Goal: Task Accomplishment & Management: Use online tool/utility

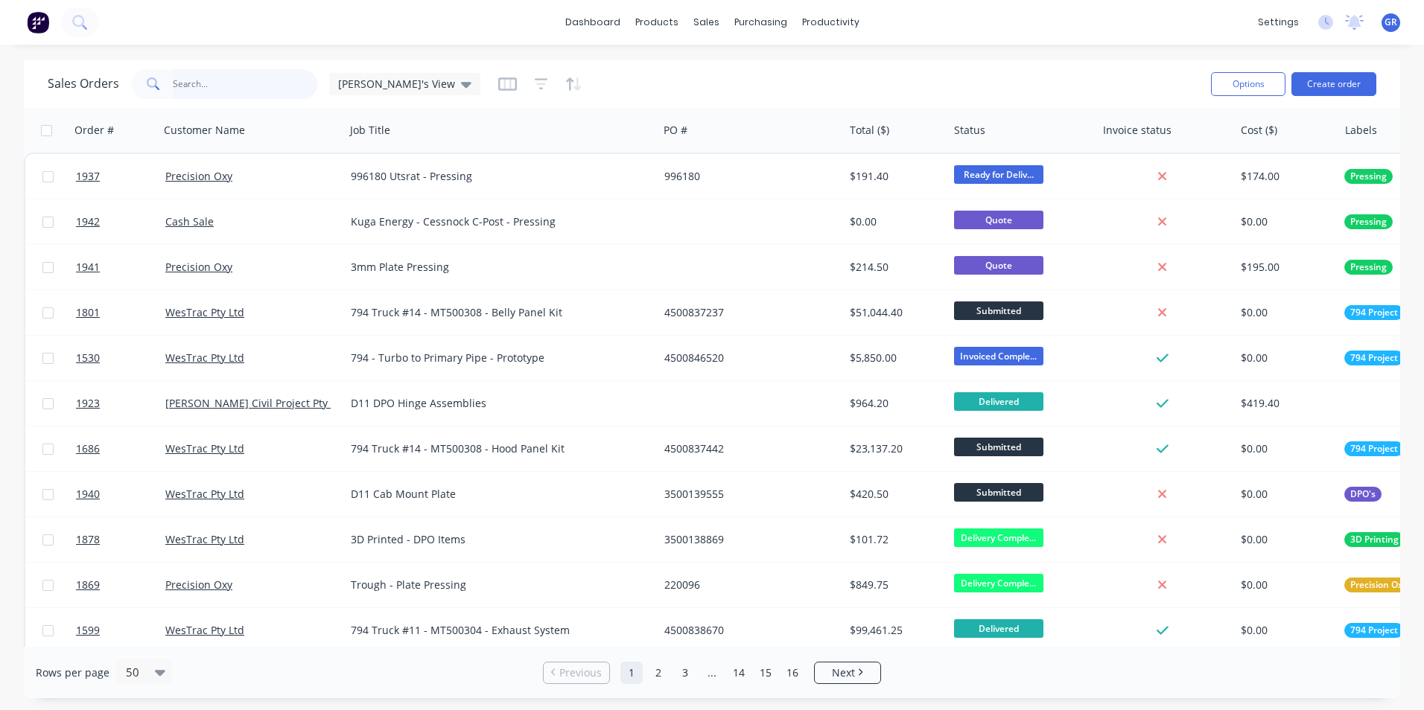
click at [197, 80] on input "text" at bounding box center [245, 84] width 145 height 30
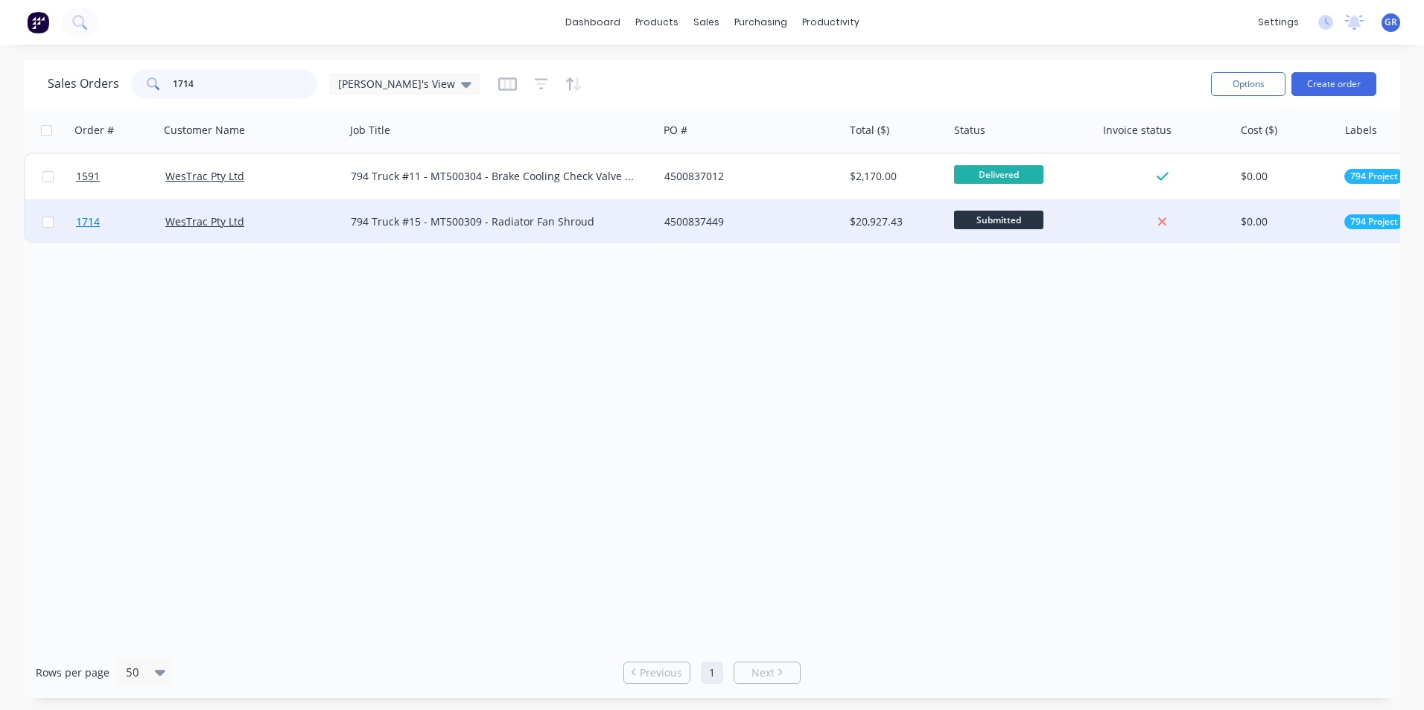
type input "1714"
click at [98, 220] on span "1714" at bounding box center [88, 221] width 24 height 15
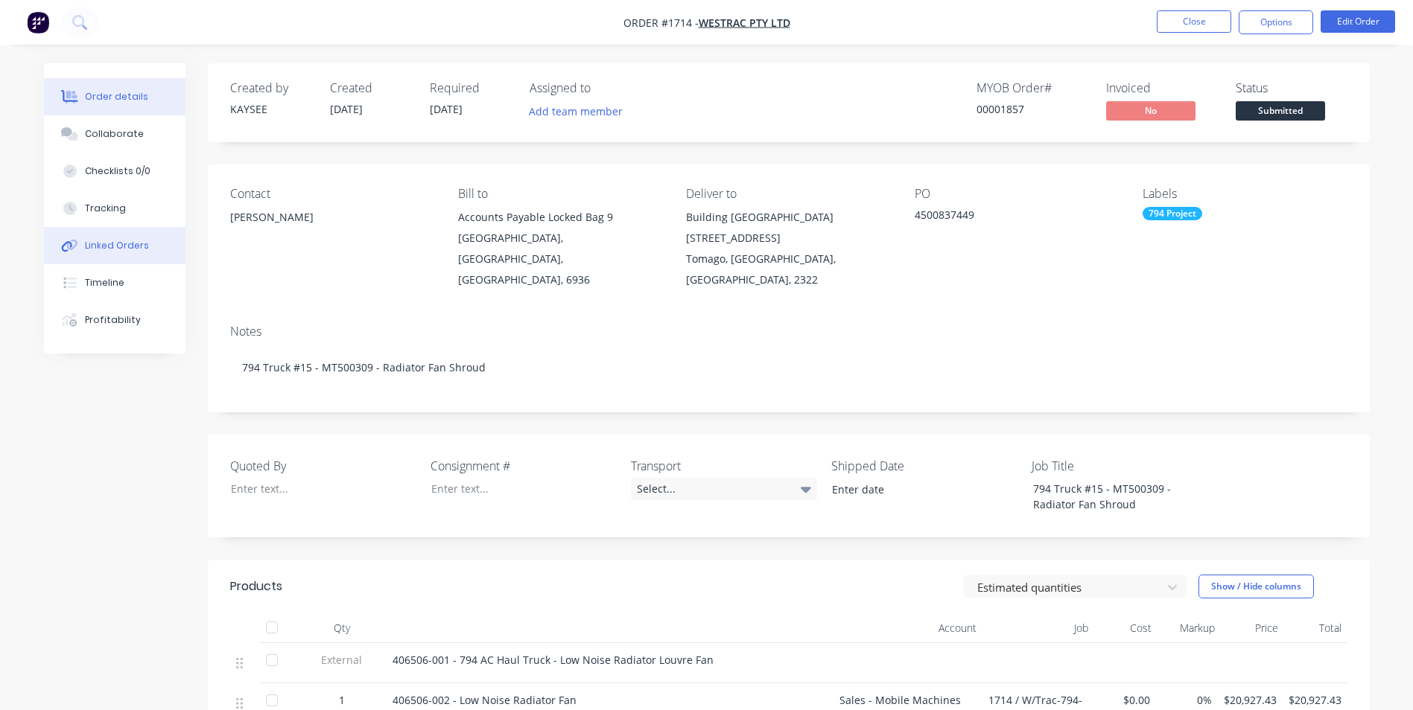
click at [126, 243] on div "Linked Orders" at bounding box center [117, 245] width 64 height 13
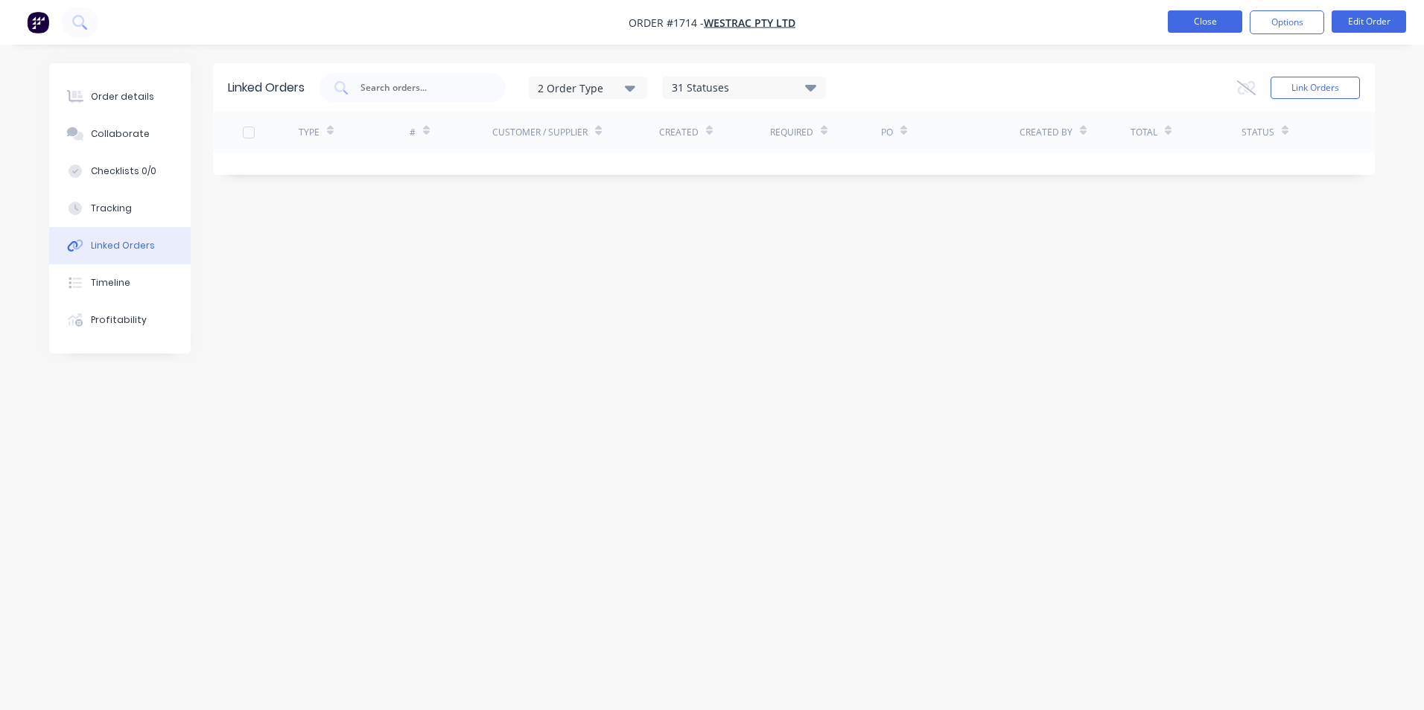
click at [1209, 22] on button "Close" at bounding box center [1205, 21] width 74 height 22
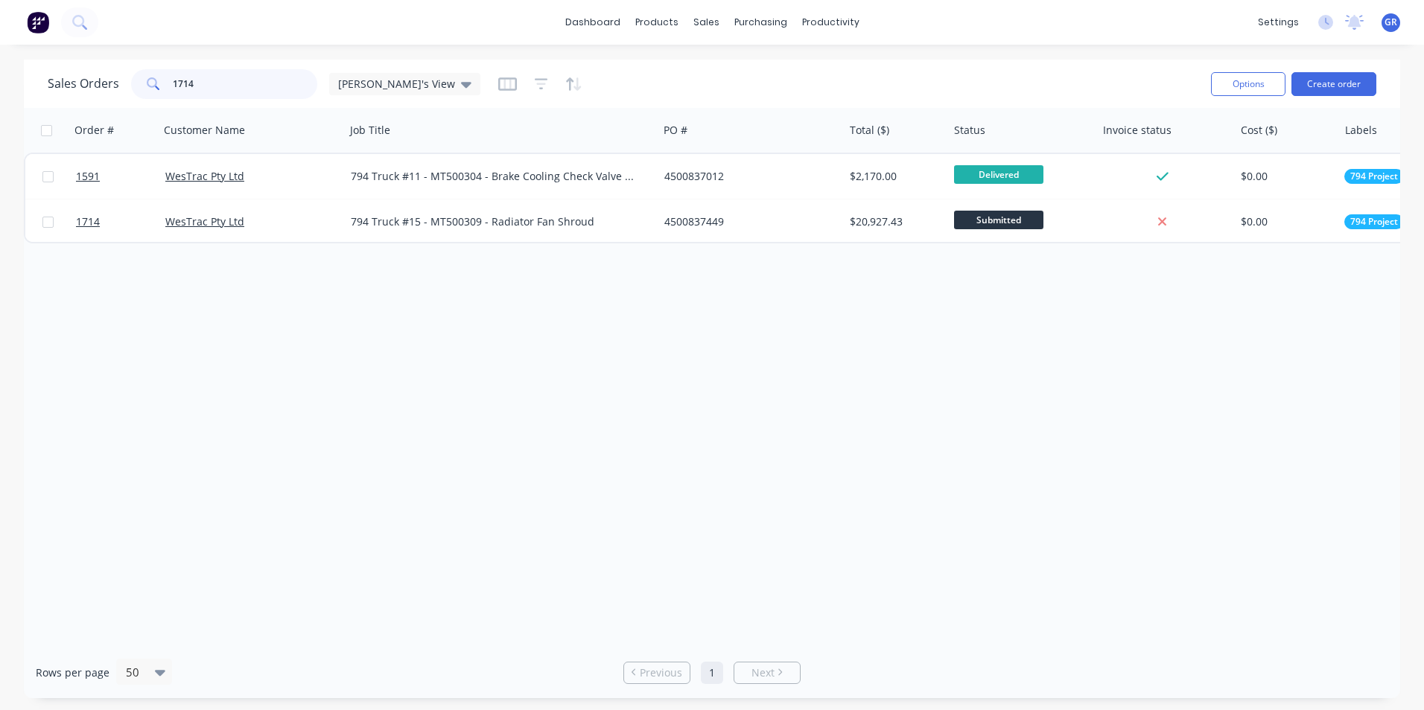
click at [201, 79] on input "1714" at bounding box center [245, 84] width 145 height 30
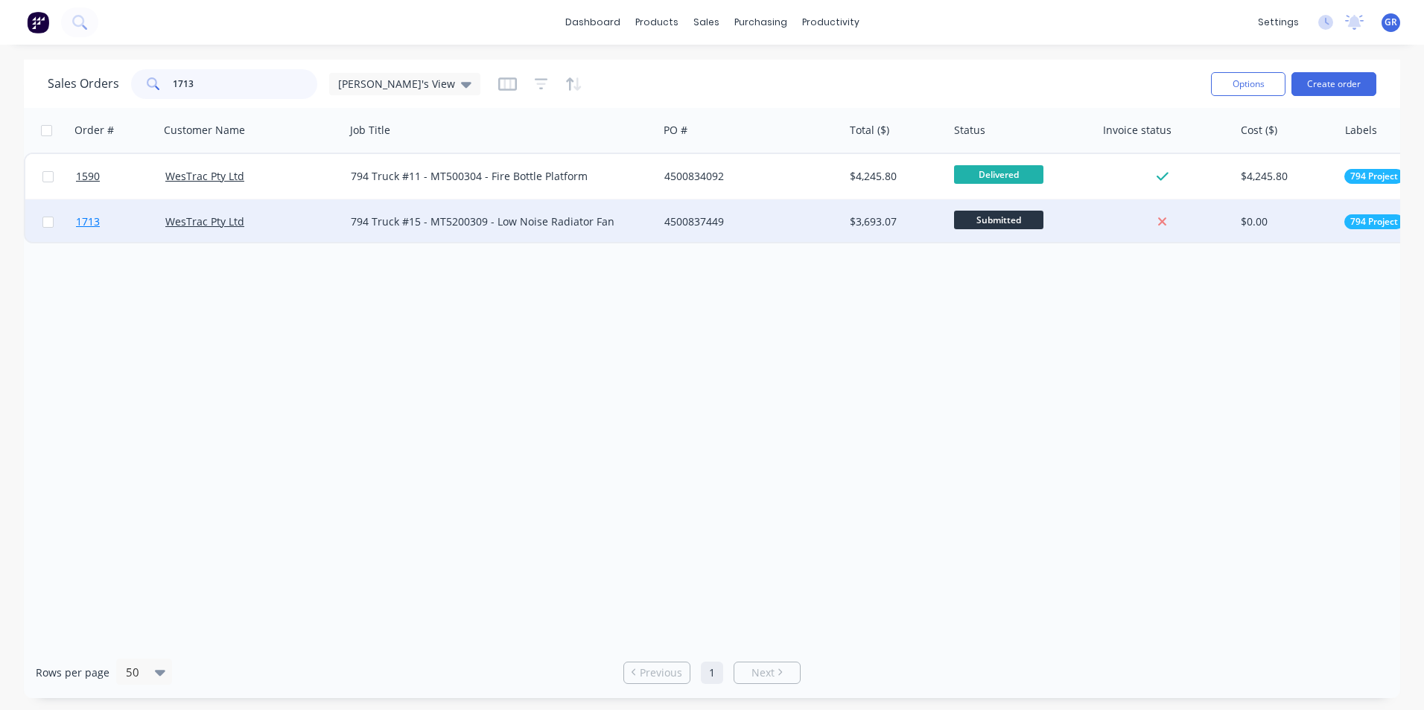
type input "1713"
click at [93, 223] on span "1713" at bounding box center [88, 221] width 24 height 15
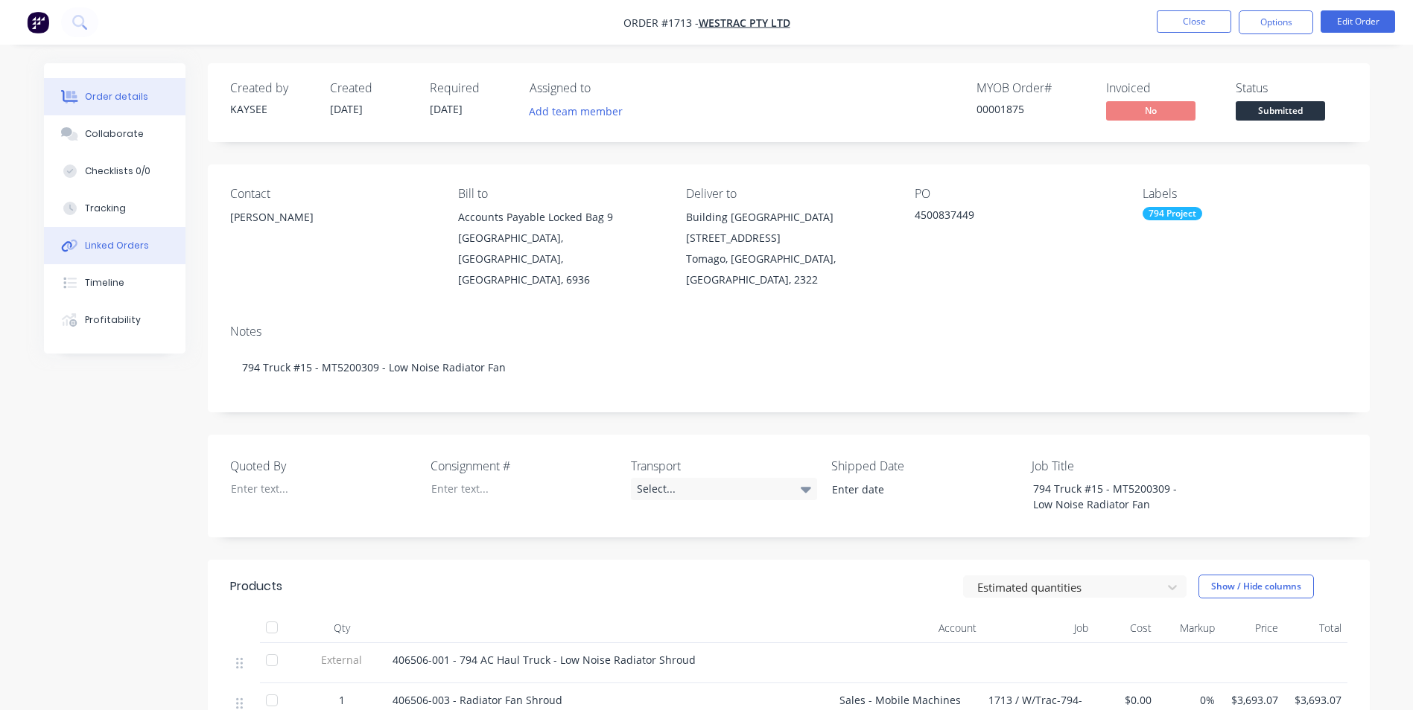
click at [122, 247] on div "Linked Orders" at bounding box center [117, 245] width 64 height 13
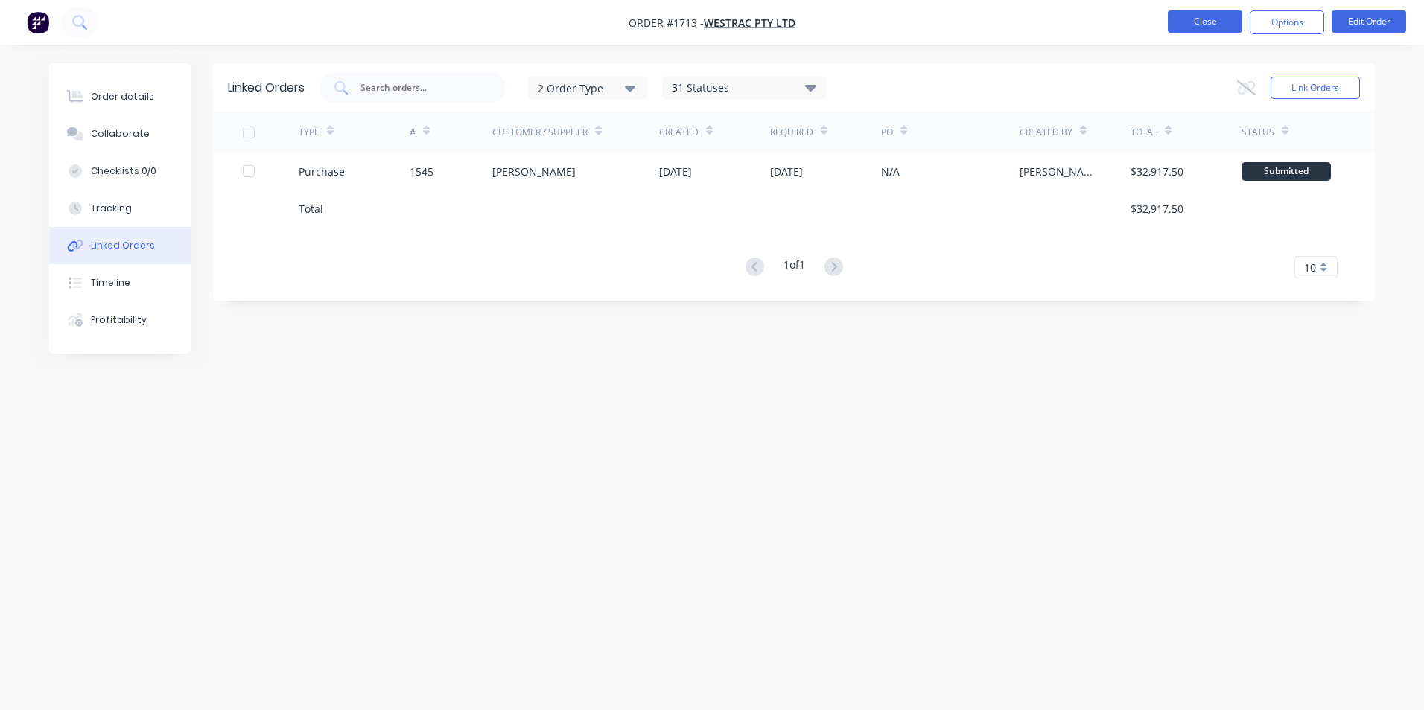
click at [1185, 19] on button "Close" at bounding box center [1205, 21] width 74 height 22
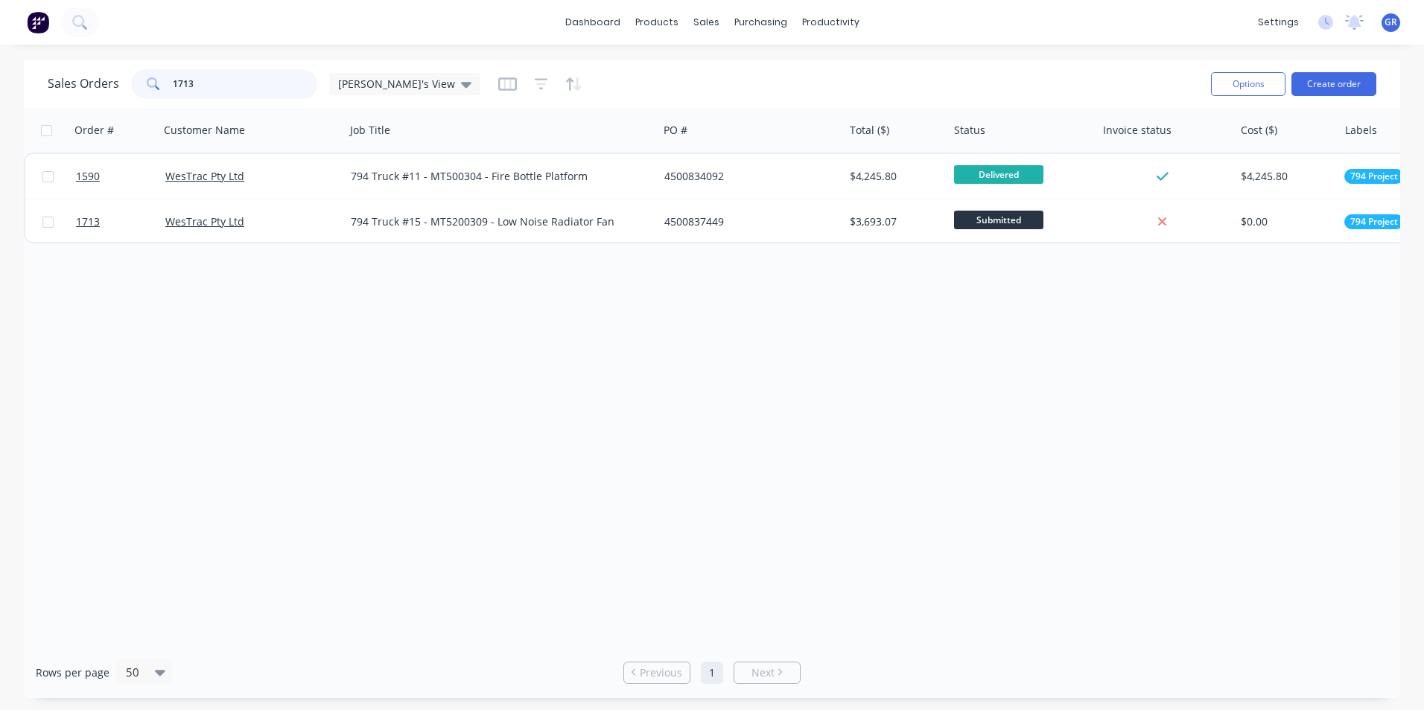
drag, startPoint x: 206, startPoint y: 86, endPoint x: 156, endPoint y: 86, distance: 50.6
click at [156, 86] on div "1713" at bounding box center [224, 84] width 186 height 30
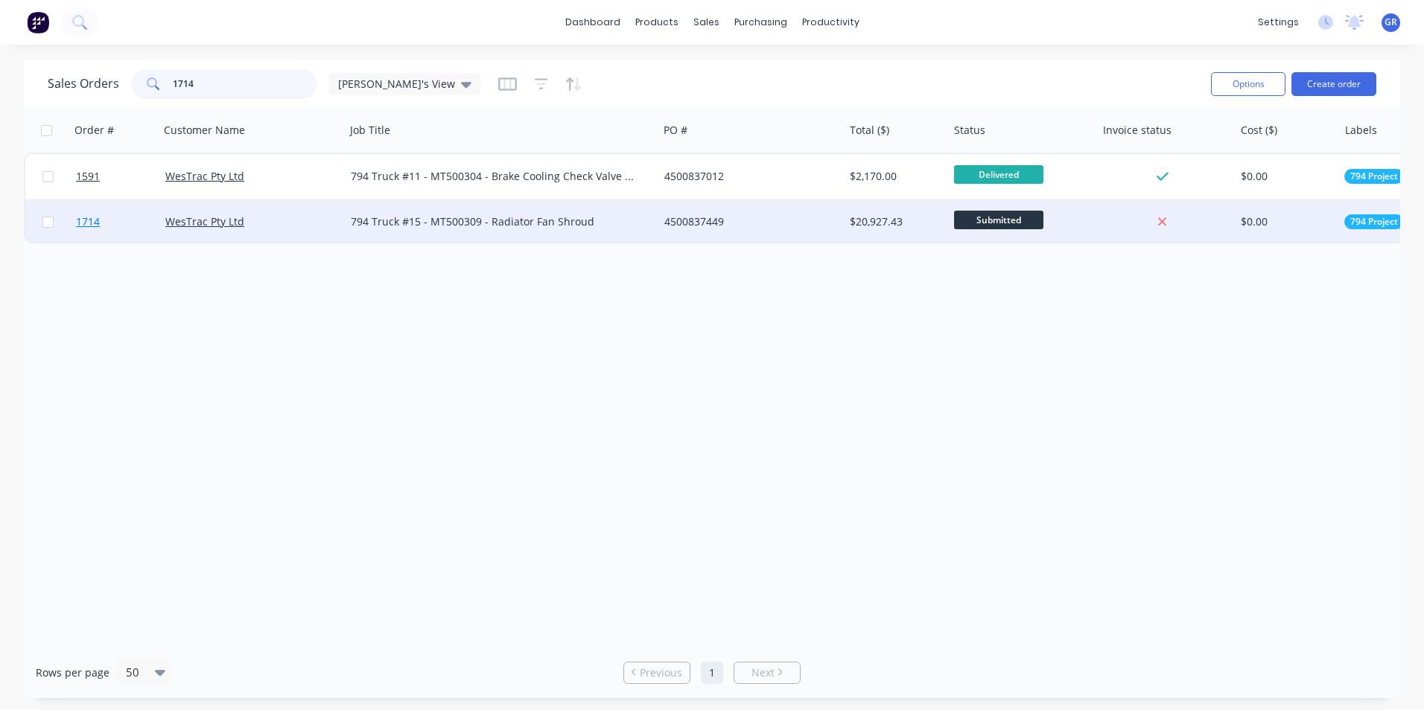
type input "1714"
click at [92, 220] on span "1714" at bounding box center [88, 221] width 24 height 15
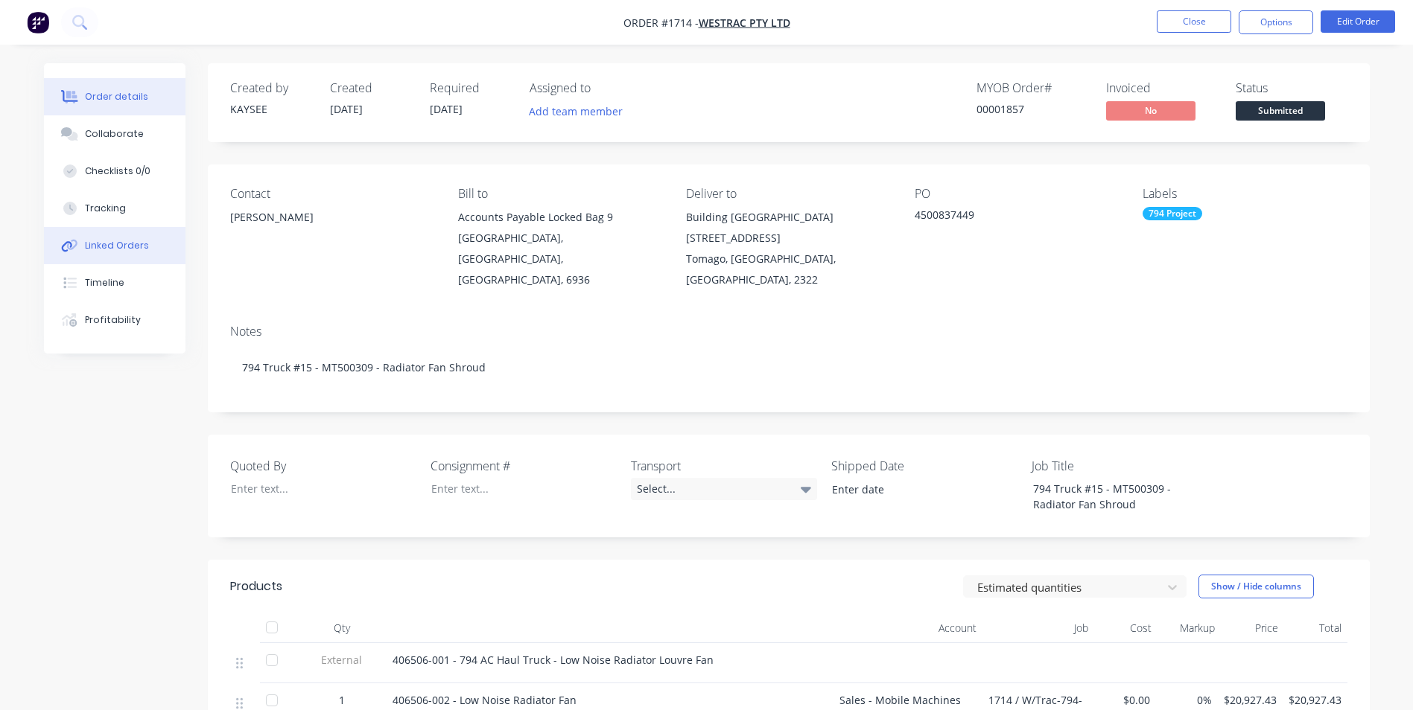
click at [112, 243] on div "Linked Orders" at bounding box center [117, 245] width 64 height 13
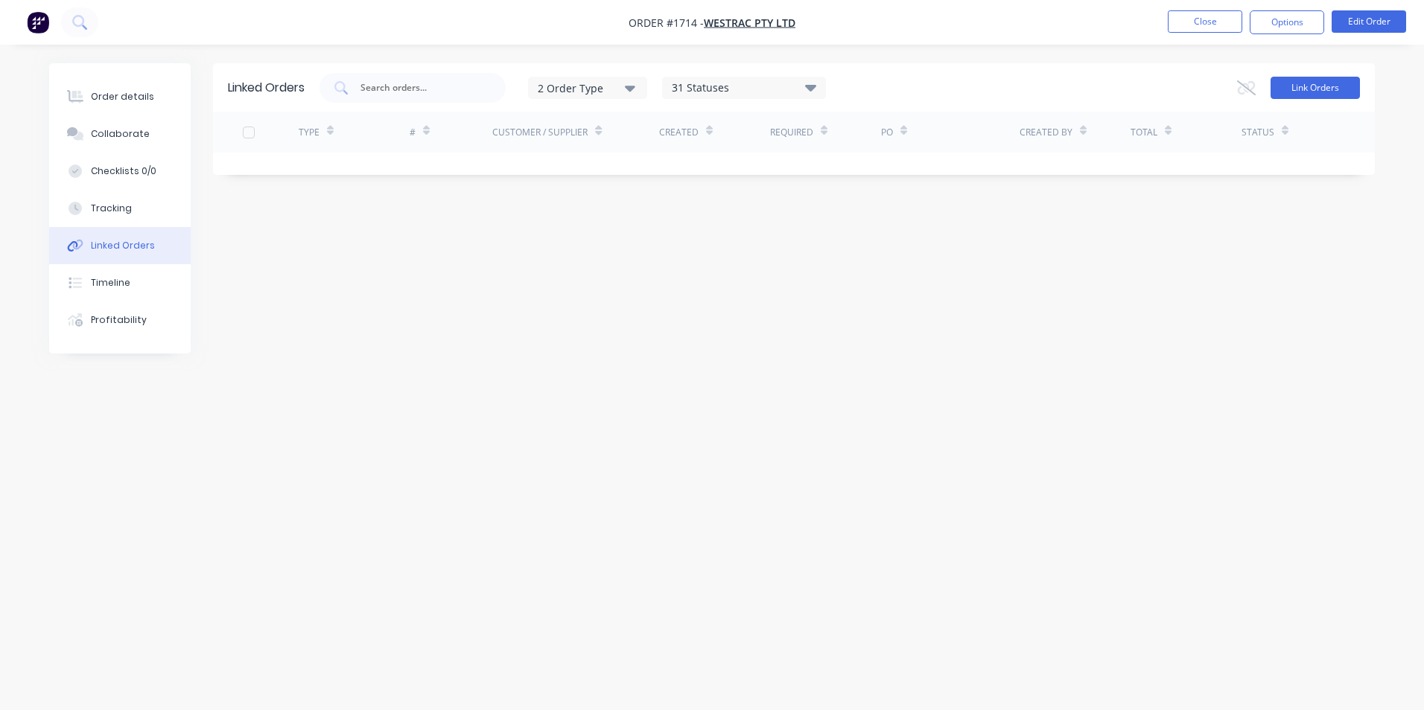
click at [1322, 89] on button "Link Orders" at bounding box center [1314, 88] width 89 height 22
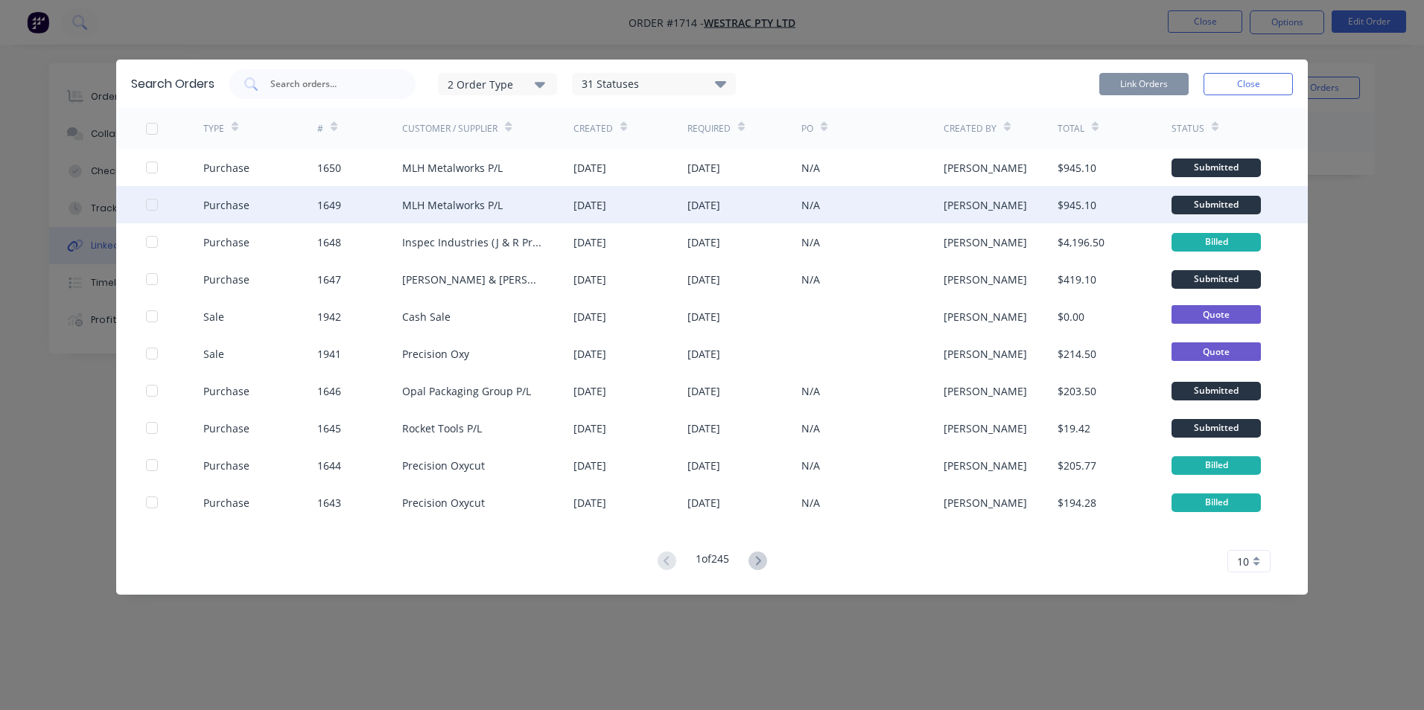
click at [152, 203] on div at bounding box center [152, 205] width 30 height 30
click at [1149, 83] on button "Link Orders" at bounding box center [1143, 84] width 89 height 22
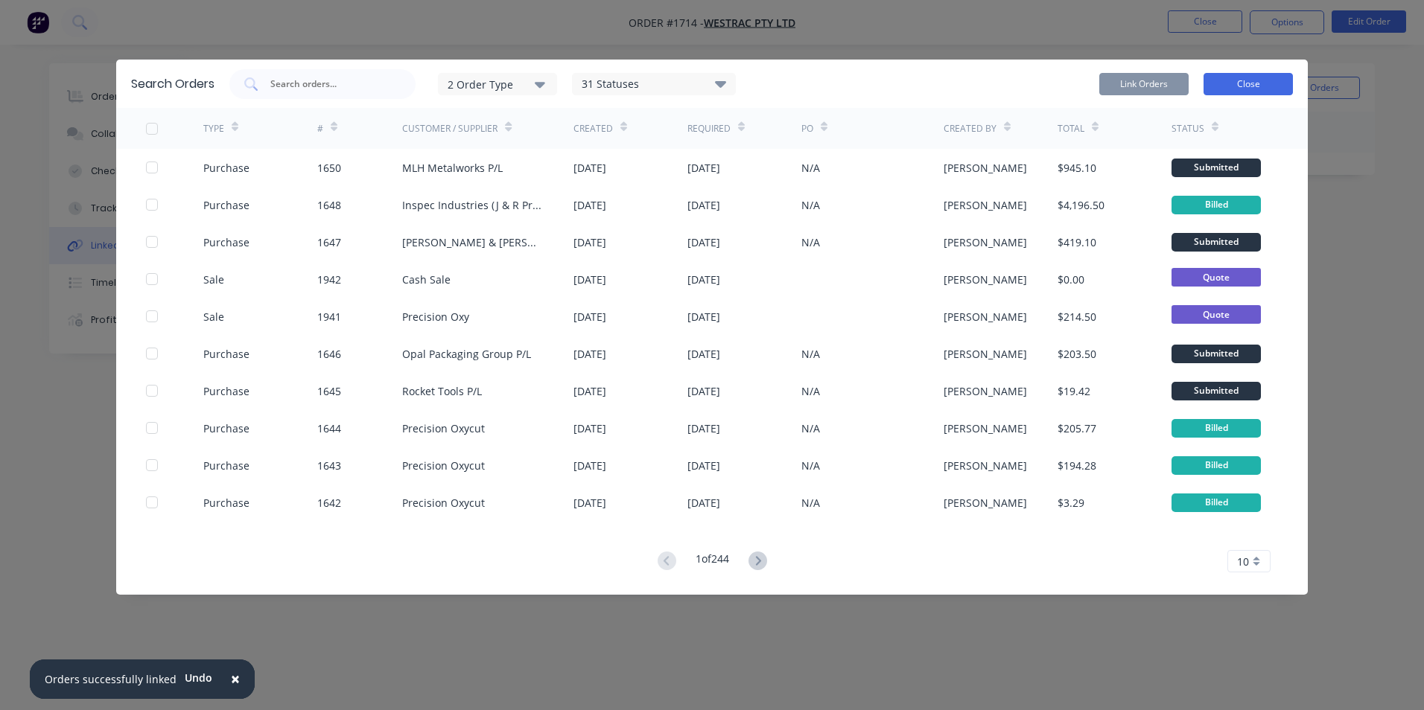
click at [1241, 86] on button "Close" at bounding box center [1247, 84] width 89 height 22
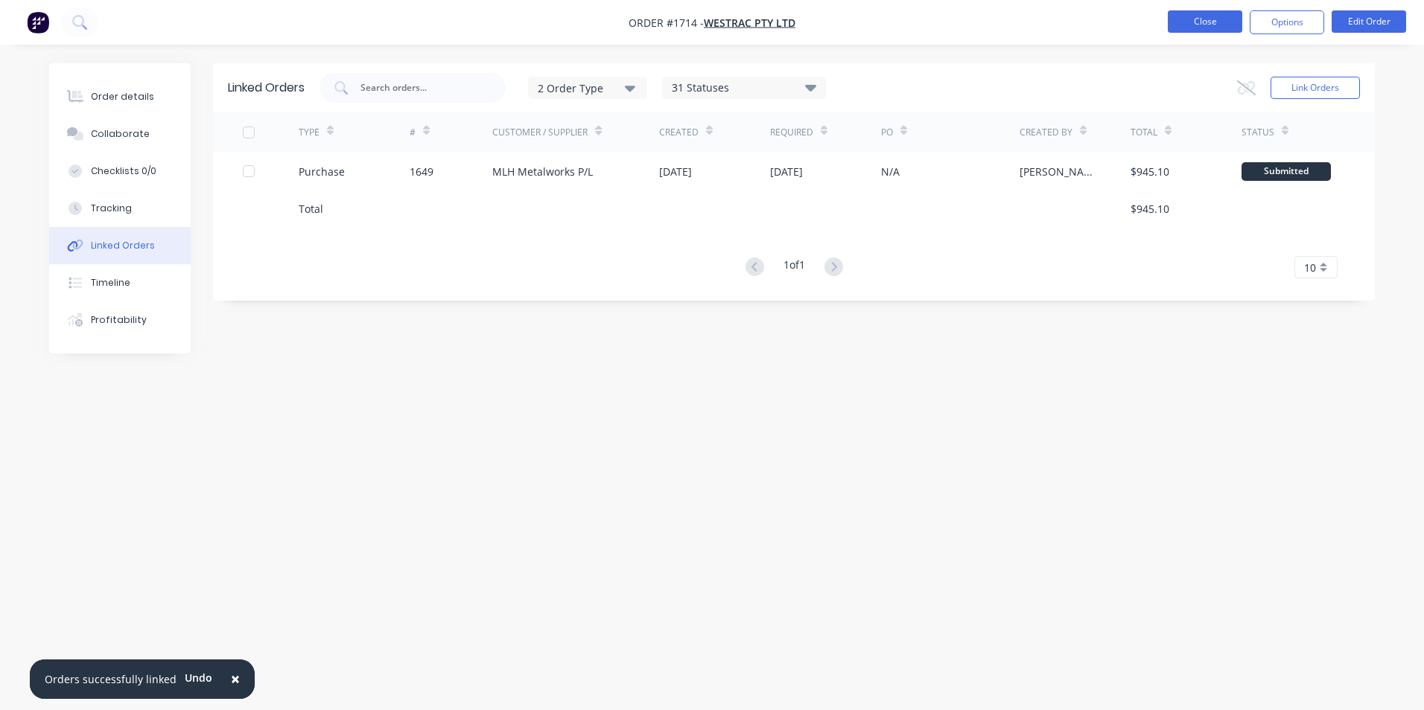
click at [1197, 26] on button "Close" at bounding box center [1205, 21] width 74 height 22
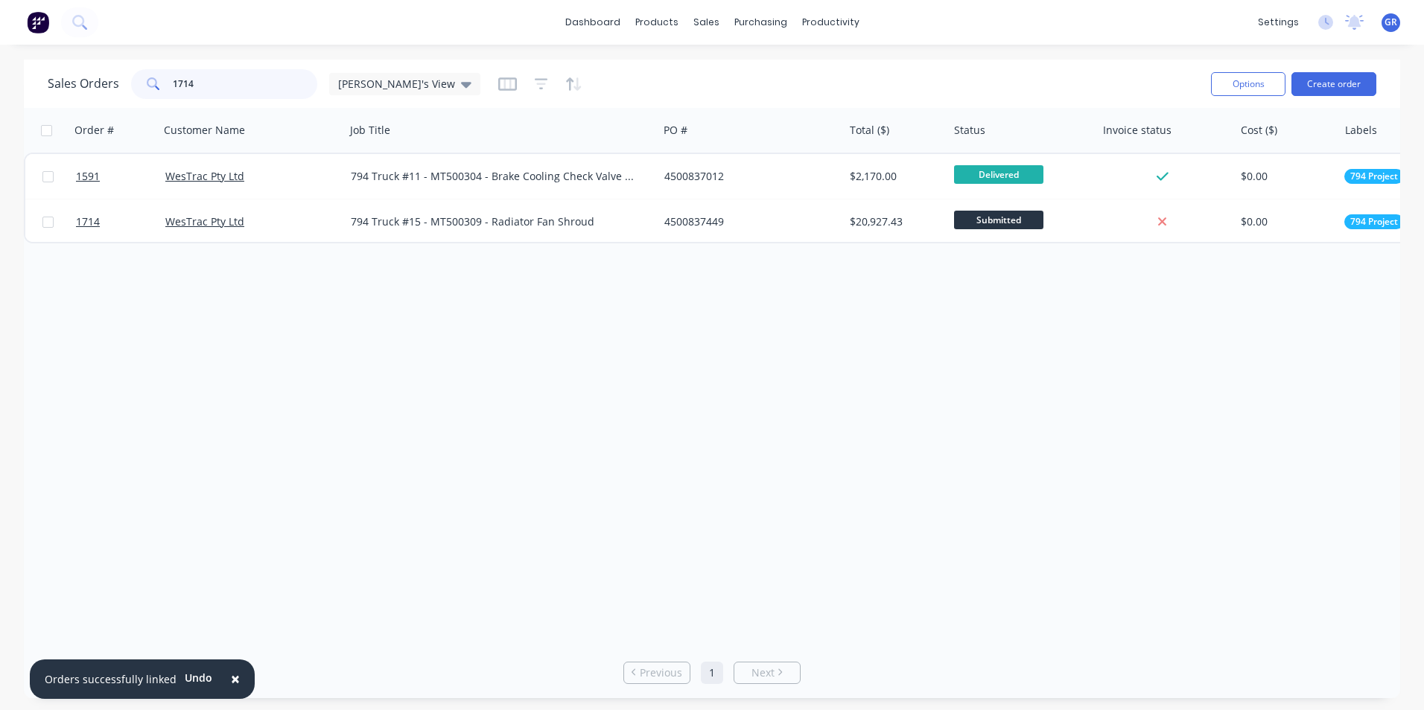
click at [182, 83] on input "1714" at bounding box center [245, 84] width 145 height 30
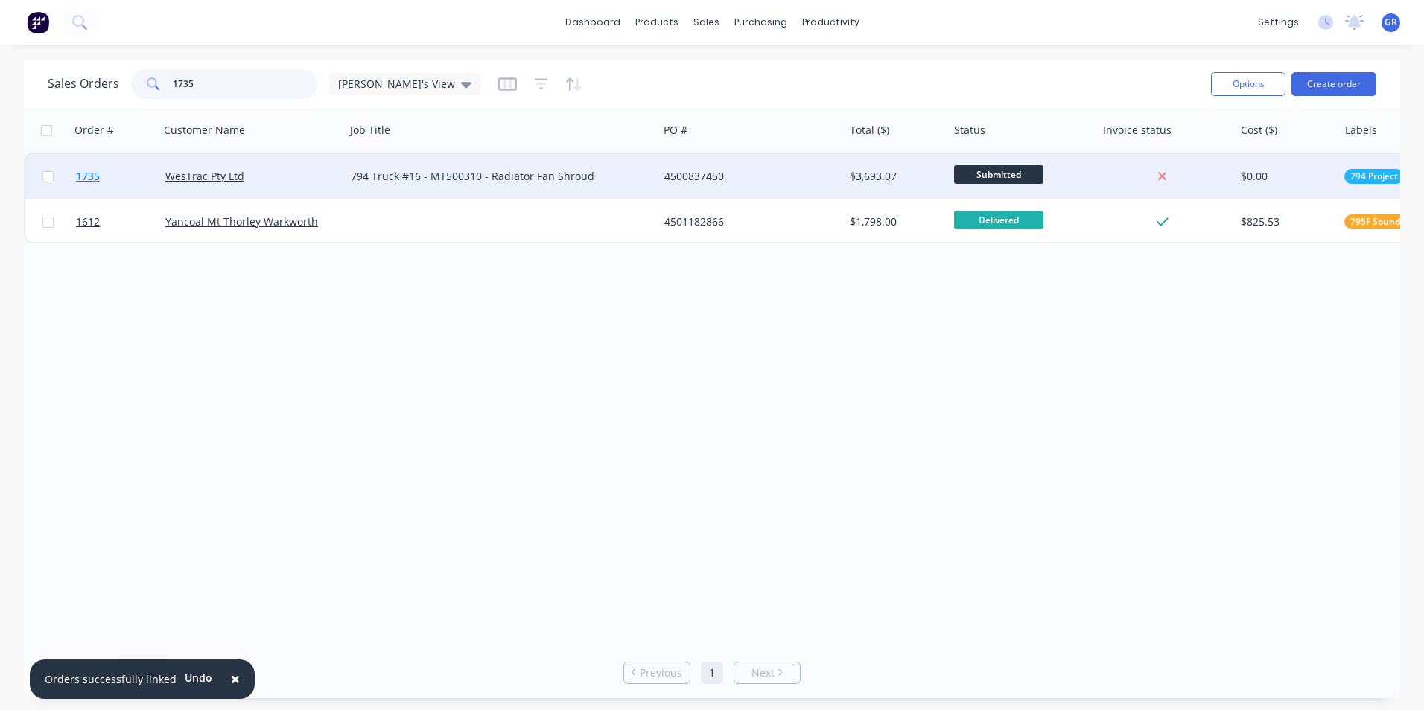
type input "1735"
click at [91, 174] on span "1735" at bounding box center [88, 176] width 24 height 15
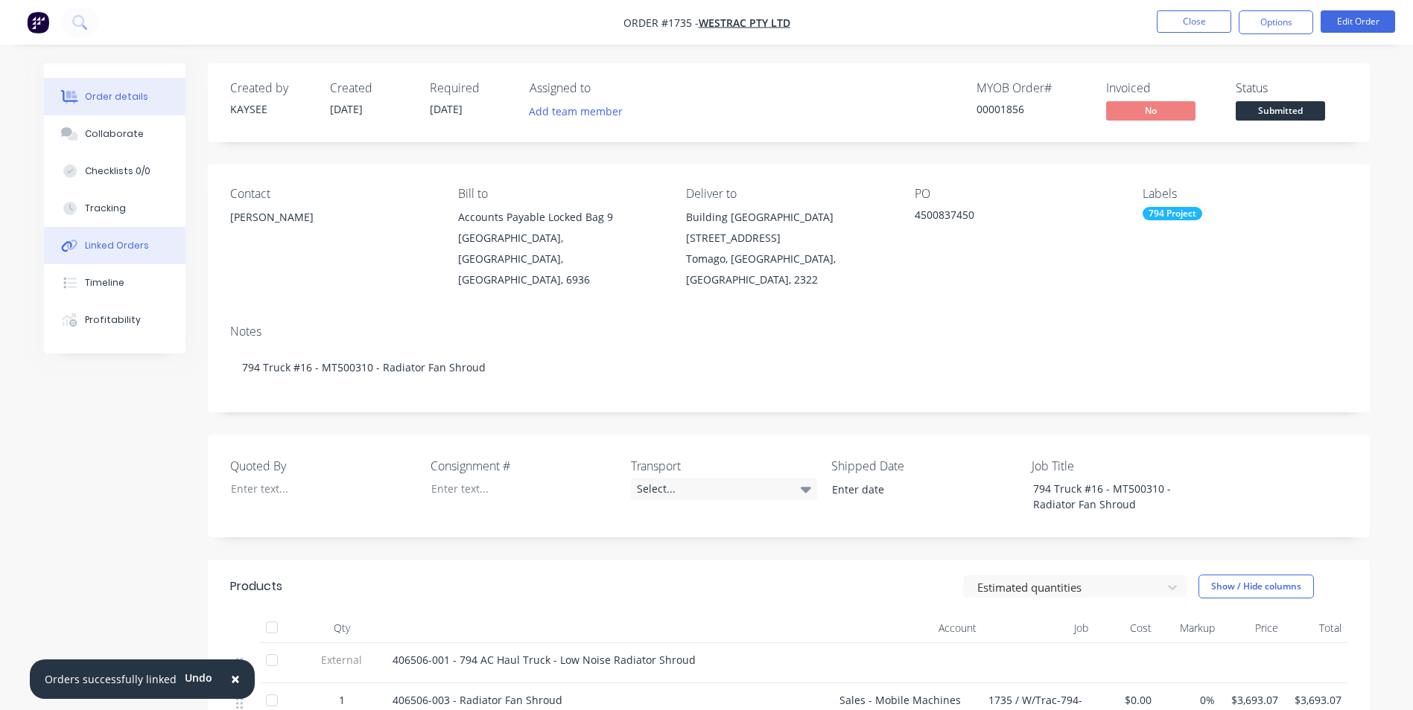
click at [128, 243] on div "Linked Orders" at bounding box center [117, 245] width 64 height 13
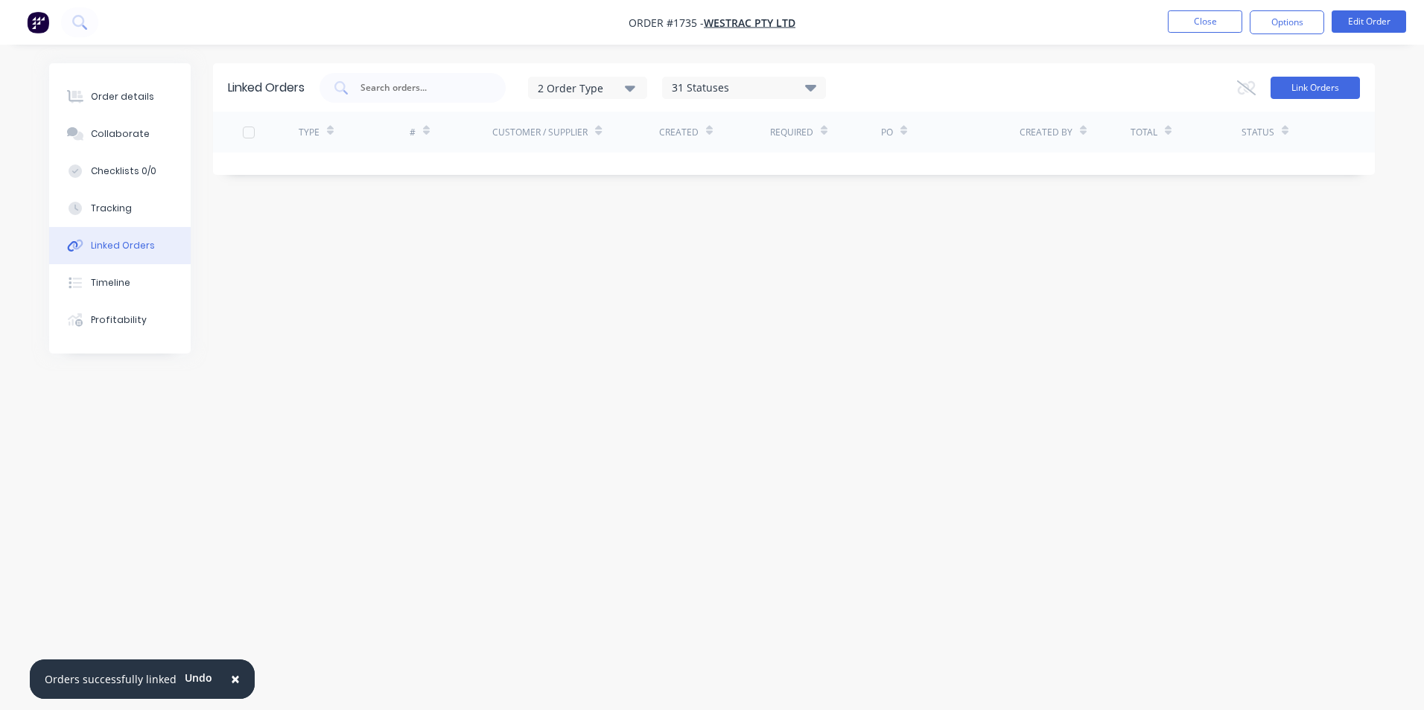
click at [1321, 89] on button "Link Orders" at bounding box center [1314, 88] width 89 height 22
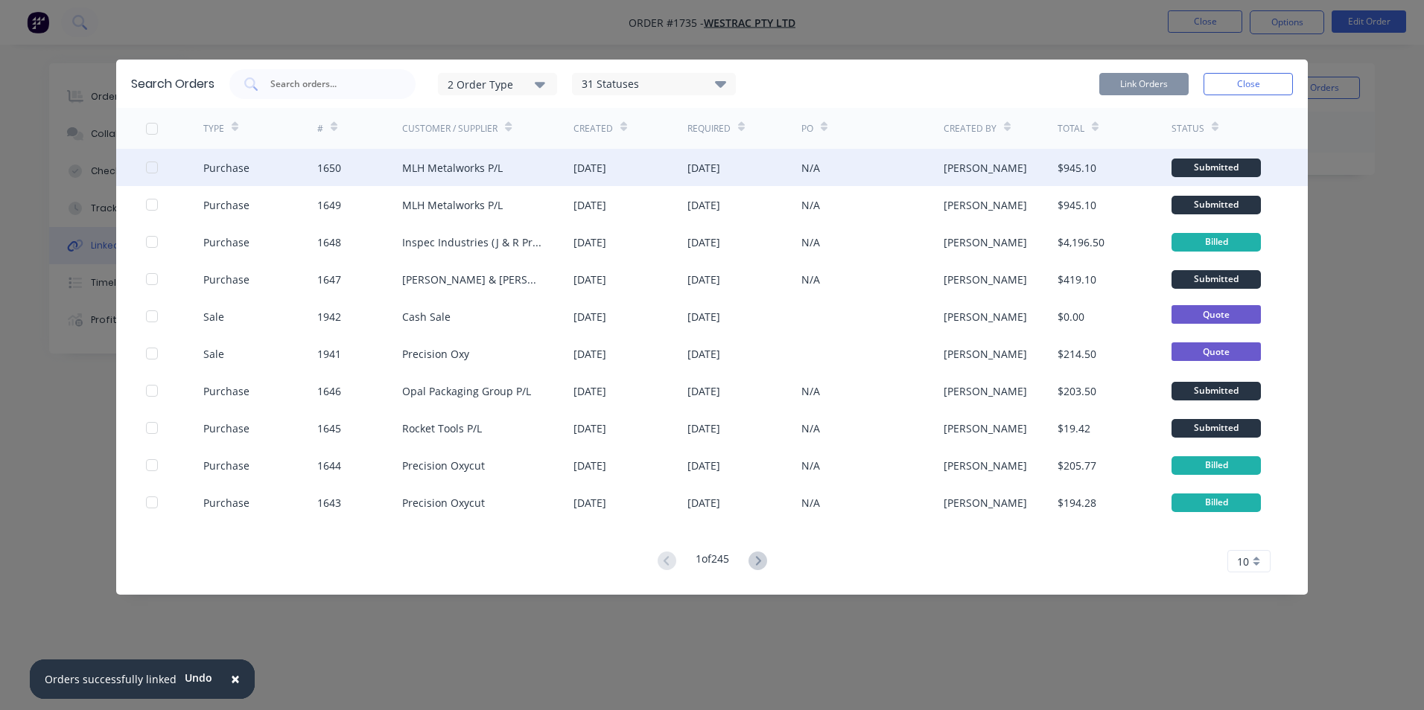
click at [151, 165] on div at bounding box center [152, 168] width 30 height 30
click at [1128, 80] on button "Link Orders" at bounding box center [1143, 84] width 89 height 22
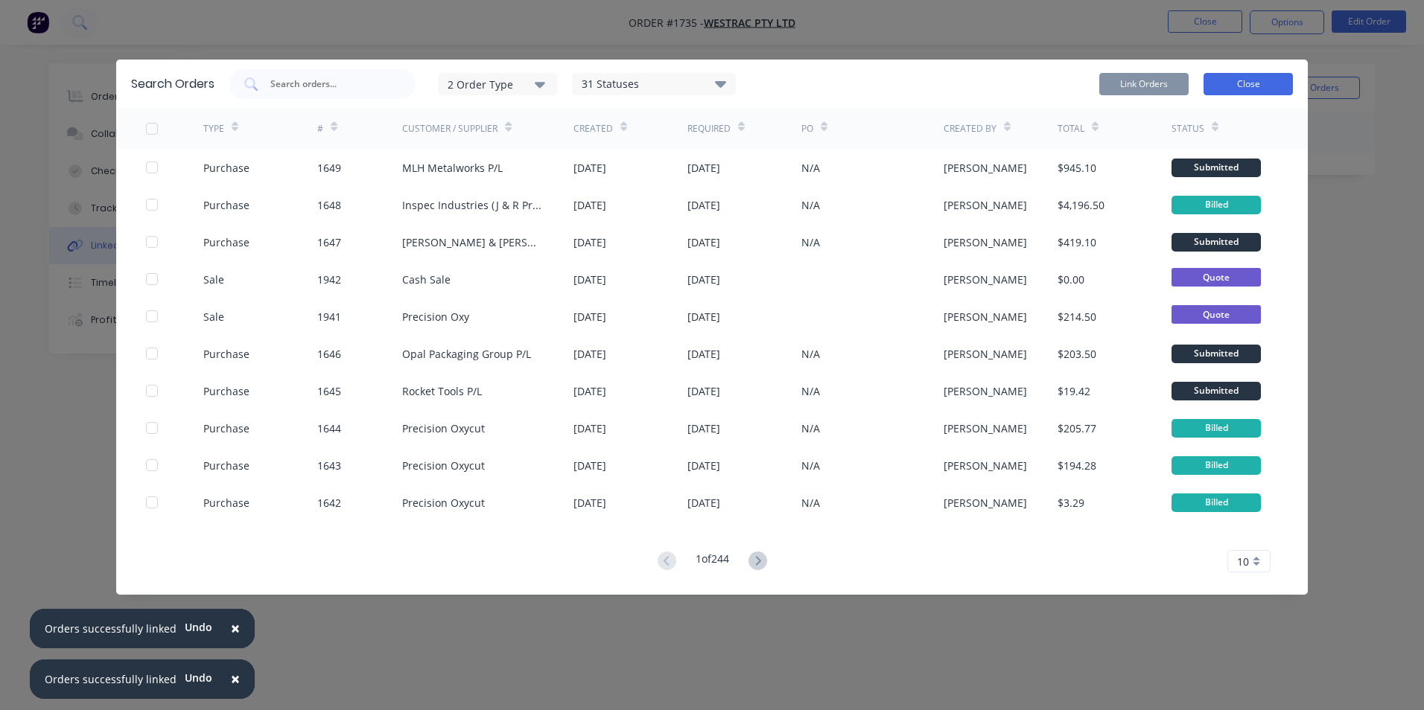
click at [1255, 85] on button "Close" at bounding box center [1247, 84] width 89 height 22
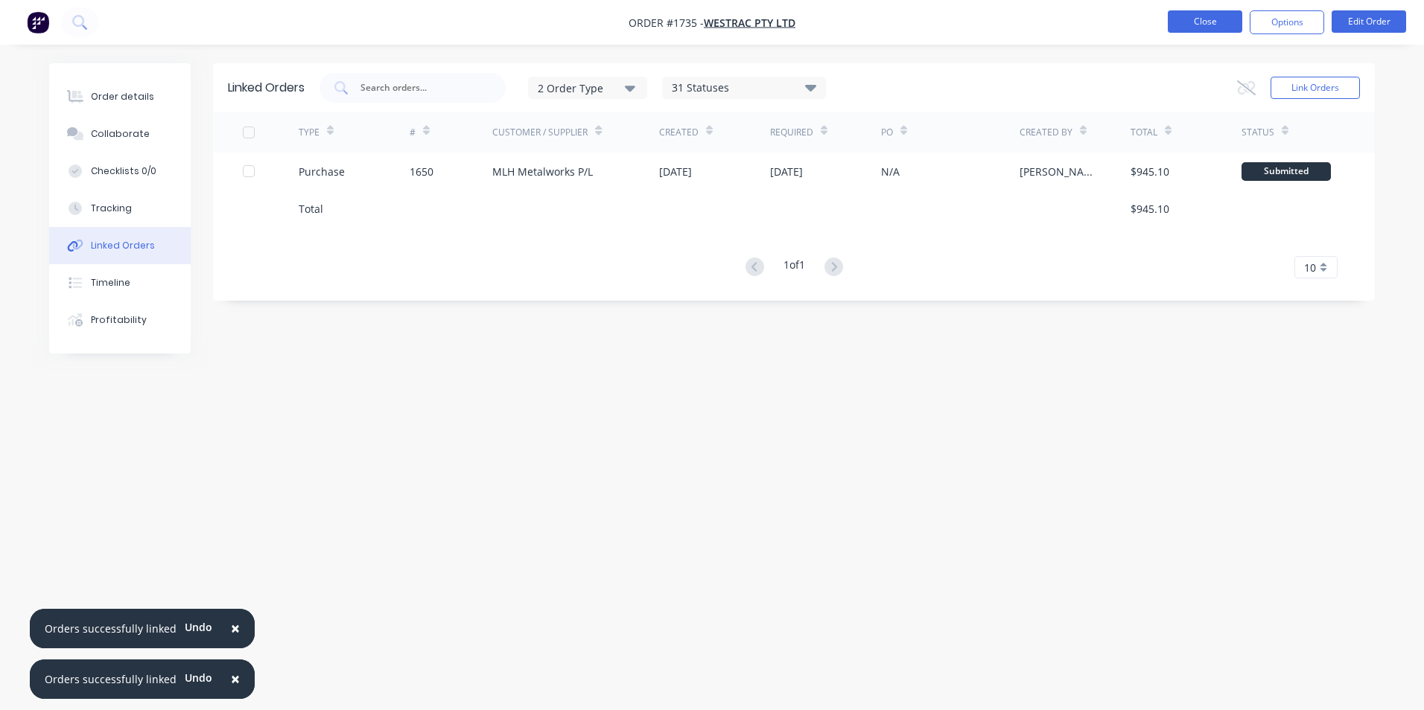
click at [1209, 24] on button "Close" at bounding box center [1205, 21] width 74 height 22
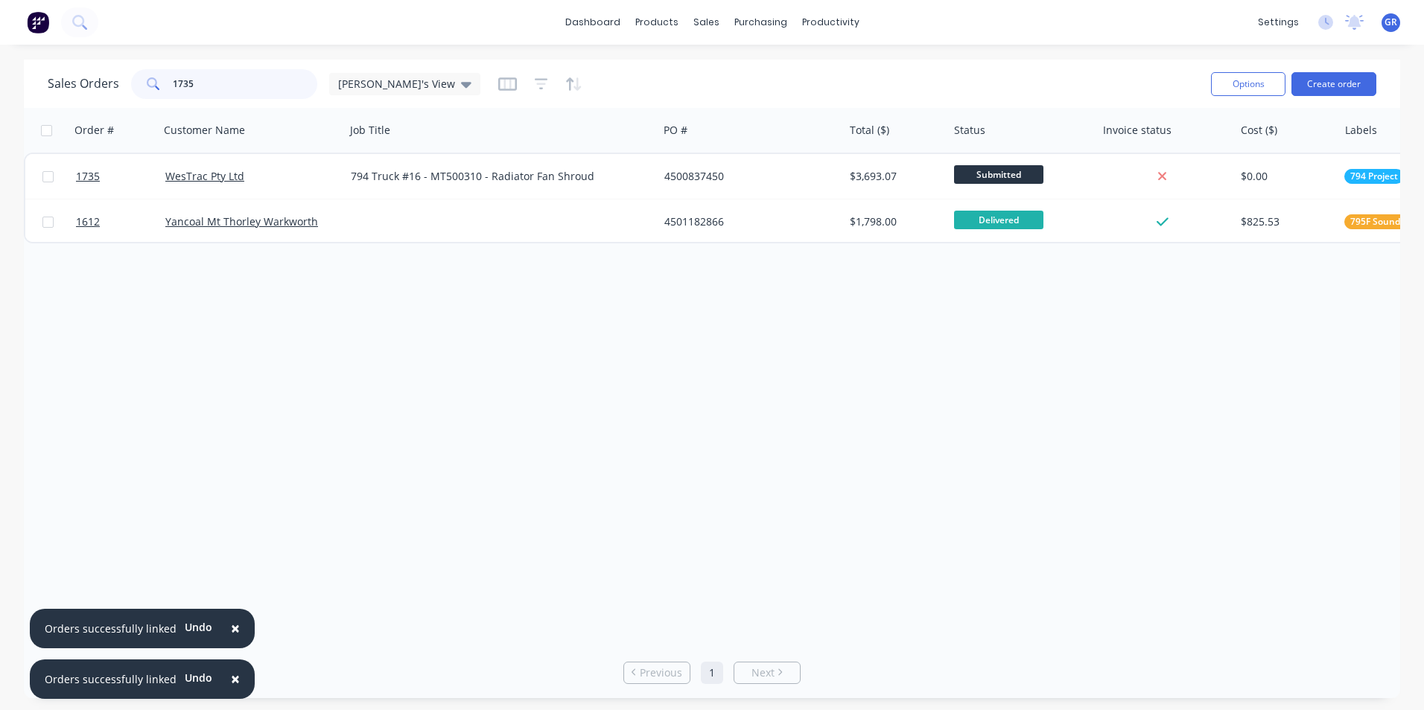
drag, startPoint x: 215, startPoint y: 80, endPoint x: 197, endPoint y: 80, distance: 17.9
click at [205, 80] on input "1735" at bounding box center [245, 84] width 145 height 30
drag, startPoint x: 195, startPoint y: 80, endPoint x: 142, endPoint y: 80, distance: 52.9
click at [142, 80] on div "1735" at bounding box center [224, 84] width 186 height 30
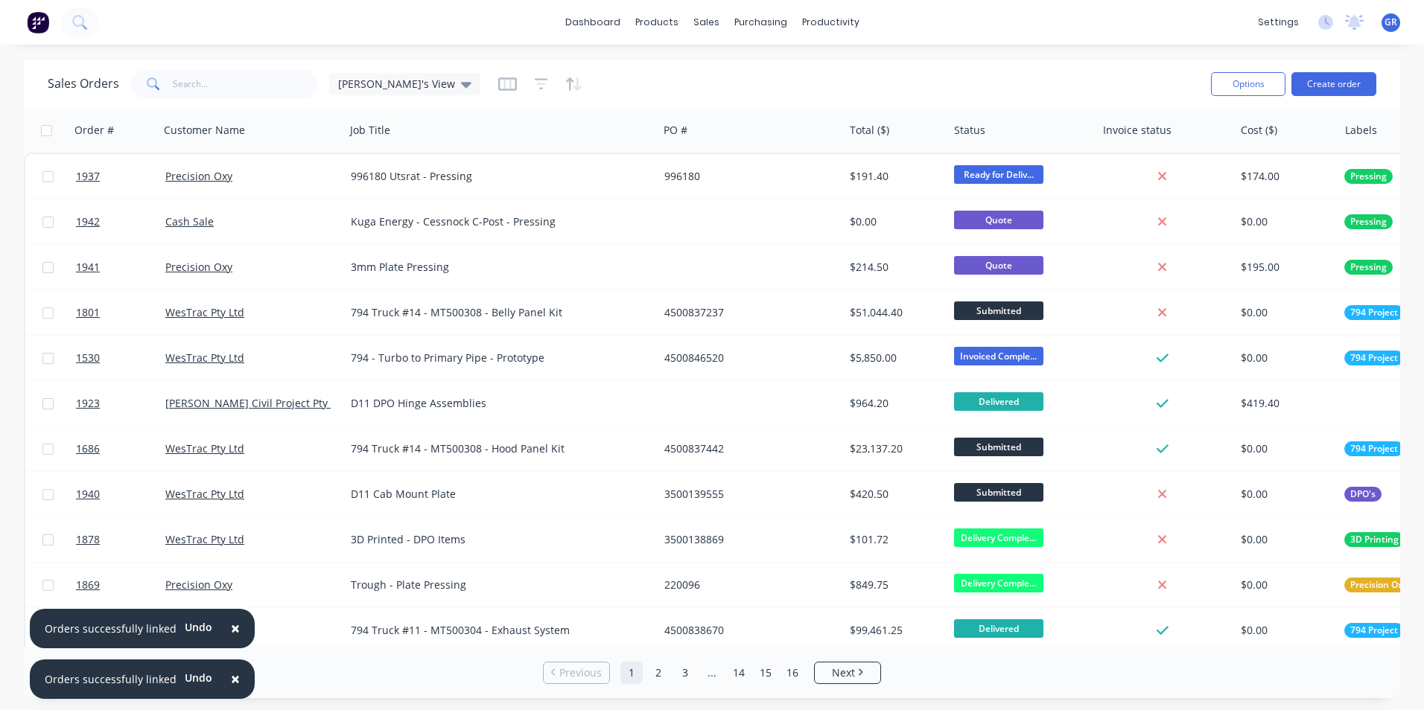
click at [232, 630] on span "×" at bounding box center [235, 628] width 9 height 21
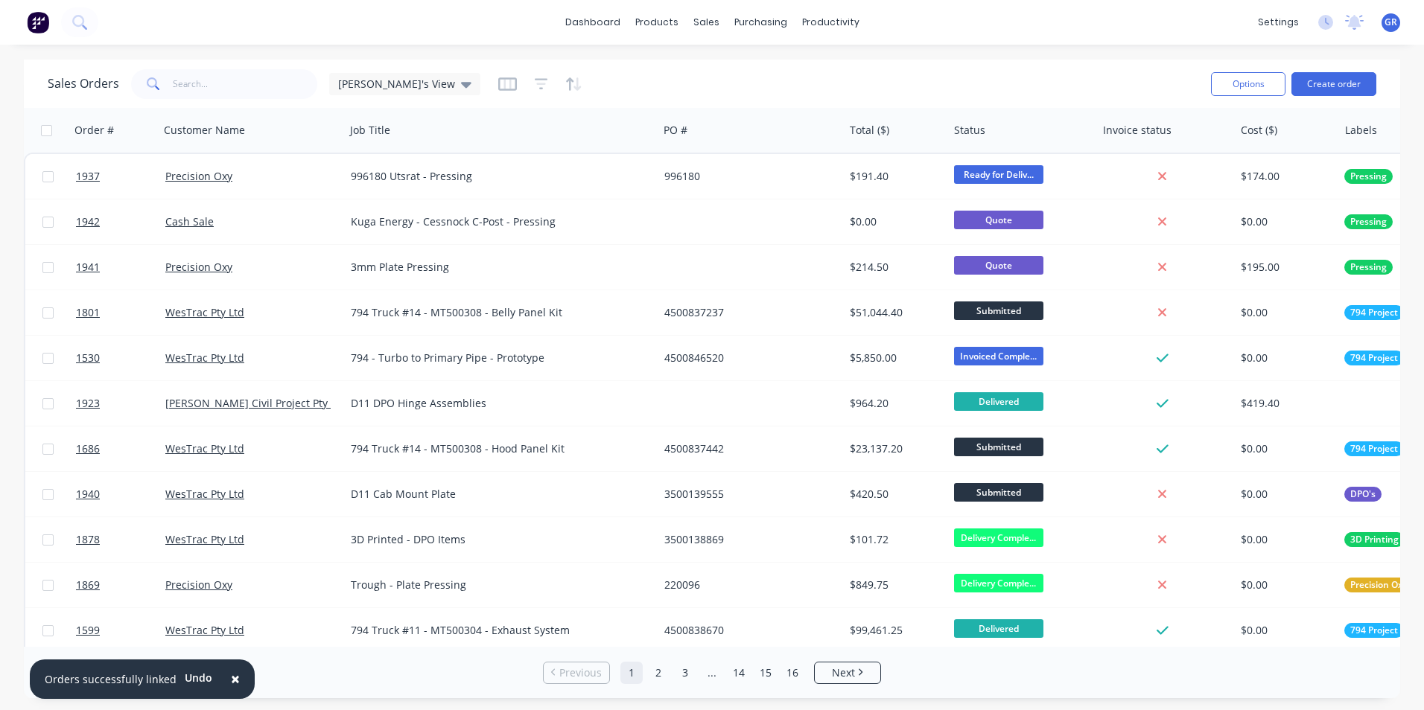
click at [231, 682] on span "×" at bounding box center [235, 679] width 9 height 21
click at [198, 83] on input "text" at bounding box center [245, 84] width 145 height 30
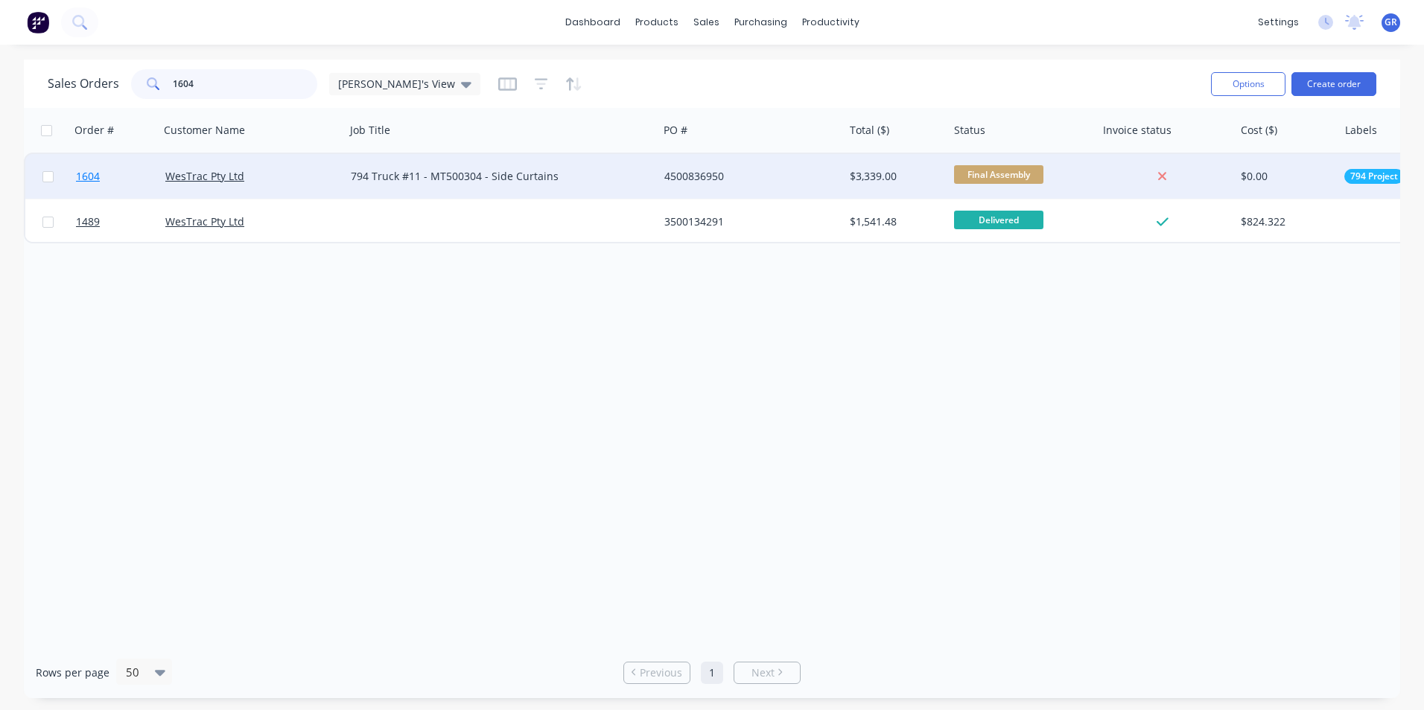
type input "1604"
click at [87, 176] on span "1604" at bounding box center [88, 176] width 24 height 15
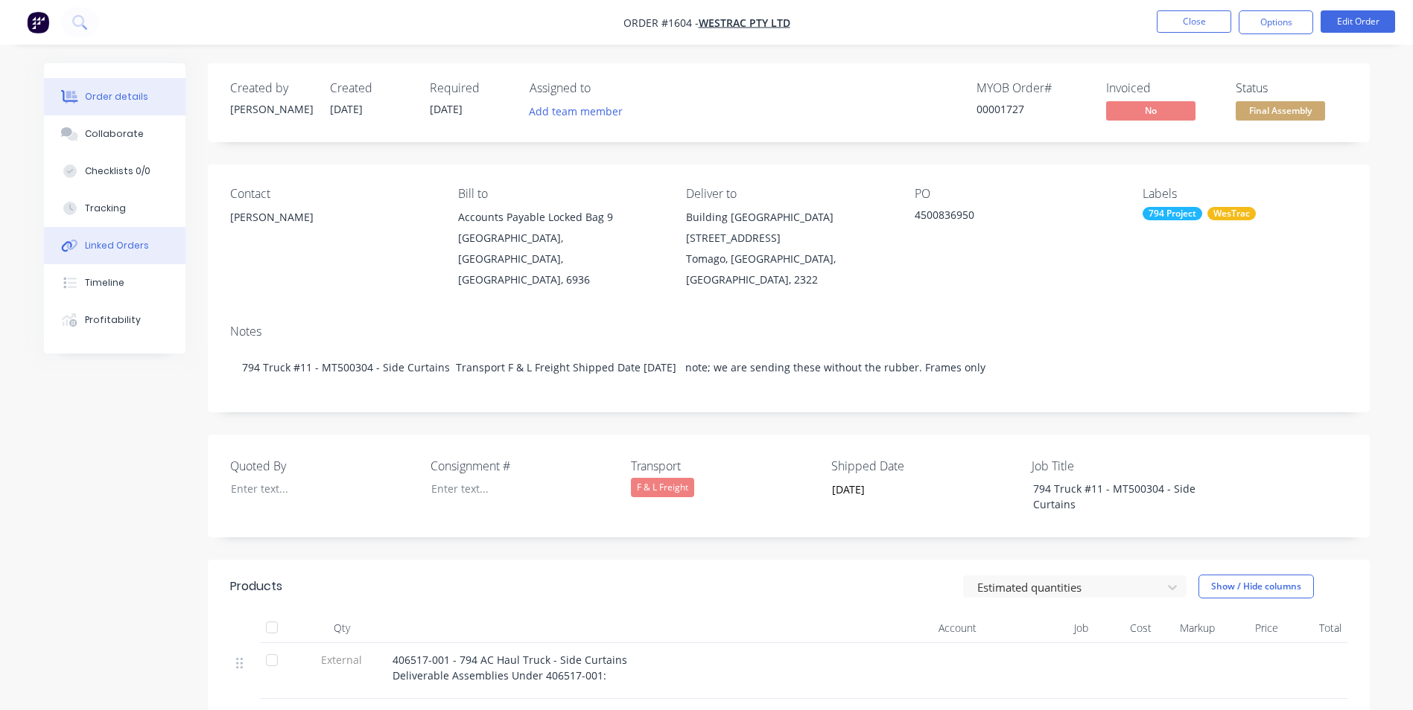
click at [119, 246] on div "Linked Orders" at bounding box center [117, 245] width 64 height 13
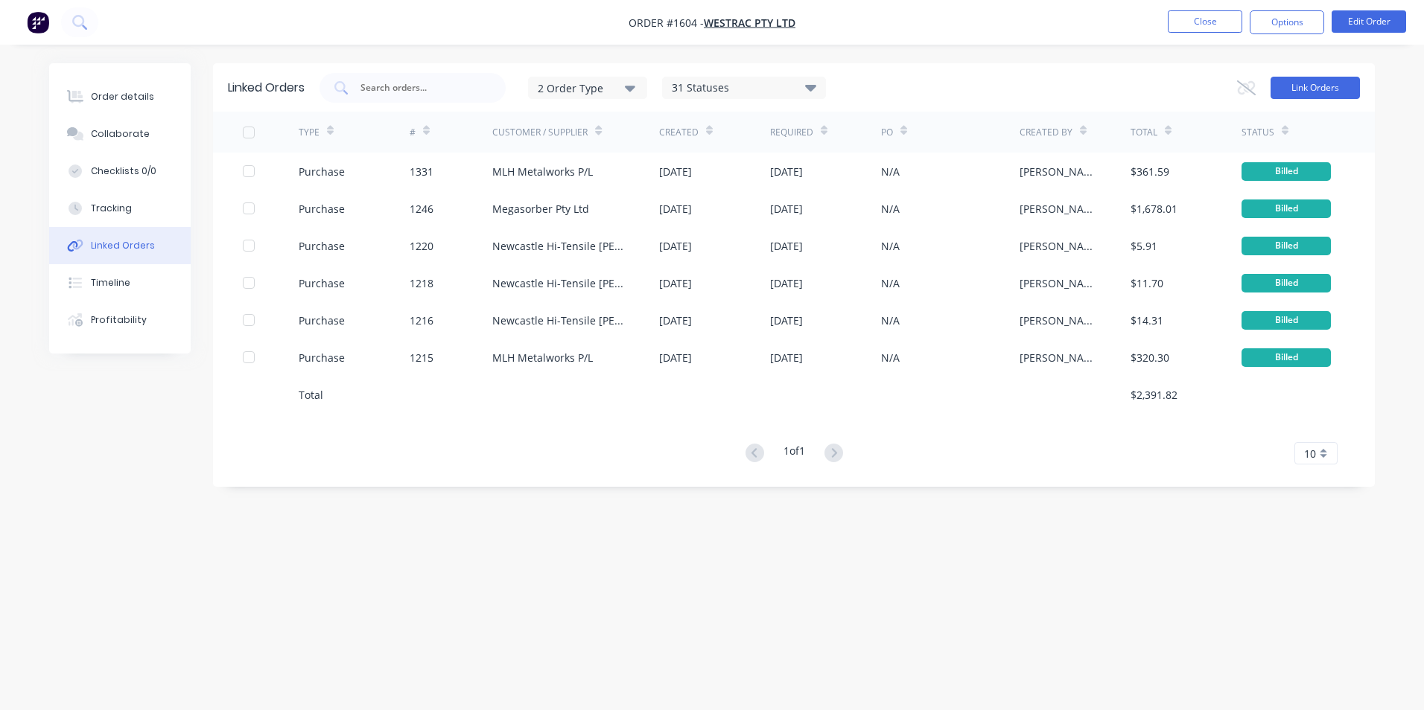
click at [1294, 83] on button "Link Orders" at bounding box center [1314, 88] width 89 height 22
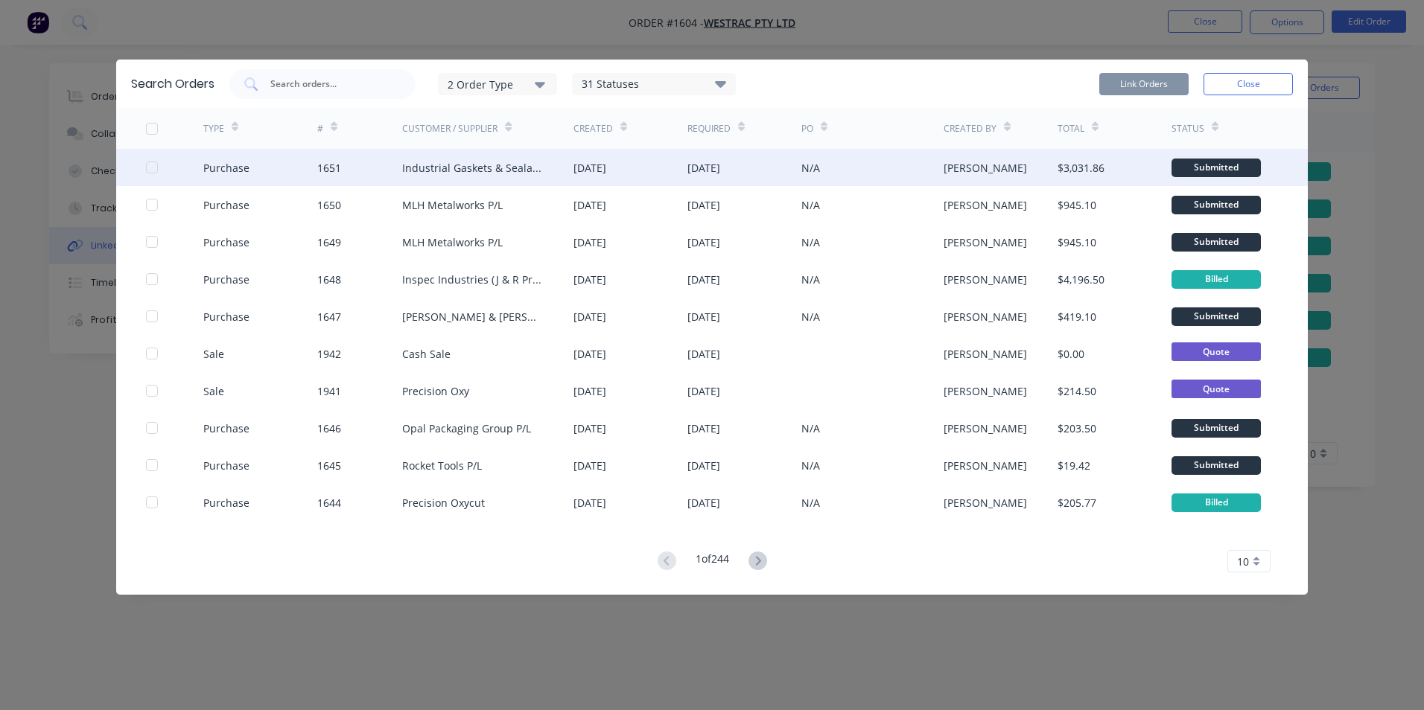
click at [154, 166] on div at bounding box center [152, 168] width 30 height 30
click at [1147, 79] on button "Link Orders" at bounding box center [1143, 84] width 89 height 22
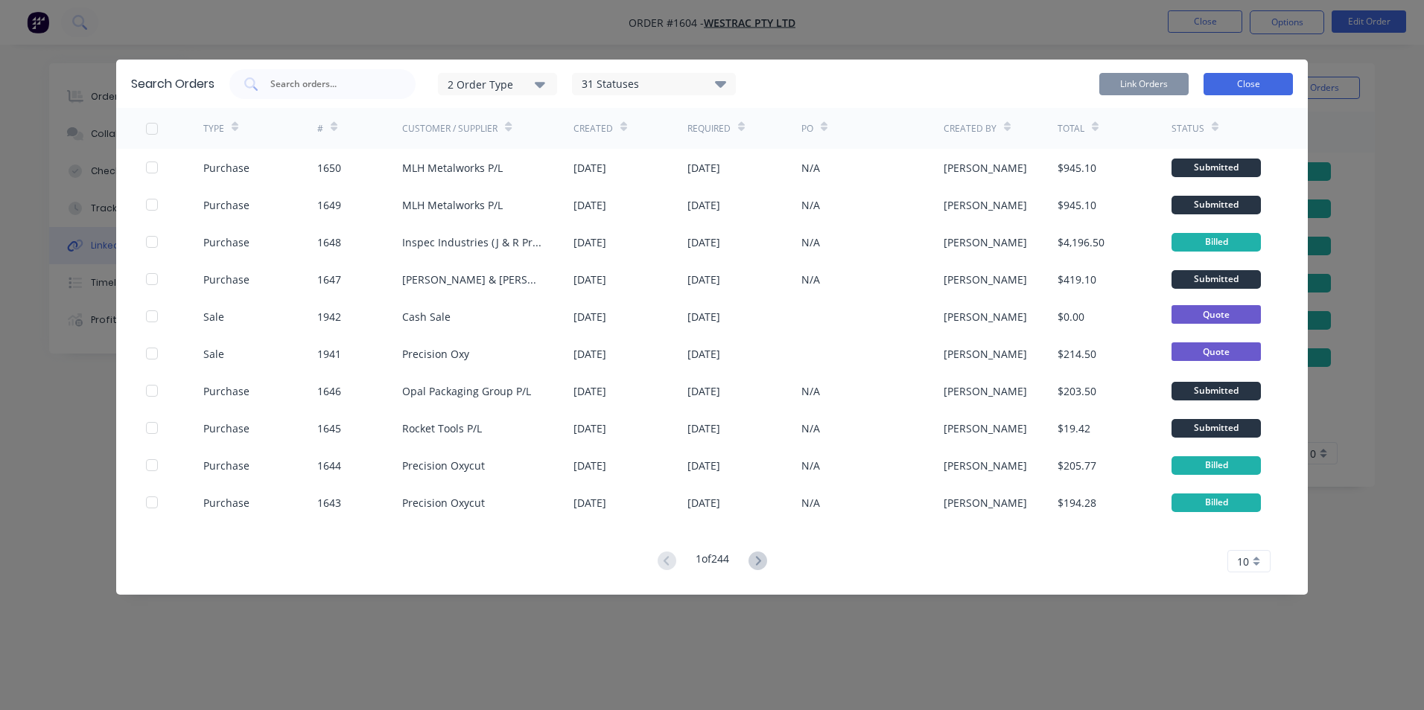
click at [1239, 81] on button "Close" at bounding box center [1247, 84] width 89 height 22
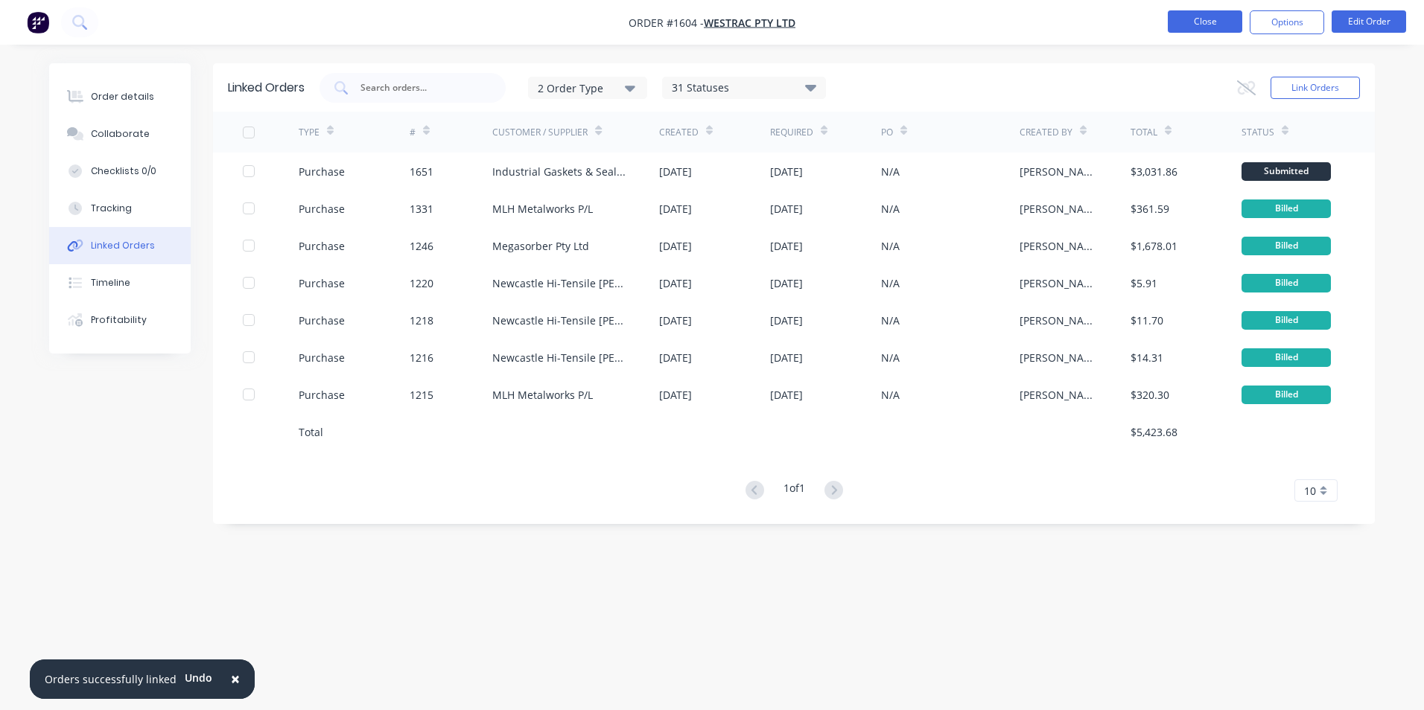
click at [1207, 22] on button "Close" at bounding box center [1205, 21] width 74 height 22
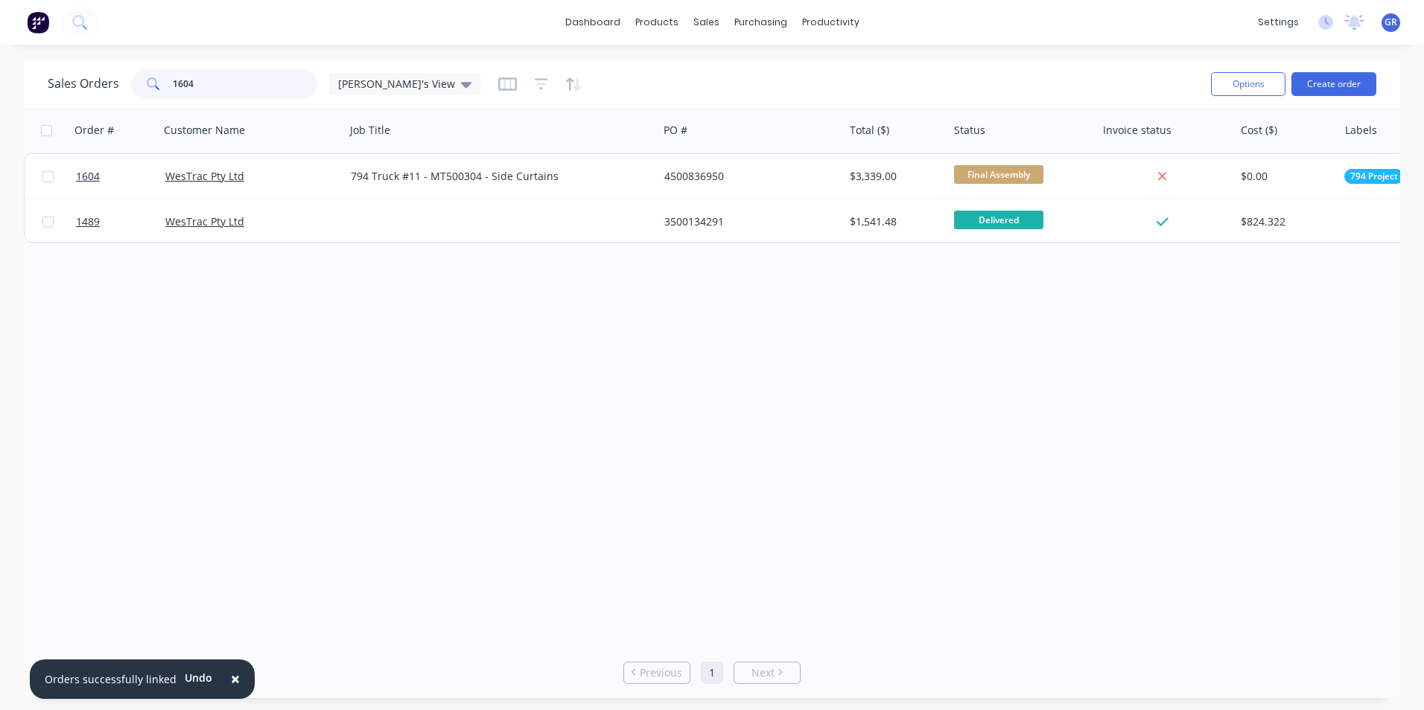
drag, startPoint x: 208, startPoint y: 81, endPoint x: 181, endPoint y: 83, distance: 26.8
click at [181, 83] on input "1604" at bounding box center [245, 84] width 145 height 30
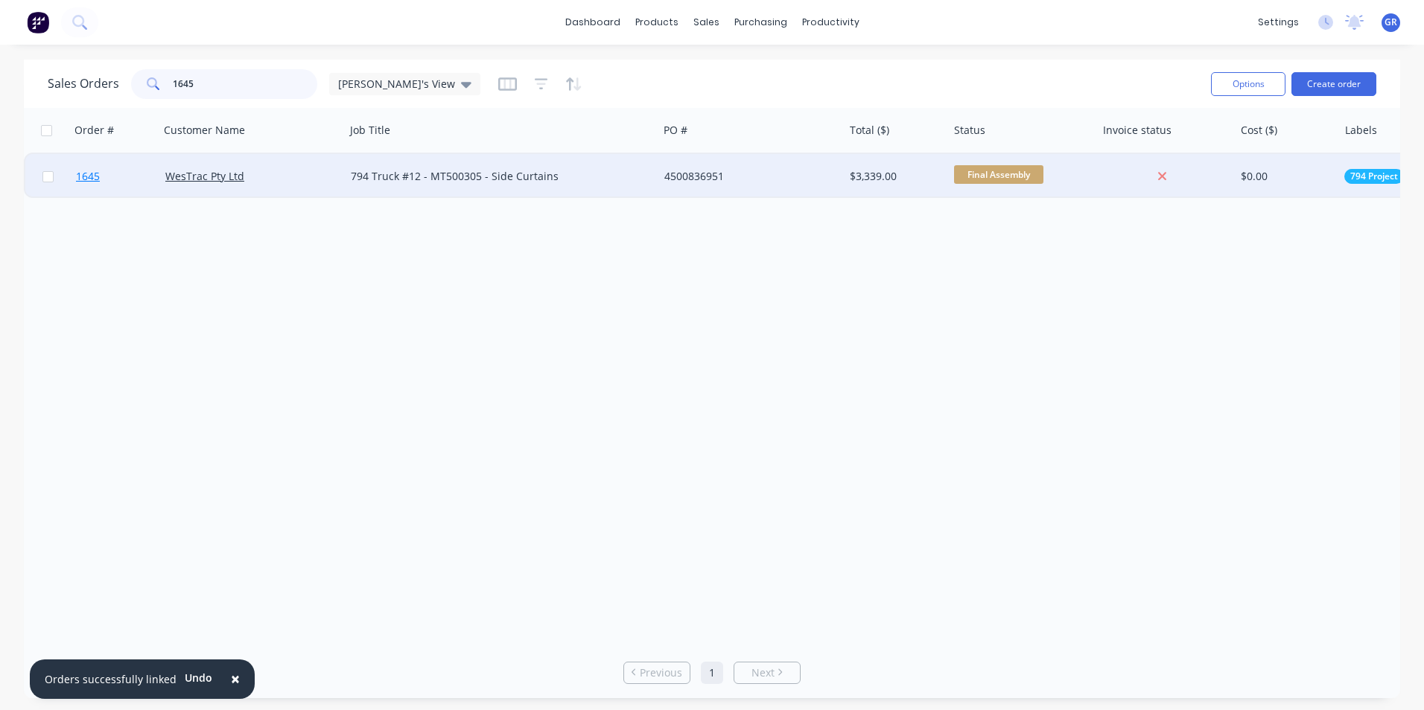
type input "1645"
click at [92, 176] on span "1645" at bounding box center [88, 176] width 24 height 15
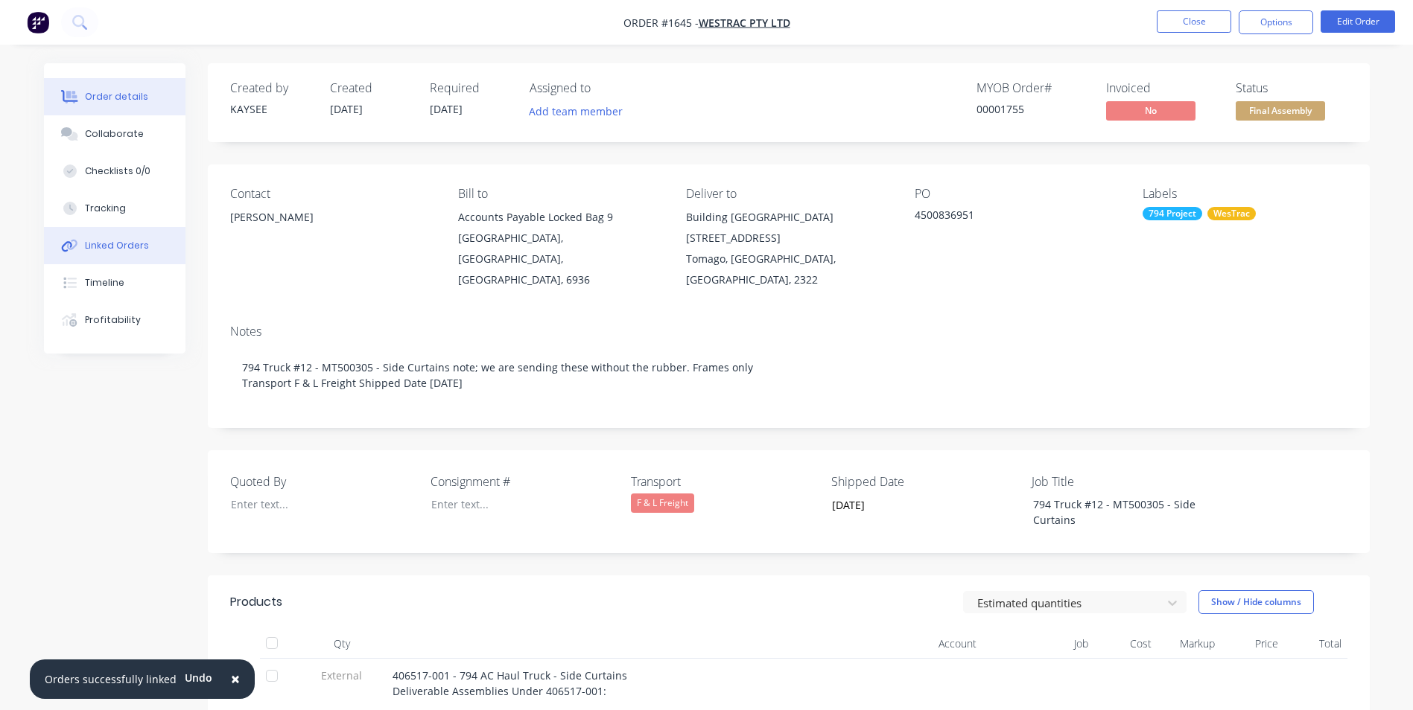
drag, startPoint x: 115, startPoint y: 238, endPoint x: 133, endPoint y: 239, distance: 17.2
click at [116, 238] on button "Linked Orders" at bounding box center [114, 245] width 141 height 37
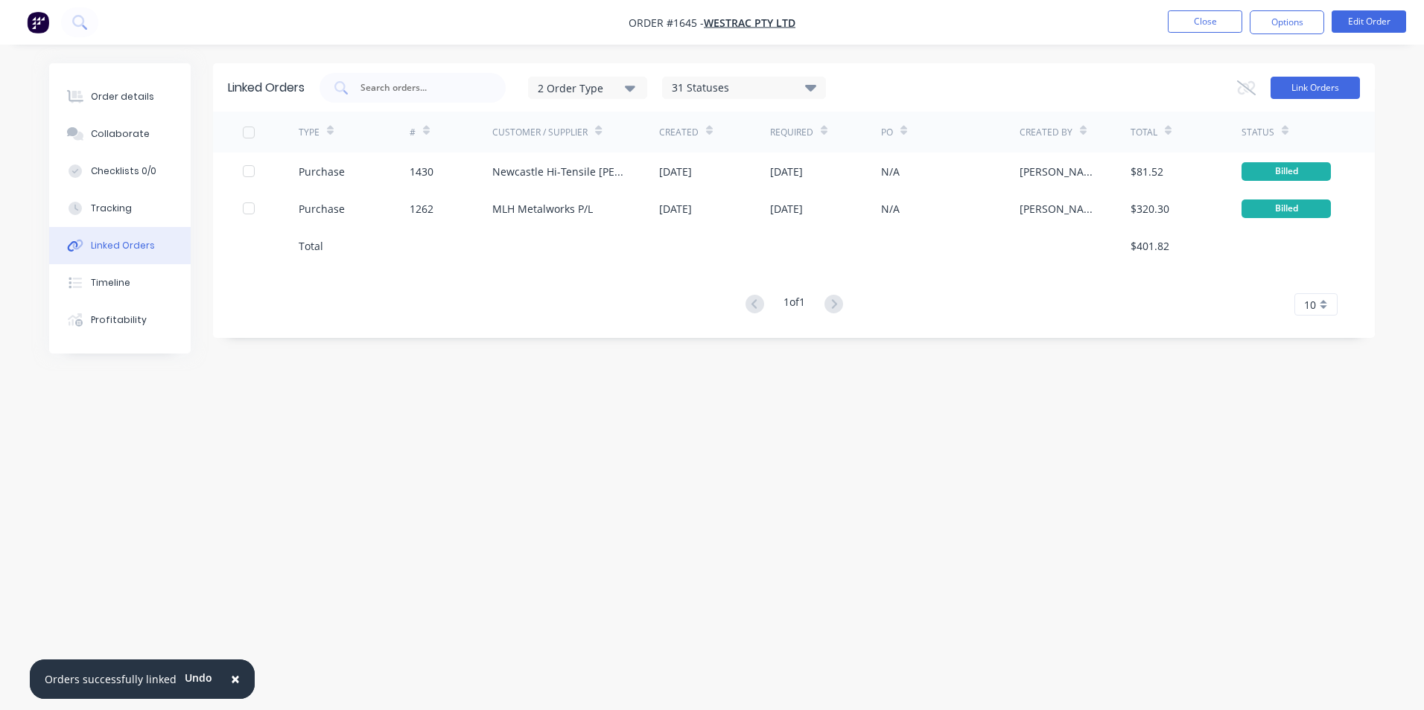
click at [1311, 81] on button "Link Orders" at bounding box center [1314, 88] width 89 height 22
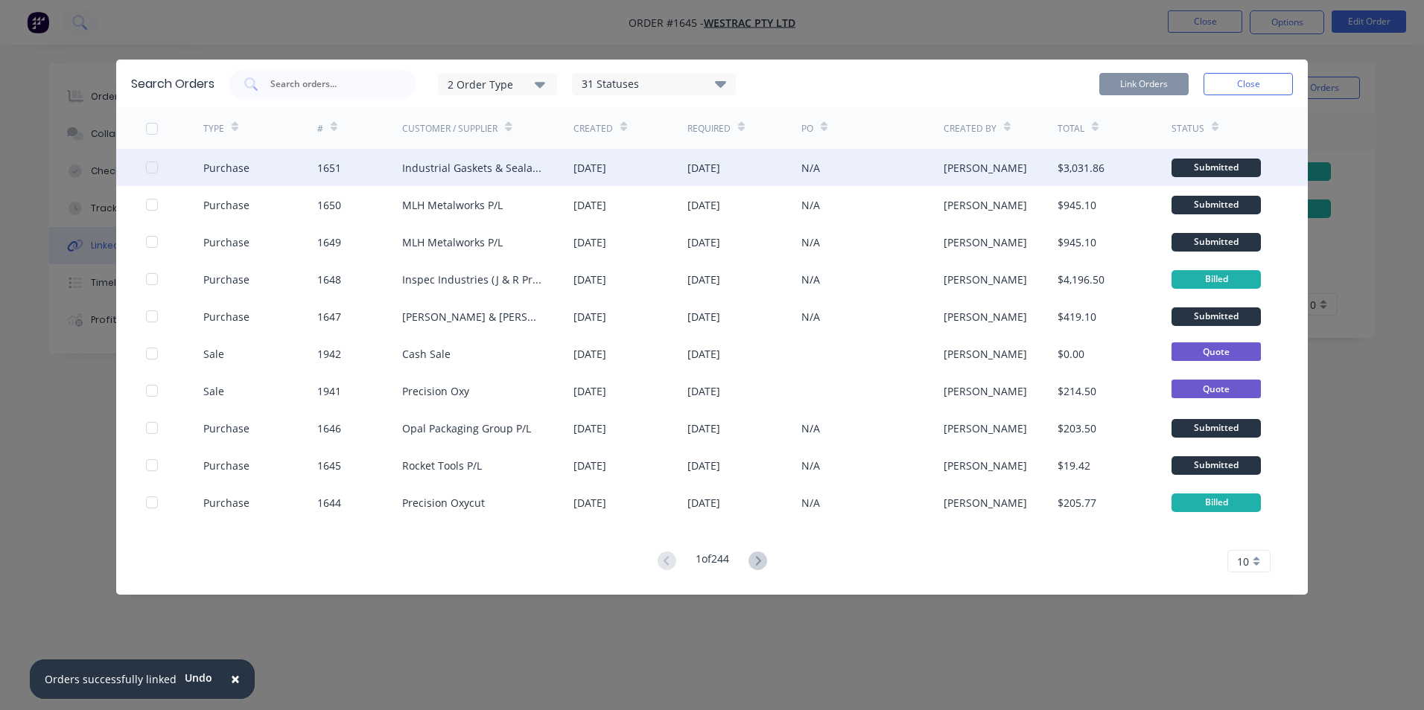
click at [144, 165] on div "Purchase 1651 Industrial Gaskets & Sealants Pty Limited 07 Oct 2025 20 Oct 2025…" at bounding box center [711, 167] width 1191 height 37
click at [146, 166] on div at bounding box center [152, 168] width 30 height 30
click at [1120, 84] on button "Link Orders" at bounding box center [1143, 84] width 89 height 22
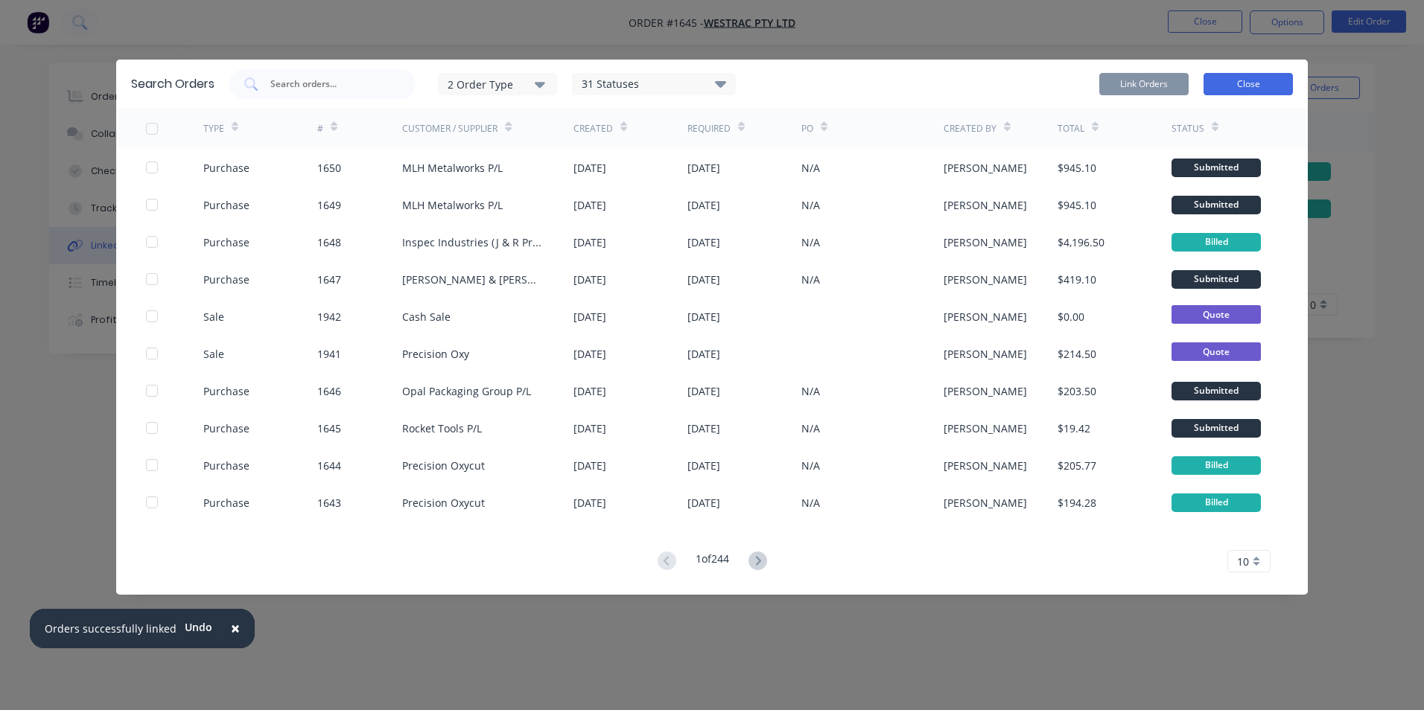
click at [1270, 79] on button "Close" at bounding box center [1247, 84] width 89 height 22
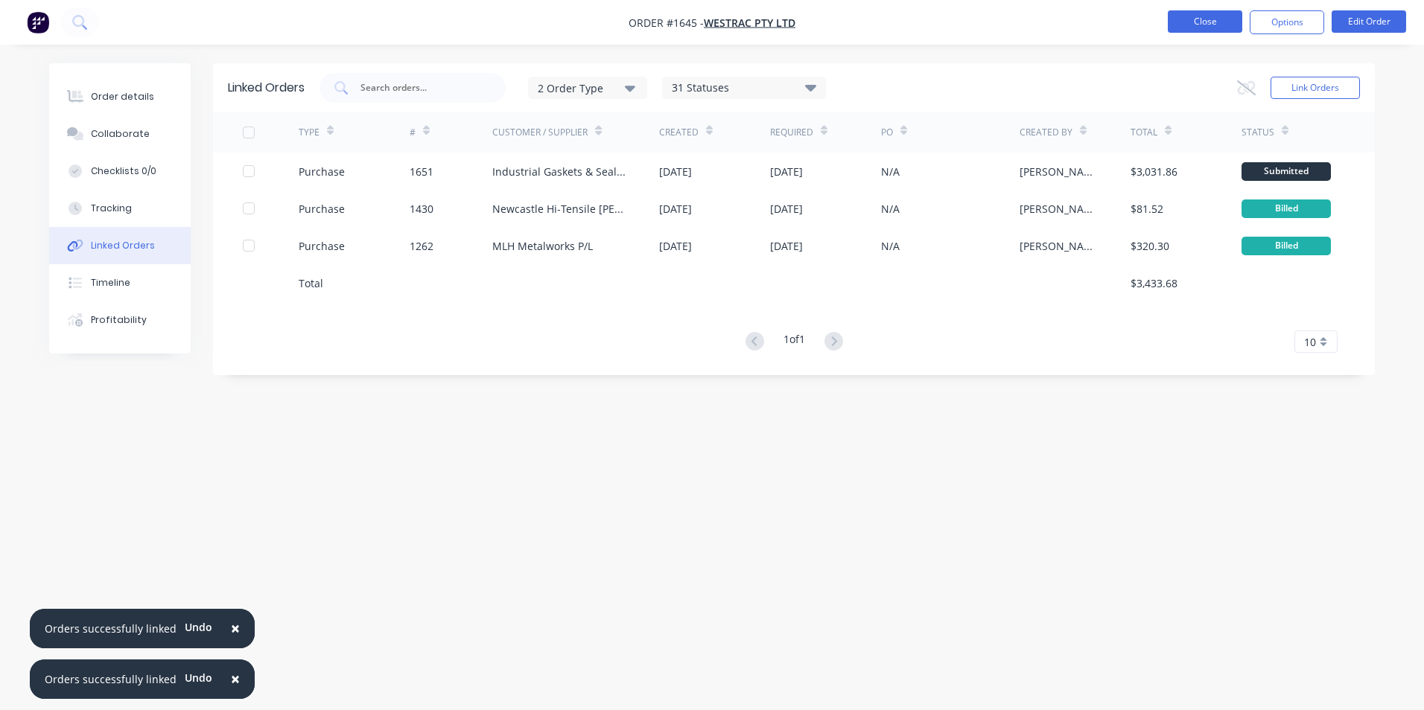
click at [1214, 23] on button "Close" at bounding box center [1205, 21] width 74 height 22
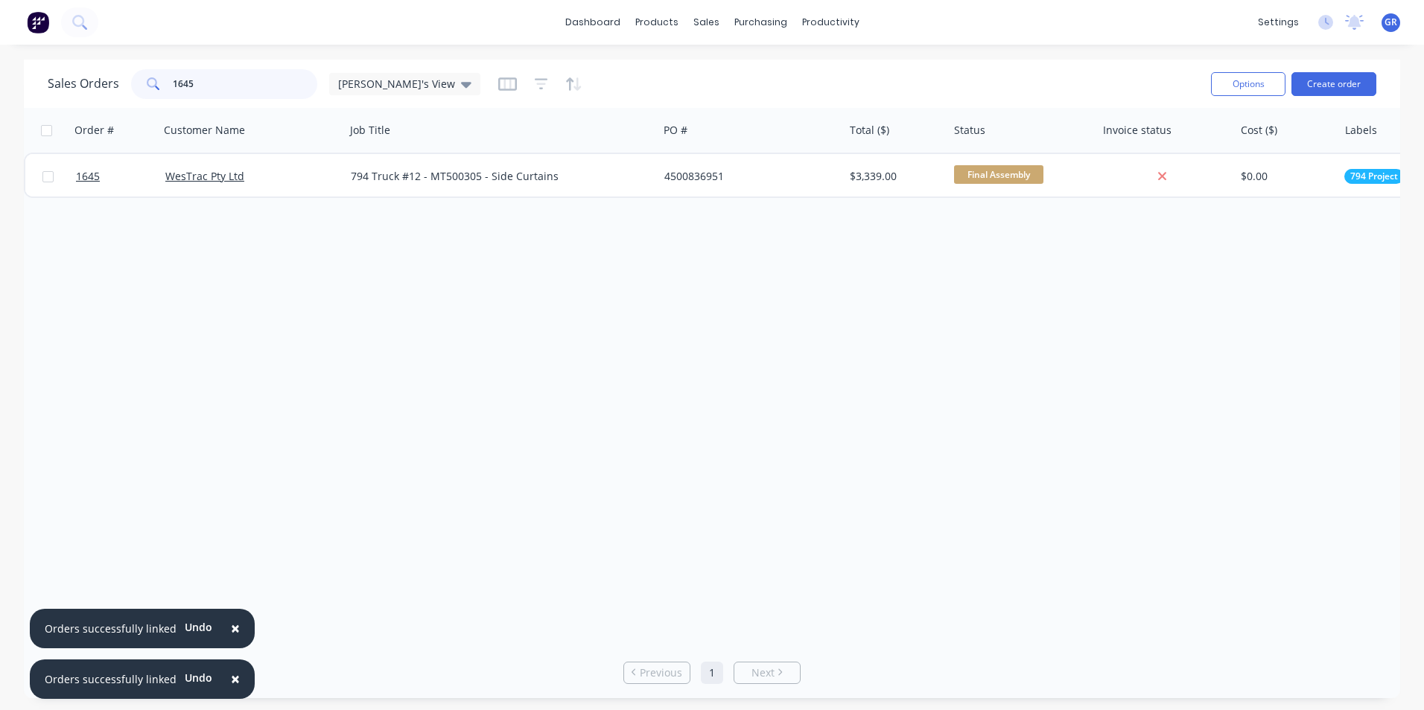
drag, startPoint x: 201, startPoint y: 83, endPoint x: 181, endPoint y: 82, distance: 20.1
click at [181, 82] on input "1645" at bounding box center [245, 84] width 145 height 30
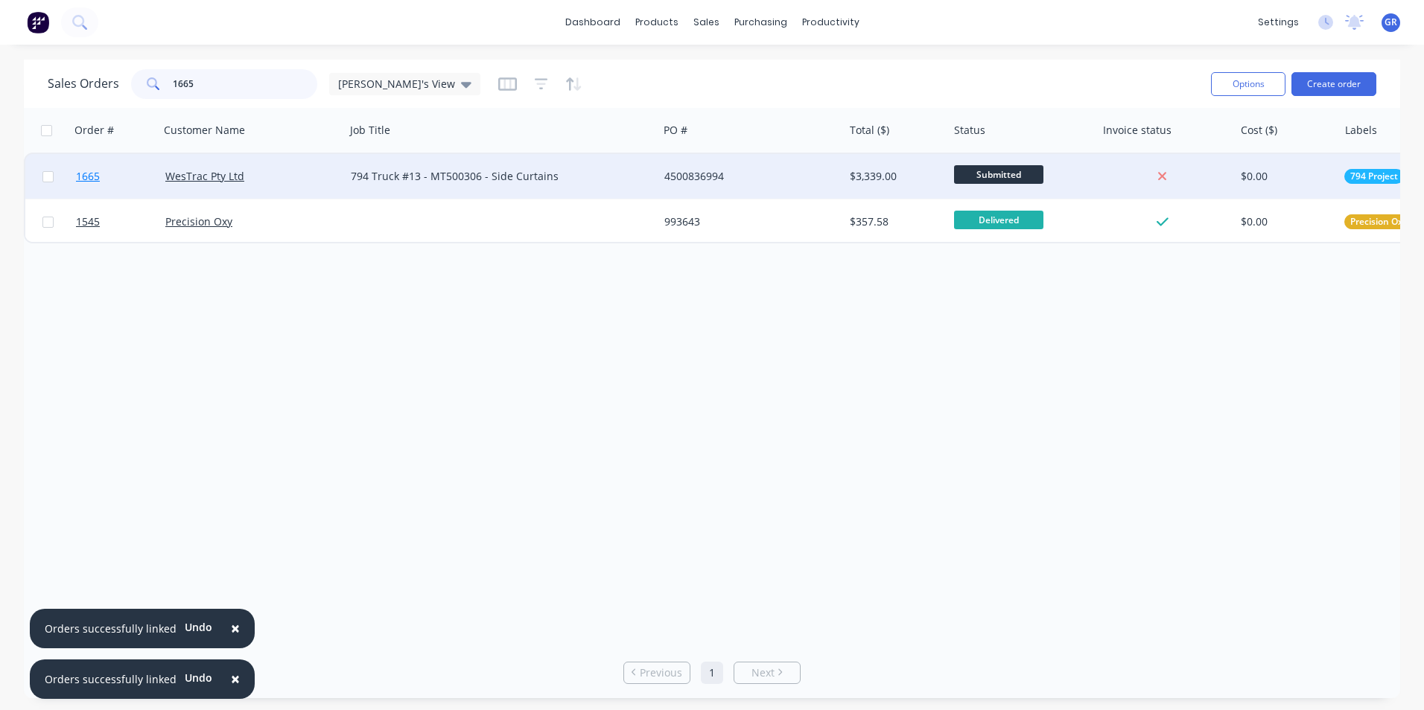
type input "1665"
click at [87, 177] on span "1665" at bounding box center [88, 176] width 24 height 15
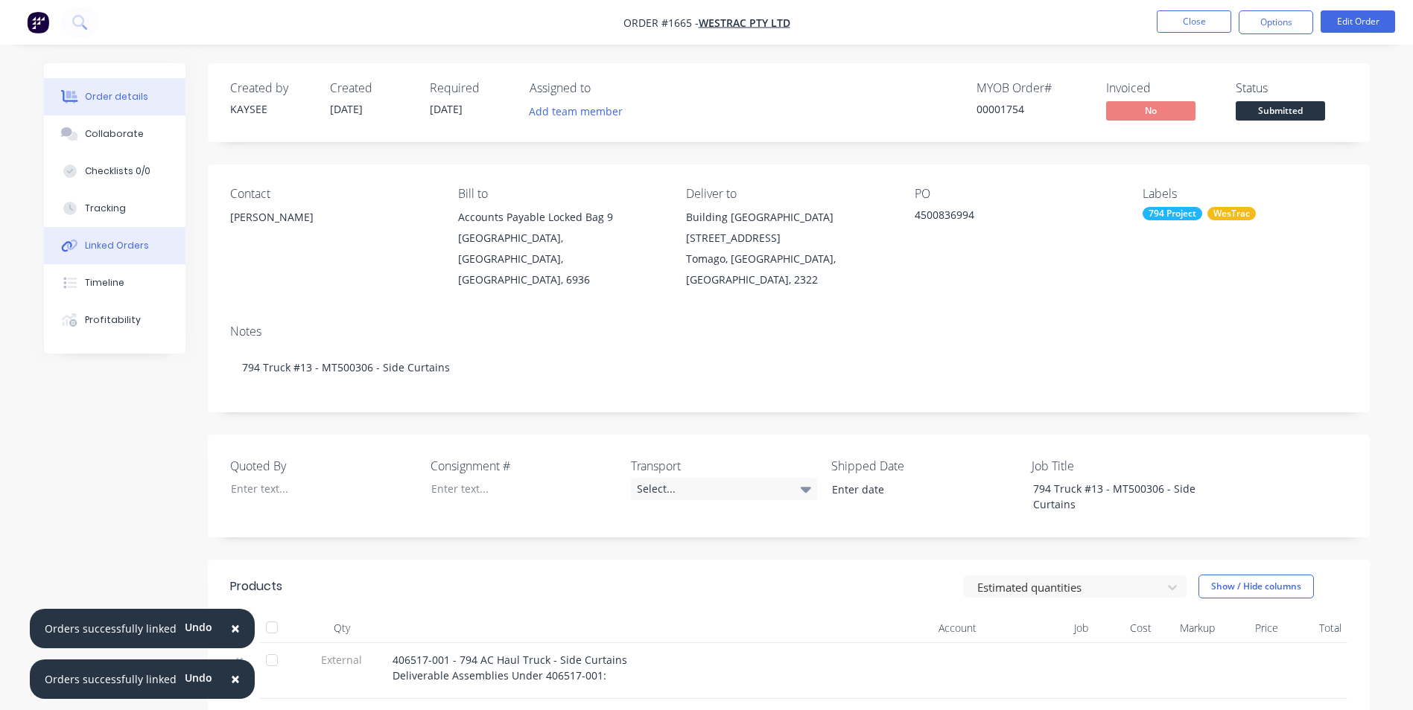
click at [102, 242] on div "Linked Orders" at bounding box center [117, 245] width 64 height 13
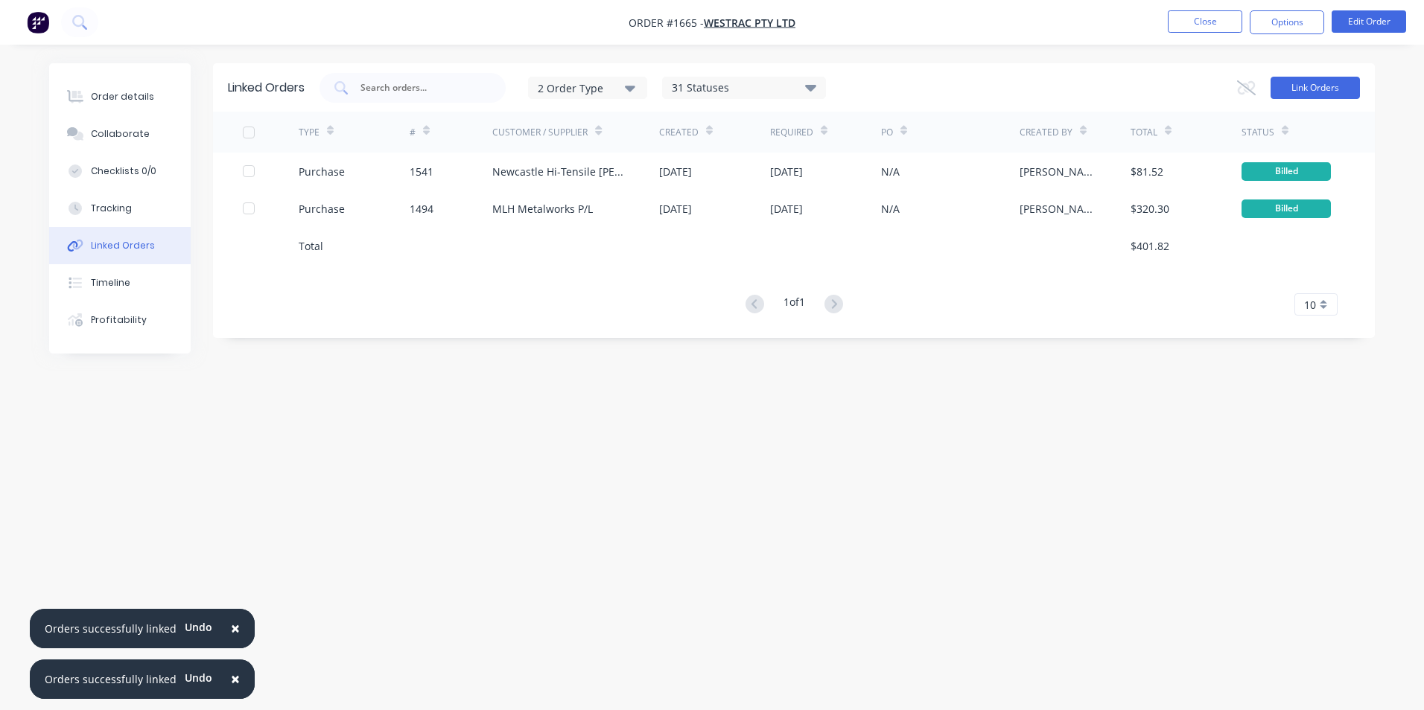
click at [1312, 87] on button "Link Orders" at bounding box center [1314, 88] width 89 height 22
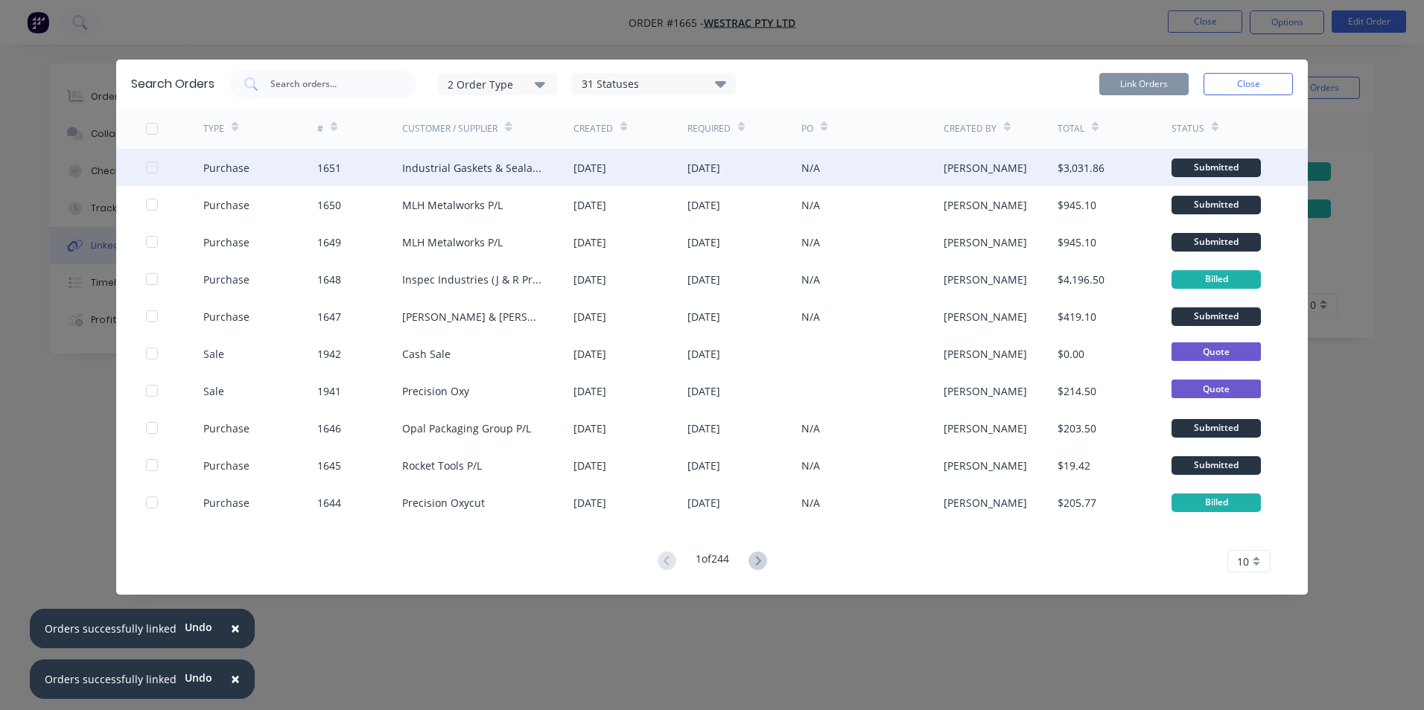
click at [151, 165] on div at bounding box center [152, 168] width 30 height 30
click at [1145, 87] on button "Link Orders" at bounding box center [1143, 84] width 89 height 22
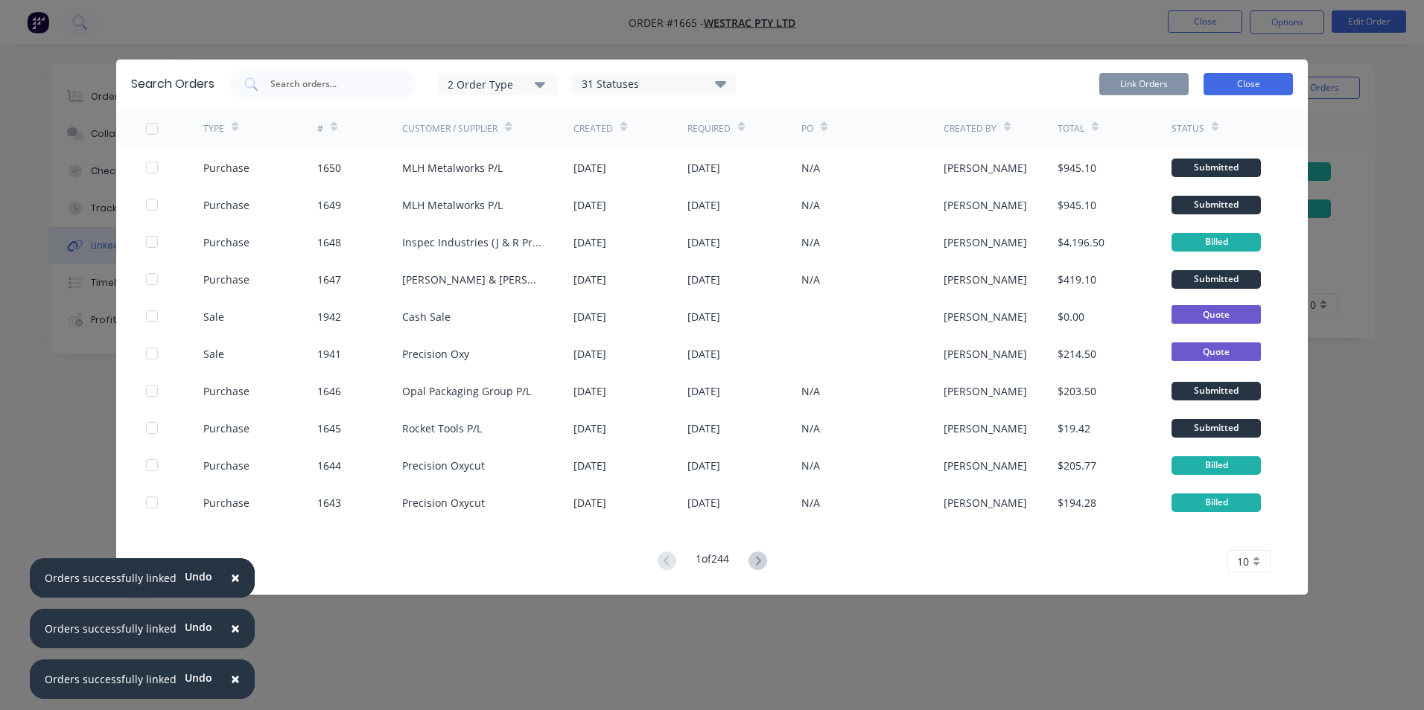
click at [1258, 84] on button "Close" at bounding box center [1247, 84] width 89 height 22
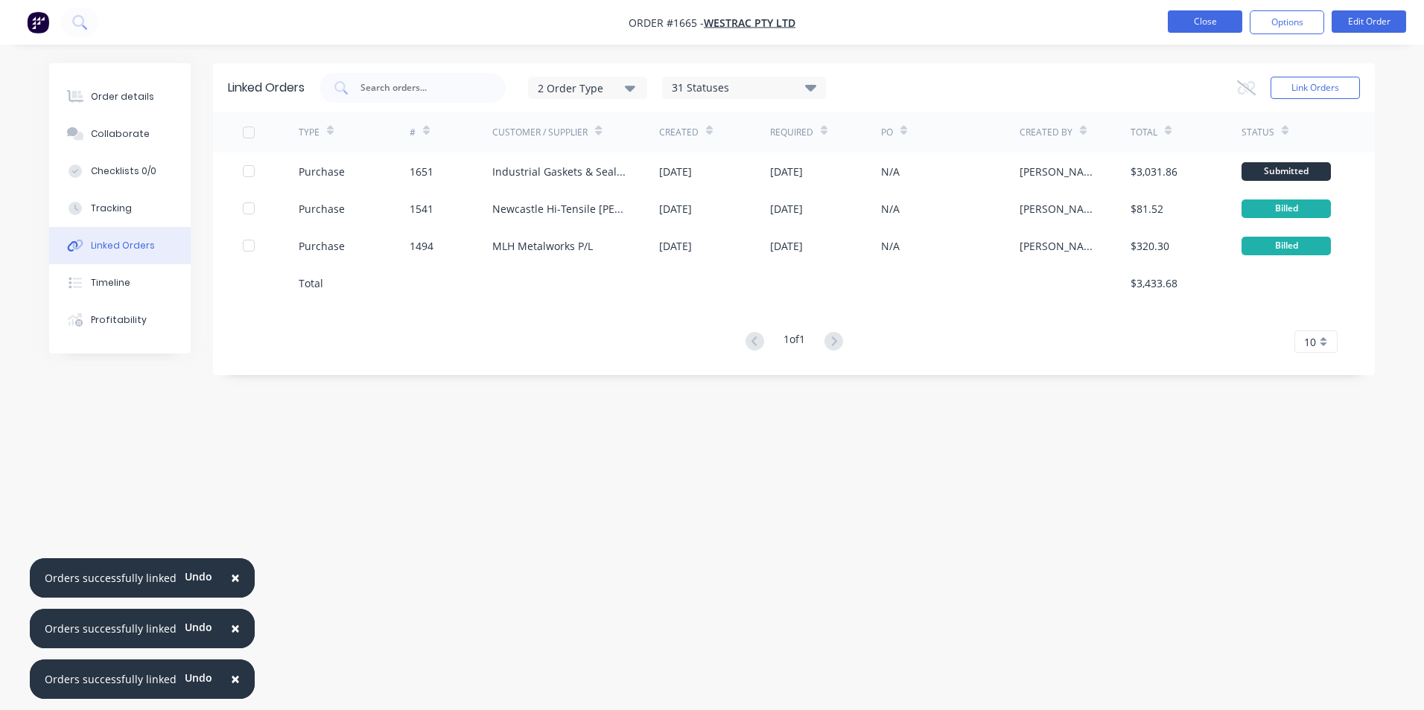
click at [1215, 27] on button "Close" at bounding box center [1205, 21] width 74 height 22
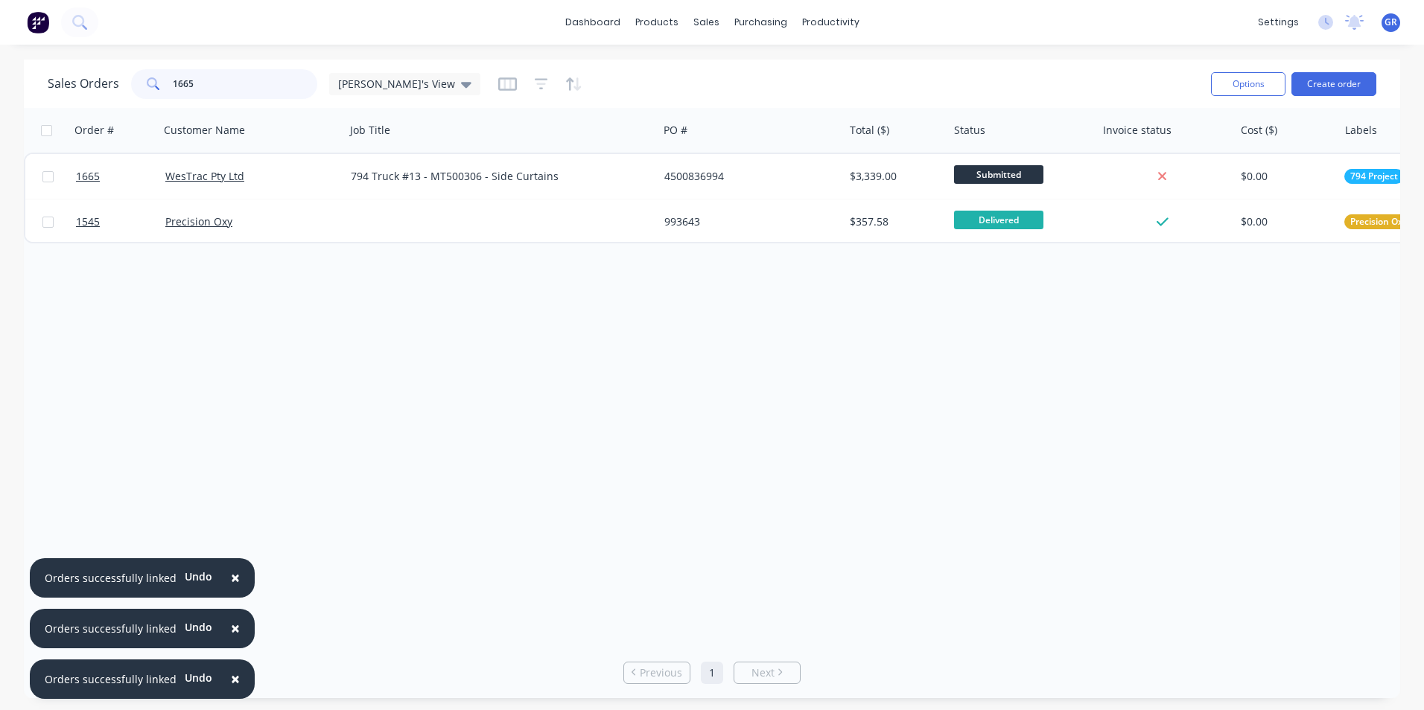
drag, startPoint x: 204, startPoint y: 85, endPoint x: 150, endPoint y: 81, distance: 54.5
click at [150, 81] on div "1665" at bounding box center [224, 84] width 186 height 30
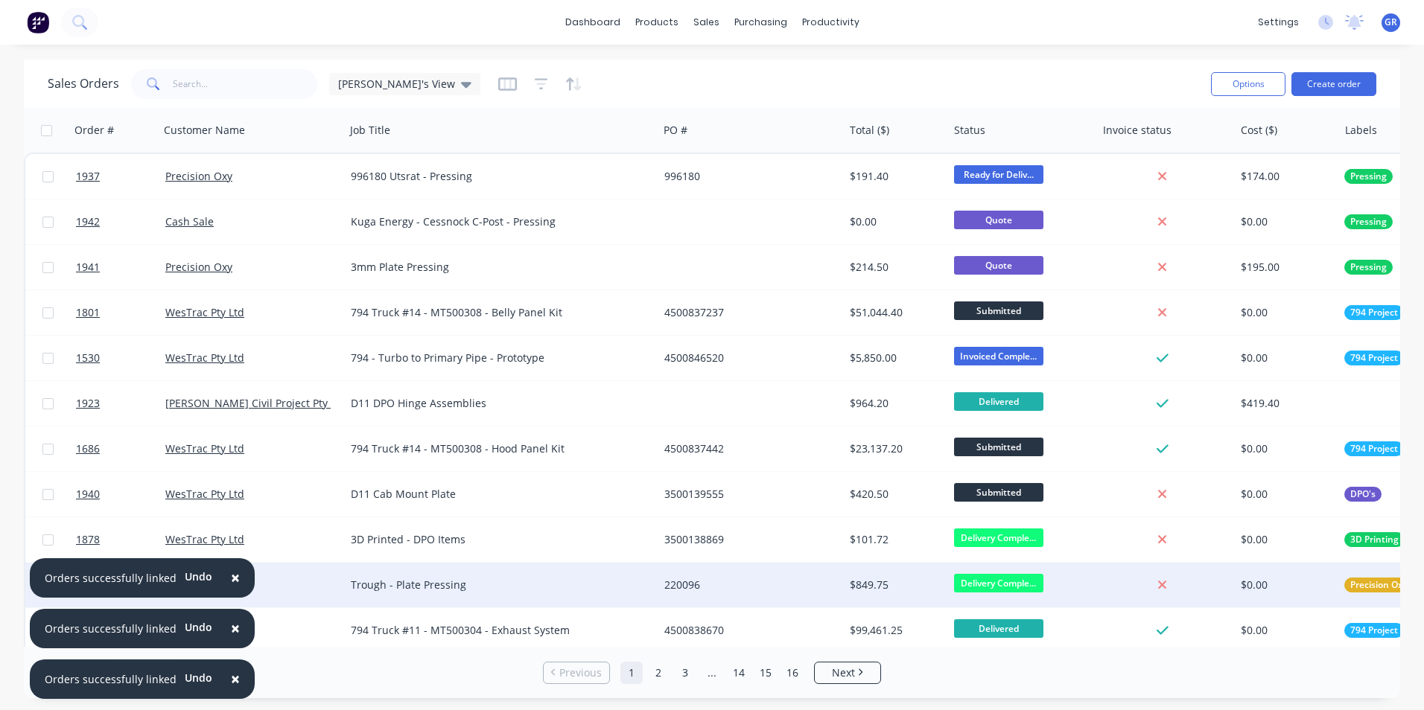
click at [223, 573] on button "×" at bounding box center [235, 579] width 39 height 36
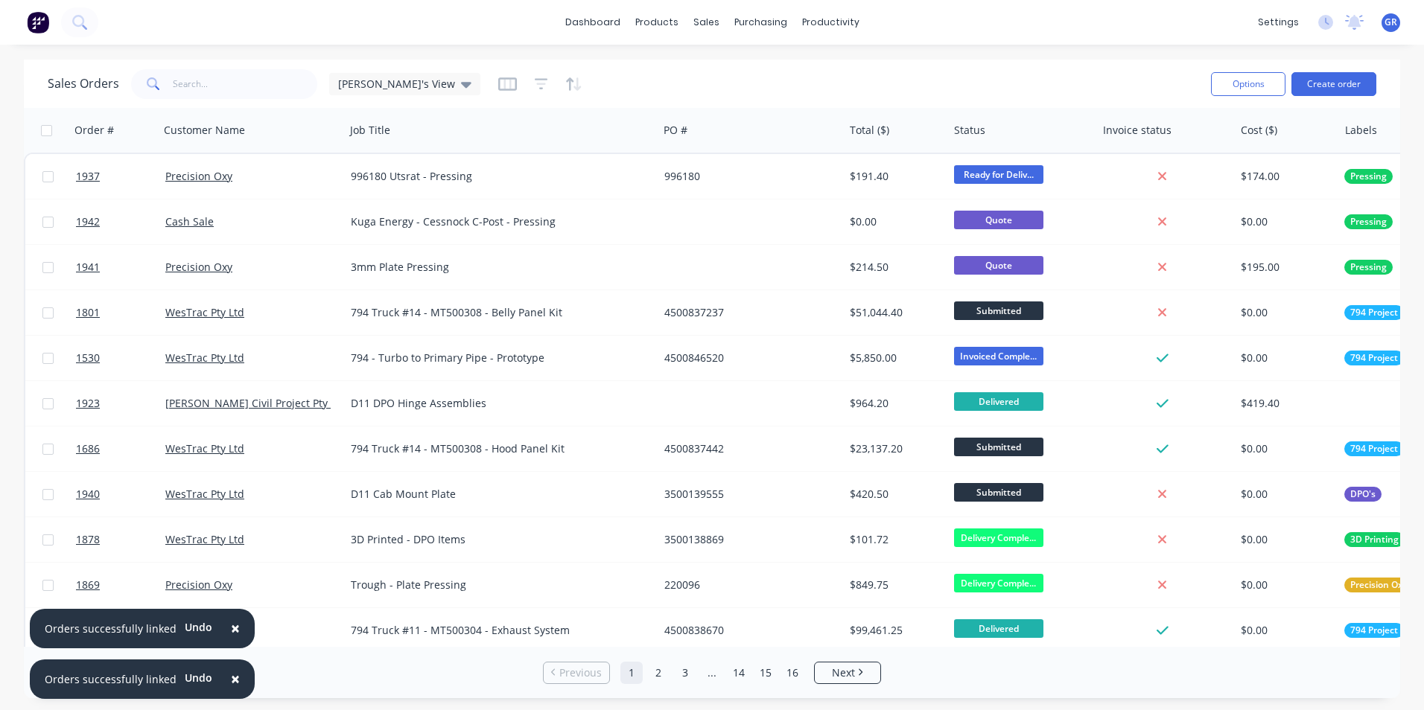
click at [231, 626] on span "×" at bounding box center [235, 628] width 9 height 21
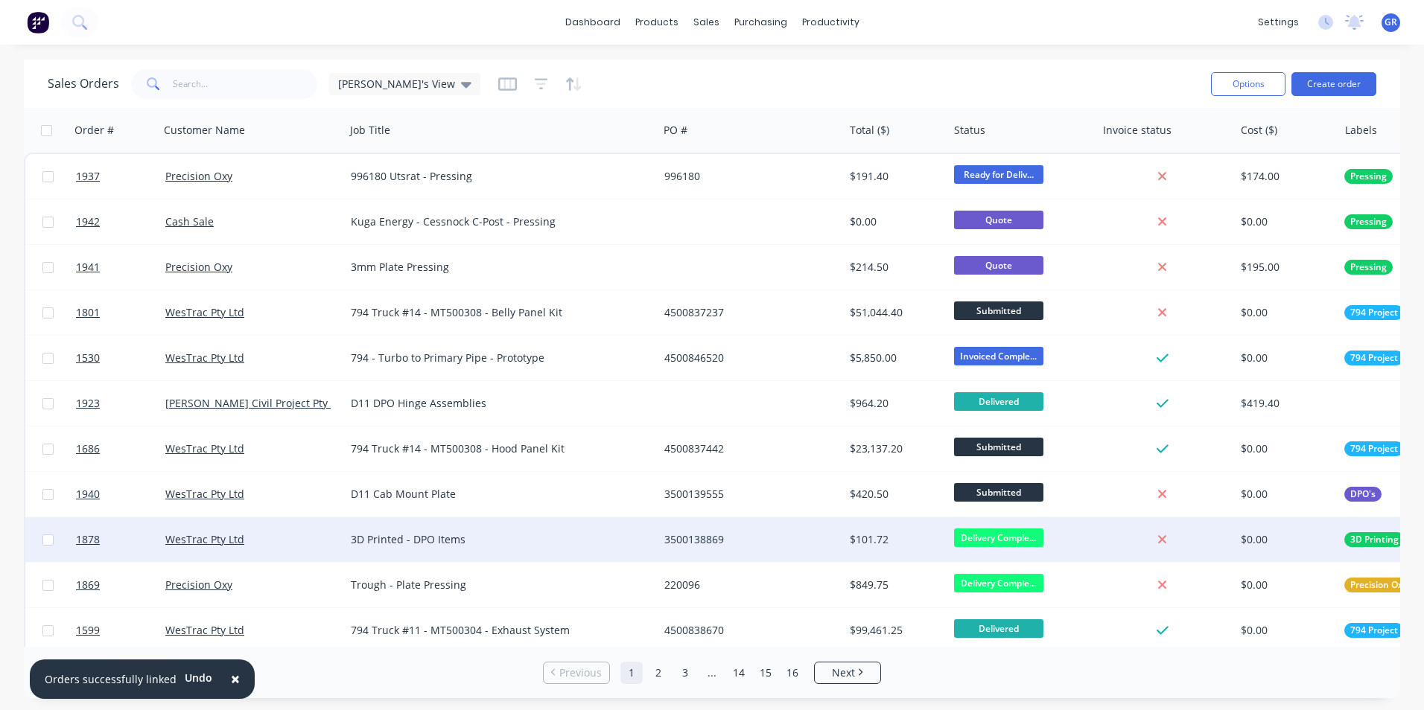
drag, startPoint x: 227, startPoint y: 675, endPoint x: 366, endPoint y: 557, distance: 182.2
click at [231, 675] on span "×" at bounding box center [235, 679] width 9 height 21
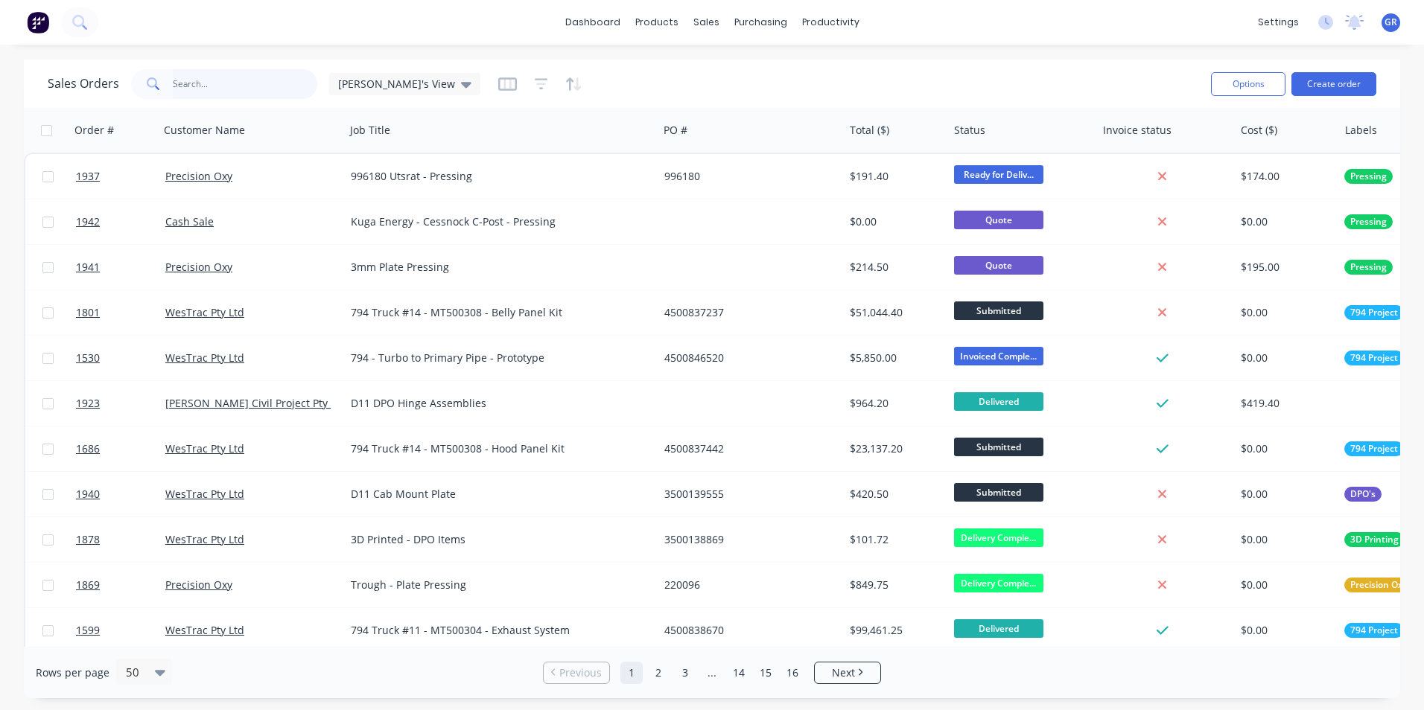
click at [206, 85] on input "text" at bounding box center [245, 84] width 145 height 30
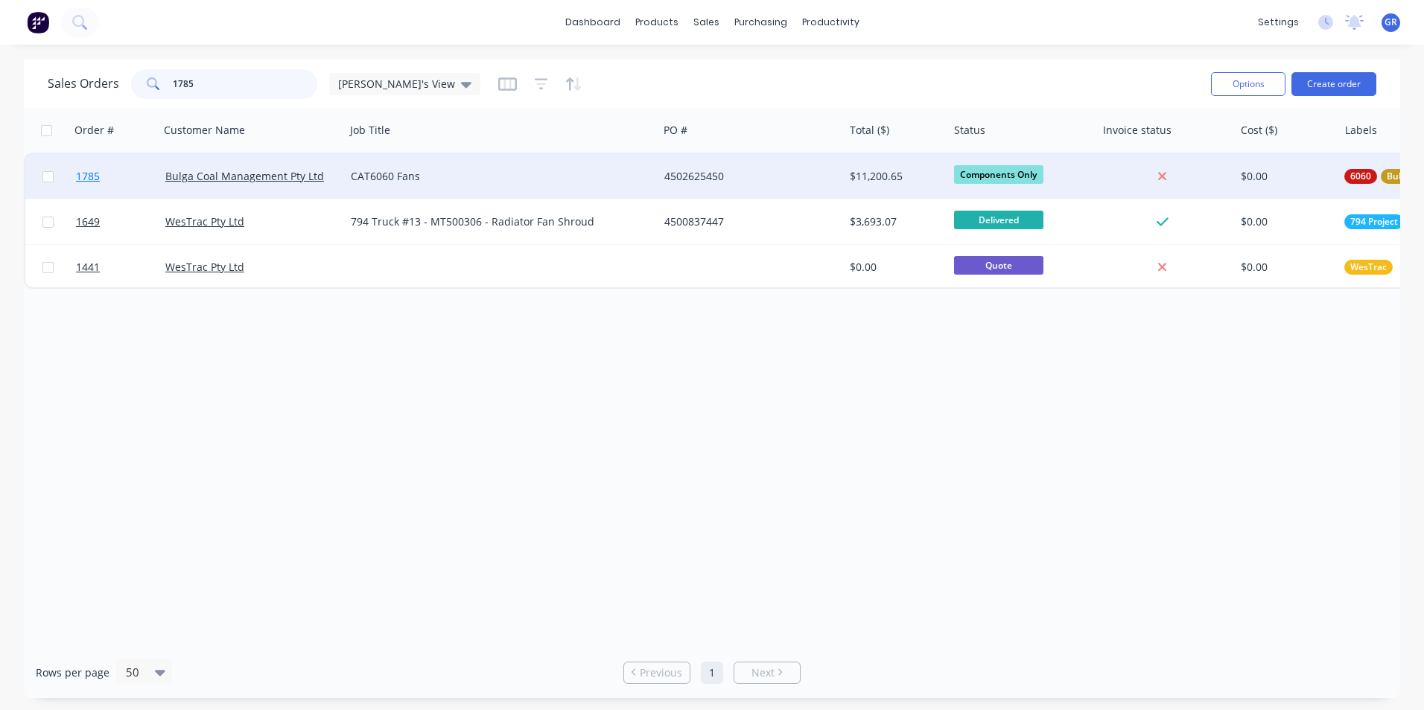
type input "1785"
click at [87, 171] on span "1785" at bounding box center [88, 176] width 24 height 15
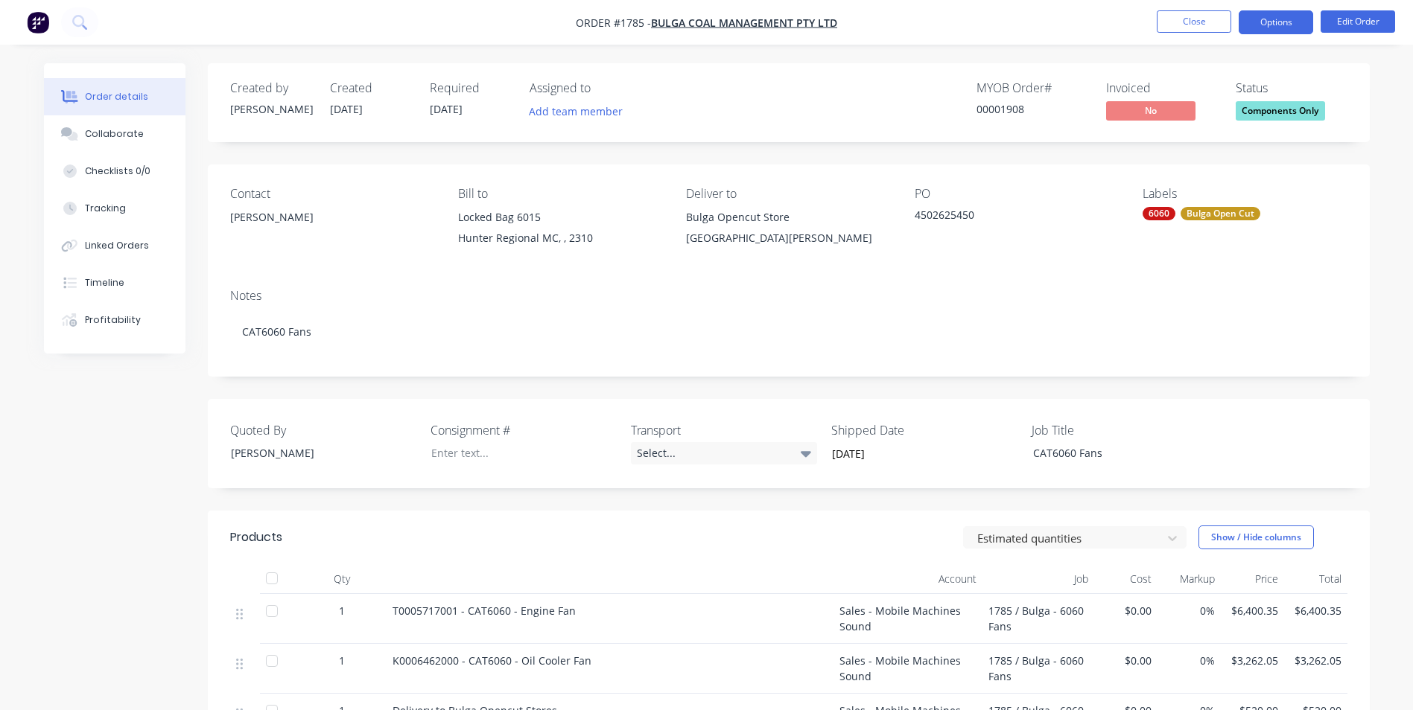
click at [1286, 19] on button "Options" at bounding box center [1275, 22] width 74 height 24
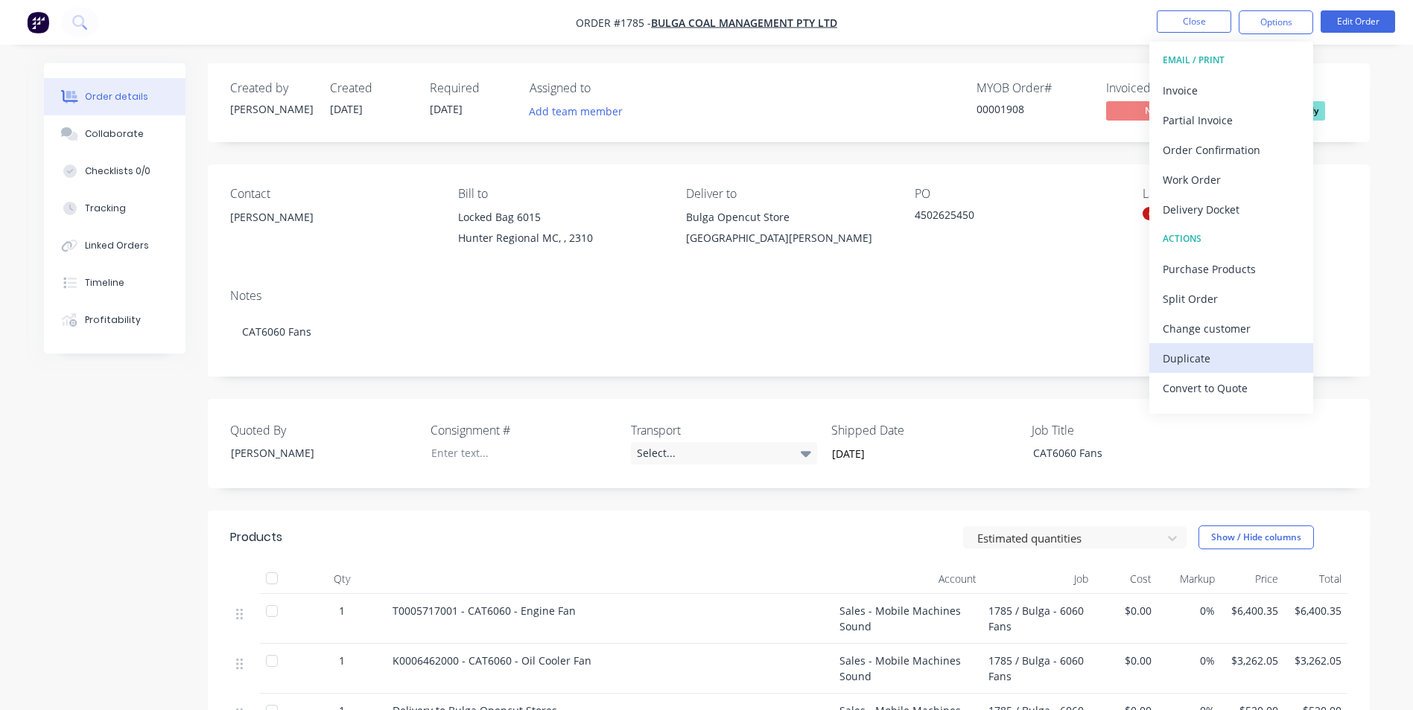
click at [1181, 355] on div "Duplicate" at bounding box center [1230, 359] width 137 height 22
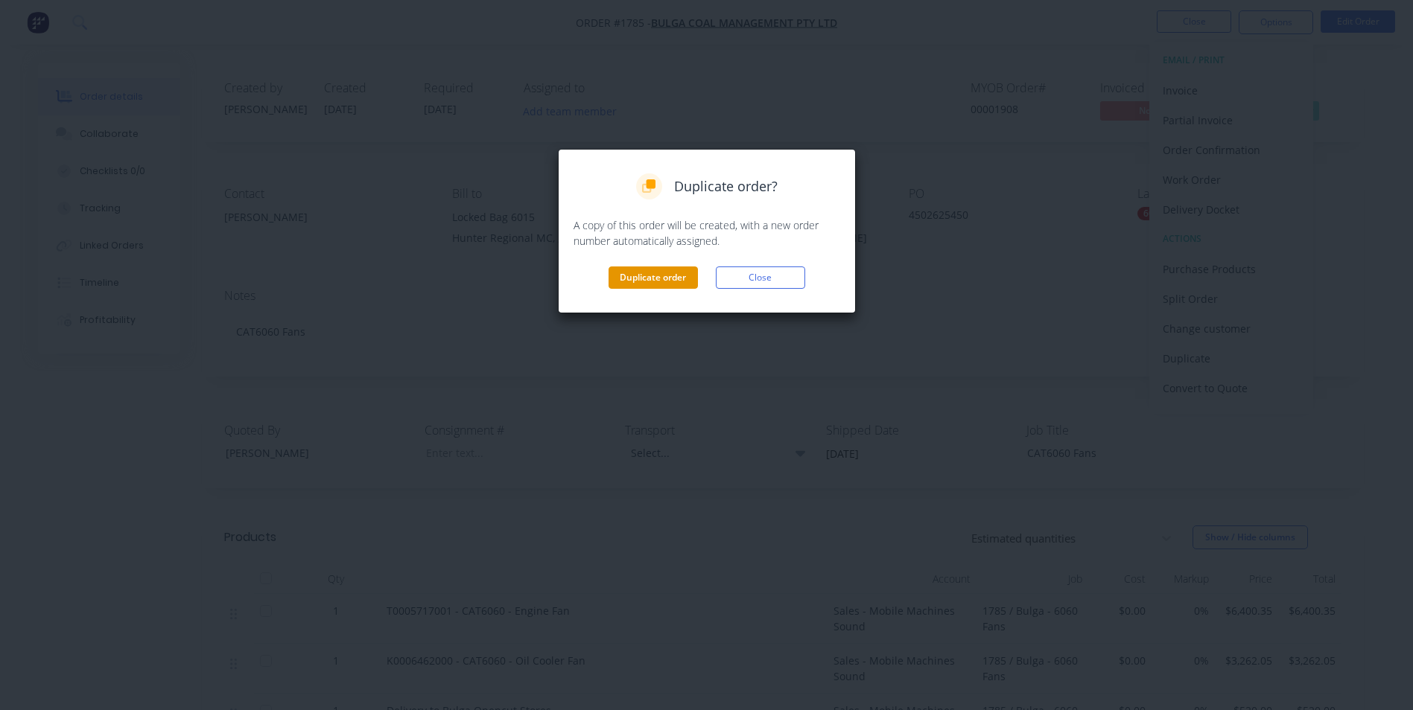
click at [642, 270] on button "Duplicate order" at bounding box center [652, 278] width 89 height 22
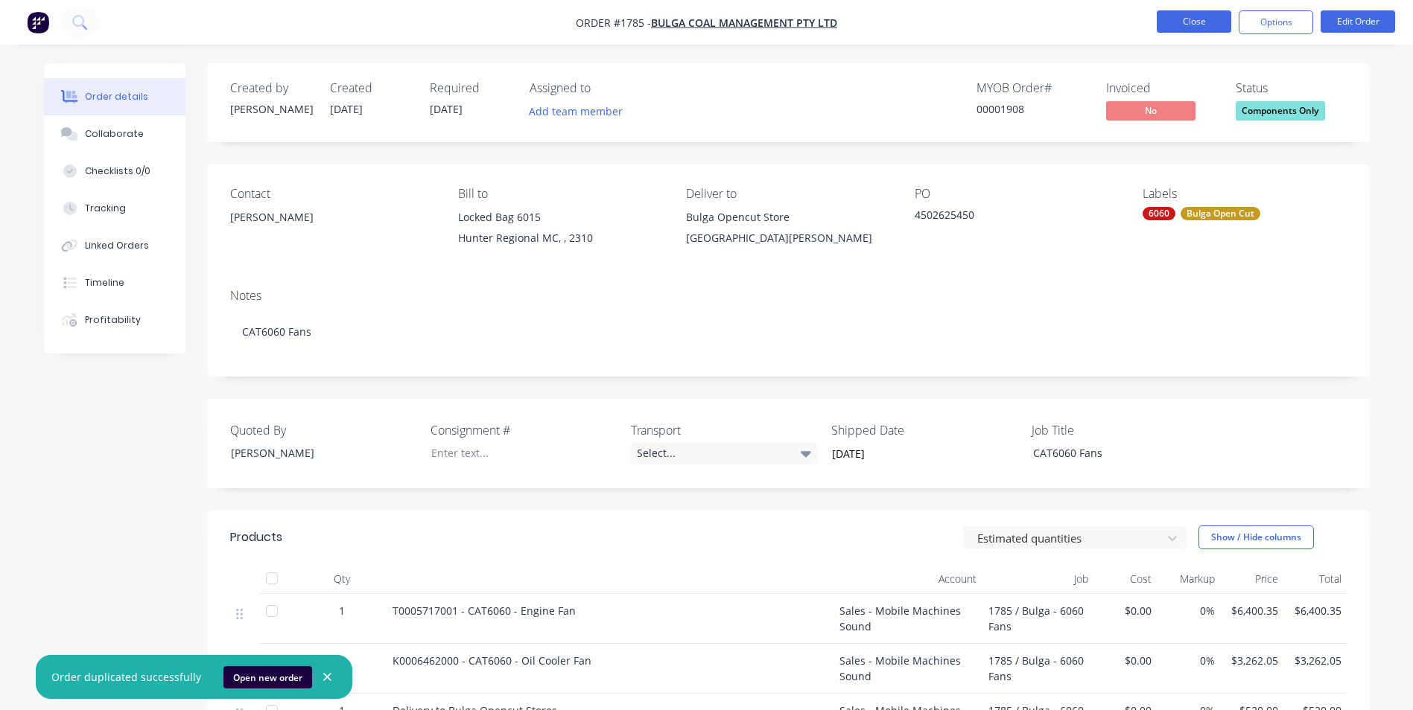
click at [1192, 21] on button "Close" at bounding box center [1193, 21] width 74 height 22
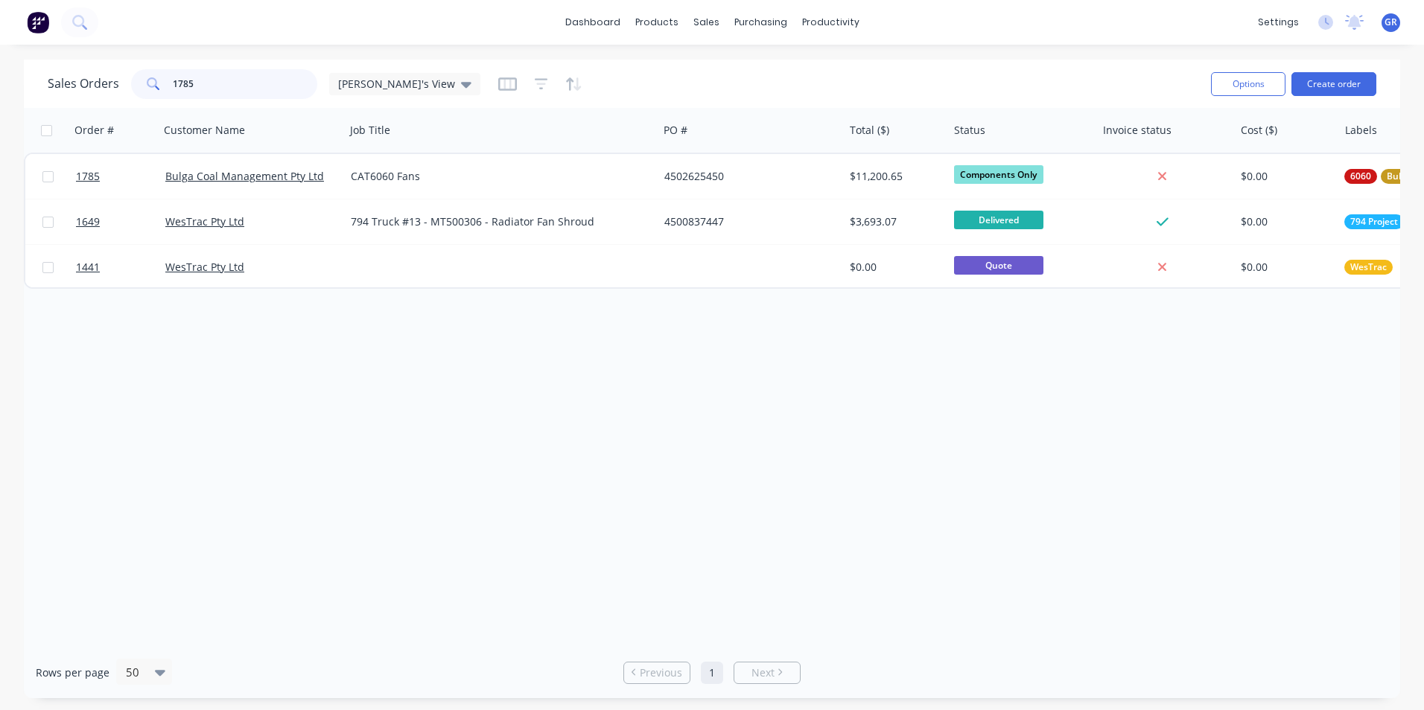
drag, startPoint x: 201, startPoint y: 82, endPoint x: 130, endPoint y: 86, distance: 71.6
click at [131, 86] on div "1785" at bounding box center [224, 84] width 186 height 30
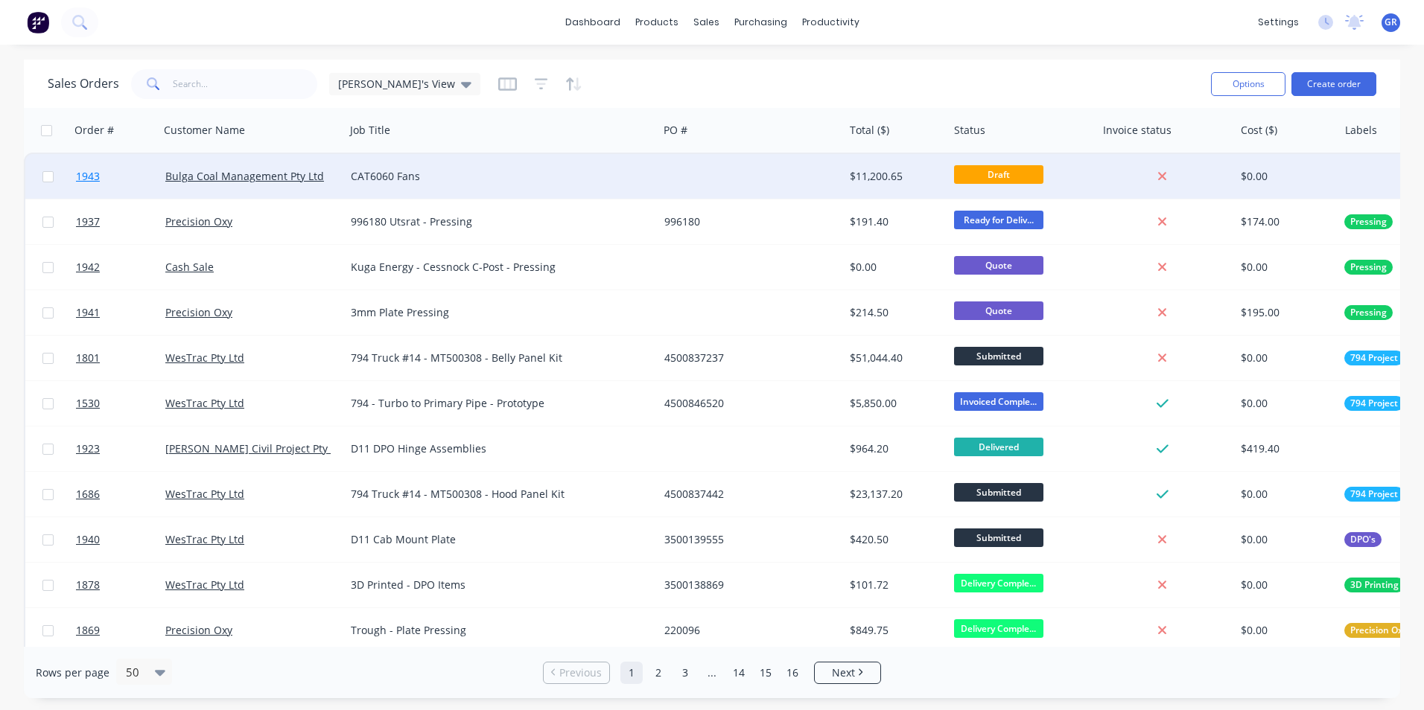
click at [88, 175] on span "1943" at bounding box center [88, 176] width 24 height 15
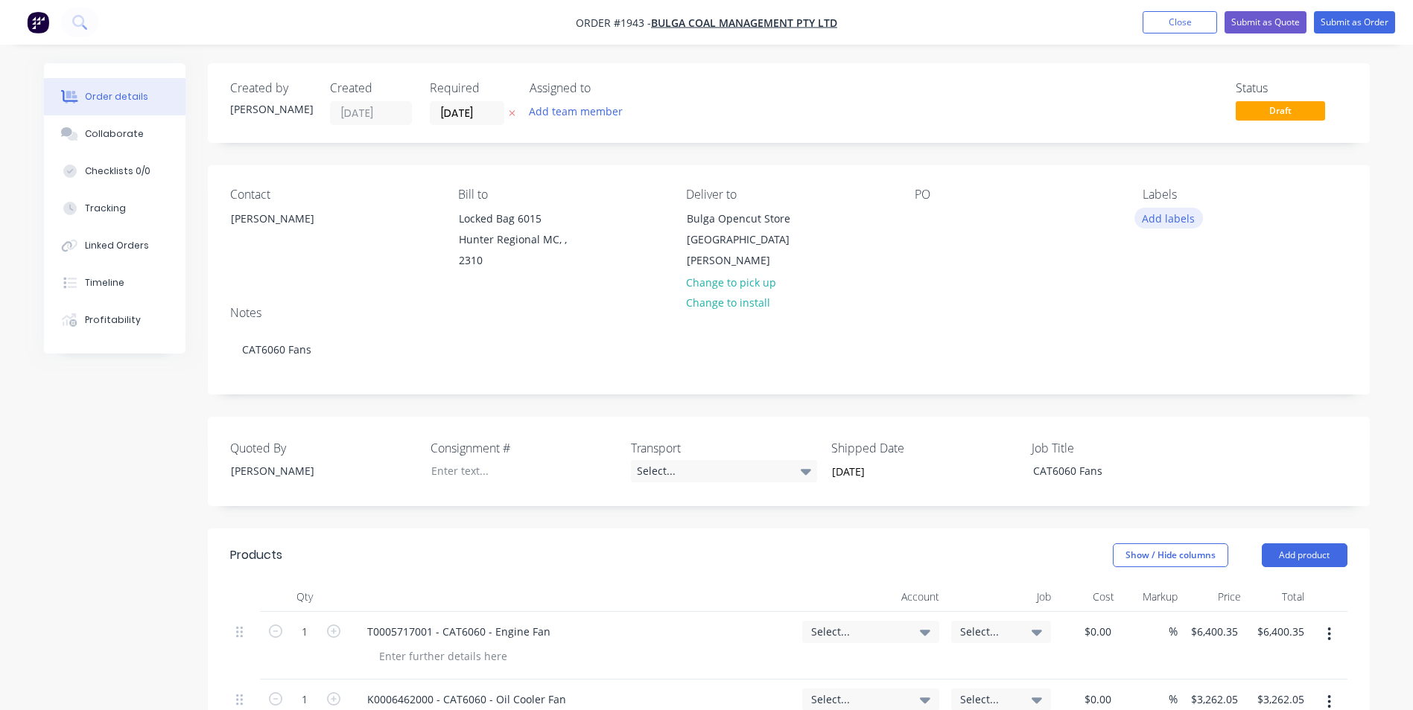
click at [1168, 214] on button "Add labels" at bounding box center [1168, 218] width 69 height 20
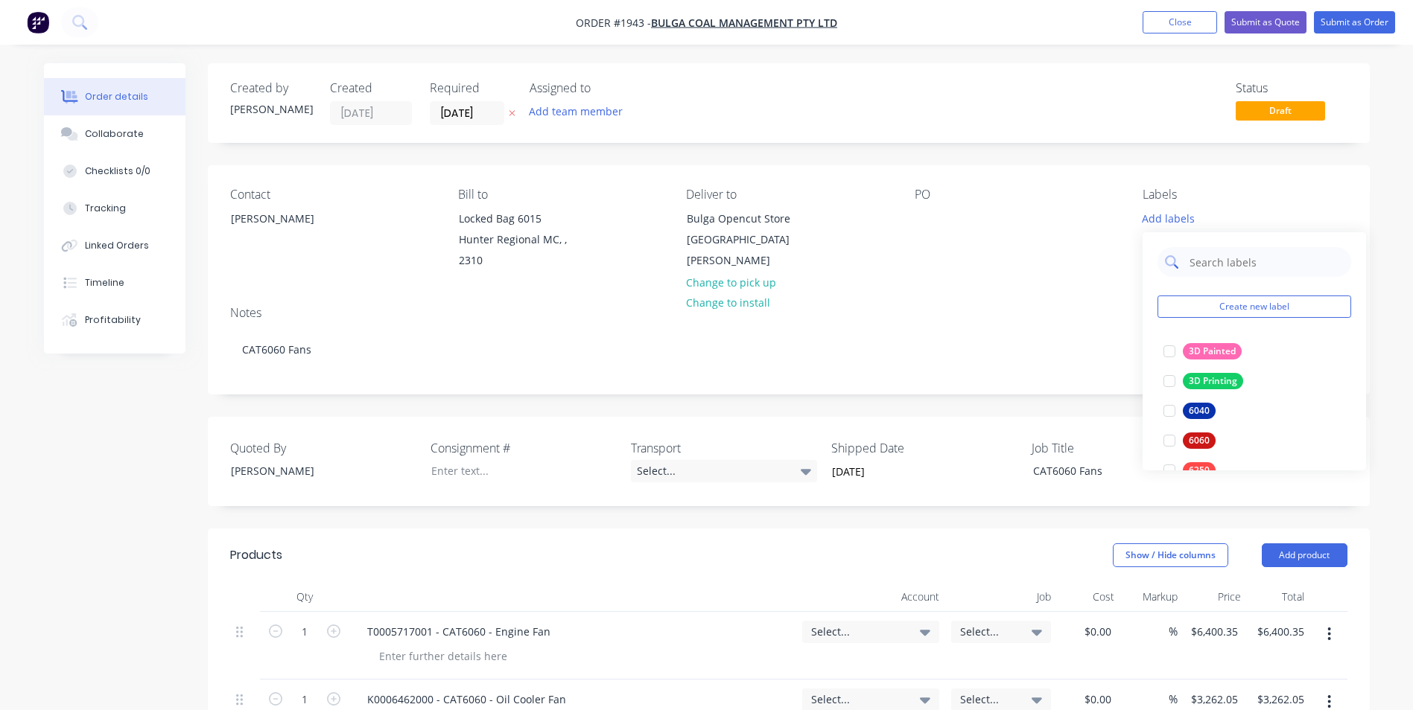
click at [1206, 263] on input "text" at bounding box center [1266, 262] width 156 height 30
type input "6060"
click at [1198, 352] on div "6060" at bounding box center [1198, 351] width 33 height 16
click at [1009, 290] on div "Contact Richard Tunnicliff Bill to Locked Bag 6015 Hunter Regional MC, , 2310 D…" at bounding box center [789, 229] width 1162 height 129
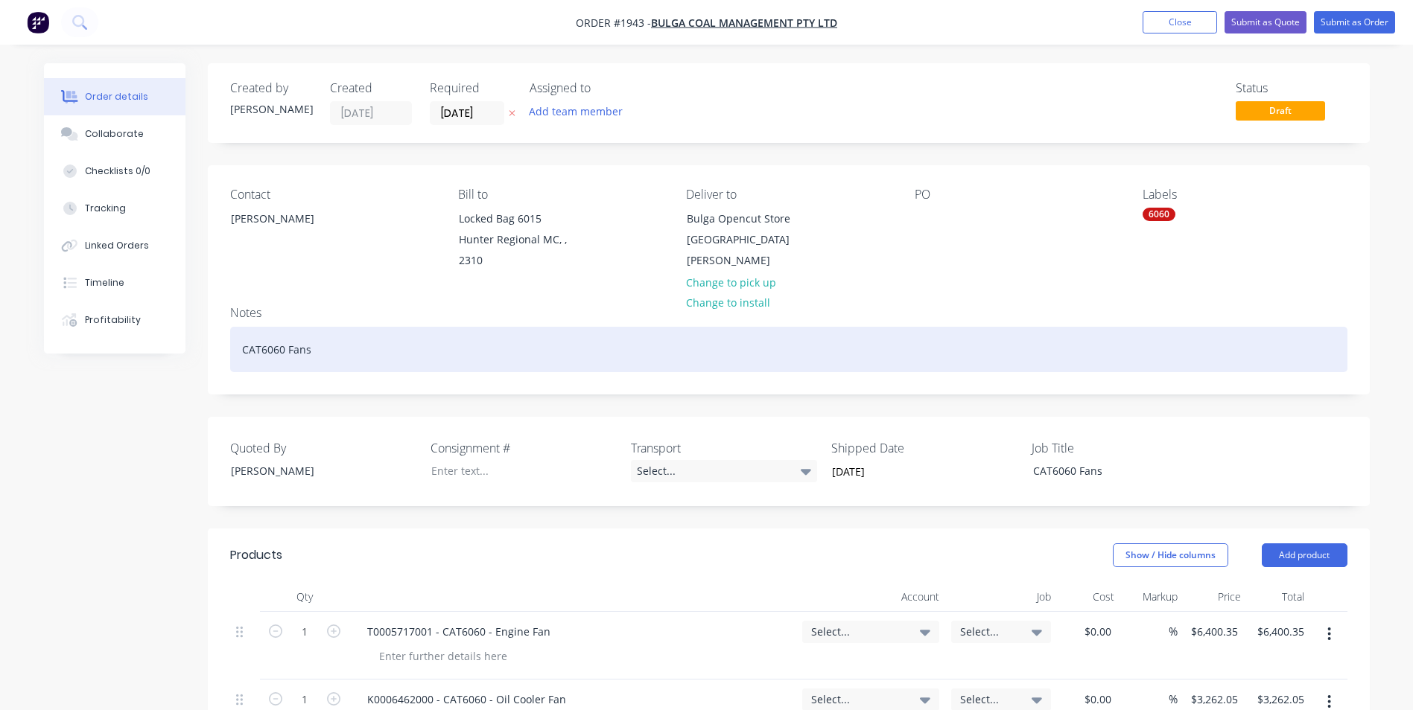
drag, startPoint x: 286, startPoint y: 353, endPoint x: 364, endPoint y: 361, distance: 78.6
click at [290, 351] on div "CAT6060 Fans" at bounding box center [788, 349] width 1117 height 45
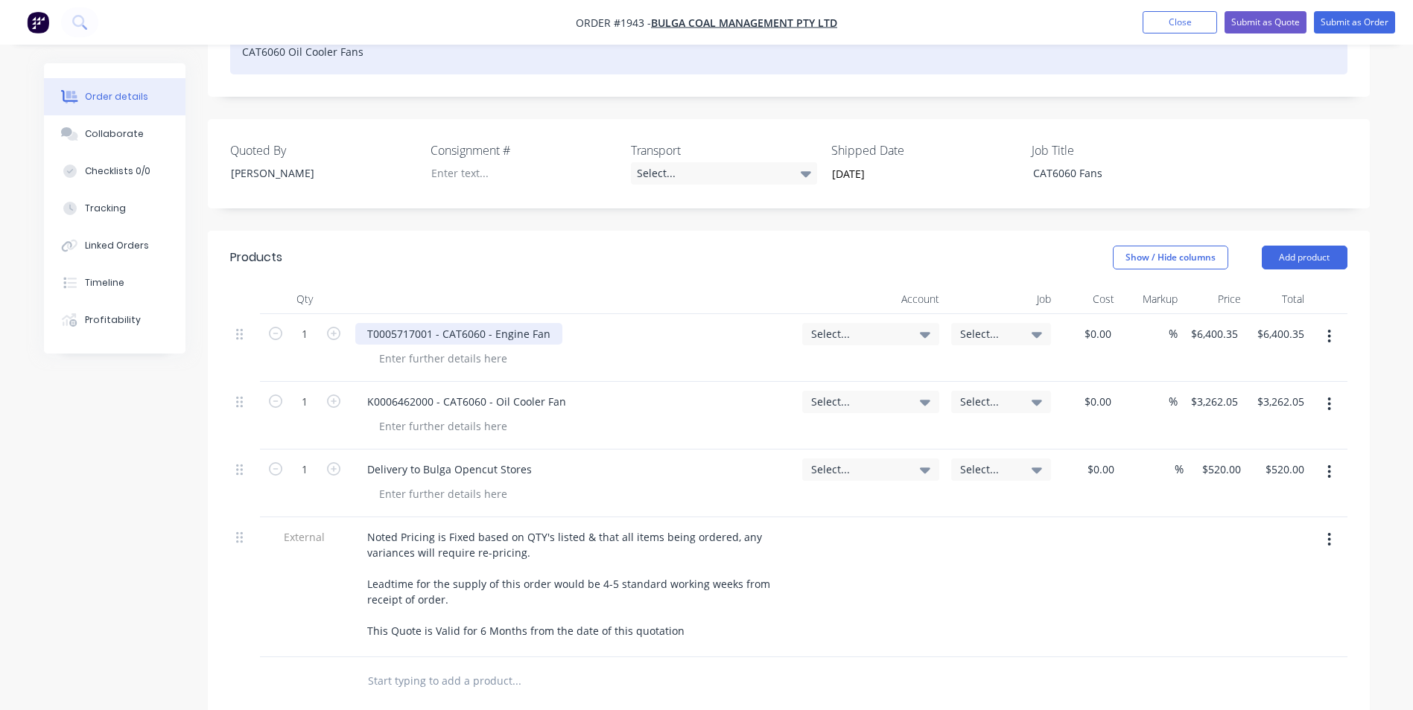
scroll to position [372, 0]
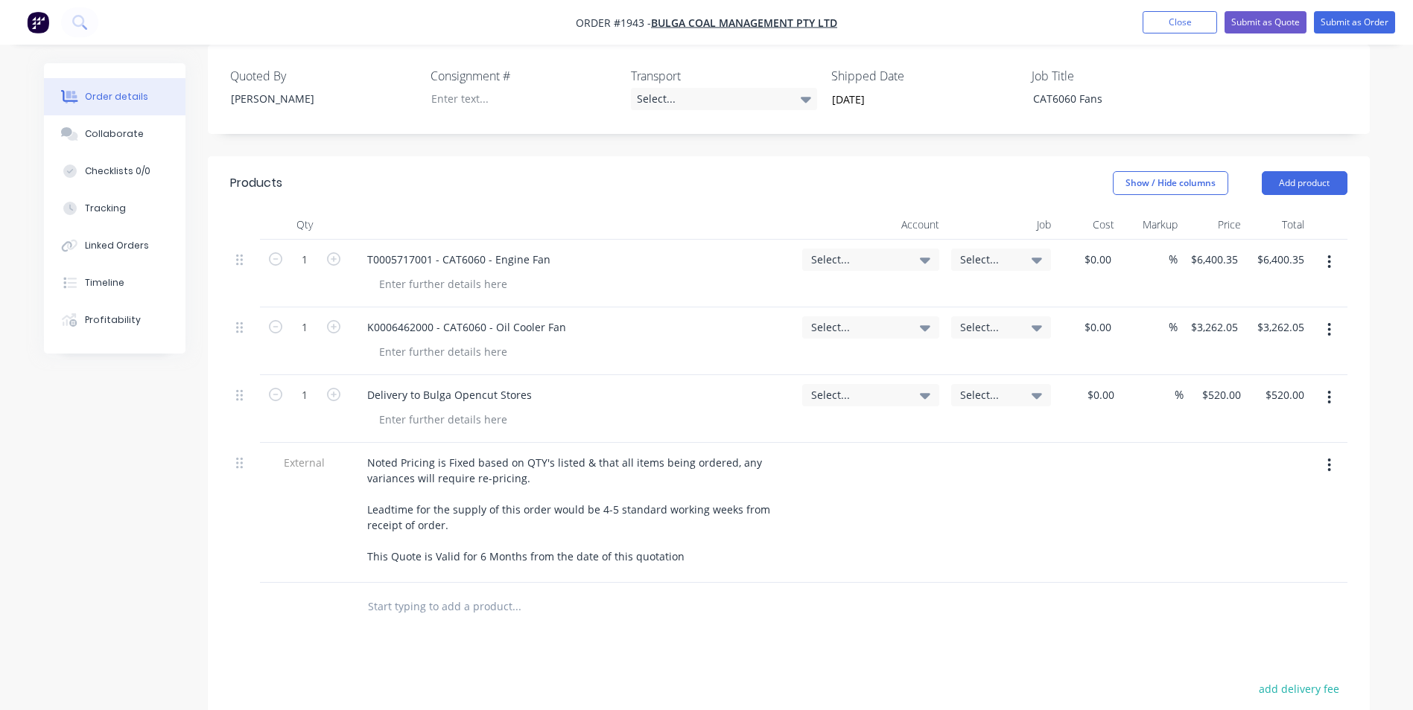
click at [1331, 259] on icon "button" at bounding box center [1329, 262] width 4 height 16
click at [1239, 391] on div "Delete" at bounding box center [1276, 391] width 115 height 22
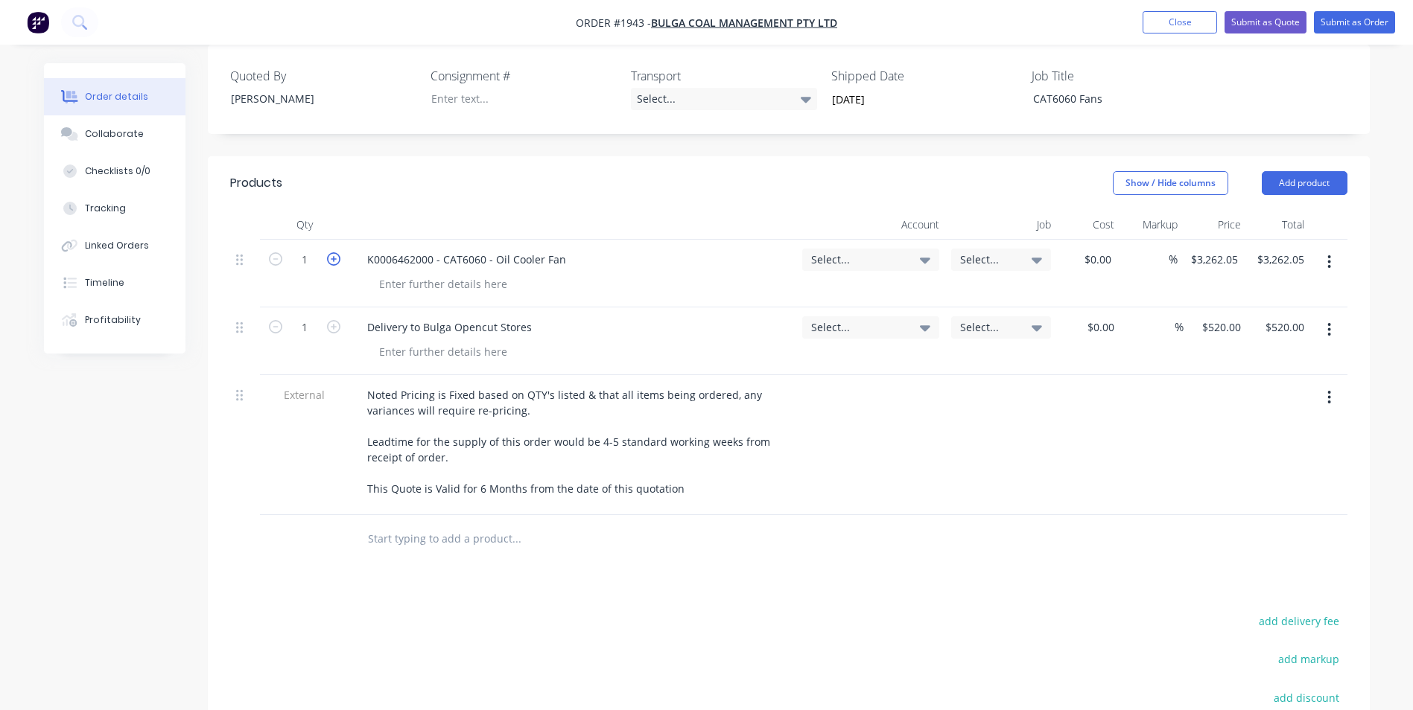
click at [330, 257] on icon "button" at bounding box center [333, 258] width 13 height 13
type input "2"
type input "$6,524.10"
click at [330, 256] on icon "button" at bounding box center [333, 258] width 13 height 13
type input "3"
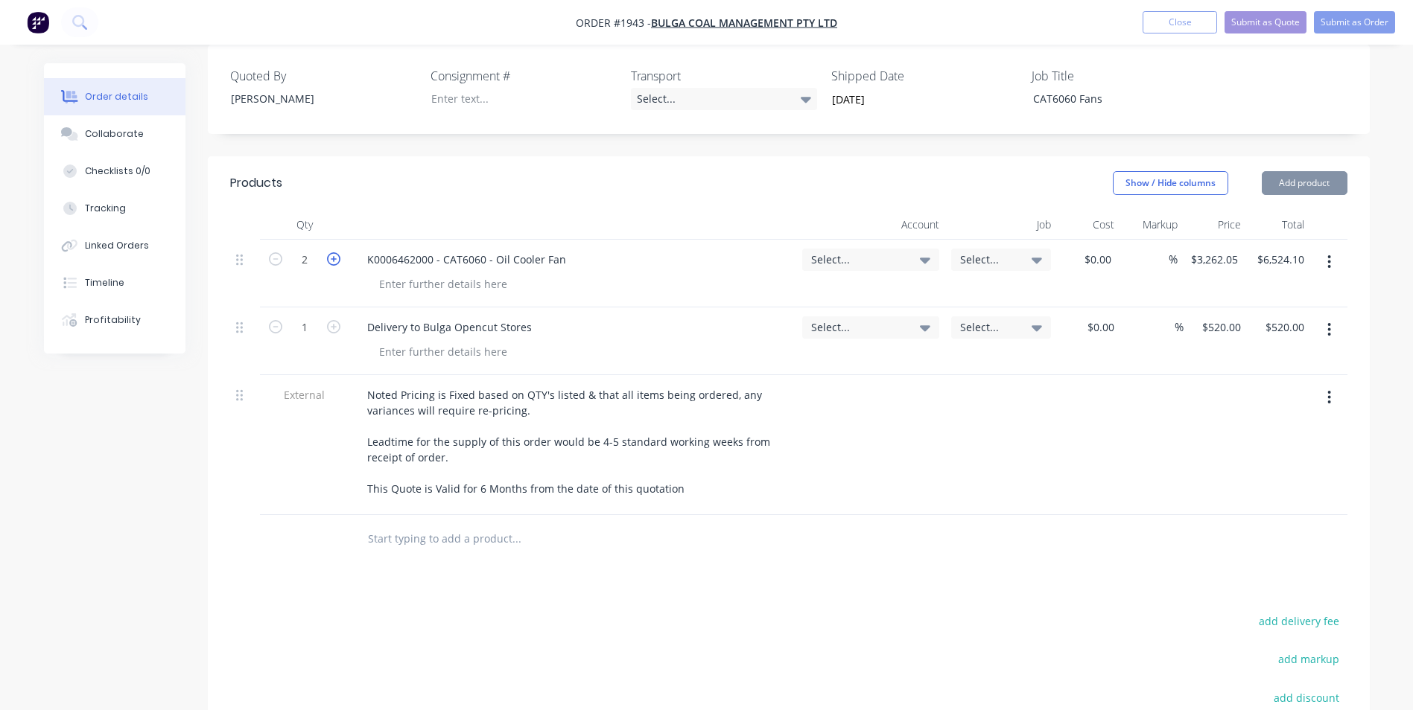
type input "$9,786.15"
click at [830, 256] on span "Select..." at bounding box center [858, 260] width 94 height 16
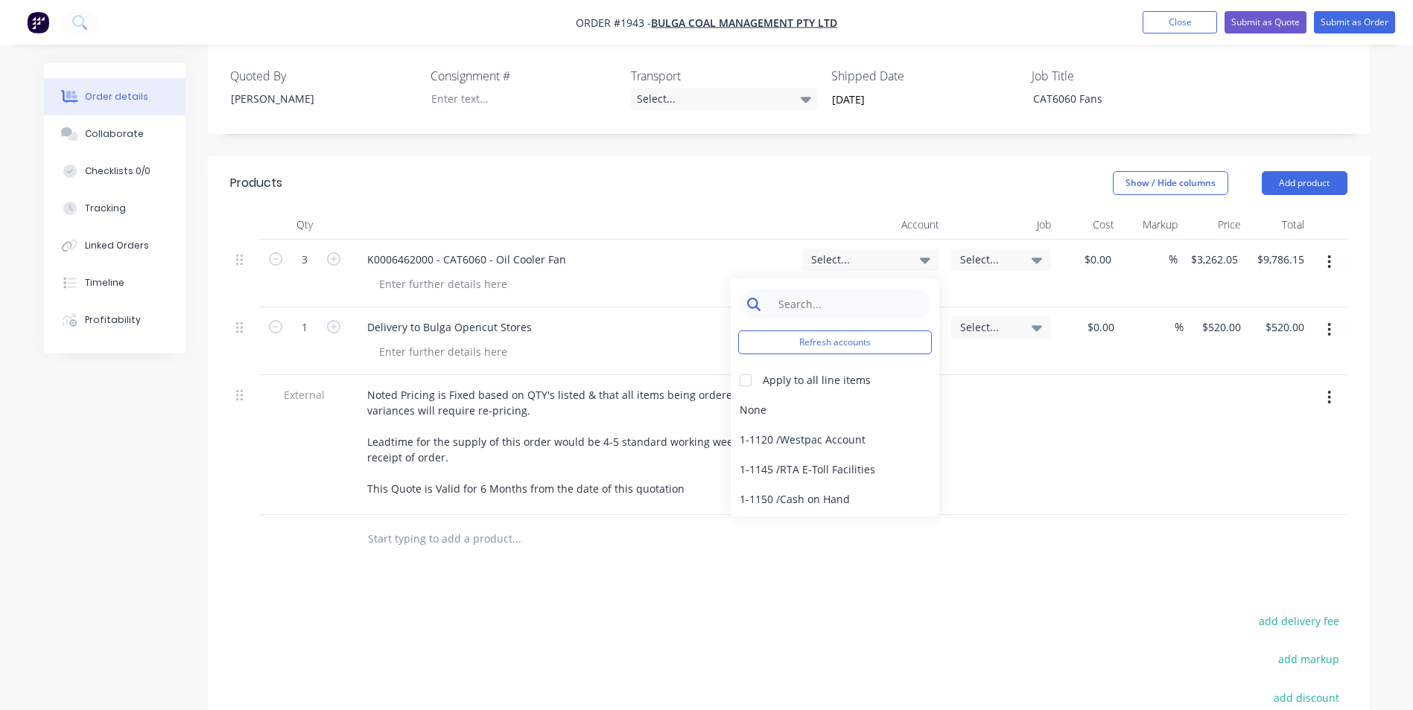
click at [798, 303] on input at bounding box center [846, 305] width 153 height 30
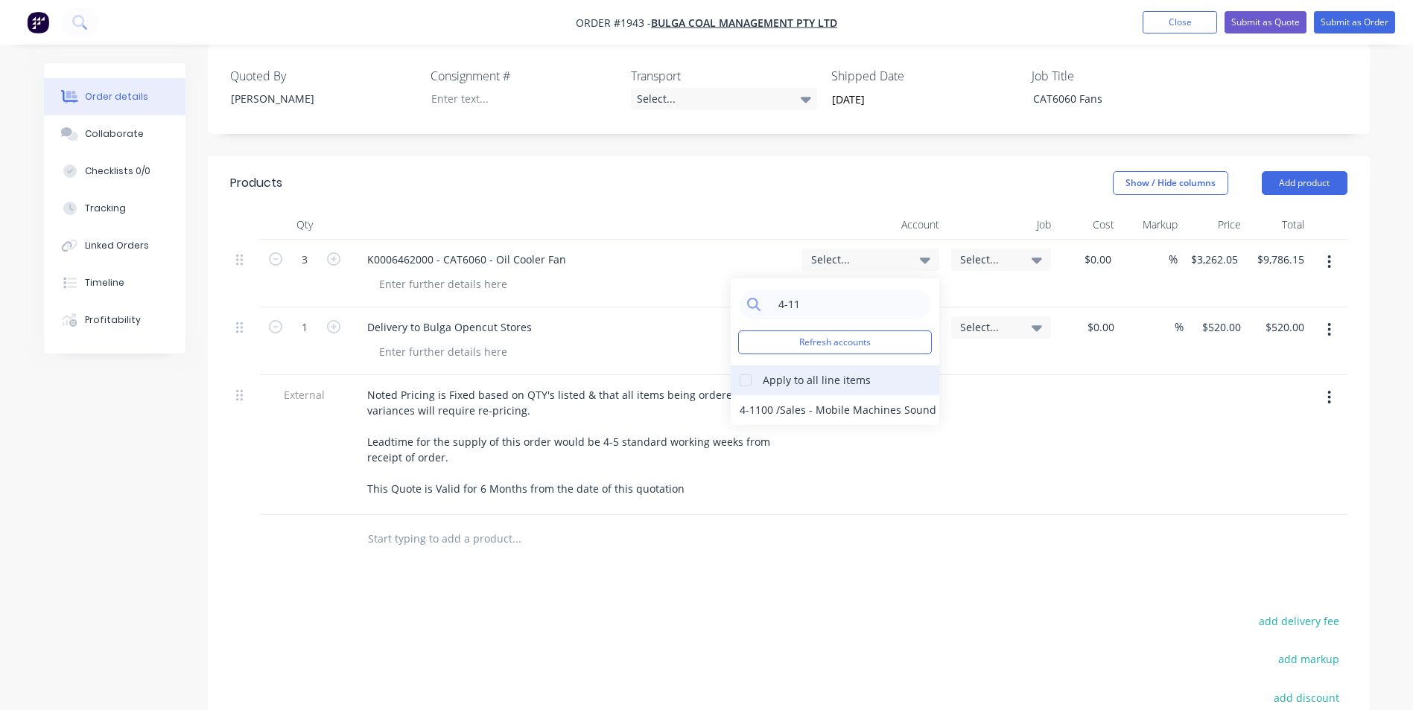
type input "4-11"
click at [741, 379] on div at bounding box center [745, 381] width 30 height 30
click at [760, 410] on div "4-1100 / Sales - Mobile Machines Sound" at bounding box center [834, 410] width 209 height 30
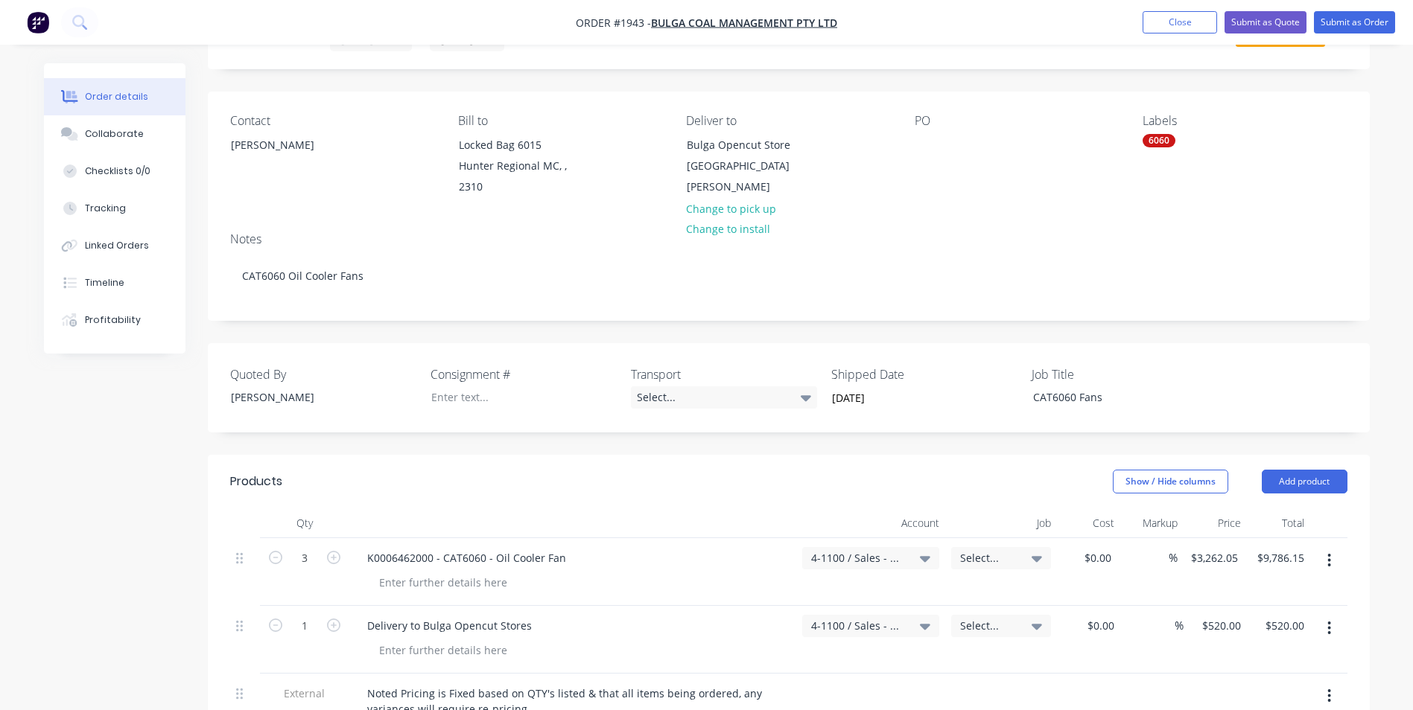
scroll to position [0, 0]
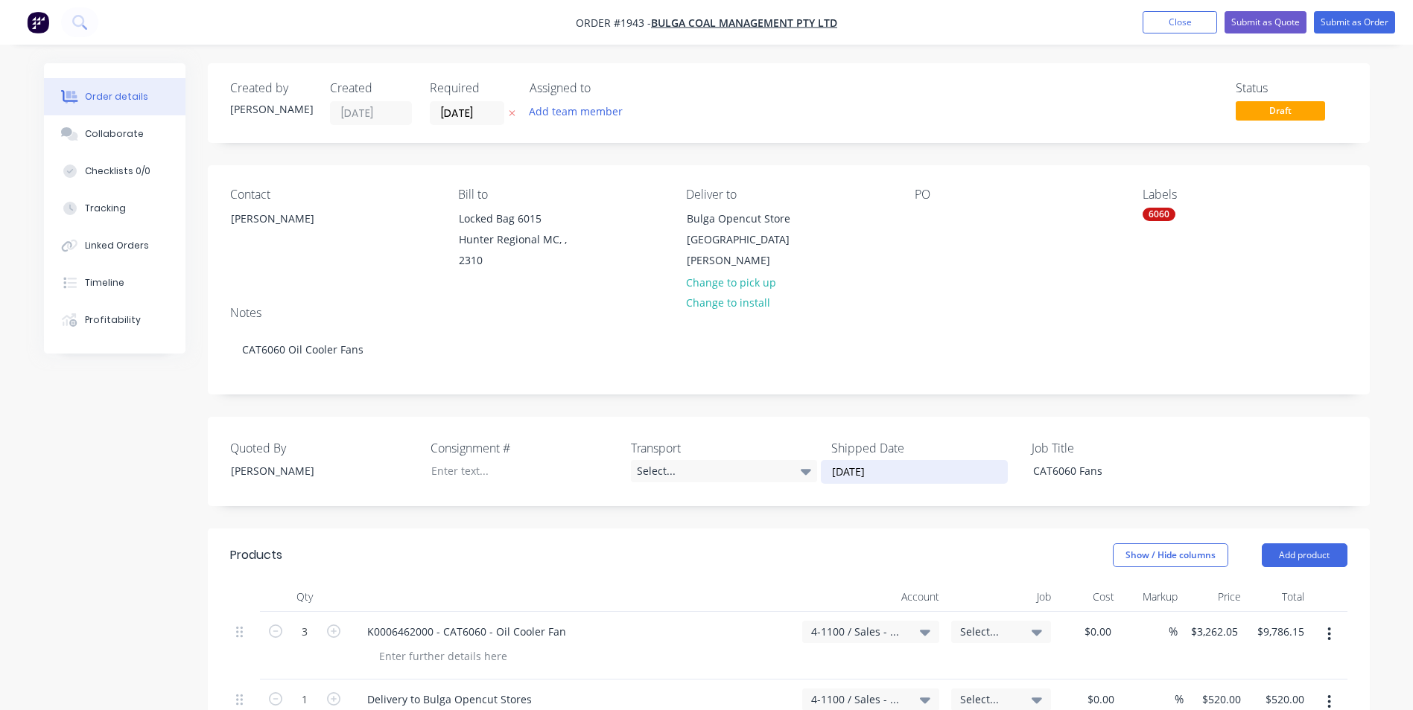
drag, startPoint x: 888, startPoint y: 474, endPoint x: 829, endPoint y: 476, distance: 58.9
click at [829, 476] on input "06/11/2025" at bounding box center [913, 472] width 185 height 22
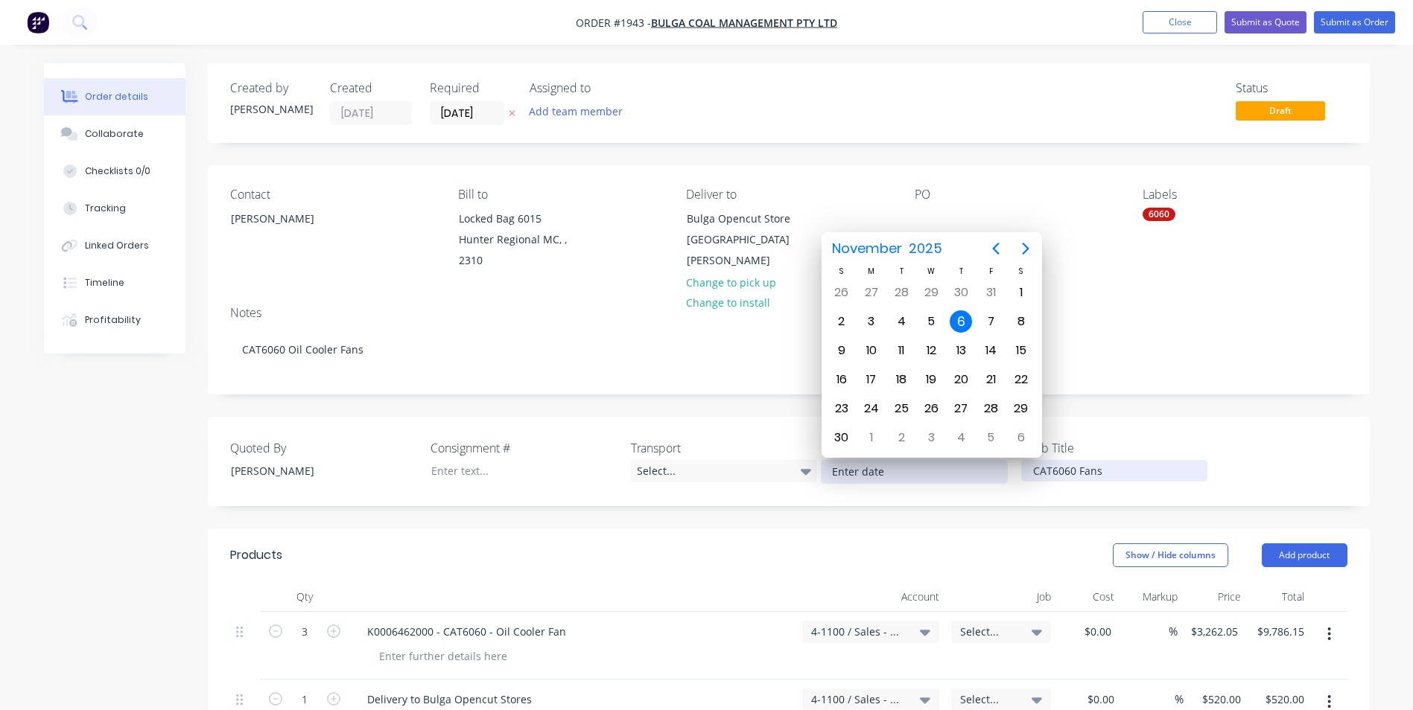
click at [1051, 470] on div "CAT6060 Fans" at bounding box center [1114, 471] width 186 height 22
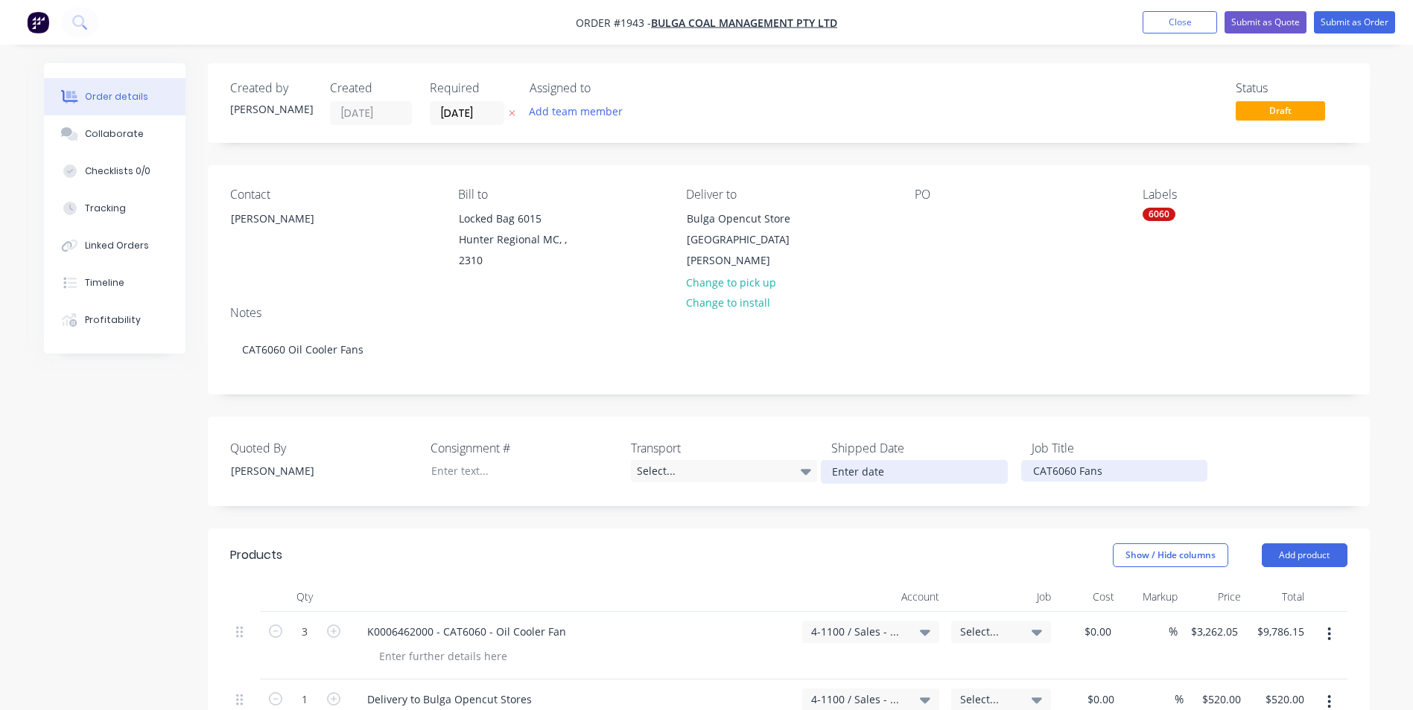
click at [1079, 474] on div "CAT6060 Fans" at bounding box center [1114, 471] width 186 height 22
click at [1268, 22] on button "Submit as Quote" at bounding box center [1265, 22] width 82 height 22
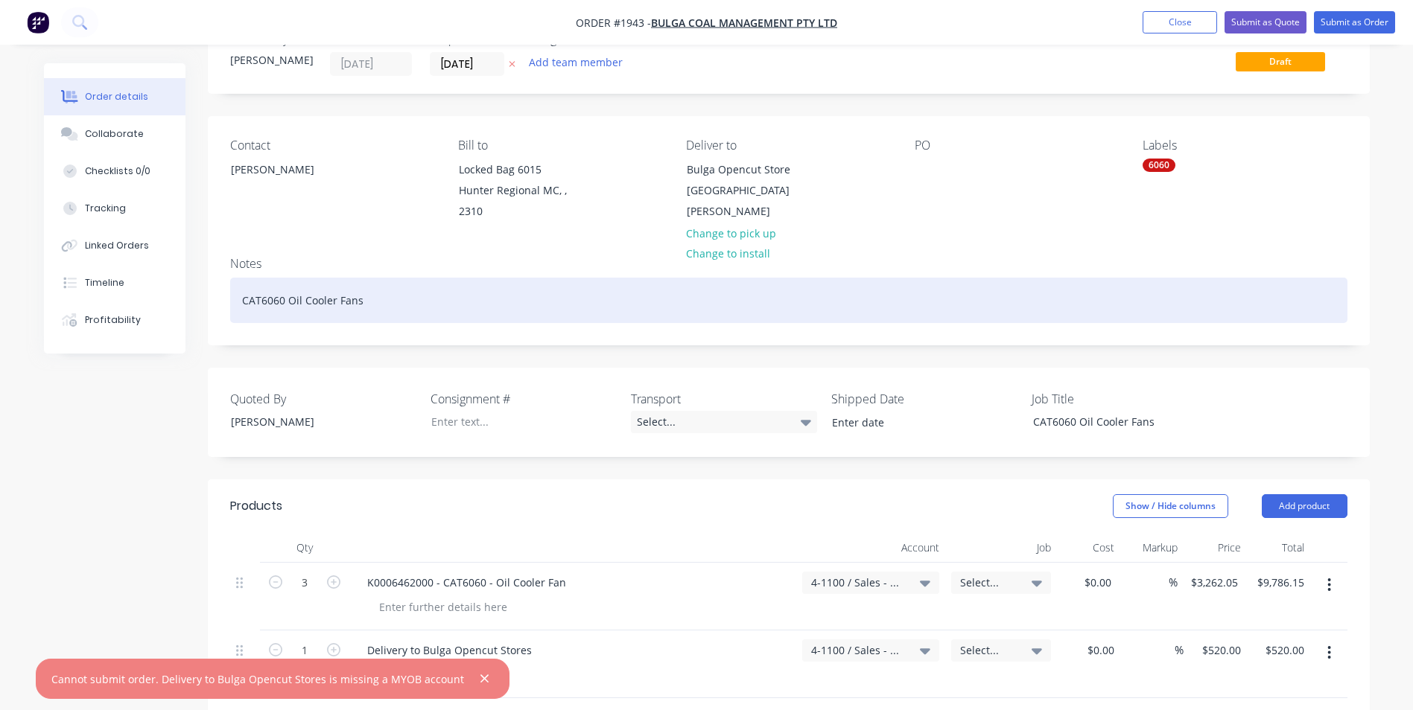
scroll to position [149, 0]
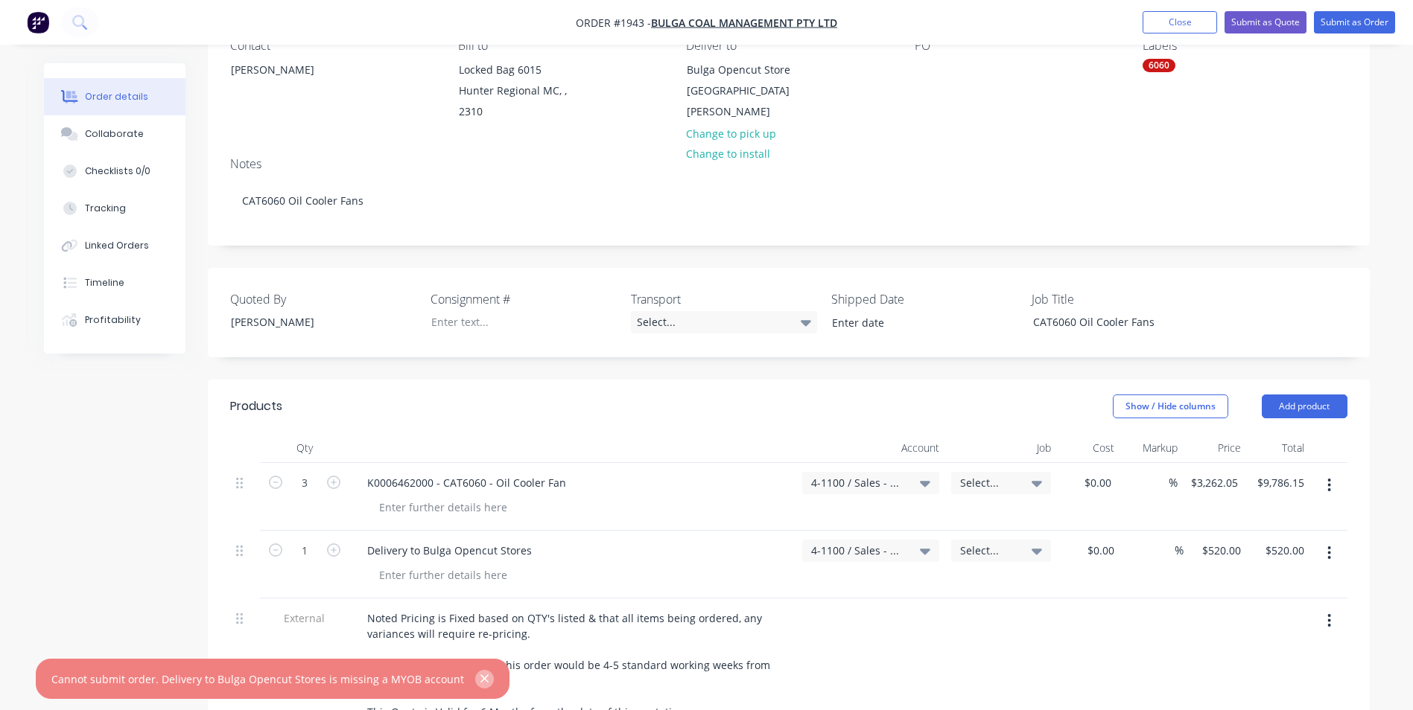
click at [480, 675] on icon "button" at bounding box center [485, 678] width 10 height 13
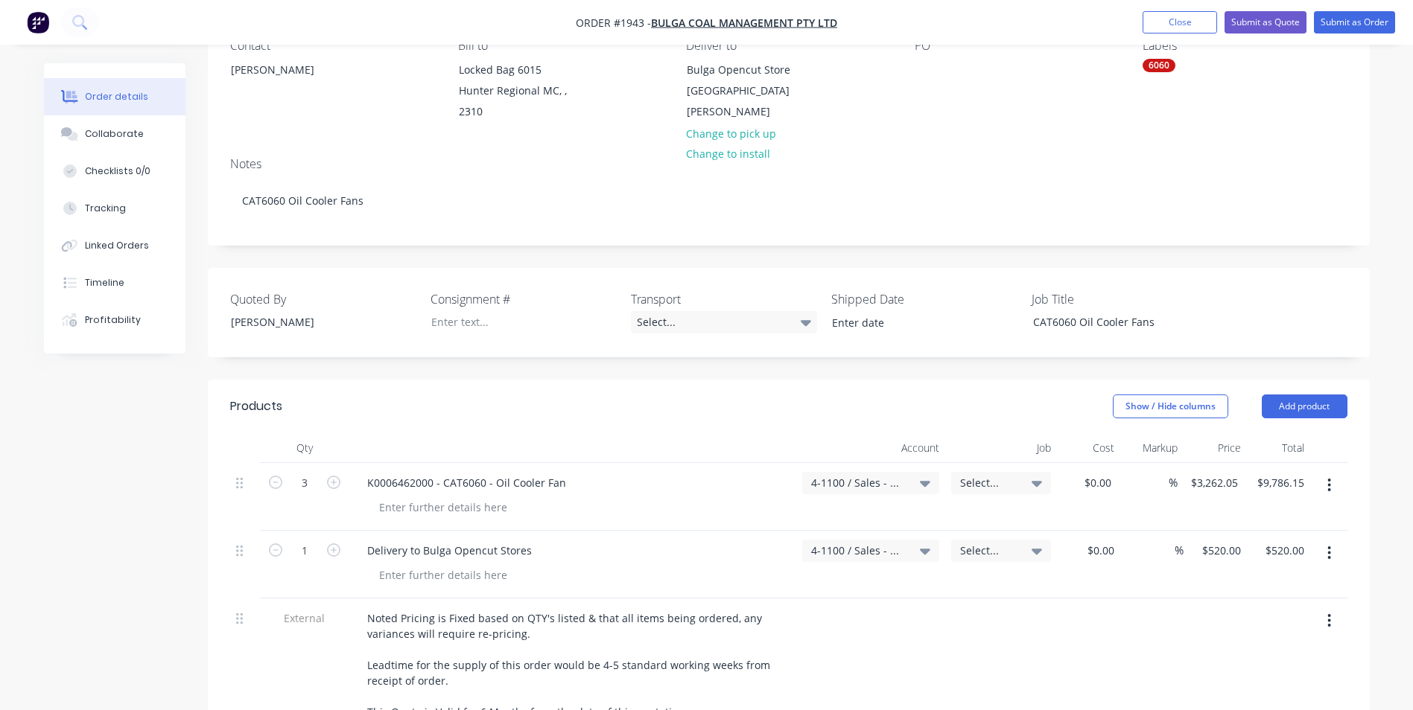
click at [863, 544] on span "4-1100 / Sales - Mobile Machines Sound" at bounding box center [858, 551] width 94 height 16
click at [804, 600] on input at bounding box center [846, 596] width 153 height 30
type input "4-11"
click at [847, 701] on div "4-1100 / Sales - Mobile Machines Sound" at bounding box center [834, 702] width 209 height 30
click at [1269, 25] on button "Submit as Quote" at bounding box center [1265, 22] width 82 height 22
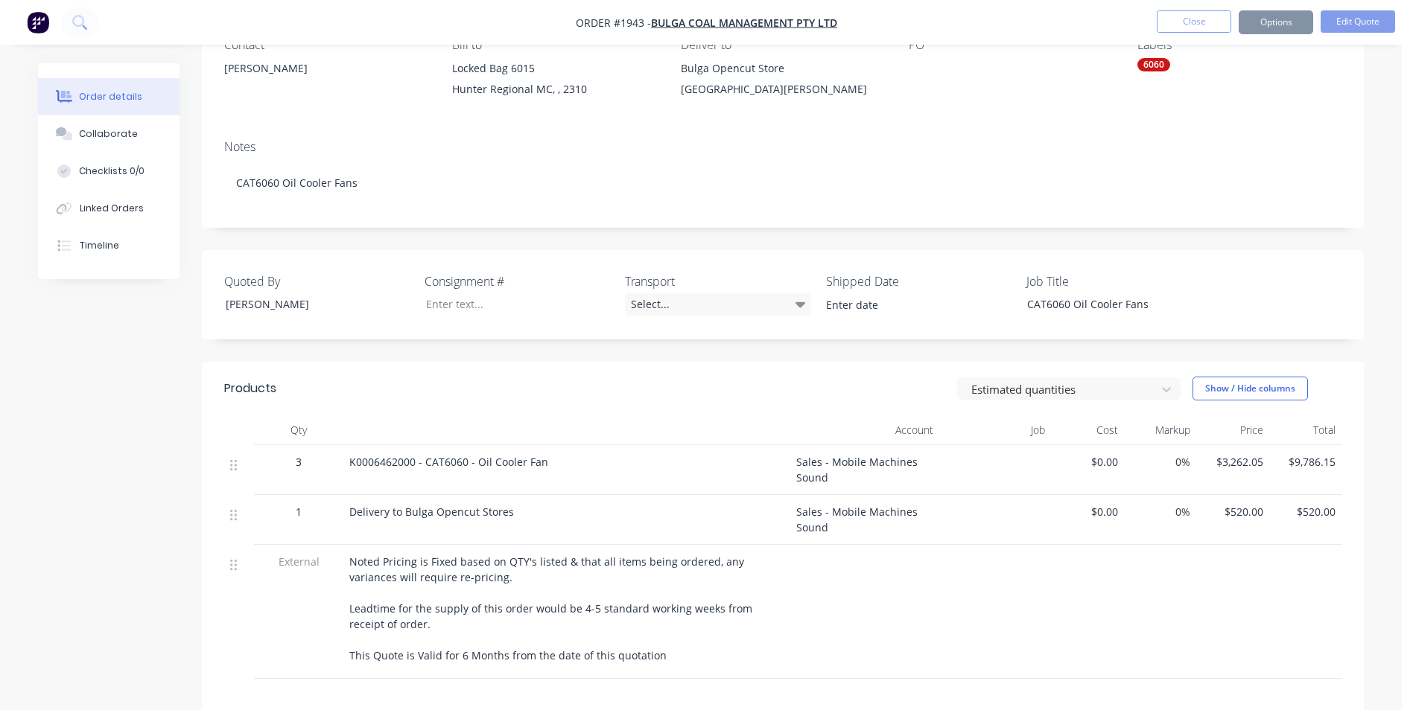
scroll to position [0, 0]
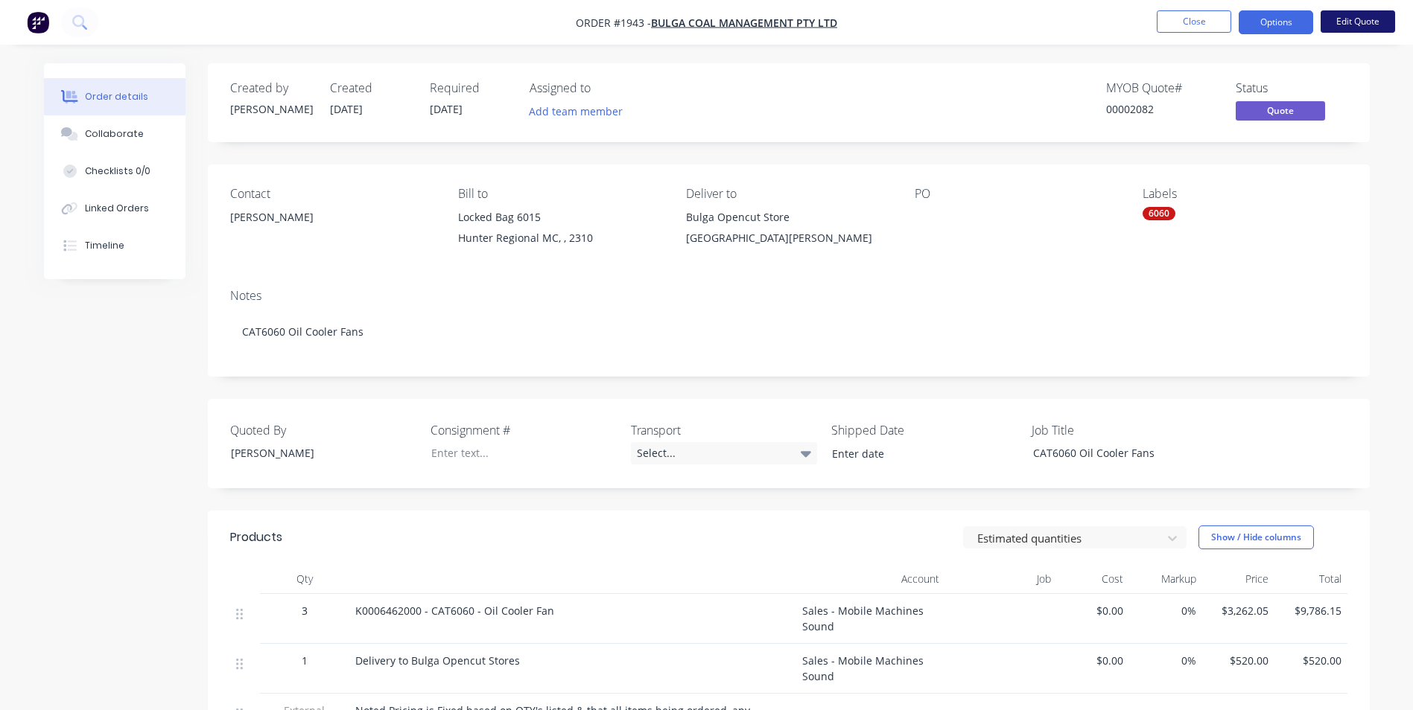
click at [1346, 21] on button "Edit Quote" at bounding box center [1357, 21] width 74 height 22
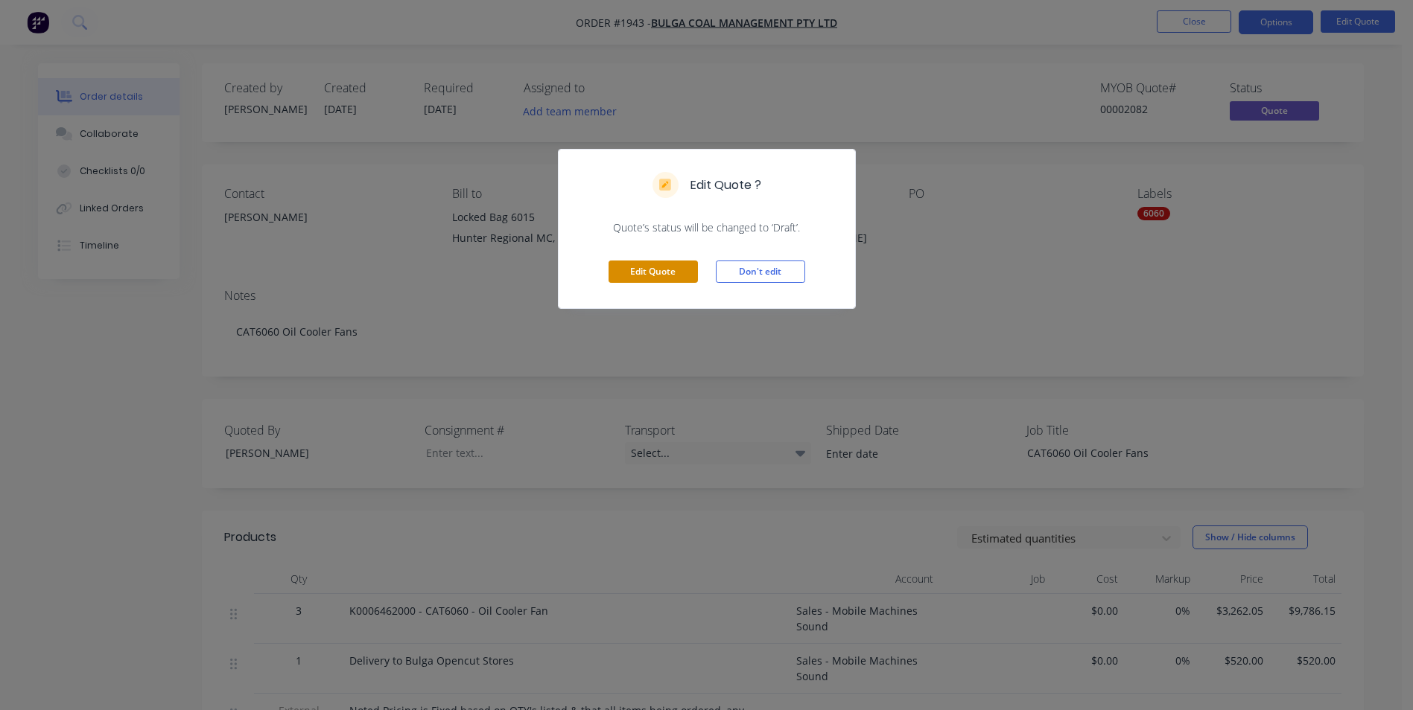
drag, startPoint x: 666, startPoint y: 271, endPoint x: 673, endPoint y: 270, distance: 7.5
click at [666, 270] on button "Edit Quote" at bounding box center [652, 272] width 89 height 22
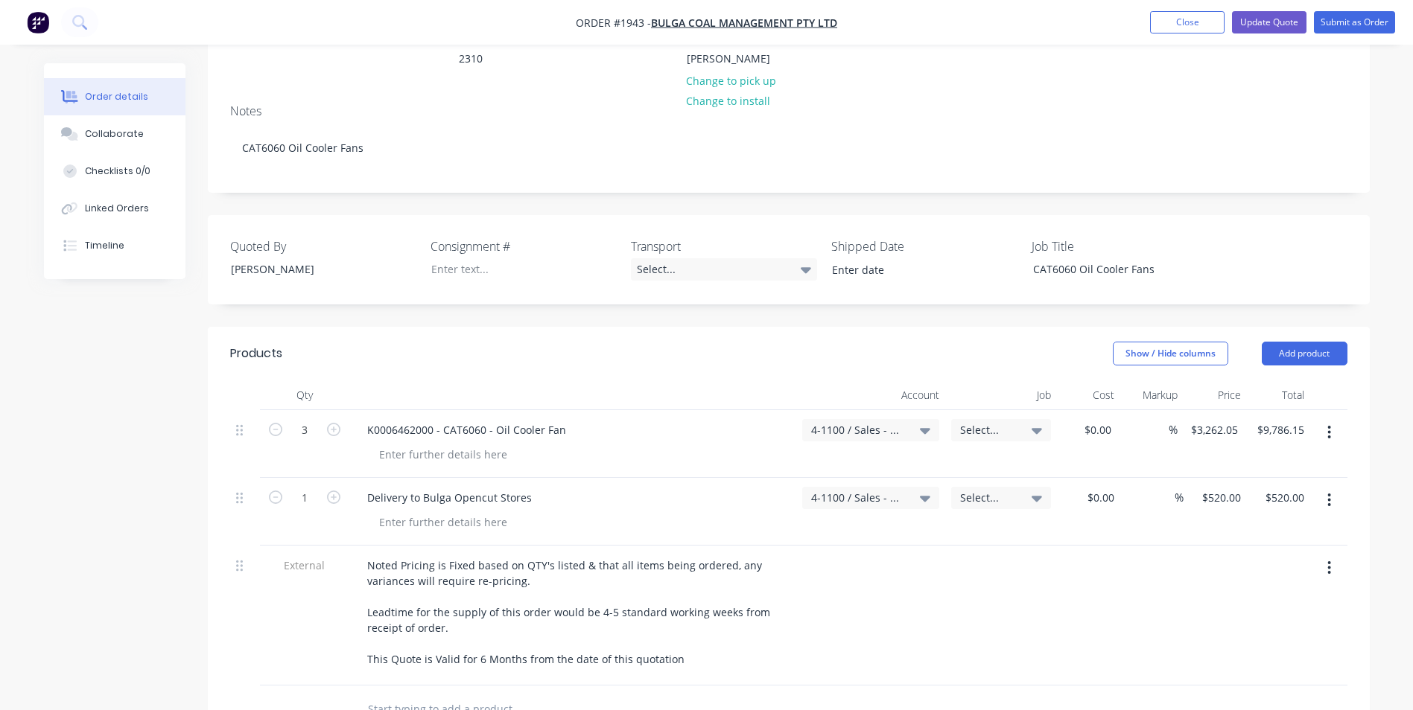
scroll to position [223, 0]
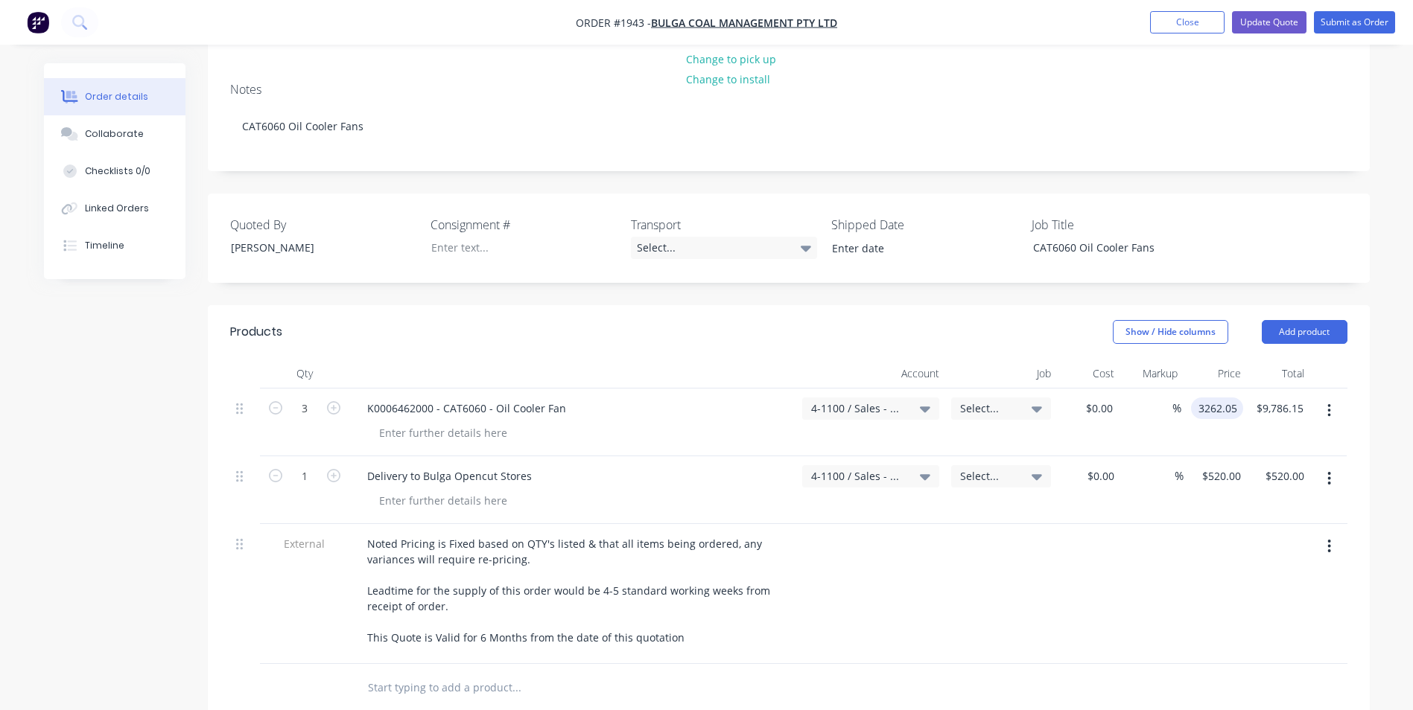
click at [1222, 407] on input "3262.05" at bounding box center [1220, 409] width 46 height 22
type input "$0.00"
click at [1196, 436] on div "$0.00 $0.00" at bounding box center [1214, 423] width 63 height 68
click at [1267, 25] on button "Update Quote" at bounding box center [1269, 22] width 74 height 22
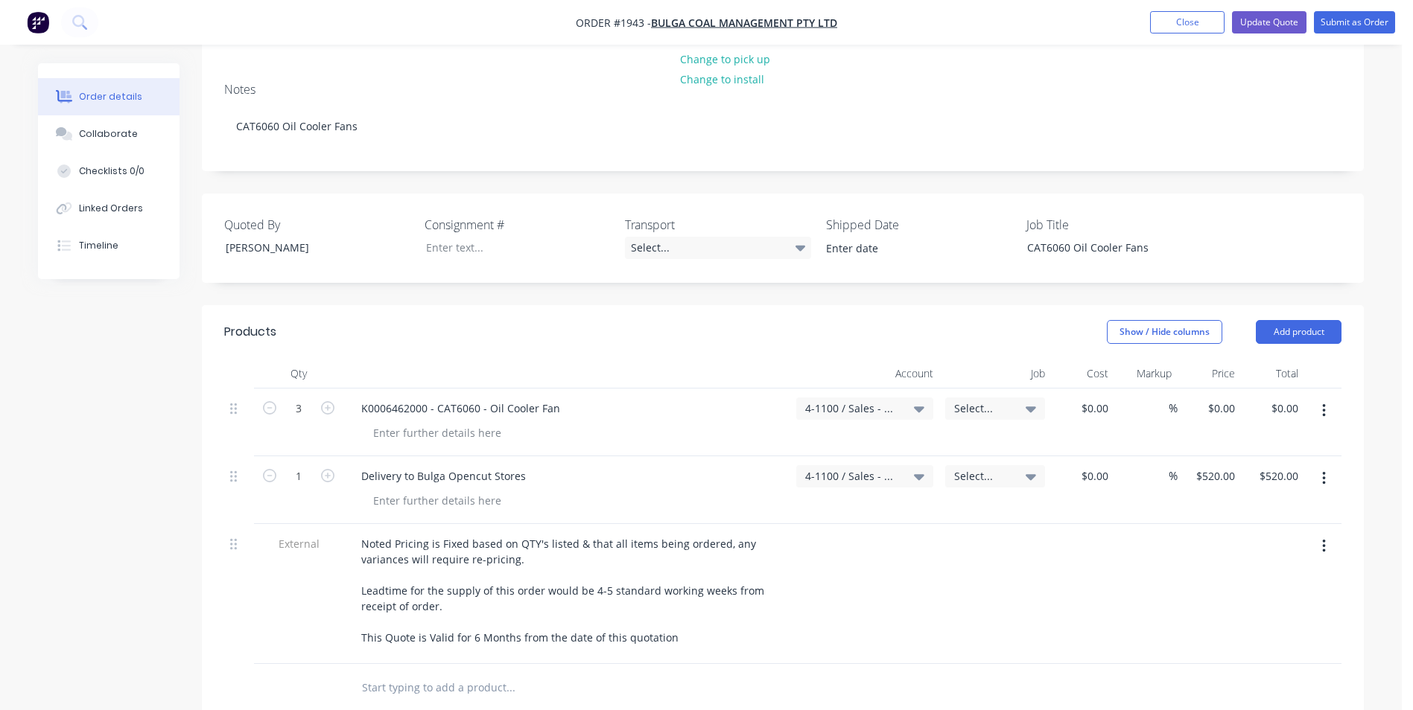
scroll to position [0, 0]
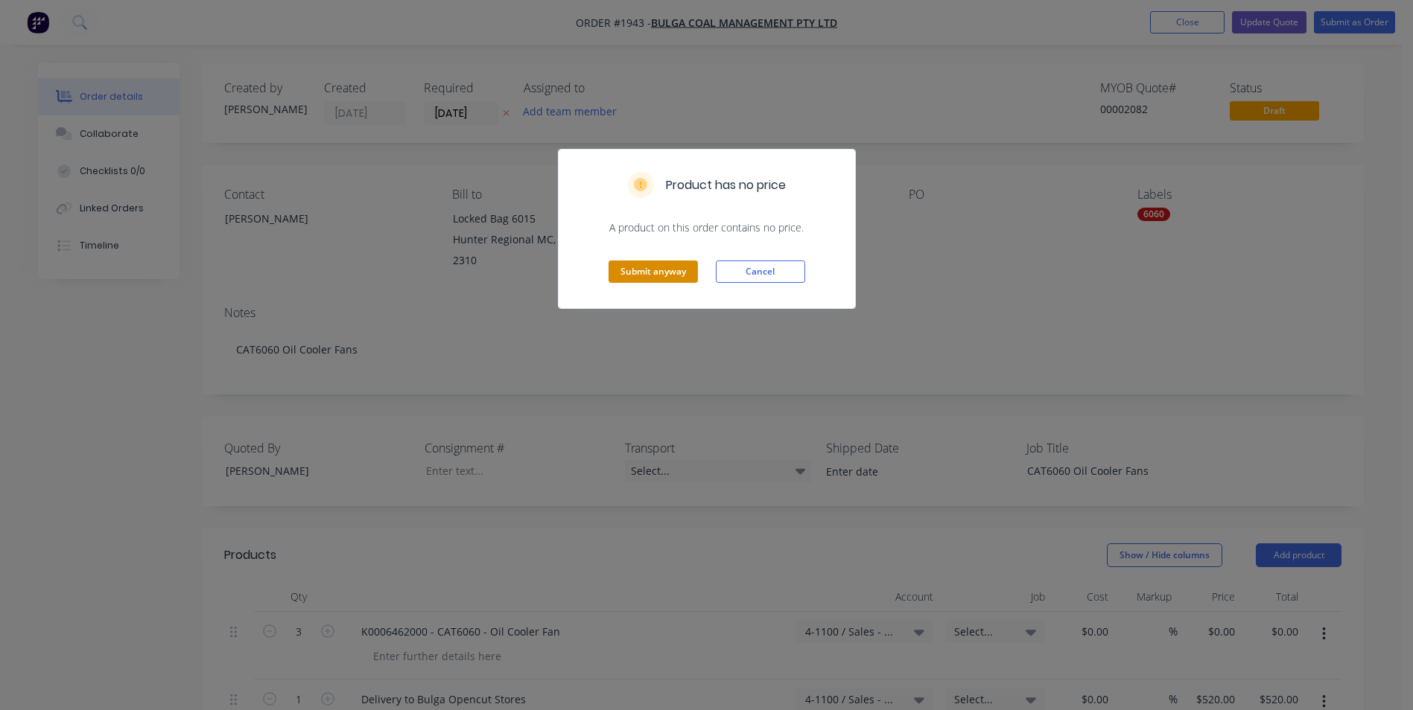
click at [664, 270] on button "Submit anyway" at bounding box center [652, 272] width 89 height 22
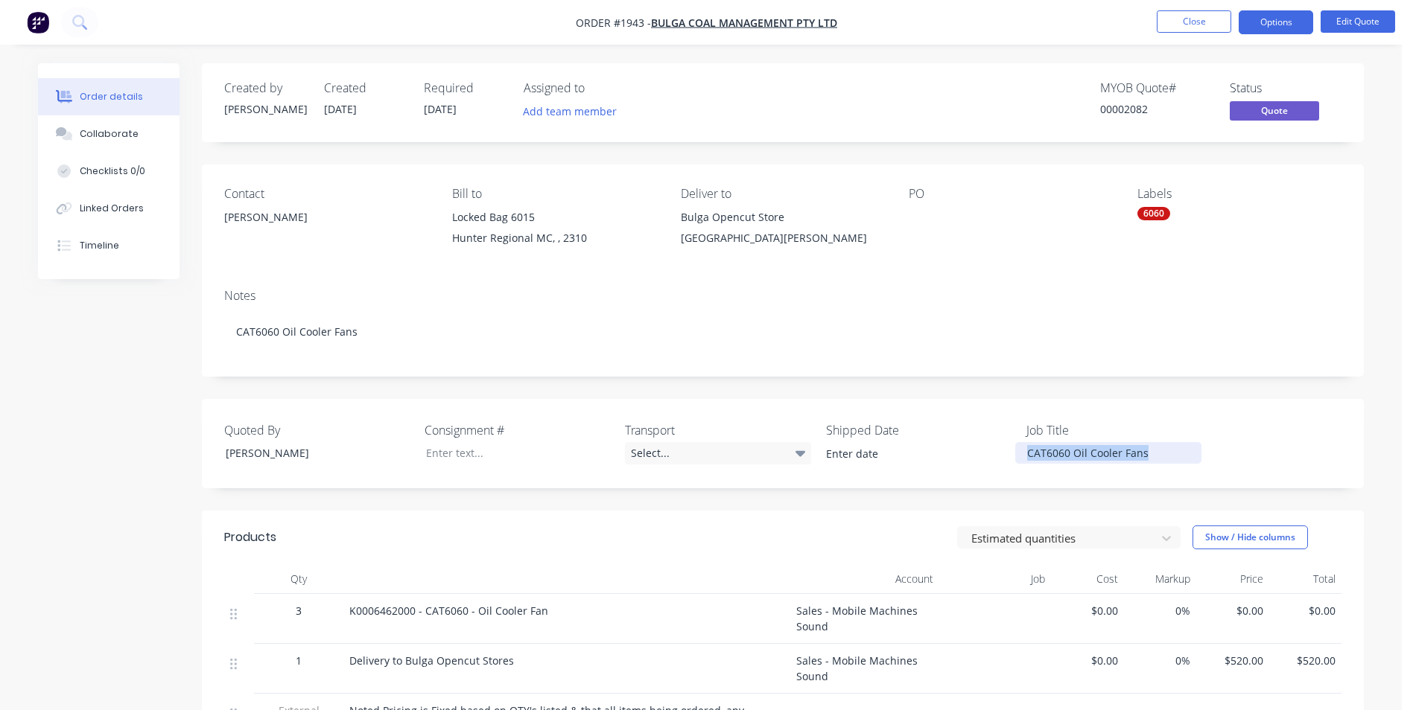
drag, startPoint x: 1152, startPoint y: 453, endPoint x: 1021, endPoint y: 458, distance: 131.1
click at [1021, 458] on div "CAT6060 Oil Cooler Fans" at bounding box center [1108, 453] width 186 height 22
copy div "CAT6060 Oil Cooler Fans"
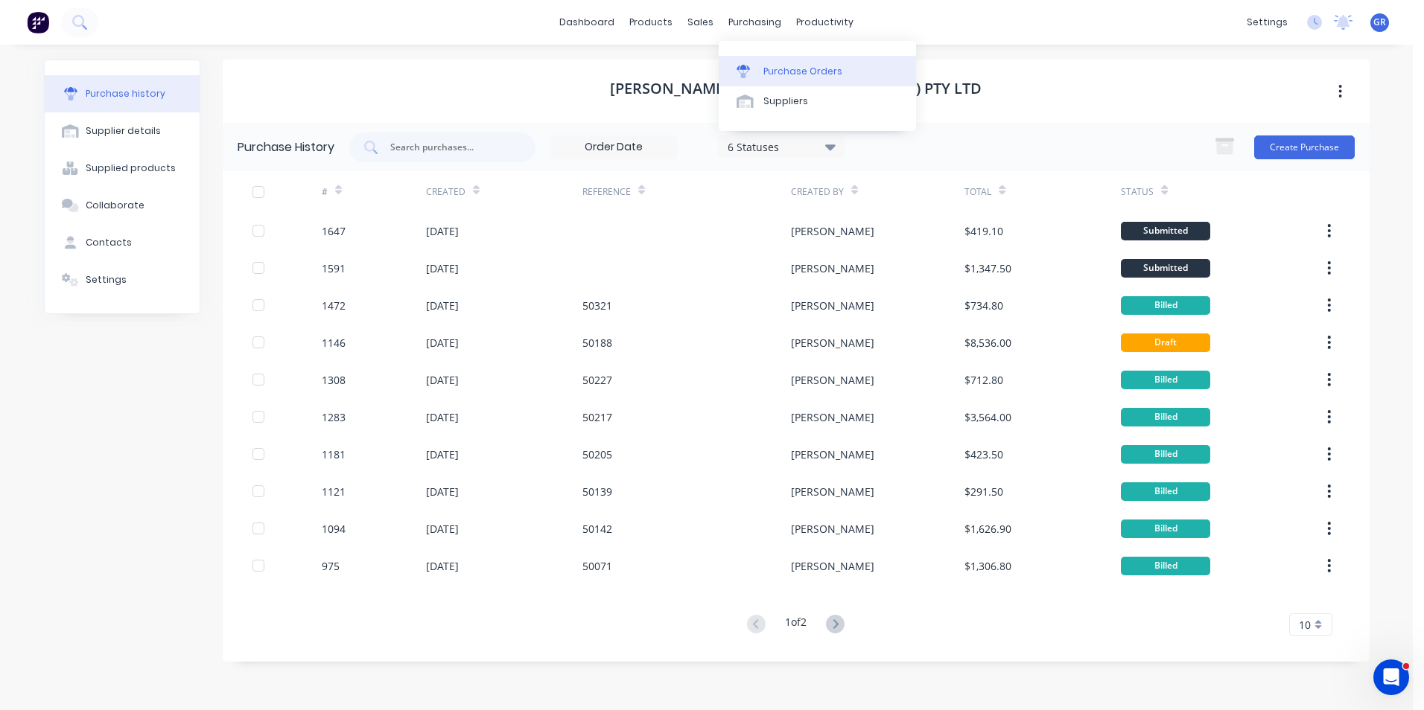
click at [814, 69] on div "Purchase Orders" at bounding box center [802, 71] width 79 height 13
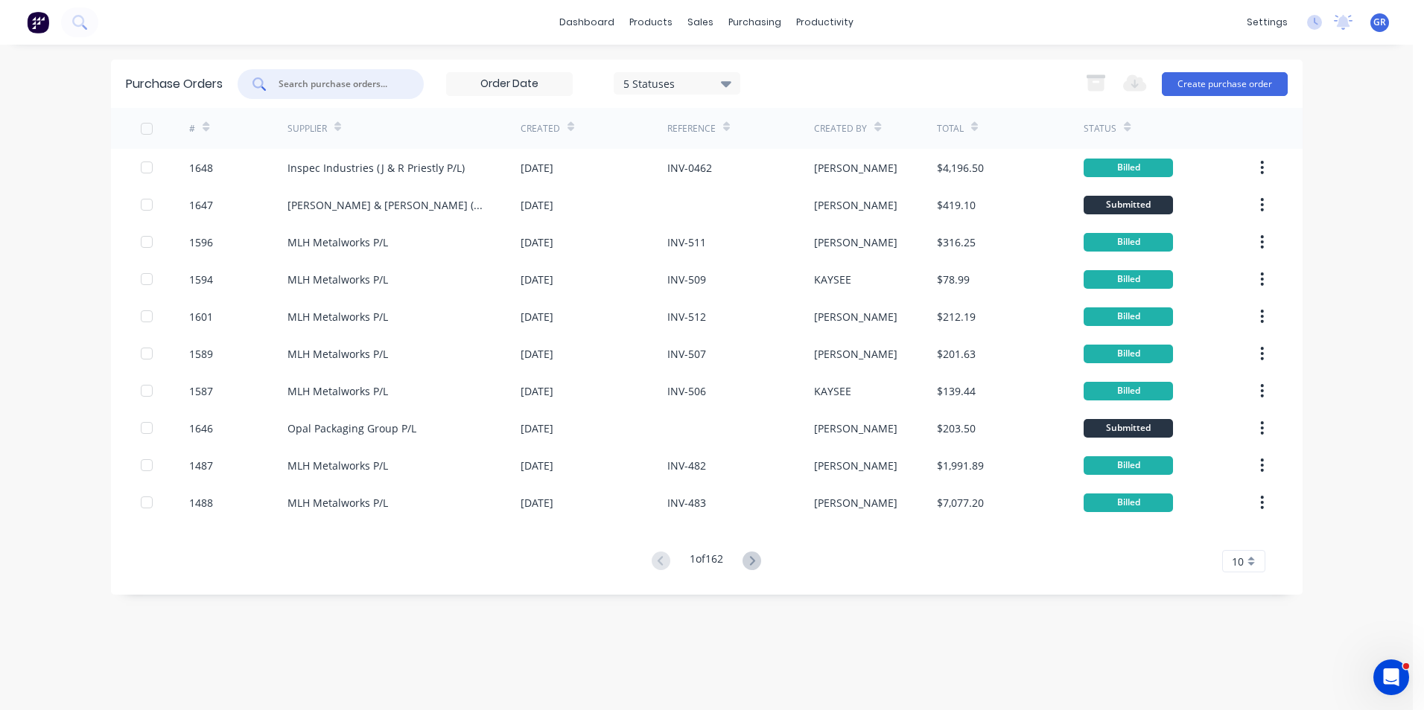
click at [328, 77] on input "text" at bounding box center [339, 84] width 124 height 15
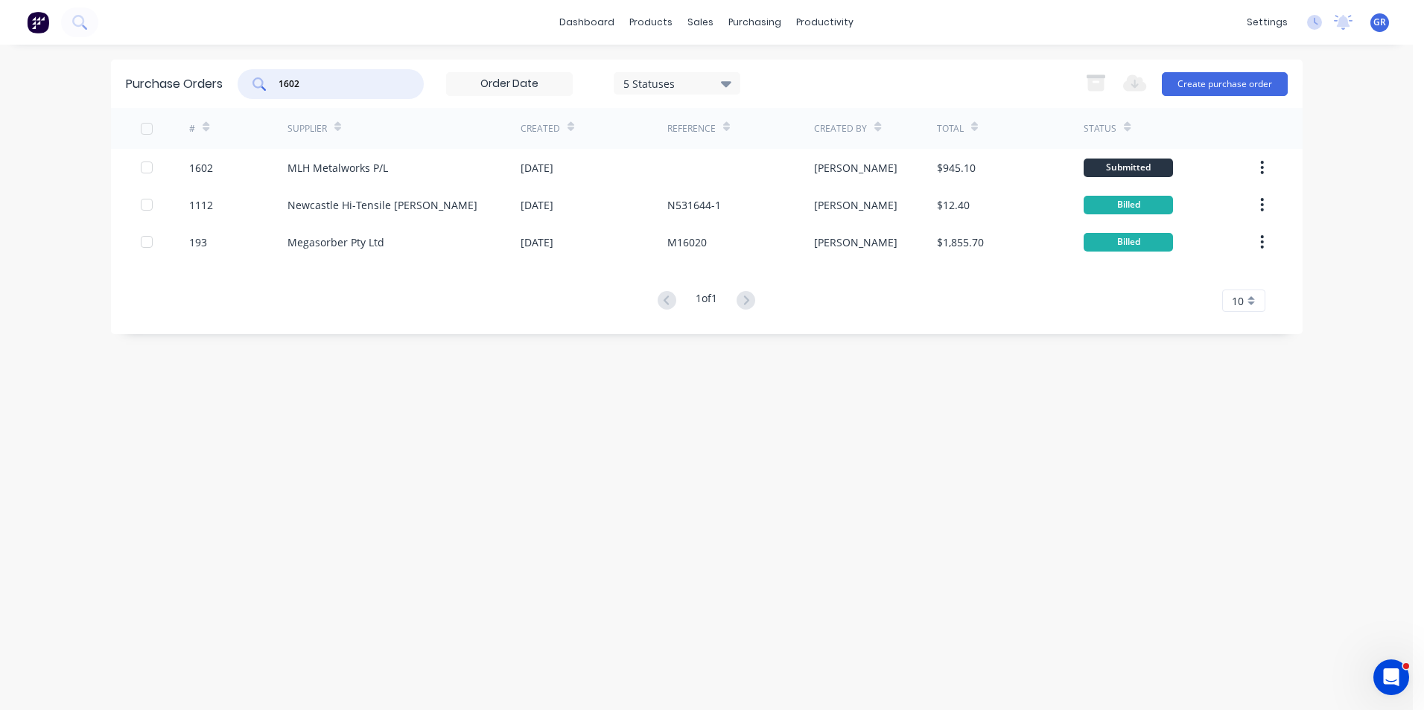
drag, startPoint x: 328, startPoint y: 79, endPoint x: 261, endPoint y: 79, distance: 66.3
click at [261, 79] on div "1602" at bounding box center [331, 84] width 186 height 30
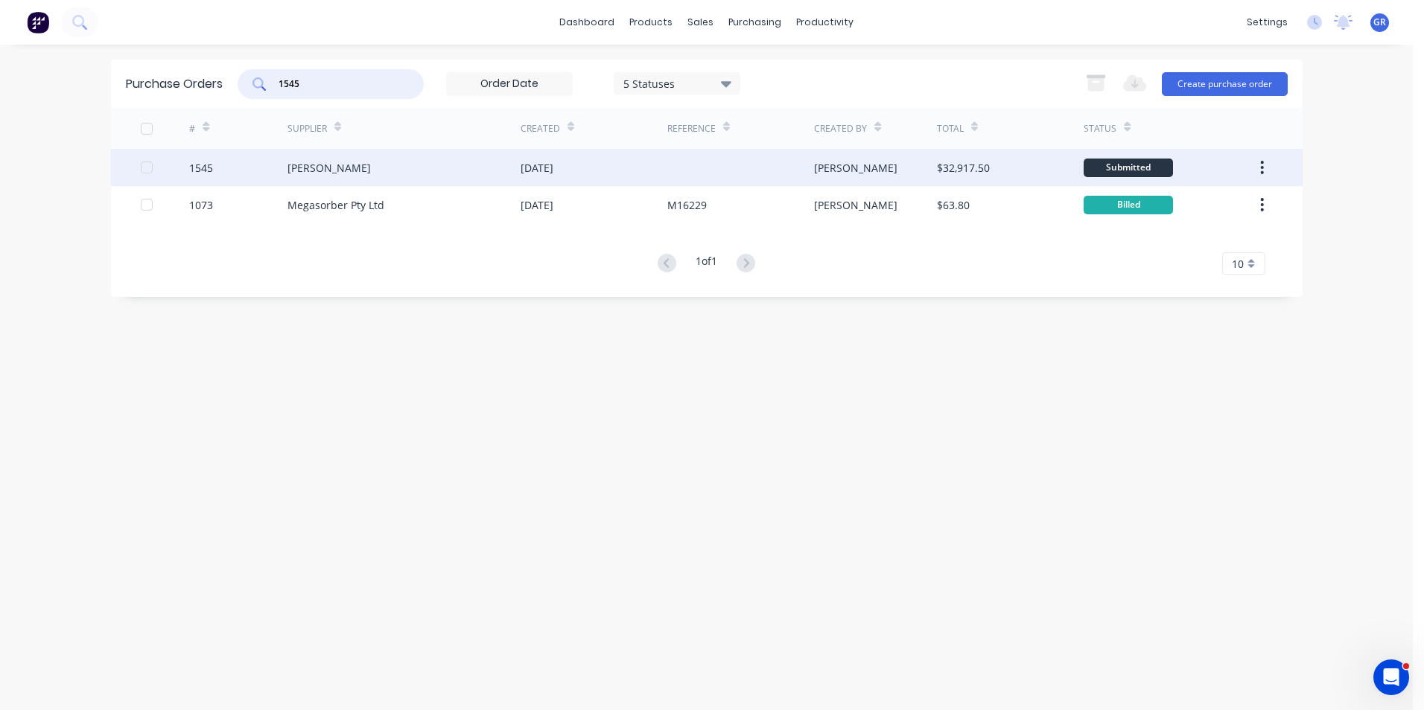
type input "1545"
click at [211, 169] on div "1545" at bounding box center [201, 168] width 24 height 16
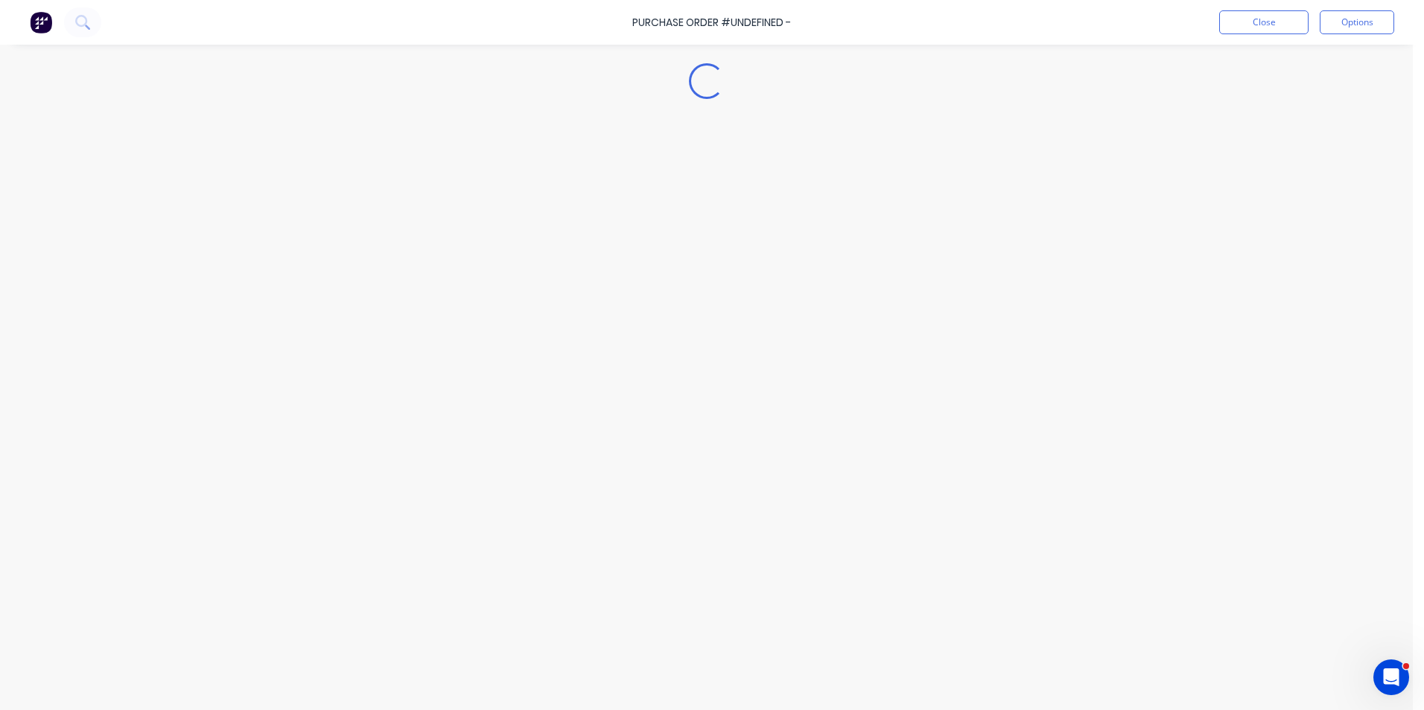
type textarea "x"
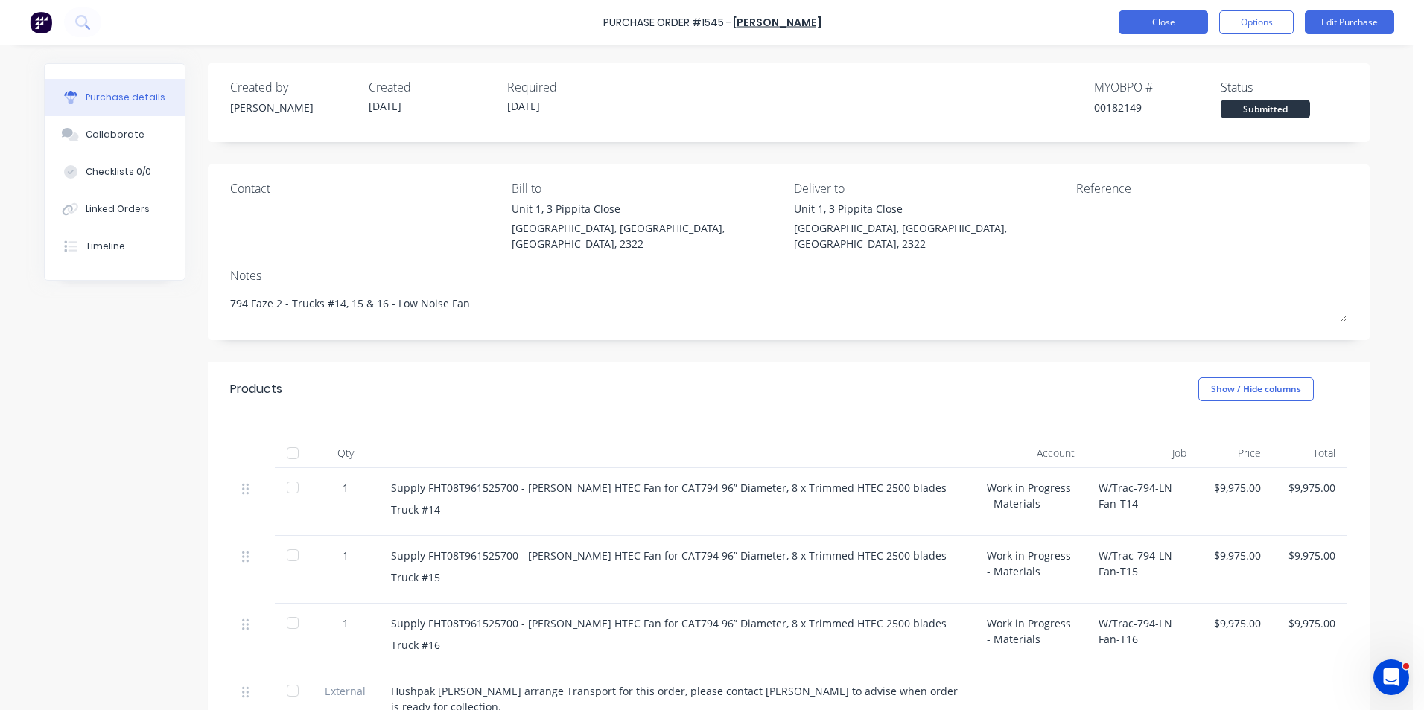
click at [1161, 25] on button "Close" at bounding box center [1162, 22] width 89 height 24
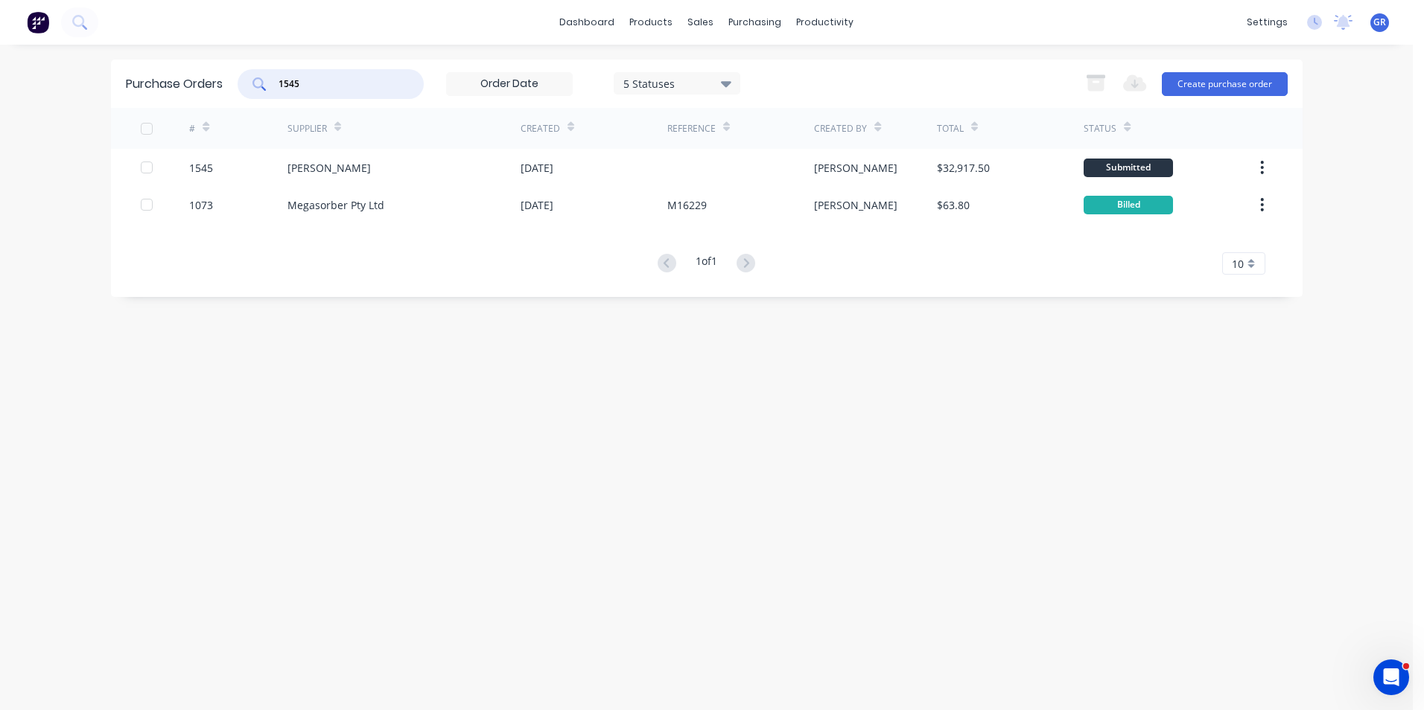
drag, startPoint x: 316, startPoint y: 85, endPoint x: 276, endPoint y: 84, distance: 41.0
click at [276, 84] on div "1545" at bounding box center [331, 84] width 186 height 30
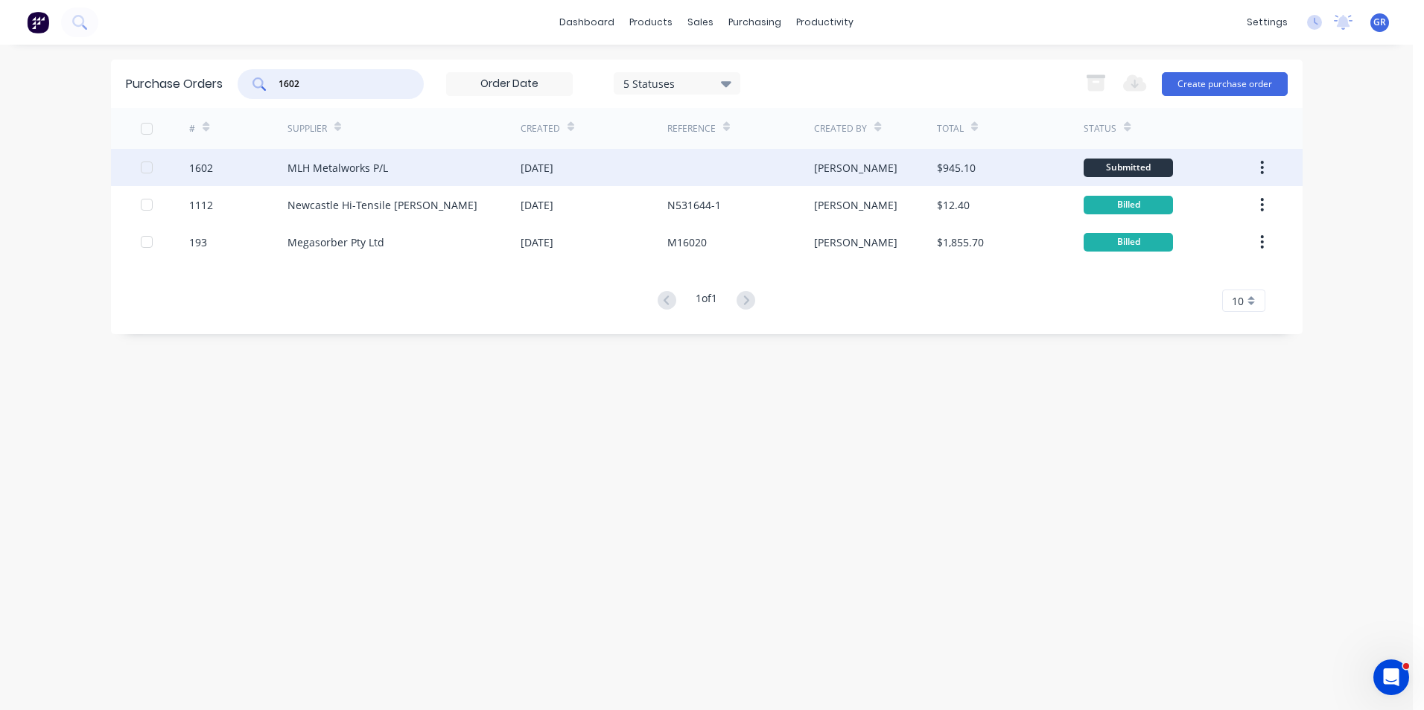
type input "1602"
click at [1263, 165] on icon "button" at bounding box center [1262, 167] width 4 height 16
click at [1174, 234] on div "Duplicate" at bounding box center [1209, 237] width 115 height 22
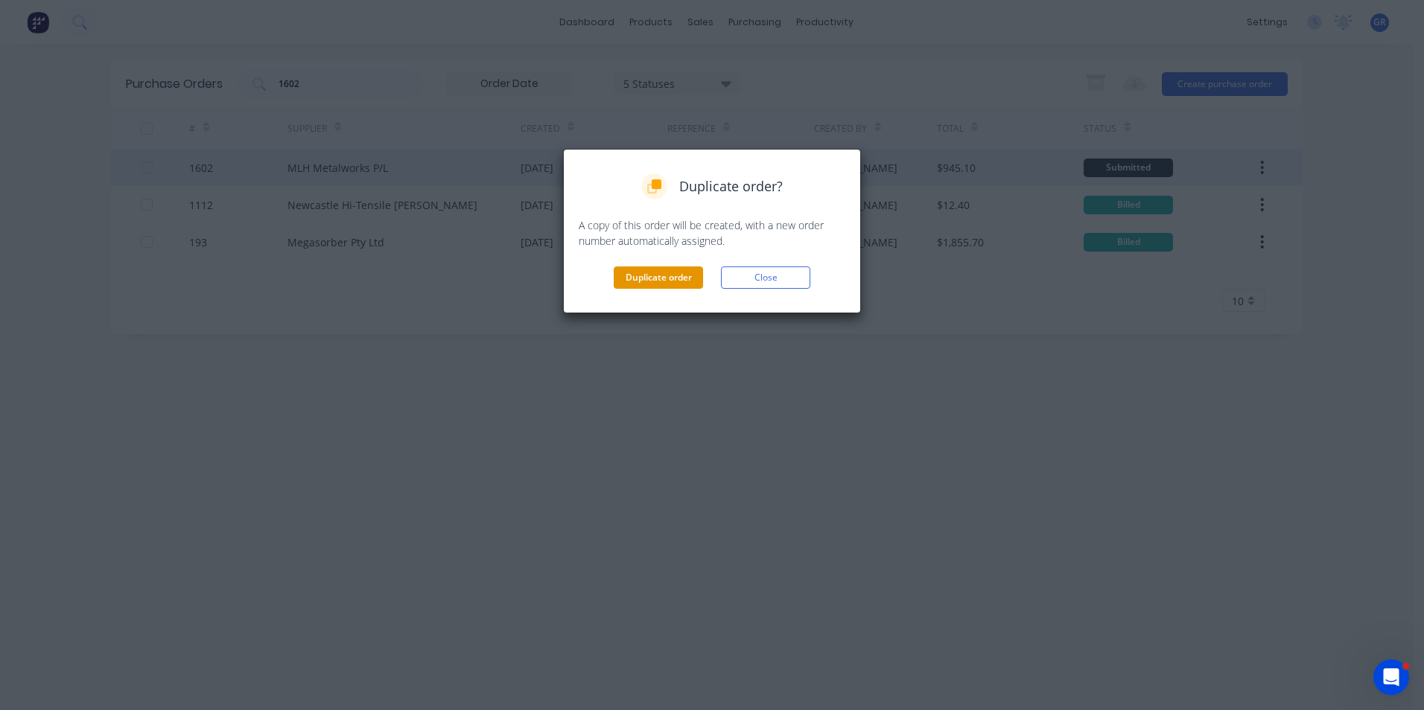
click at [659, 276] on button "Duplicate order" at bounding box center [658, 278] width 89 height 22
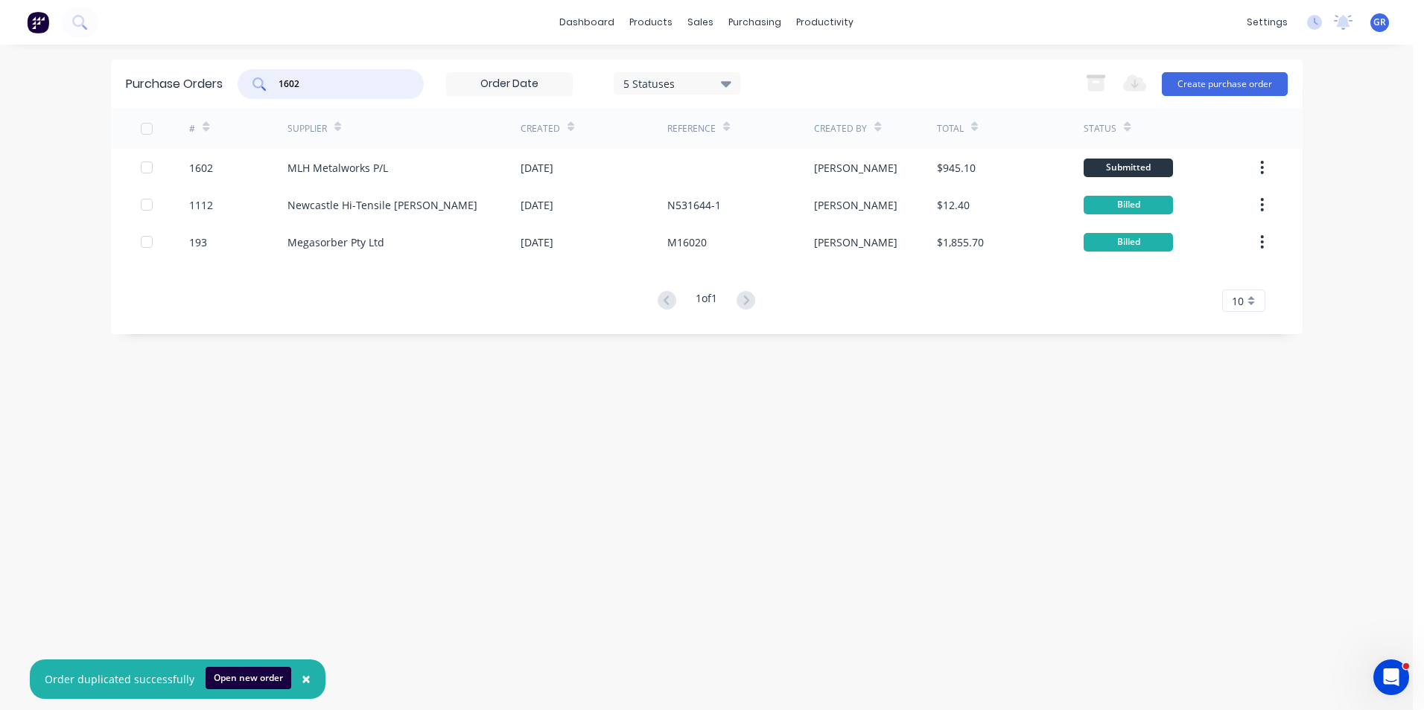
drag, startPoint x: 305, startPoint y: 81, endPoint x: 259, endPoint y: 80, distance: 46.2
click at [259, 80] on div "1602" at bounding box center [331, 84] width 186 height 30
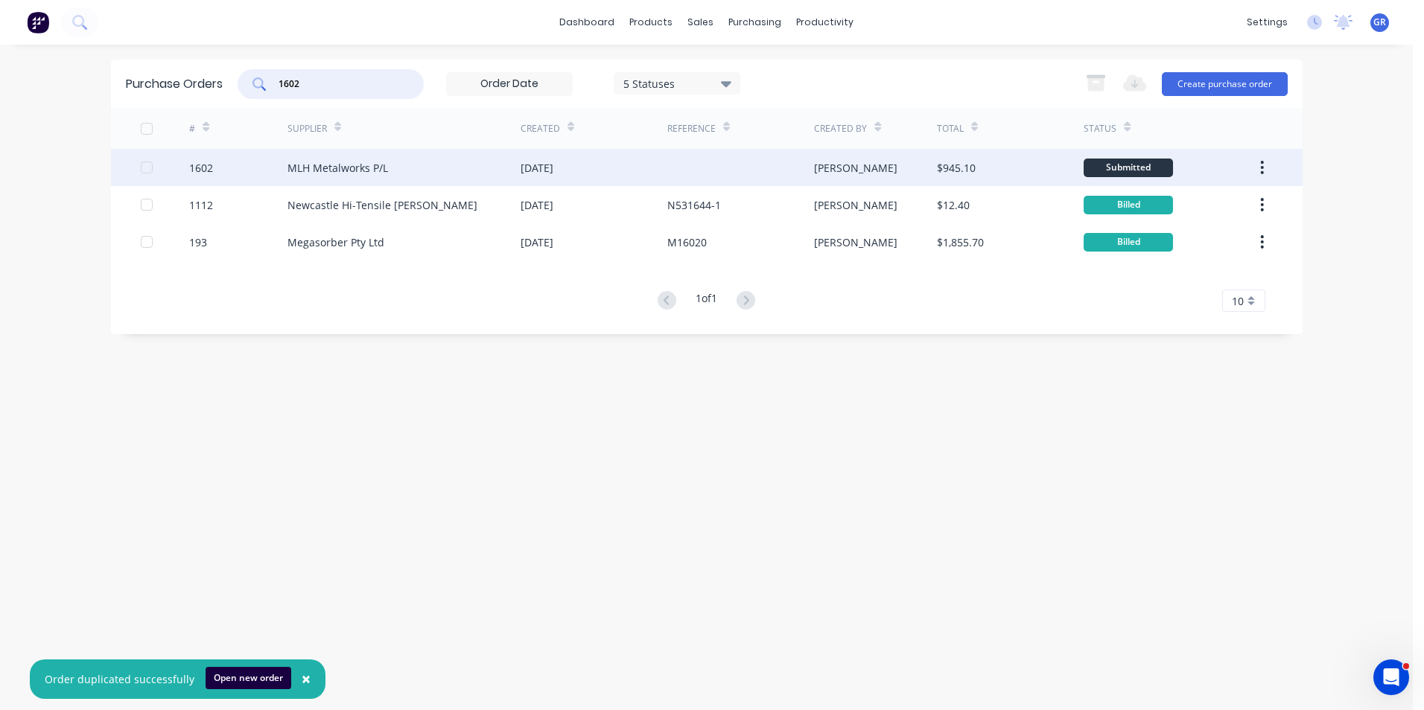
click at [1259, 163] on button "button" at bounding box center [1261, 167] width 35 height 27
click at [1173, 233] on div "Duplicate" at bounding box center [1209, 237] width 115 height 22
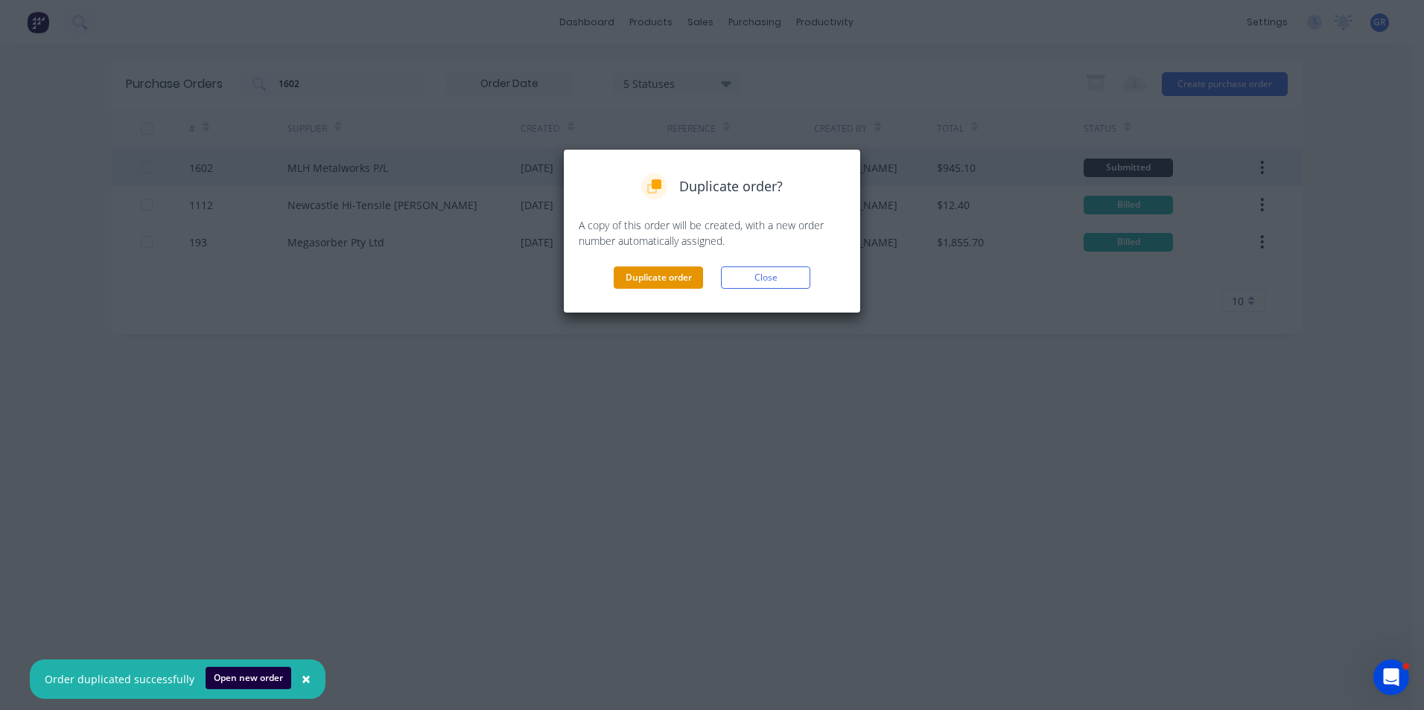
click at [672, 276] on button "Duplicate order" at bounding box center [658, 278] width 89 height 22
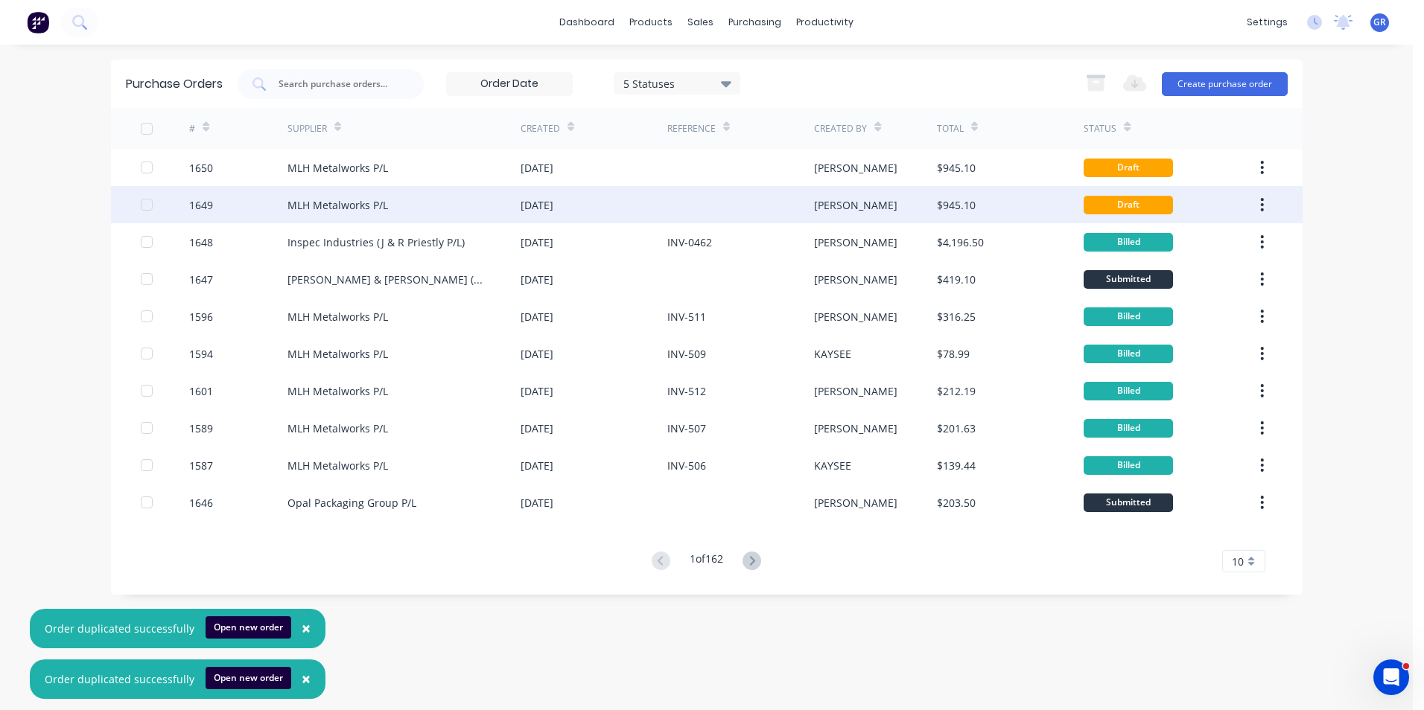
click at [203, 203] on div "1649" at bounding box center [201, 205] width 24 height 16
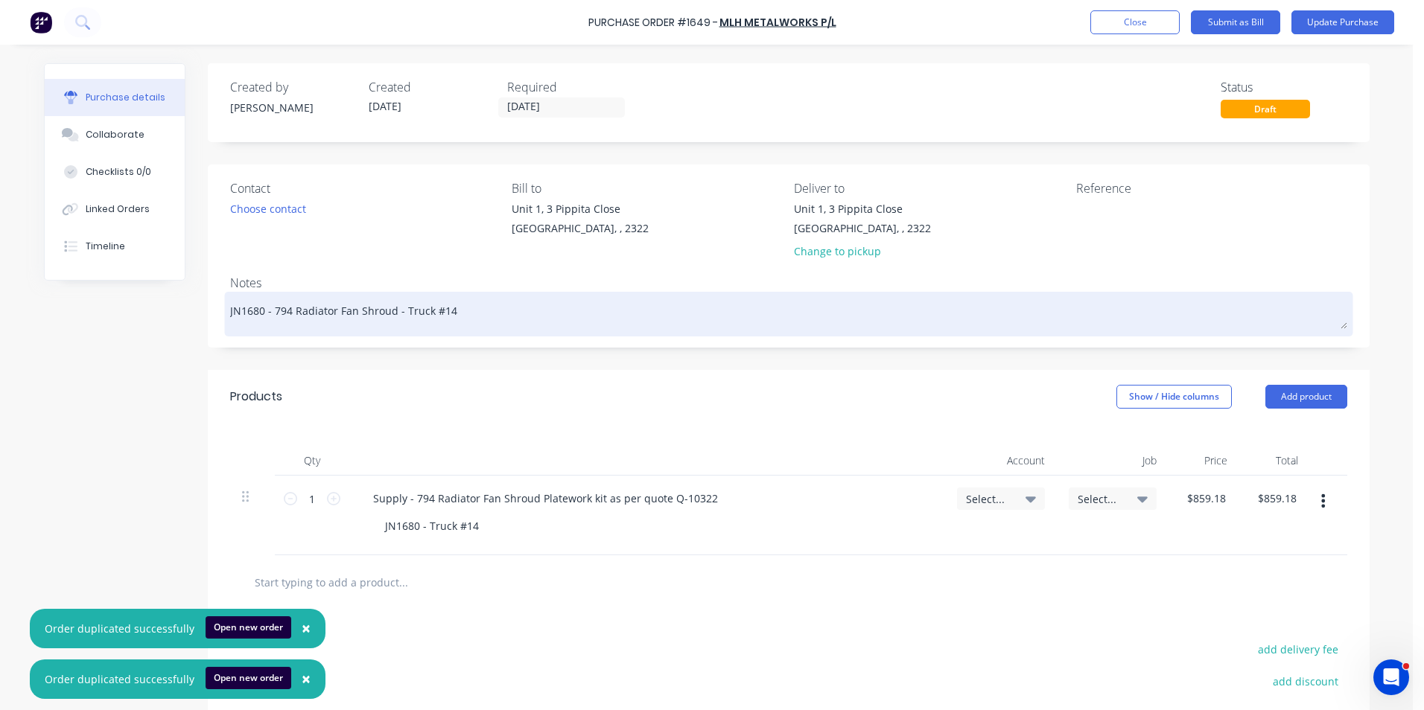
drag, startPoint x: 258, startPoint y: 313, endPoint x: 242, endPoint y: 313, distance: 15.6
click at [242, 313] on textarea "JN1680 - 794 Radiator Fan Shroud - Truck #14" at bounding box center [788, 313] width 1117 height 34
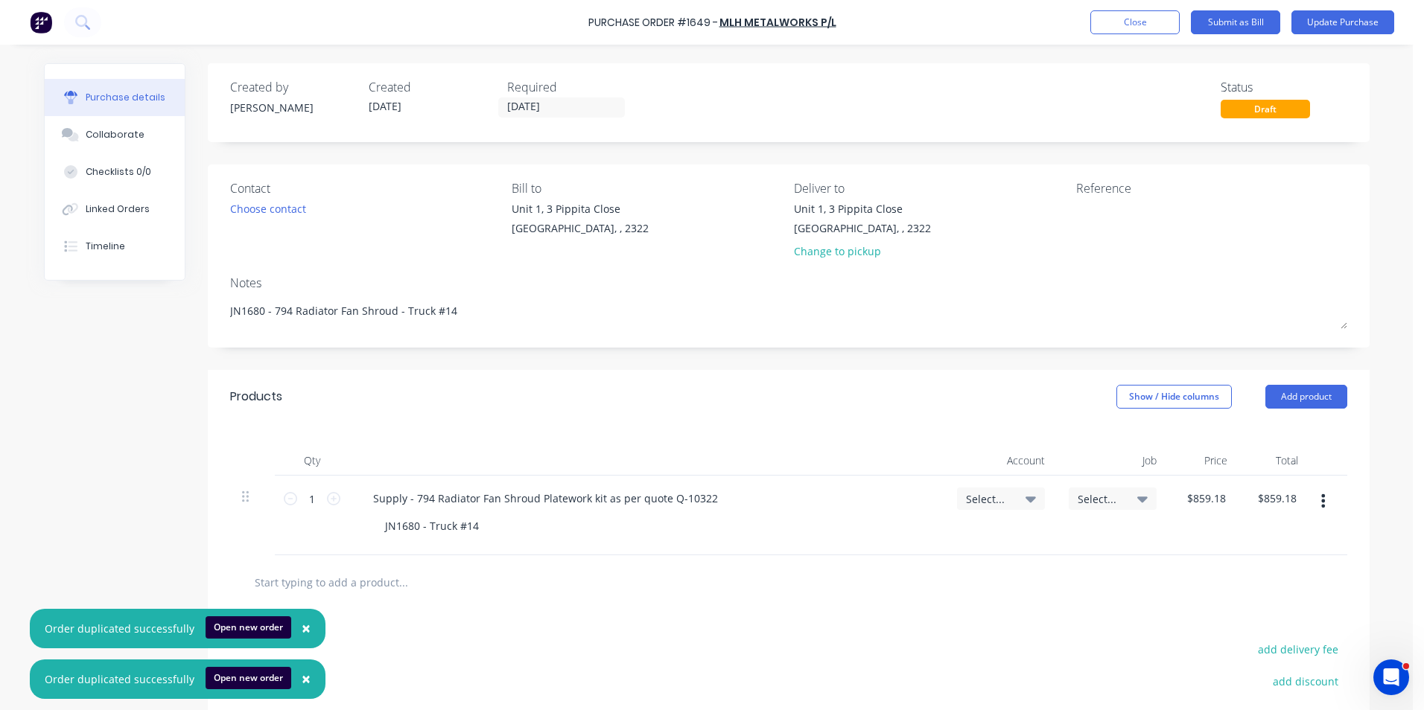
type textarea "x"
type textarea "JN17 - 794 Radiator Fan Shroud - Truck #14"
type textarea "x"
type textarea "JN171 - 794 Radiator Fan Shroud - Truck #14"
type textarea "x"
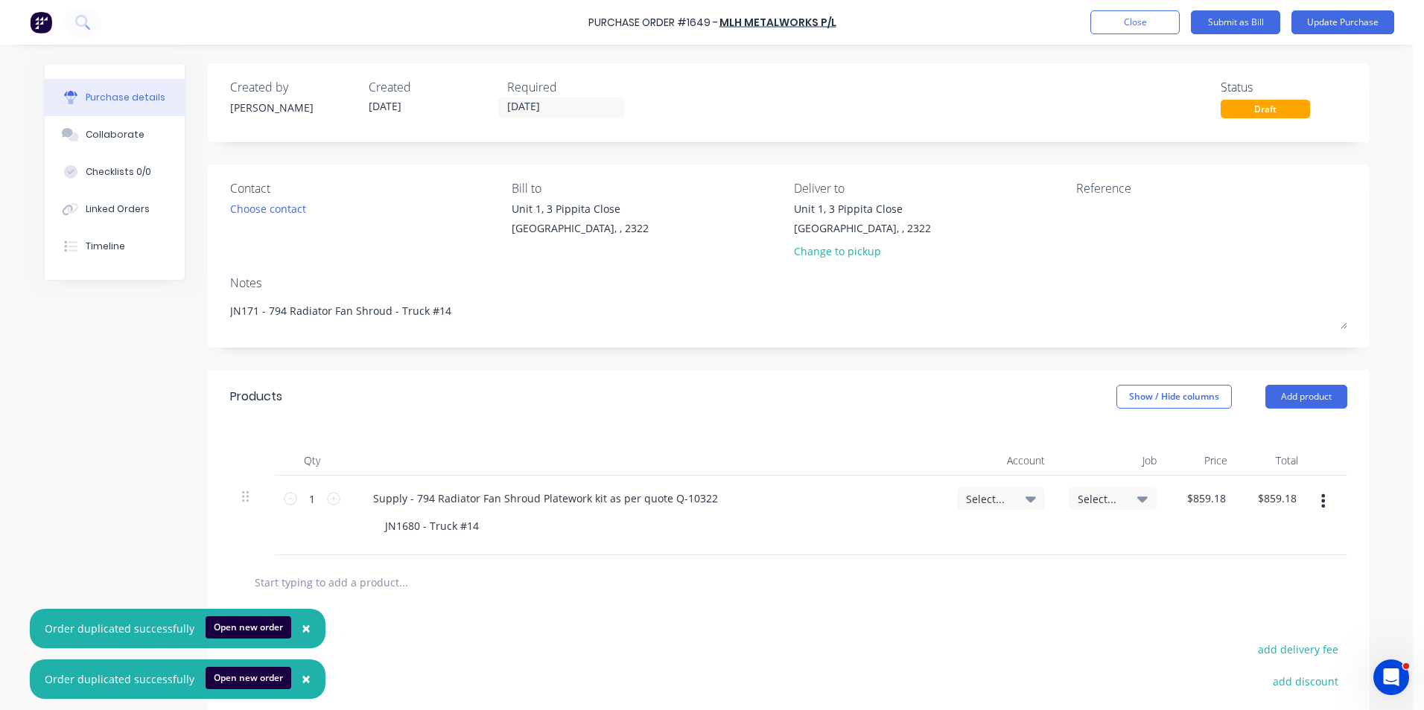
type textarea "JN1714 - 794 Radiator Fan Shroud - Truck #14"
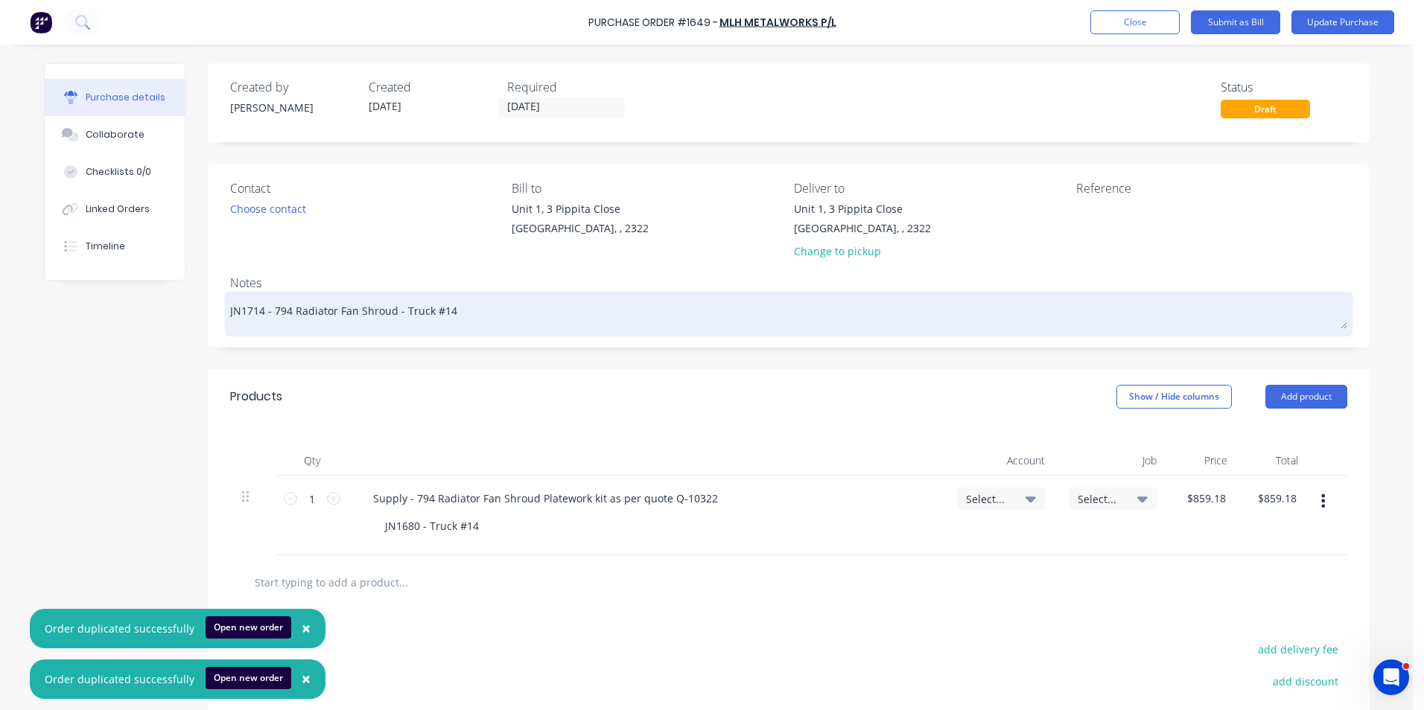
click at [439, 313] on textarea "JN1714 - 794 Radiator Fan Shroud - Truck #14" at bounding box center [788, 313] width 1117 height 34
type textarea "x"
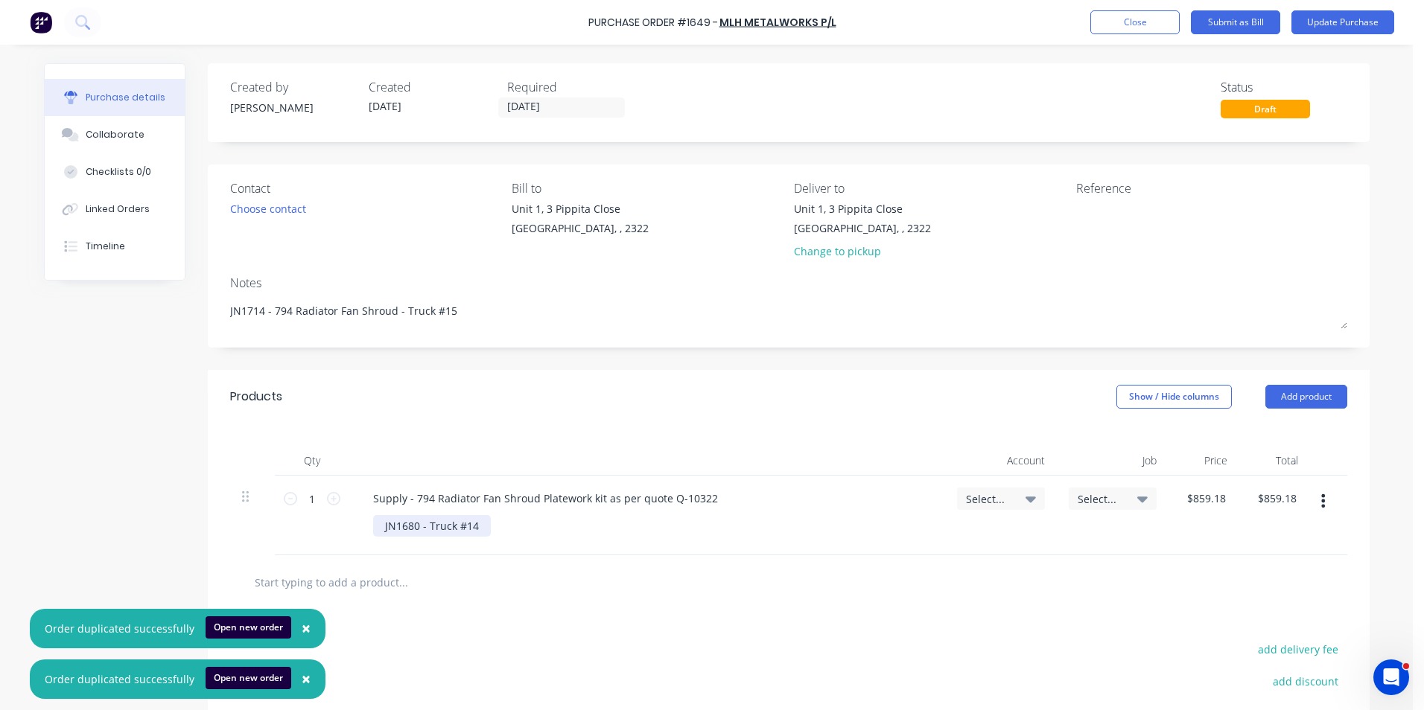
type textarea "JN1714 - 794 Radiator Fan Shroud - Truck #15"
type textarea "x"
type textarea "JN1714 - 794 Radiator Fan Shroud - Truck #15"
drag, startPoint x: 411, startPoint y: 527, endPoint x: 398, endPoint y: 528, distance: 12.7
click at [398, 528] on div "JN1680 - Truck #14" at bounding box center [432, 526] width 118 height 22
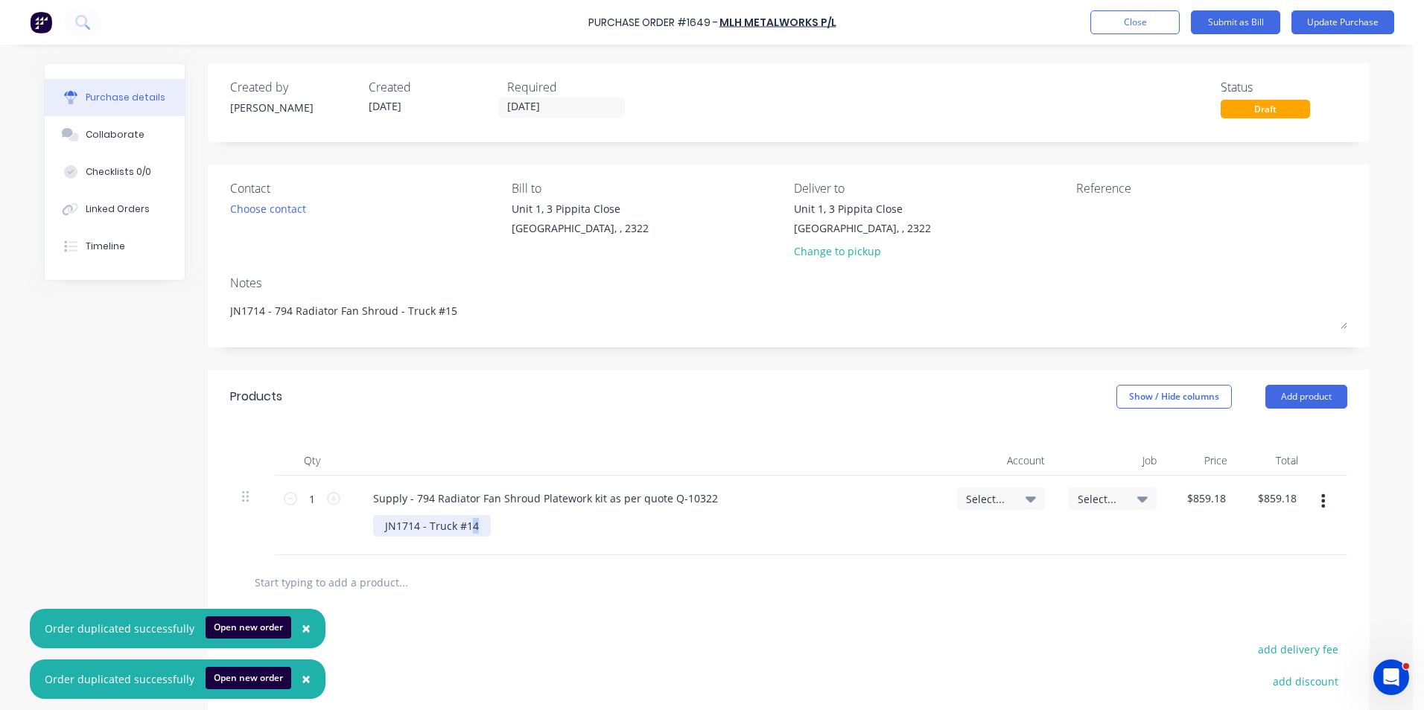
click at [466, 528] on div "JN1714 - Truck #14" at bounding box center [432, 526] width 118 height 22
click at [512, 106] on input "07/10/25" at bounding box center [561, 107] width 125 height 19
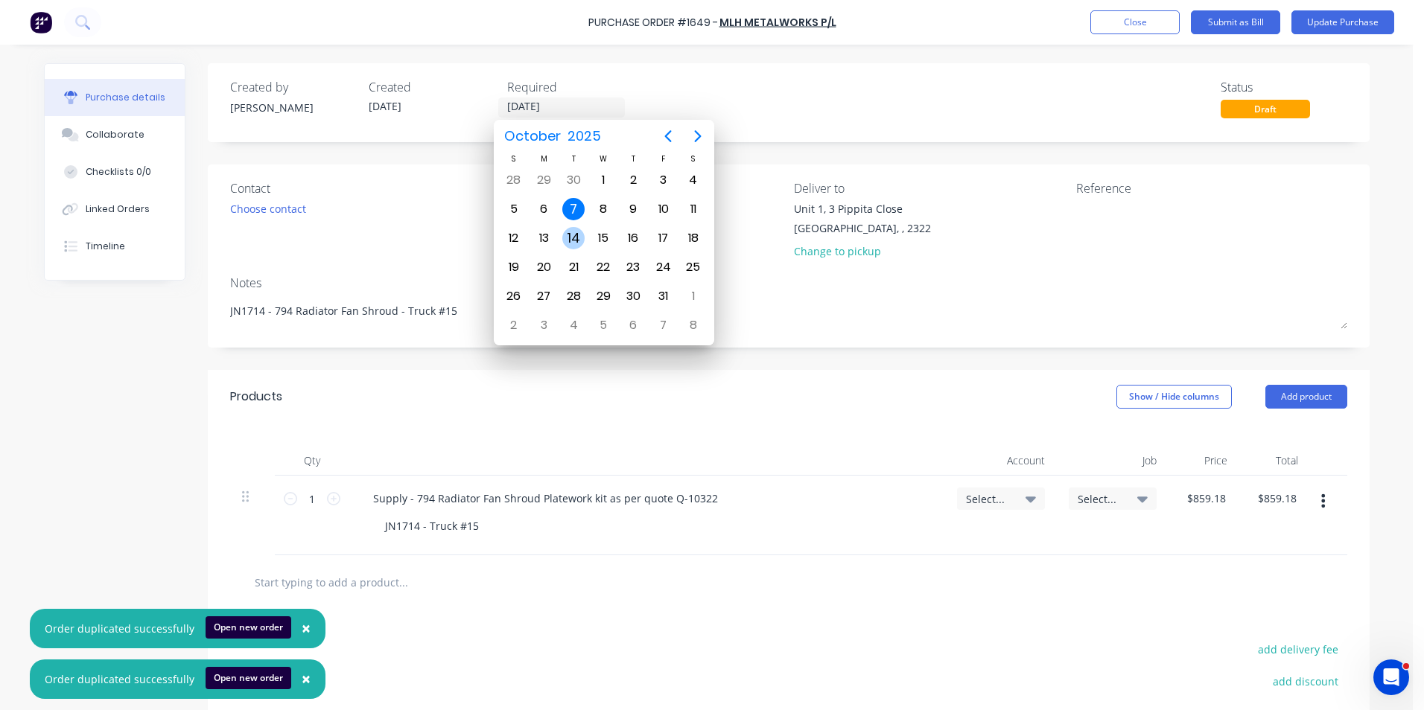
click at [574, 235] on div "14" at bounding box center [573, 238] width 22 height 22
type textarea "x"
type input "14/10/25"
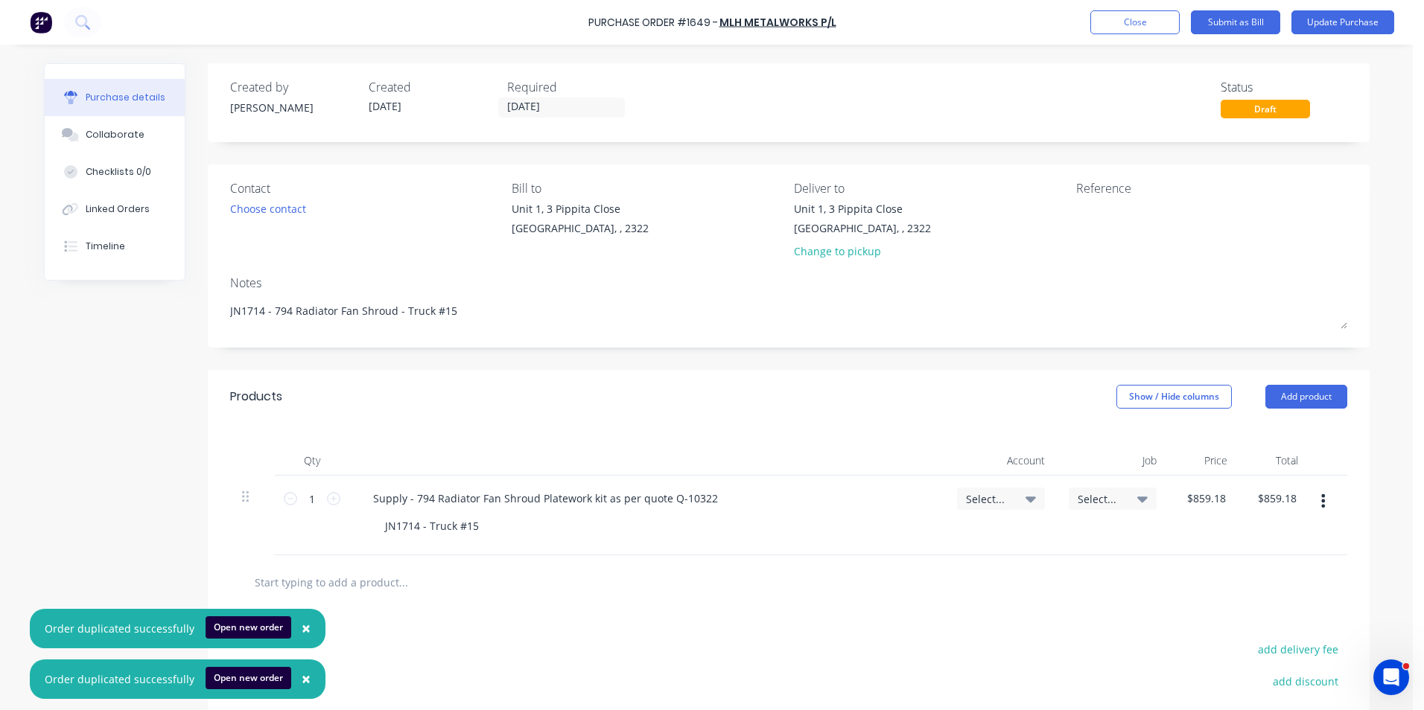
click at [995, 500] on span "Select..." at bounding box center [988, 499] width 45 height 16
type textarea "x"
click at [892, 544] on input at bounding box center [952, 544] width 153 height 30
type input "1-14"
click at [940, 648] on div "1-1400 / Work in Progress - Materials" at bounding box center [940, 649] width 209 height 30
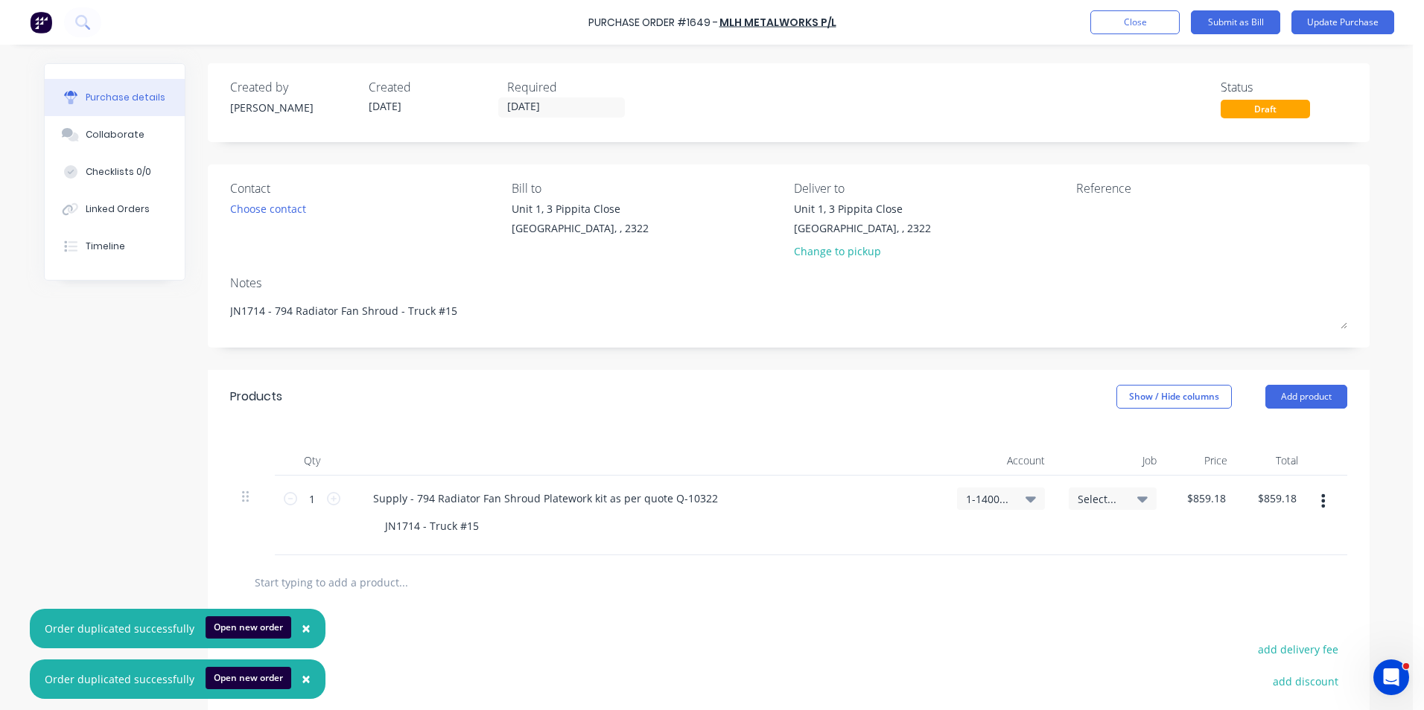
click at [1090, 494] on span "Select..." at bounding box center [1100, 499] width 45 height 16
type textarea "x"
click at [1016, 539] on input at bounding box center [1063, 544] width 153 height 30
type input "1714"
click at [1067, 610] on div "1714 / W/Trac-794-Fan Shroud-T15" at bounding box center [1052, 609] width 209 height 30
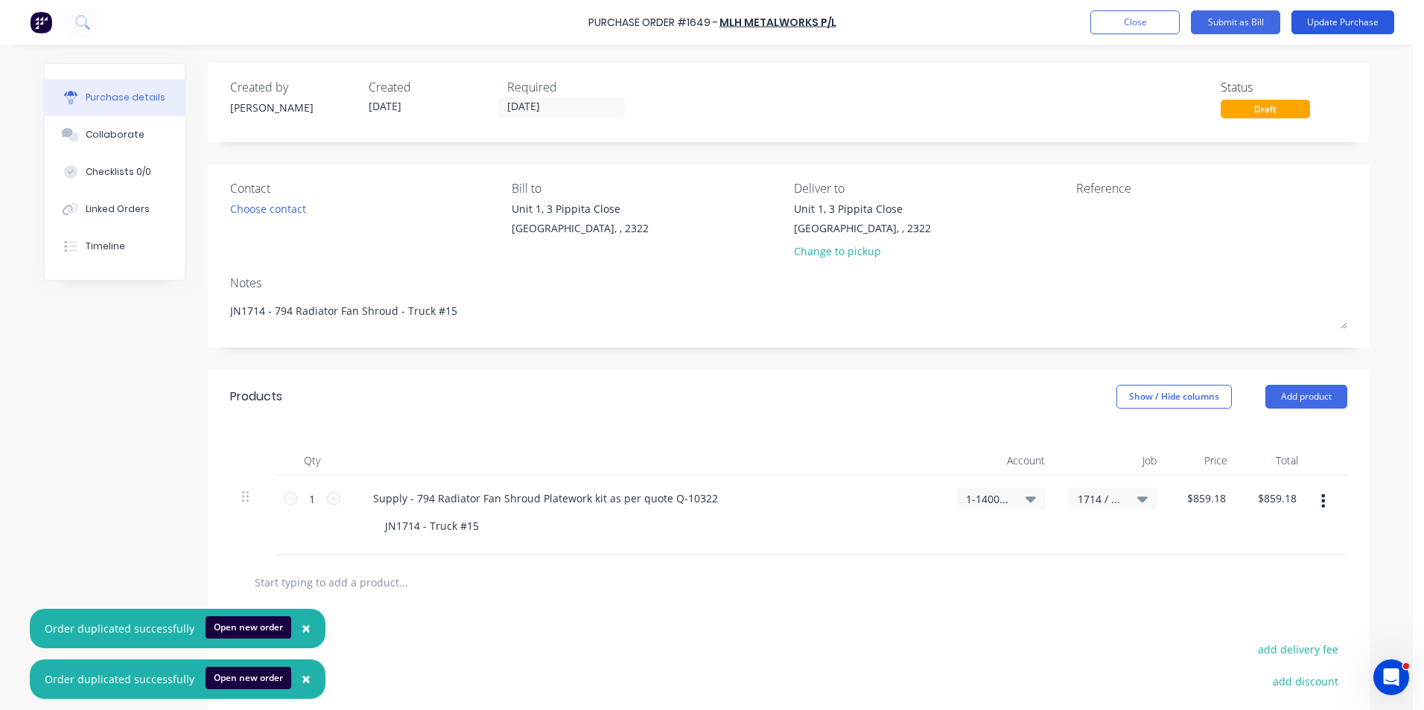
click at [1346, 19] on button "Update Purchase" at bounding box center [1342, 22] width 103 height 24
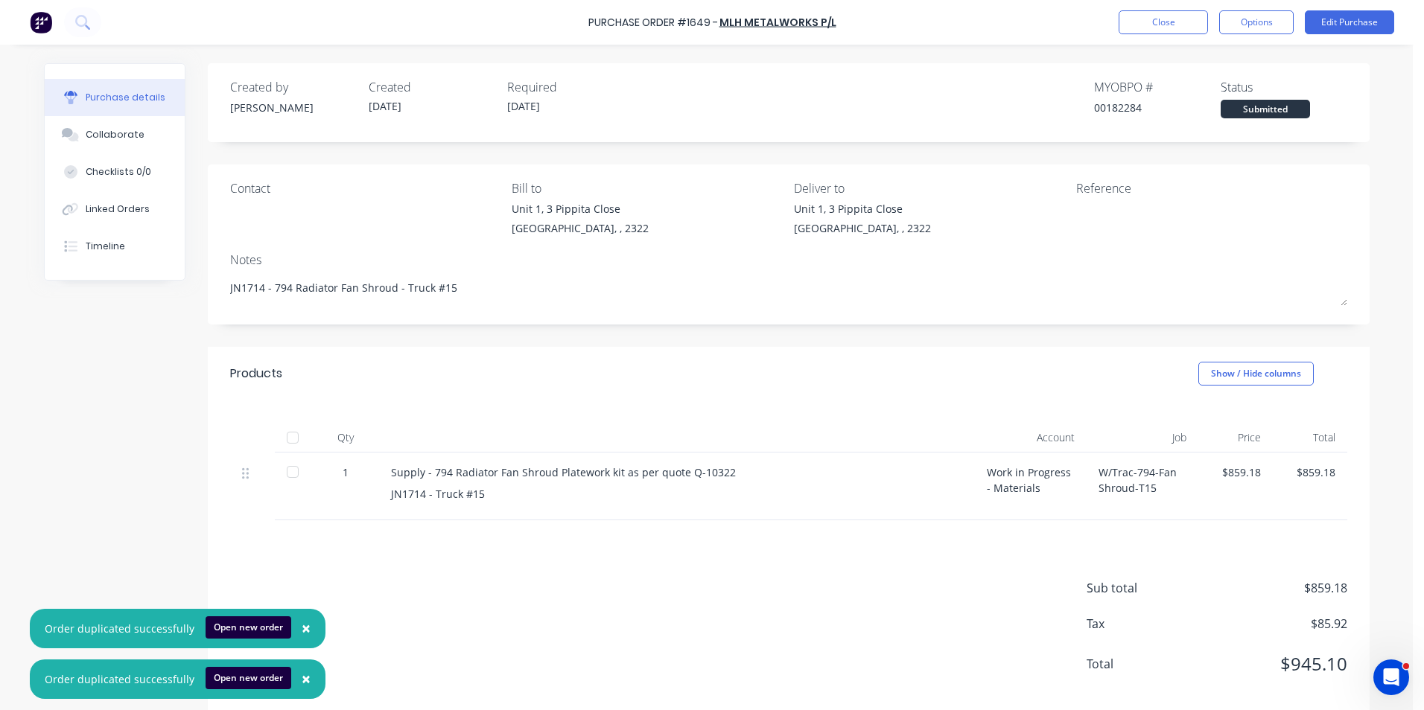
click at [302, 626] on span "×" at bounding box center [306, 628] width 9 height 21
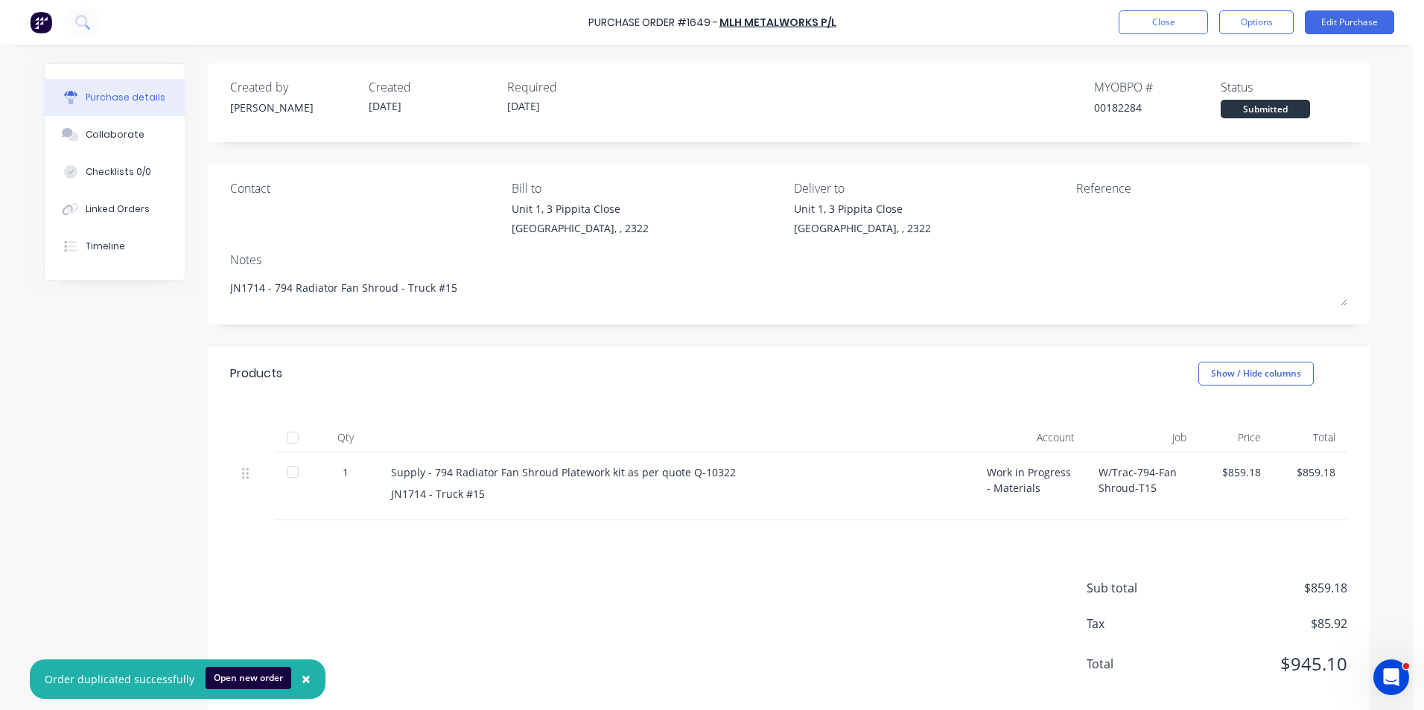
drag, startPoint x: 303, startPoint y: 684, endPoint x: 305, endPoint y: 676, distance: 7.8
click at [302, 683] on span "×" at bounding box center [306, 679] width 9 height 21
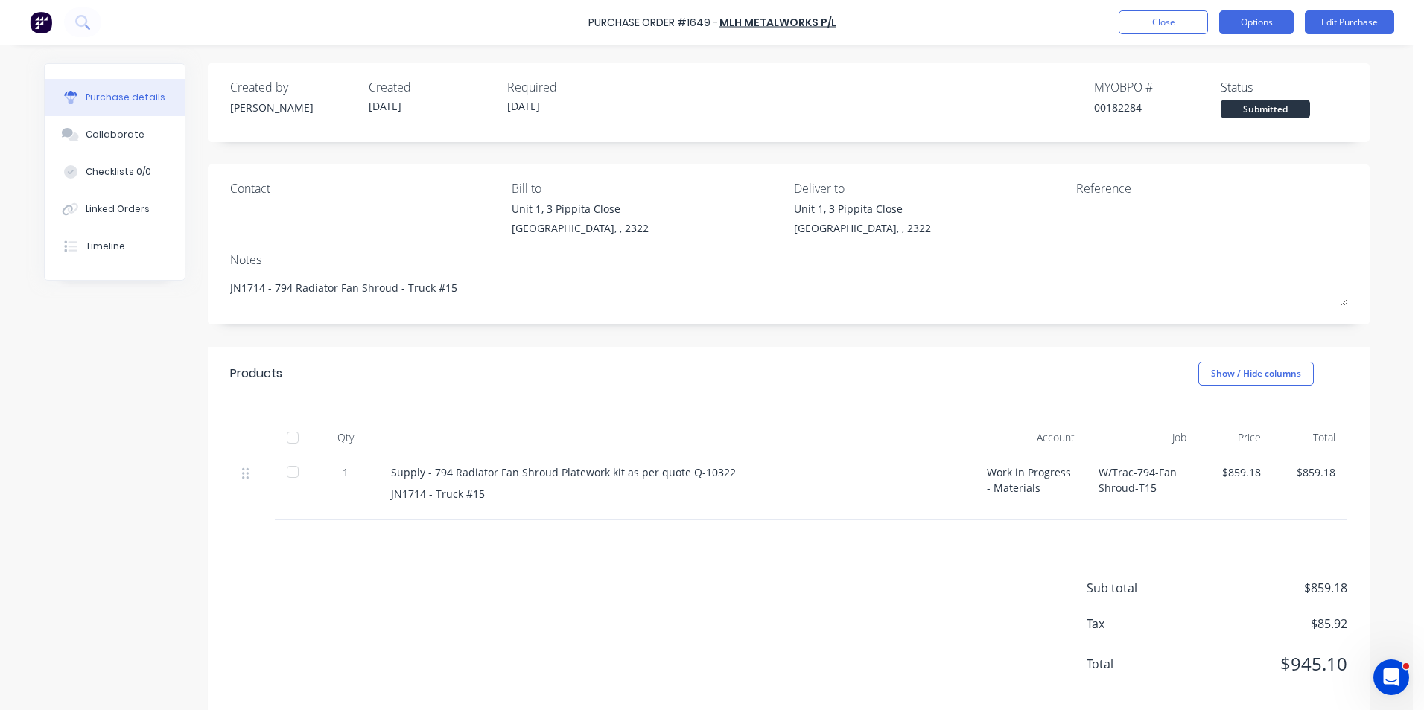
click at [1256, 27] on button "Options" at bounding box center [1256, 22] width 74 height 24
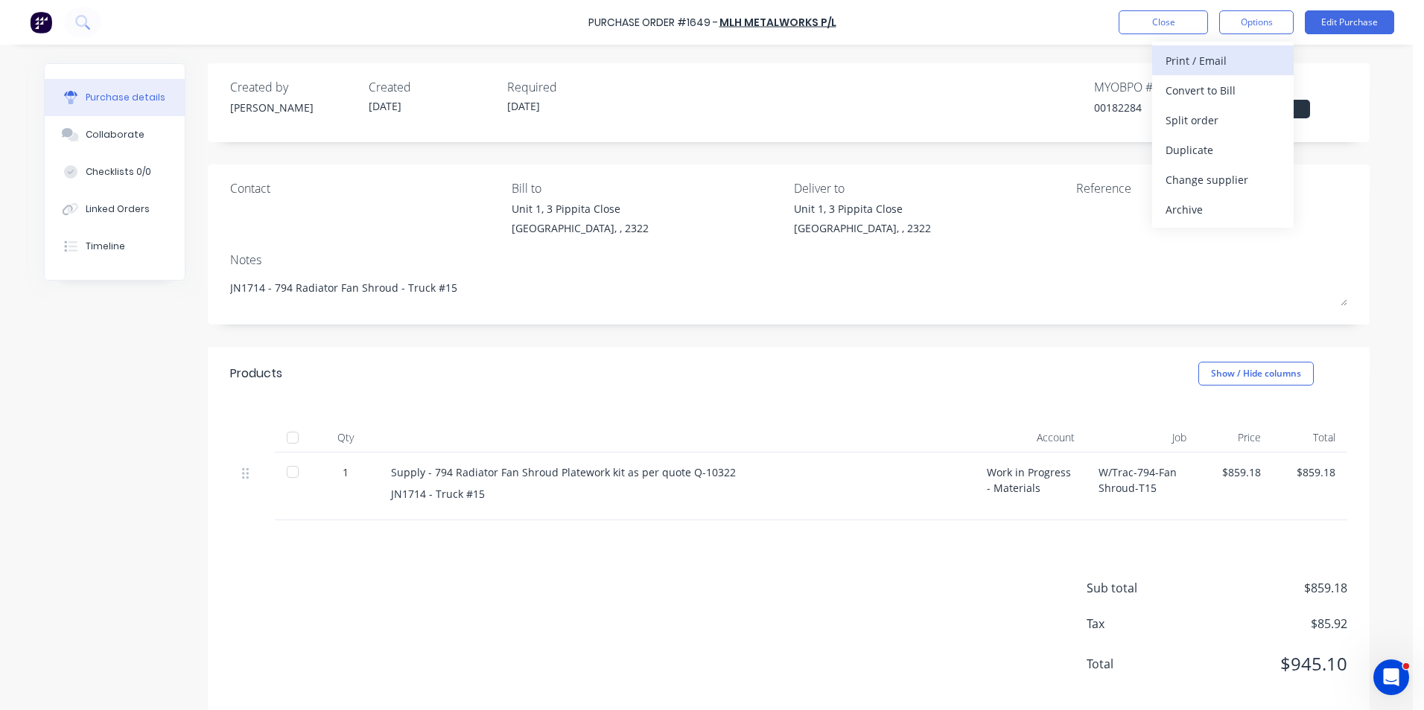
click at [1212, 60] on div "Print / Email" at bounding box center [1222, 61] width 115 height 22
click at [1192, 91] on div "With pricing" at bounding box center [1222, 91] width 115 height 22
type textarea "x"
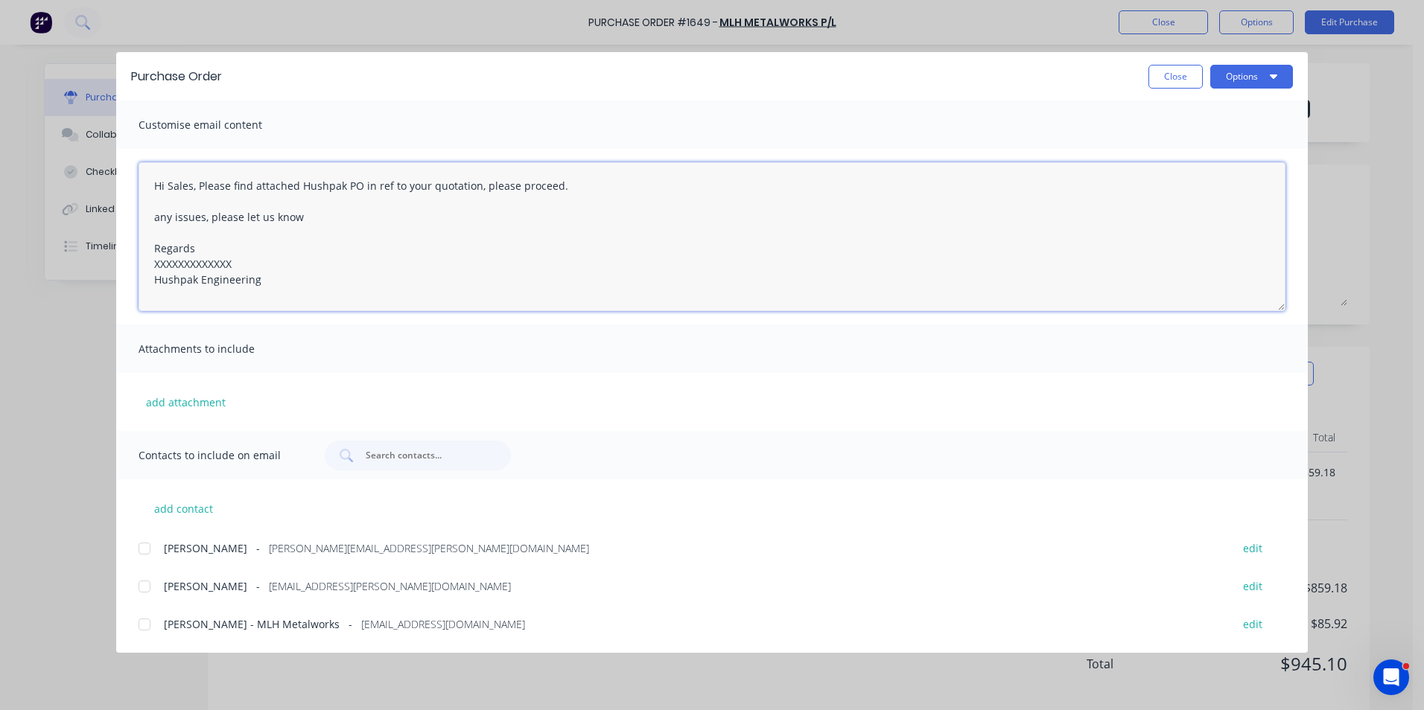
drag, startPoint x: 242, startPoint y: 262, endPoint x: 76, endPoint y: 273, distance: 166.4
click at [76, 273] on div "Purchase Order Close Options Customise email content Hi Sales, Please find atta…" at bounding box center [712, 355] width 1424 height 710
click at [246, 266] on textarea "Hi Sales, Please find attached Hushpak PO in ref to your quotation, please proc…" at bounding box center [712, 236] width 1147 height 149
drag, startPoint x: 243, startPoint y: 261, endPoint x: 153, endPoint y: 263, distance: 90.9
click at [153, 263] on textarea "Hi Sales, Please find attached Hushpak PO in ref to your quotation, please proc…" at bounding box center [712, 236] width 1147 height 149
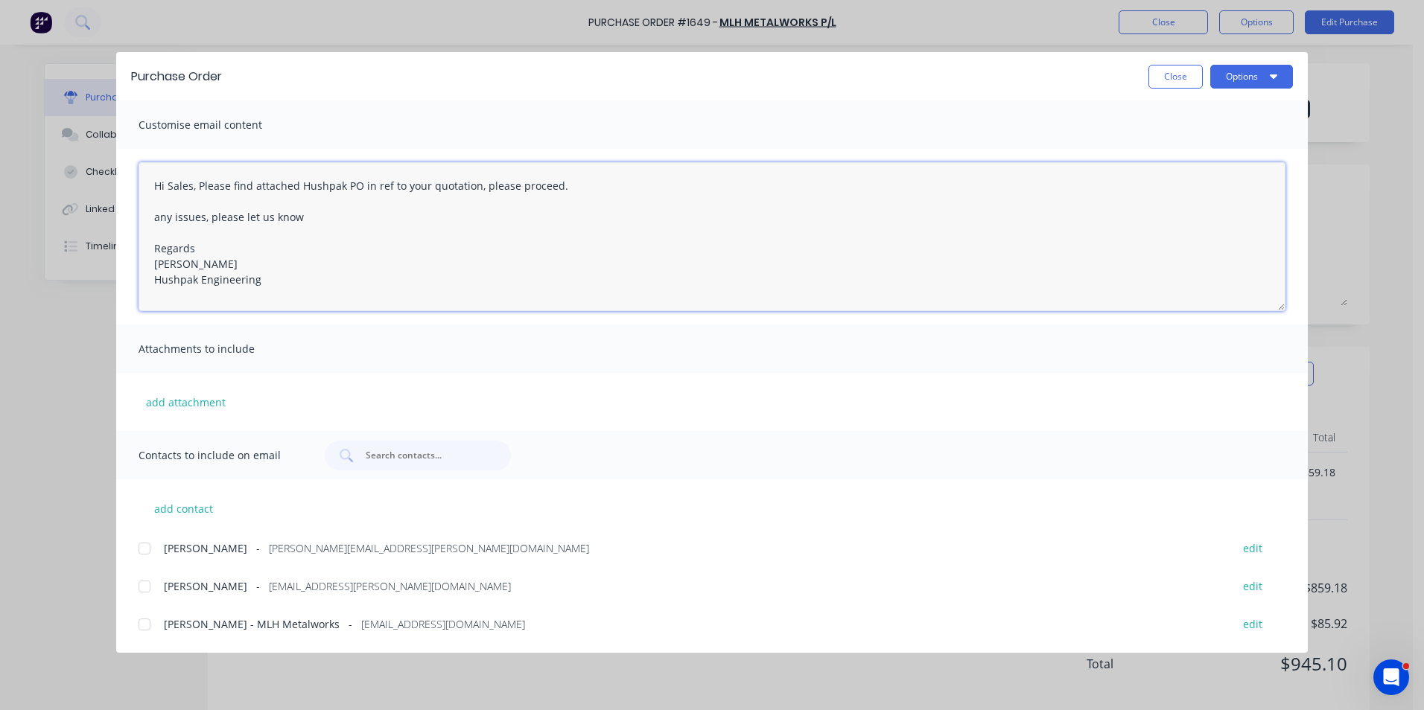
drag, startPoint x: 193, startPoint y: 187, endPoint x: 170, endPoint y: 191, distance: 23.4
click at [170, 191] on textarea "Hi Sales, Please find attached Hushpak PO in ref to your quotation, please proc…" at bounding box center [712, 236] width 1147 height 149
type textarea "Hi Mitch, Please find attached Hushpak PO in ref to your quotation, please proc…"
click at [156, 402] on button "add attachment" at bounding box center [186, 402] width 95 height 22
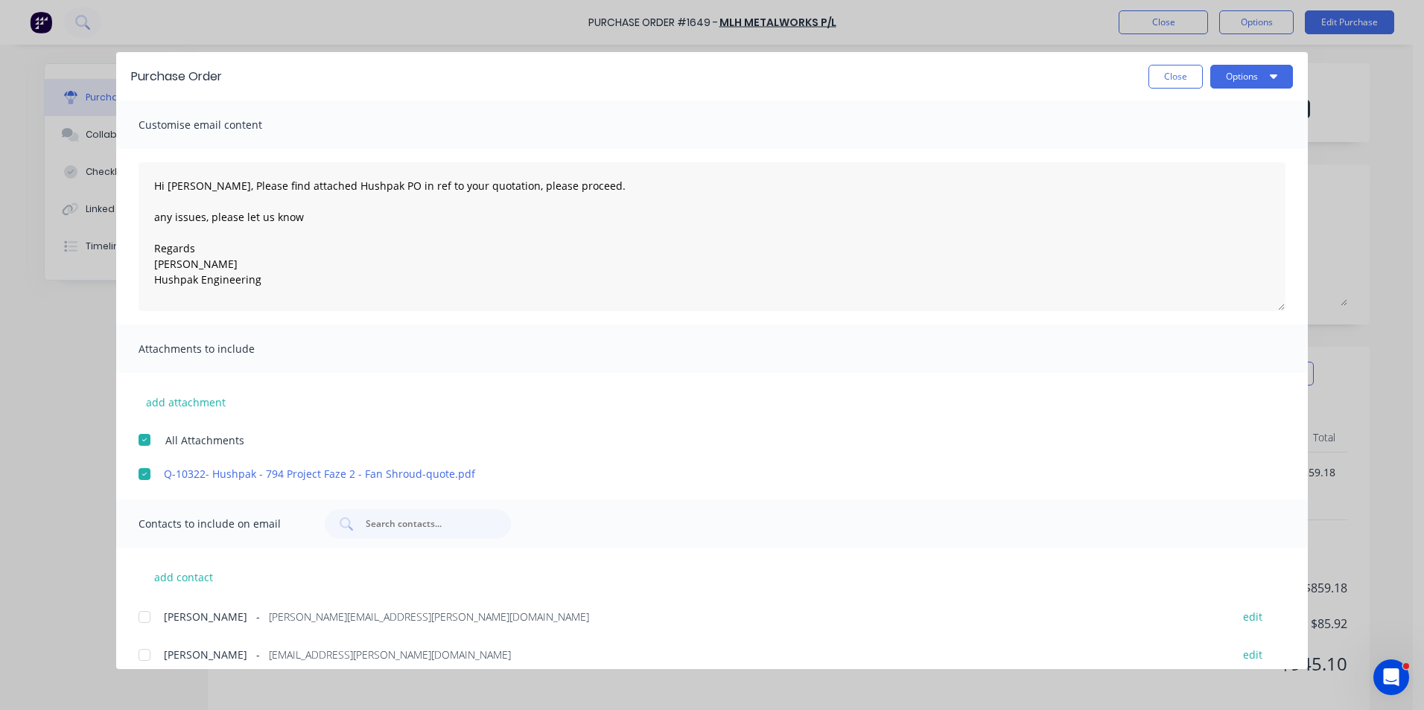
scroll to position [52, 0]
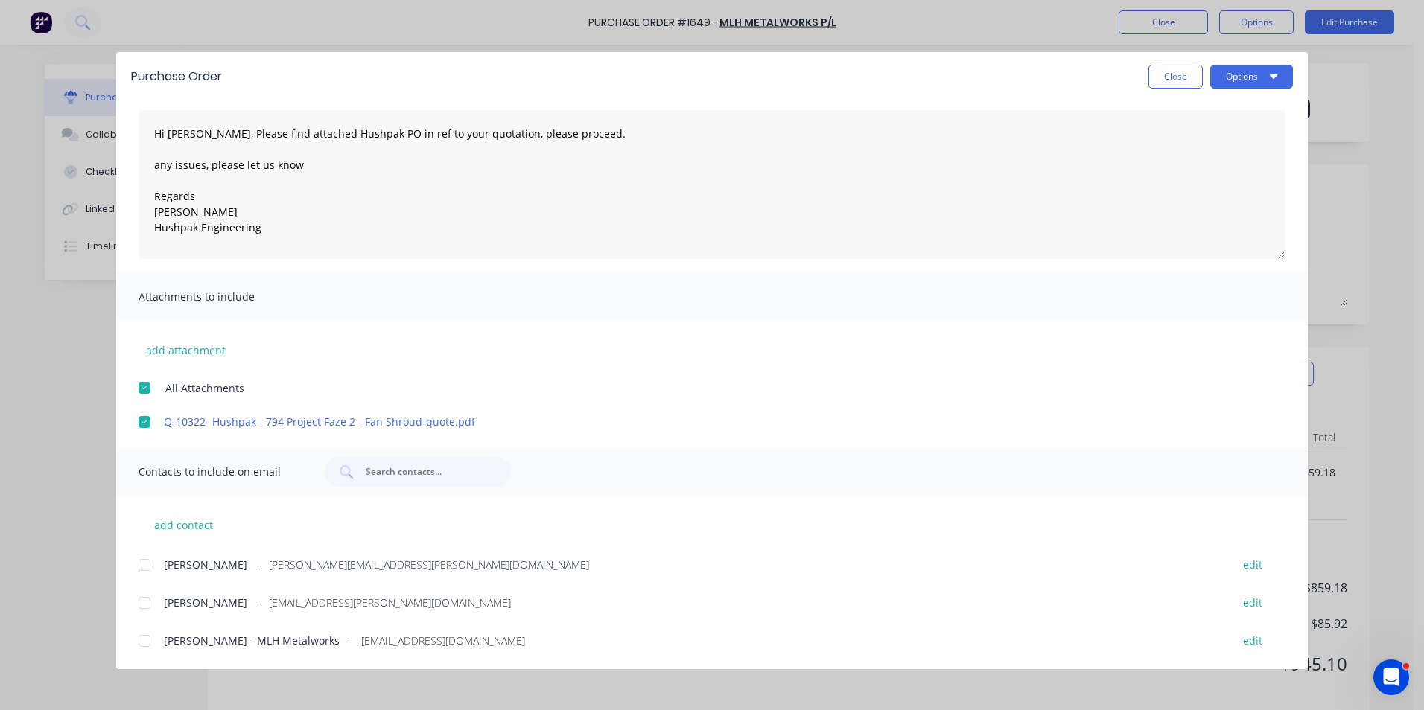
click at [142, 563] on div at bounding box center [145, 565] width 30 height 30
click at [147, 638] on div at bounding box center [145, 641] width 30 height 30
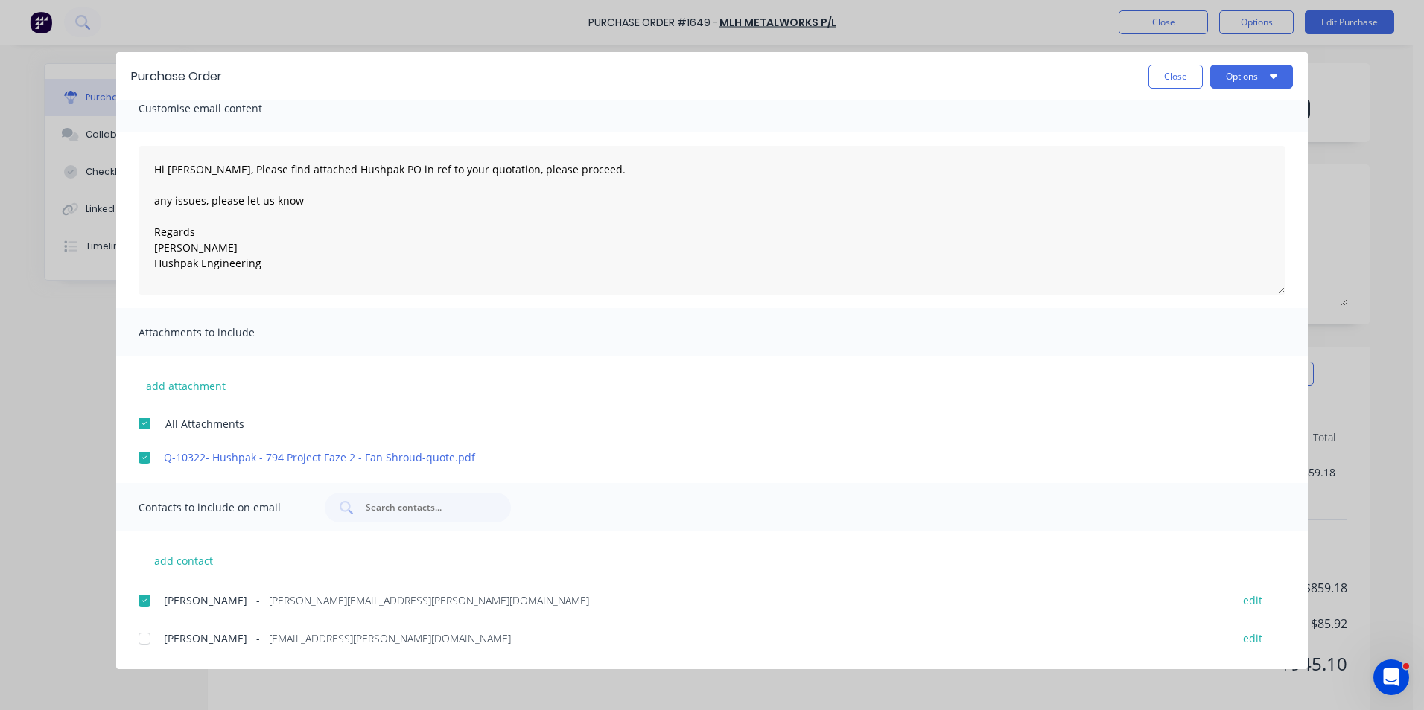
scroll to position [0, 0]
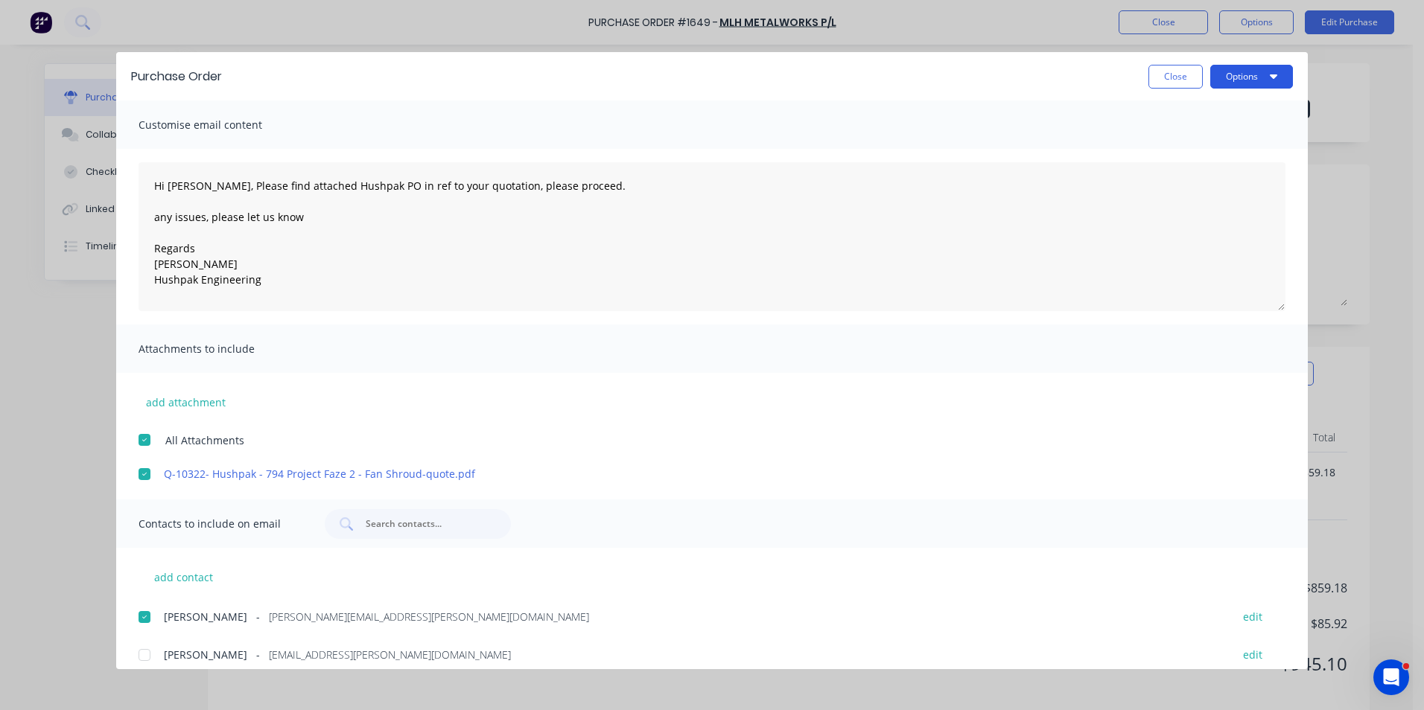
click at [1235, 79] on button "Options" at bounding box center [1251, 77] width 83 height 24
click at [1183, 175] on div "Email" at bounding box center [1222, 174] width 115 height 22
click at [1168, 75] on button "Close" at bounding box center [1175, 77] width 54 height 24
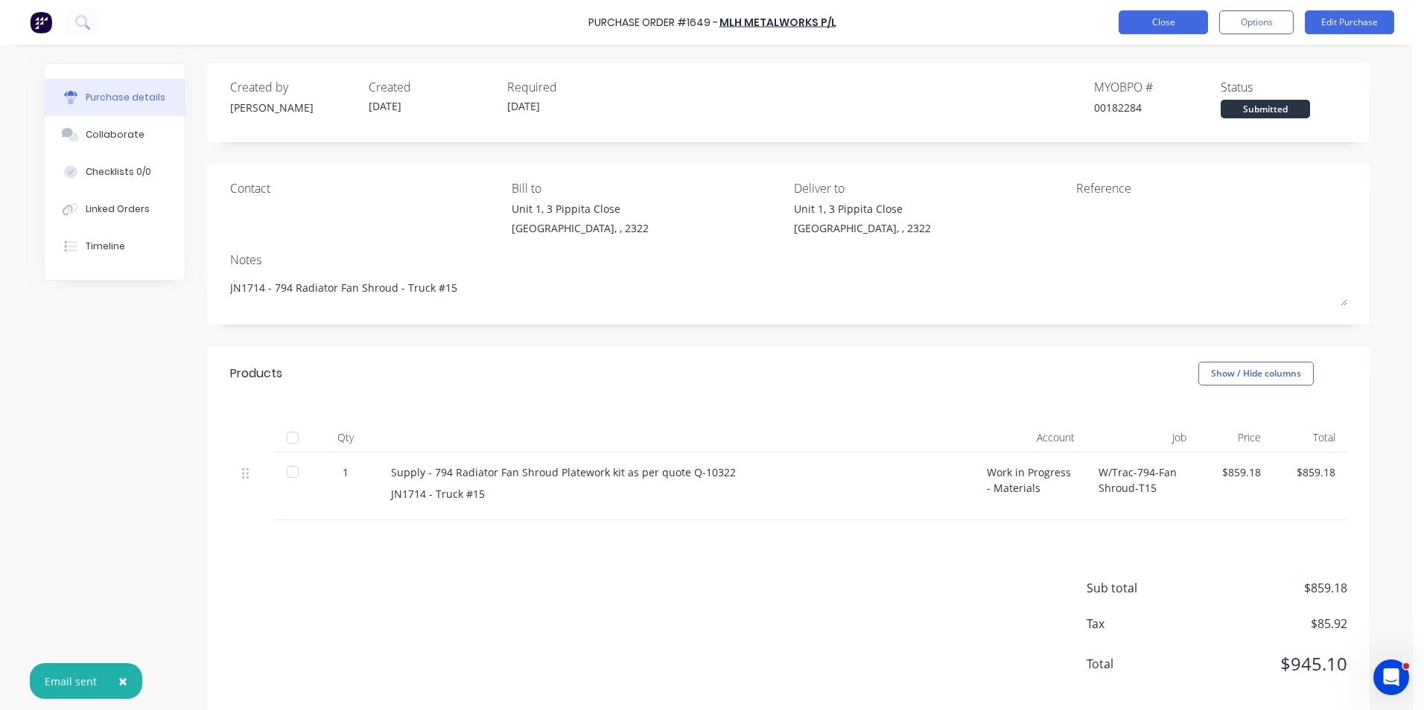
click at [1158, 25] on button "Close" at bounding box center [1162, 22] width 89 height 24
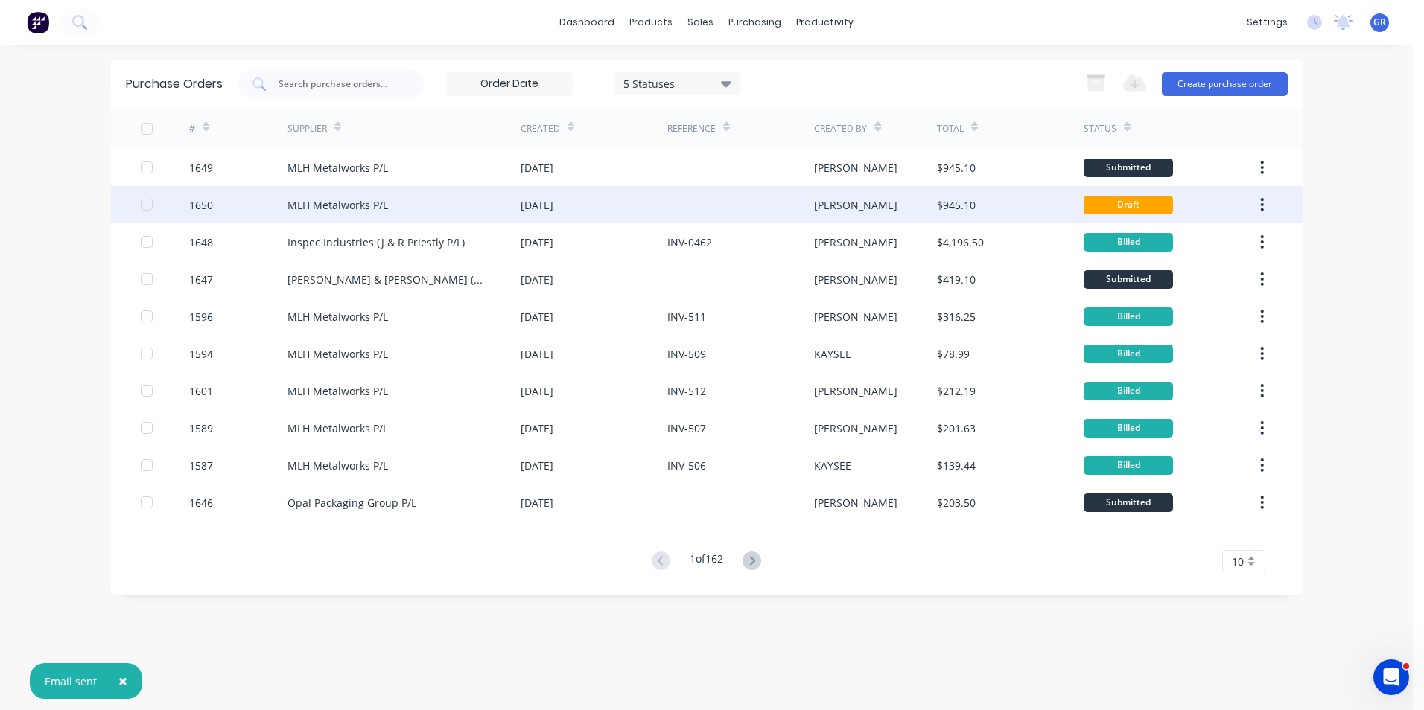
click at [204, 204] on div "1650" at bounding box center [201, 205] width 24 height 16
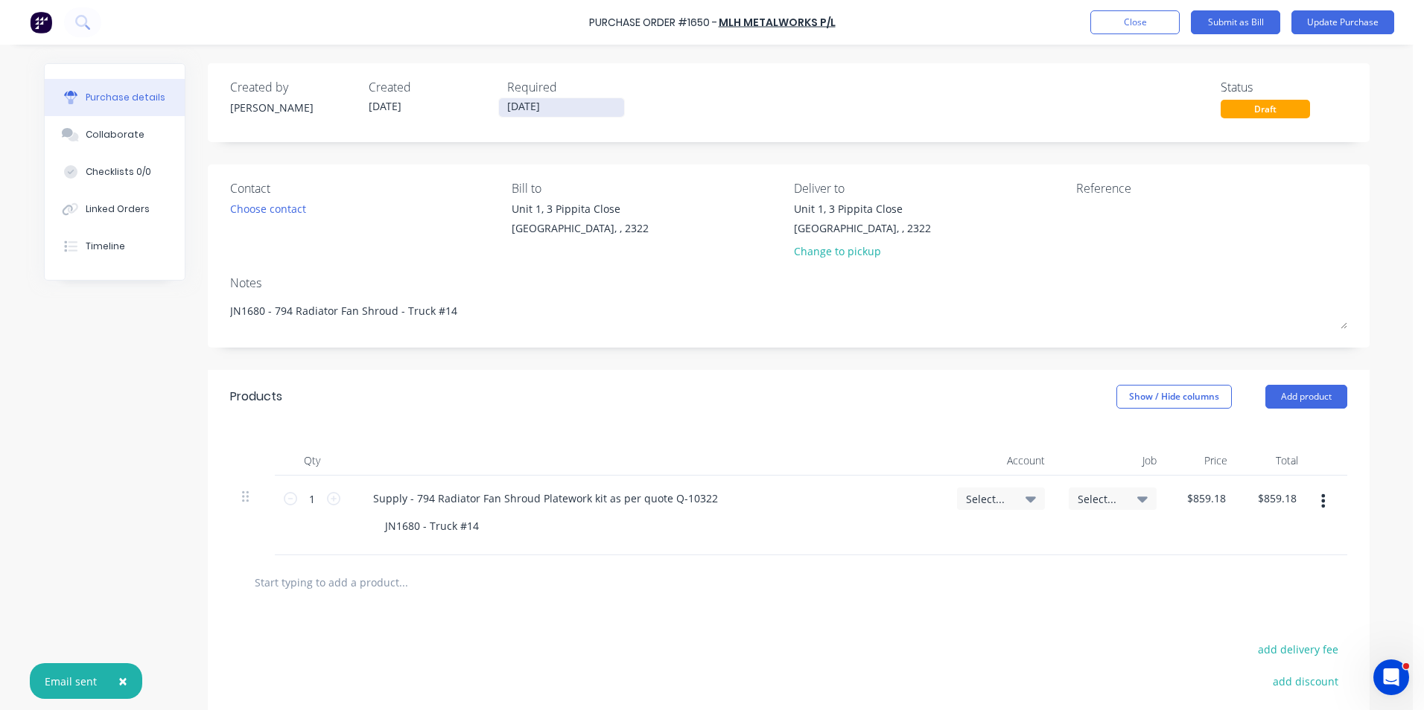
click at [518, 104] on input "07/10/25" at bounding box center [561, 107] width 125 height 19
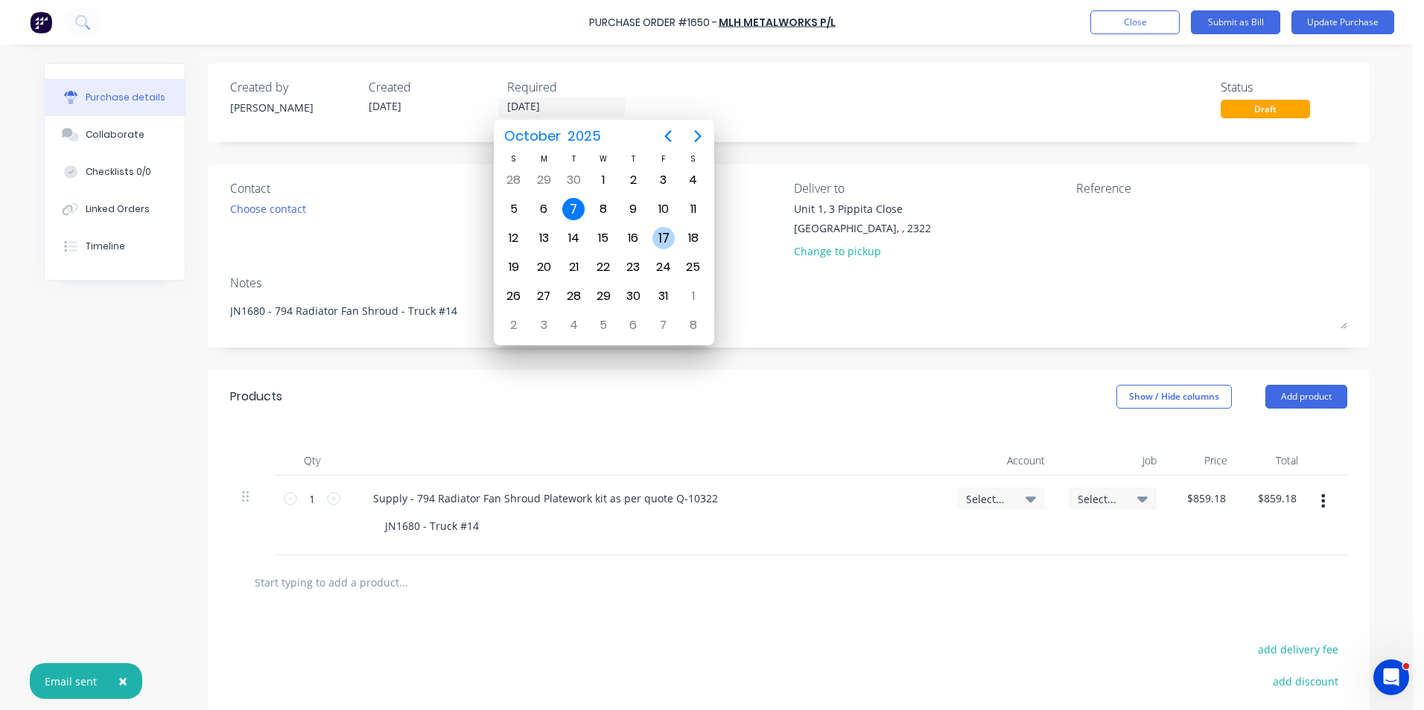
click at [667, 235] on div "17" at bounding box center [663, 238] width 22 height 22
type textarea "x"
type input "17/10/25"
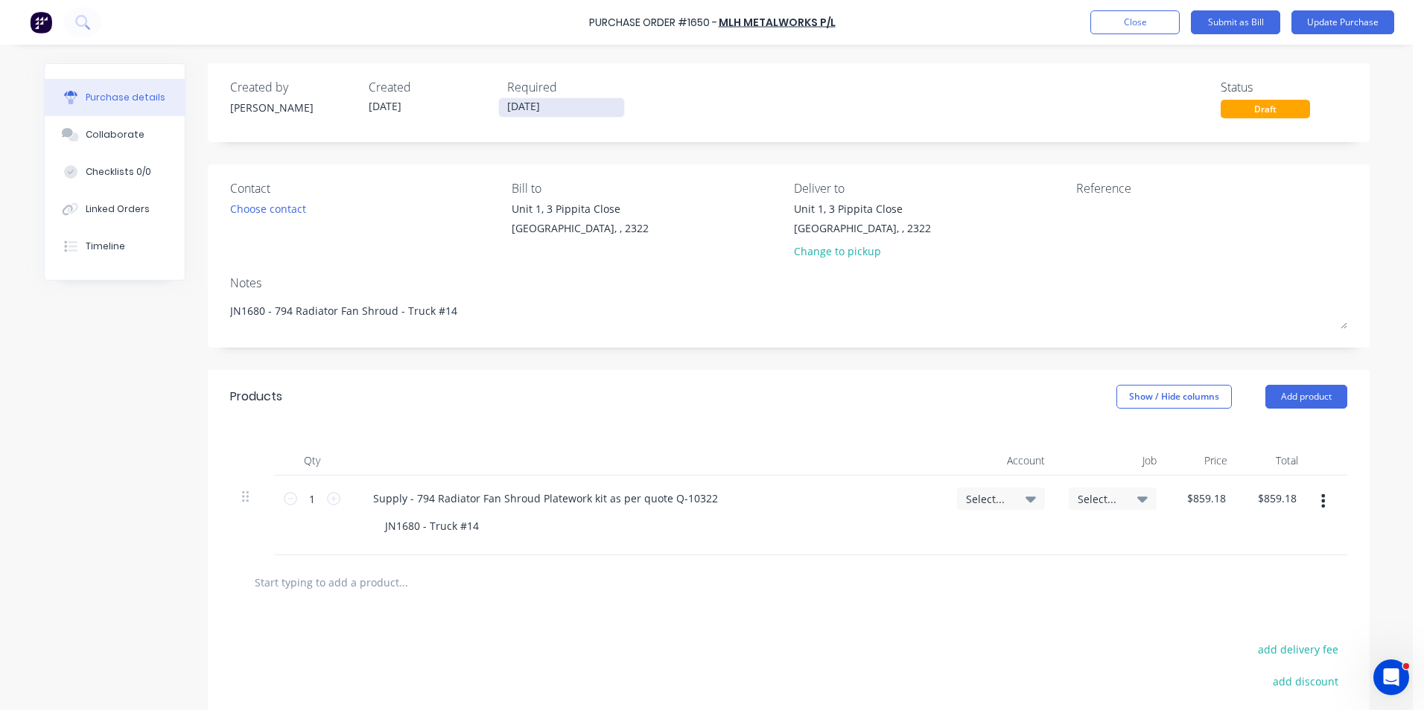
click at [526, 101] on input "17/10/25" at bounding box center [561, 107] width 125 height 19
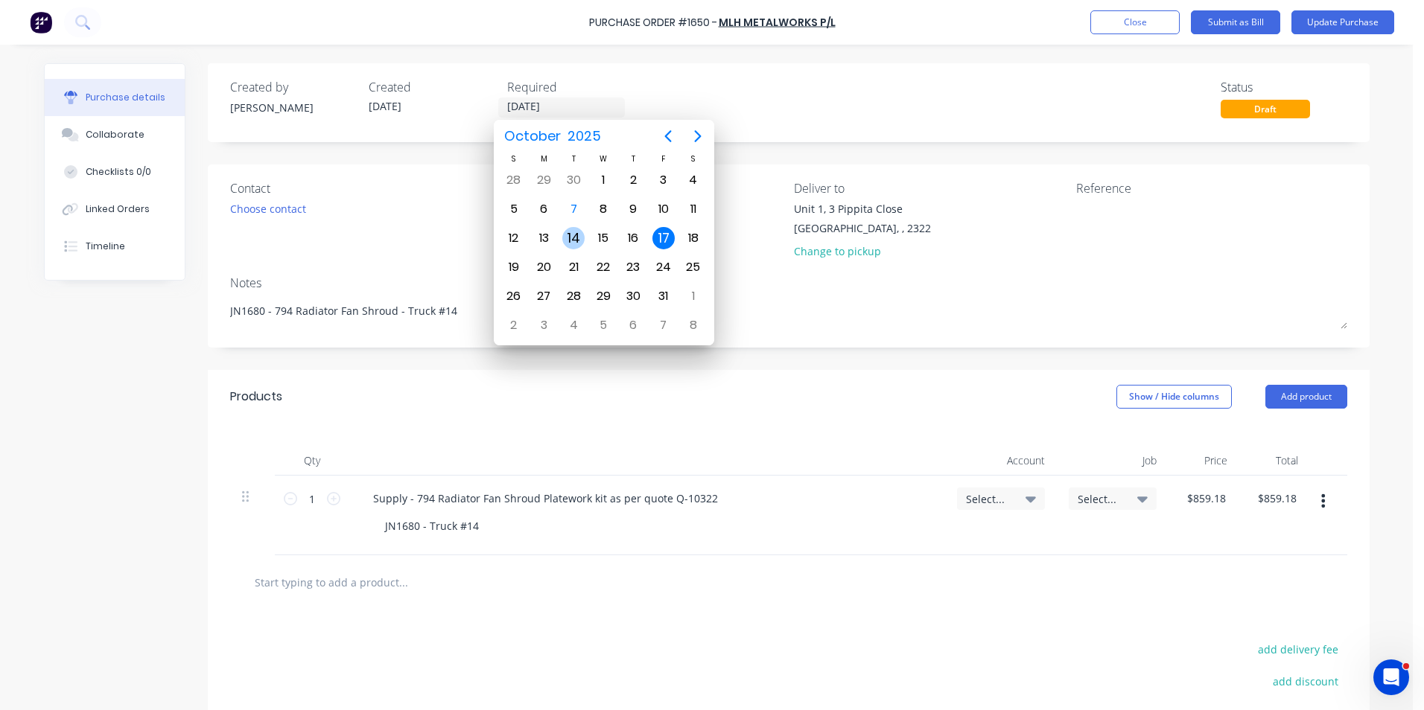
click at [579, 237] on div "14" at bounding box center [573, 238] width 22 height 22
type textarea "x"
type input "14/10/25"
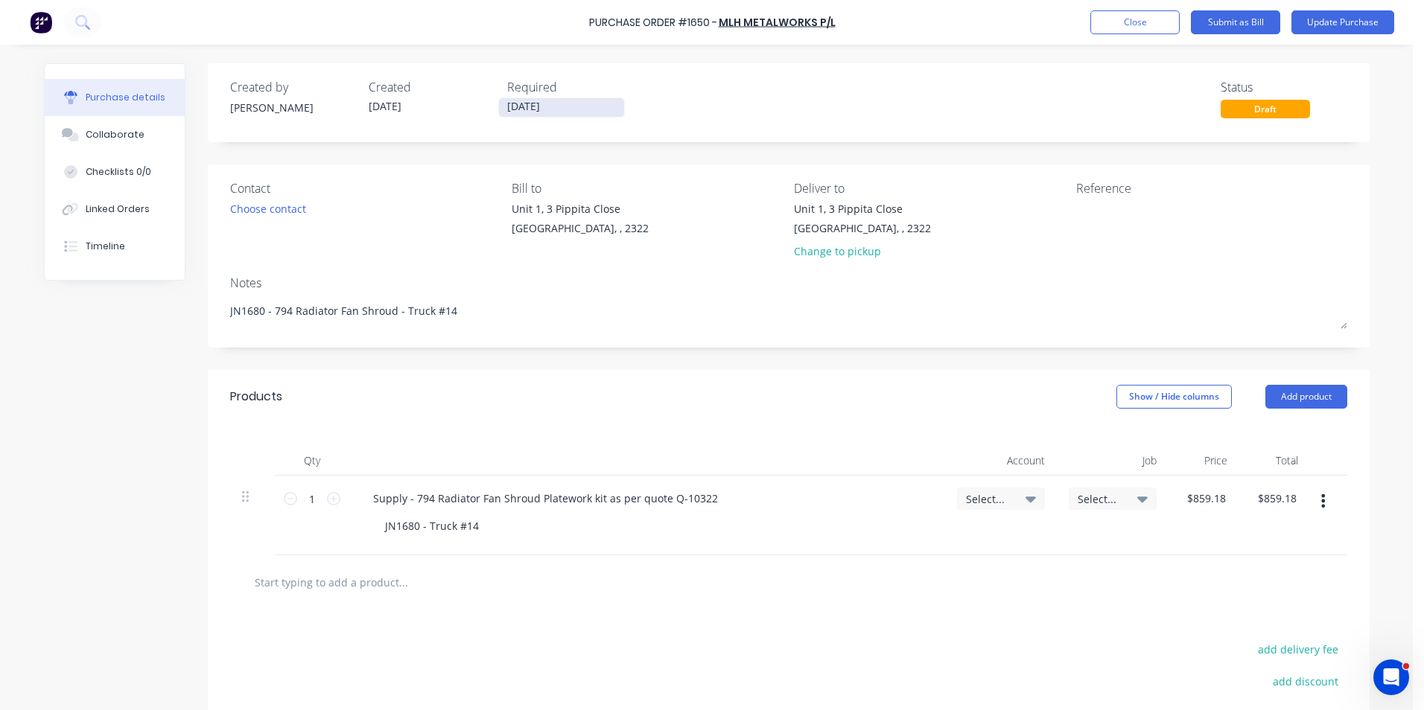
click at [530, 109] on input "14/10/25" at bounding box center [561, 107] width 125 height 19
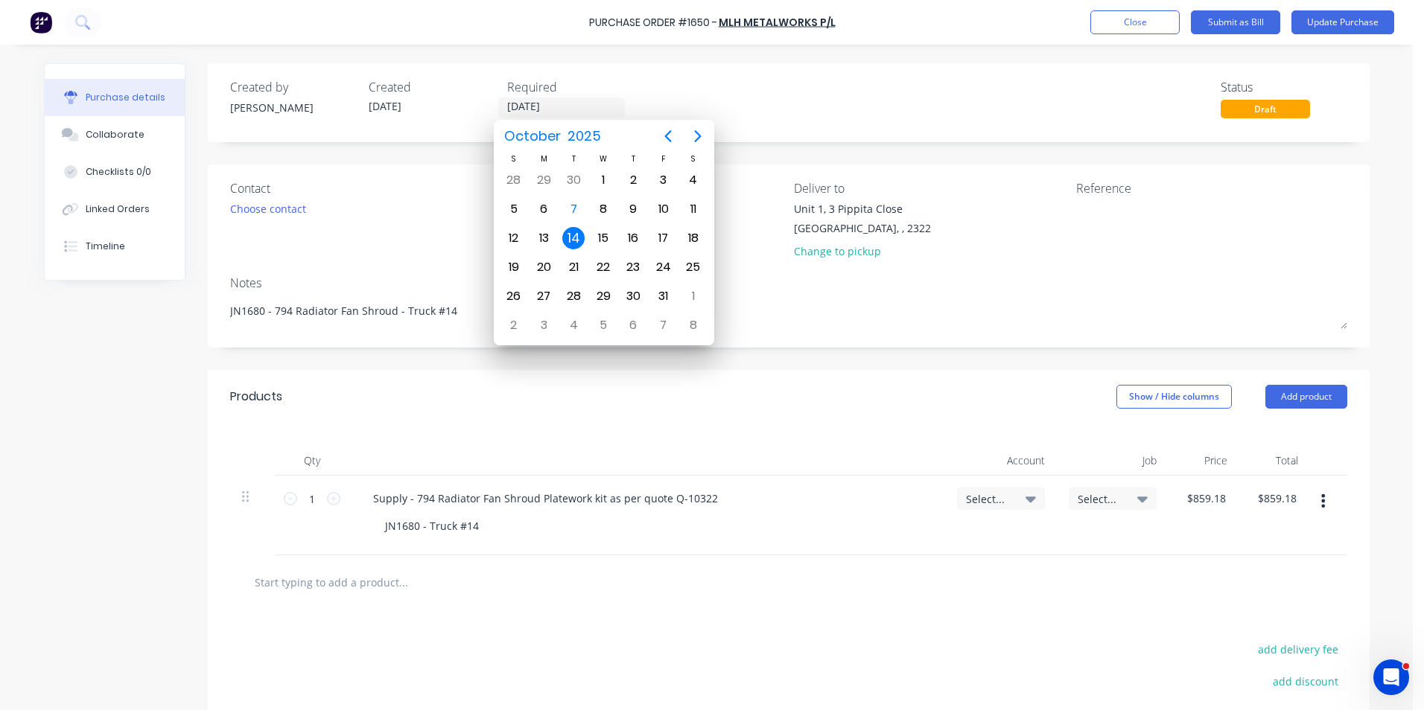
click at [288, 238] on div "Contact Choose contact" at bounding box center [365, 222] width 271 height 87
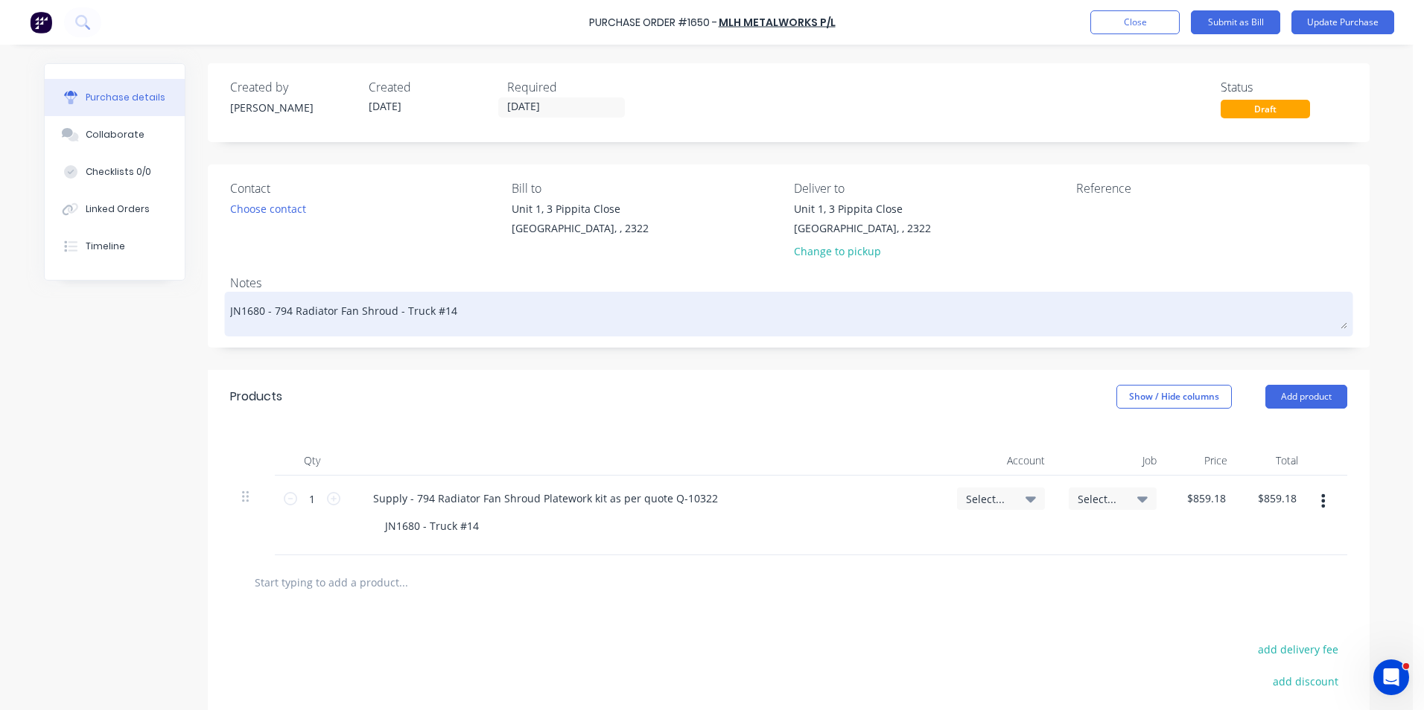
click at [241, 313] on textarea "JN1680 - 794 Radiator Fan Shroud - Truck #14" at bounding box center [788, 313] width 1117 height 34
type textarea "x"
type textarea "JN17 - 794 Radiator Fan Shroud - Truck #14"
type textarea "x"
type textarea "JN173 - 794 Radiator Fan Shroud - Truck #14"
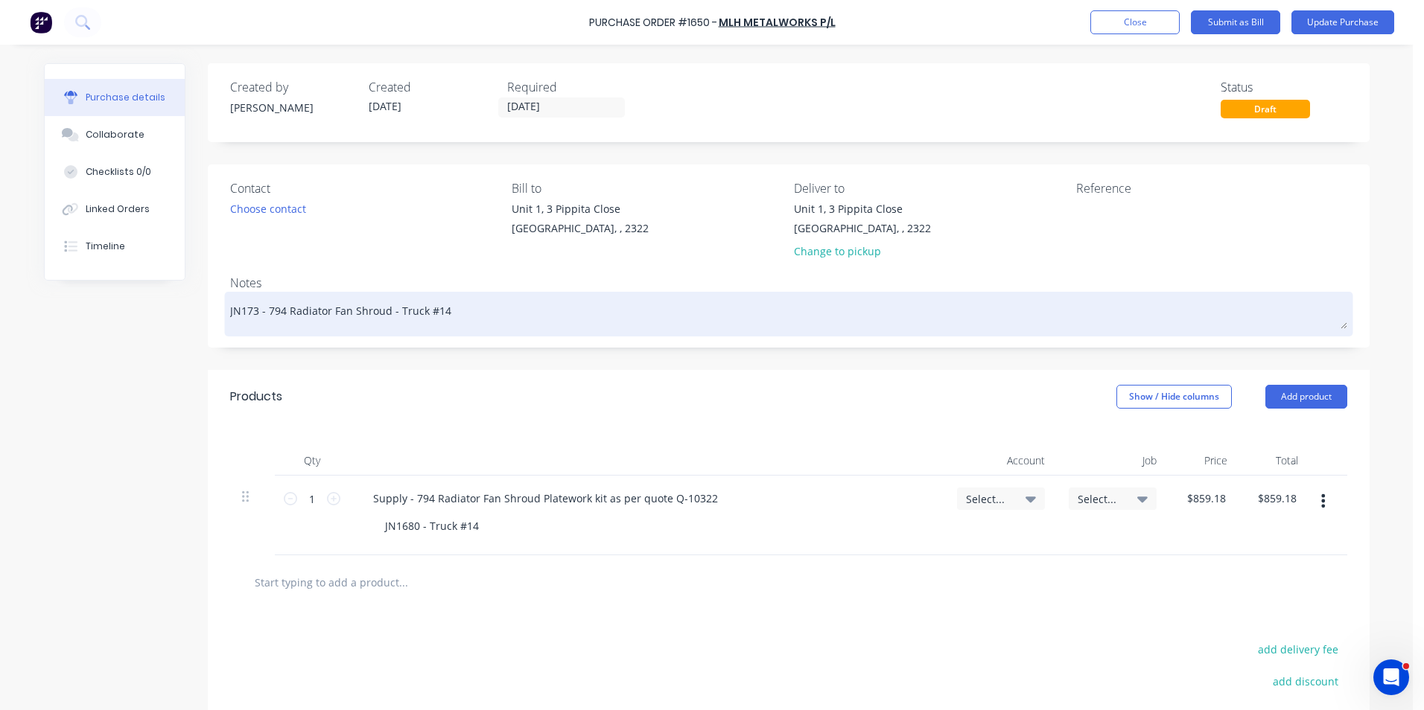
type textarea "x"
type textarea "JN1735 - 794 Radiator Fan Shroud - Truck #14"
click at [440, 311] on textarea "JN1735 - 794 Radiator Fan Shroud - Truck #14" at bounding box center [788, 313] width 1117 height 34
type textarea "x"
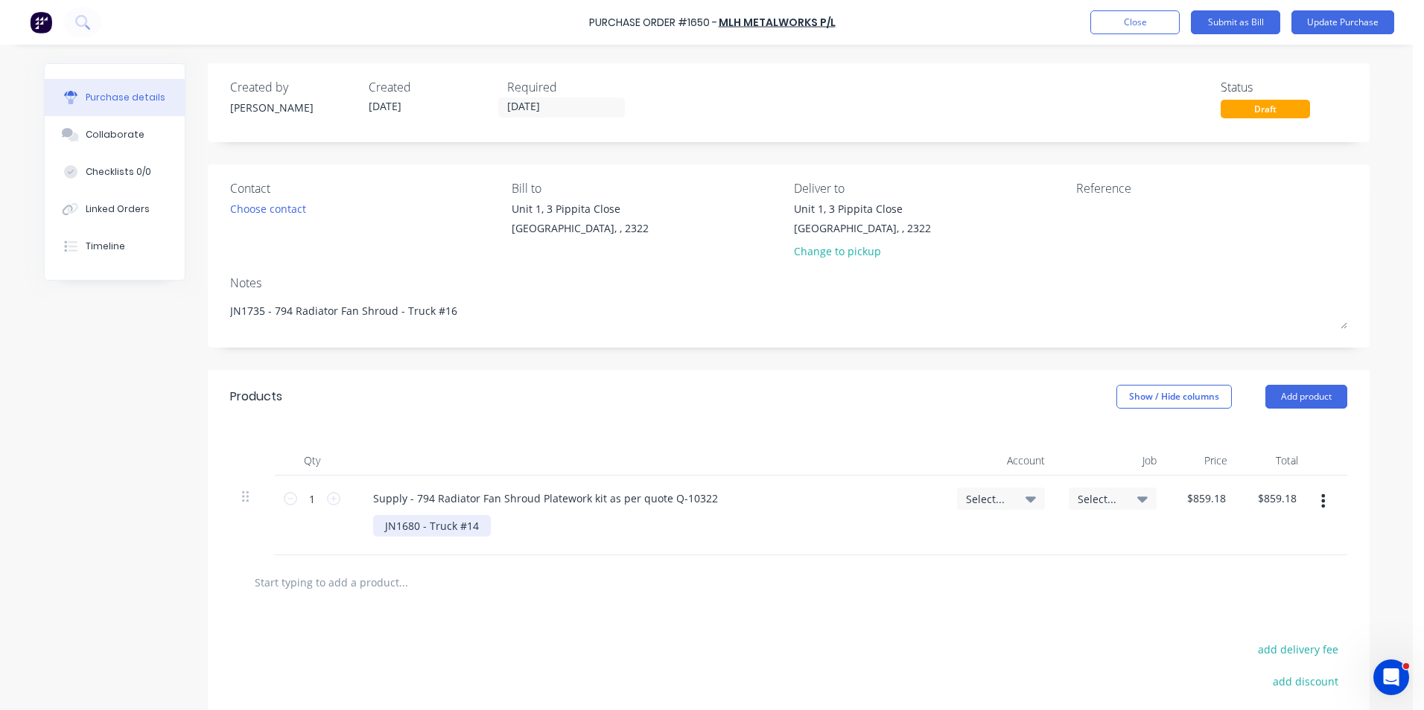
type textarea "JN1735 - 794 Radiator Fan Shroud - Truck #16"
type textarea "x"
type textarea "JN1735 - 794 Radiator Fan Shroud - Truck #16"
drag, startPoint x: 413, startPoint y: 532, endPoint x: 395, endPoint y: 533, distance: 17.2
click at [395, 533] on div "JN1680 - Truck #14" at bounding box center [432, 526] width 118 height 22
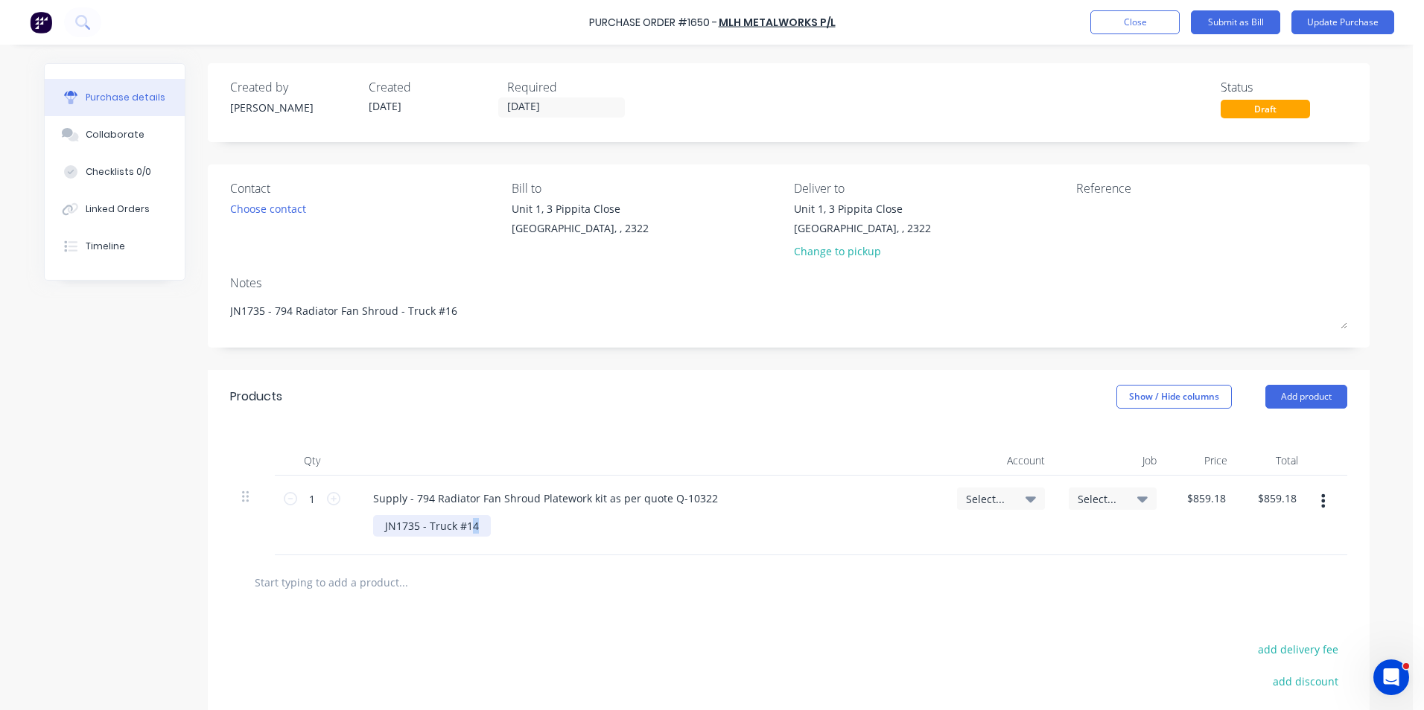
click at [466, 528] on div "JN1735 - Truck #14" at bounding box center [432, 526] width 118 height 22
click at [970, 496] on span "Select..." at bounding box center [988, 499] width 45 height 16
type textarea "x"
click at [903, 544] on input at bounding box center [952, 544] width 153 height 30
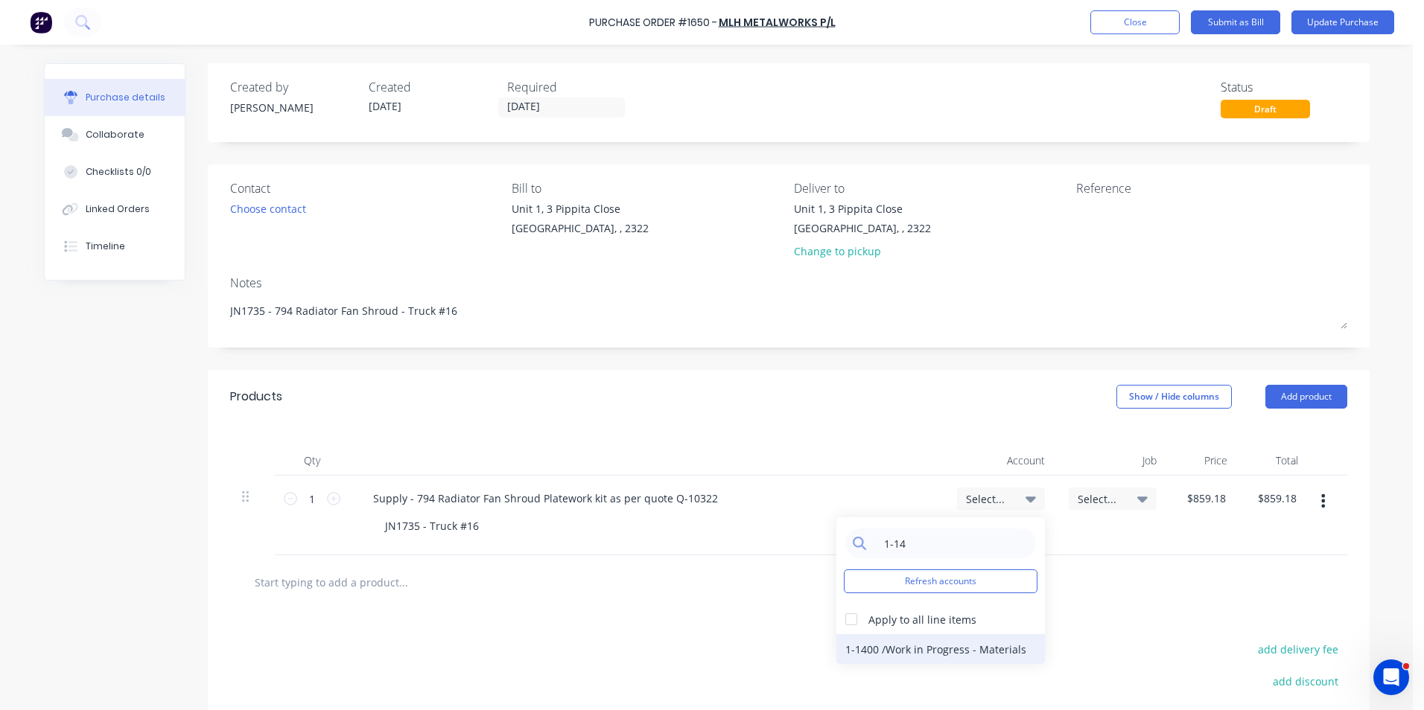
type input "1-14"
click at [921, 648] on div "1-1400 / Work in Progress - Materials" at bounding box center [940, 649] width 209 height 30
click at [1095, 498] on span "Select..." at bounding box center [1100, 499] width 45 height 16
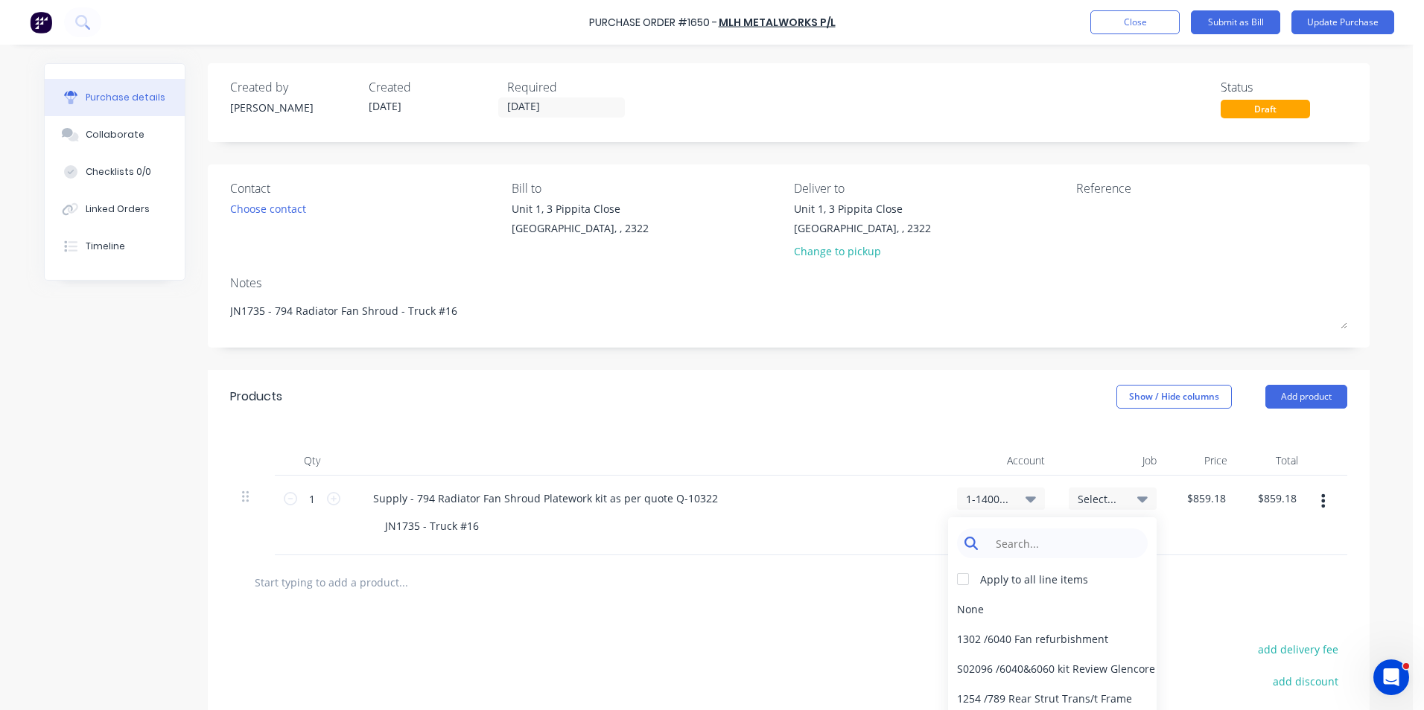
type textarea "x"
click at [1019, 544] on input at bounding box center [1063, 544] width 153 height 30
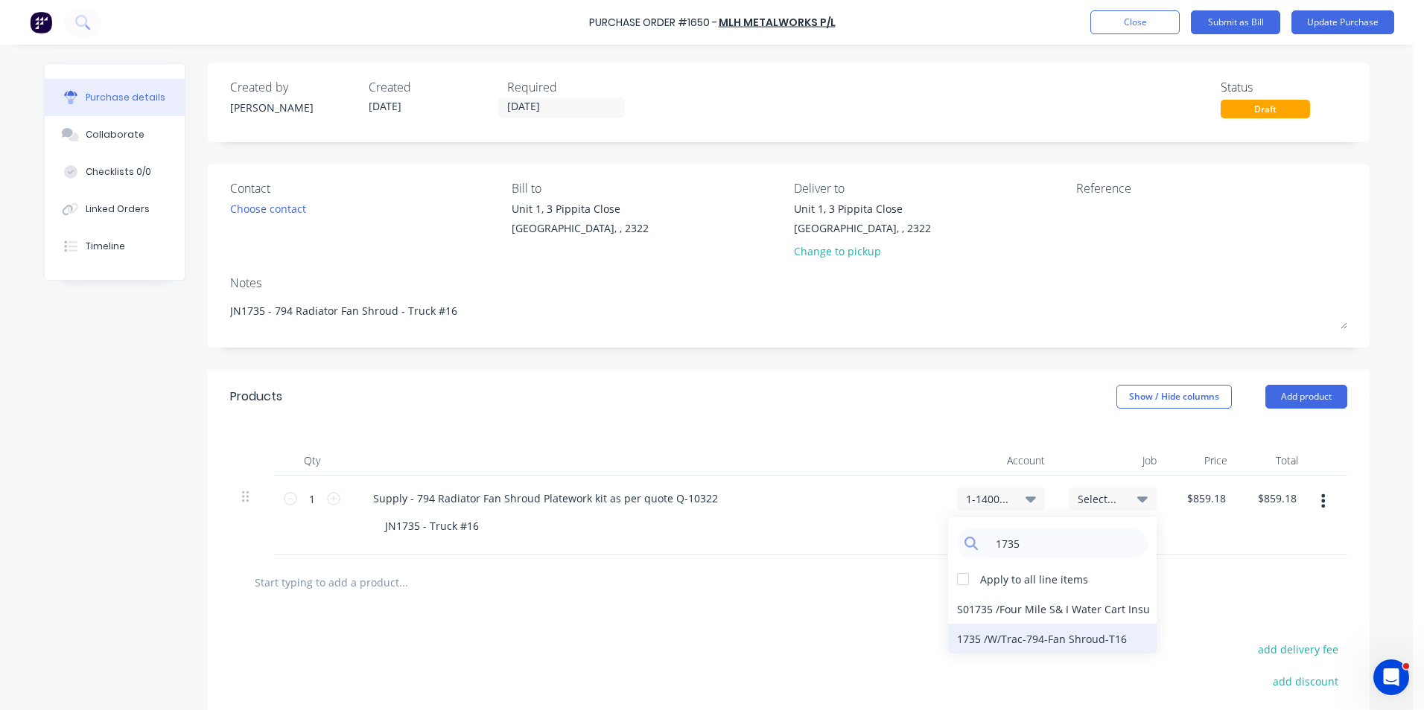
type input "1735"
click at [1066, 639] on div "1735 / W/Trac-794-Fan Shroud-T16" at bounding box center [1052, 639] width 209 height 30
click at [1362, 22] on button "Update Purchase" at bounding box center [1342, 22] width 103 height 24
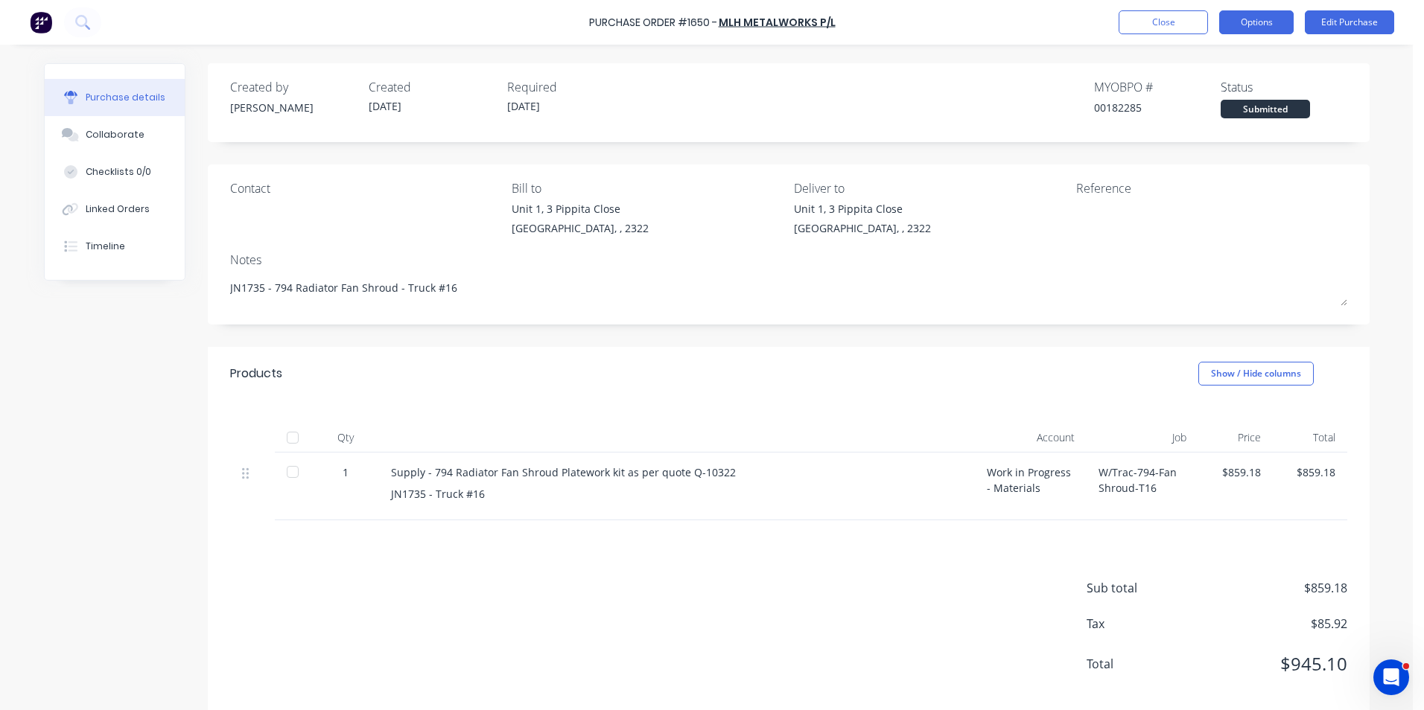
click at [1264, 20] on button "Options" at bounding box center [1256, 22] width 74 height 24
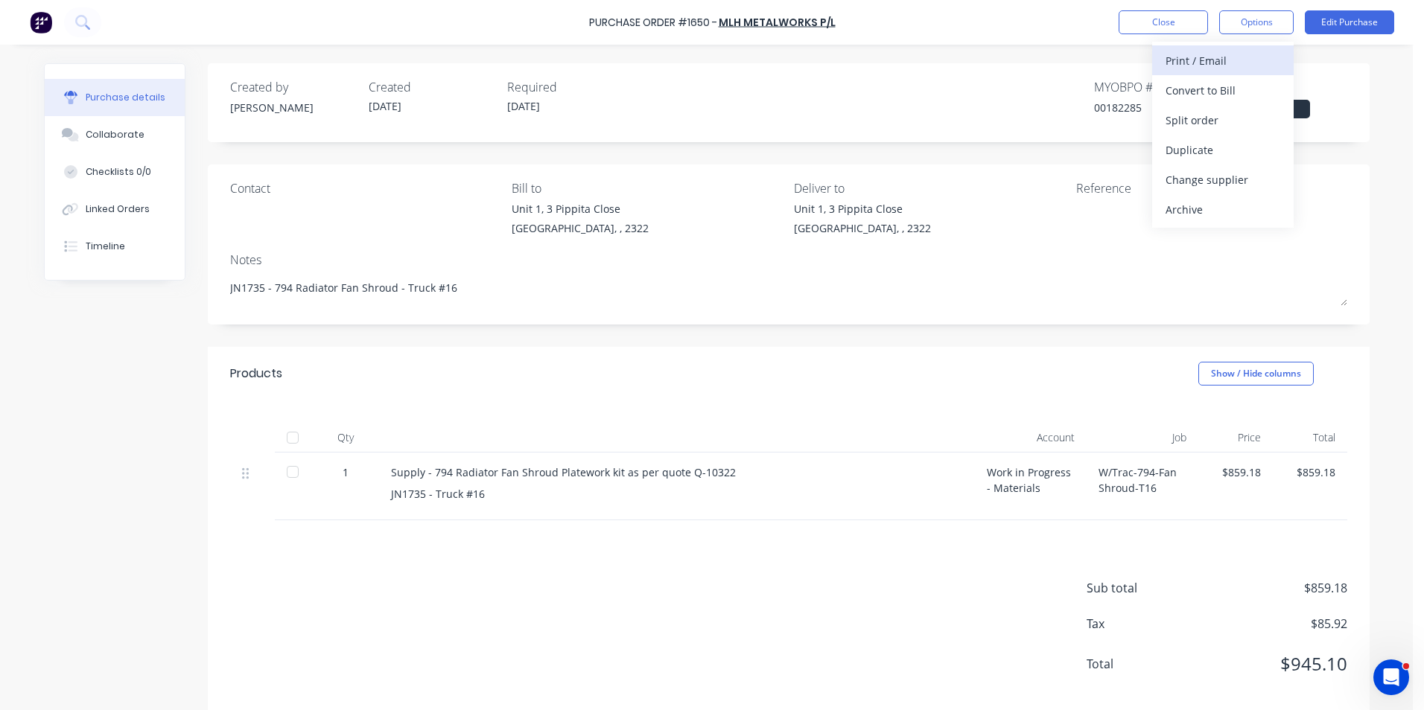
click at [1219, 60] on div "Print / Email" at bounding box center [1222, 61] width 115 height 22
click at [1203, 87] on div "With pricing" at bounding box center [1222, 91] width 115 height 22
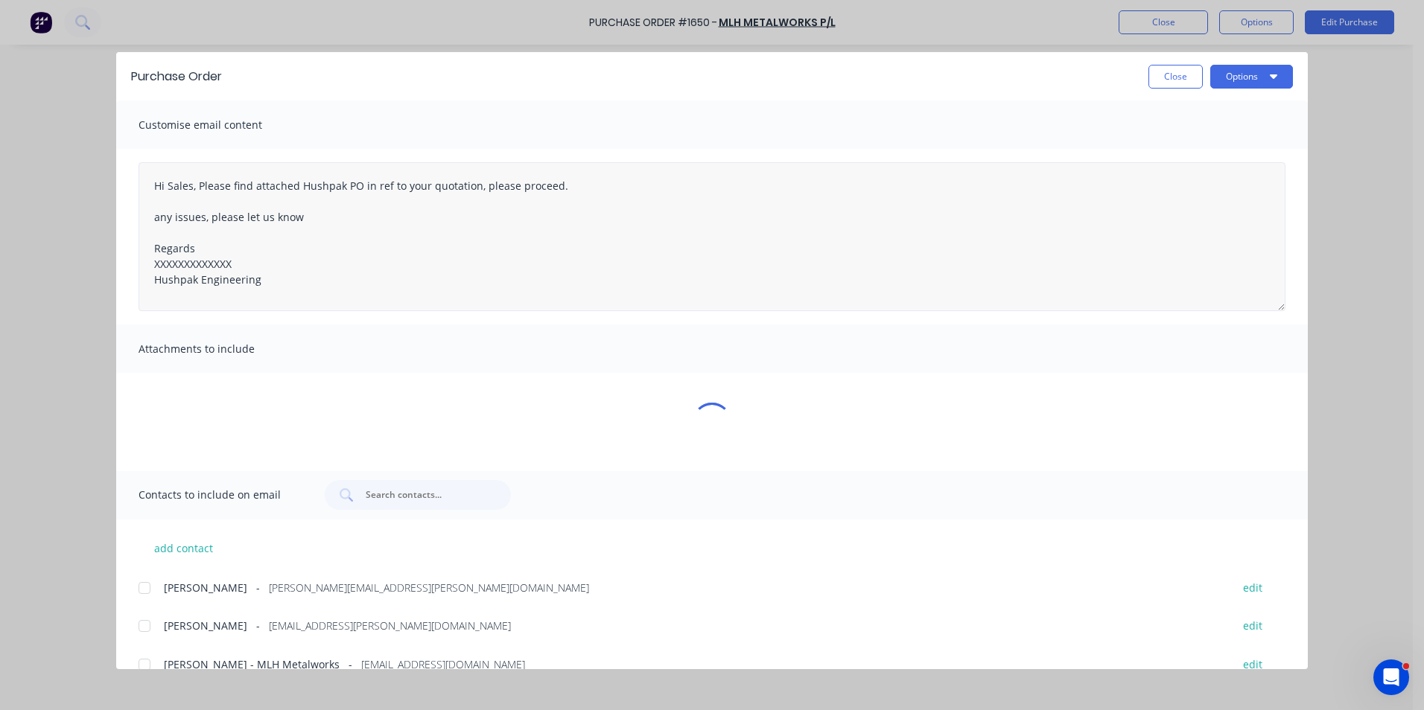
type textarea "x"
type textarea "Hi Sales, Please find attached Hushpak PO in ref to your quotation, please proc…"
type textarea "x"
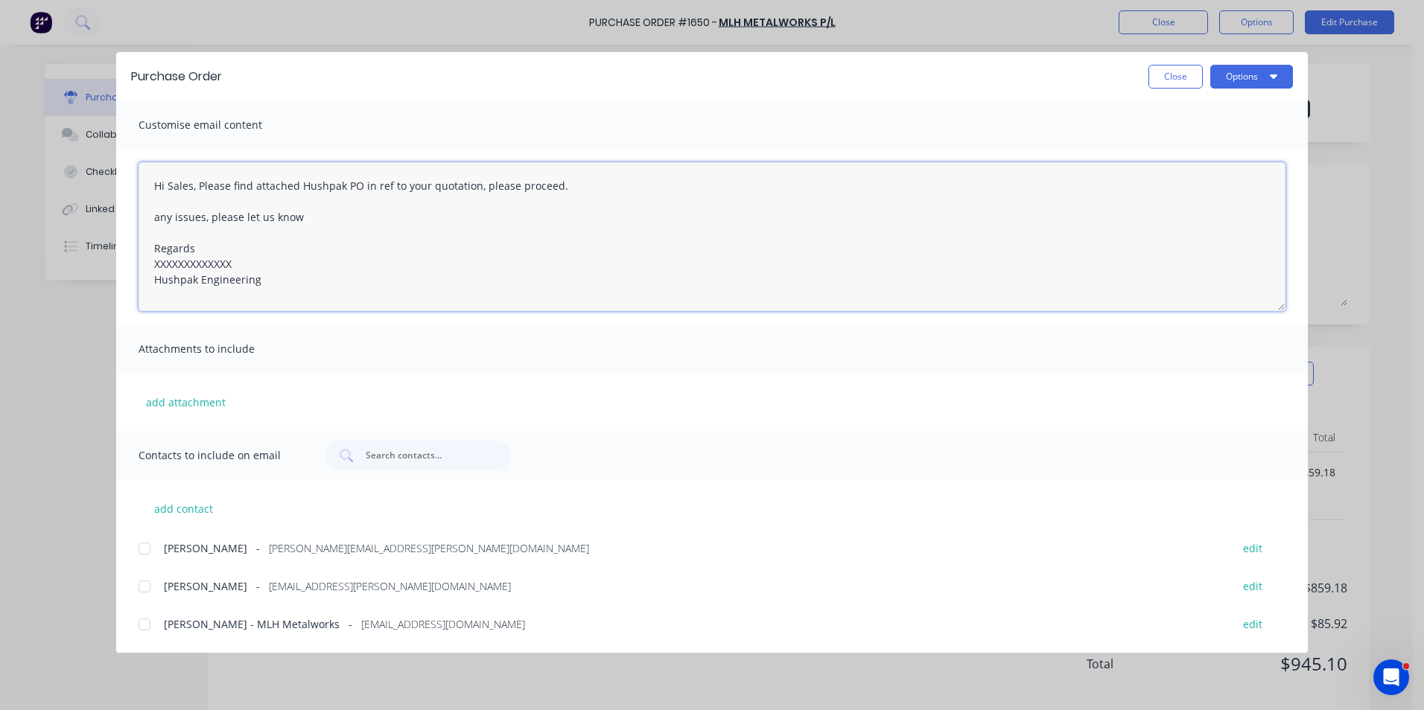
drag, startPoint x: 235, startPoint y: 261, endPoint x: 111, endPoint y: 251, distance: 124.7
click at [107, 253] on div "Purchase Order Close Options Customise email content Hi Sales, Please find atta…" at bounding box center [712, 355] width 1424 height 710
click at [188, 264] on textarea "Hi Sales, Please find attached Hushpak PO in ref to your quotation, please proc…" at bounding box center [712, 236] width 1147 height 149
drag, startPoint x: 236, startPoint y: 262, endPoint x: 129, endPoint y: 265, distance: 107.3
click at [129, 265] on div "Hi Sales, Please find attached Hushpak PO in ref to your quotation, please proc…" at bounding box center [711, 237] width 1191 height 176
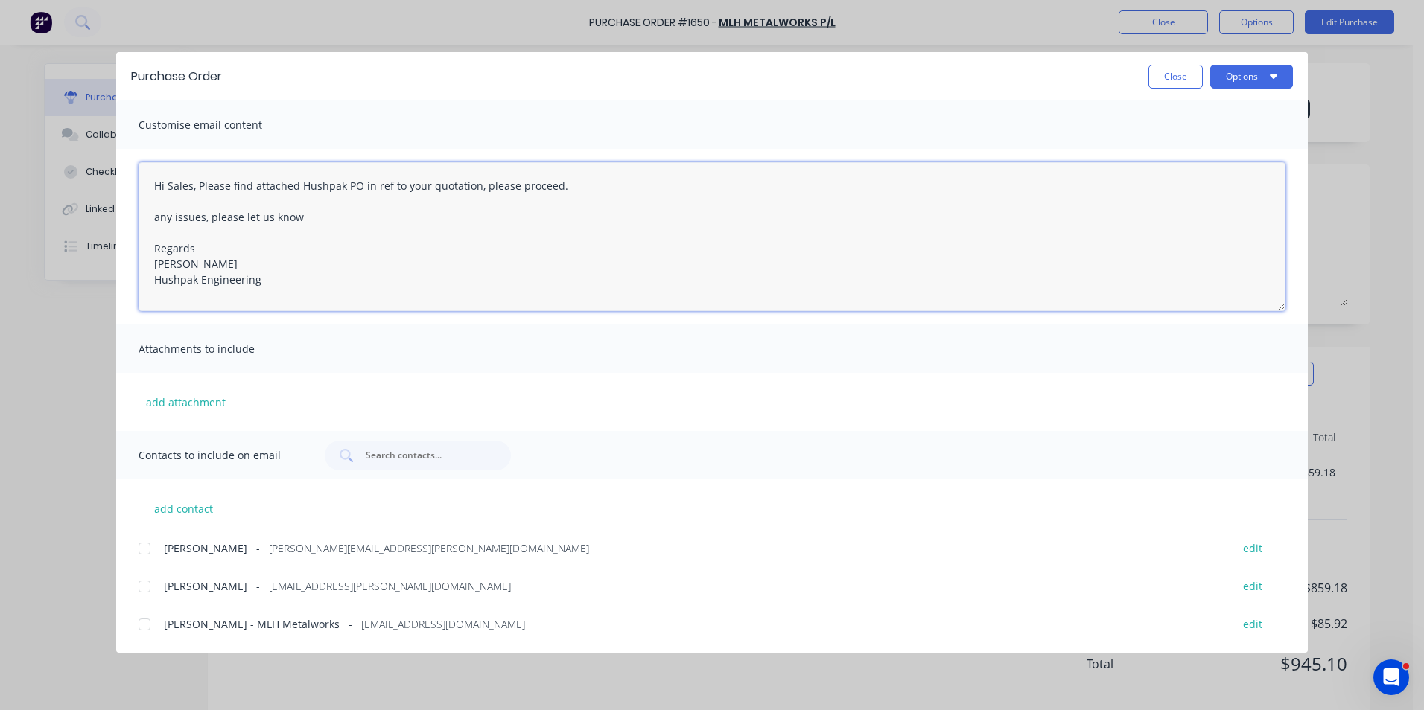
drag, startPoint x: 191, startPoint y: 188, endPoint x: 174, endPoint y: 191, distance: 18.3
click at [169, 191] on textarea "Hi Sales, Please find attached Hushpak PO in ref to your quotation, please proc…" at bounding box center [712, 236] width 1147 height 149
type textarea "Hi Mitch, Please find attached Hushpak PO in ref to your quotation, please proc…"
click at [191, 399] on button "add attachment" at bounding box center [186, 402] width 95 height 22
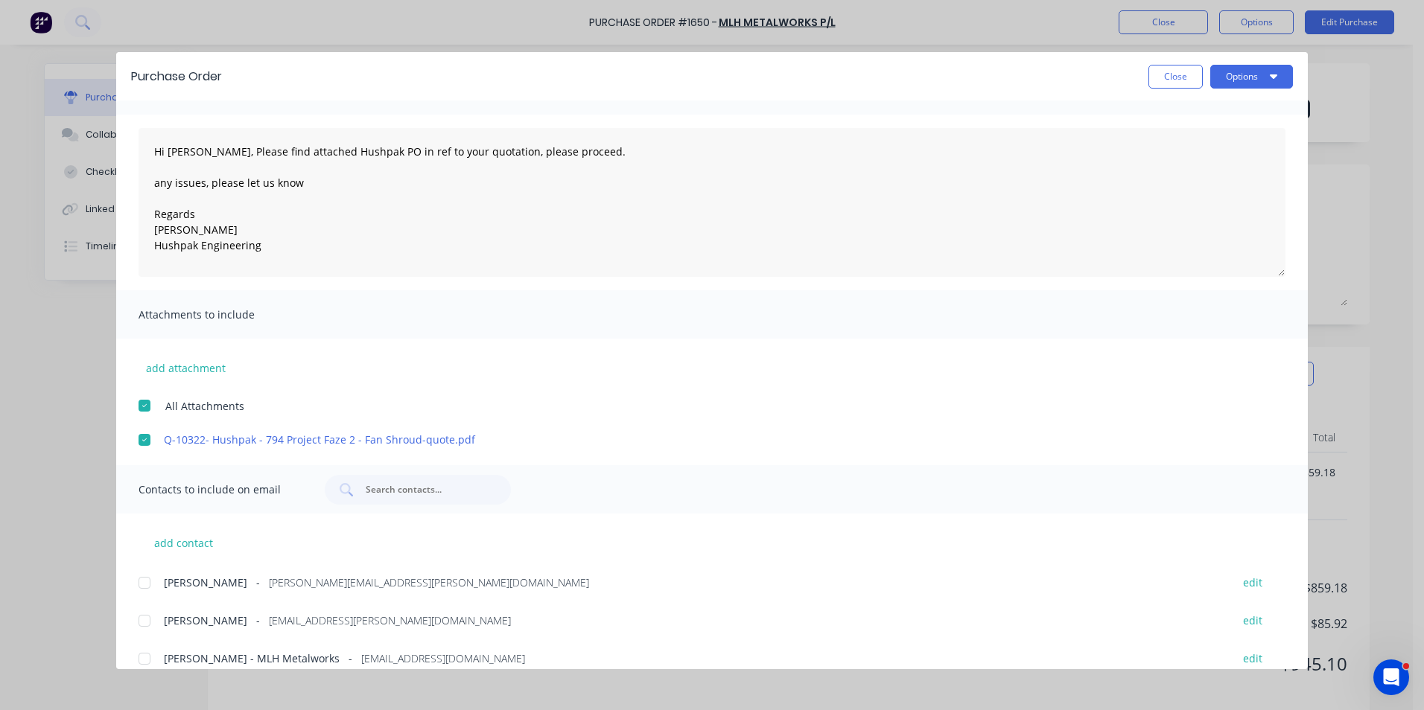
scroll to position [52, 0]
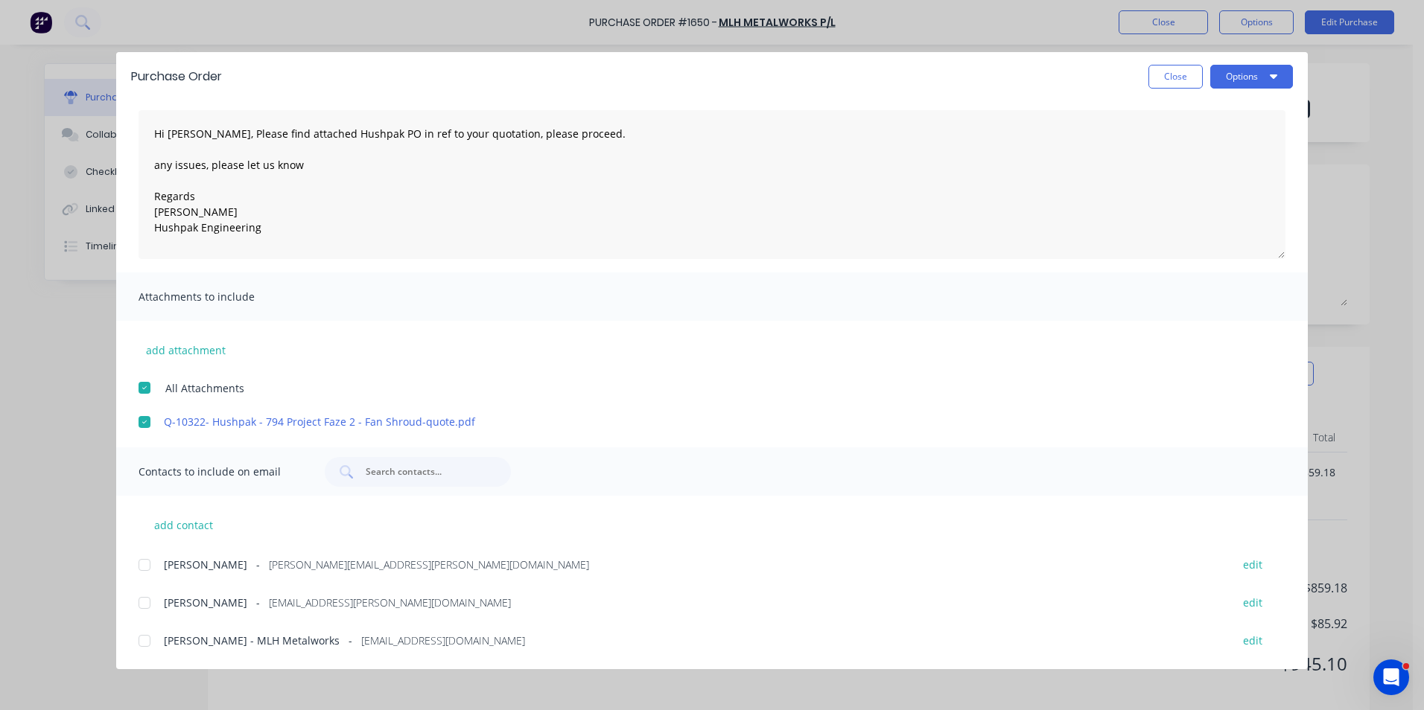
click at [144, 567] on div at bounding box center [145, 565] width 30 height 30
click at [144, 637] on div at bounding box center [145, 641] width 30 height 30
click at [1248, 74] on button "Options" at bounding box center [1251, 77] width 83 height 24
click at [1176, 168] on div "Email" at bounding box center [1222, 174] width 115 height 22
click at [1185, 82] on button "Close" at bounding box center [1175, 77] width 54 height 24
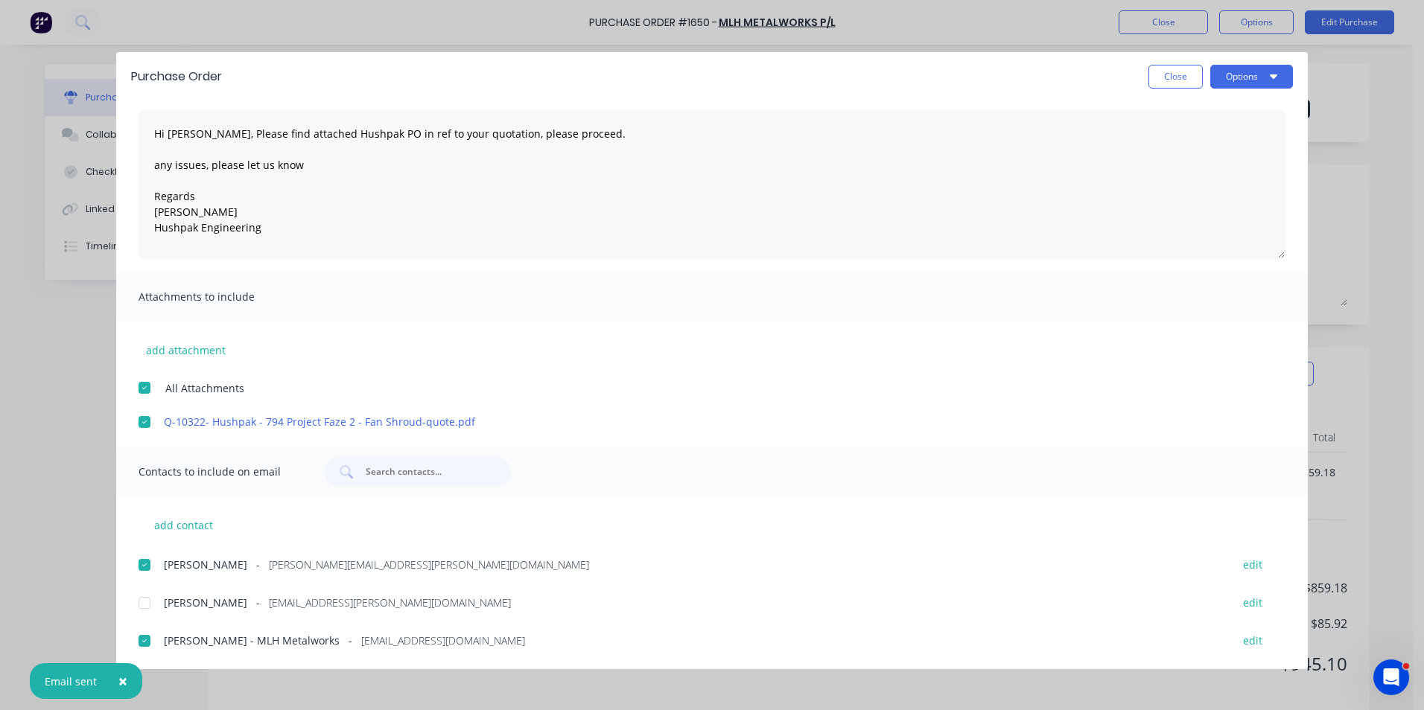
type textarea "x"
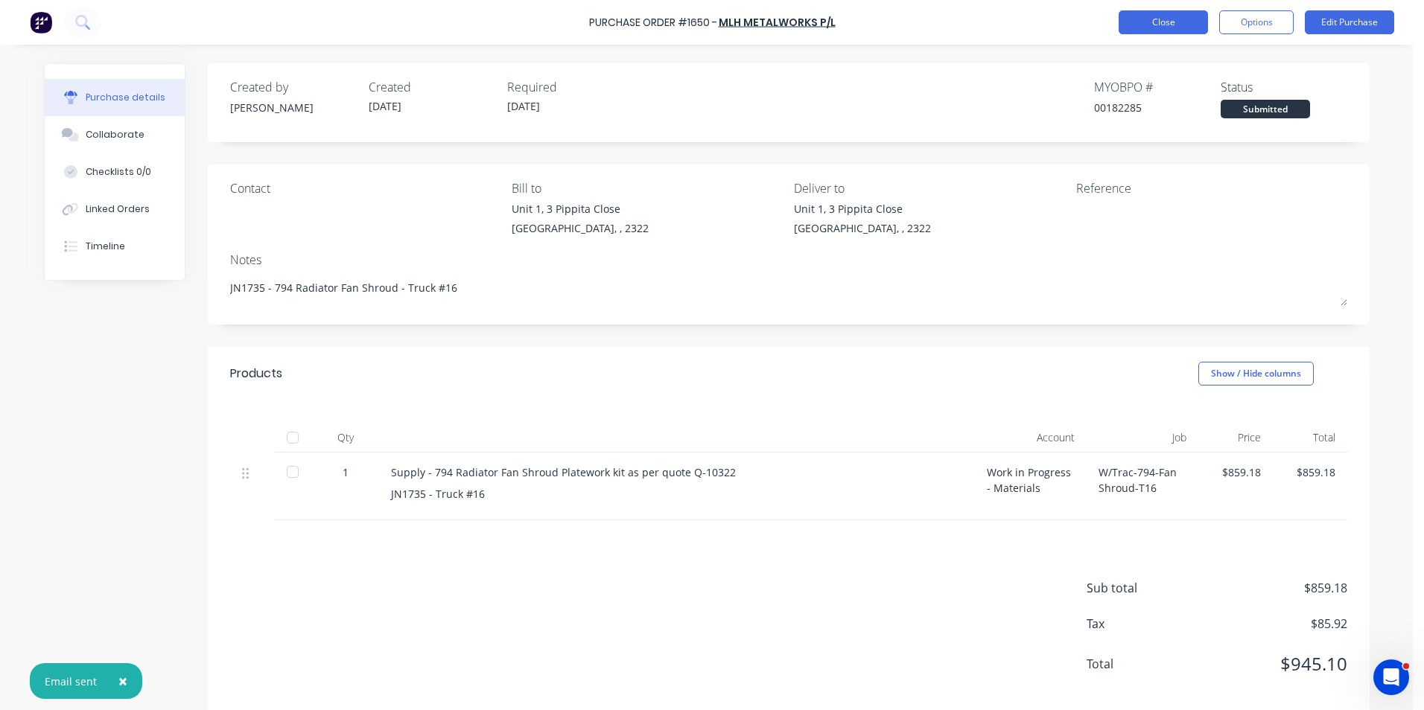
click at [1185, 25] on button "Close" at bounding box center [1162, 22] width 89 height 24
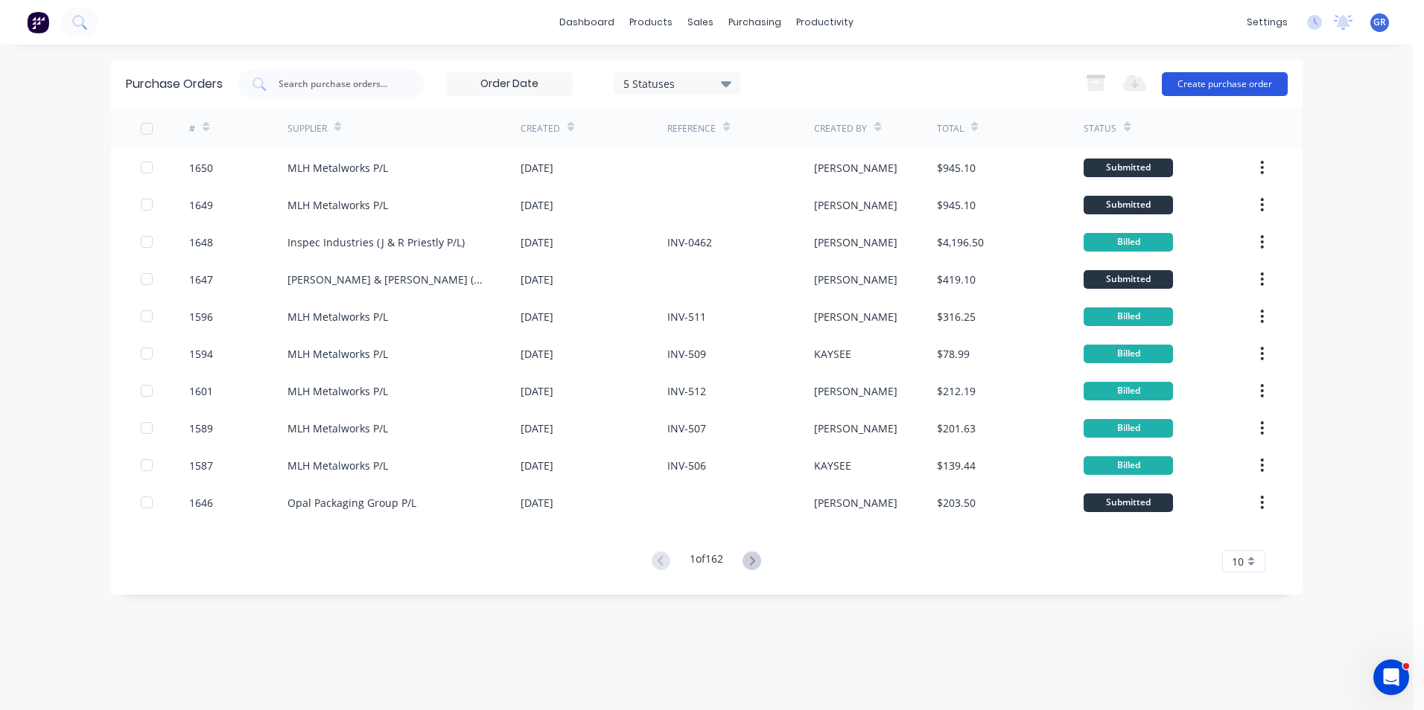
click at [1242, 83] on button "Create purchase order" at bounding box center [1225, 84] width 126 height 24
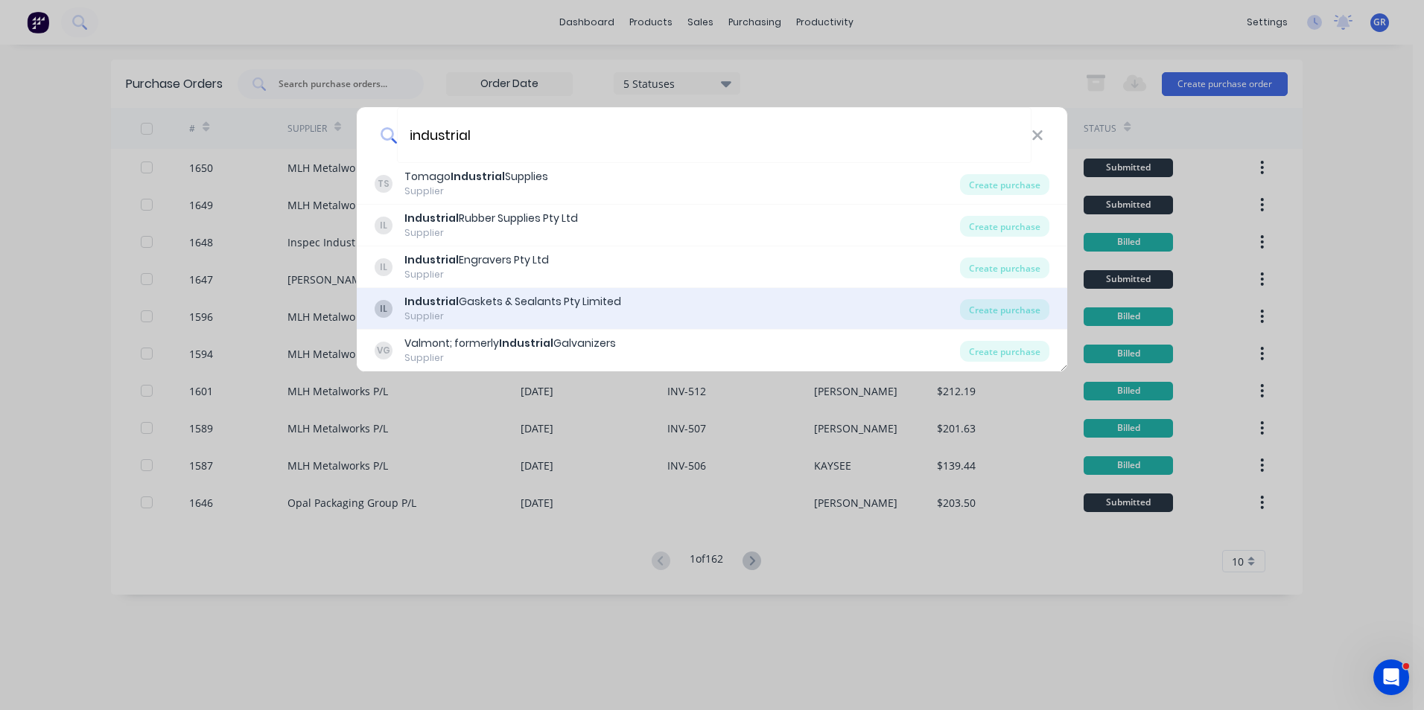
type input "industrial"
click at [540, 301] on div "Industrial Gaskets & Sealants Pty Limited" at bounding box center [512, 302] width 217 height 16
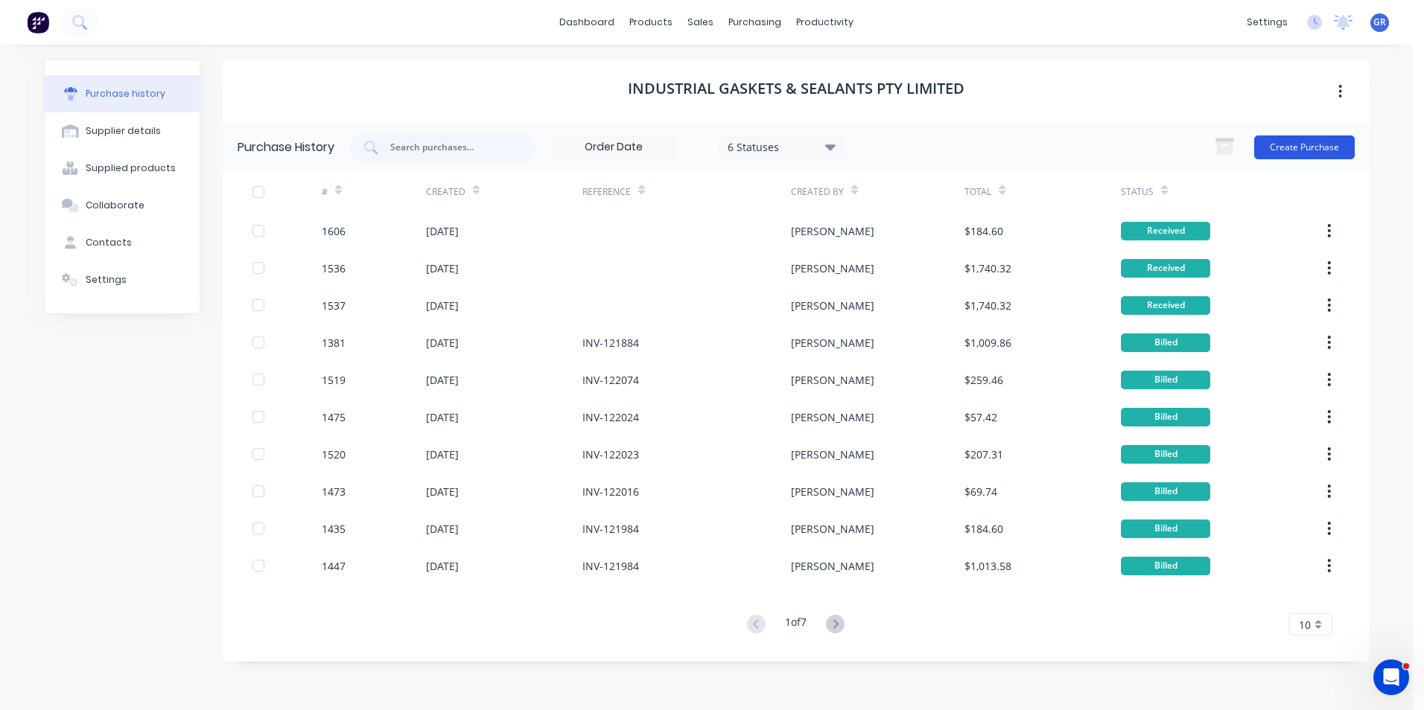
click at [1296, 144] on button "Create Purchase" at bounding box center [1304, 148] width 101 height 24
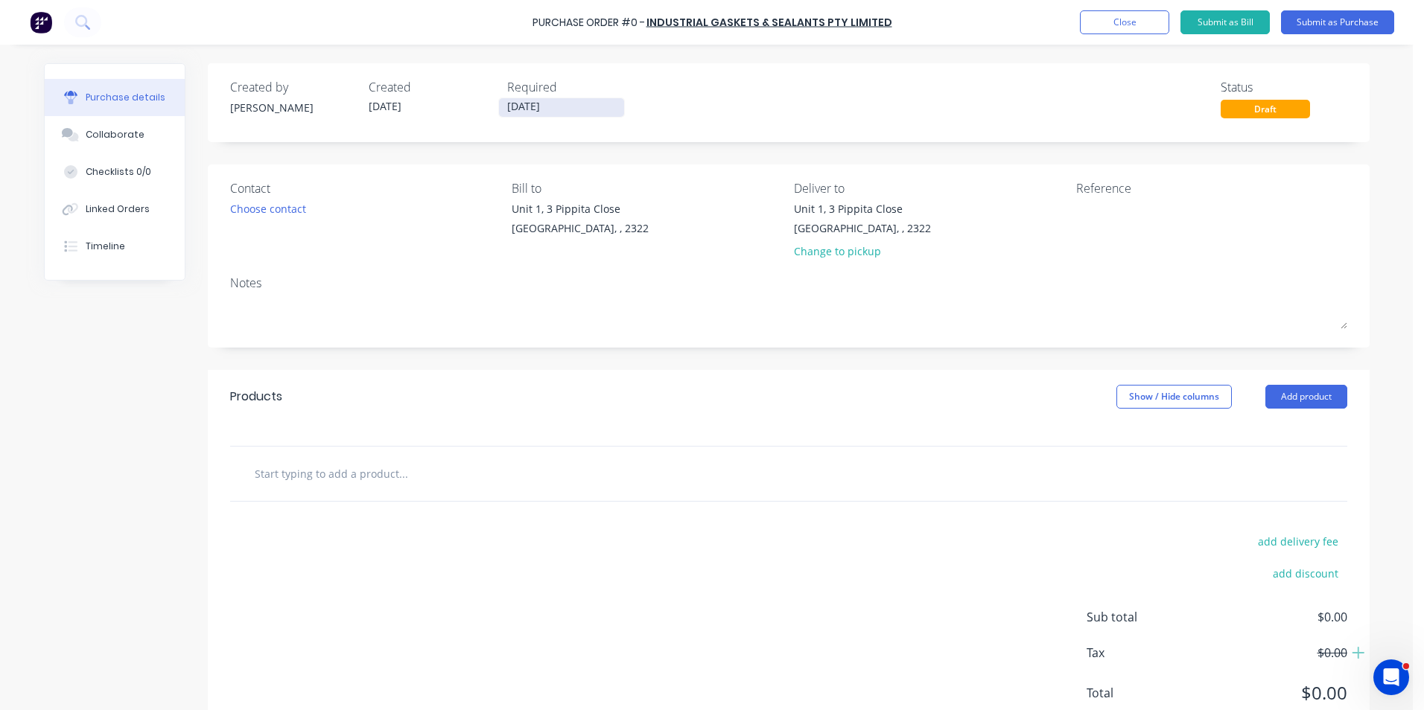
click at [566, 105] on input "07/10/25" at bounding box center [561, 107] width 125 height 19
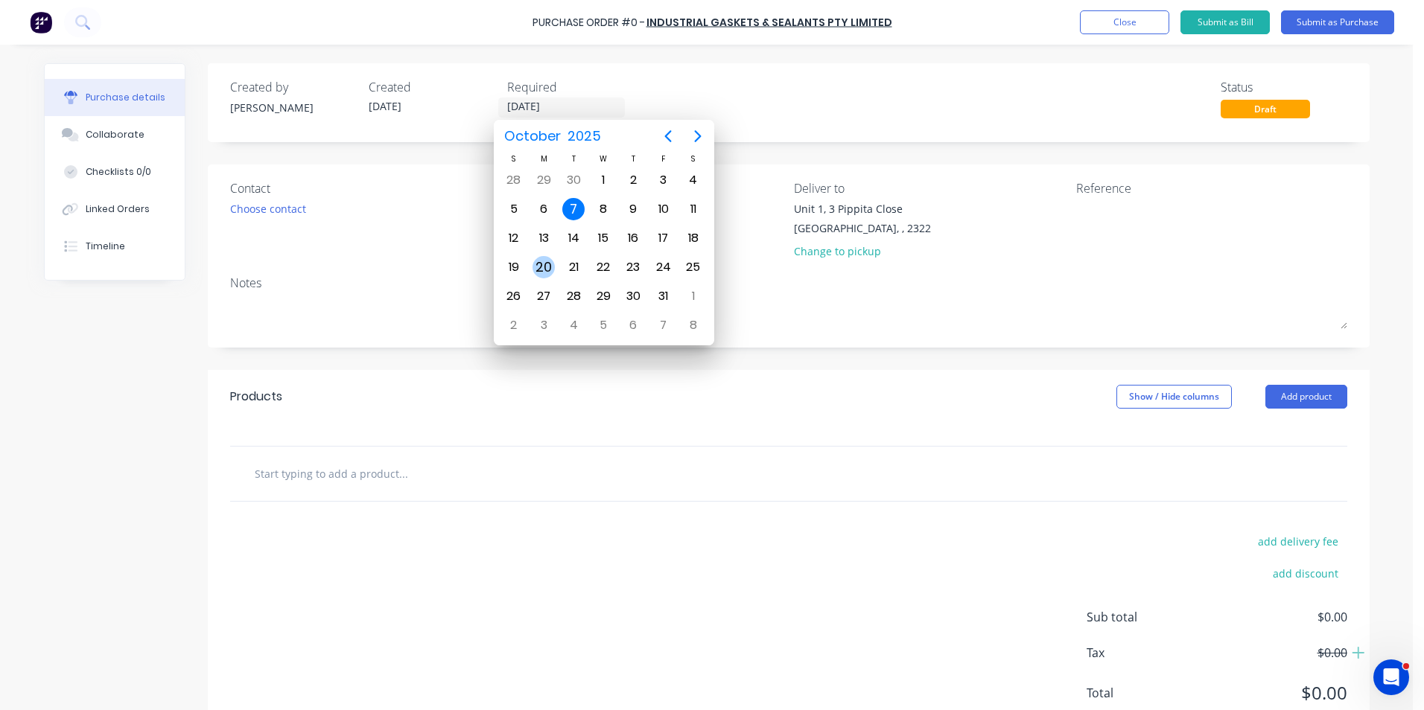
click at [547, 264] on div "20" at bounding box center [543, 267] width 22 height 22
type input "20/10/25"
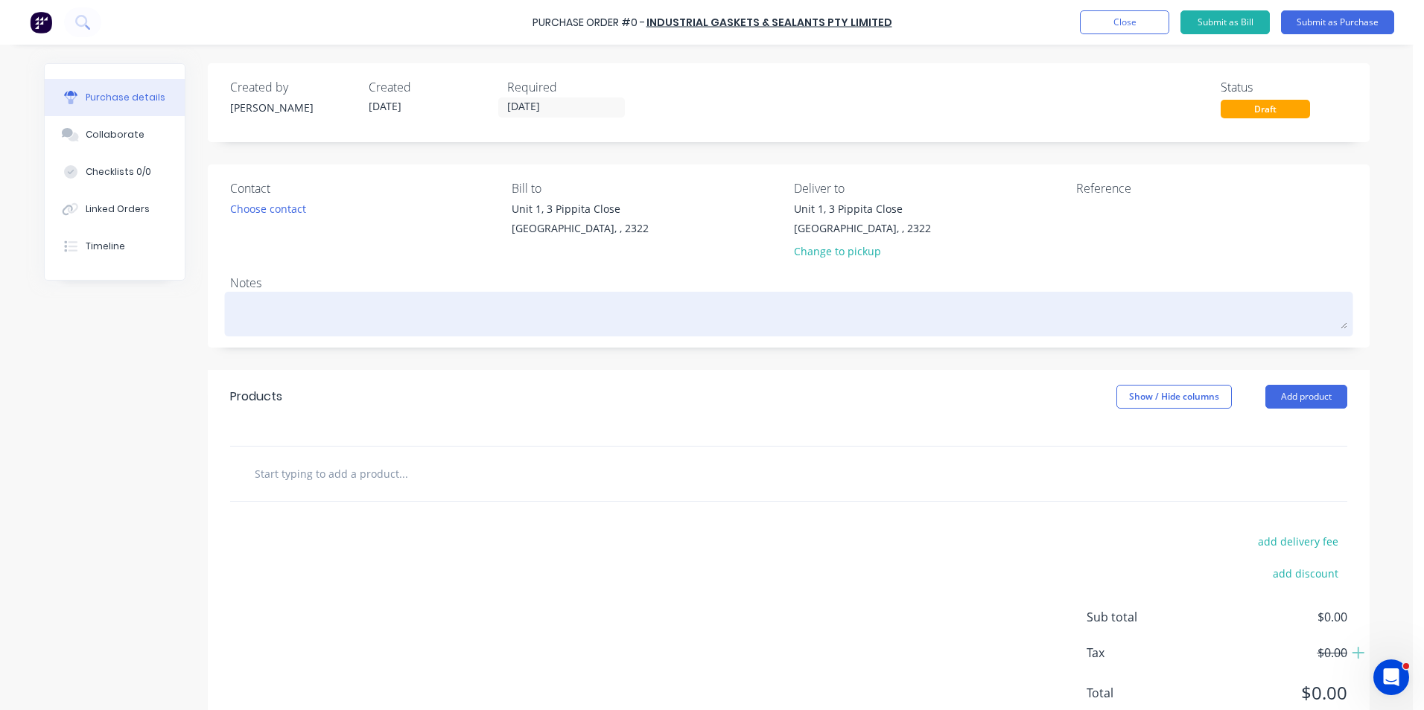
click at [283, 305] on textarea at bounding box center [788, 313] width 1117 height 34
type textarea "x"
type textarea "7"
type textarea "x"
type textarea "79"
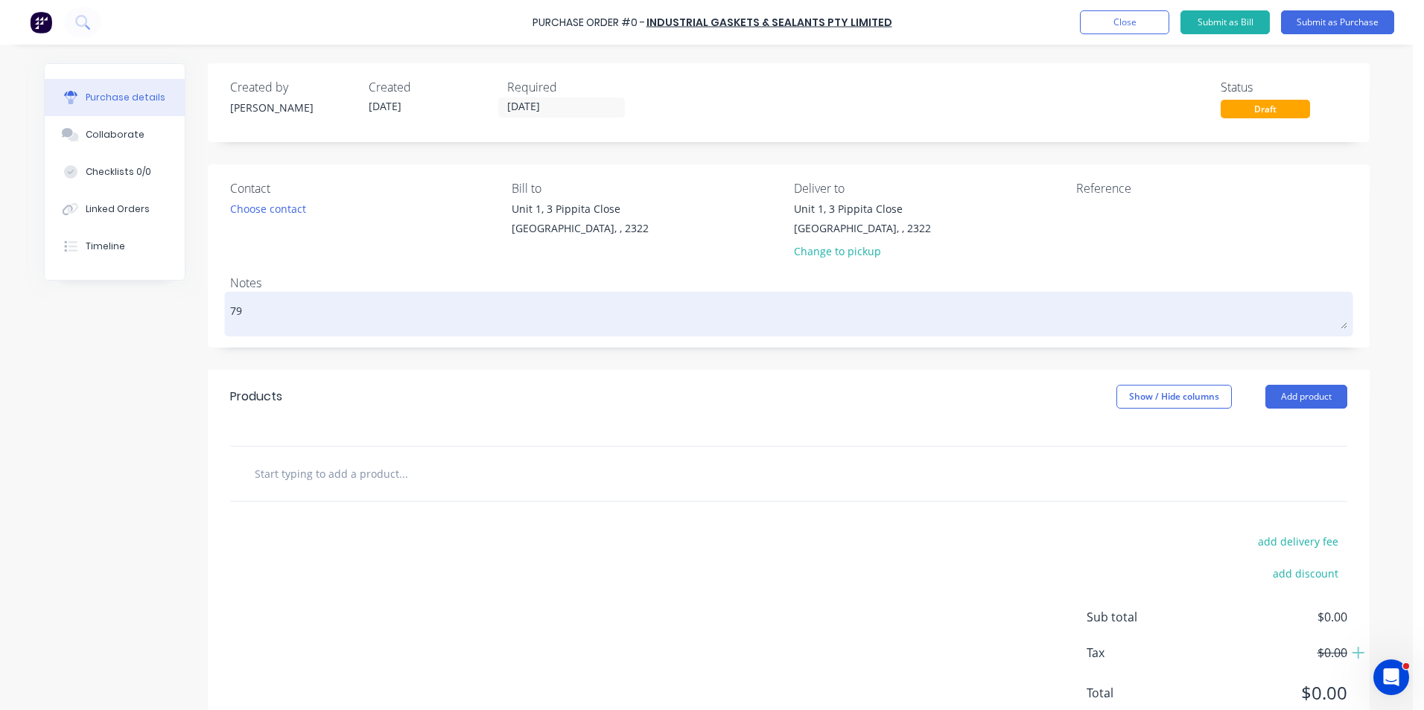
type textarea "x"
type textarea "794"
type textarea "x"
type textarea "794"
type textarea "x"
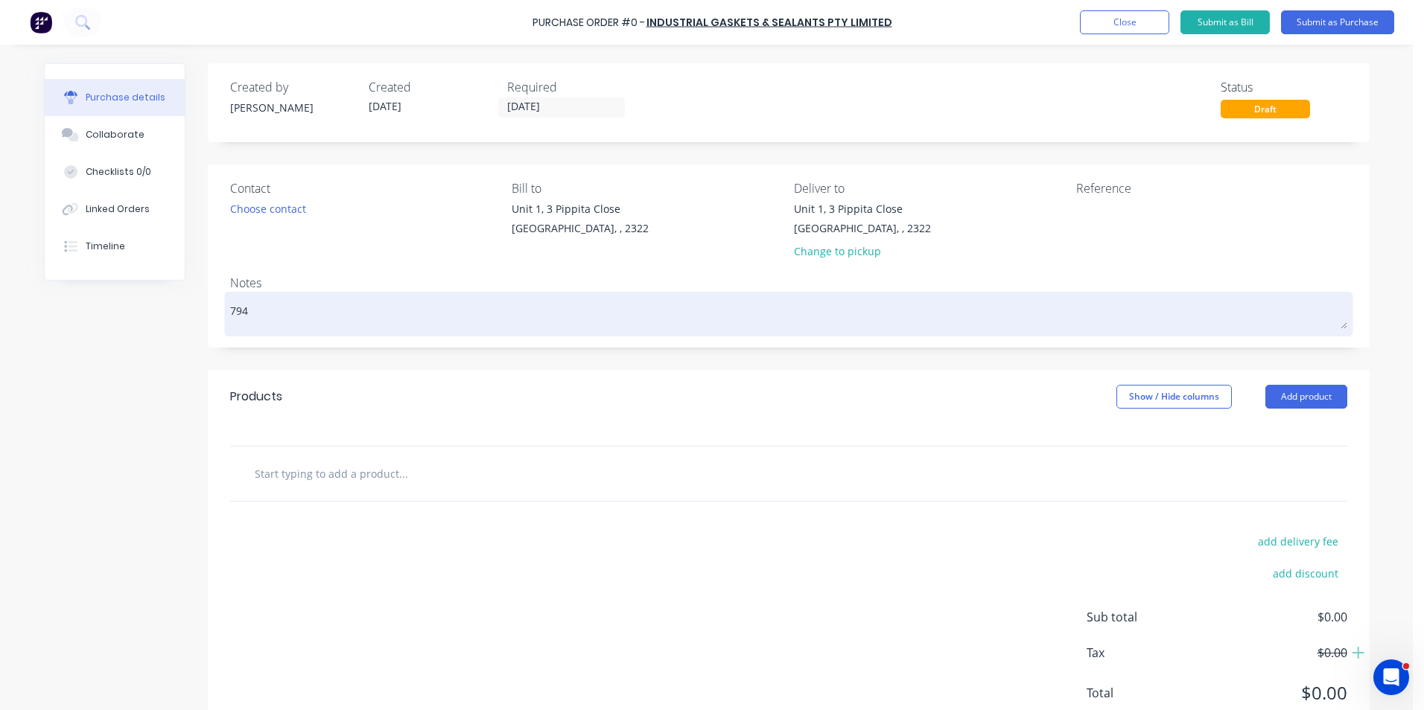
type textarea "794 S"
type textarea "x"
type textarea "794 Si"
type textarea "x"
type textarea "794 Sid"
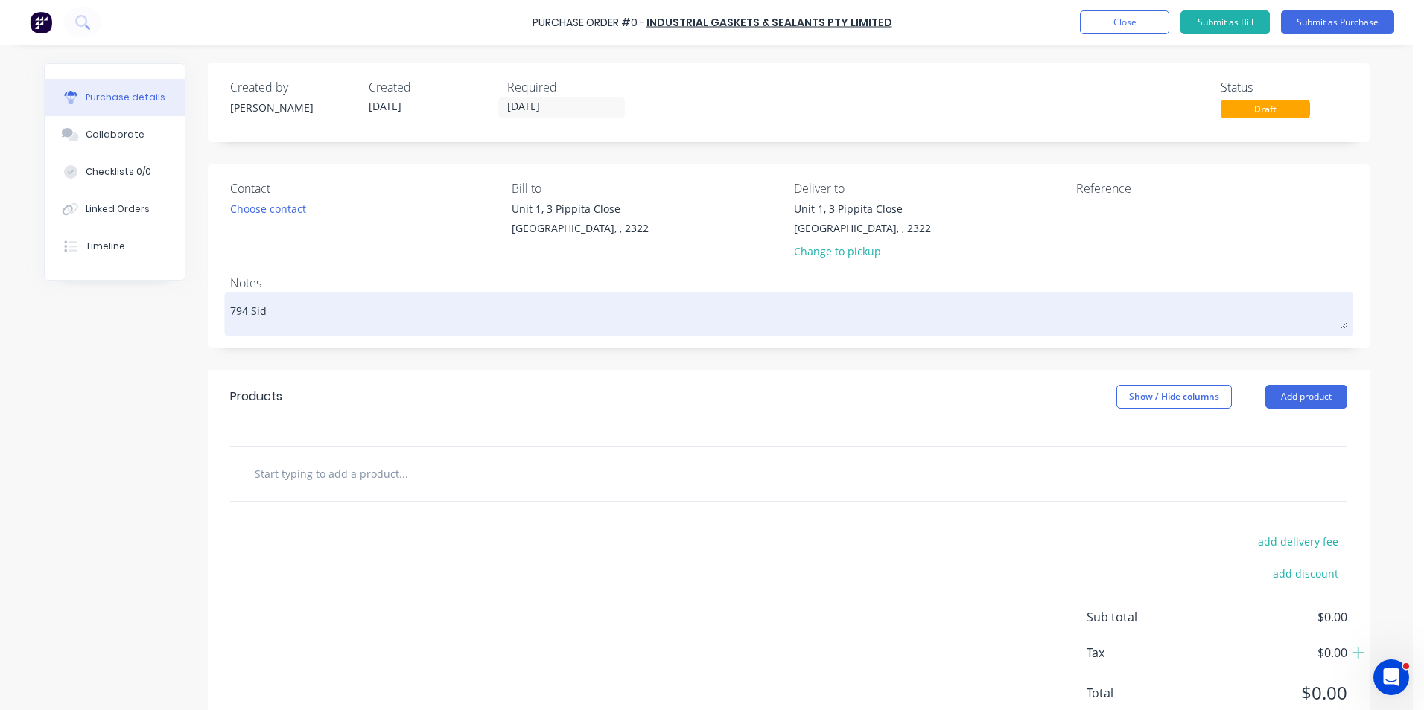
type textarea "x"
type textarea "794 Side"
type textarea "x"
type textarea "794 Side"
type textarea "x"
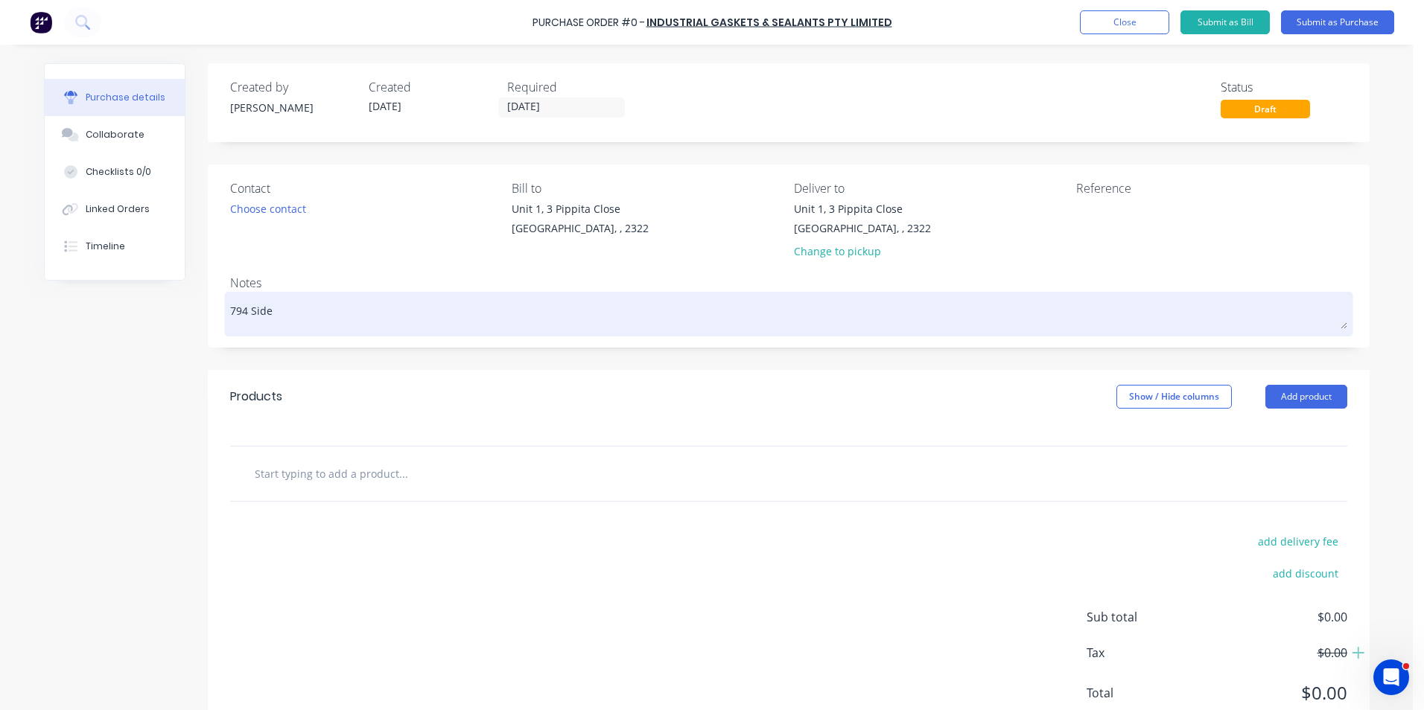
type textarea "794 Side C"
type textarea "x"
type textarea "794 Side Cu"
type textarea "x"
type textarea "794 Side Cur"
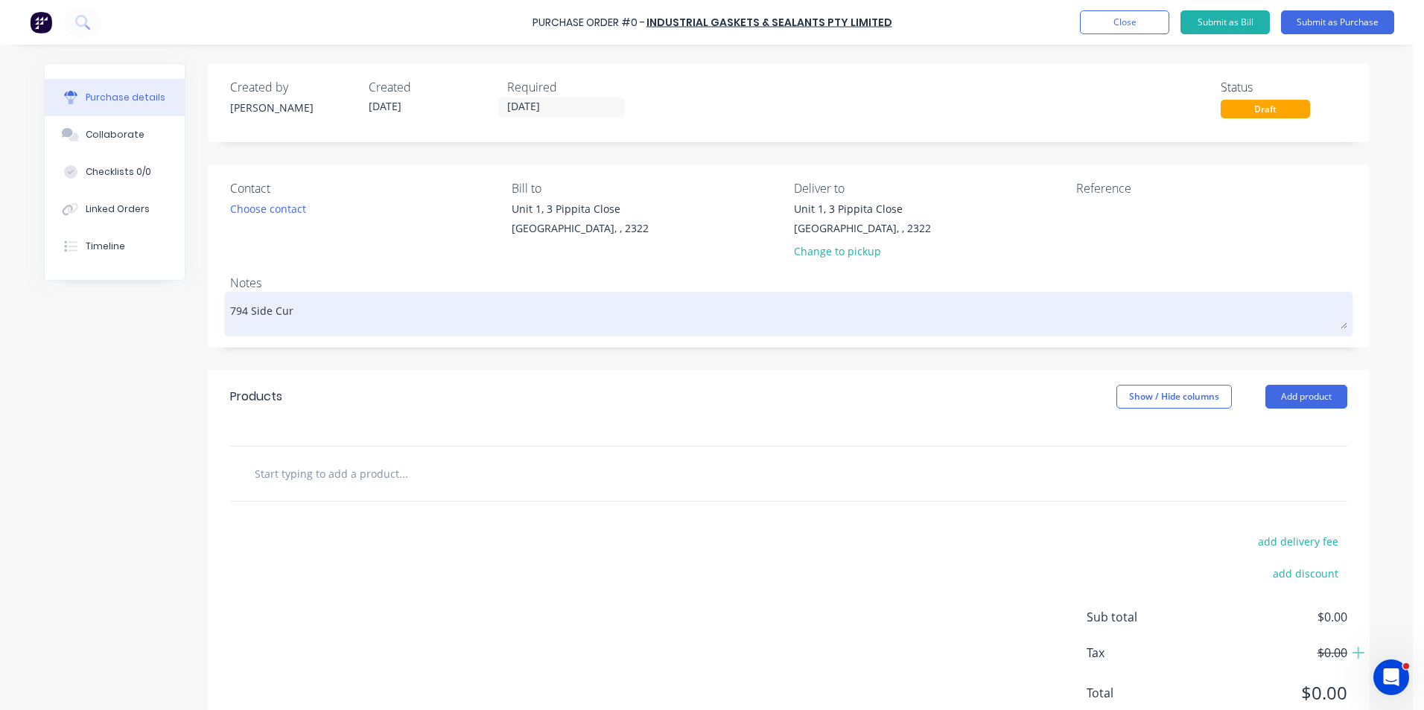
type textarea "x"
type textarea "794 Side Curt"
type textarea "x"
type textarea "794 Side Curti"
type textarea "x"
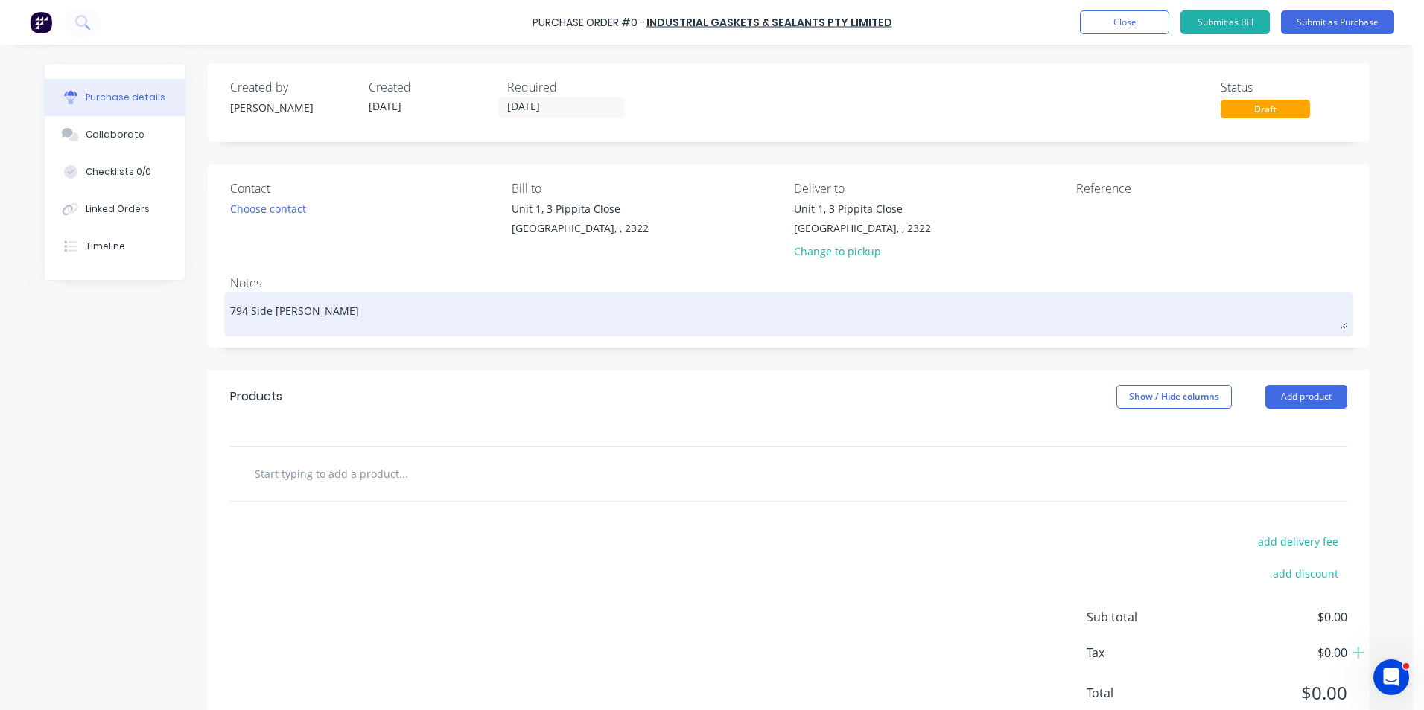
type textarea "794 Side Curtia"
type textarea "x"
type textarea "794 Side Curtian"
type textarea "x"
type textarea "794 Side Curtian"
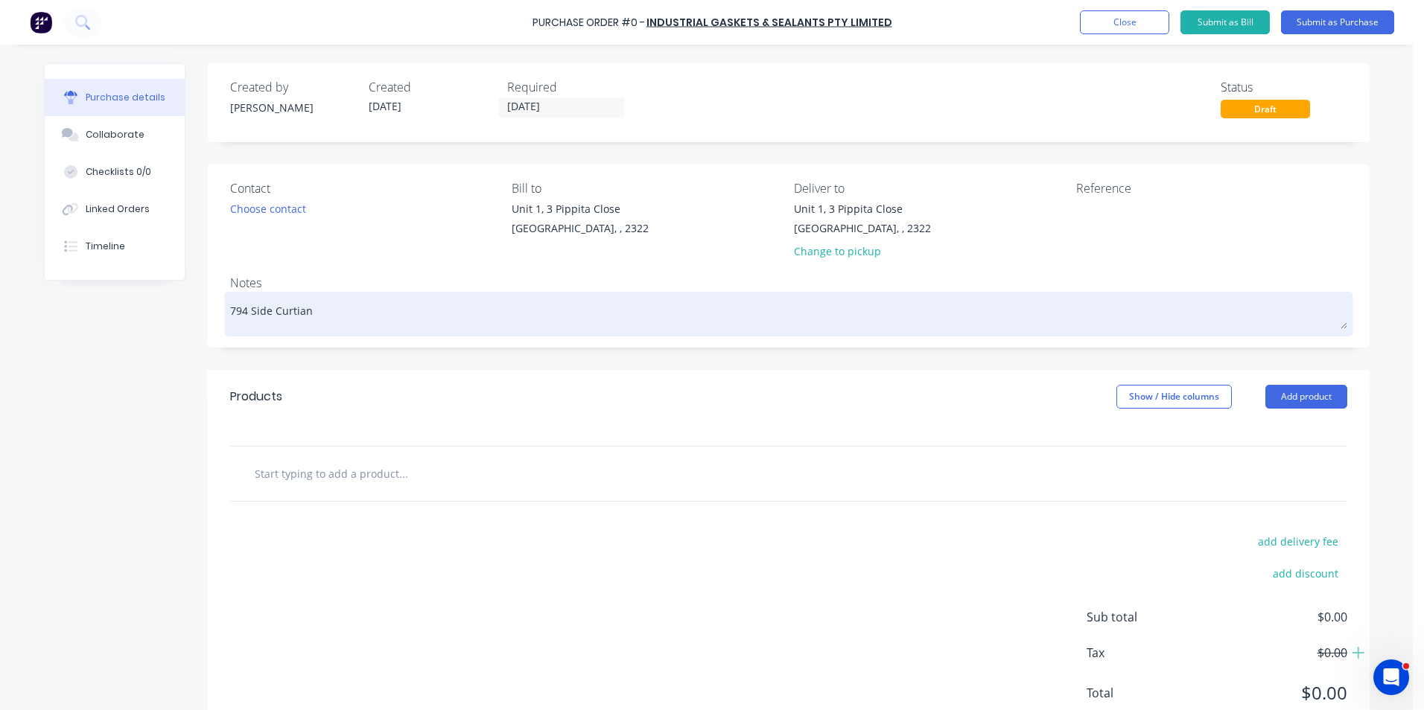
type textarea "x"
type textarea "794 Side Curtian -"
type textarea "x"
type textarea "794 Side Curtian -"
type textarea "x"
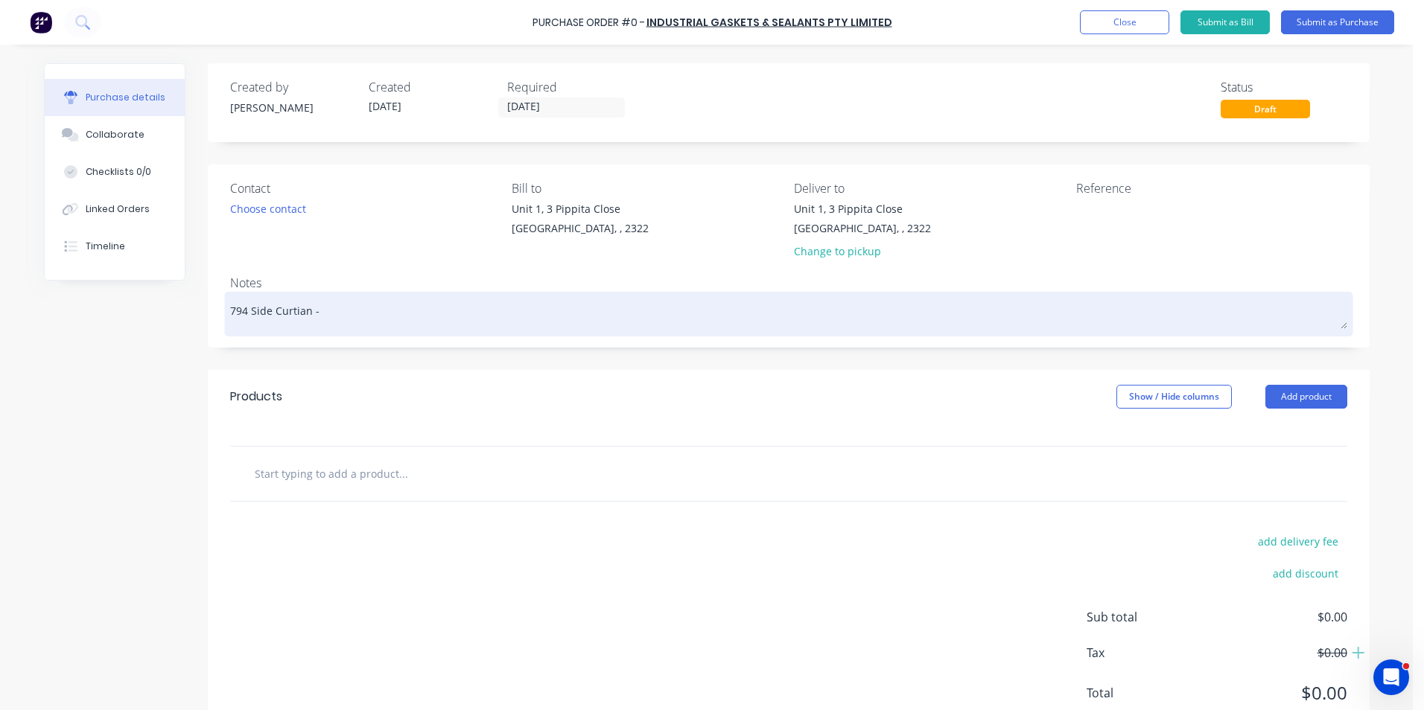
type textarea "794 Side Curtian - R"
type textarea "x"
type textarea "794 Side Curtian - Ru"
type textarea "x"
type textarea "794 Side Curtian - Rub"
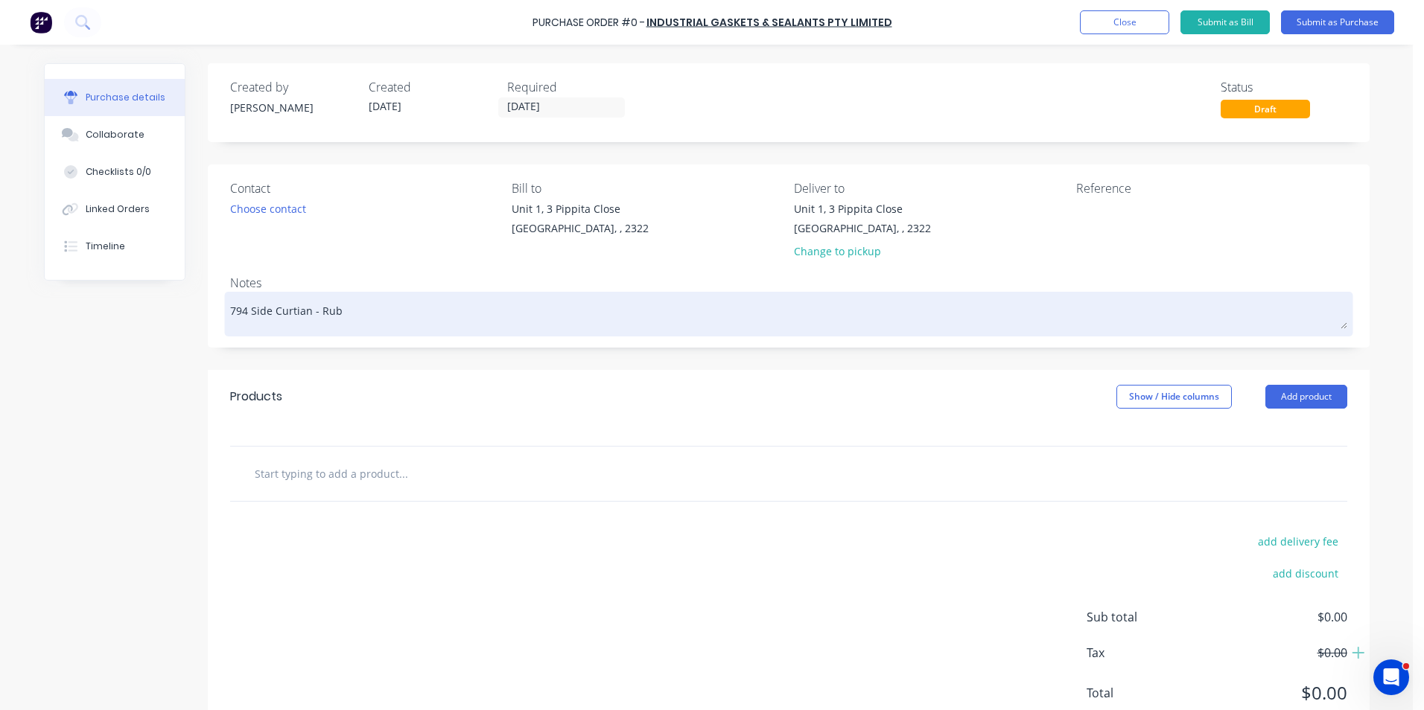
type textarea "x"
type textarea "794 Side Curtian - Rubb"
type textarea "x"
type textarea "794 Side Curtian - Rubbe"
type textarea "x"
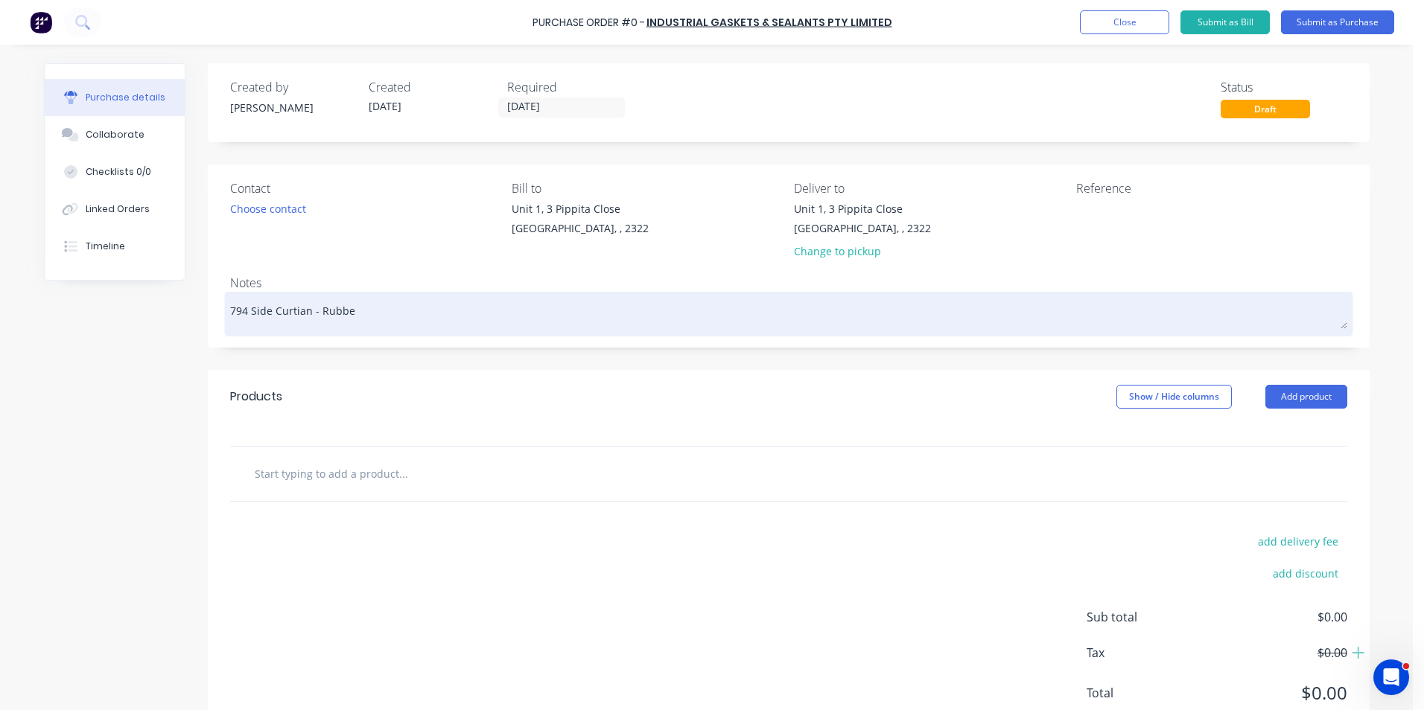
type textarea "794 Side Curtian - Rubber"
type textarea "x"
type textarea "794 Side Curtian - Rubber"
type textarea "x"
type textarea "794 Side Curtain - Rubber"
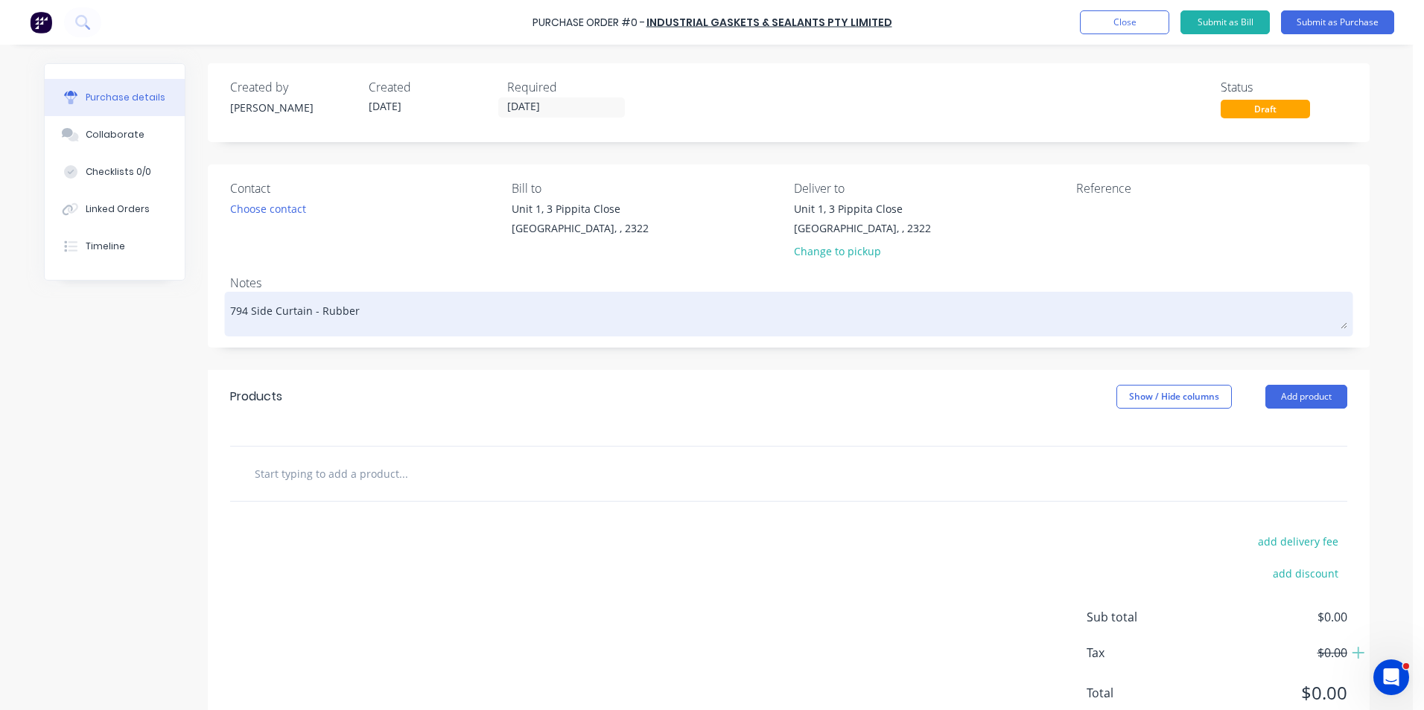
click at [357, 309] on textarea "794 Side Curtain - Rubber" at bounding box center [788, 313] width 1117 height 34
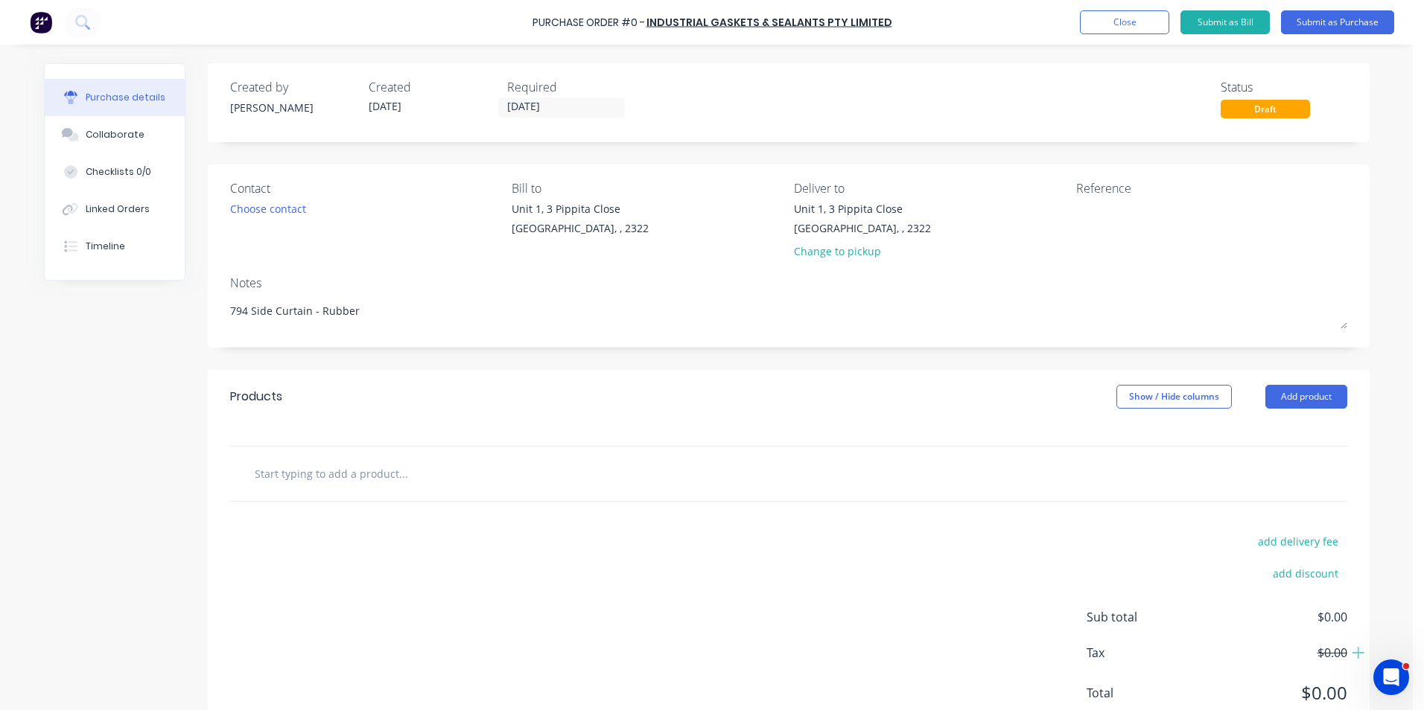
type textarea "x"
type textarea "794 Side Curtain - Rubber -"
type textarea "x"
type textarea "794 Side Curtain - Rubber -"
type textarea "x"
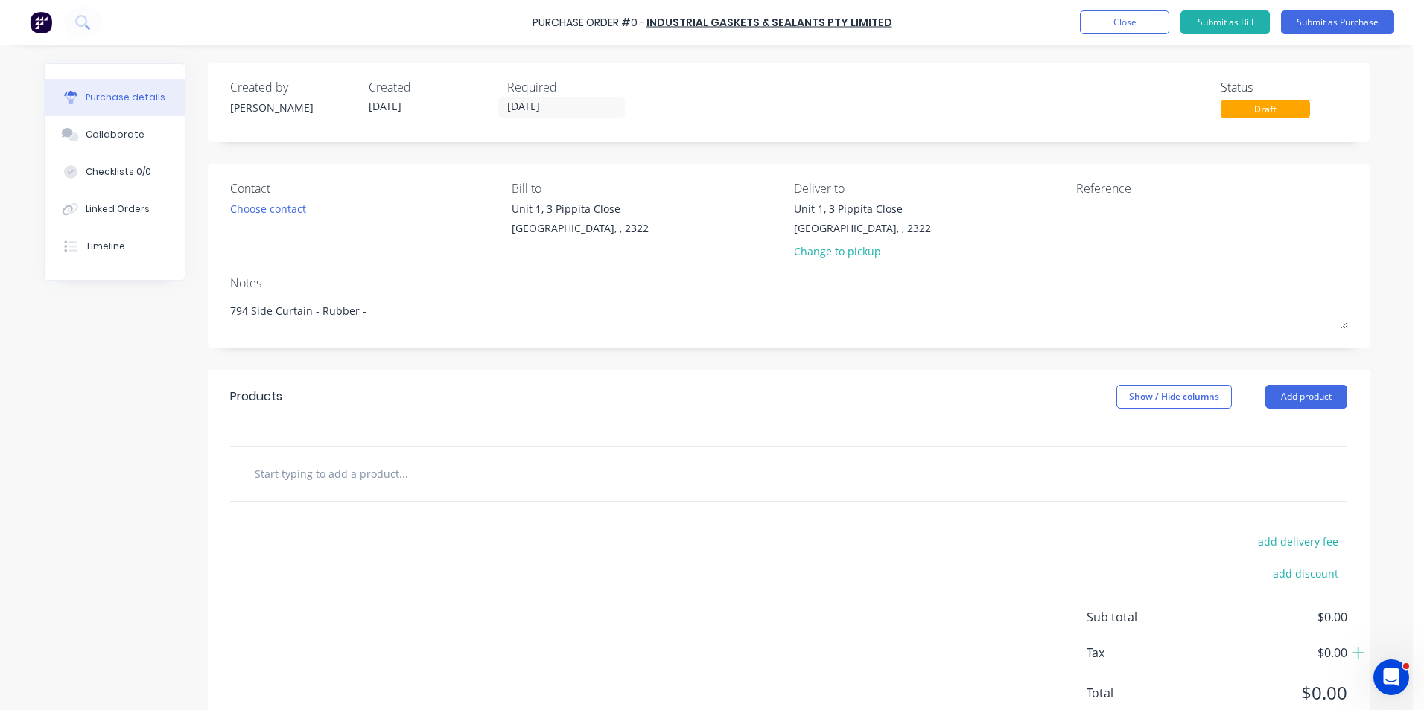
type textarea "794 Side Curtain - Rubber - T"
type textarea "x"
type textarea "794 Side Curtain - Rubber - Tr"
type textarea "x"
type textarea "794 Side Curtain - Rubber - Tru"
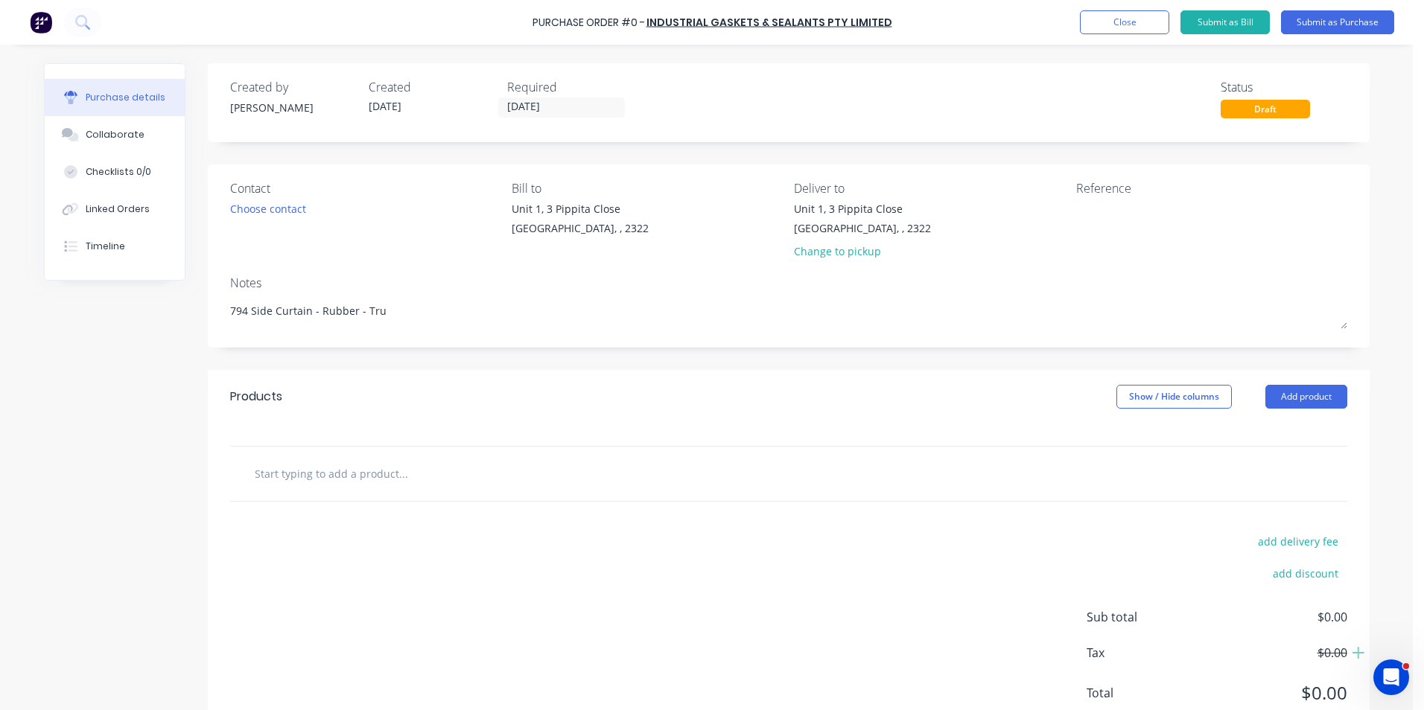
type textarea "x"
type textarea "794 Side Curtain - Rubber - Truc"
type textarea "x"
type textarea "794 Side Curtain - Rubber - Truck"
type textarea "x"
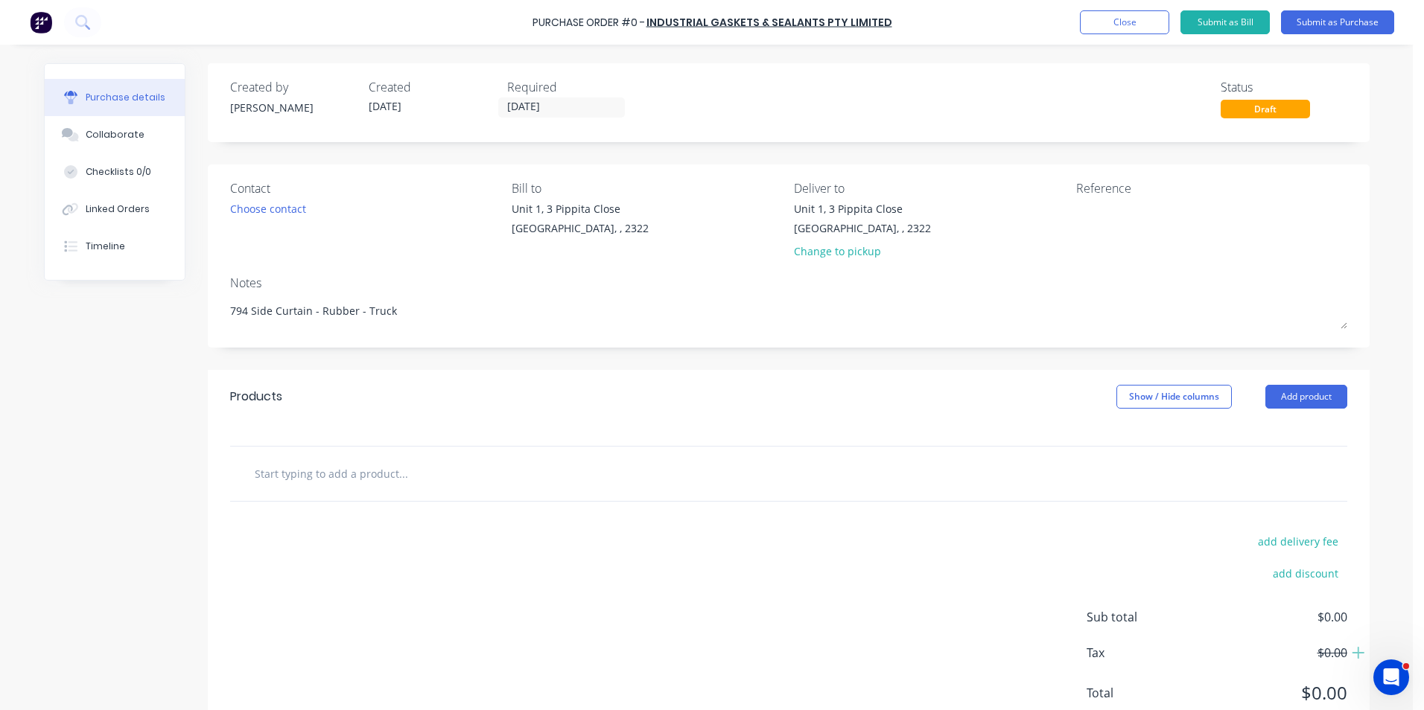
type textarea "794 Side Curtain - Rubber - Trucks"
type textarea "x"
type textarea "794 Side Curtain - Rubber - Trucks"
type textarea "x"
type textarea "794 Side Curtain - Rubber - Trucks #"
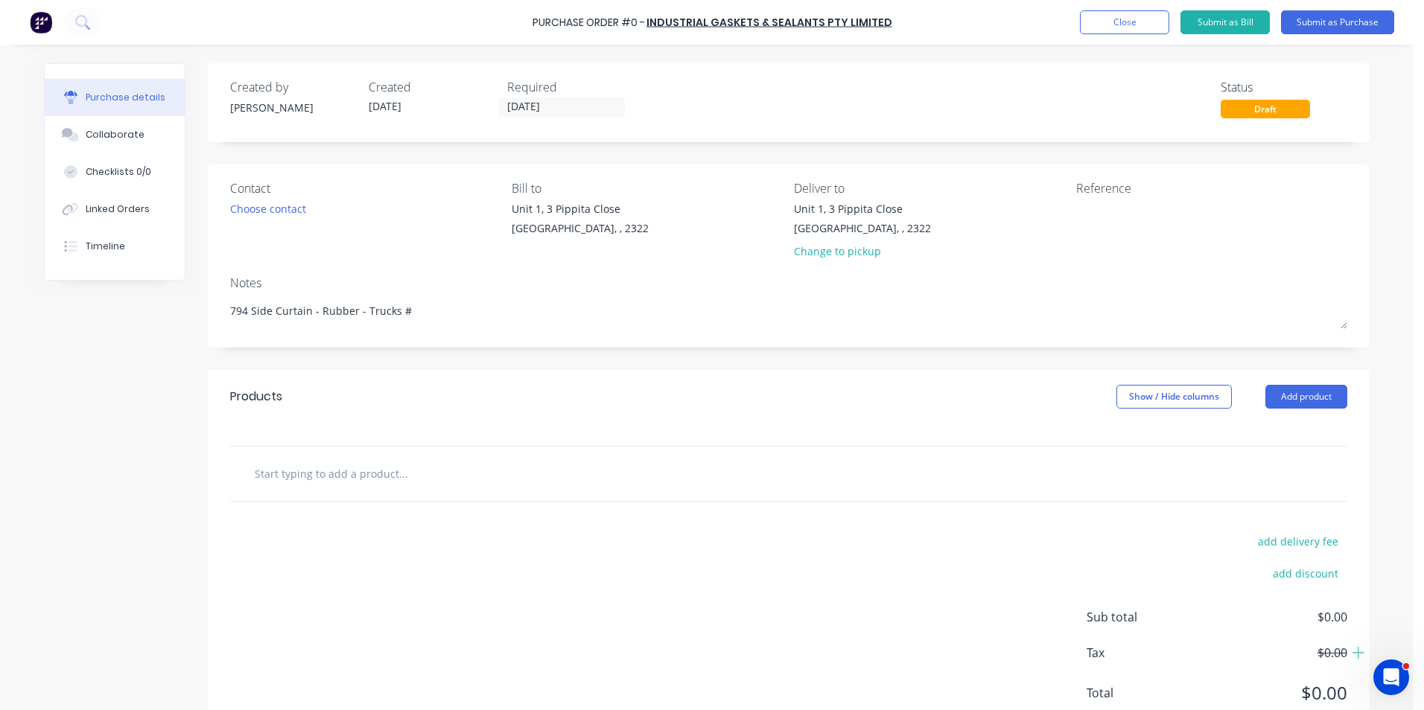
type textarea "x"
type textarea "794 Side Curtain - Rubber - Trucks #1"
type textarea "x"
type textarea "794 Side Curtain - Rubber - Trucks #11"
type textarea "x"
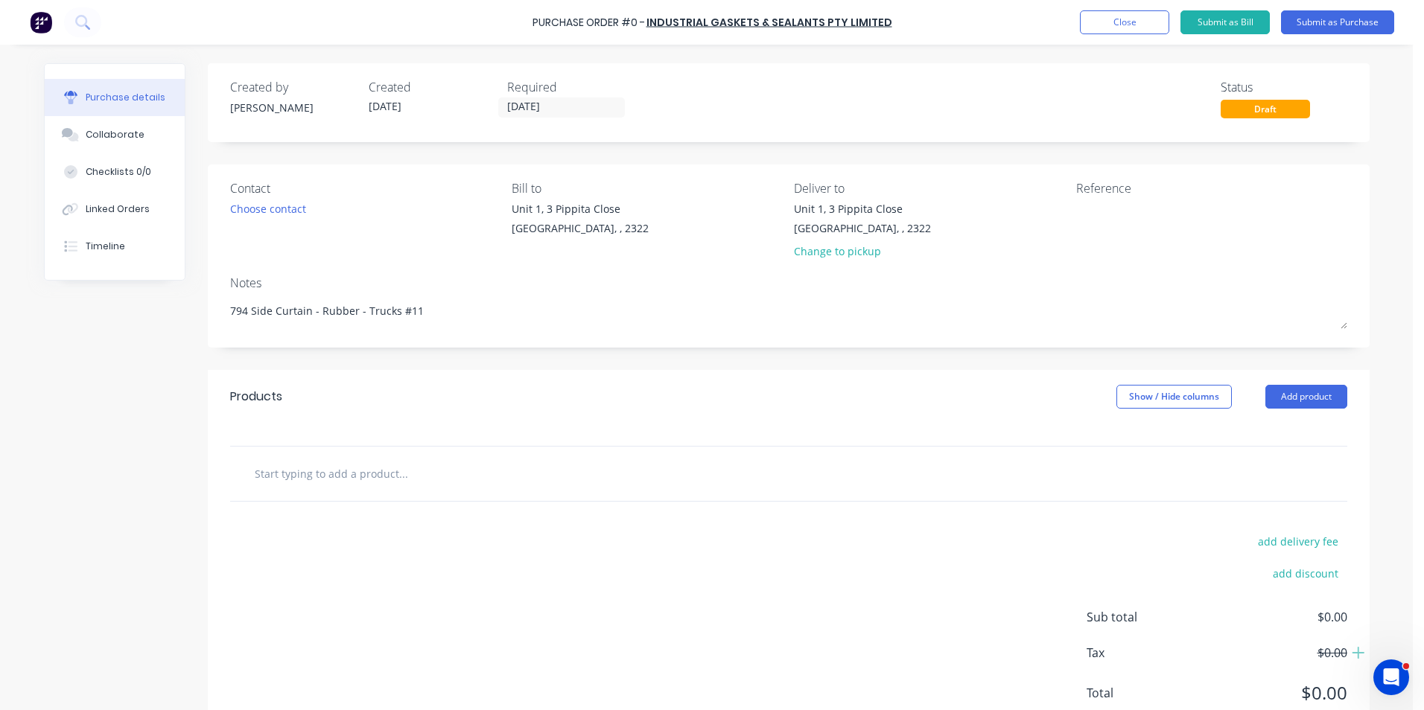
type textarea "794 Side Curtain - Rubber - Trucks #11"
type textarea "x"
type textarea "794 Side Curtain - Rubber - Trucks #11 t"
type textarea "x"
type textarea "794 Side Curtain - Rubber - Trucks #11 to"
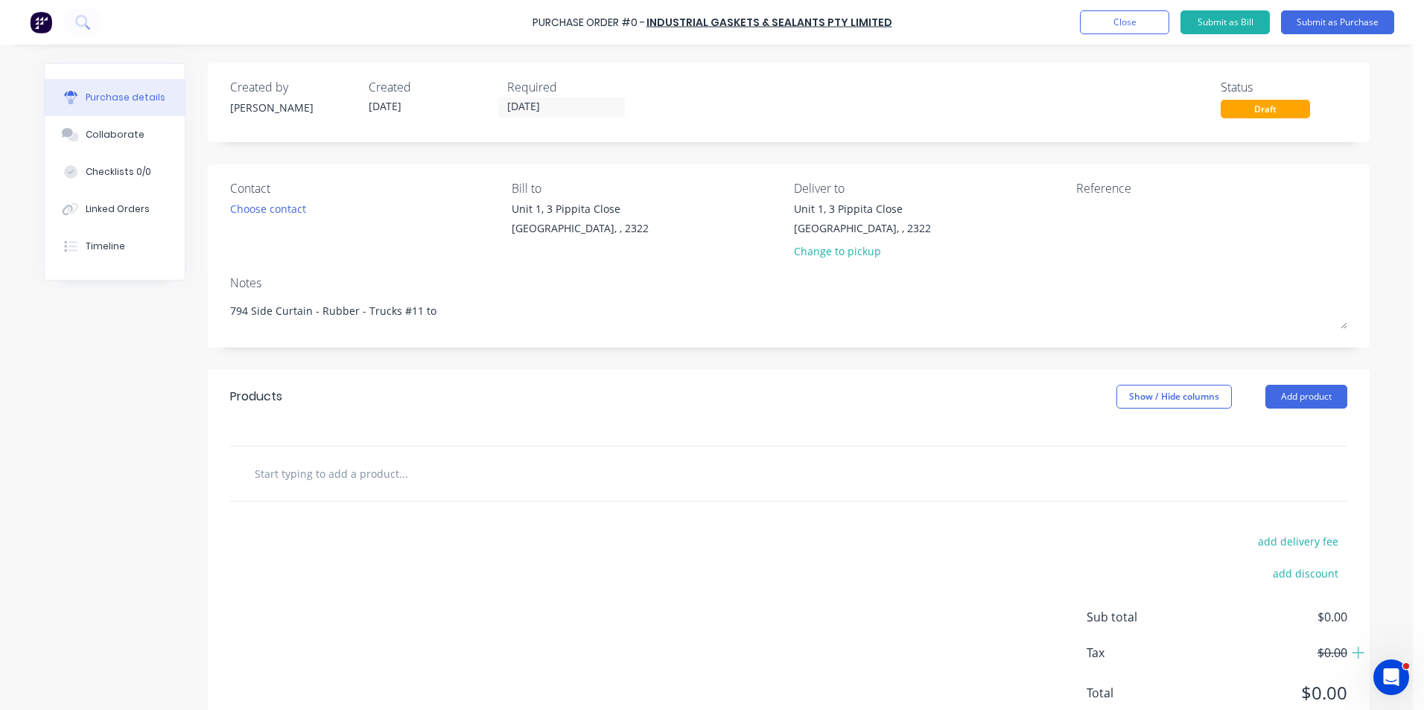
type textarea "x"
type textarea "794 Side Curtain - Rubber - Trucks #11 to"
type textarea "x"
type textarea "794 Side Curtain - Rubber - Trucks #11 to #"
type textarea "x"
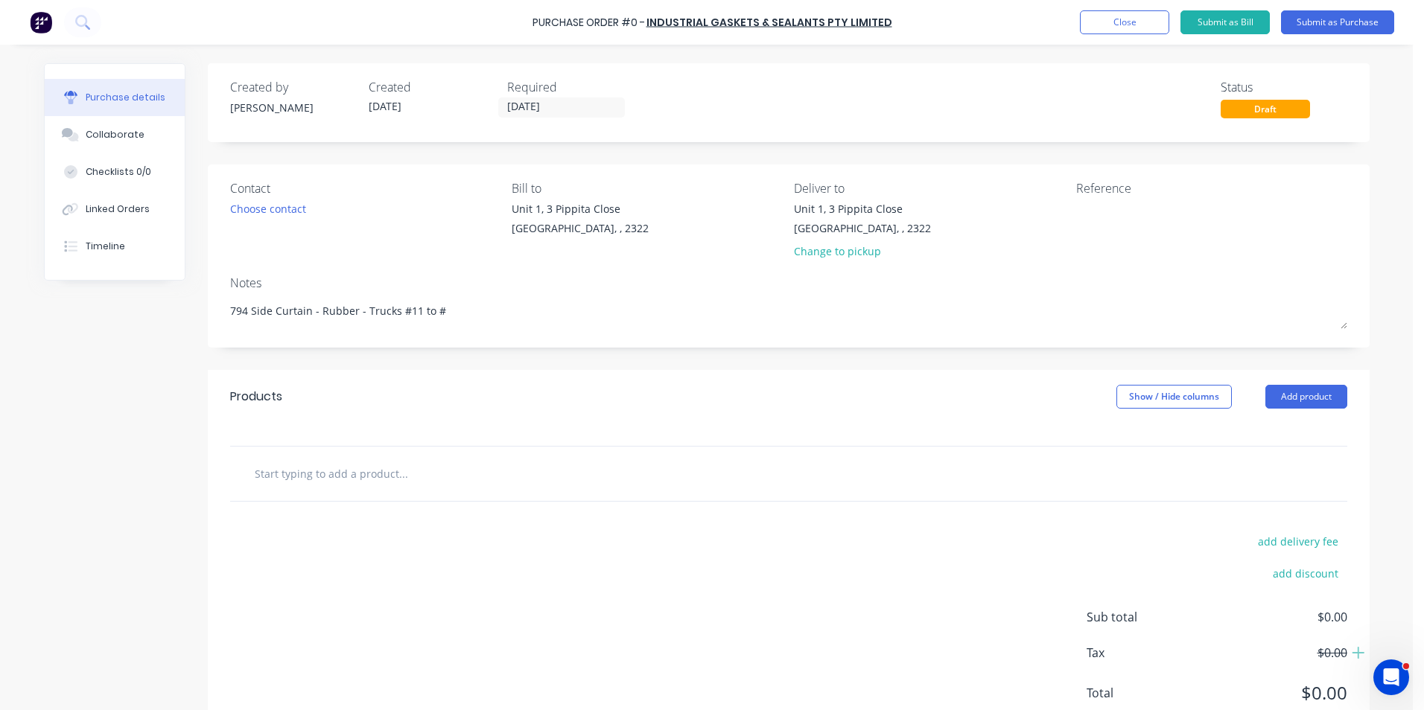
type textarea "794 Side Curtain - Rubber - Trucks #11 to #1"
type textarea "x"
type textarea "794 Side Curtain - Rubber - Trucks #11 to #13"
type textarea "x"
type textarea "794 Side Curtain - Rubber - Trucks #11 to #13"
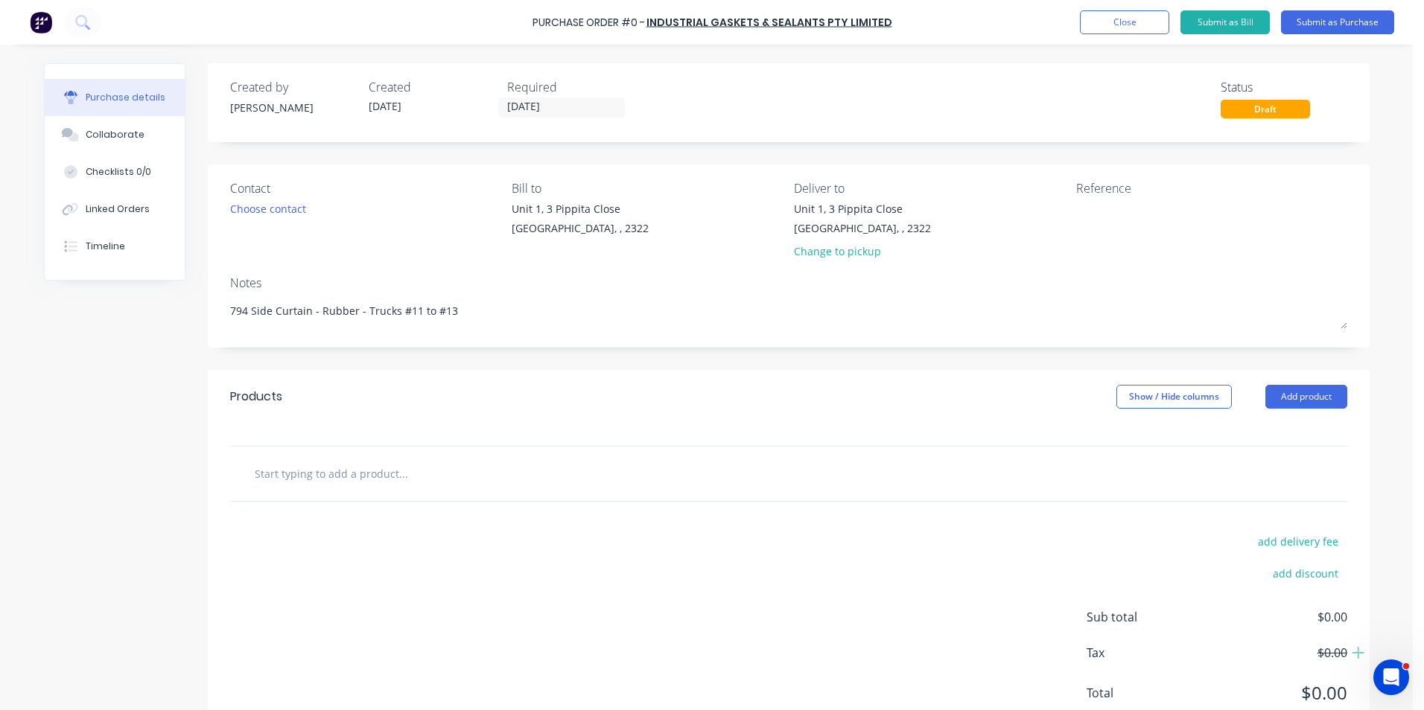
click at [328, 468] on input "text" at bounding box center [403, 474] width 298 height 30
type textarea "x"
type input "S"
type textarea "x"
type input "Su"
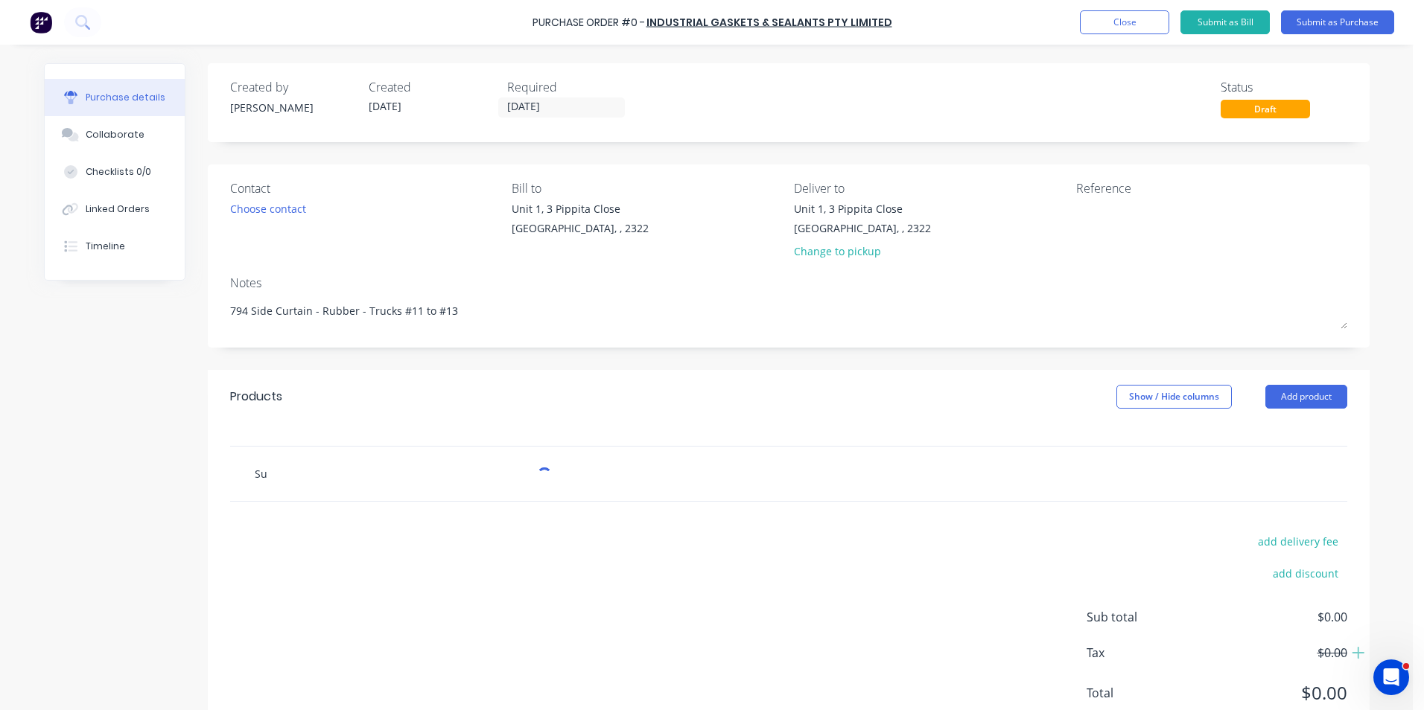
type textarea "x"
type input "Sup"
type textarea "x"
type input "Supp"
type textarea "x"
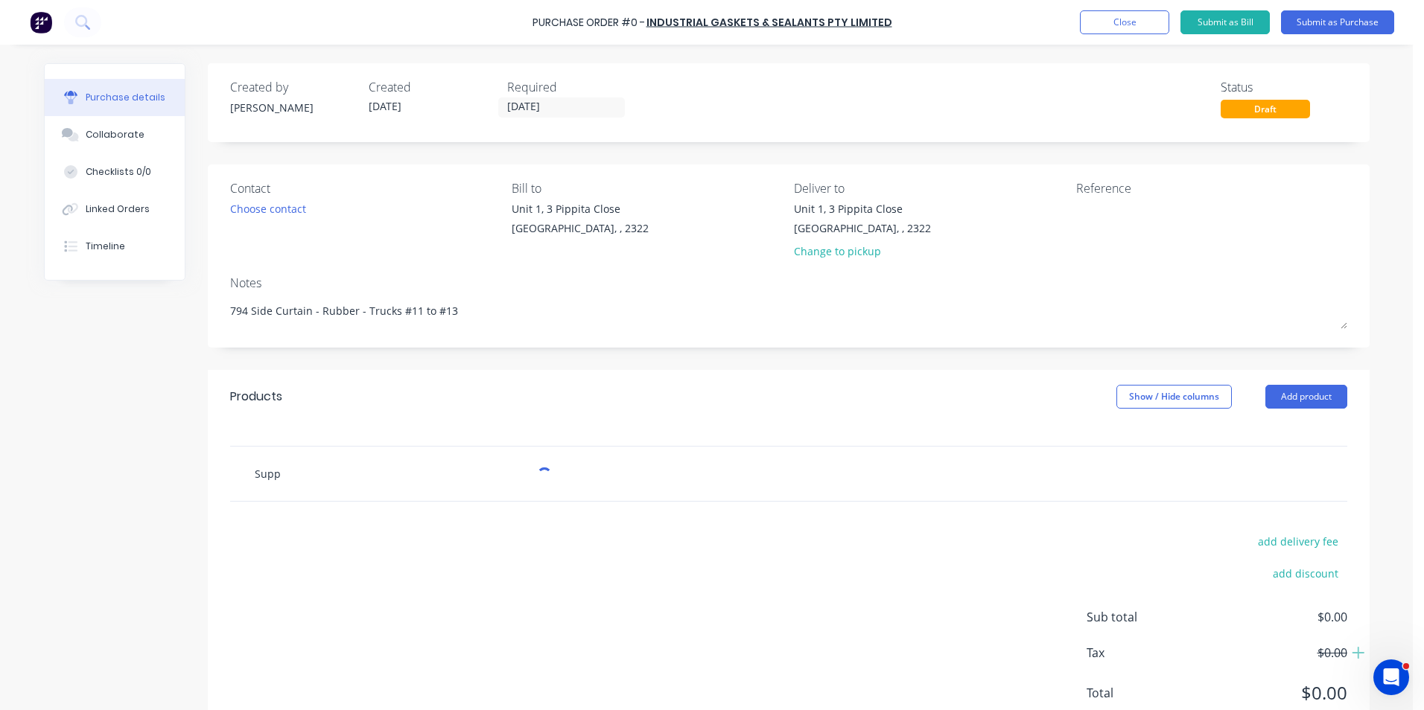
type input "Suppl"
type textarea "x"
type input "Supply"
type textarea "x"
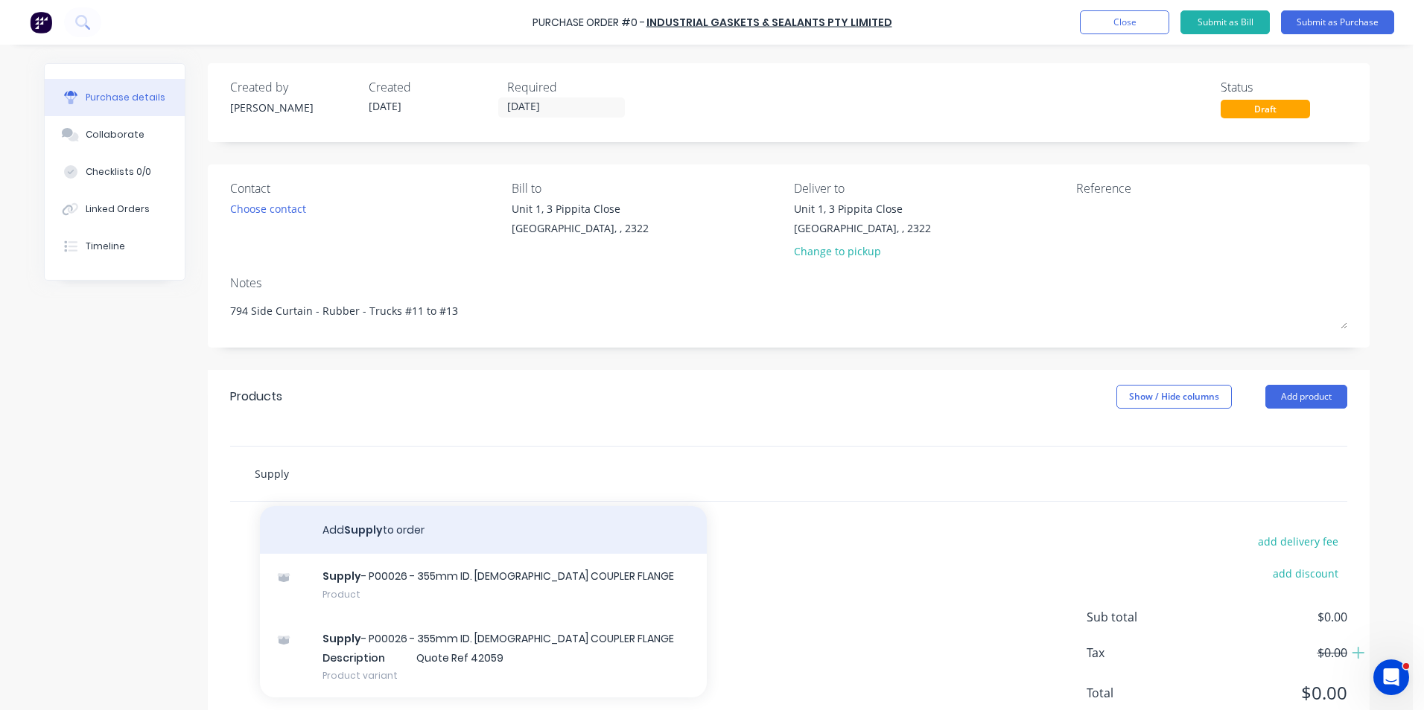
type input "Supply"
click at [381, 528] on button "Add Supply to order" at bounding box center [483, 530] width 447 height 48
type textarea "x"
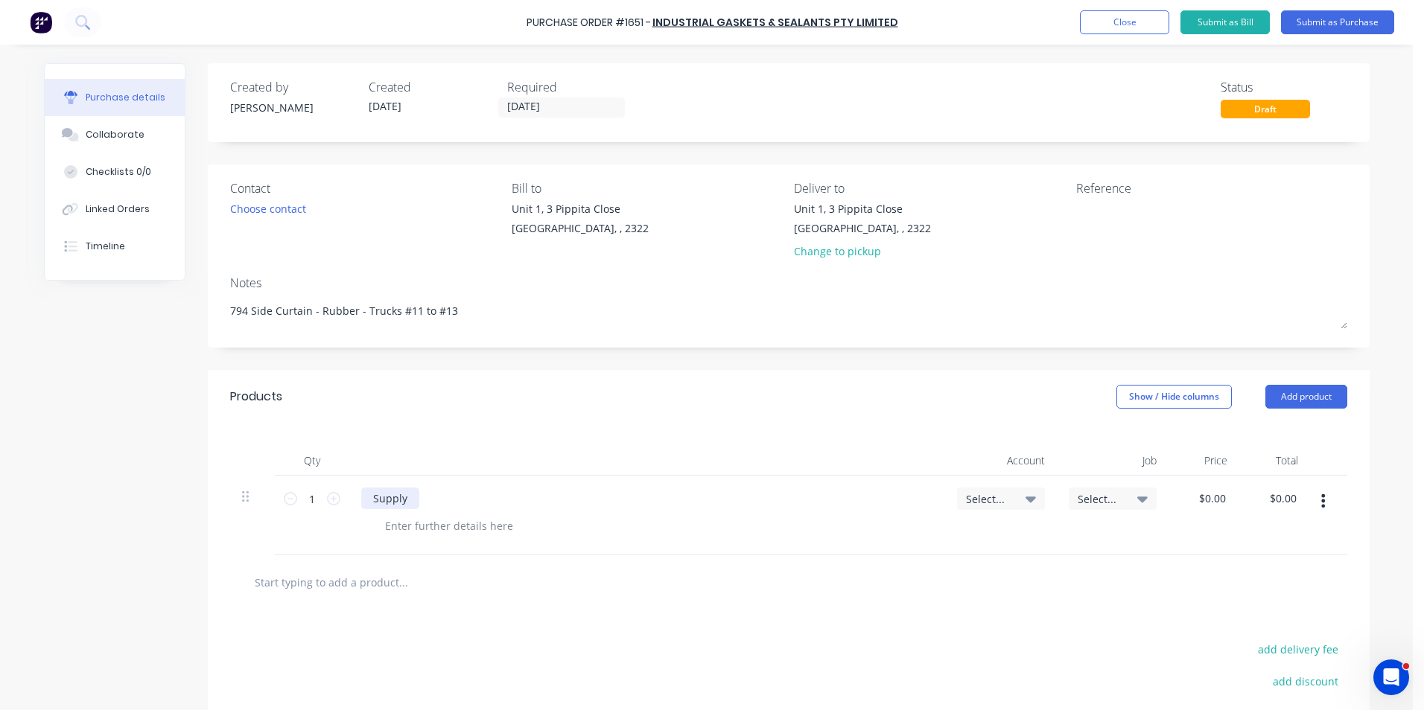
type textarea "x"
click at [403, 497] on div "Supply" at bounding box center [390, 499] width 58 height 22
type textarea "x"
click at [462, 529] on div at bounding box center [449, 526] width 152 height 22
drag, startPoint x: 427, startPoint y: 525, endPoint x: 471, endPoint y: 524, distance: 43.9
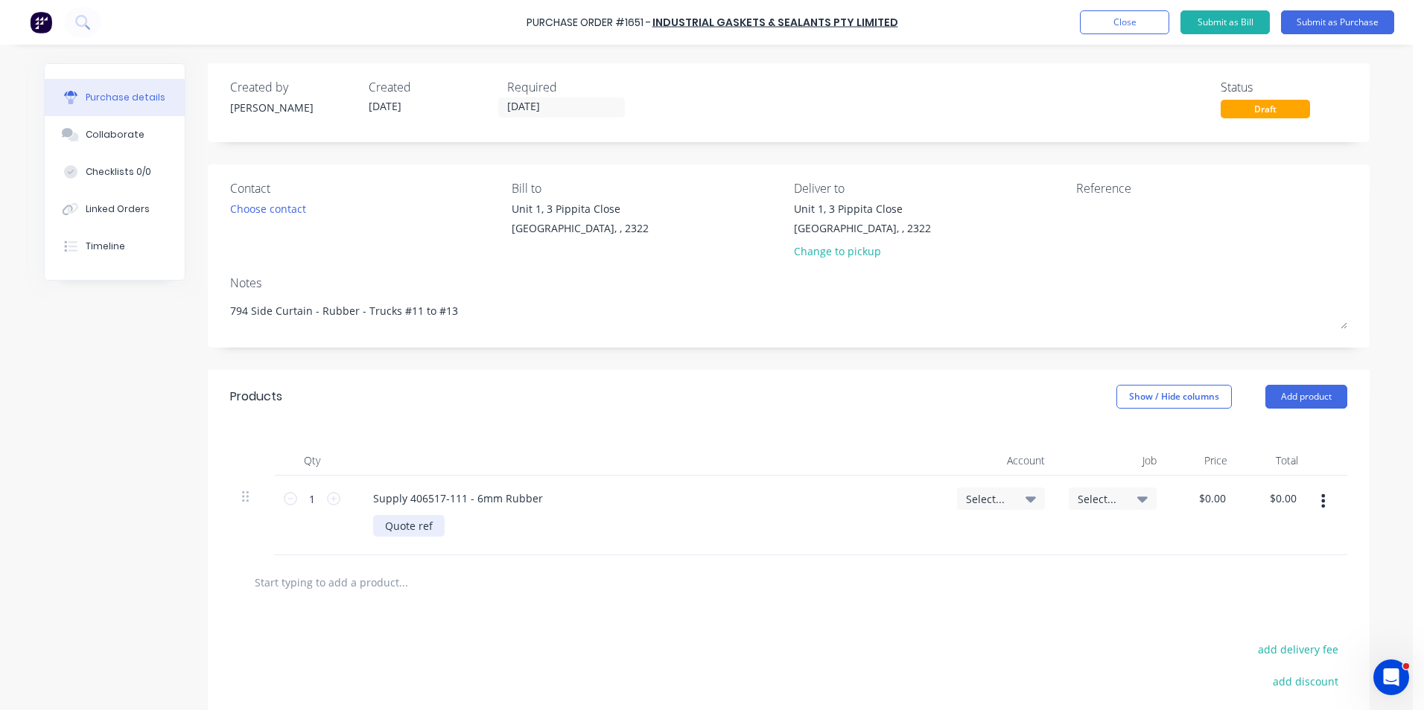
click at [437, 524] on div "Quote ref" at bounding box center [408, 526] width 71 height 22
click at [977, 494] on span "Select..." at bounding box center [988, 499] width 45 height 16
type textarea "x"
click at [901, 538] on input at bounding box center [952, 544] width 153 height 30
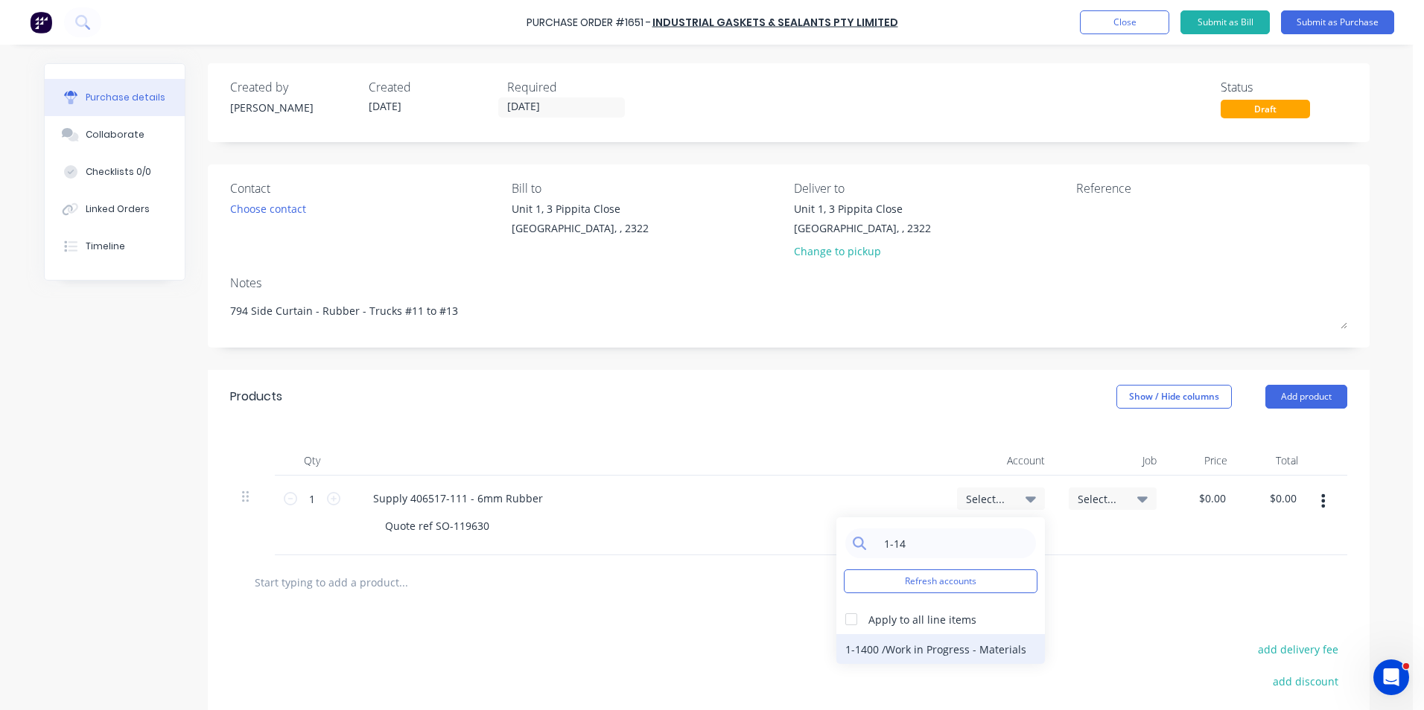
type input "1-14"
click at [908, 651] on div "1-1400 / Work in Progress - Materials" at bounding box center [940, 649] width 209 height 30
type textarea "x"
type input "0.00"
click at [1203, 497] on input "0.00" at bounding box center [1211, 499] width 34 height 22
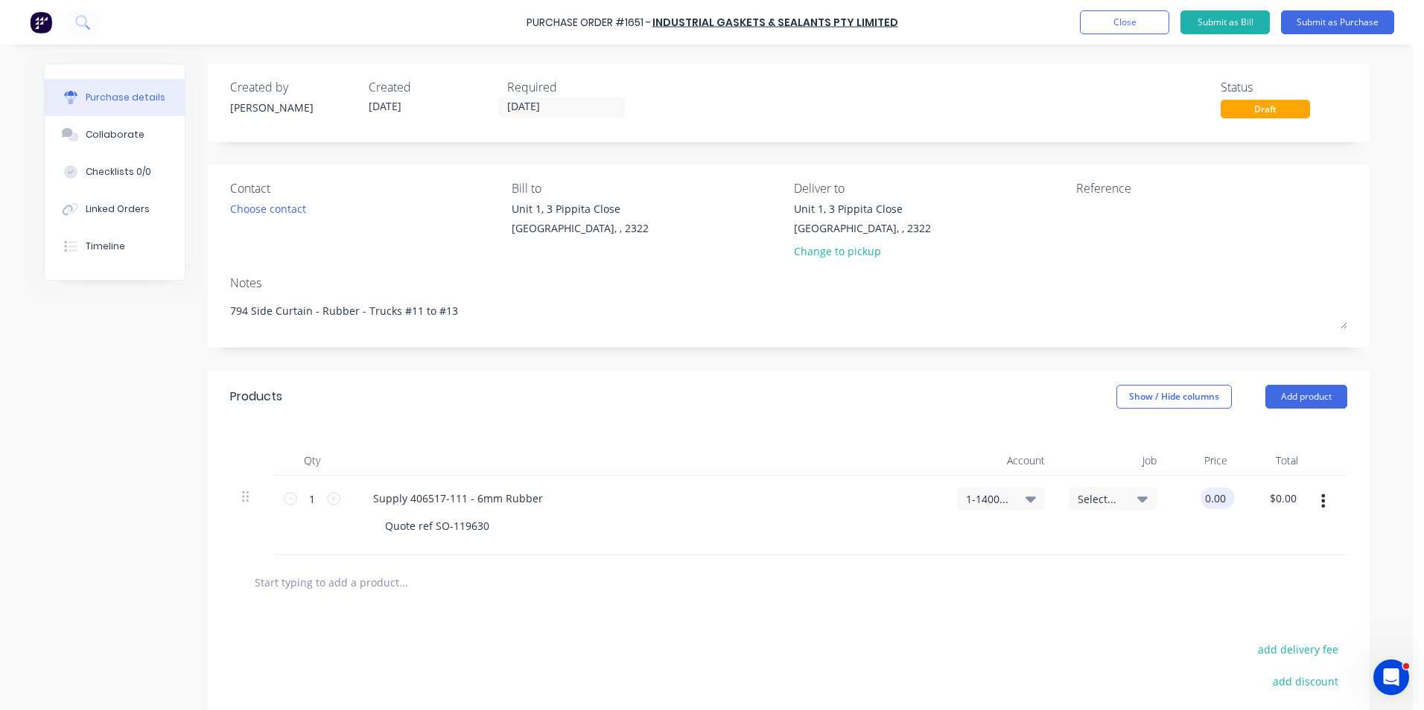
click at [1203, 497] on input "0.00" at bounding box center [1214, 499] width 28 height 22
type textarea "x"
click at [1203, 497] on input "0.00" at bounding box center [1214, 499] width 28 height 22
type input "529.81"
type textarea "x"
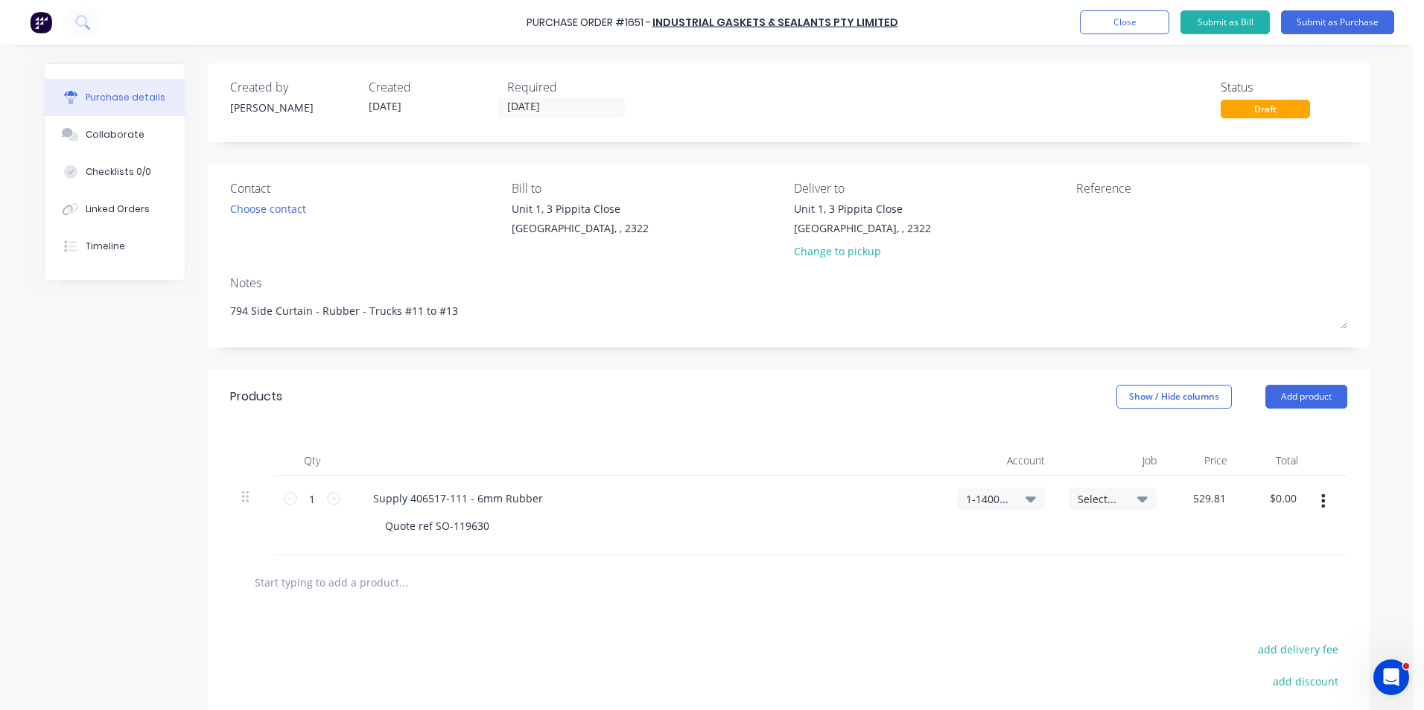
type input "$529.81"
click at [1201, 517] on div "$529.81 529.81" at bounding box center [1203, 516] width 71 height 80
click at [332, 500] on icon at bounding box center [333, 498] width 13 height 13
type textarea "x"
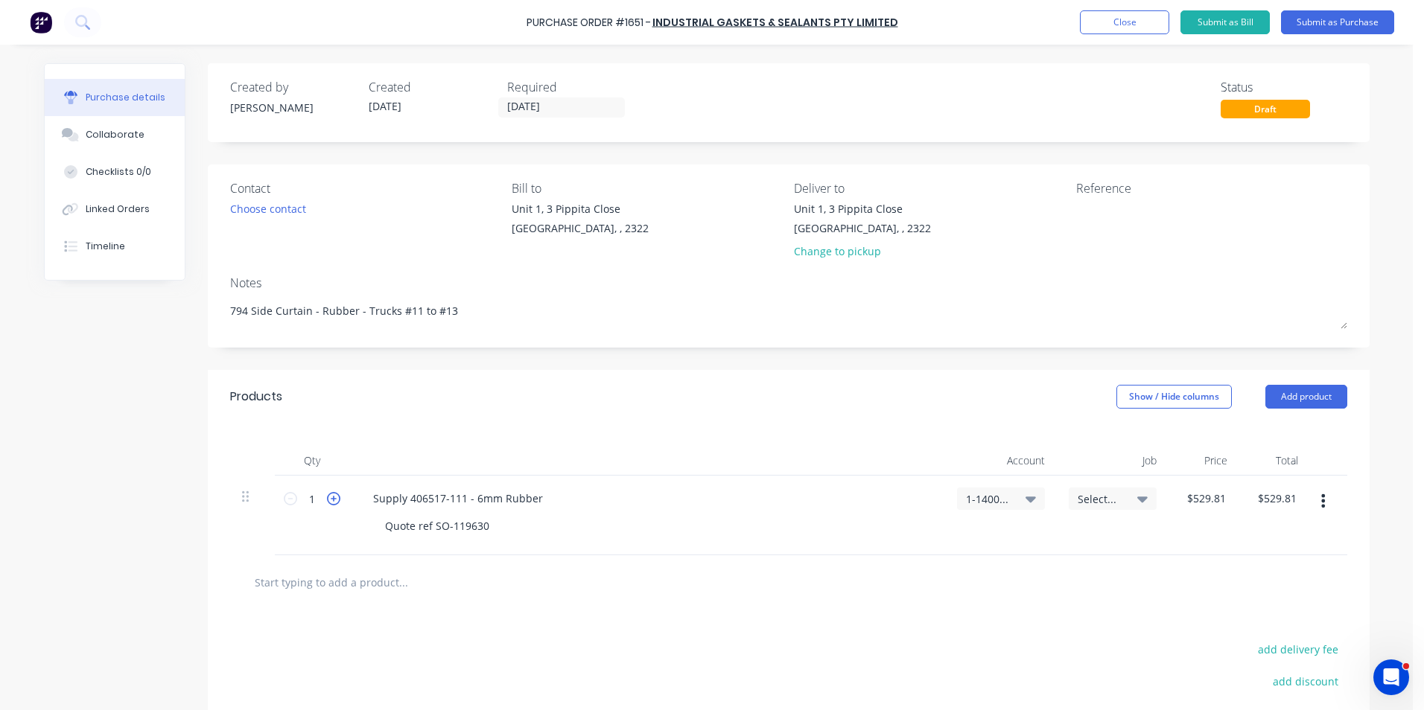
type input "2"
type input "$1,059.62"
click at [332, 500] on icon at bounding box center [333, 498] width 13 height 13
type textarea "x"
type input "3"
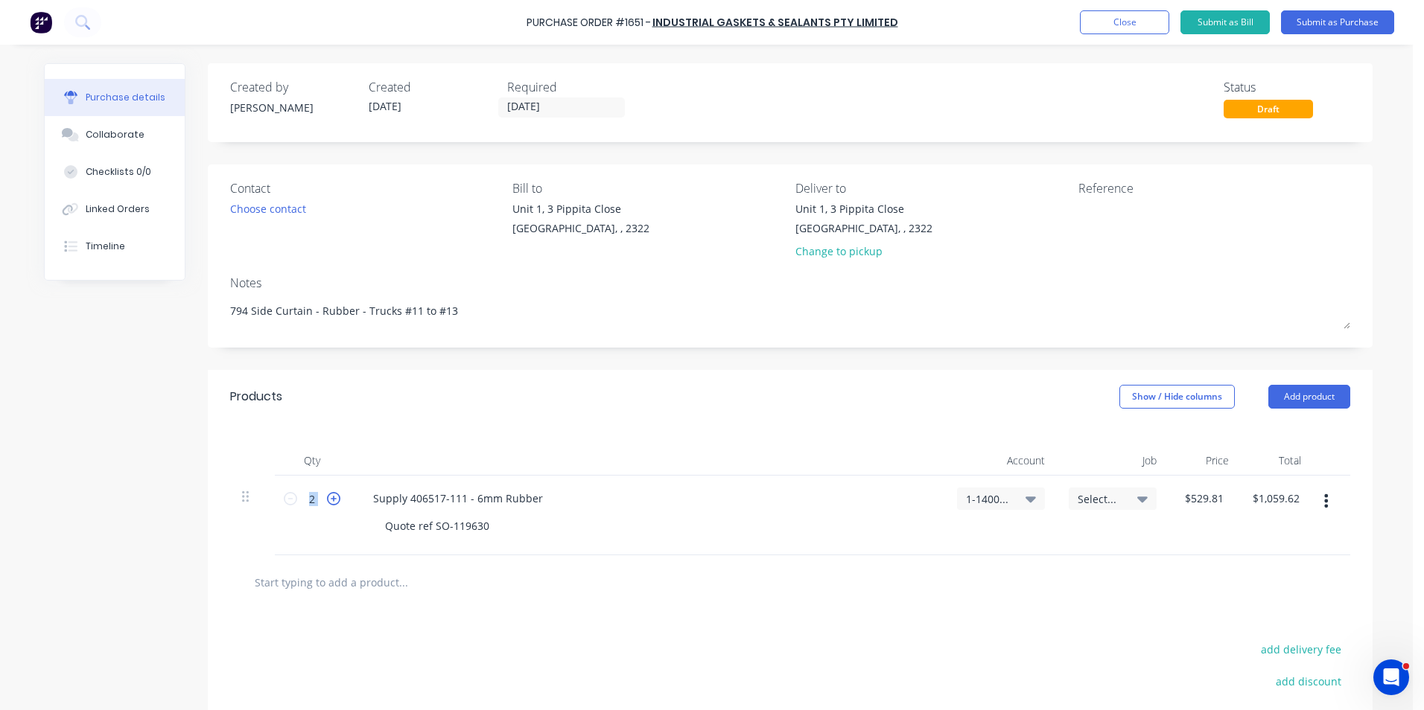
type input "$1,589.43"
click at [1325, 500] on icon "button" at bounding box center [1327, 500] width 4 height 13
click at [1242, 569] on button "Duplicate" at bounding box center [1280, 571] width 127 height 30
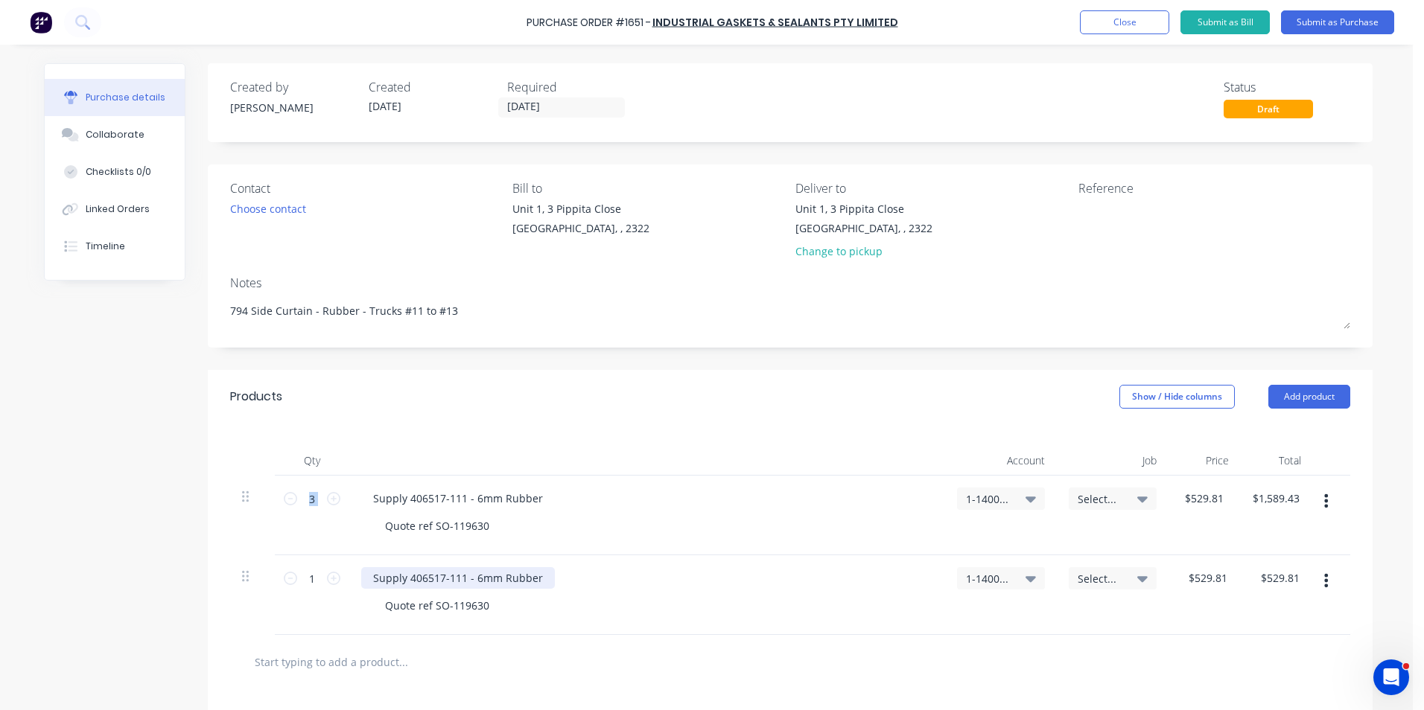
type textarea "x"
click at [454, 581] on div "Supply 406517-111 - 6mm Rubber" at bounding box center [458, 578] width 194 height 22
type textarea "x"
type input "529.81"
click at [1200, 580] on input "529.81" at bounding box center [1207, 578] width 46 height 22
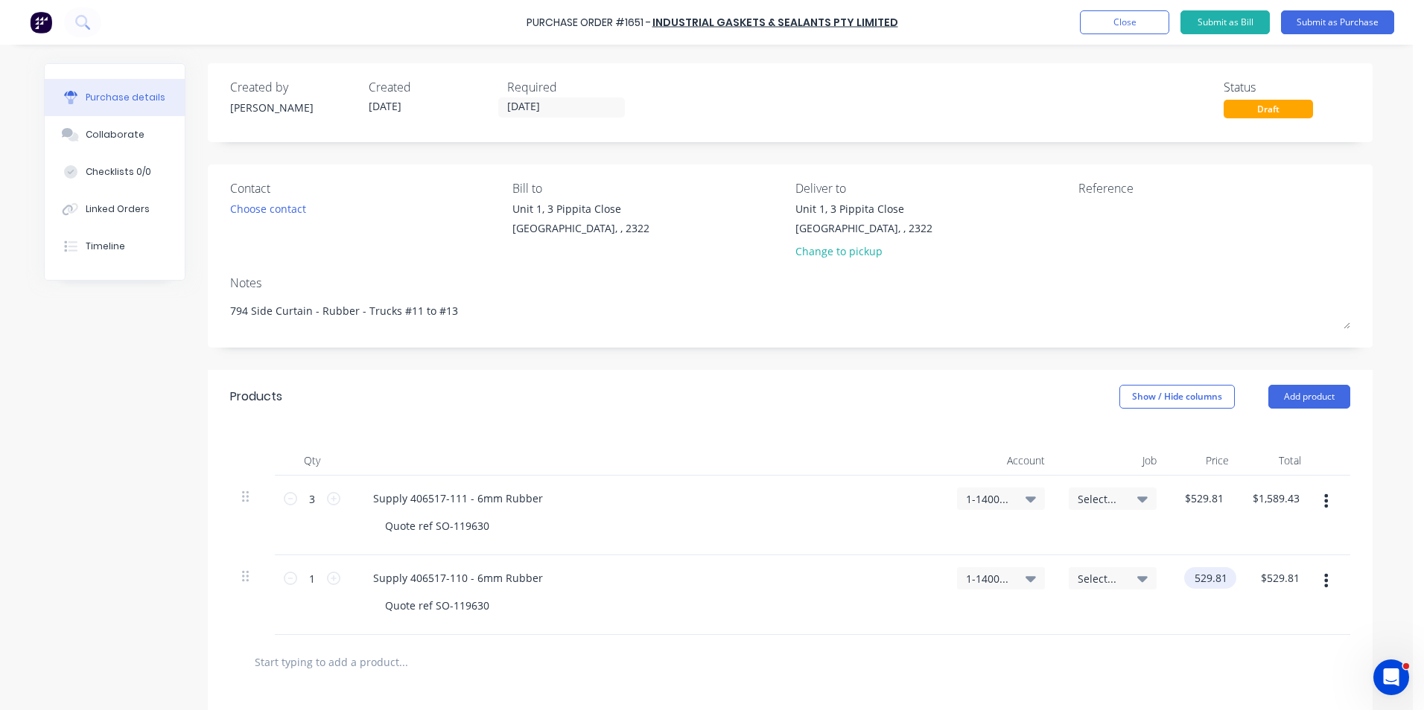
type textarea "x"
click at [1200, 580] on input "529.81" at bounding box center [1210, 578] width 40 height 22
type input "388.94"
type textarea "x"
type input "$388.94"
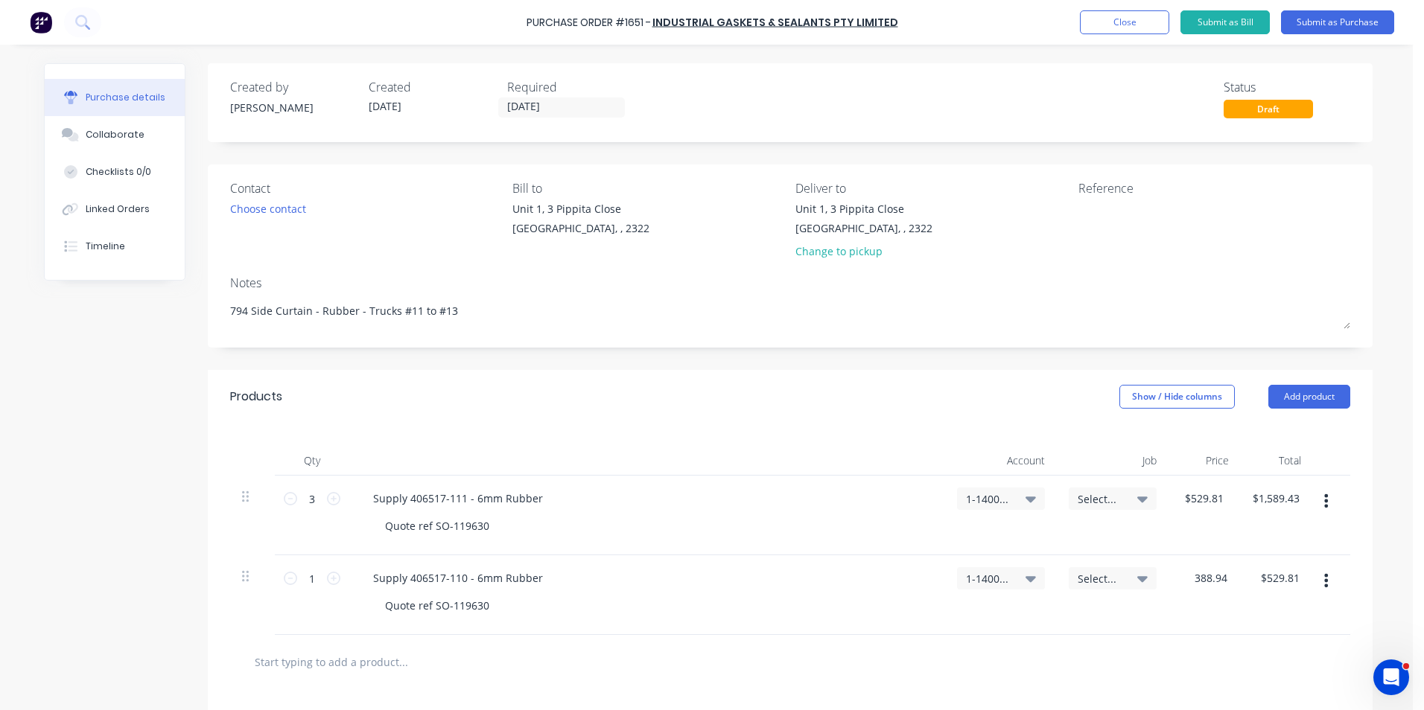
type input "$388.94"
click at [1209, 604] on div "$388.94 388.94" at bounding box center [1204, 596] width 72 height 80
click at [328, 573] on icon at bounding box center [333, 578] width 13 height 13
type textarea "x"
type input "2"
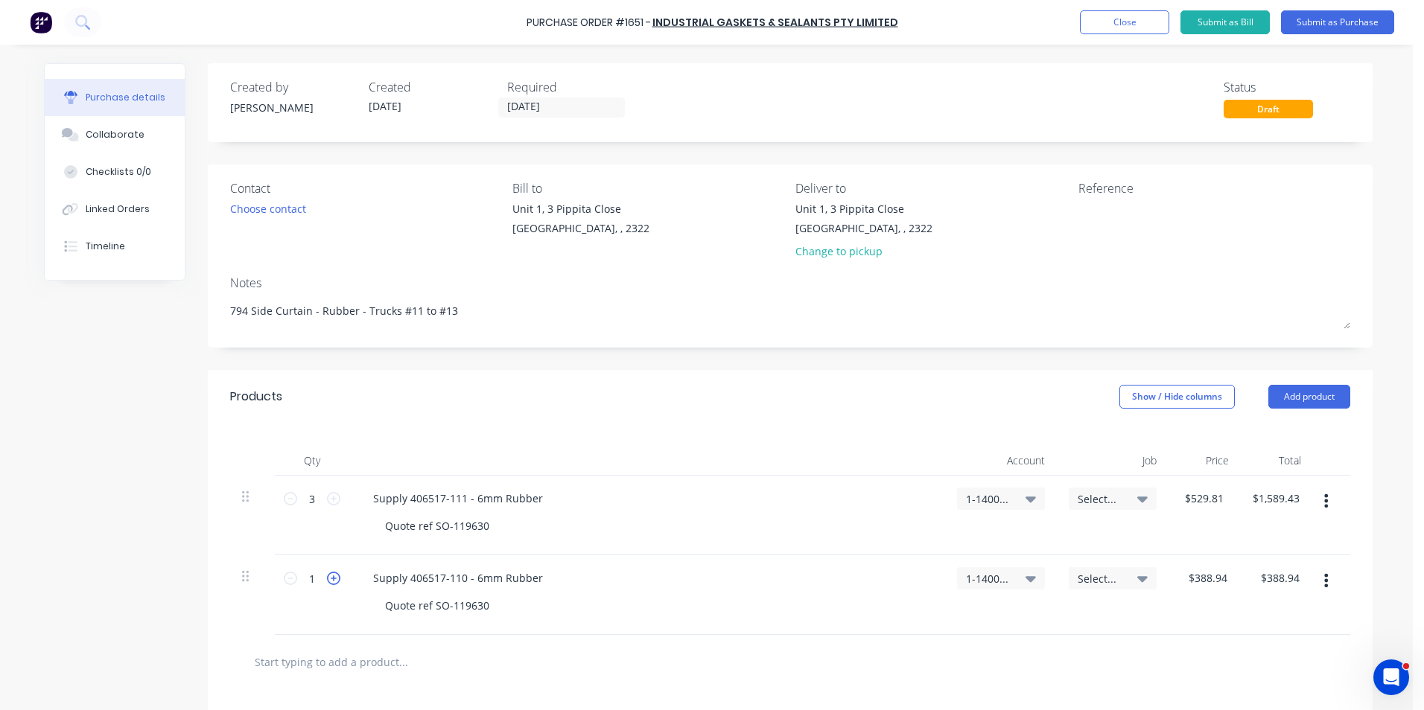
type input "$777.88"
click at [328, 574] on icon at bounding box center [333, 578] width 13 height 13
type textarea "x"
type input "3"
type input "$1,166.82"
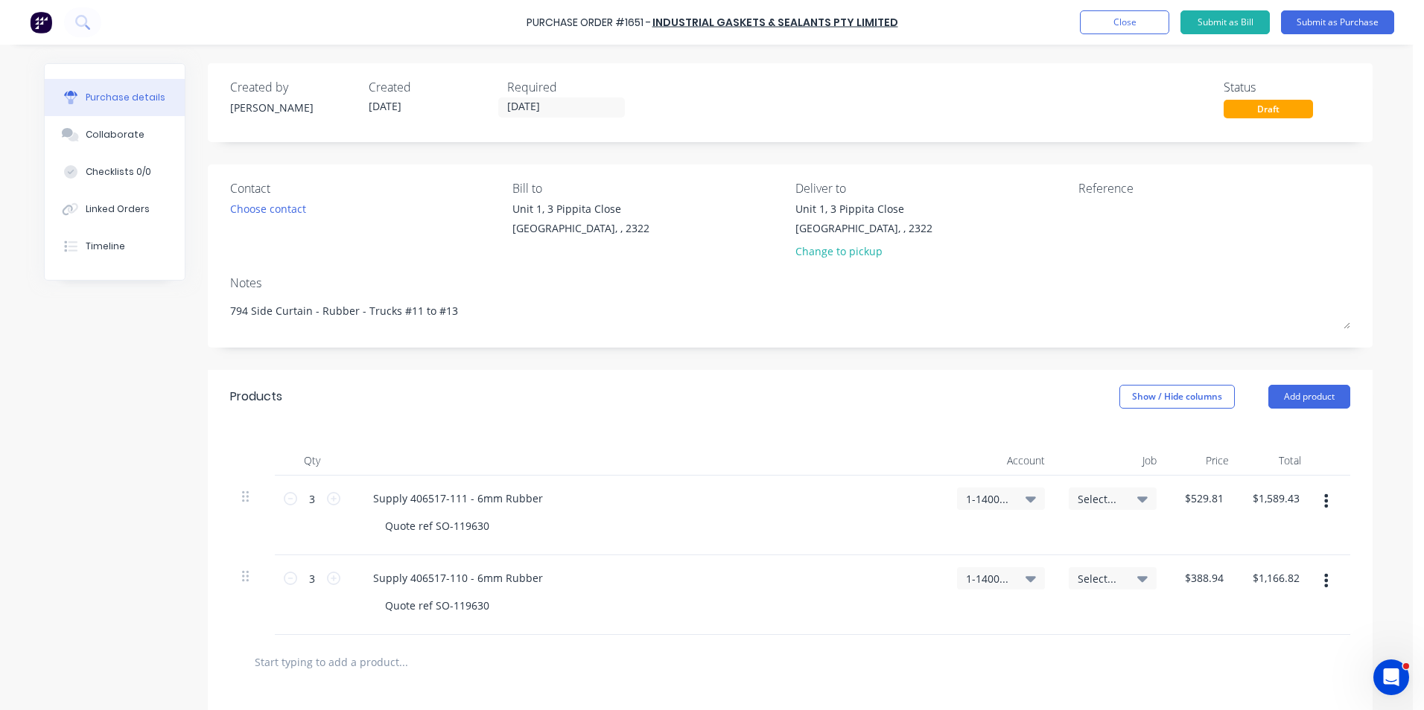
click at [233, 576] on div at bounding box center [252, 596] width 45 height 80
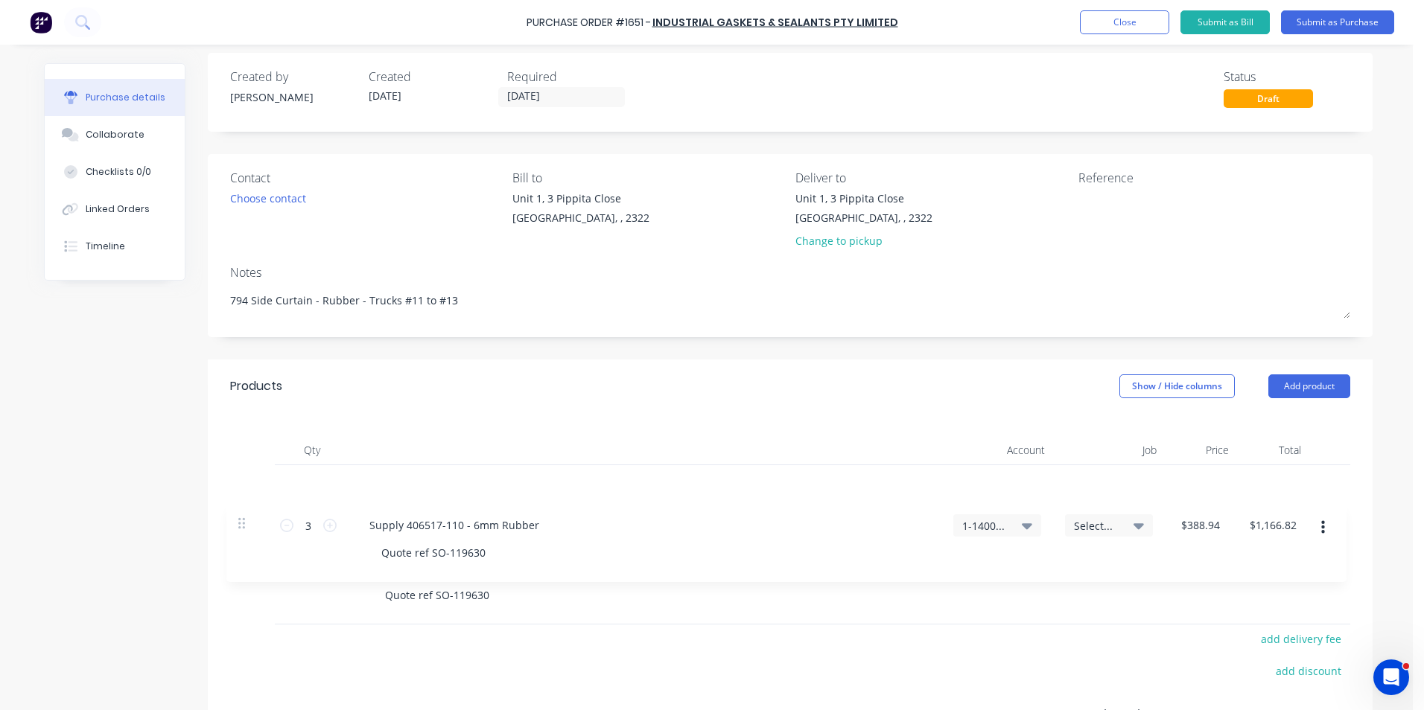
scroll to position [13, 0]
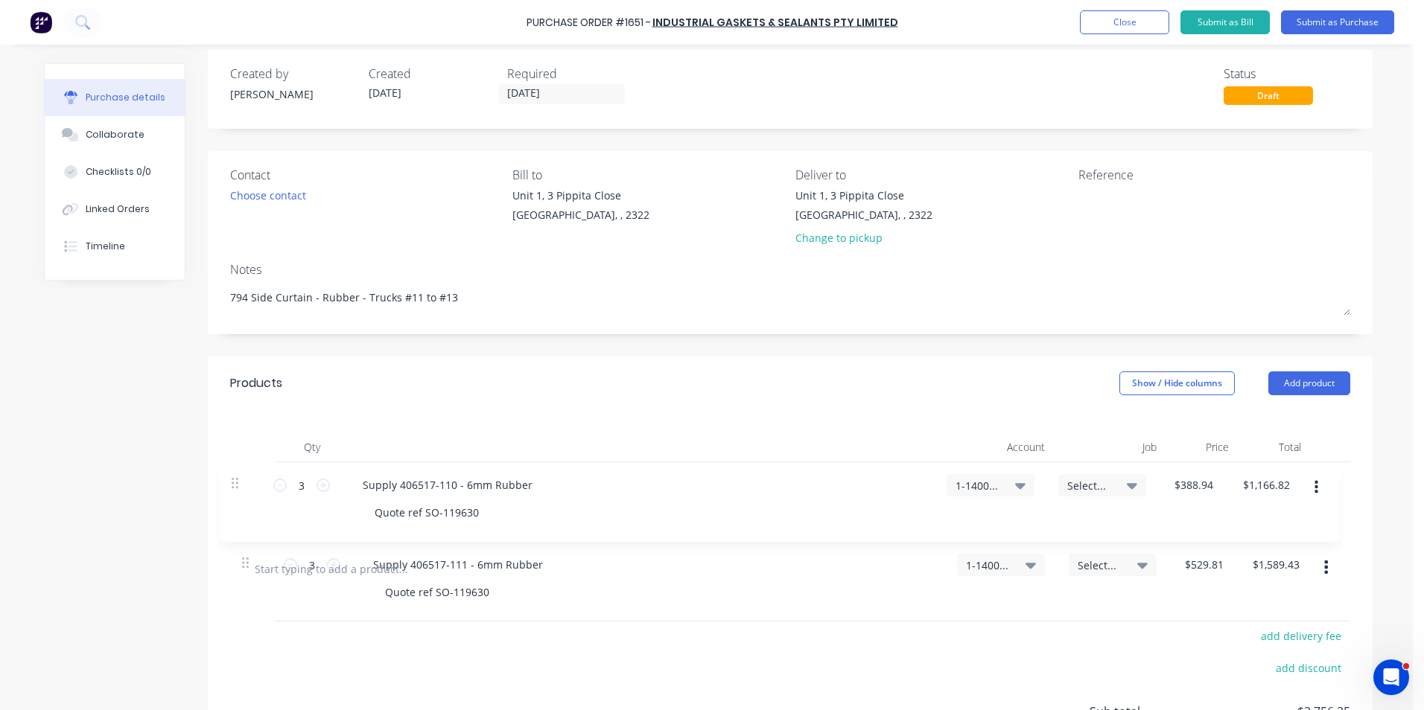
drag, startPoint x: 237, startPoint y: 577, endPoint x: 235, endPoint y: 477, distance: 99.8
click at [235, 477] on div "3 3 Supply 406517-111 - 6mm Rubber Quote ref SO-119630 1-1400 / Work in Progres…" at bounding box center [790, 502] width 1120 height 80
type textarea "x"
type input "$388.94"
type input "$1,166.82"
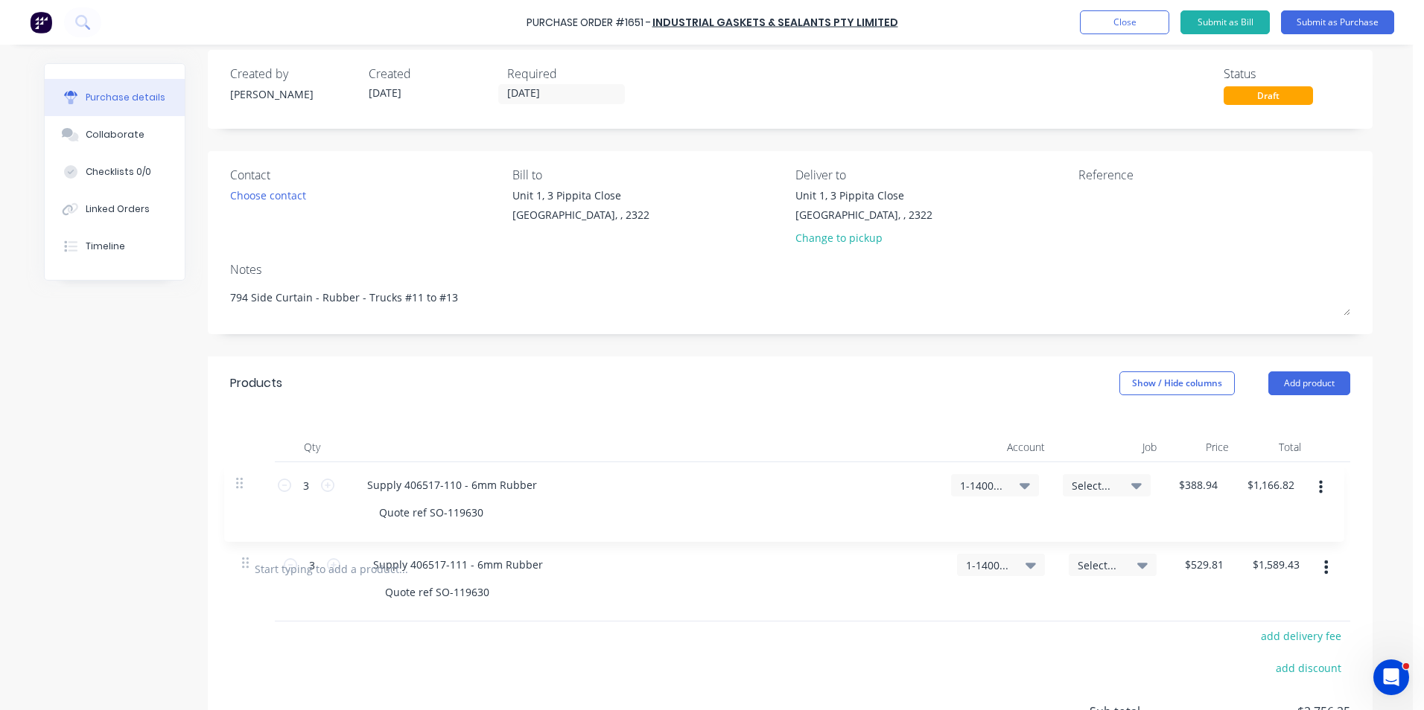
type input "$529.81"
type input "$1,589.43"
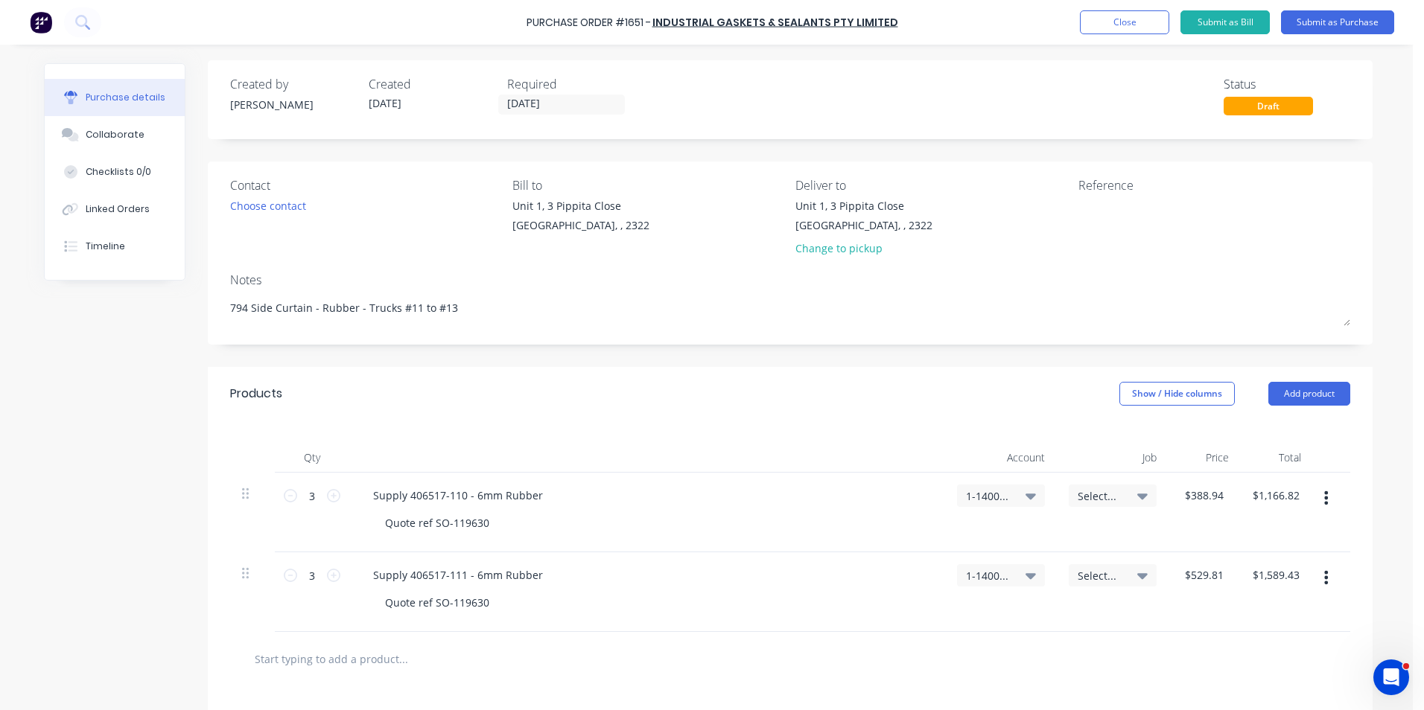
scroll to position [0, 0]
click at [1333, 21] on button "Submit as Purchase" at bounding box center [1337, 22] width 113 height 24
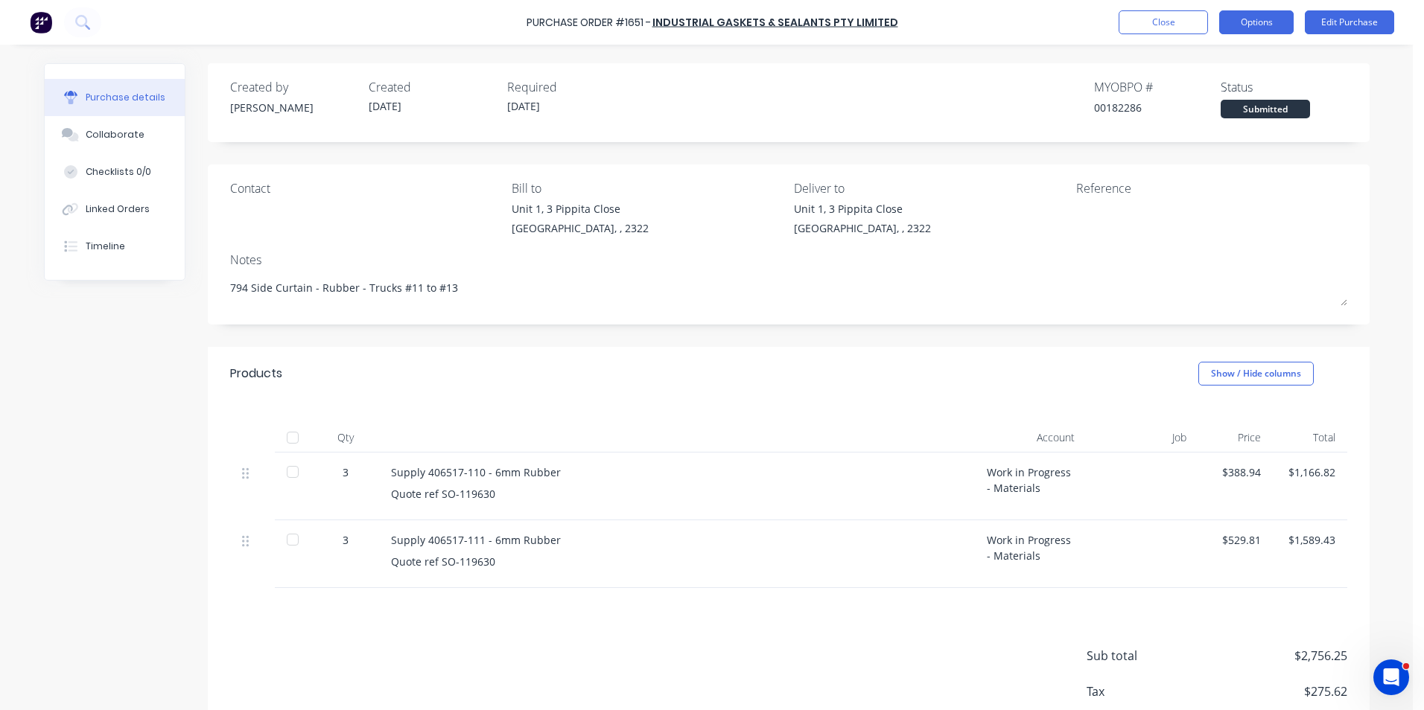
click at [1261, 27] on button "Options" at bounding box center [1256, 22] width 74 height 24
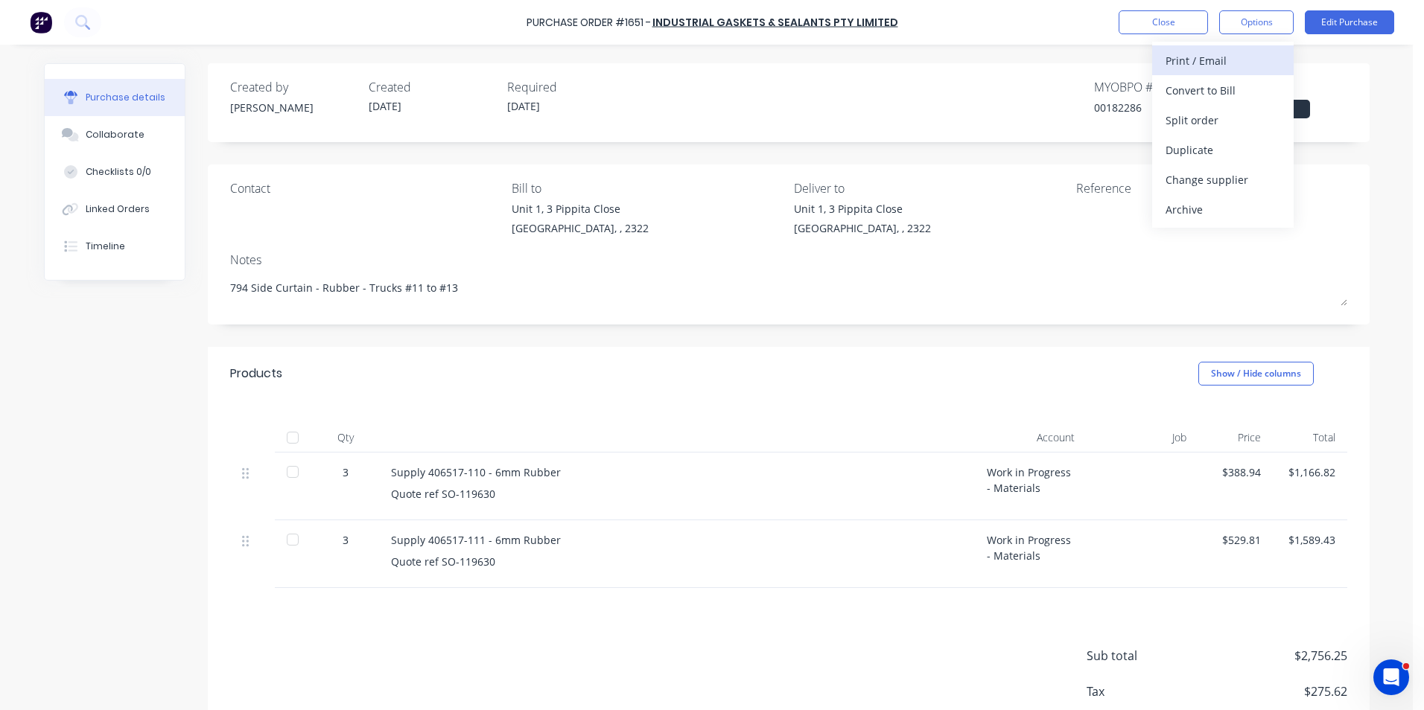
click at [1216, 58] on div "Print / Email" at bounding box center [1222, 61] width 115 height 22
click at [1200, 92] on div "With pricing" at bounding box center [1222, 91] width 115 height 22
type textarea "x"
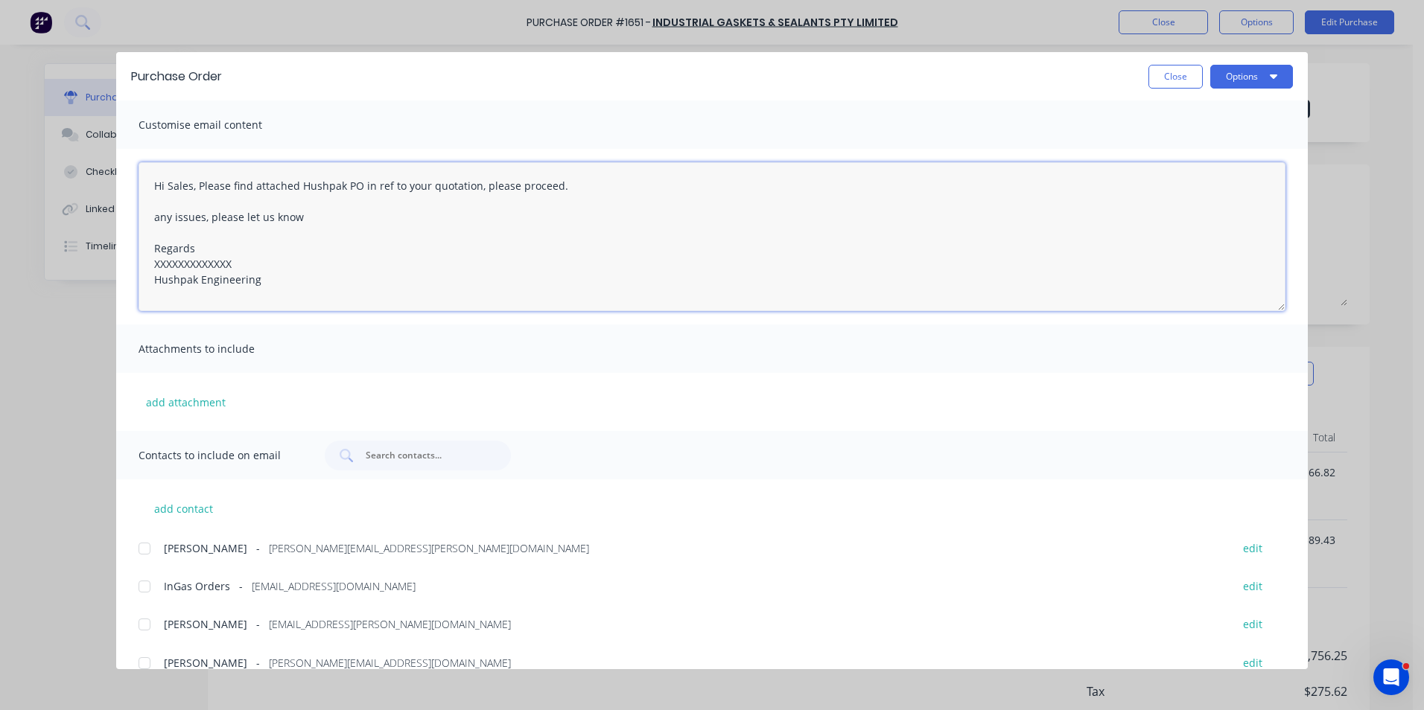
drag, startPoint x: 245, startPoint y: 261, endPoint x: 145, endPoint y: 262, distance: 99.8
click at [145, 262] on textarea "Hi Sales, Please find attached Hushpak PO in ref to your quotation, please proc…" at bounding box center [712, 236] width 1147 height 149
click at [480, 190] on textarea "Hi Sales, Please find attached Hushpak PO in ref to your quotation, please proc…" at bounding box center [712, 236] width 1147 height 149
type textarea "Hi Sales, Please find attached Hushpak PO in ref to your quotation, please note…"
click at [178, 400] on button "add attachment" at bounding box center [186, 402] width 95 height 22
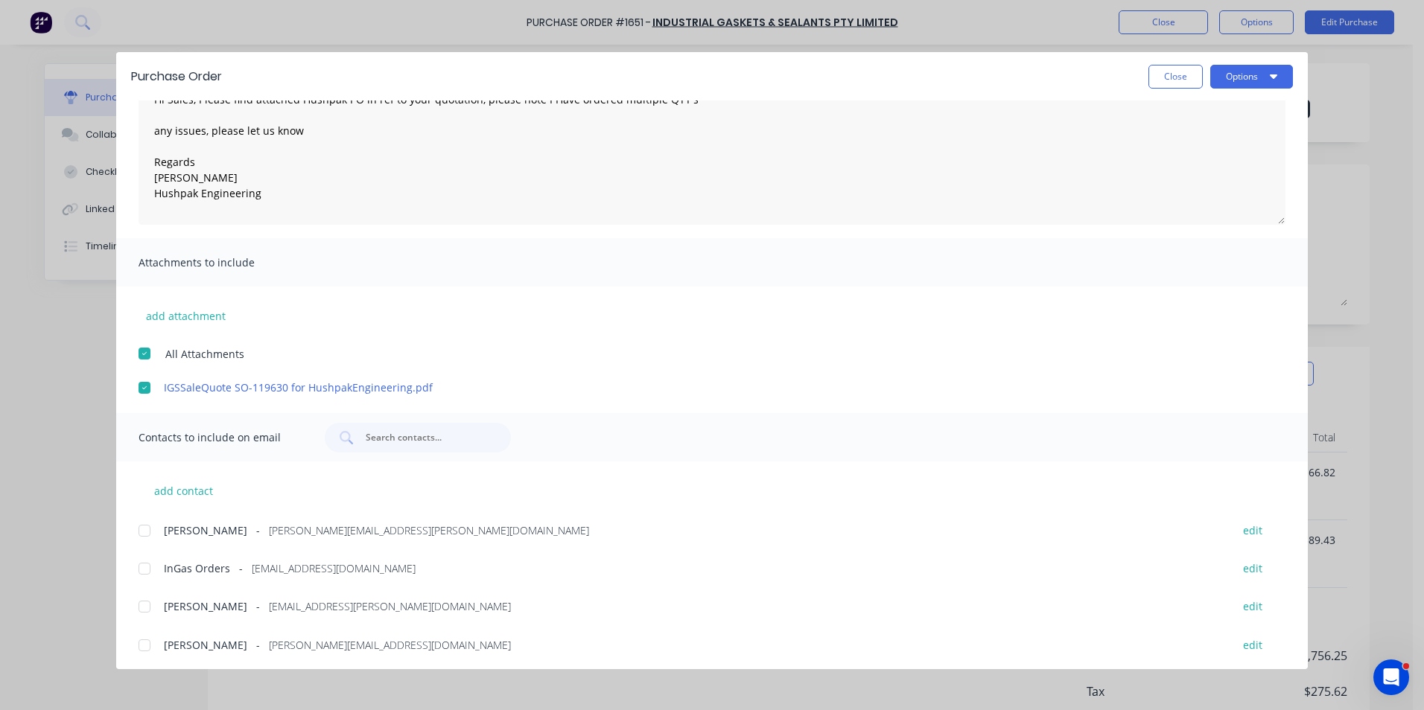
scroll to position [90, 0]
click at [144, 529] on div at bounding box center [145, 527] width 30 height 30
click at [141, 565] on div at bounding box center [145, 565] width 30 height 30
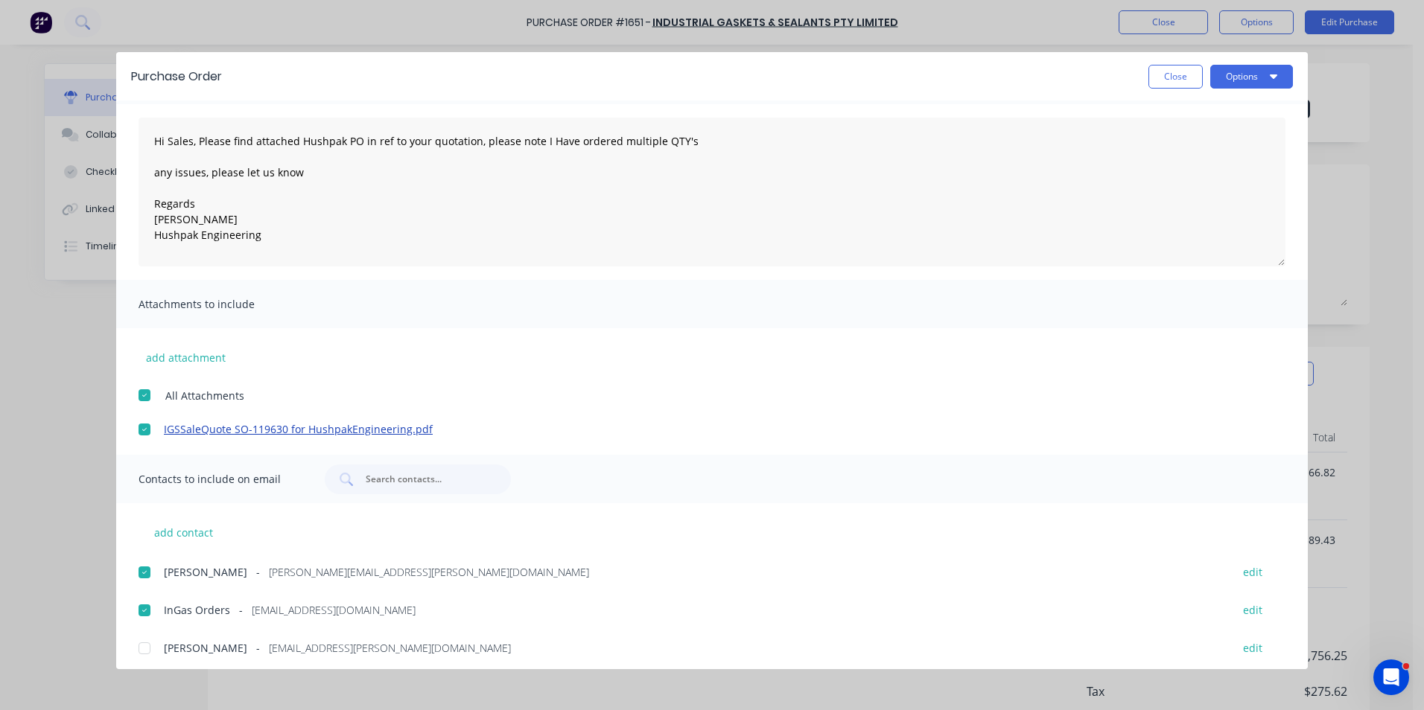
scroll to position [0, 0]
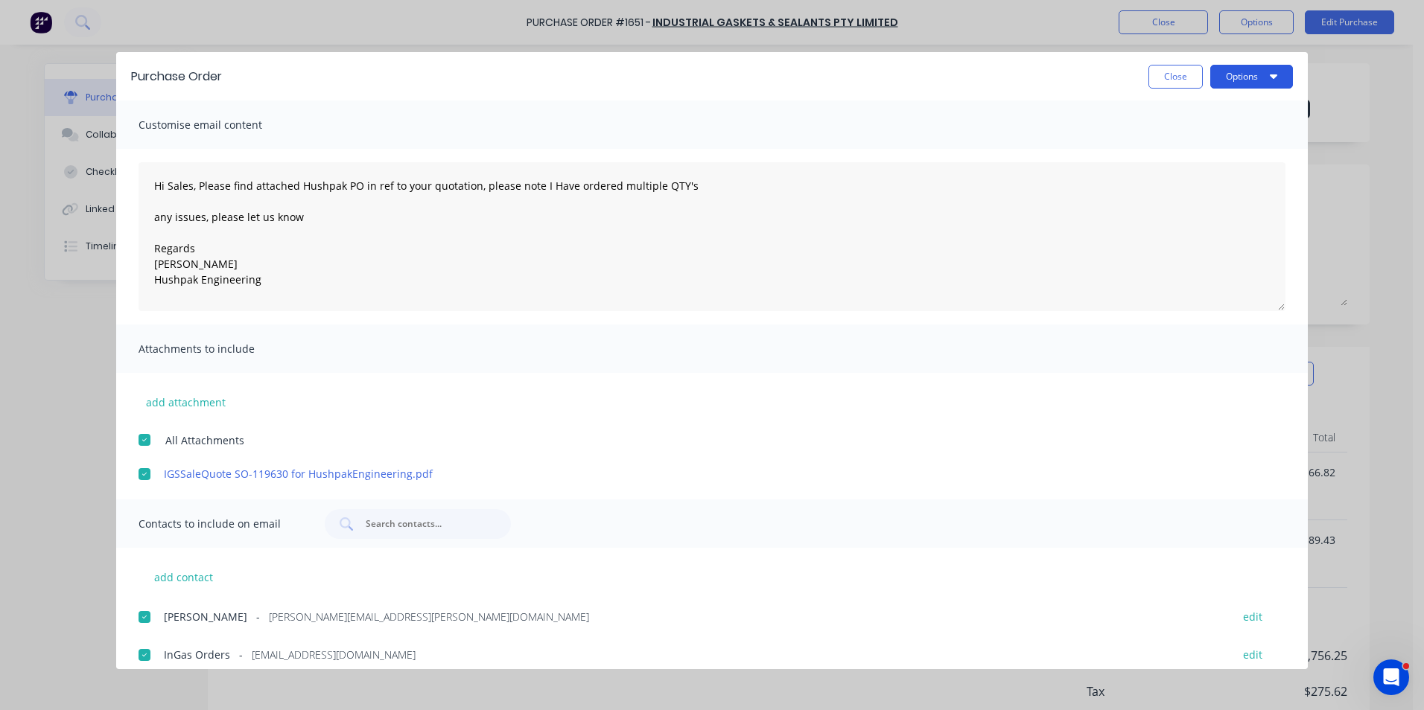
click at [1241, 77] on button "Options" at bounding box center [1251, 77] width 83 height 24
click at [1181, 174] on div "Email" at bounding box center [1222, 174] width 115 height 22
click at [1162, 79] on button "Close" at bounding box center [1175, 77] width 54 height 24
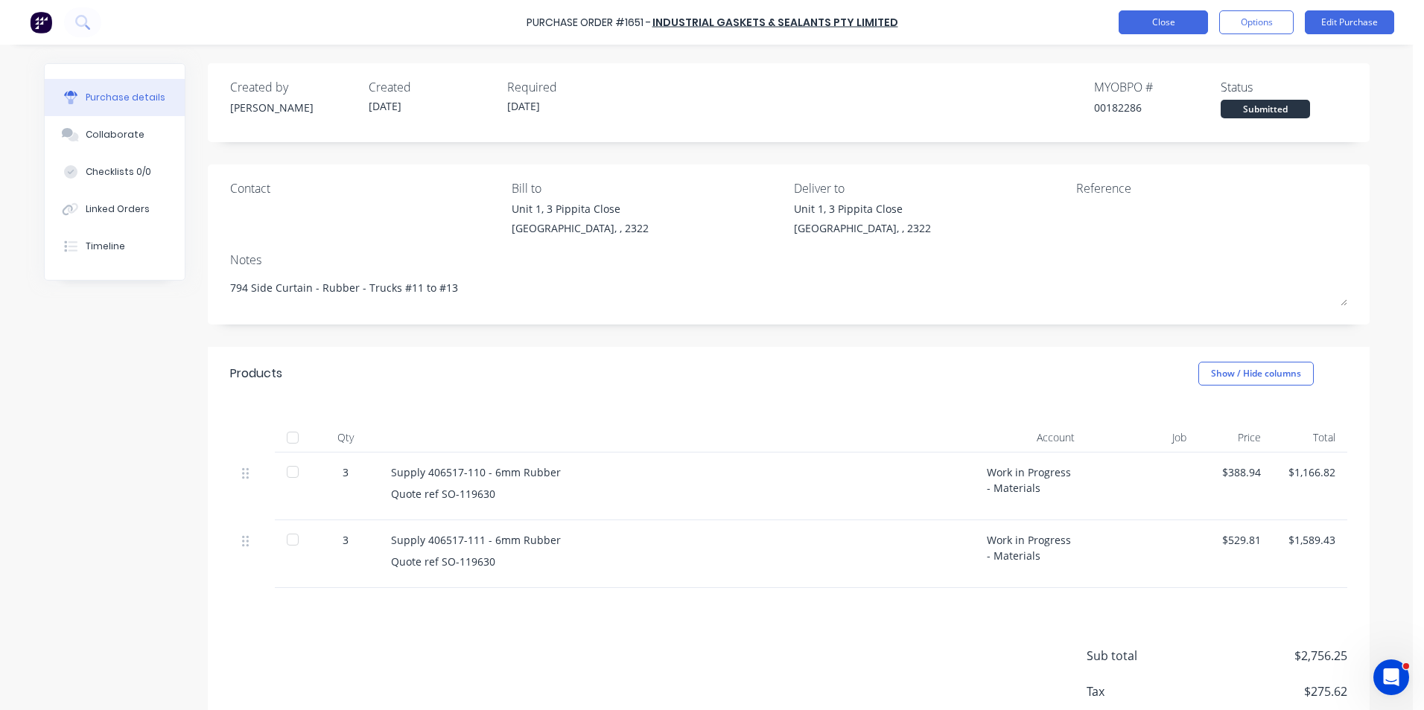
click at [1172, 16] on button "Close" at bounding box center [1162, 22] width 89 height 24
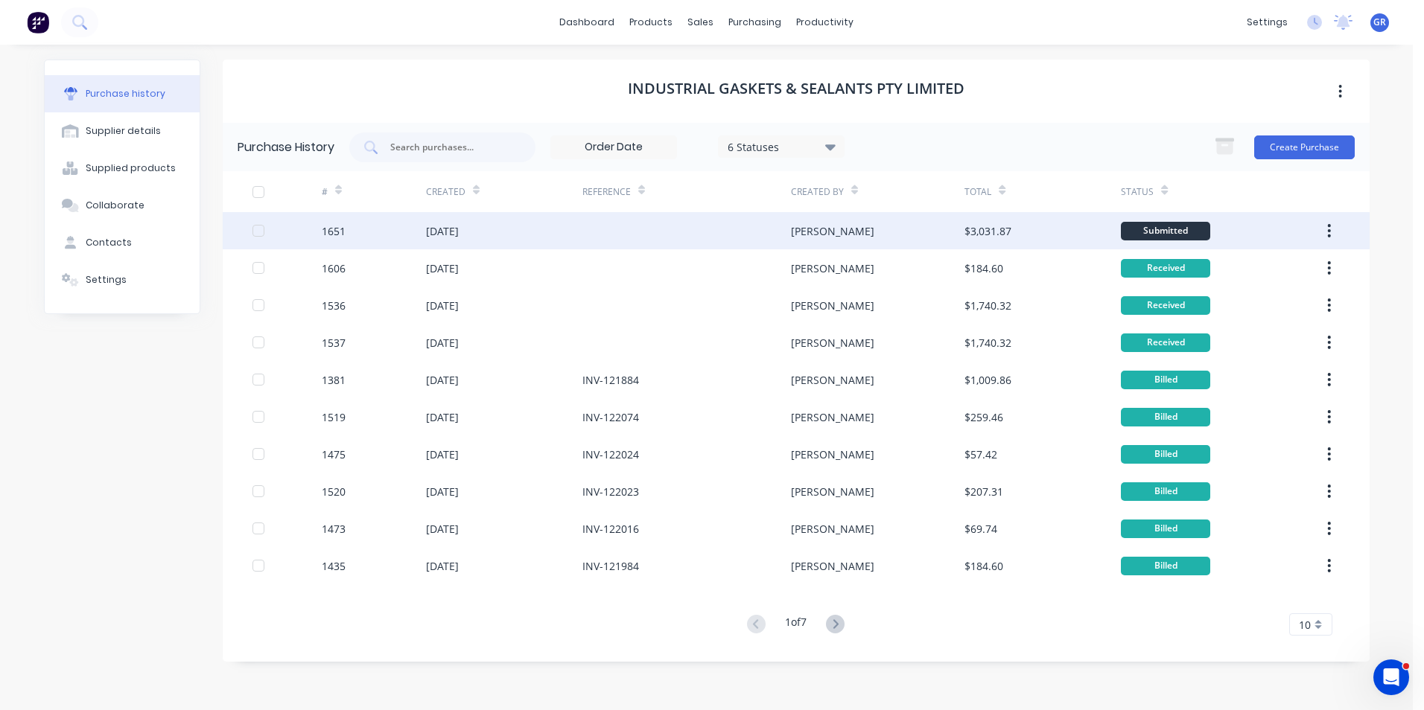
click at [330, 232] on div "1651" at bounding box center [334, 231] width 24 height 16
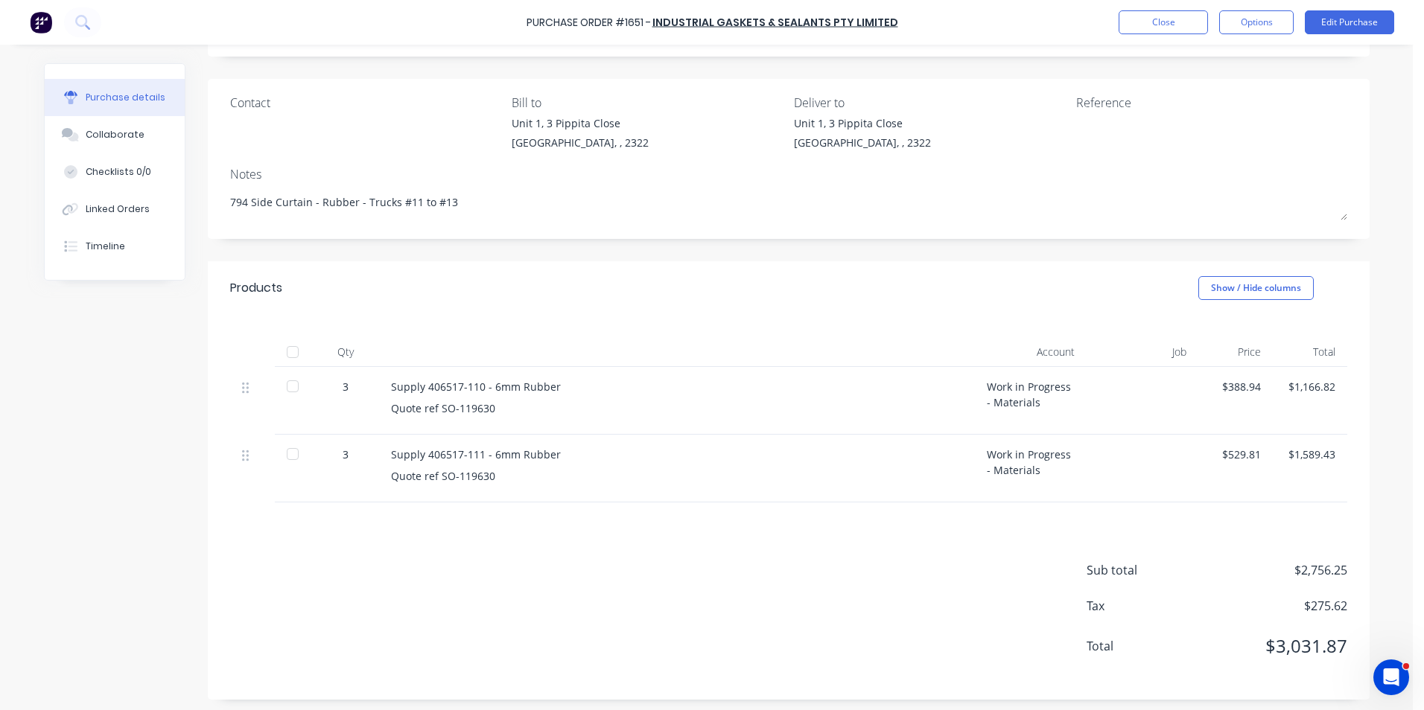
scroll to position [90, 0]
click at [1353, 23] on button "Edit Purchase" at bounding box center [1349, 22] width 89 height 24
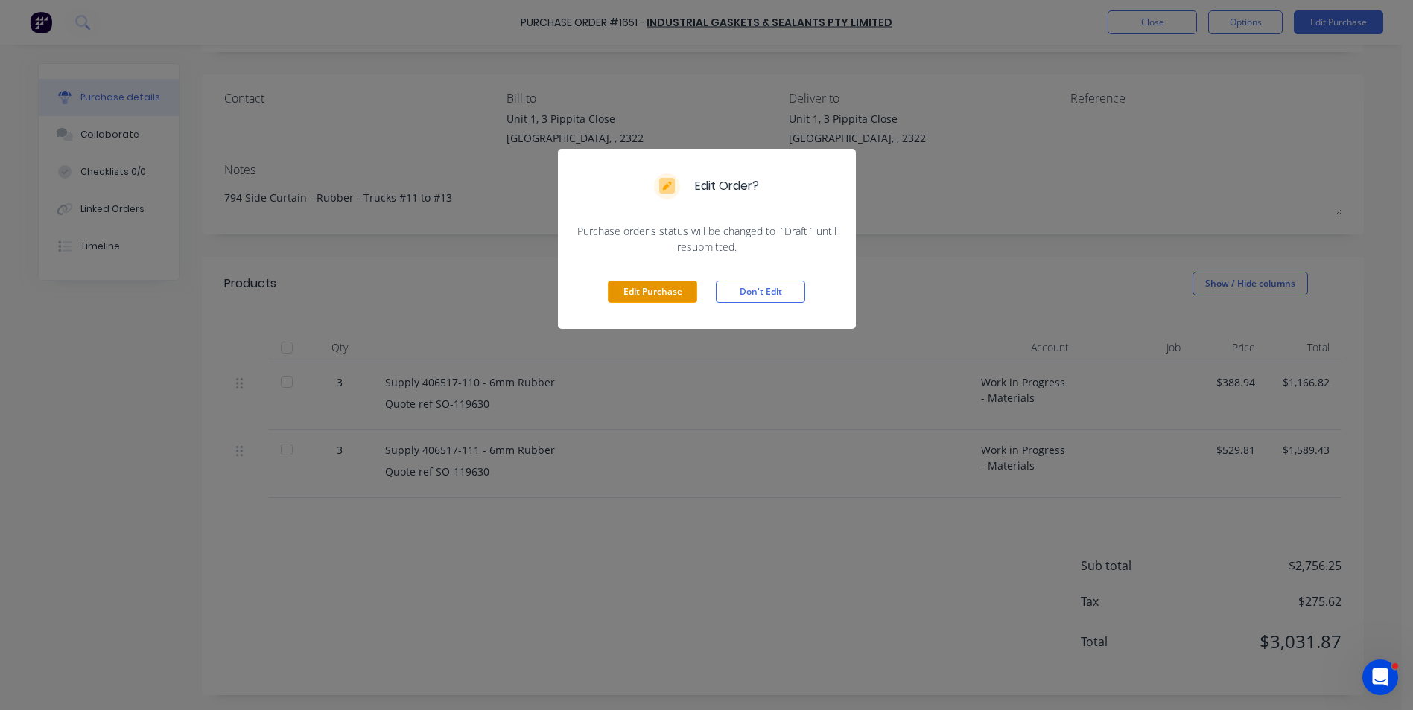
click at [657, 293] on button "Edit Purchase" at bounding box center [652, 292] width 89 height 22
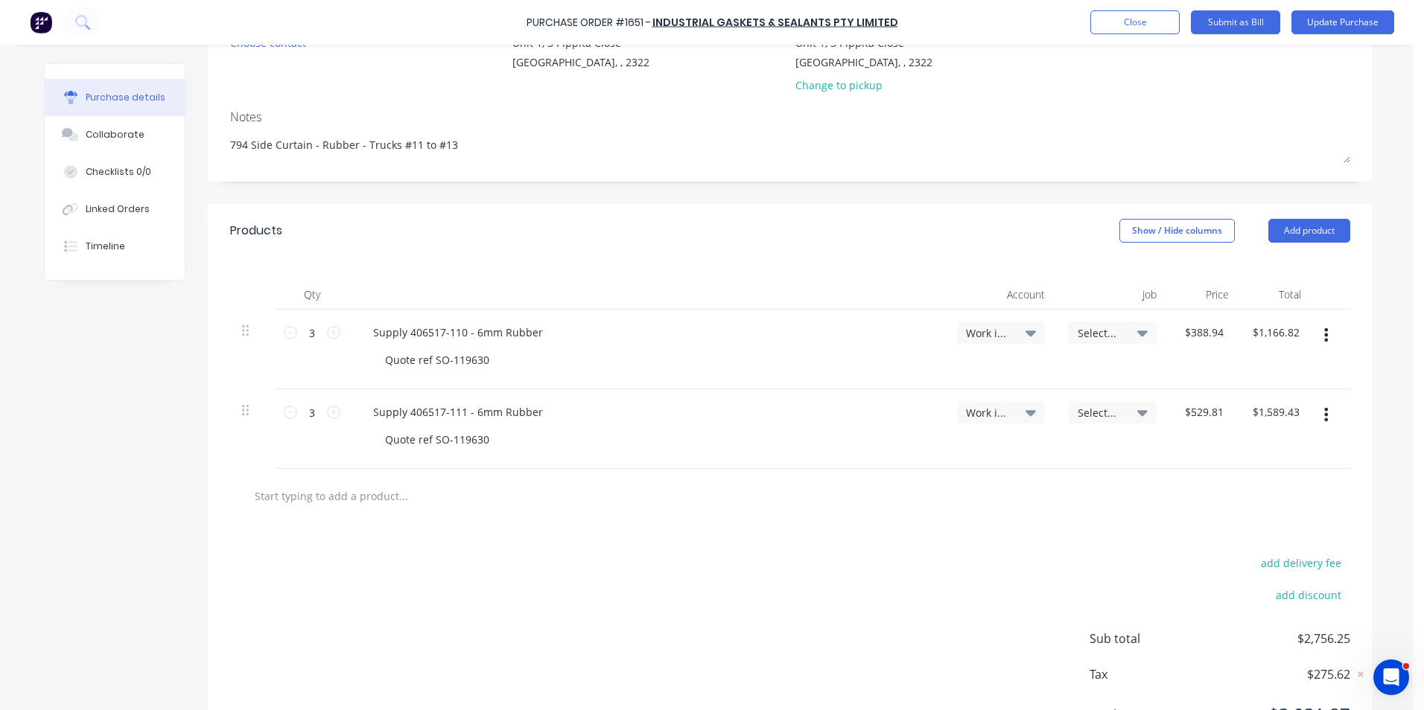
scroll to position [239, 0]
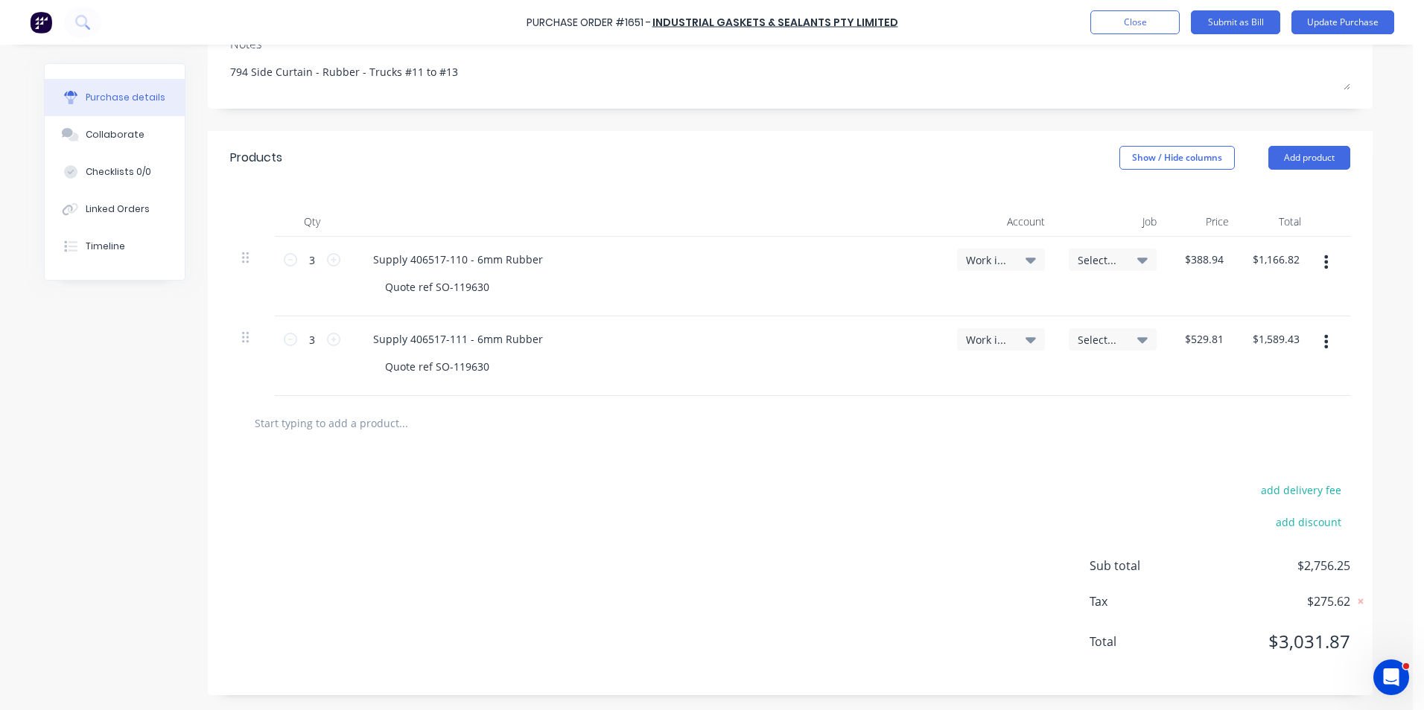
click at [1324, 261] on icon "button" at bounding box center [1326, 262] width 4 height 16
click at [1257, 329] on button "Duplicate" at bounding box center [1280, 331] width 127 height 30
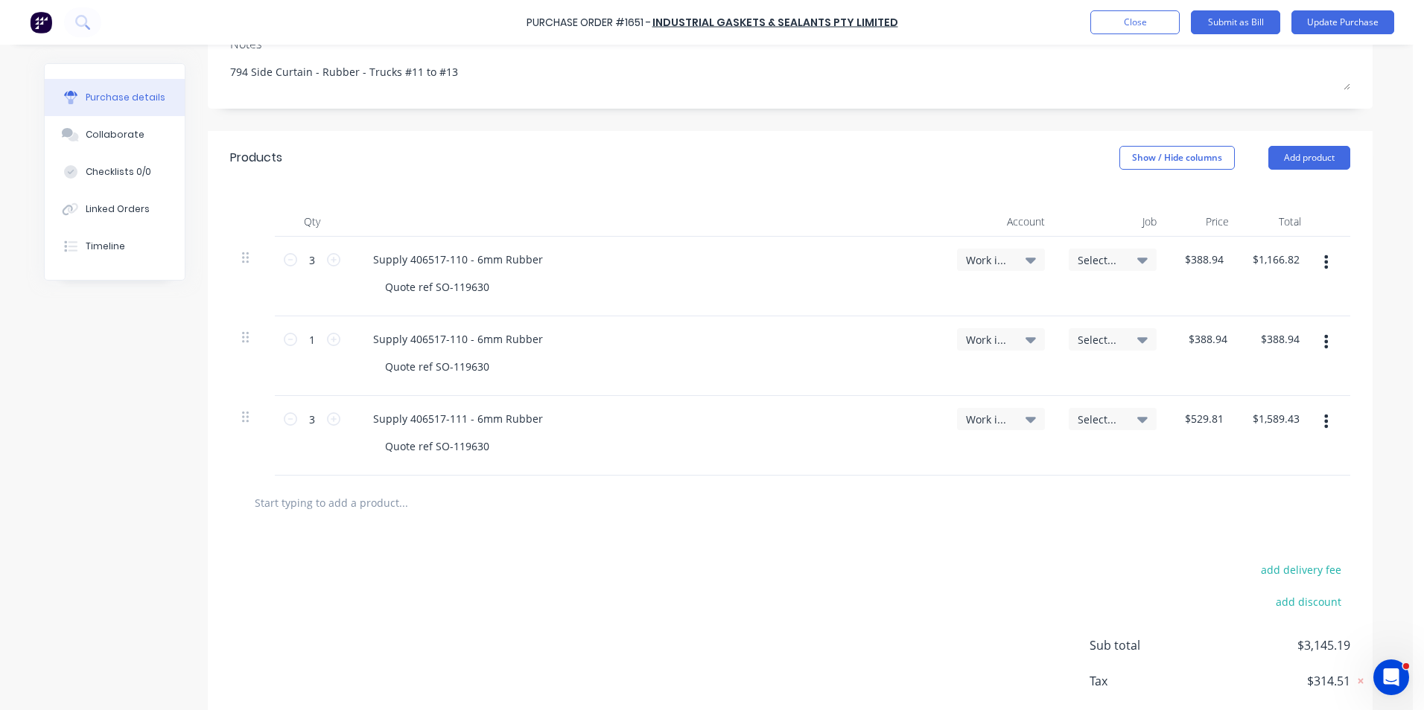
click at [1325, 338] on button "button" at bounding box center [1325, 341] width 35 height 27
click at [1272, 410] on button "Duplicate" at bounding box center [1280, 411] width 127 height 30
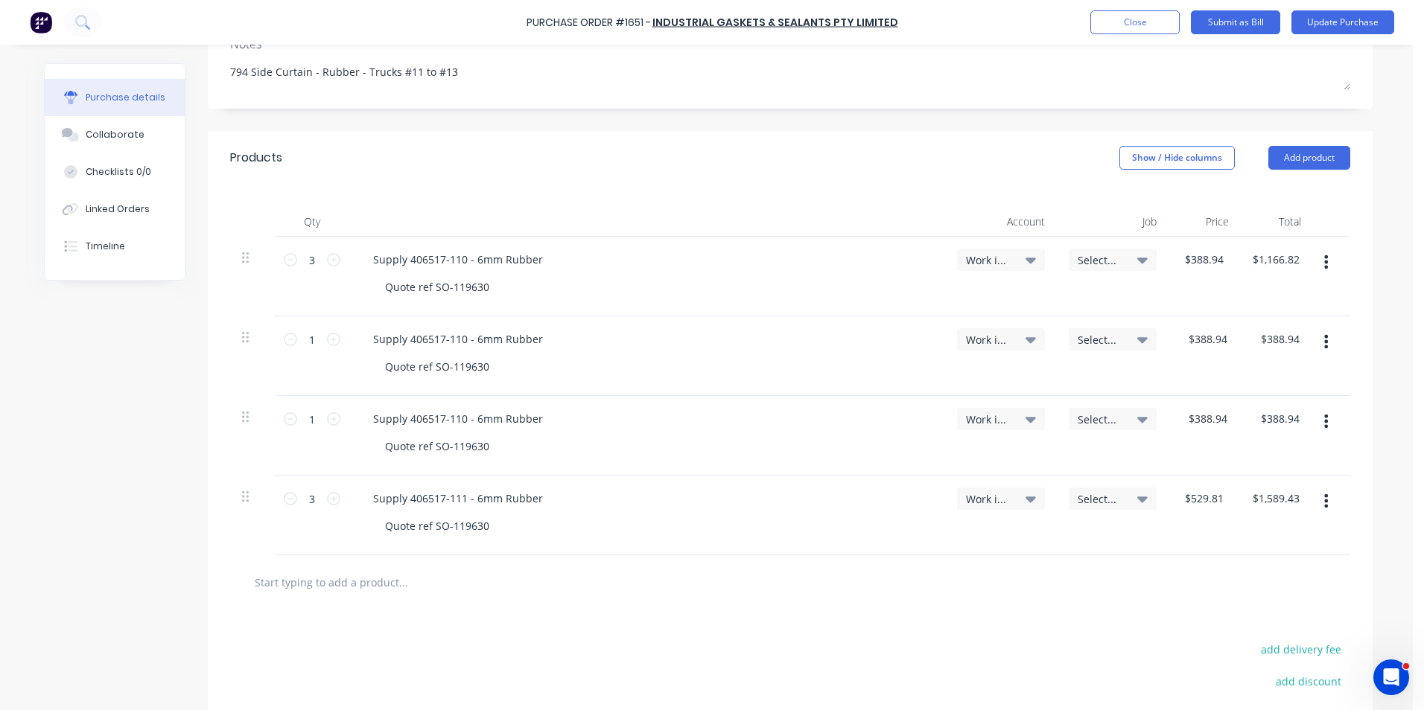
click at [1324, 503] on icon "button" at bounding box center [1326, 501] width 4 height 16
click at [1257, 562] on button "Duplicate" at bounding box center [1280, 571] width 127 height 30
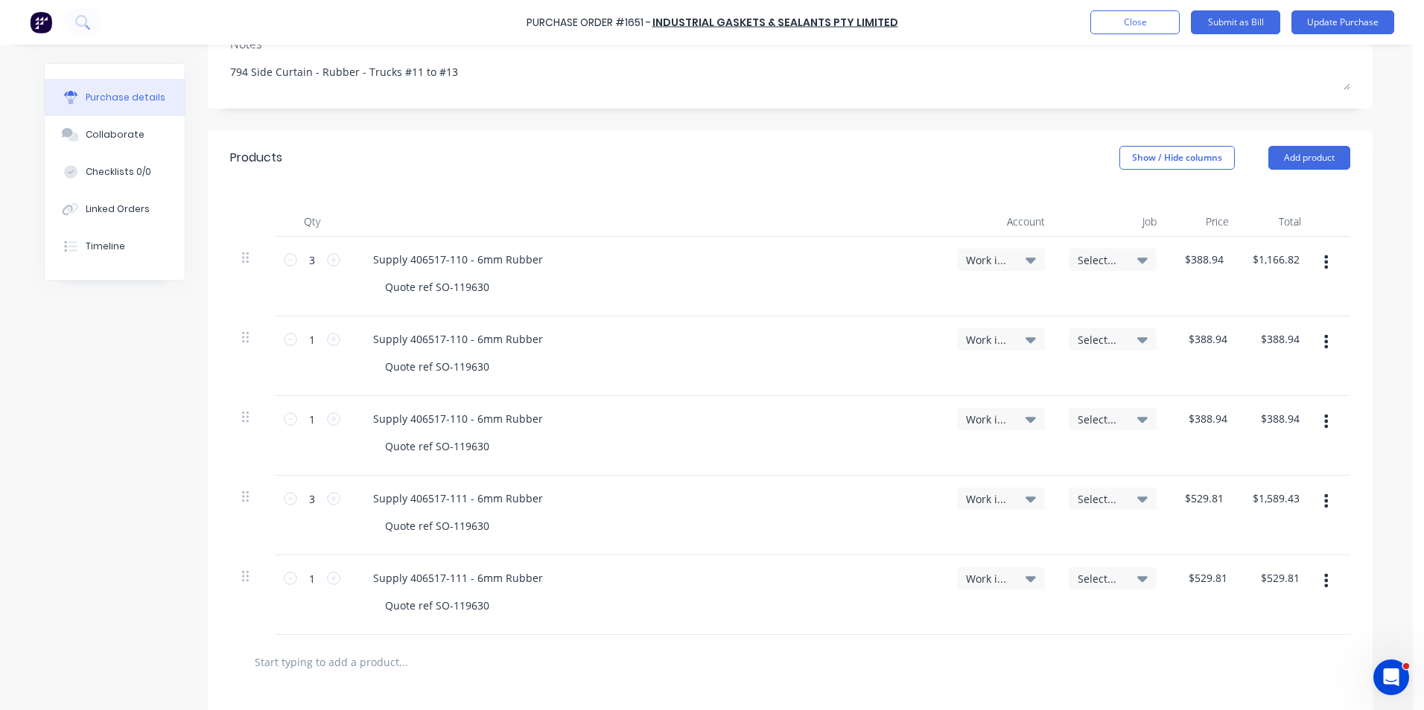
click at [1325, 579] on icon "button" at bounding box center [1327, 580] width 4 height 13
click at [1261, 651] on button "Duplicate" at bounding box center [1280, 650] width 127 height 30
click at [309, 260] on input "3" at bounding box center [312, 260] width 30 height 22
click at [305, 503] on input "3" at bounding box center [312, 499] width 30 height 22
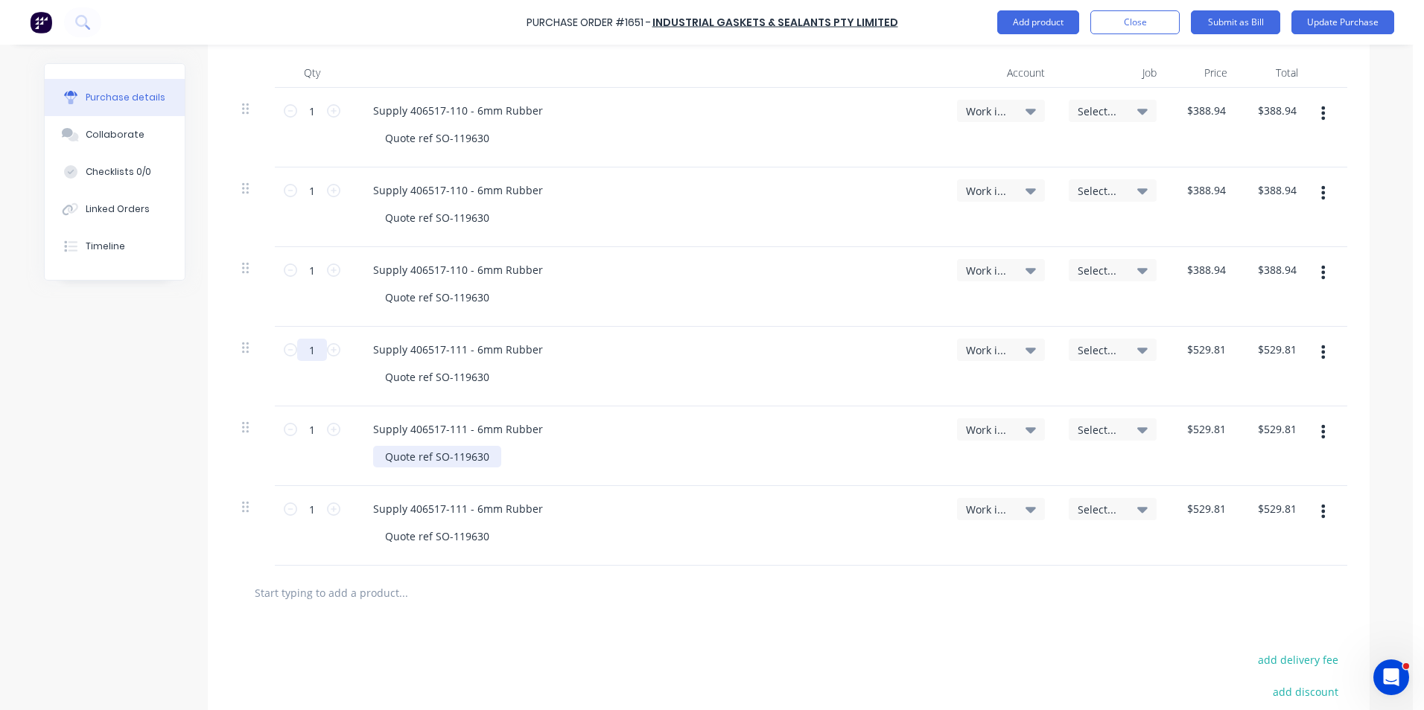
scroll to position [313, 0]
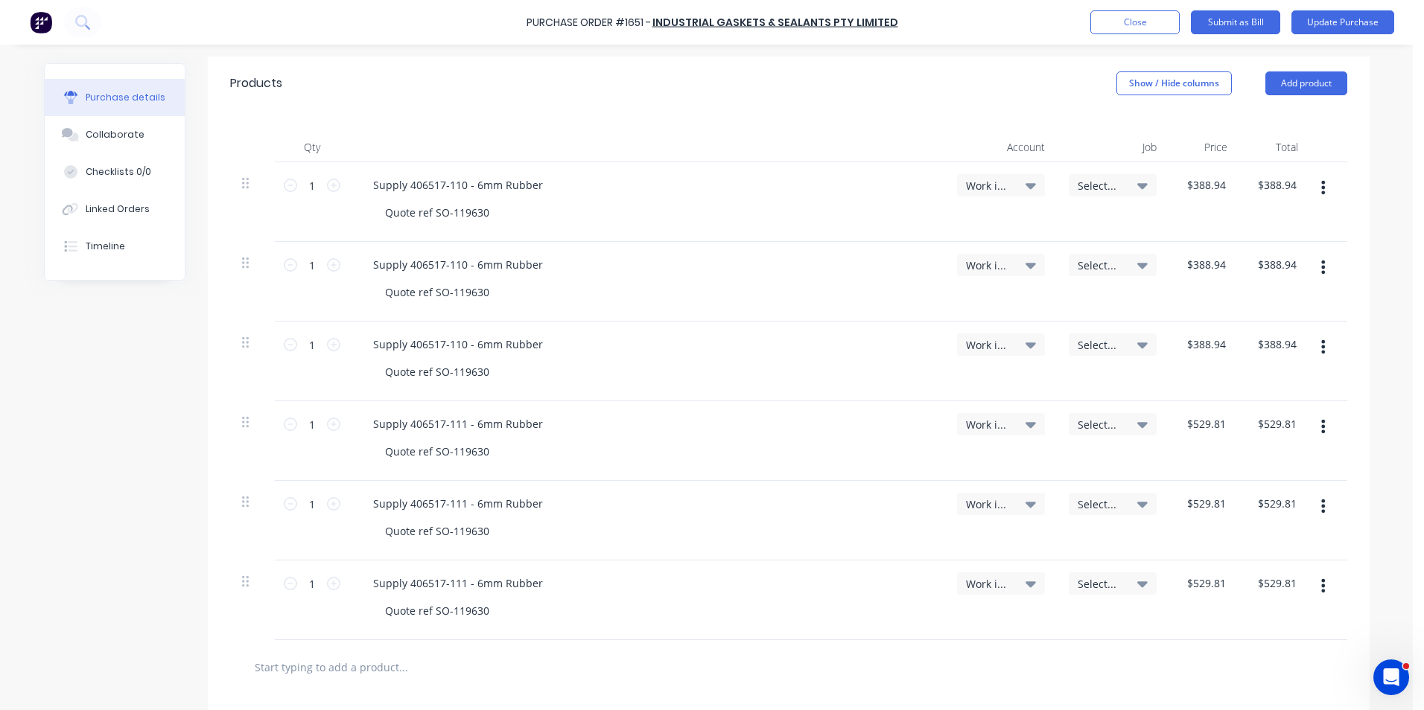
click at [1092, 183] on span "Select..." at bounding box center [1100, 186] width 45 height 16
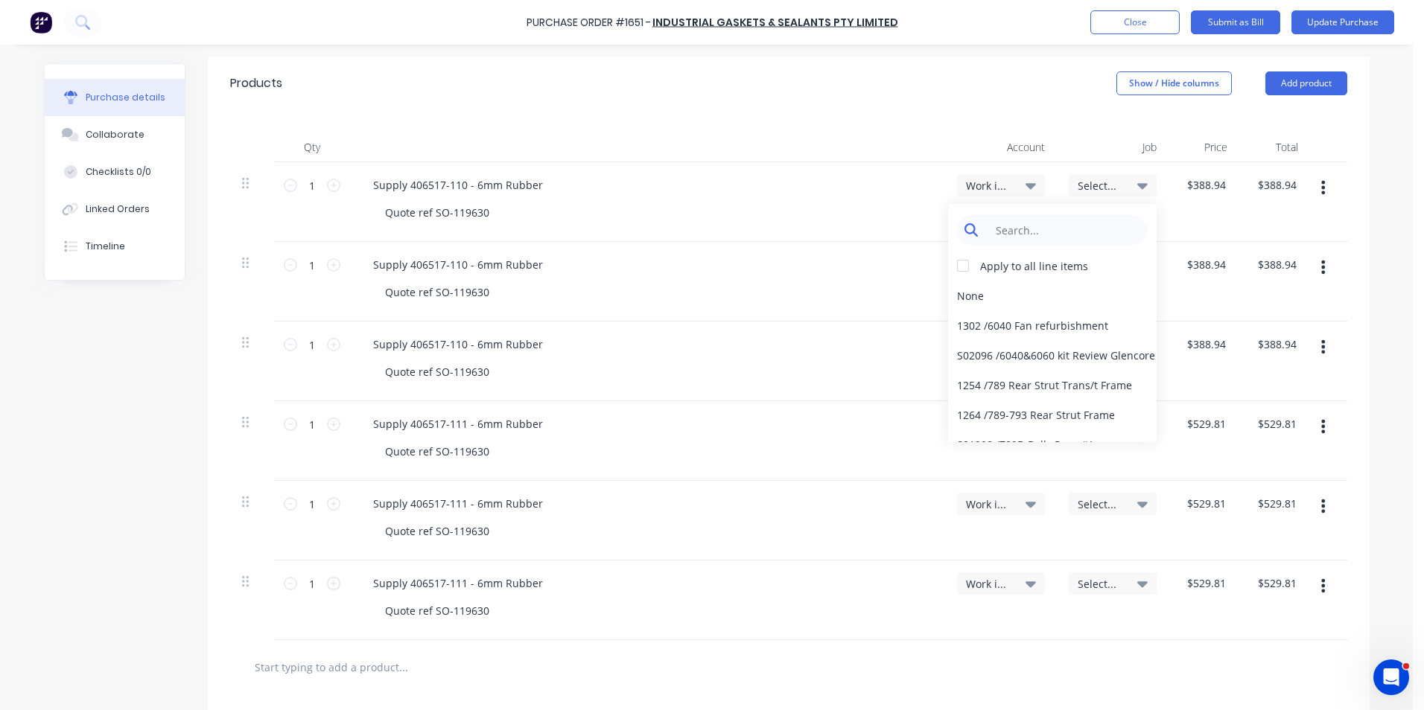
click at [1037, 224] on input at bounding box center [1063, 230] width 153 height 30
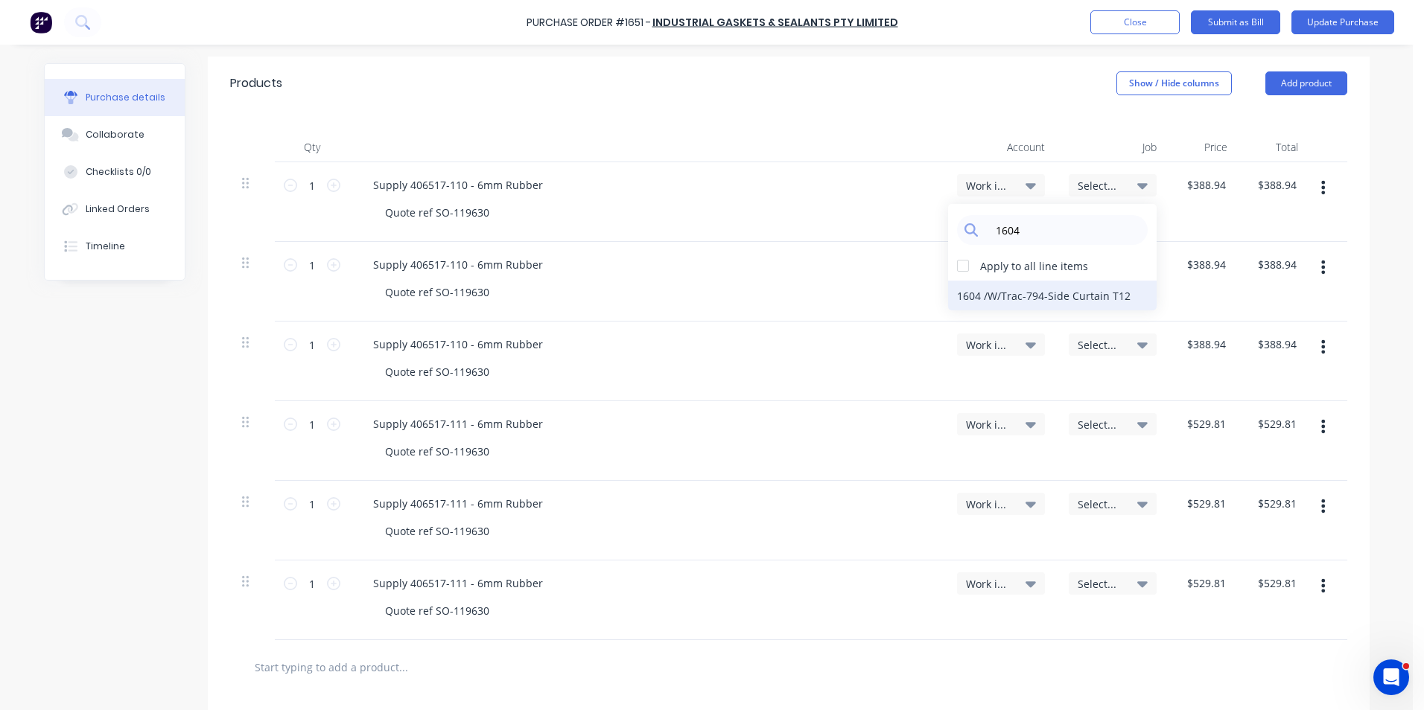
click at [1077, 297] on div "1604 / W/Trac-794-Side Curtain T12" at bounding box center [1052, 296] width 209 height 30
click at [1092, 426] on span "Select..." at bounding box center [1100, 425] width 45 height 16
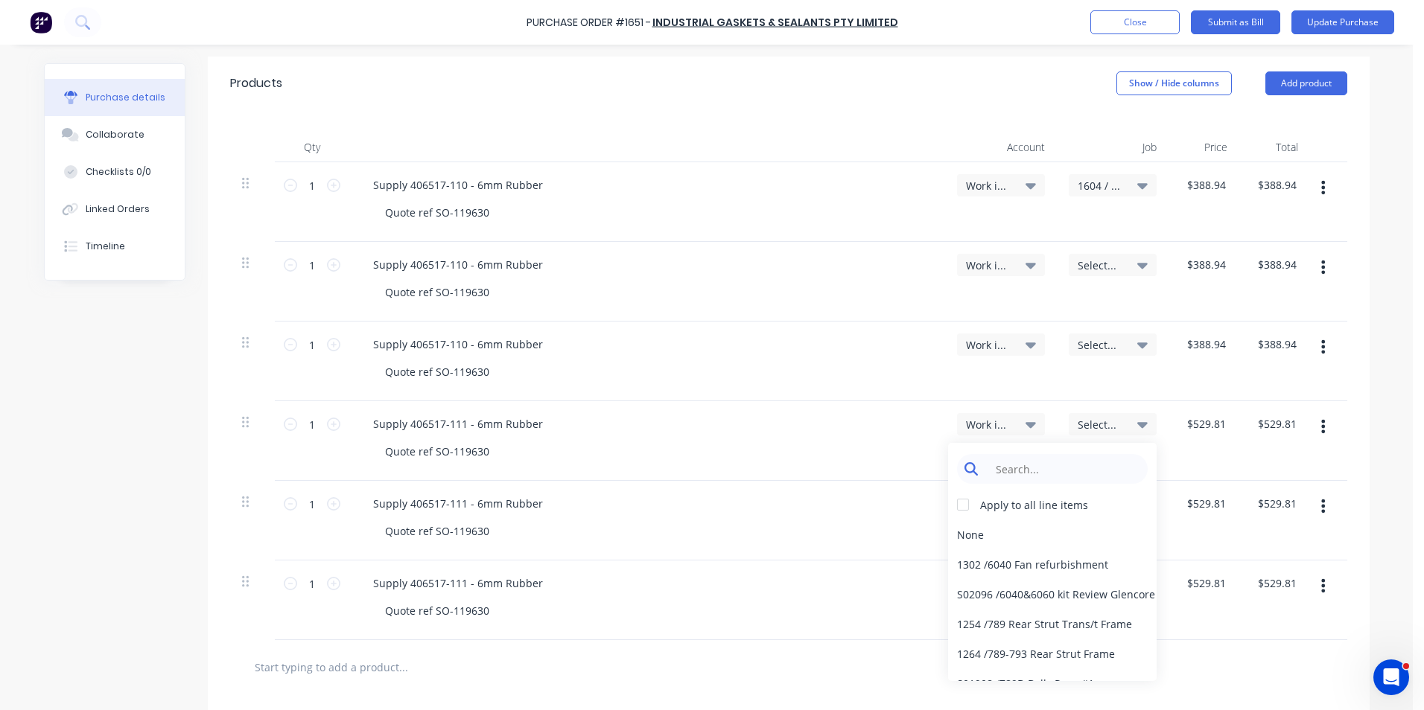
click at [1029, 466] on input at bounding box center [1063, 469] width 153 height 30
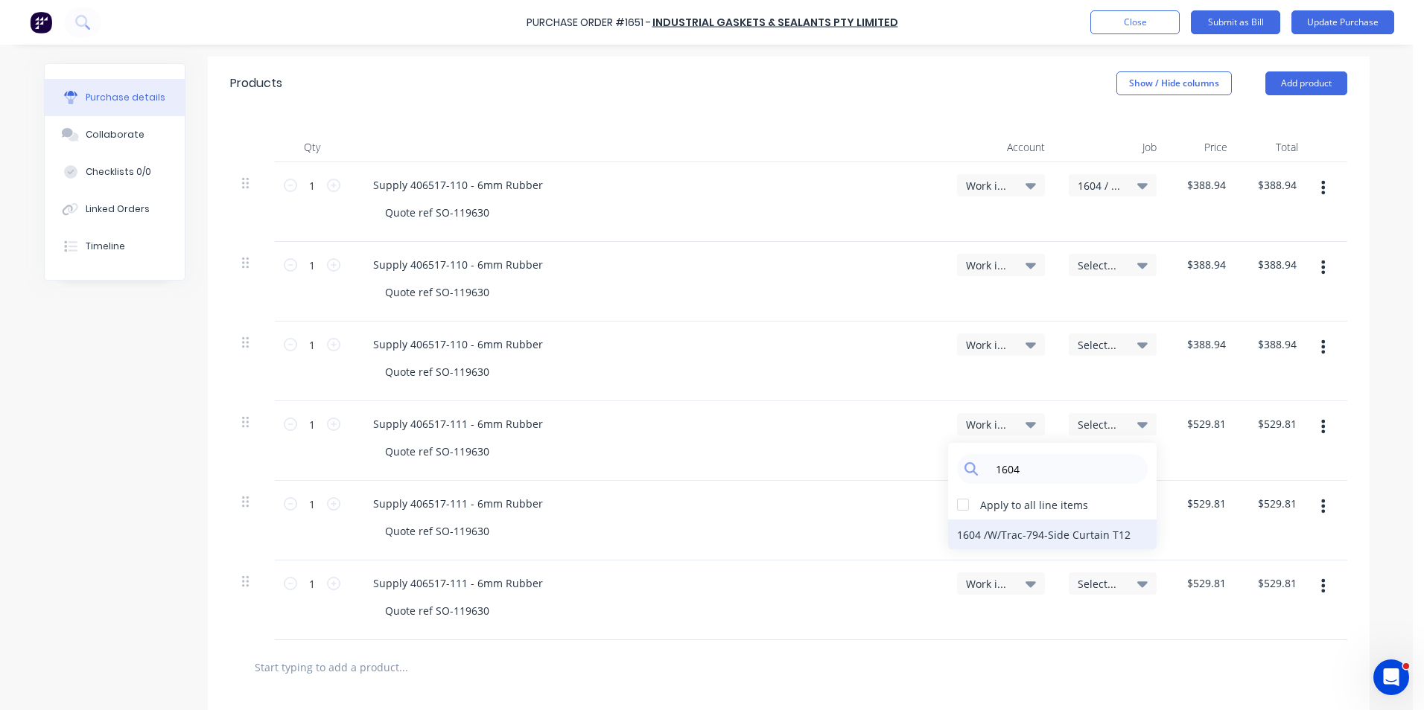
click at [1017, 535] on div "1604 / W/Trac-794-Side Curtain T12" at bounding box center [1052, 535] width 209 height 30
click at [1107, 261] on span "Select..." at bounding box center [1100, 266] width 45 height 16
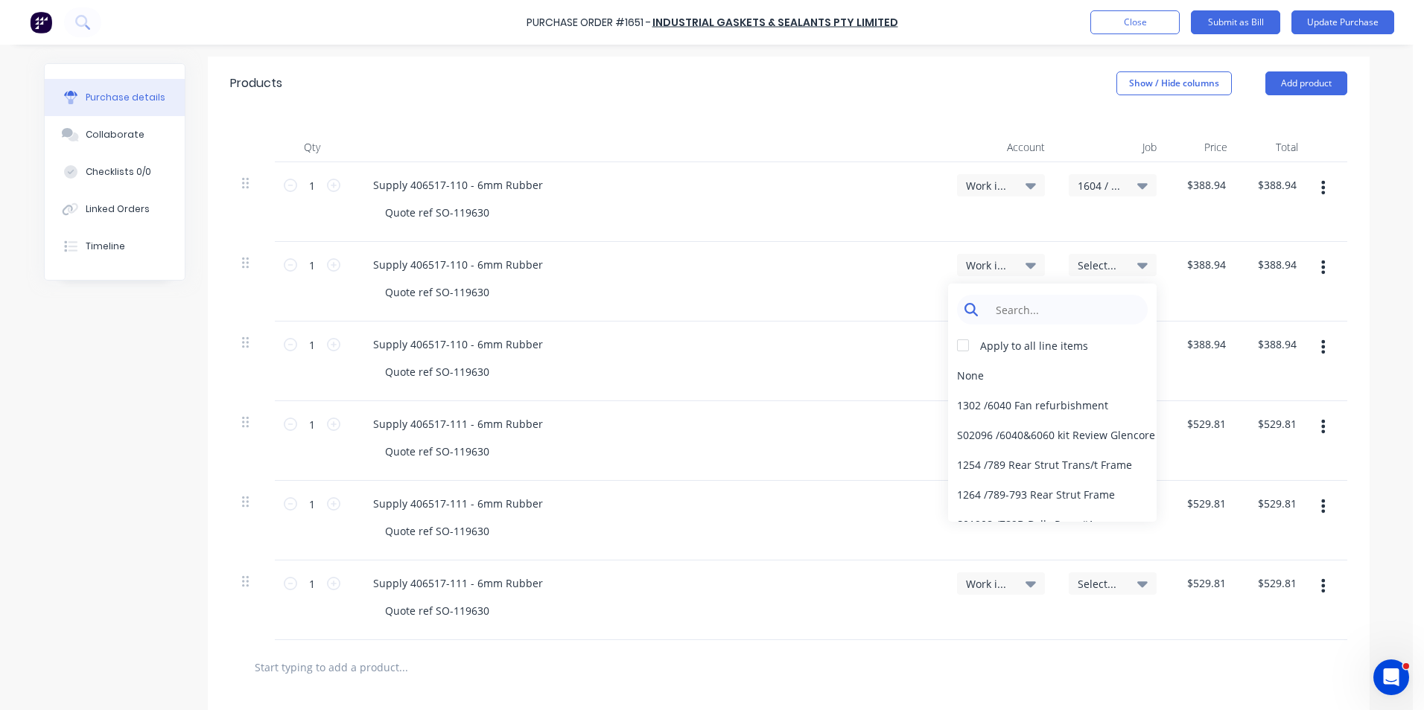
click at [1003, 308] on input at bounding box center [1063, 310] width 153 height 30
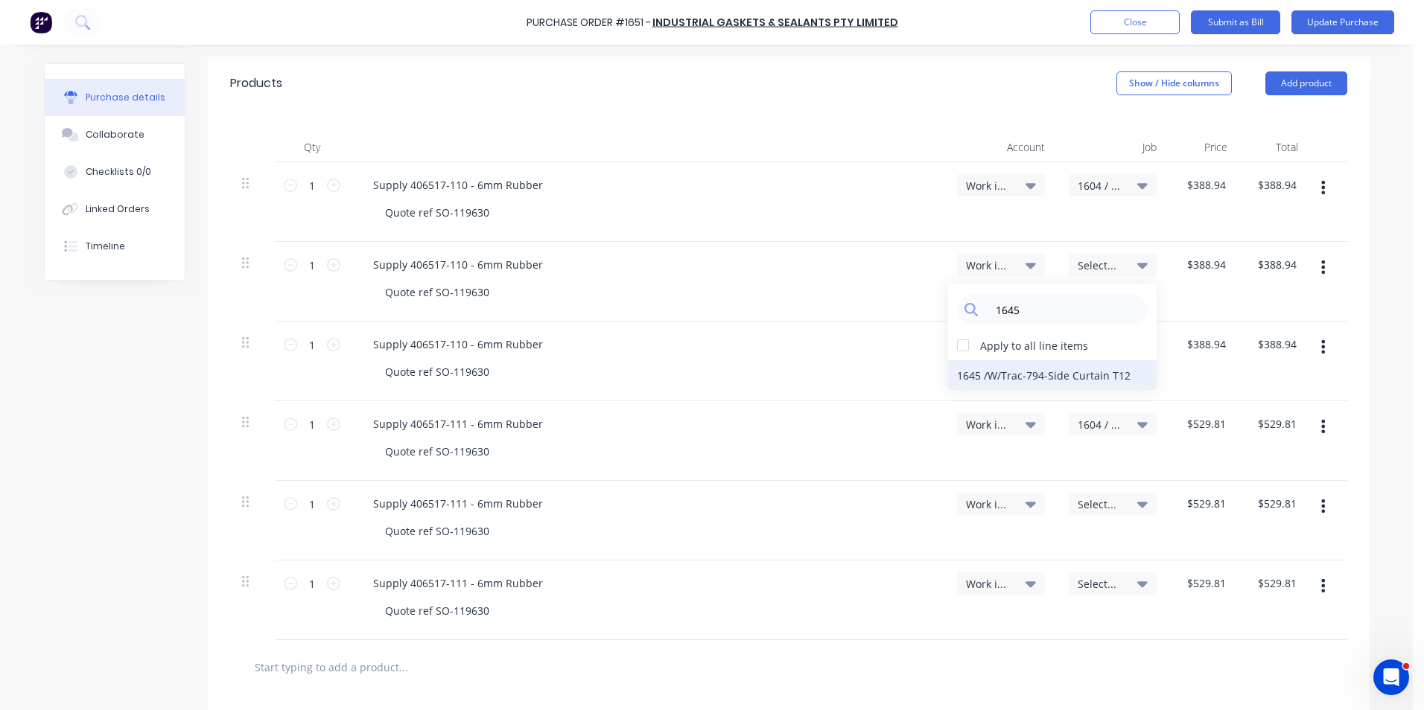
click at [993, 376] on div "1645 / W/Trac-794-Side Curtain T12" at bounding box center [1052, 375] width 209 height 30
click at [1089, 501] on span "Select..." at bounding box center [1100, 505] width 45 height 16
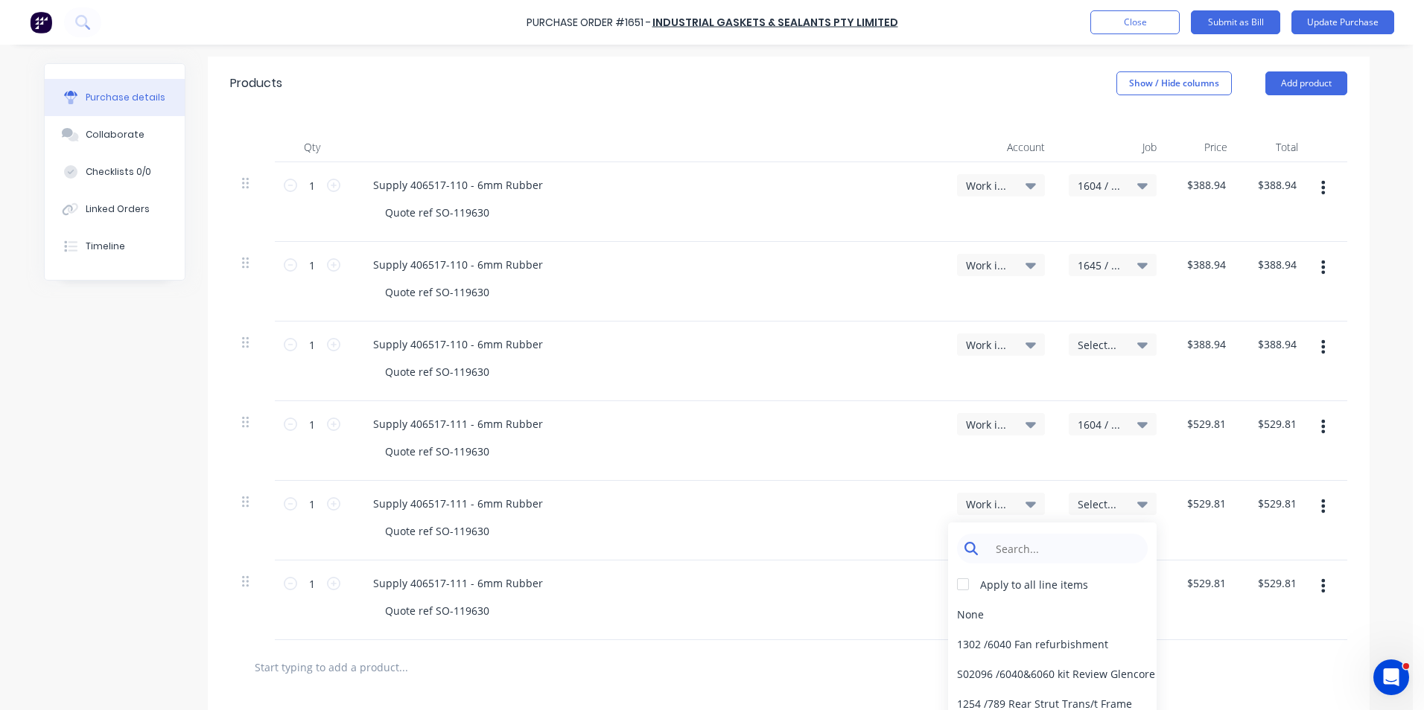
drag, startPoint x: 1089, startPoint y: 501, endPoint x: 1055, endPoint y: 542, distance: 53.4
click at [1055, 542] on input at bounding box center [1063, 549] width 153 height 30
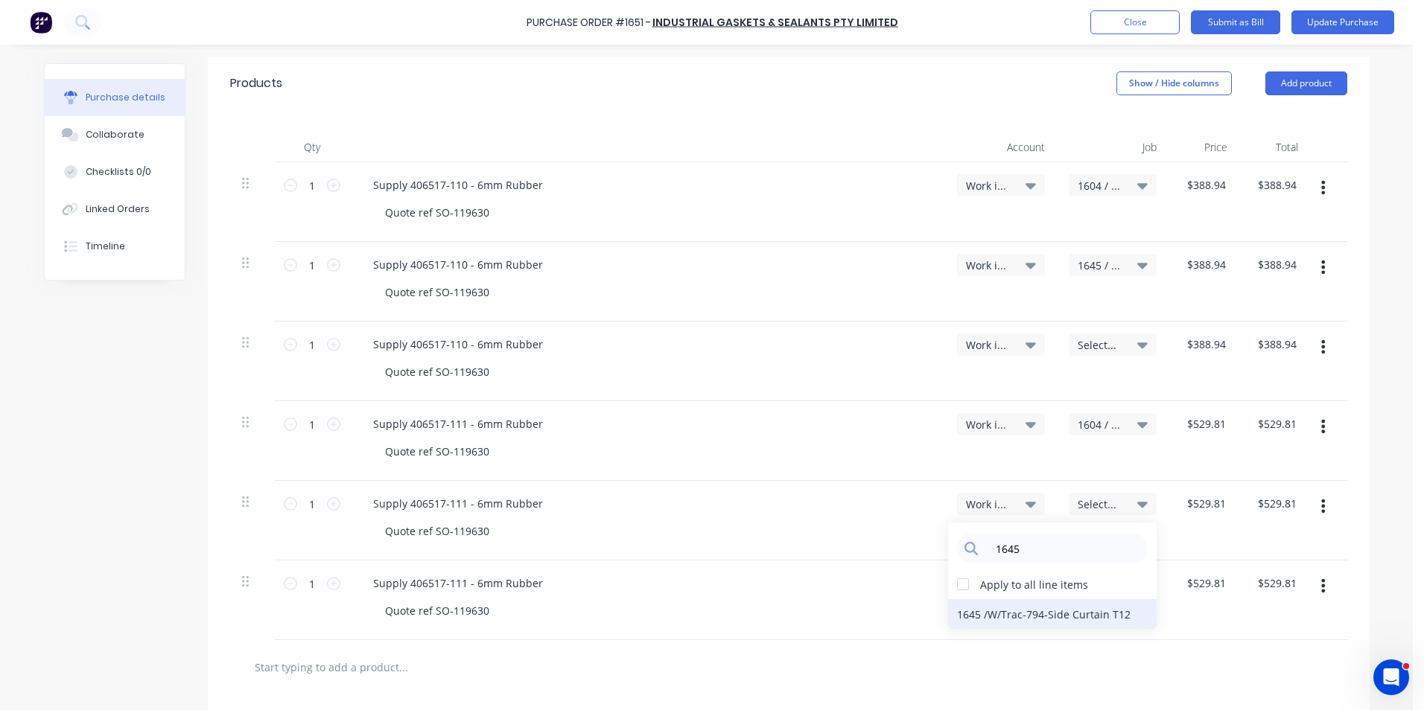
click at [993, 611] on div "1645 / W/Trac-794-Side Curtain T12" at bounding box center [1052, 614] width 209 height 30
click at [1083, 341] on span "Select..." at bounding box center [1100, 345] width 45 height 16
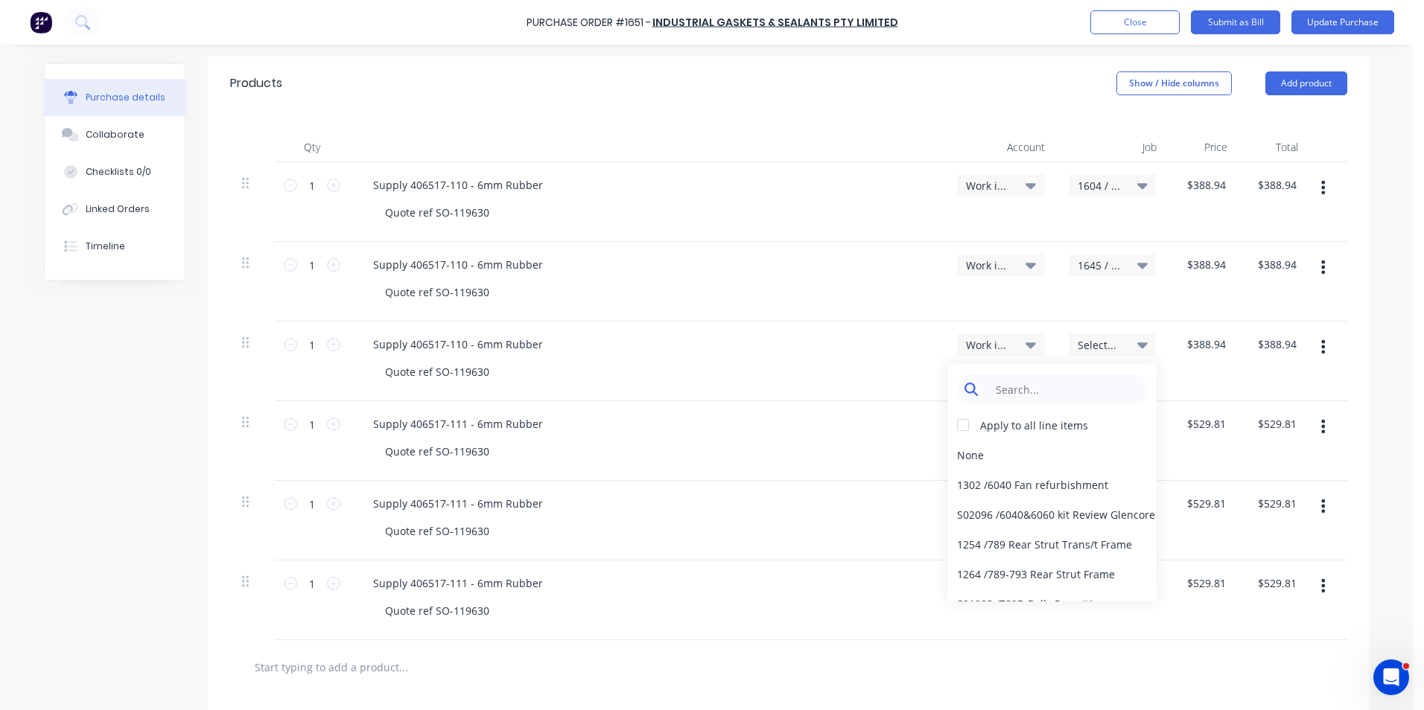
click at [1034, 391] on input at bounding box center [1063, 390] width 153 height 30
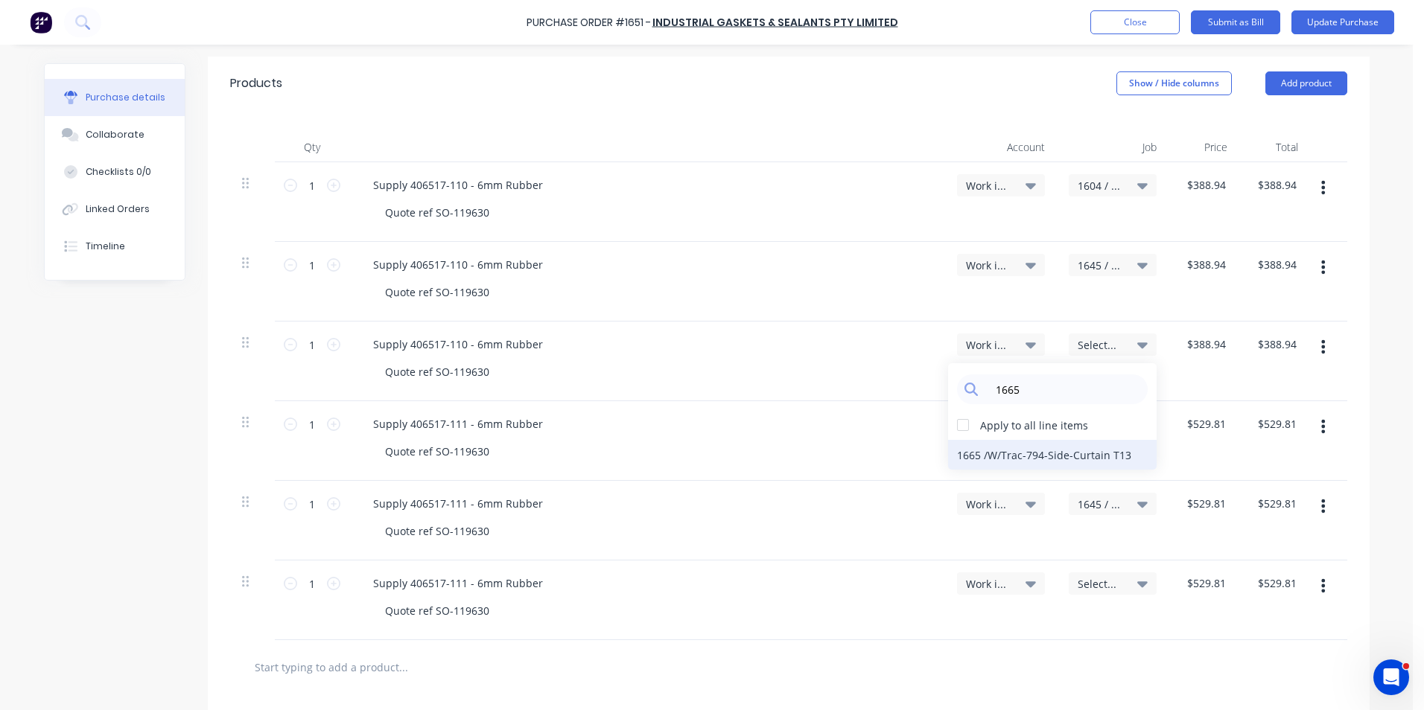
click at [1004, 452] on div "1665 / W/Trac-794-Side-Curtain T13" at bounding box center [1052, 455] width 209 height 30
click at [1089, 582] on span "Select..." at bounding box center [1100, 584] width 45 height 16
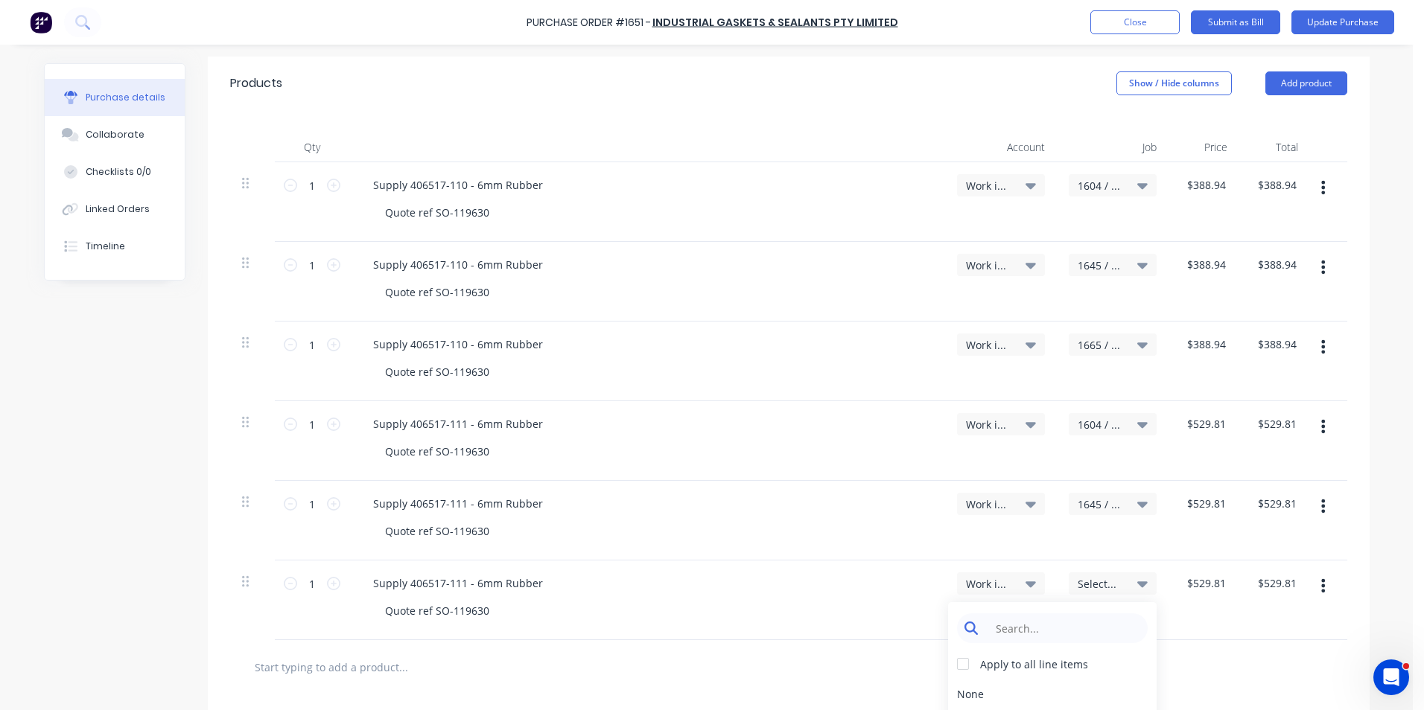
click at [1030, 627] on input at bounding box center [1063, 629] width 153 height 30
click at [1095, 693] on div "1665 / W/Trac-794-Side-Curtain T13" at bounding box center [1052, 694] width 209 height 30
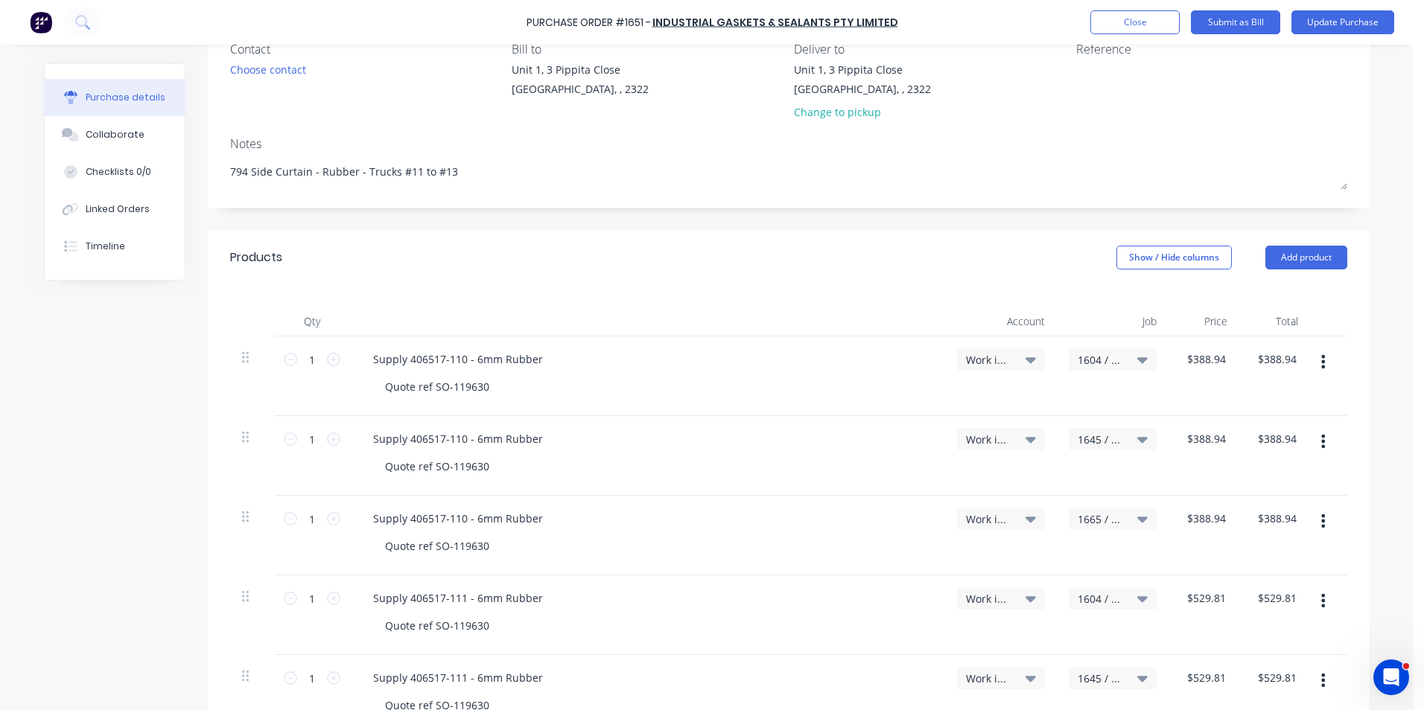
scroll to position [165, 0]
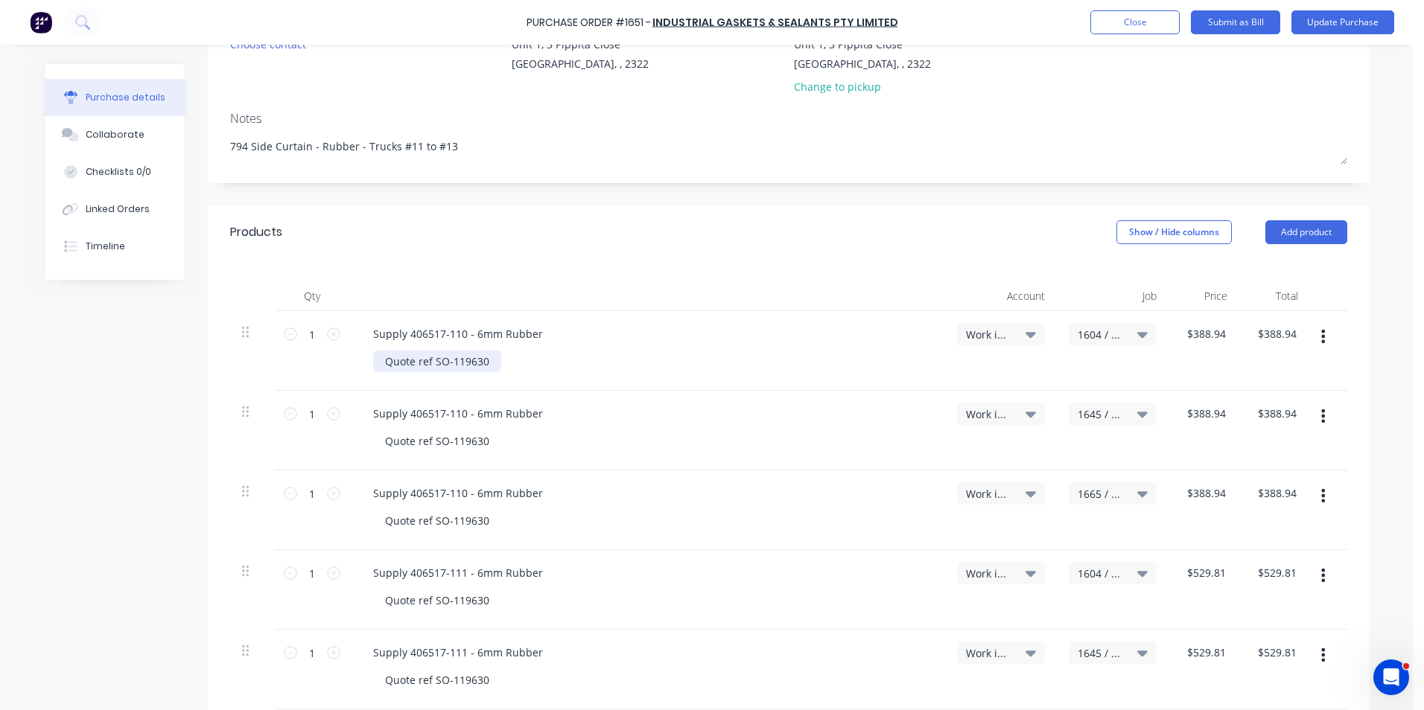
click at [483, 363] on div "Quote ref SO-119630" at bounding box center [437, 362] width 128 height 22
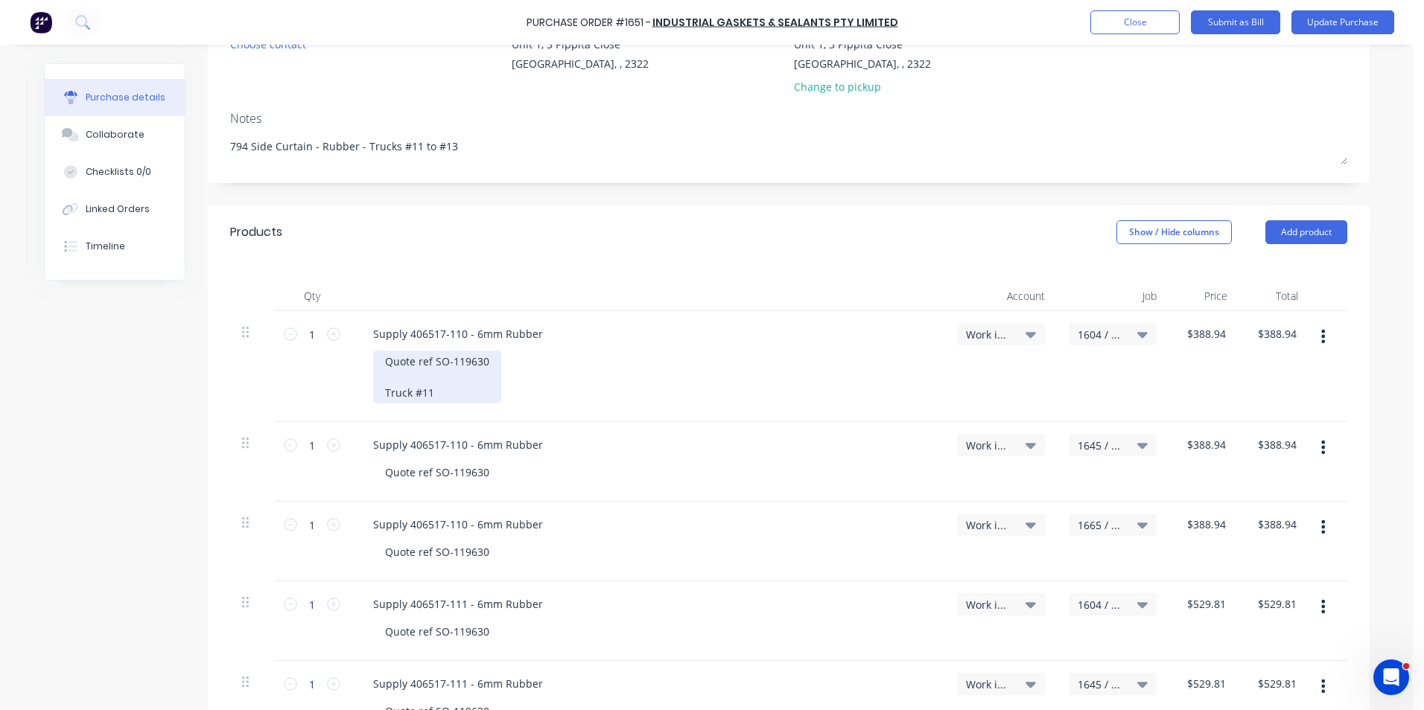
click at [378, 394] on div "Quote ref SO-119630 Truck #11" at bounding box center [437, 377] width 128 height 53
drag, startPoint x: 477, startPoint y: 395, endPoint x: 362, endPoint y: 395, distance: 114.7
click at [362, 395] on div "Supply 406517-110 - 6mm Rubber Quote ref SO-119630 JN1604 - Truck #11" at bounding box center [647, 366] width 596 height 111
copy div "JN1604 - Truck #11"
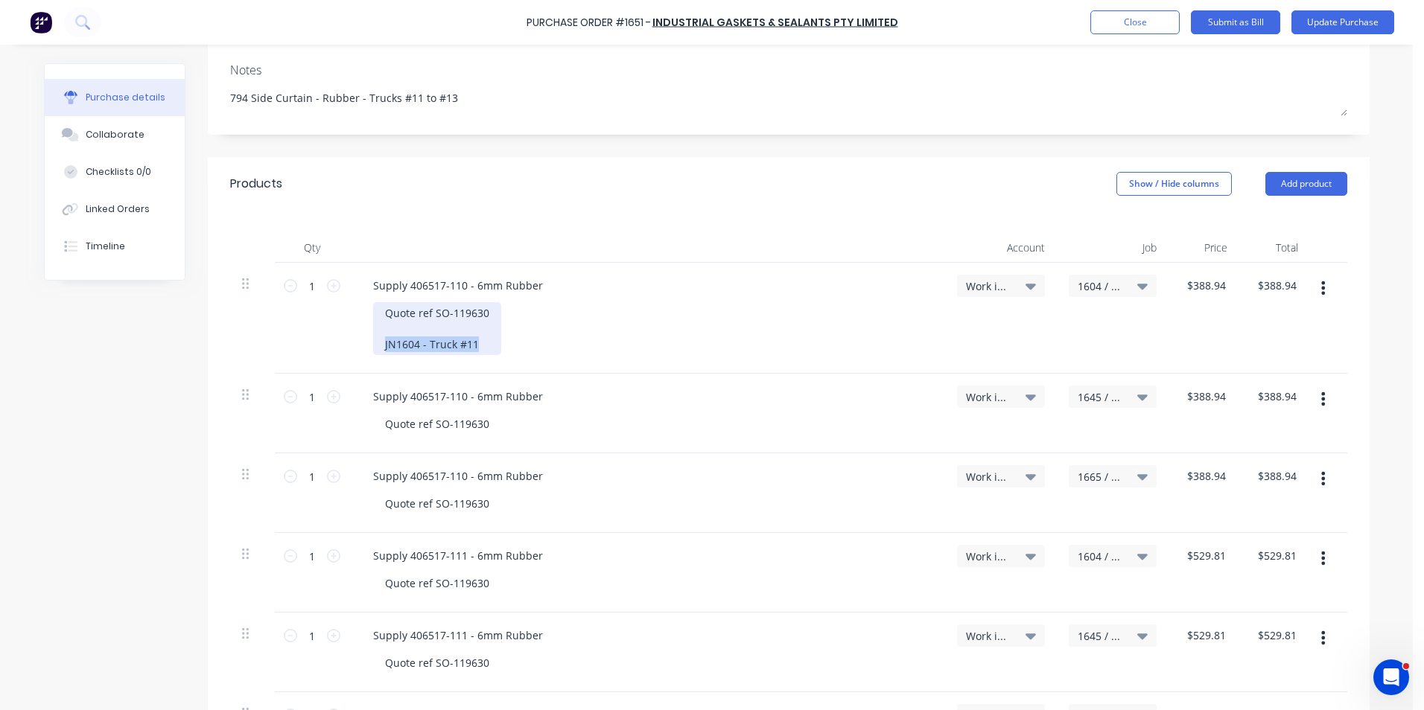
scroll to position [239, 0]
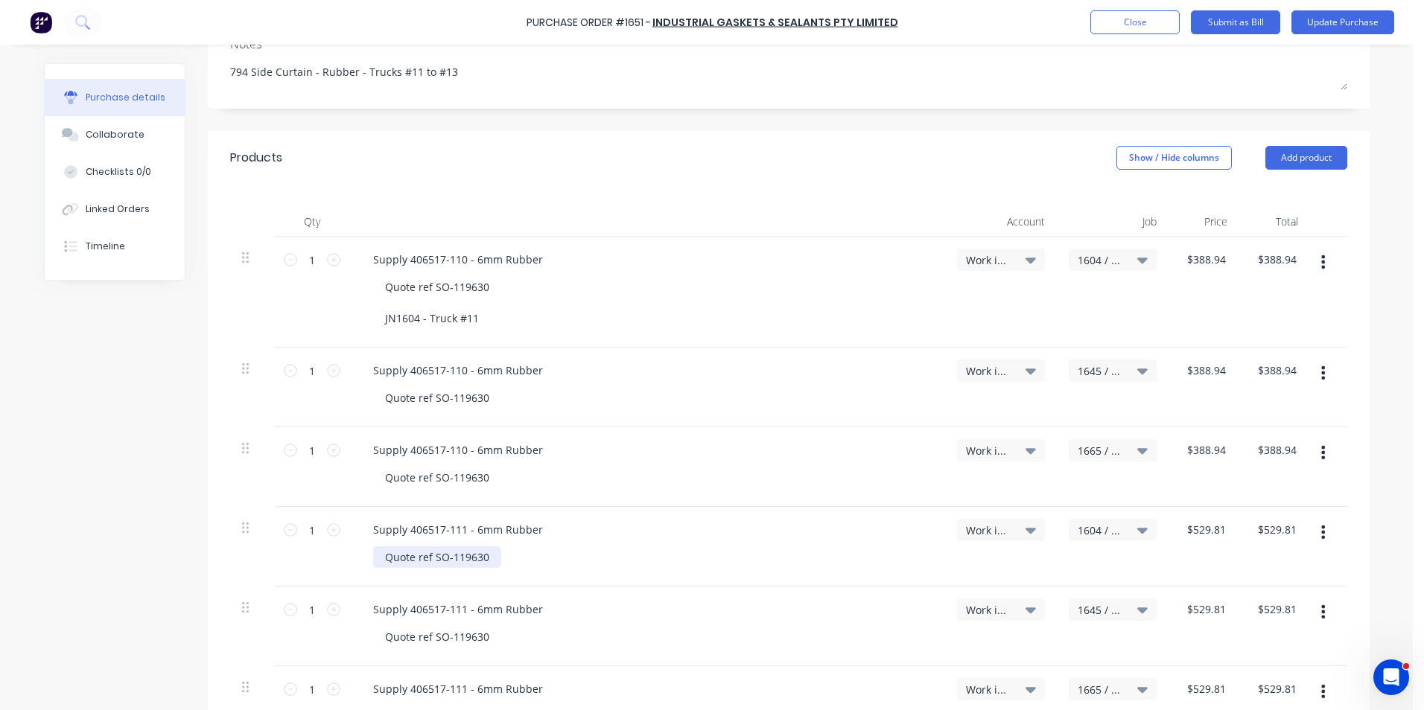
click at [483, 557] on div "Quote ref SO-119630" at bounding box center [437, 558] width 128 height 22
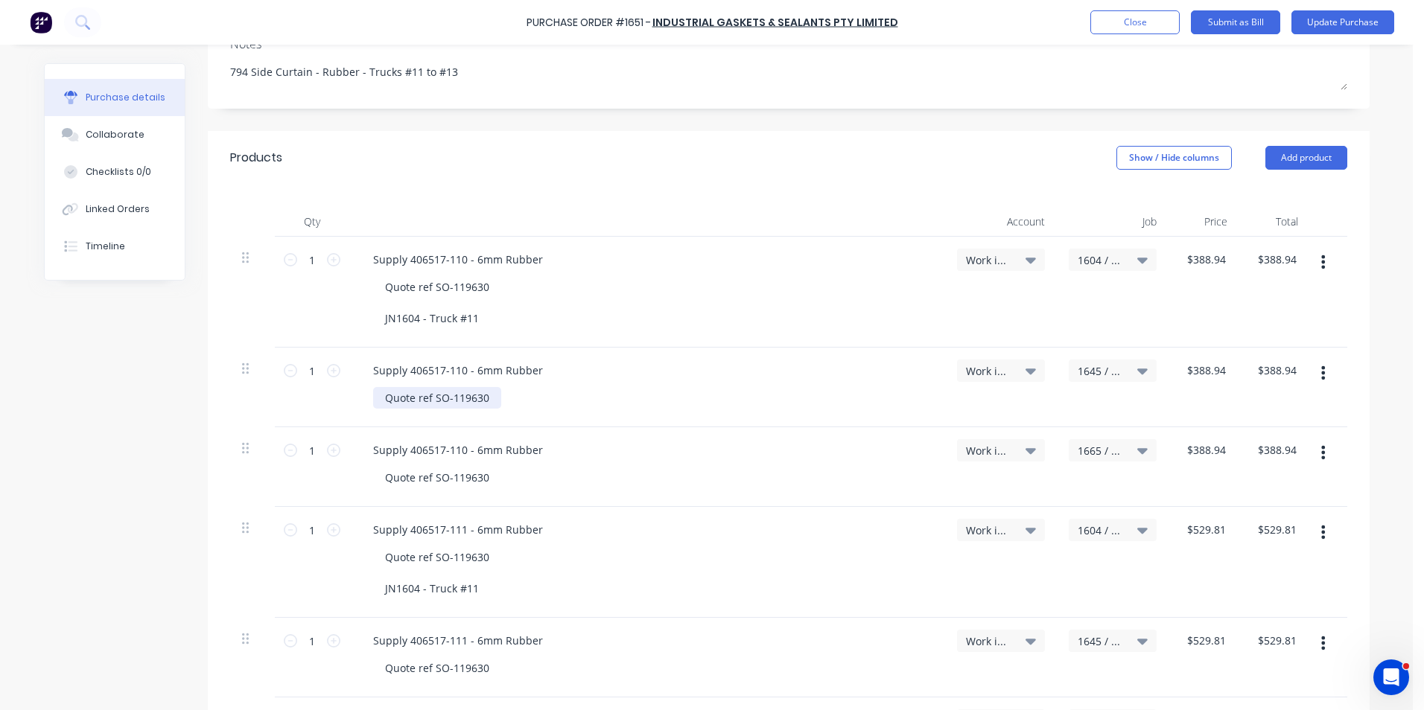
click at [488, 398] on div "Quote ref SO-119630" at bounding box center [437, 398] width 128 height 22
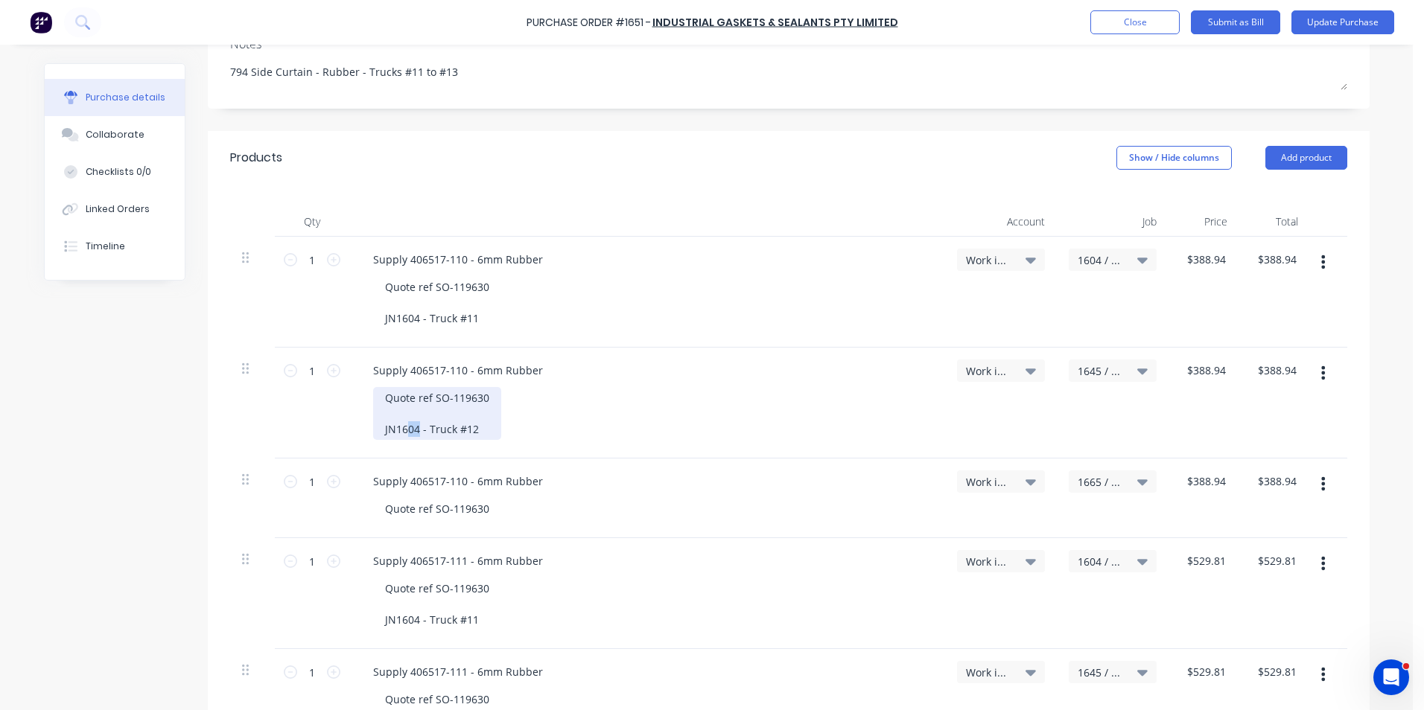
drag, startPoint x: 413, startPoint y: 433, endPoint x: 403, endPoint y: 435, distance: 10.7
click at [403, 435] on div "Quote ref SO-119630 JN1604 - Truck #12" at bounding box center [437, 413] width 128 height 53
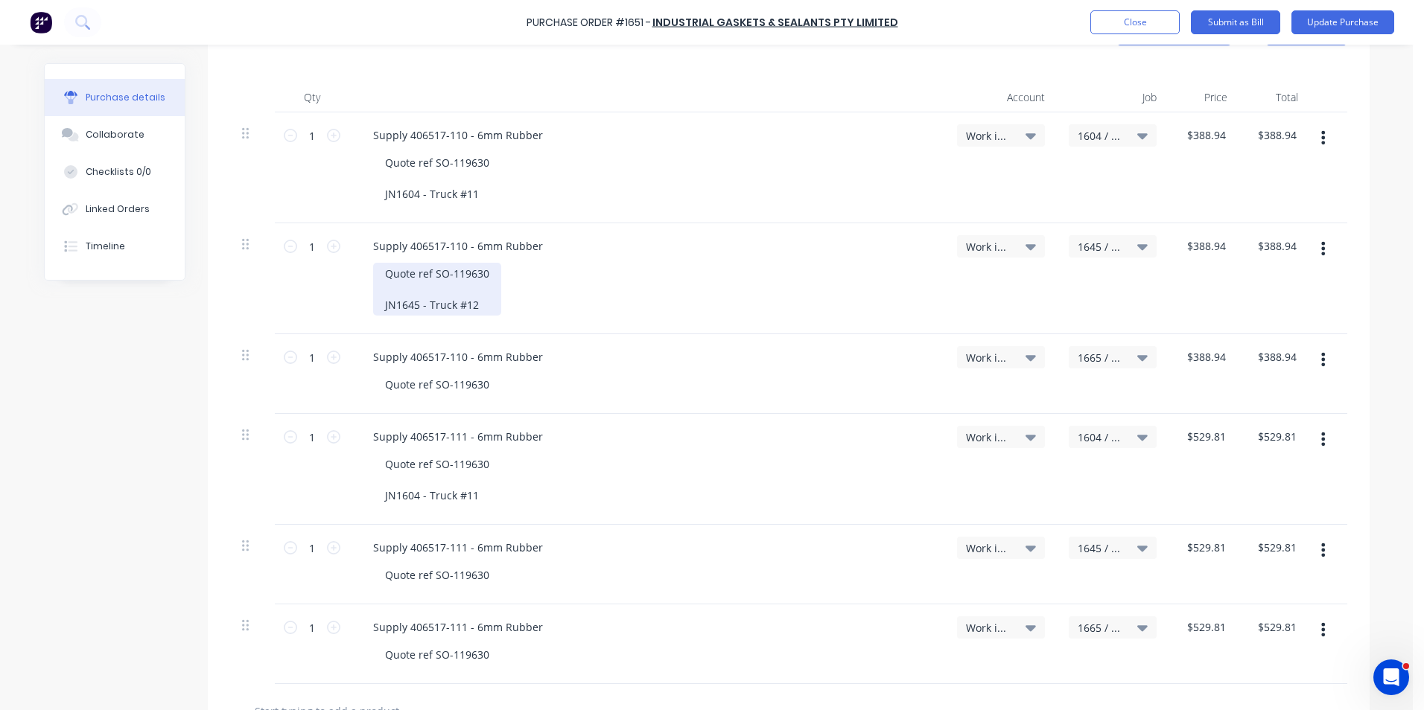
scroll to position [388, 0]
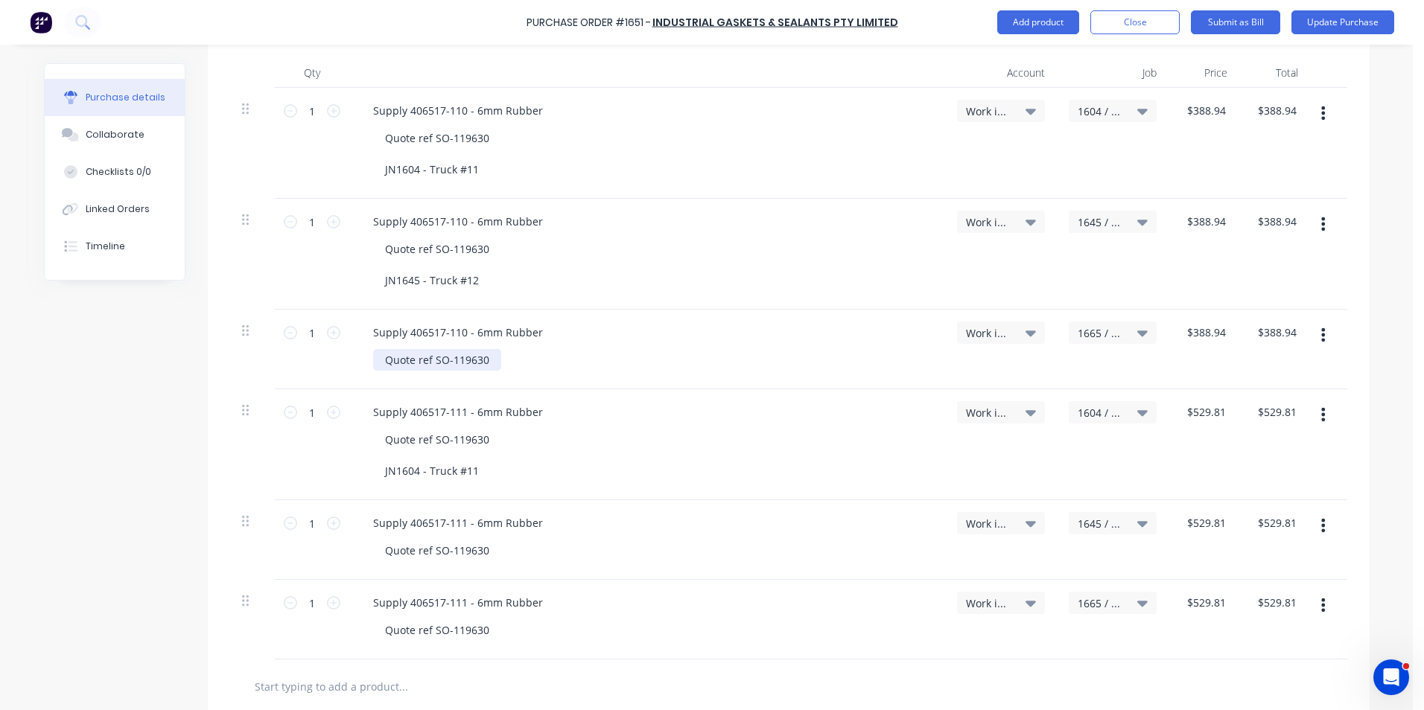
click at [488, 360] on div "Quote ref SO-119630" at bounding box center [437, 360] width 128 height 22
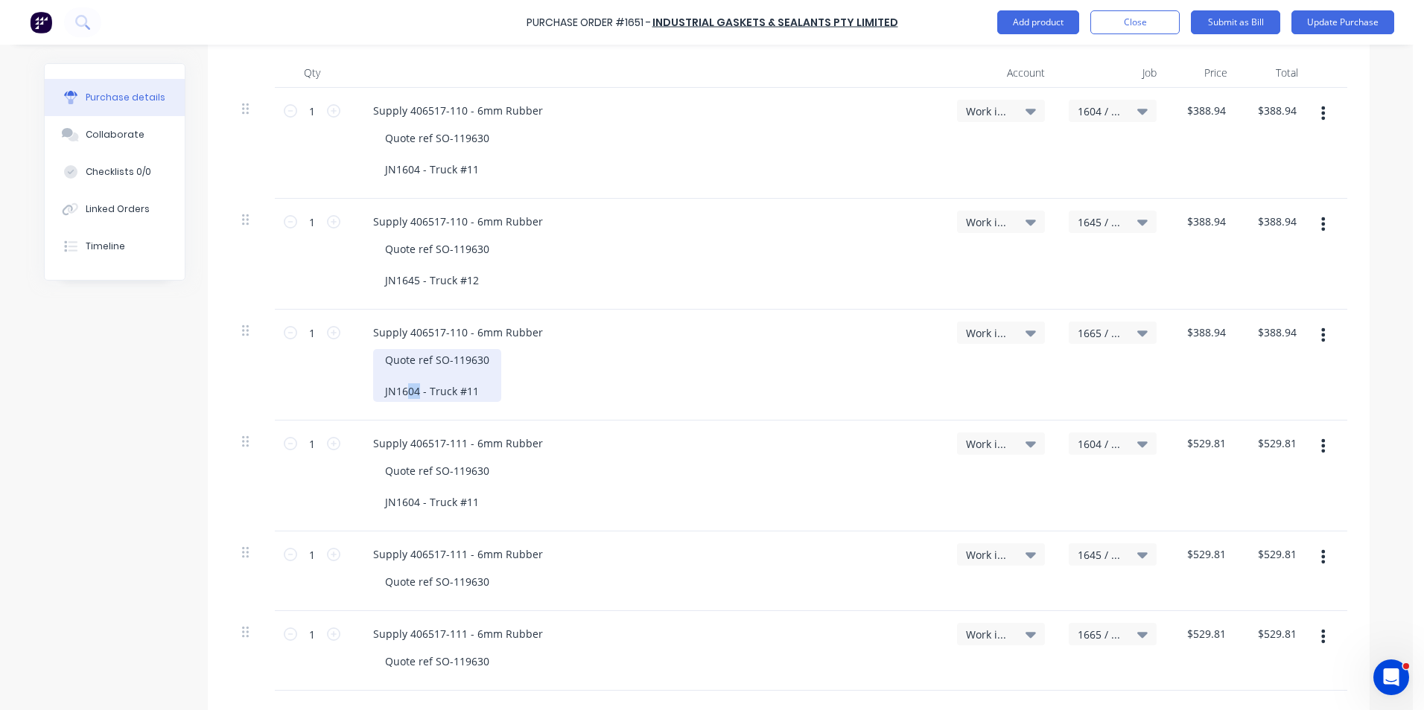
drag, startPoint x: 413, startPoint y: 393, endPoint x: 401, endPoint y: 395, distance: 12.1
click at [401, 395] on div "Quote ref SO-119630 JN1604 - Truck #11" at bounding box center [437, 375] width 128 height 53
click at [465, 392] on div "Quote ref SO-119630 JN1665 - Truck #11" at bounding box center [437, 375] width 128 height 53
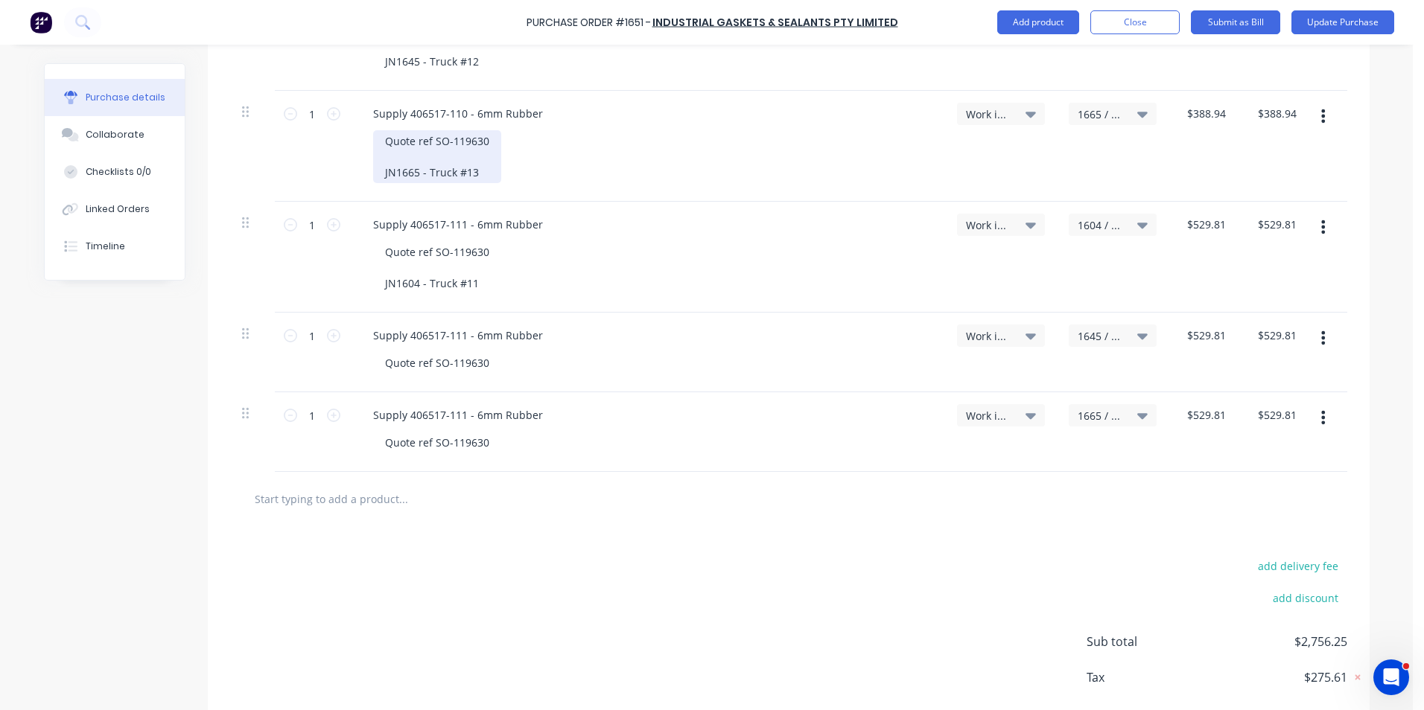
scroll to position [611, 0]
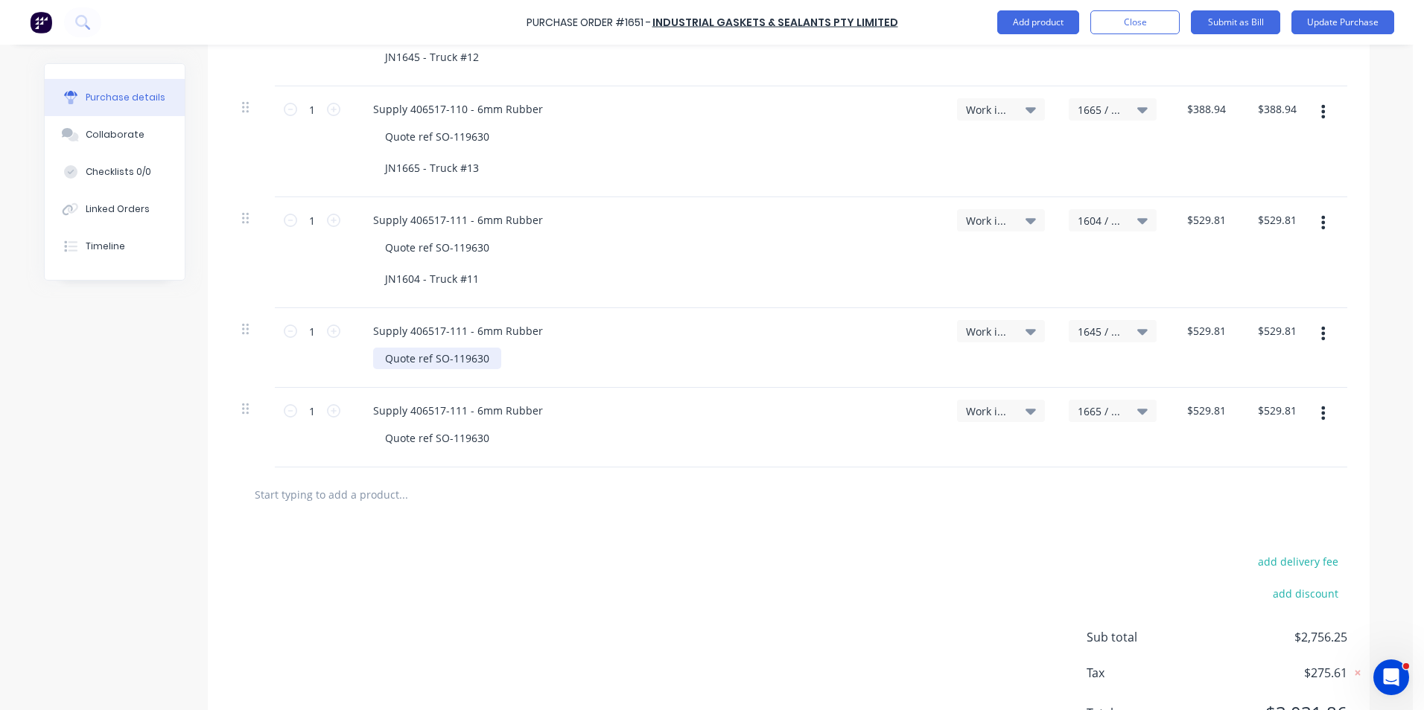
click at [484, 357] on div "Quote ref SO-119630" at bounding box center [437, 359] width 128 height 22
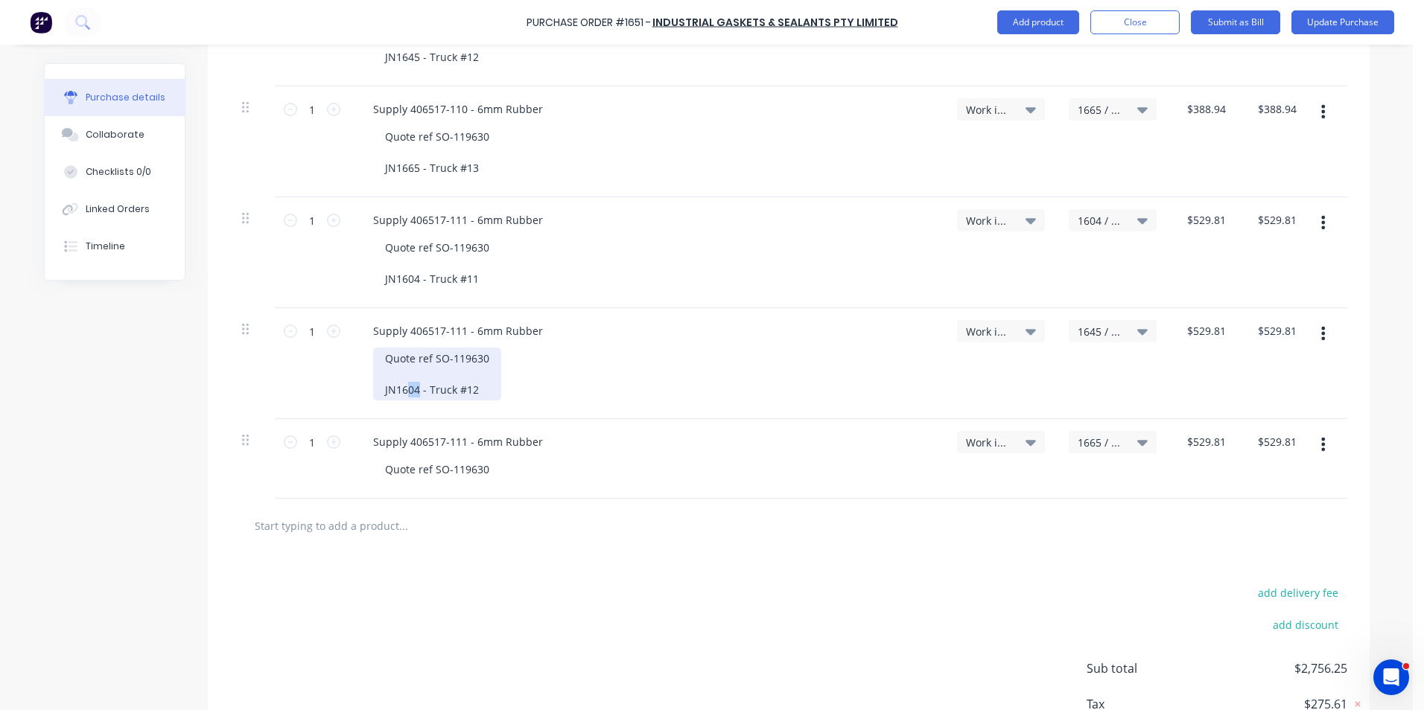
drag, startPoint x: 413, startPoint y: 392, endPoint x: 403, endPoint y: 394, distance: 10.5
click at [403, 394] on div "Quote ref SO-119630 JN1604 - Truck #12" at bounding box center [437, 374] width 128 height 53
click at [486, 471] on div "Quote ref SO-119630" at bounding box center [437, 470] width 128 height 22
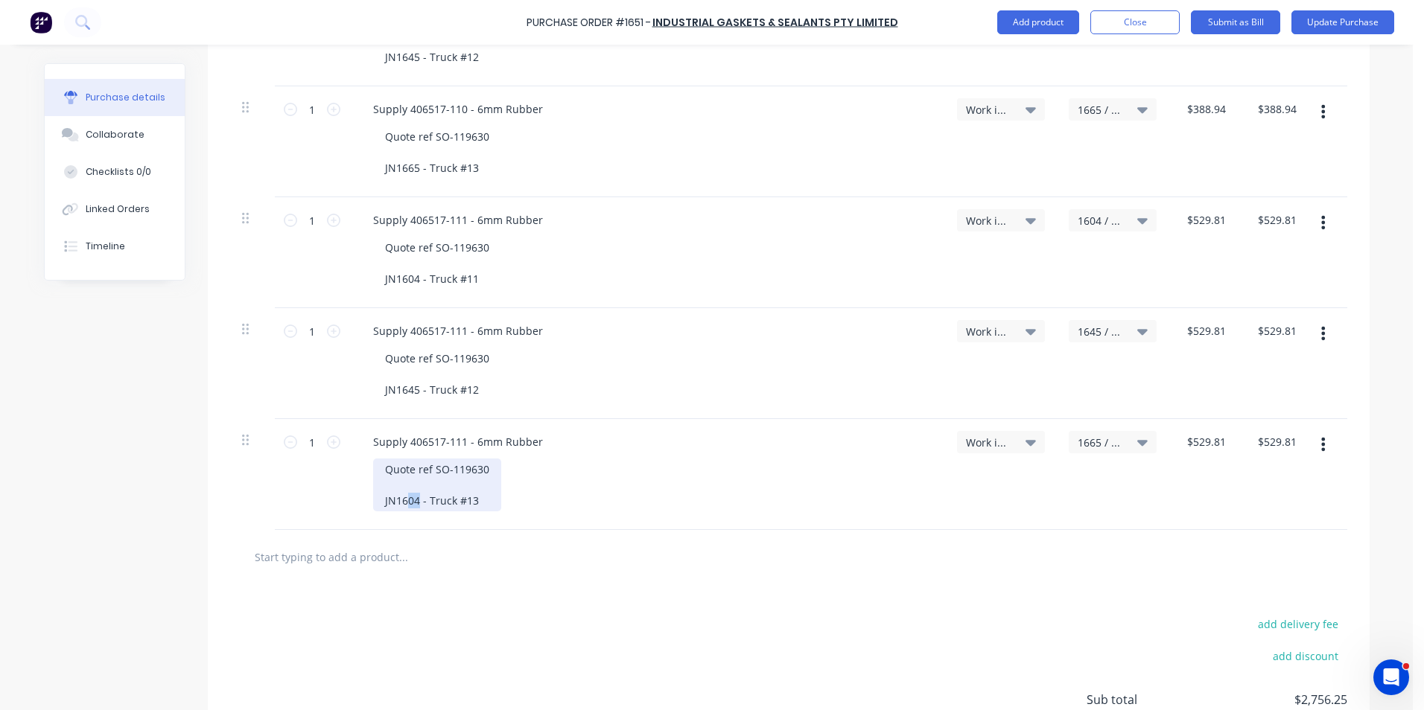
drag, startPoint x: 414, startPoint y: 502, endPoint x: 403, endPoint y: 505, distance: 11.6
click at [403, 505] on div "Quote ref SO-119630 JN1604 - Truck #13" at bounding box center [437, 485] width 128 height 53
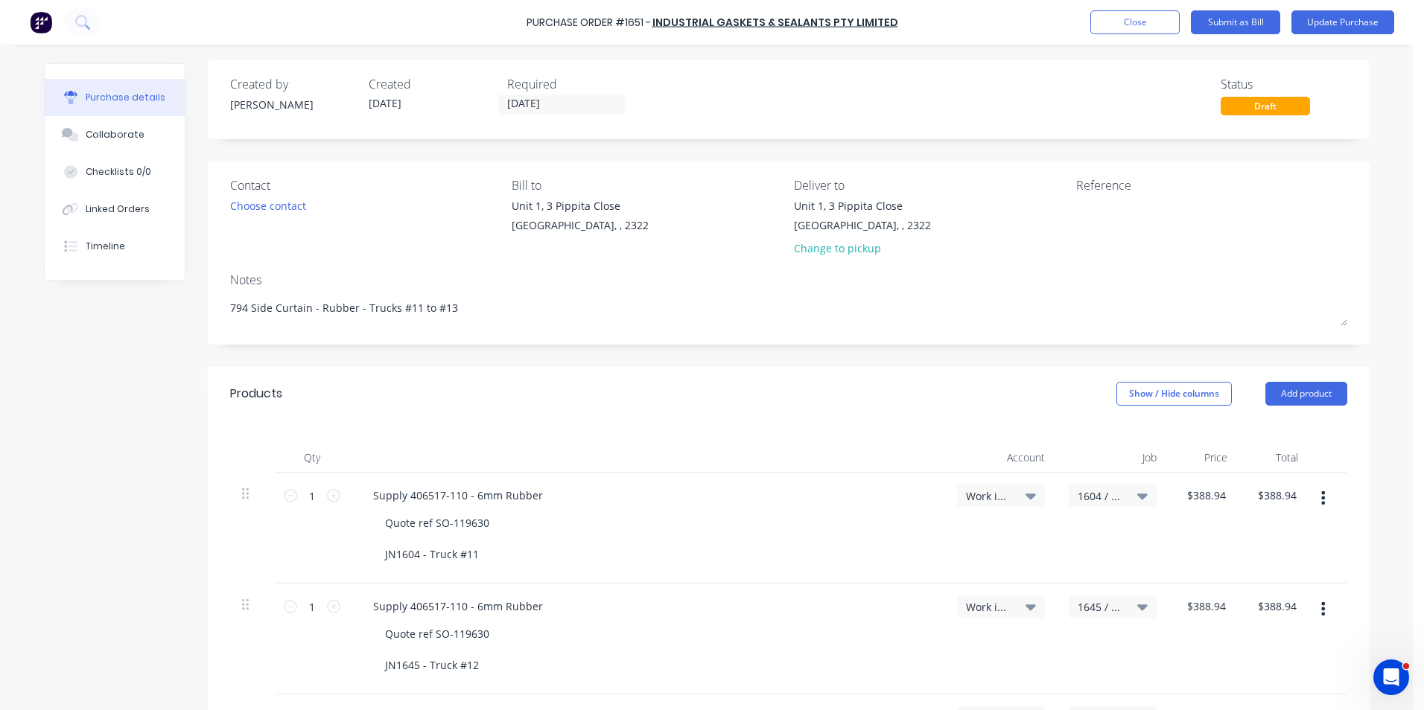
scroll to position [0, 0]
click at [1314, 24] on button "Update Purchase" at bounding box center [1342, 22] width 103 height 24
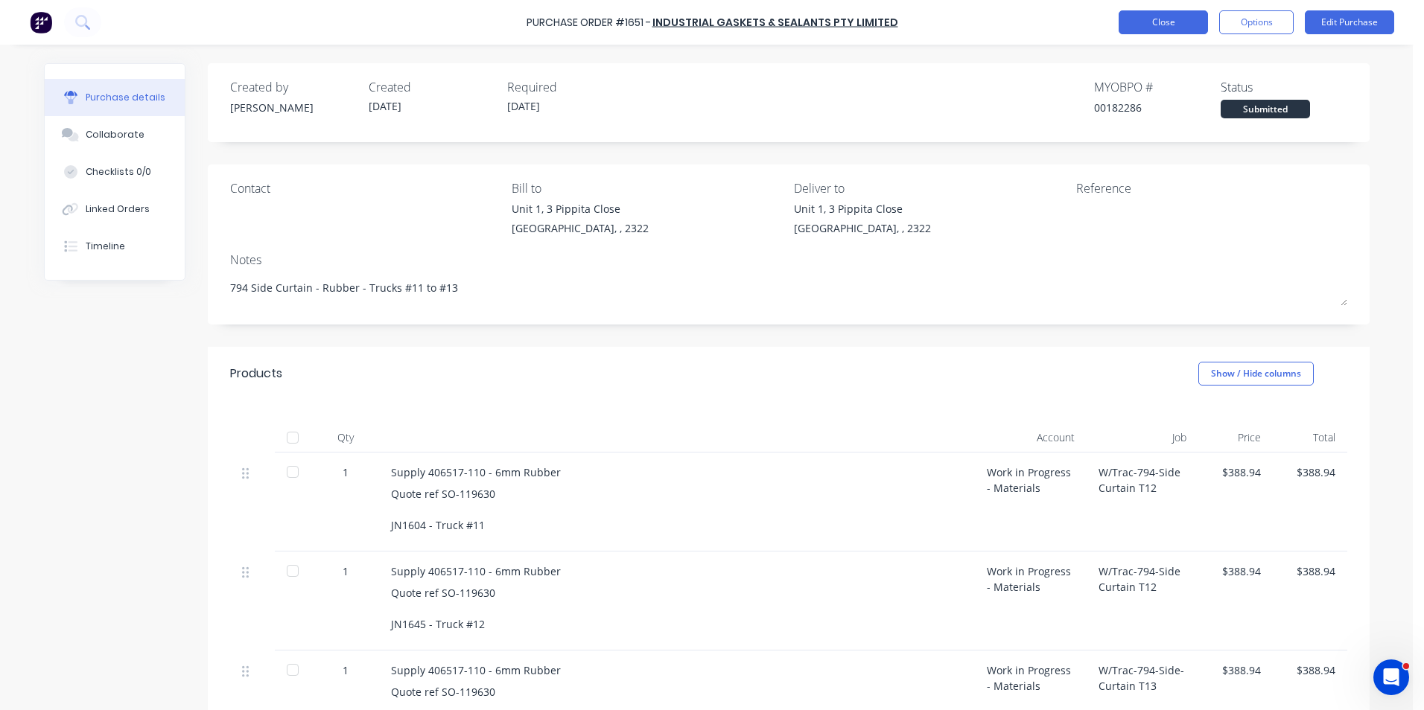
click at [1167, 19] on button "Close" at bounding box center [1162, 22] width 89 height 24
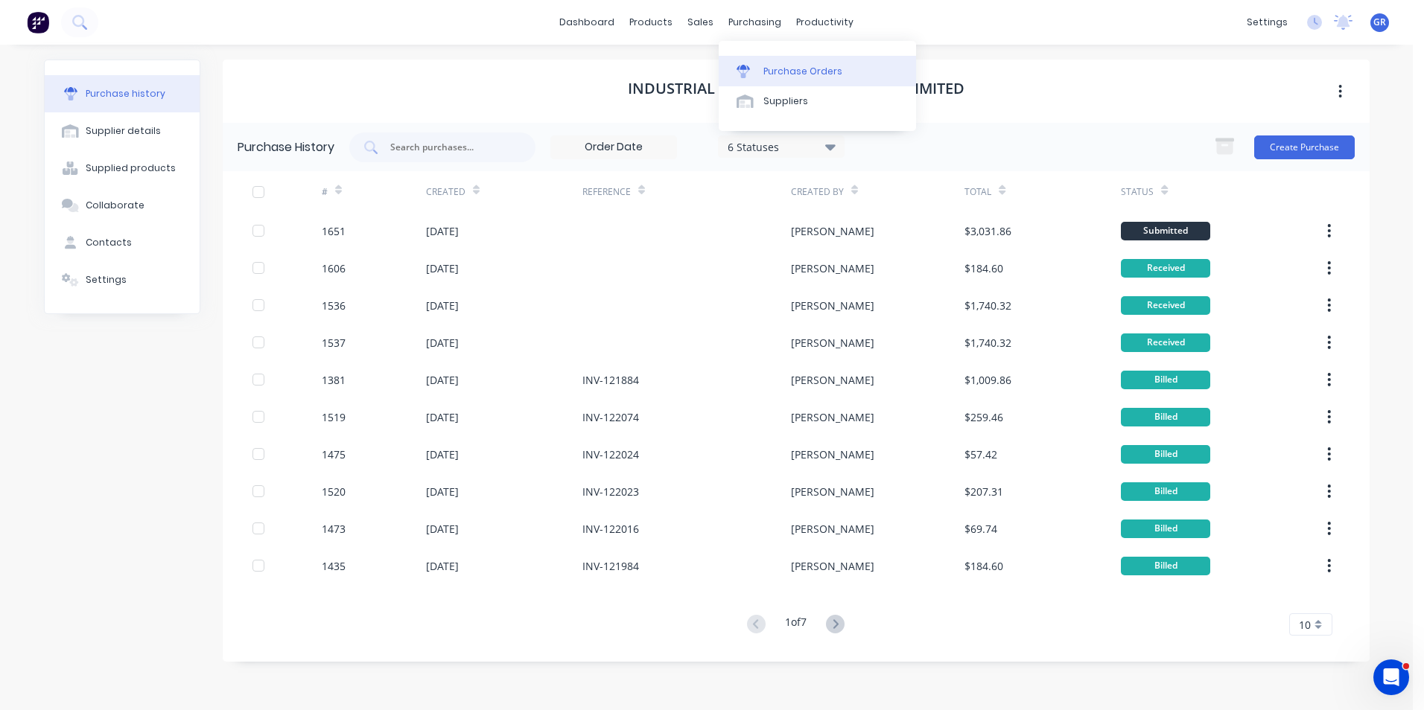
click at [793, 74] on div "Purchase Orders" at bounding box center [802, 71] width 79 height 13
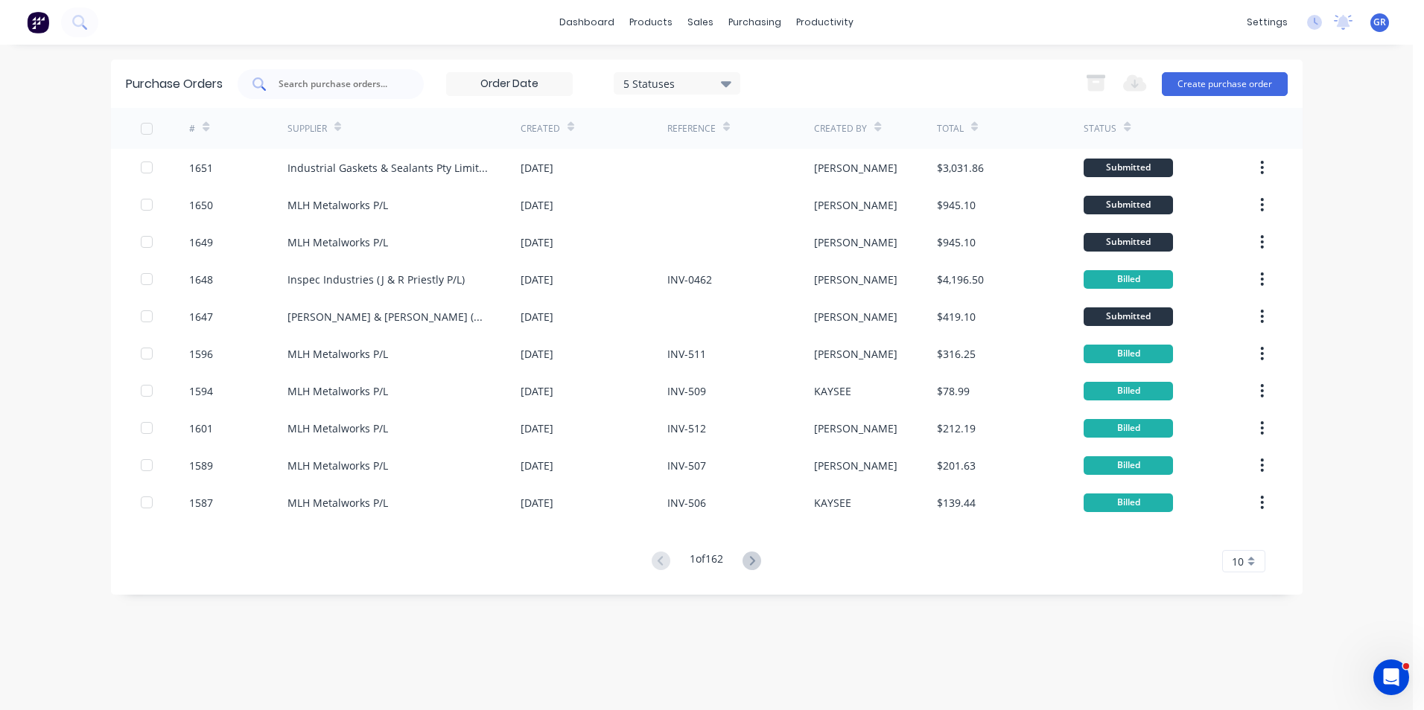
click at [336, 88] on input "text" at bounding box center [339, 84] width 124 height 15
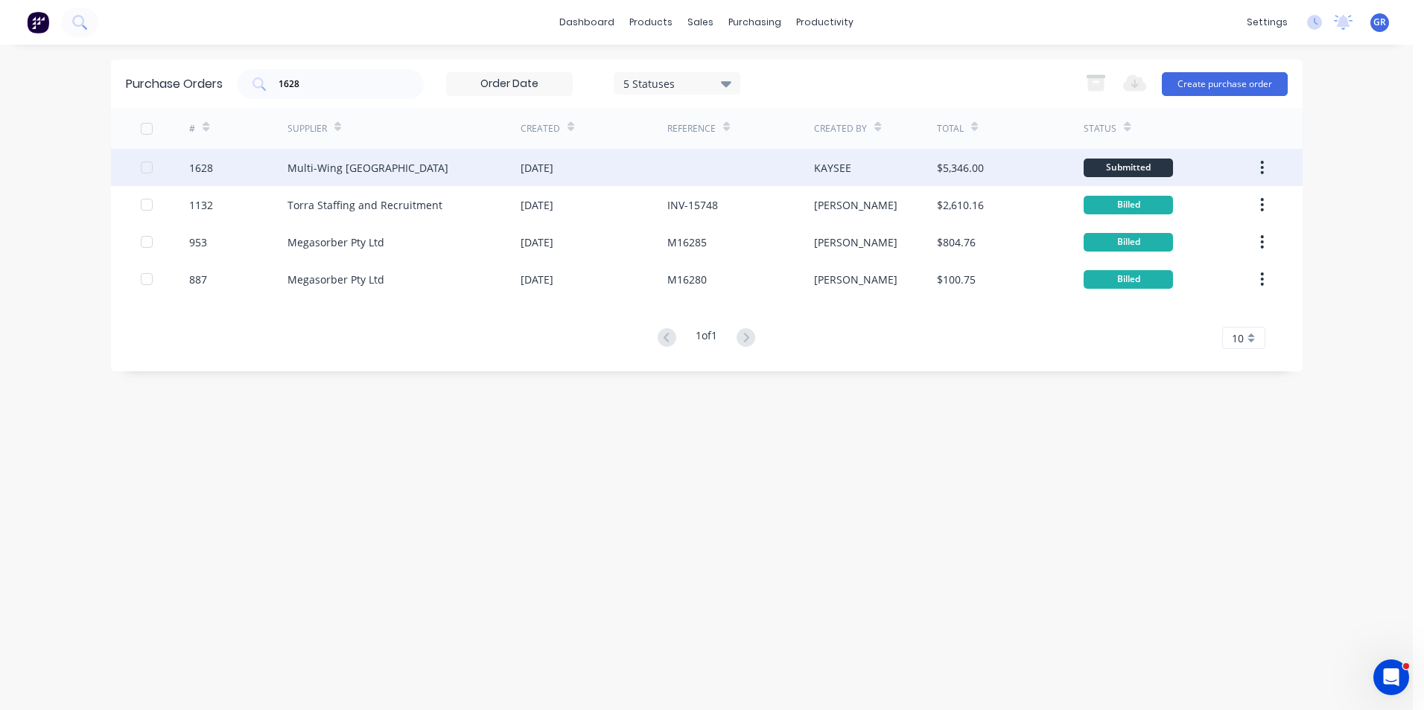
click at [200, 171] on div "1628" at bounding box center [201, 168] width 24 height 16
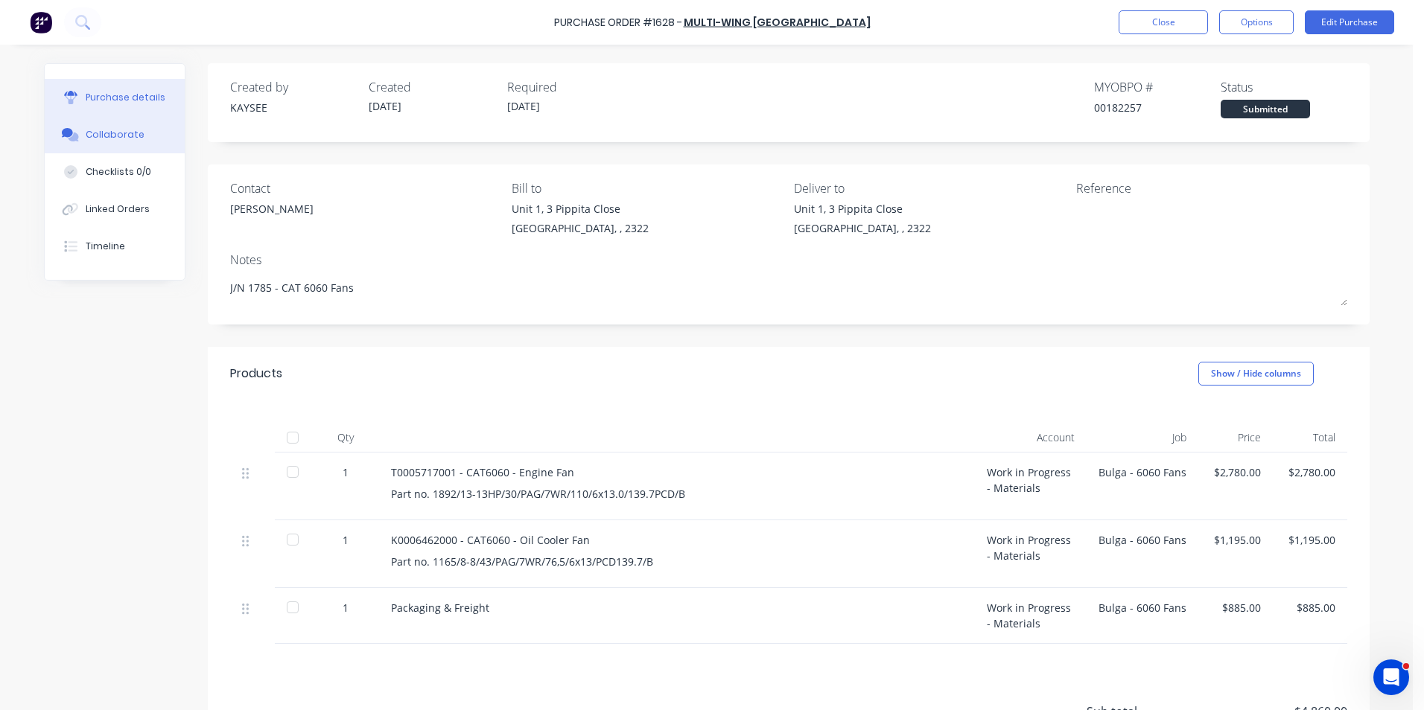
click at [130, 134] on div "Collaborate" at bounding box center [115, 134] width 59 height 13
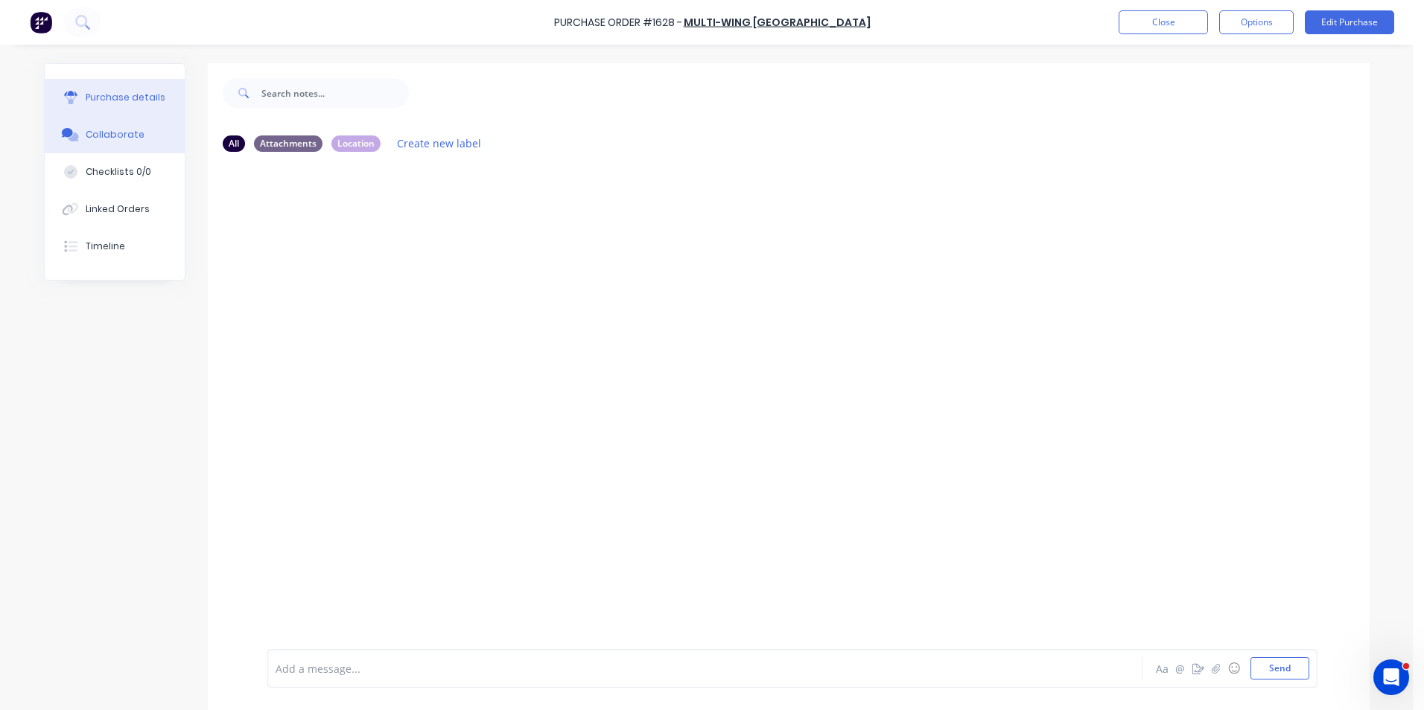
click at [122, 92] on div "Purchase details" at bounding box center [126, 97] width 80 height 13
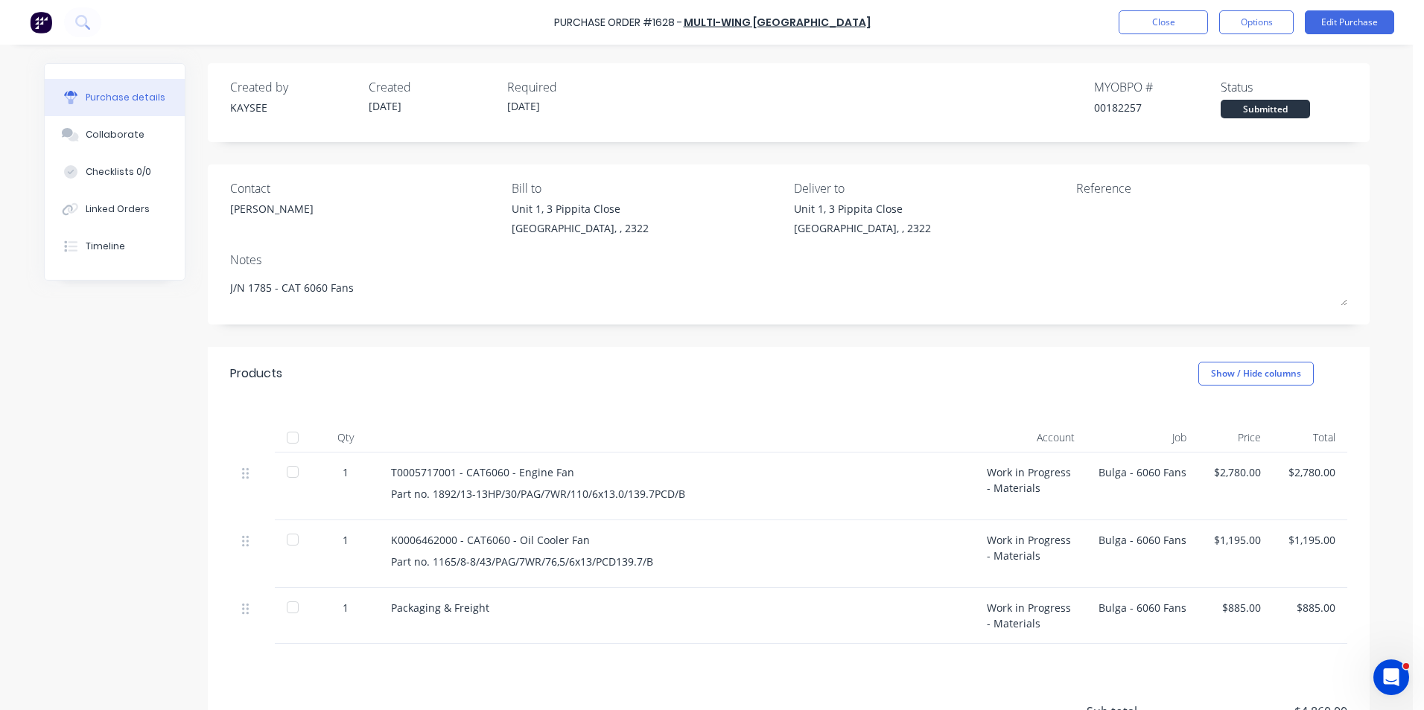
click at [404, 570] on div "K0006462000 - CAT6060 - Oil Cooler Fan Part no. 1165/8-8/43/PAG/7WR/76,5/6x13/P…" at bounding box center [677, 555] width 596 height 68
drag, startPoint x: 386, startPoint y: 560, endPoint x: 645, endPoint y: 569, distance: 259.3
click at [645, 569] on div "Part no. 1165/8-8/43/PAG/7WR/76,5/6x13/PCD139.7/B" at bounding box center [677, 562] width 572 height 16
drag, startPoint x: 645, startPoint y: 569, endPoint x: 641, endPoint y: 560, distance: 9.7
copy div "Part no. 1165/8-8/43/PAG/7WR/76,5/6x13/PCD139.7/B"
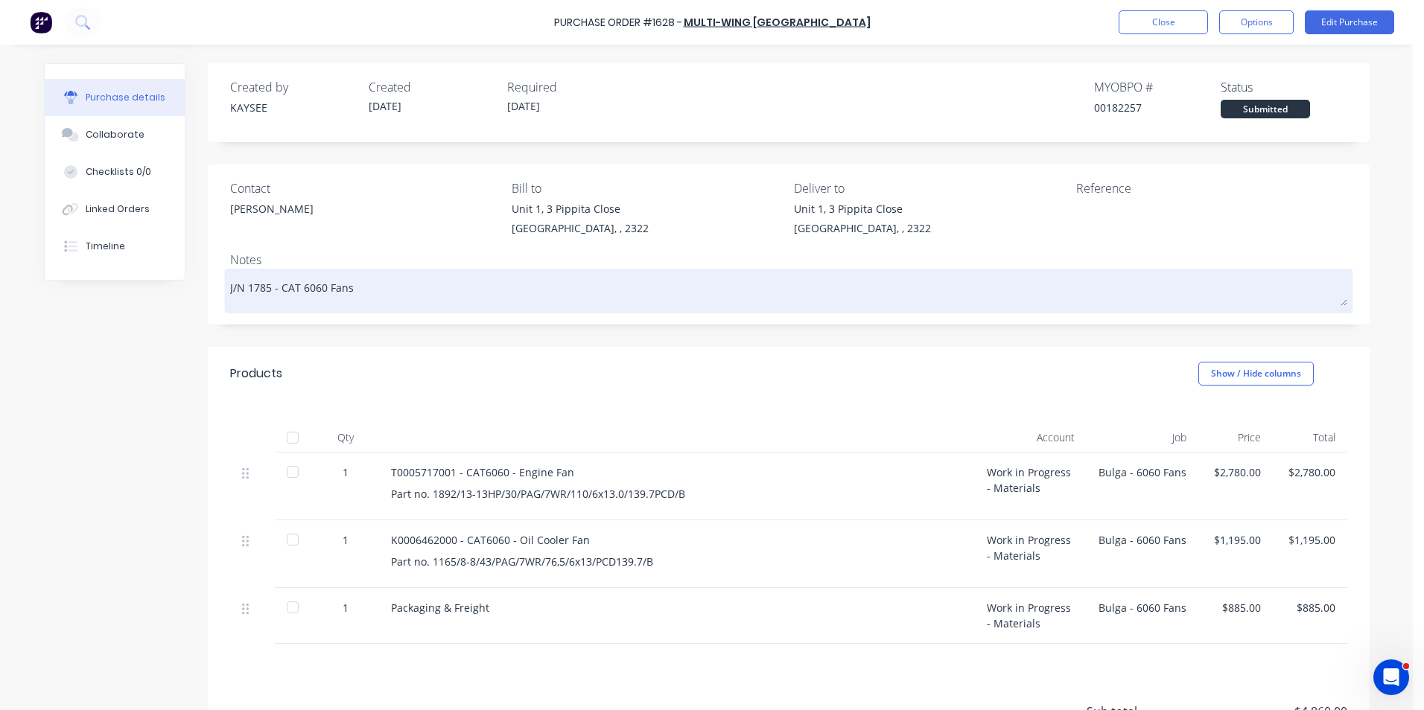
click at [471, 284] on textarea "J/N 1785 - CAT 6060 Fans" at bounding box center [788, 290] width 1117 height 34
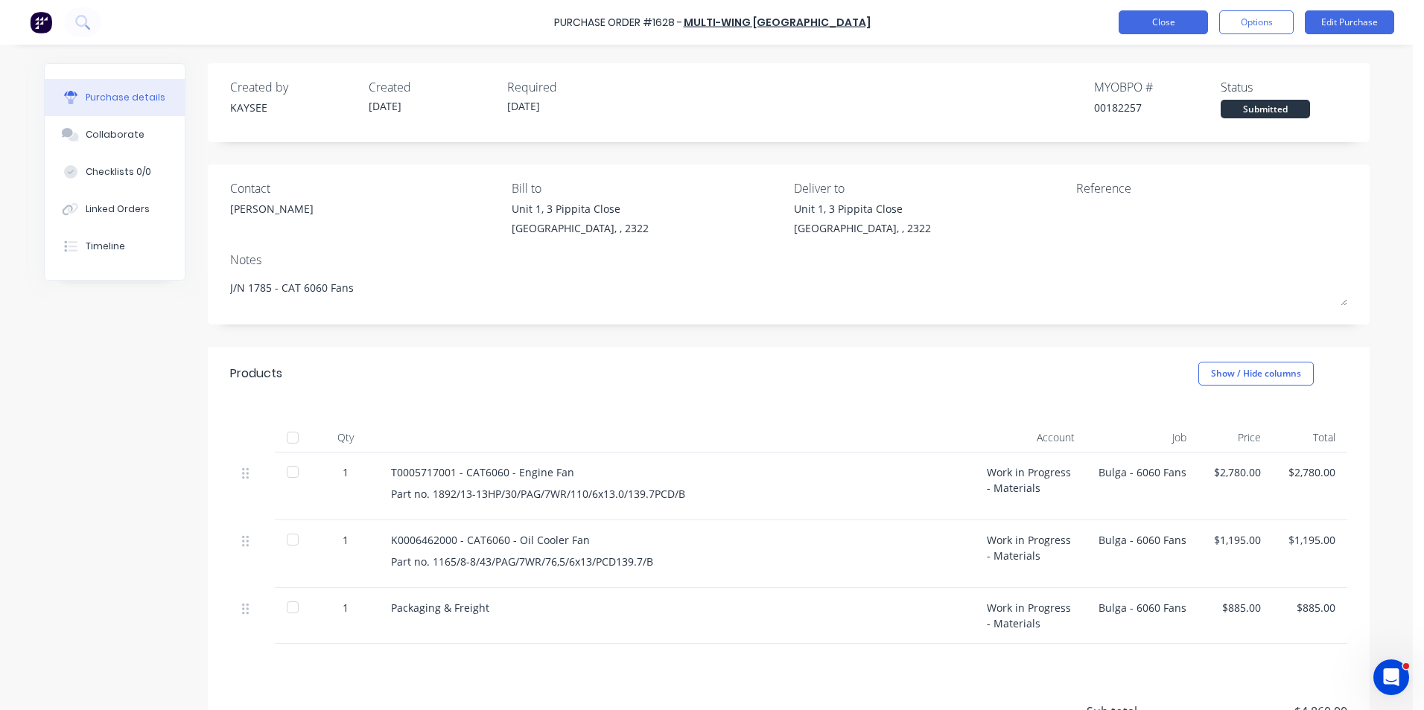
click at [1170, 24] on button "Close" at bounding box center [1162, 22] width 89 height 24
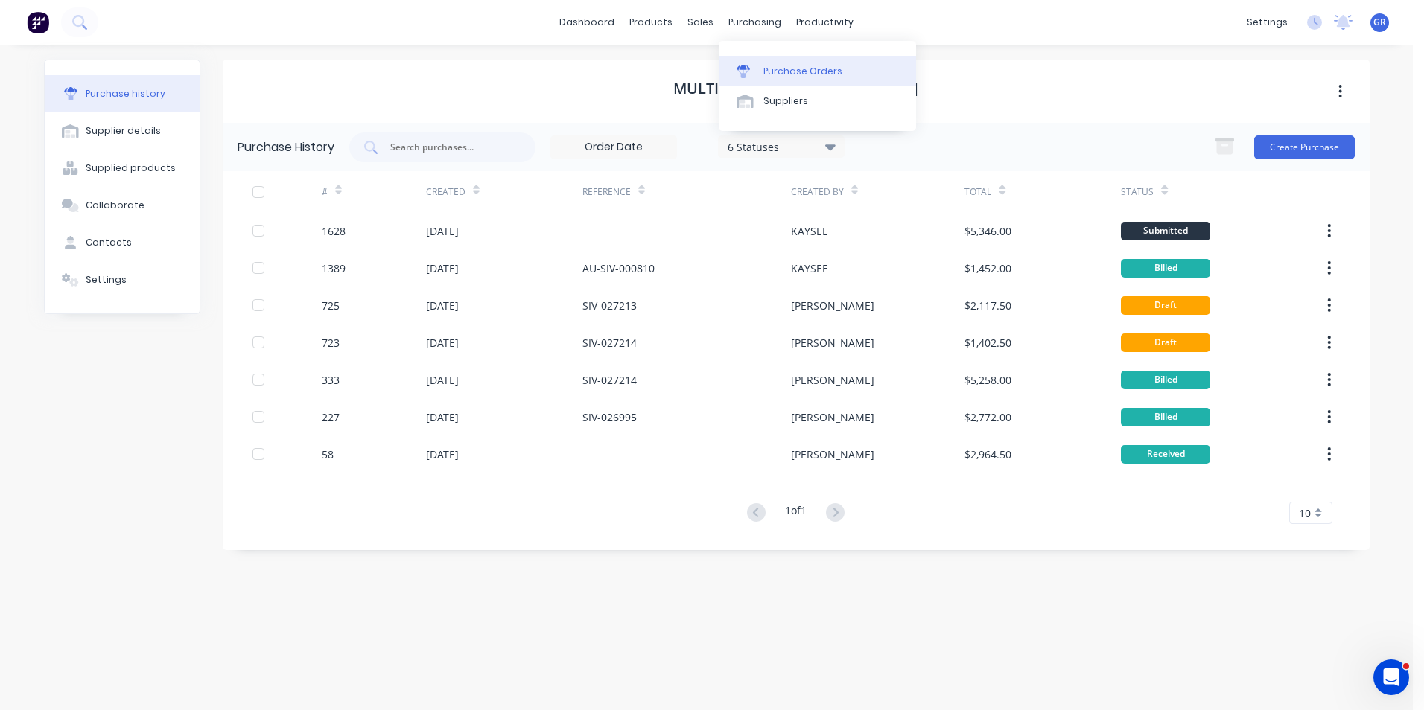
click at [794, 69] on div "Purchase Orders" at bounding box center [802, 71] width 79 height 13
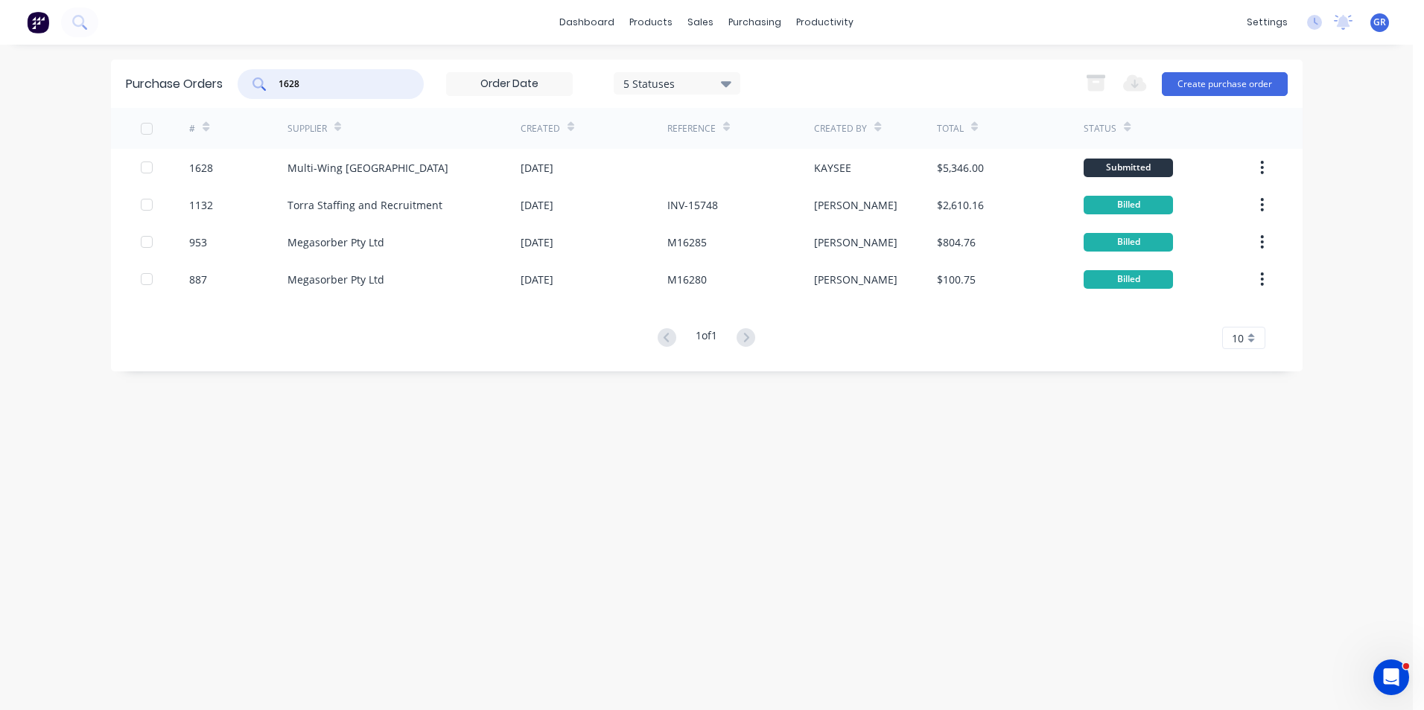
drag, startPoint x: 311, startPoint y: 81, endPoint x: 241, endPoint y: 80, distance: 70.7
click at [241, 80] on div "1628" at bounding box center [331, 84] width 186 height 30
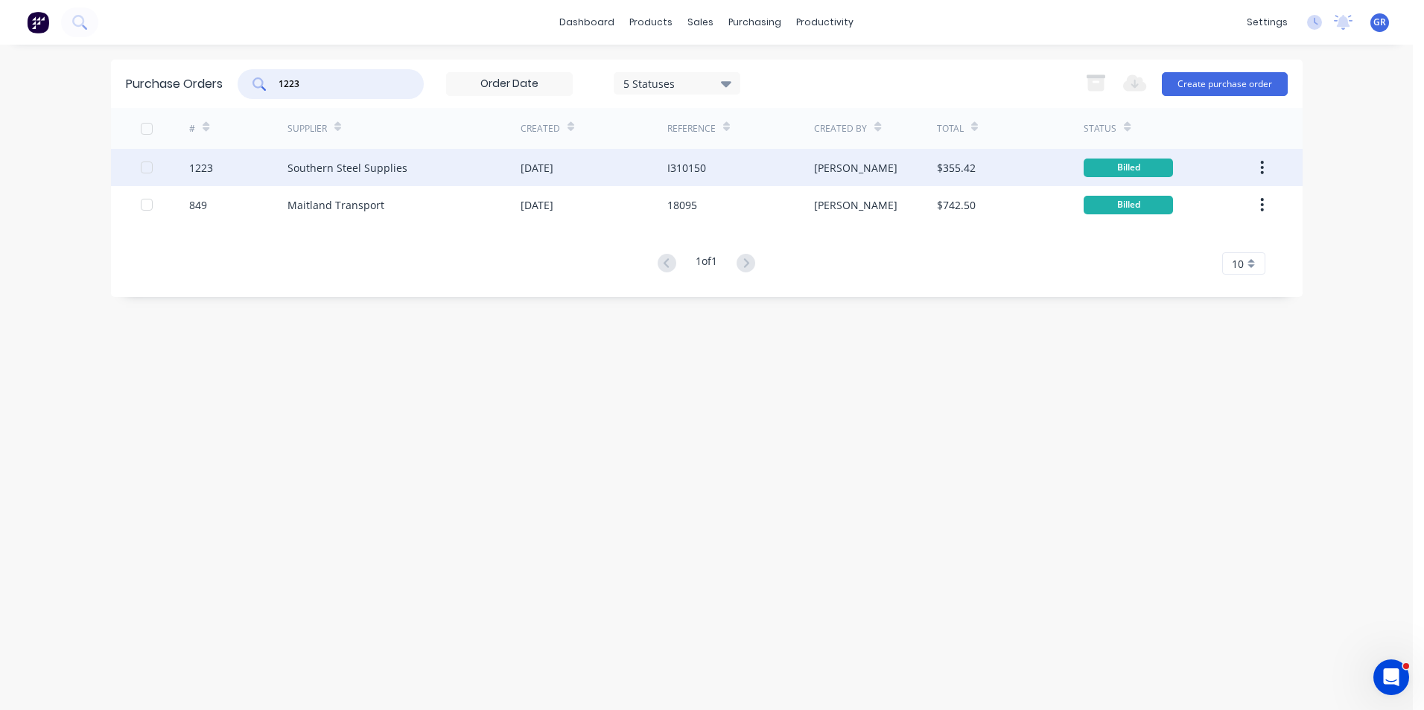
click at [203, 168] on div "1223" at bounding box center [201, 168] width 24 height 16
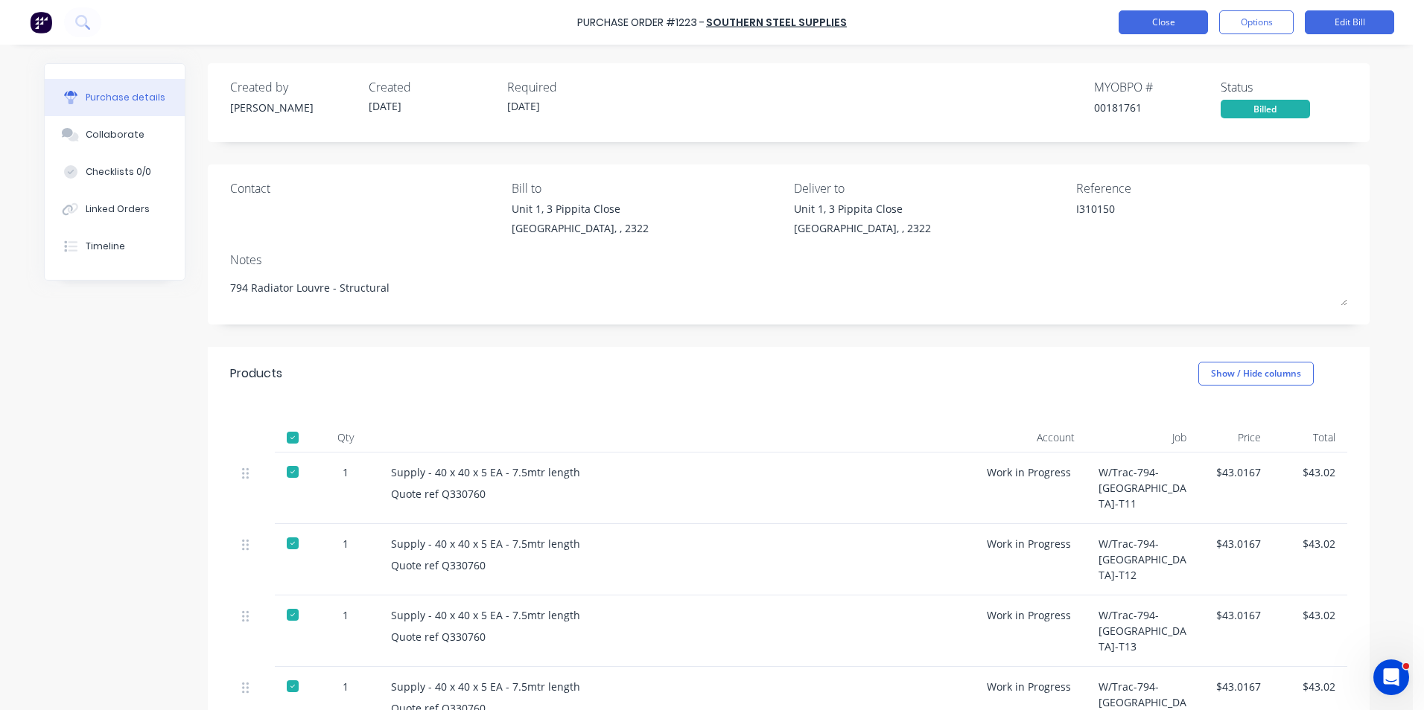
click at [1169, 17] on button "Close" at bounding box center [1162, 22] width 89 height 24
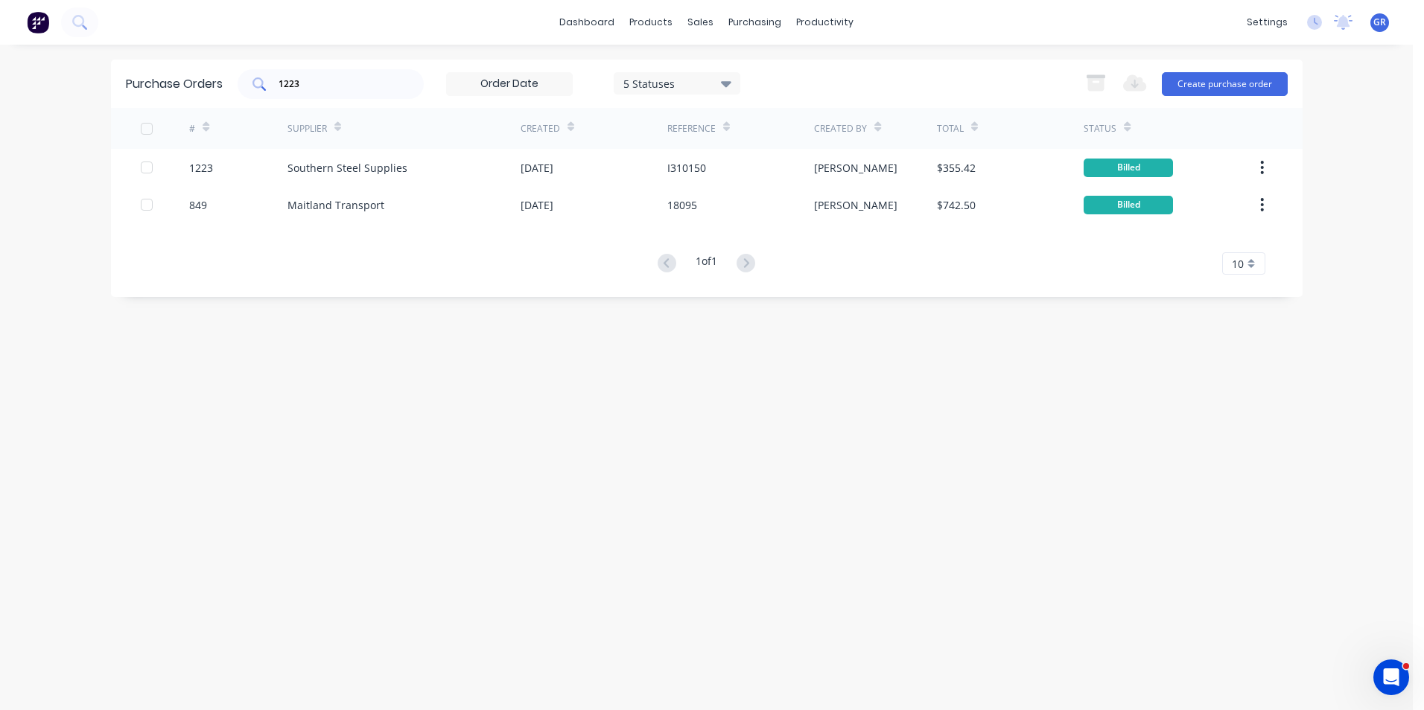
click at [296, 84] on input "1223" at bounding box center [339, 84] width 124 height 15
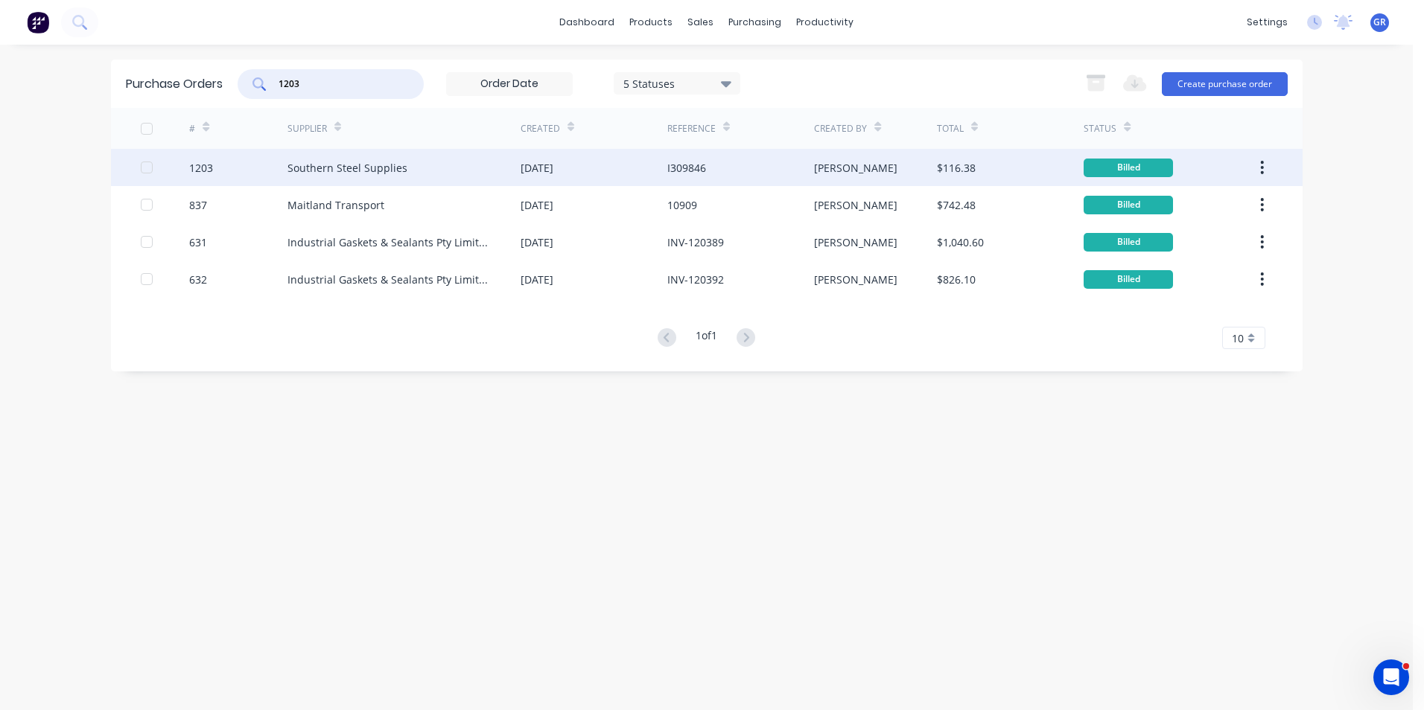
click at [207, 166] on div "1203" at bounding box center [201, 168] width 24 height 16
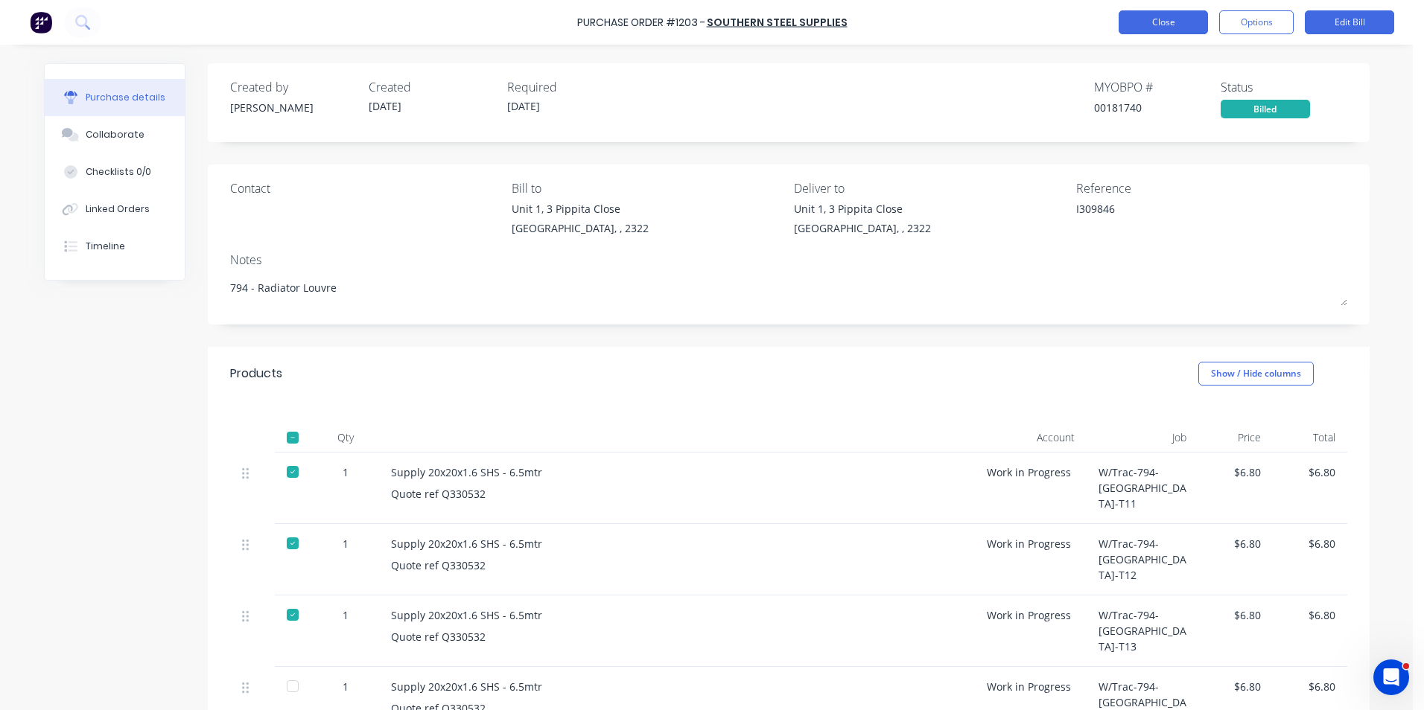
click at [1153, 21] on button "Close" at bounding box center [1162, 22] width 89 height 24
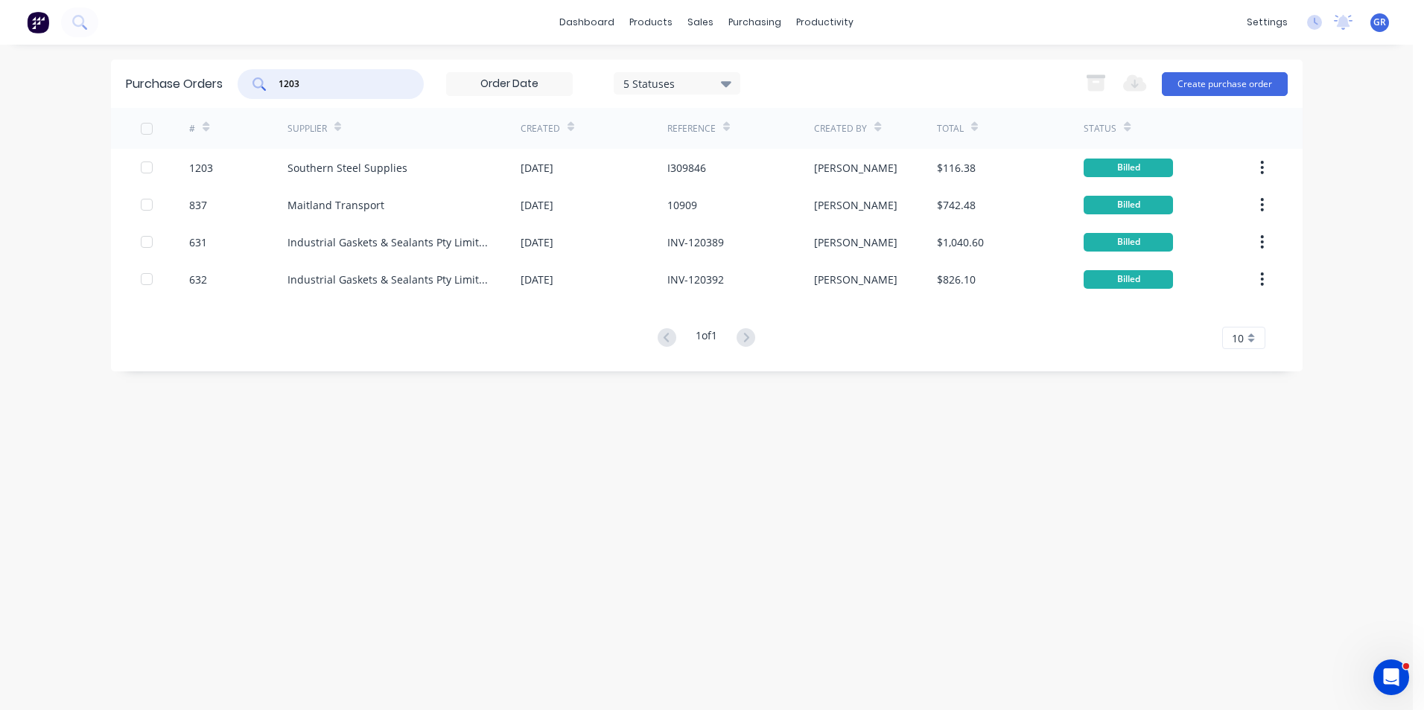
drag, startPoint x: 304, startPoint y: 85, endPoint x: 270, endPoint y: 86, distance: 34.3
click at [270, 86] on div "1203" at bounding box center [331, 84] width 186 height 30
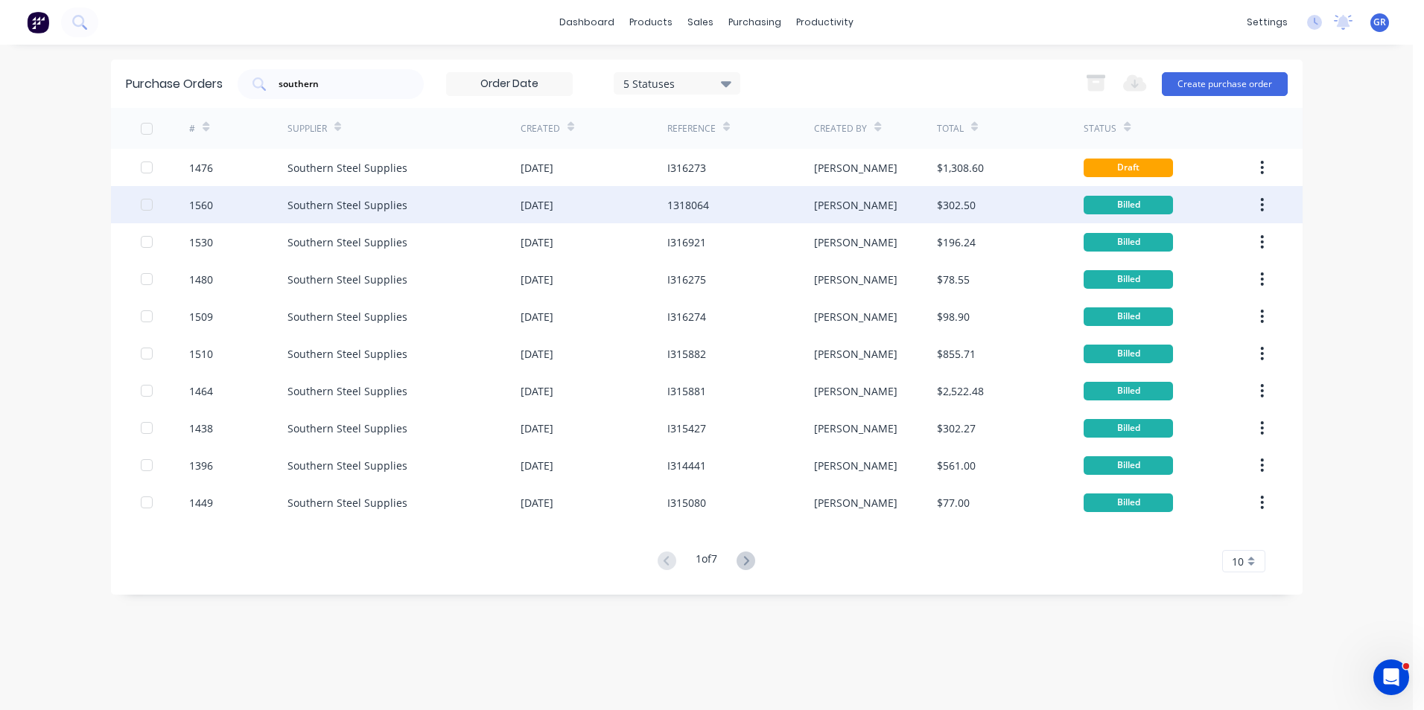
click at [206, 208] on div "1560" at bounding box center [201, 205] width 24 height 16
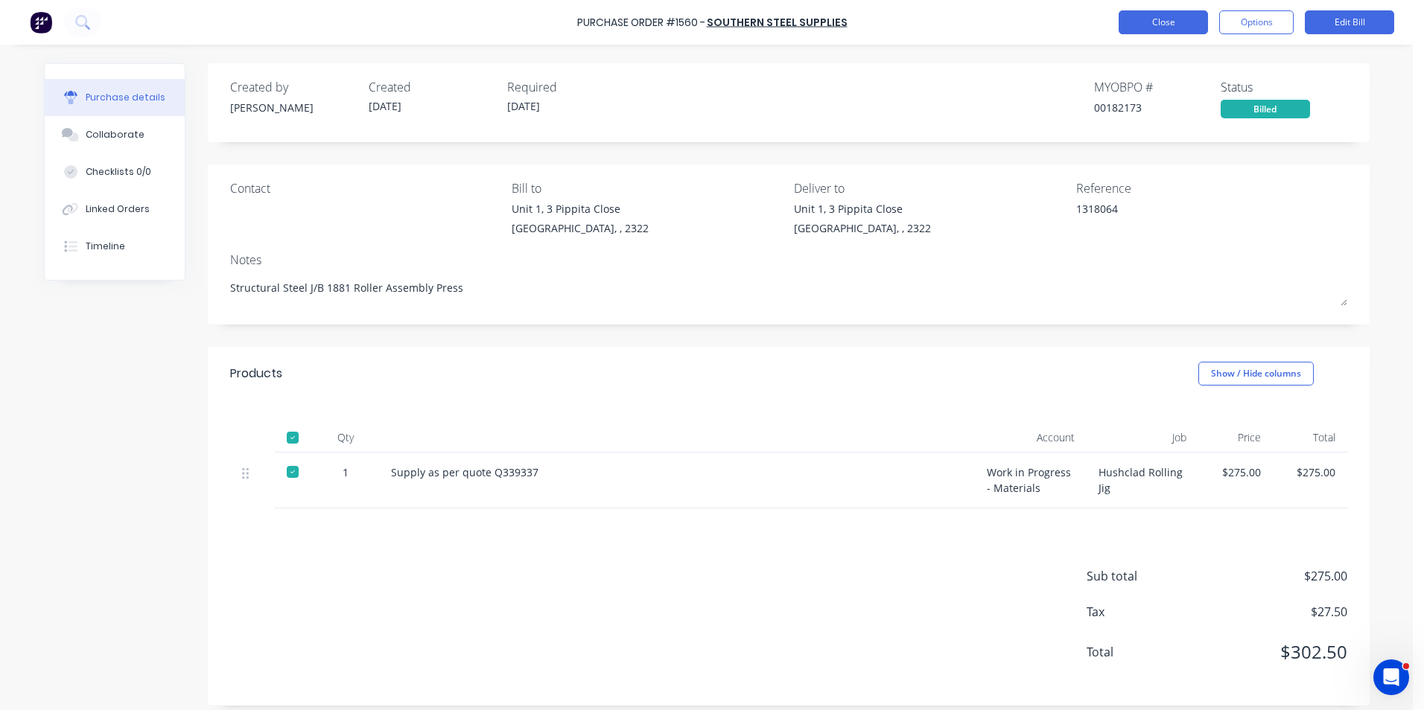
click at [1168, 25] on button "Close" at bounding box center [1162, 22] width 89 height 24
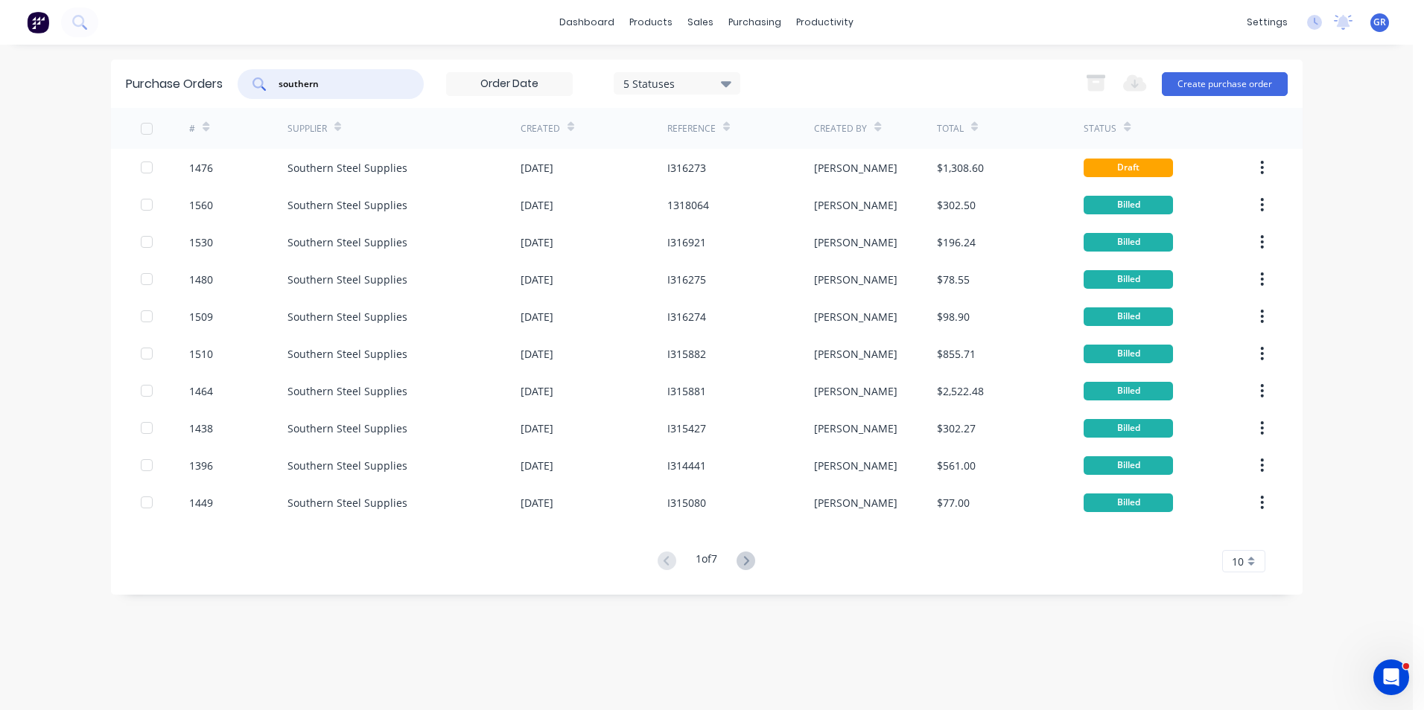
drag, startPoint x: 329, startPoint y: 83, endPoint x: 263, endPoint y: 80, distance: 66.3
click at [263, 80] on div "southern" at bounding box center [331, 84] width 186 height 30
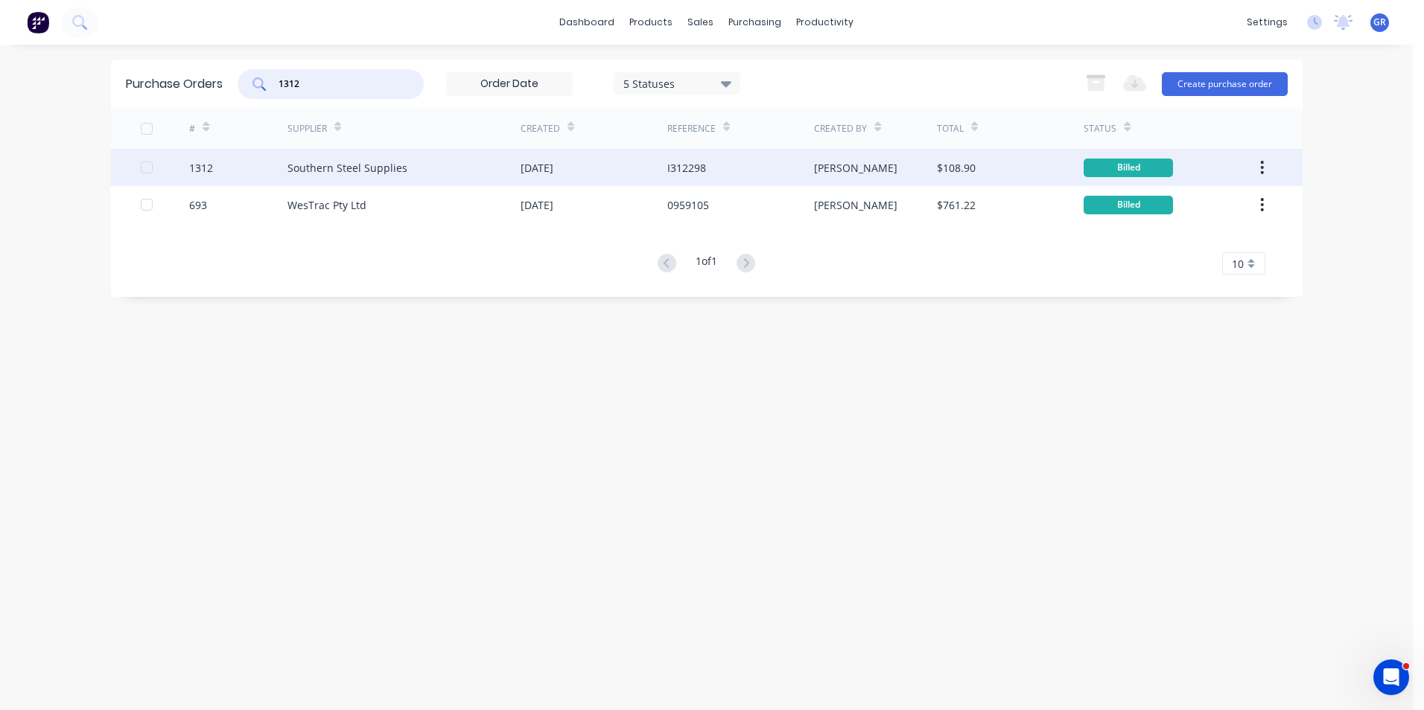
click at [204, 167] on div "1312" at bounding box center [201, 168] width 24 height 16
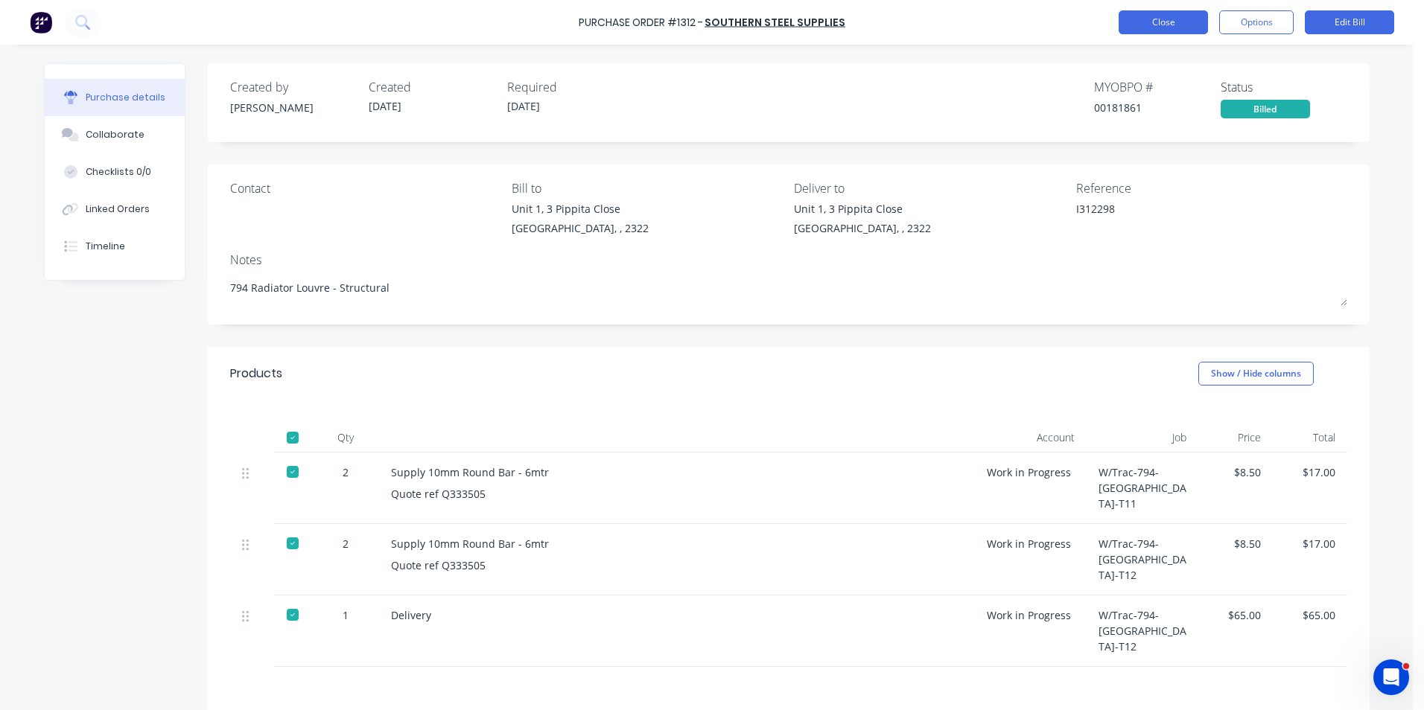
click at [1171, 22] on button "Close" at bounding box center [1162, 22] width 89 height 24
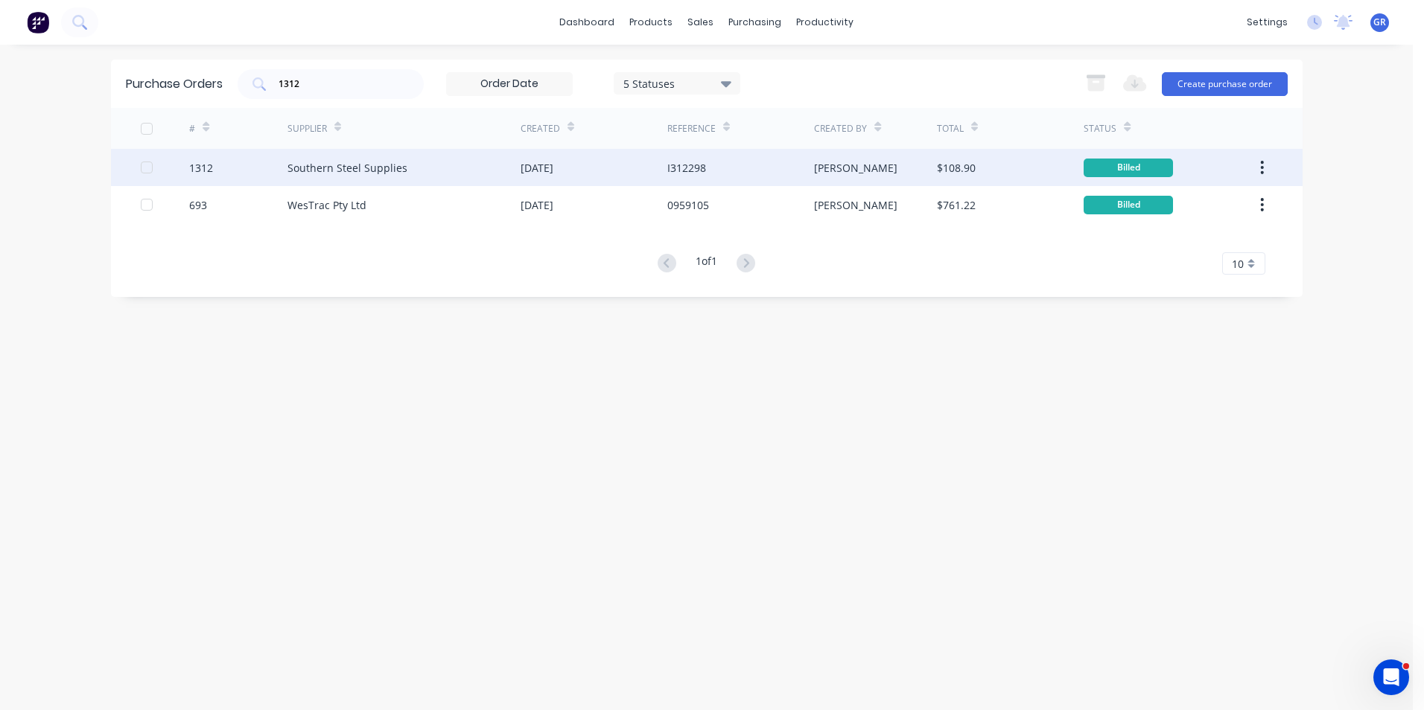
click at [1260, 165] on icon "button" at bounding box center [1262, 167] width 4 height 16
click at [1168, 240] on div "Duplicate" at bounding box center [1209, 237] width 115 height 22
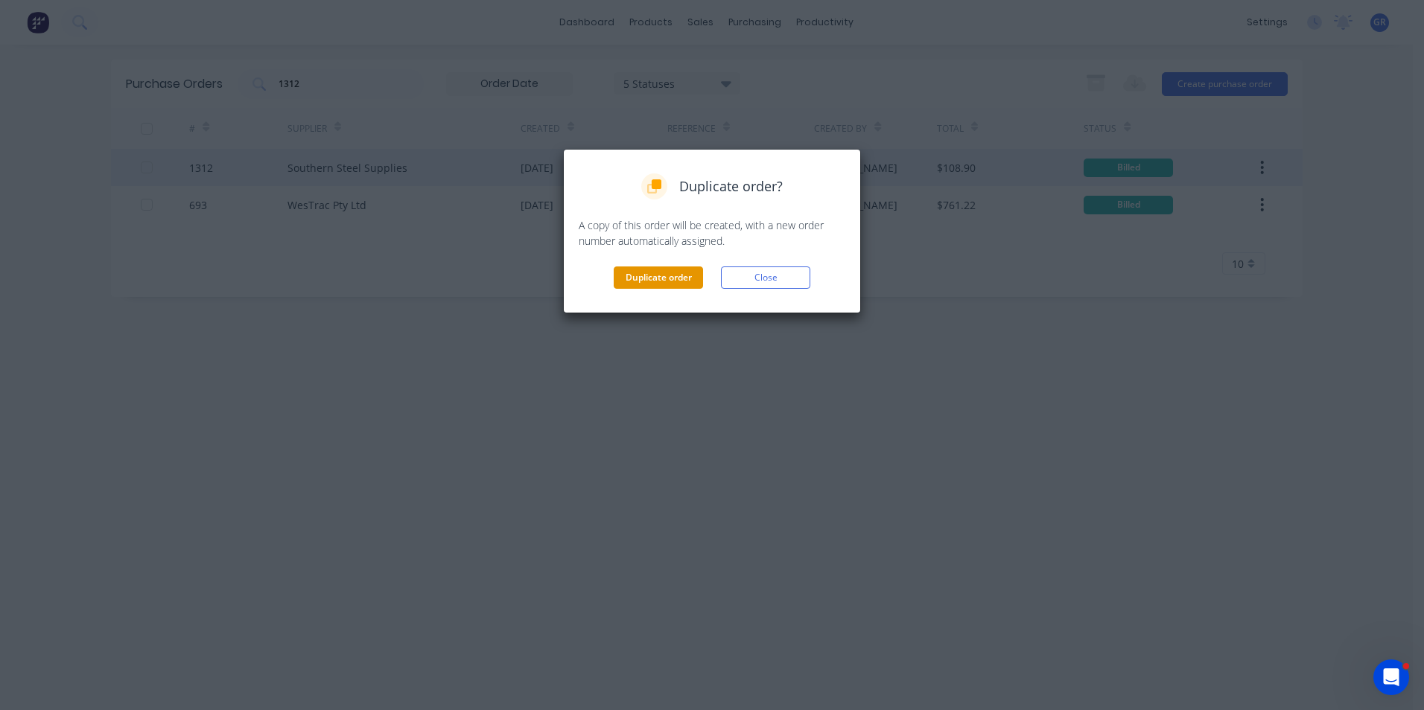
click at [641, 277] on button "Duplicate order" at bounding box center [658, 278] width 89 height 22
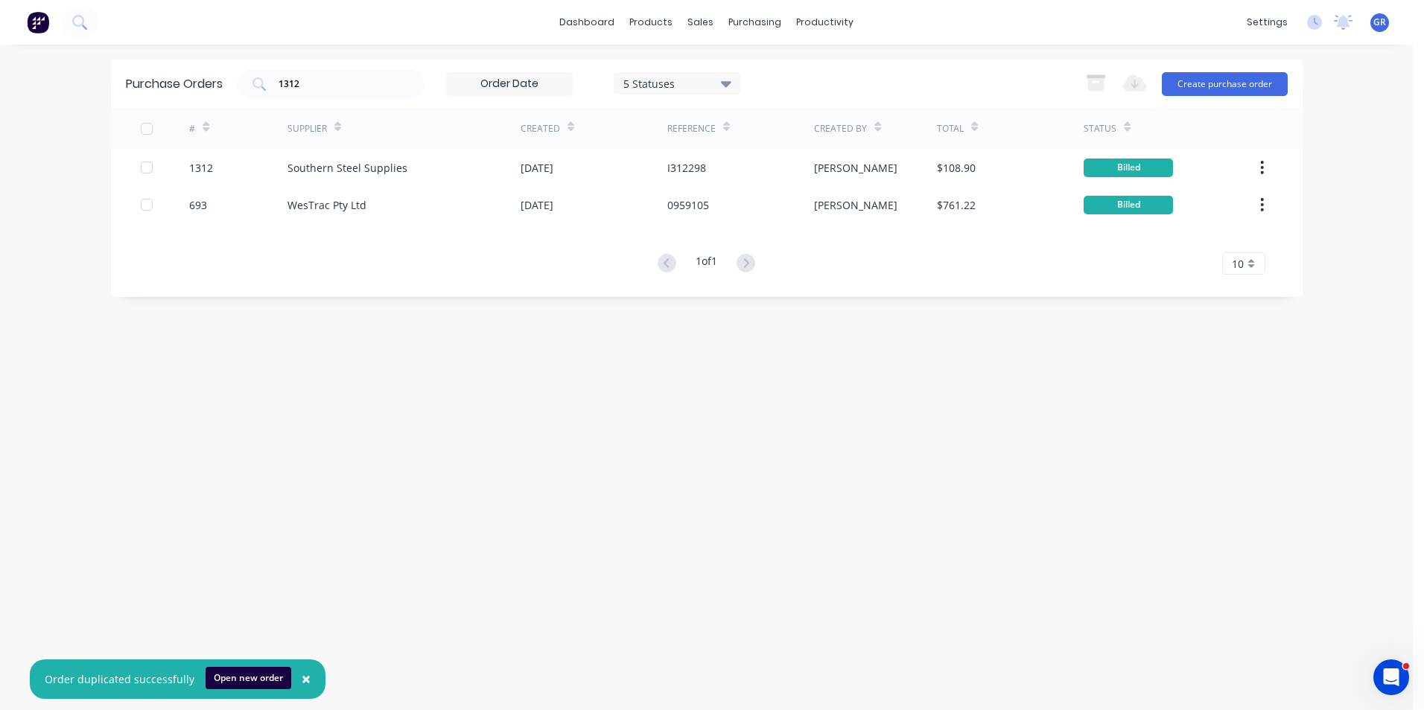
drag, startPoint x: 311, startPoint y: 75, endPoint x: 223, endPoint y: 81, distance: 88.1
click at [223, 81] on div "Purchase Orders 1312 5 Statuses 5 Statuses Export to Excel (XLSX) Create purcha…" at bounding box center [706, 84] width 1191 height 48
drag, startPoint x: 287, startPoint y: 86, endPoint x: 264, endPoint y: 86, distance: 23.8
click at [264, 86] on div "1312" at bounding box center [331, 84] width 186 height 30
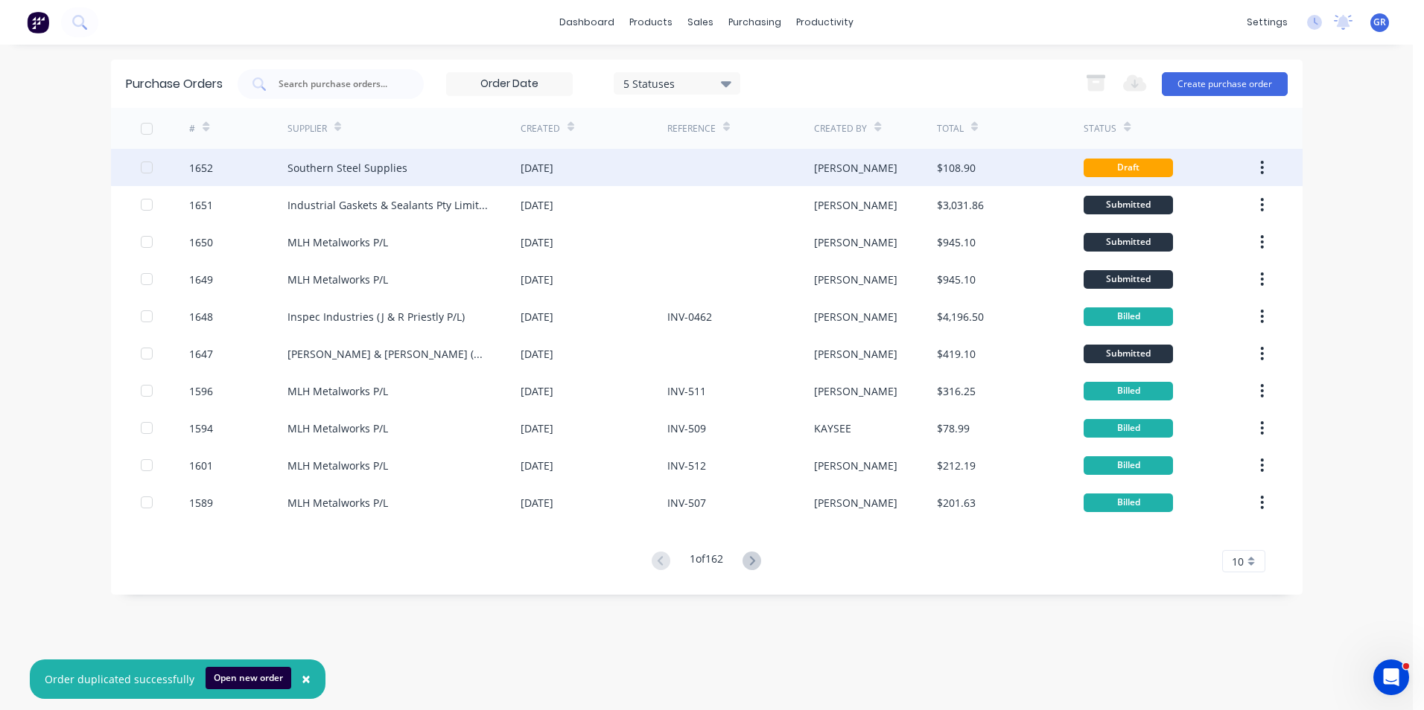
click at [201, 171] on div "1652" at bounding box center [201, 168] width 24 height 16
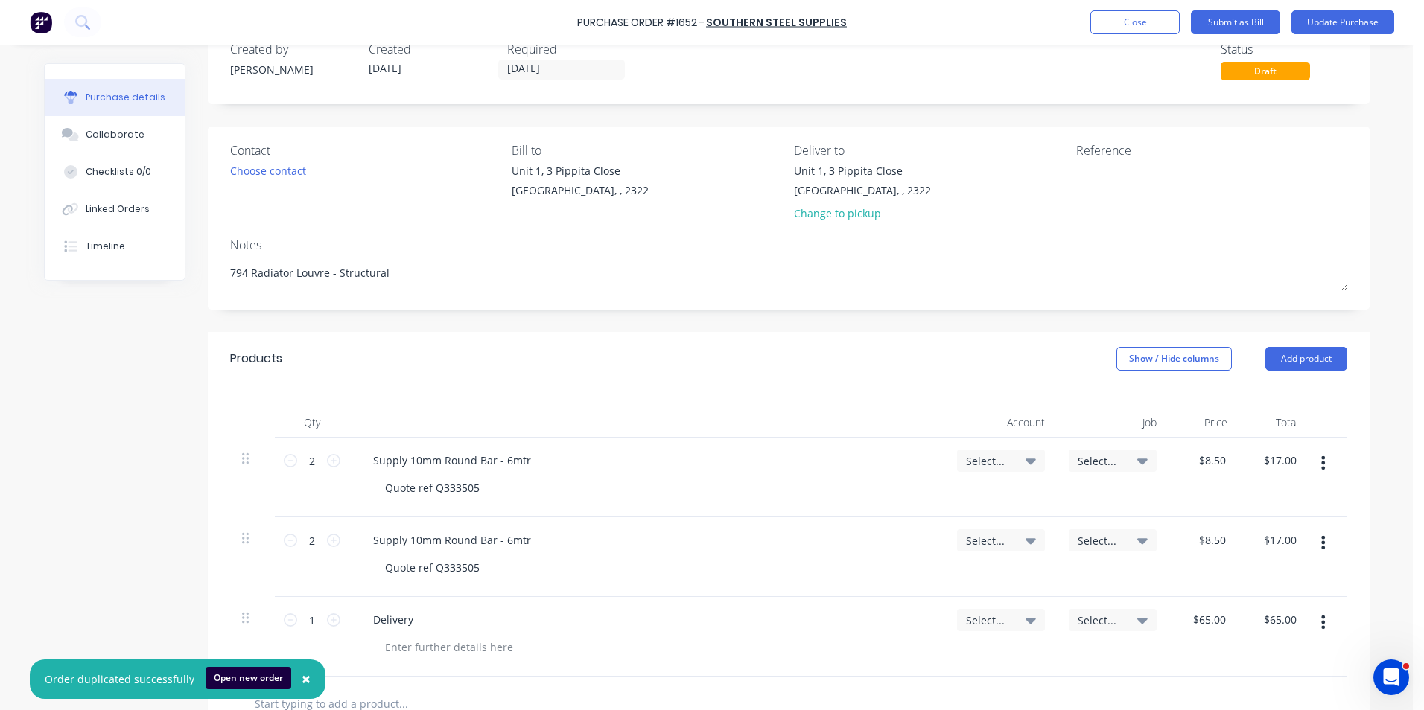
scroll to position [74, 0]
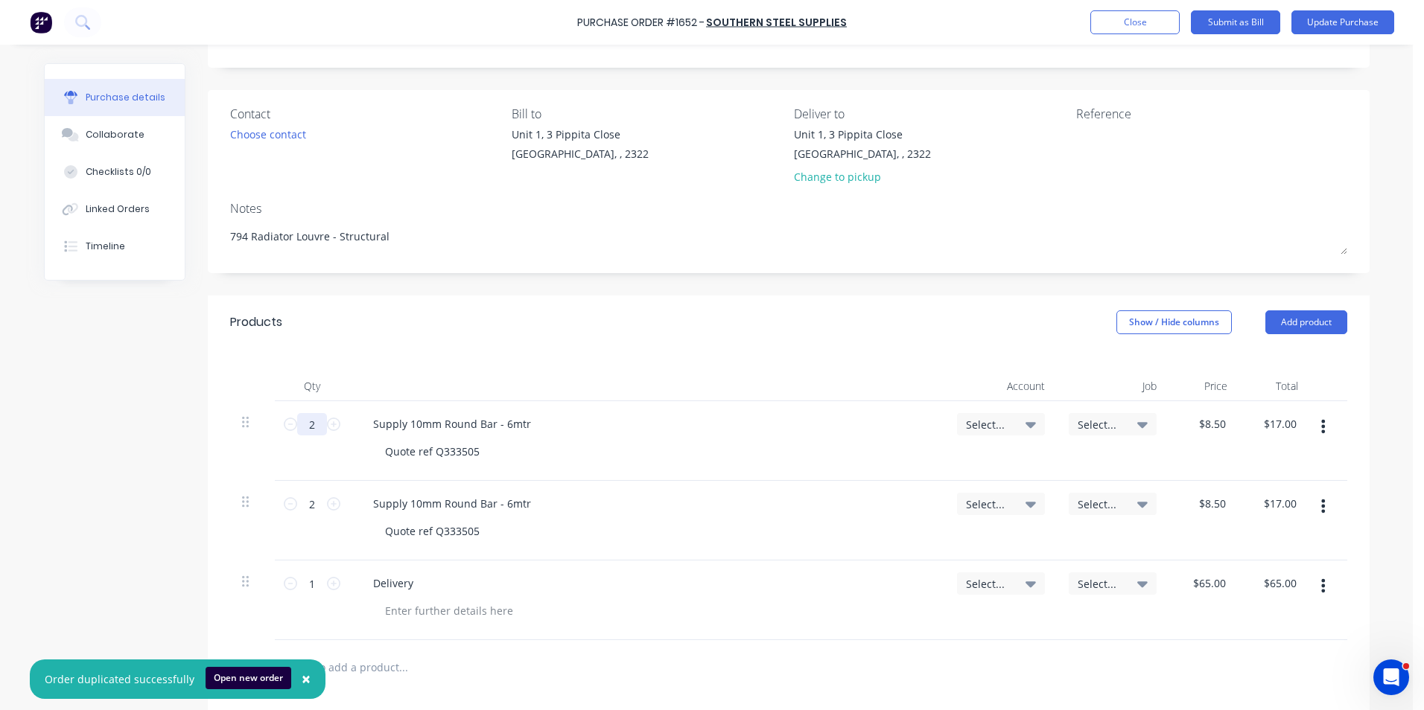
click at [306, 425] on input "2" at bounding box center [312, 424] width 30 height 22
click at [1321, 506] on icon "button" at bounding box center [1323, 506] width 4 height 13
click at [1235, 634] on button "Delete" at bounding box center [1278, 635] width 127 height 30
click at [980, 424] on span "Select..." at bounding box center [988, 425] width 45 height 16
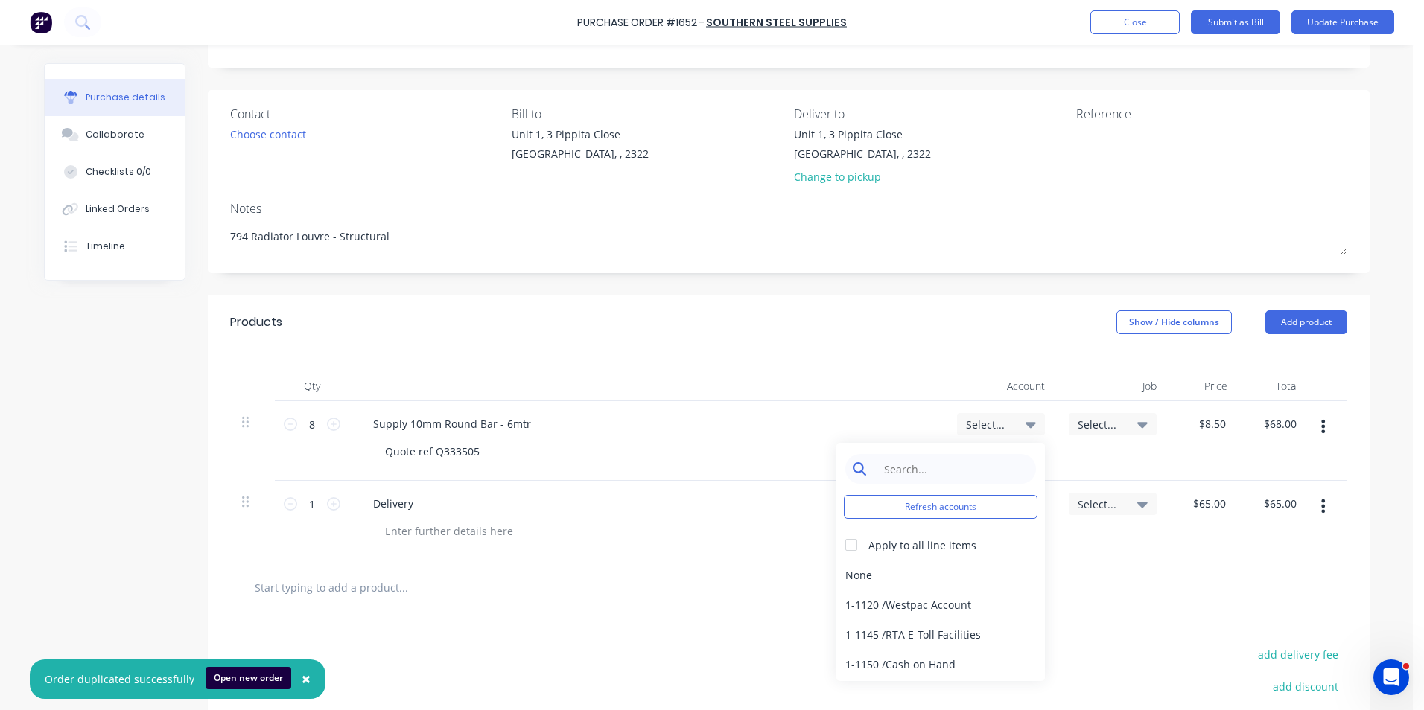
click at [900, 471] on input at bounding box center [952, 469] width 153 height 30
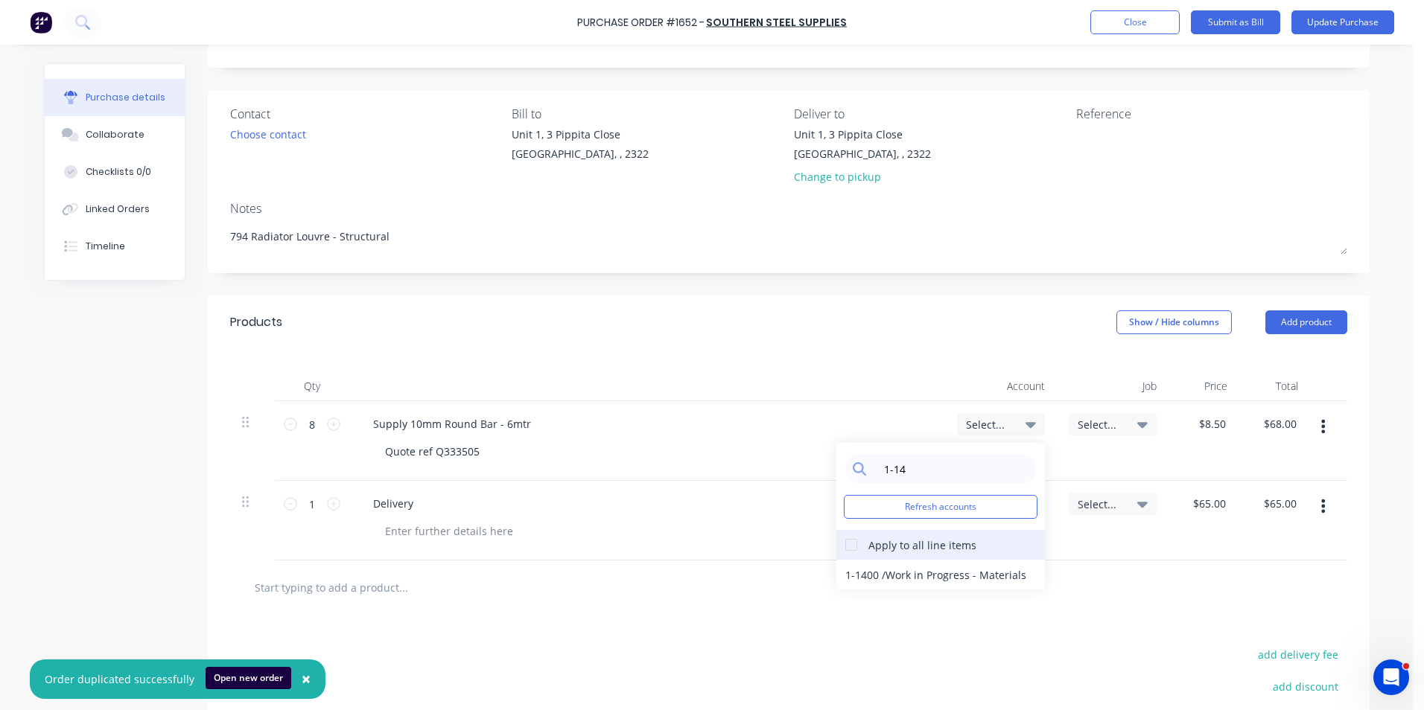
click at [911, 541] on div "Apply to all line items" at bounding box center [922, 546] width 108 height 16
click at [845, 545] on div at bounding box center [851, 545] width 30 height 30
click at [859, 575] on div "1-1400 / Work in Progress - Materials" at bounding box center [940, 575] width 209 height 30
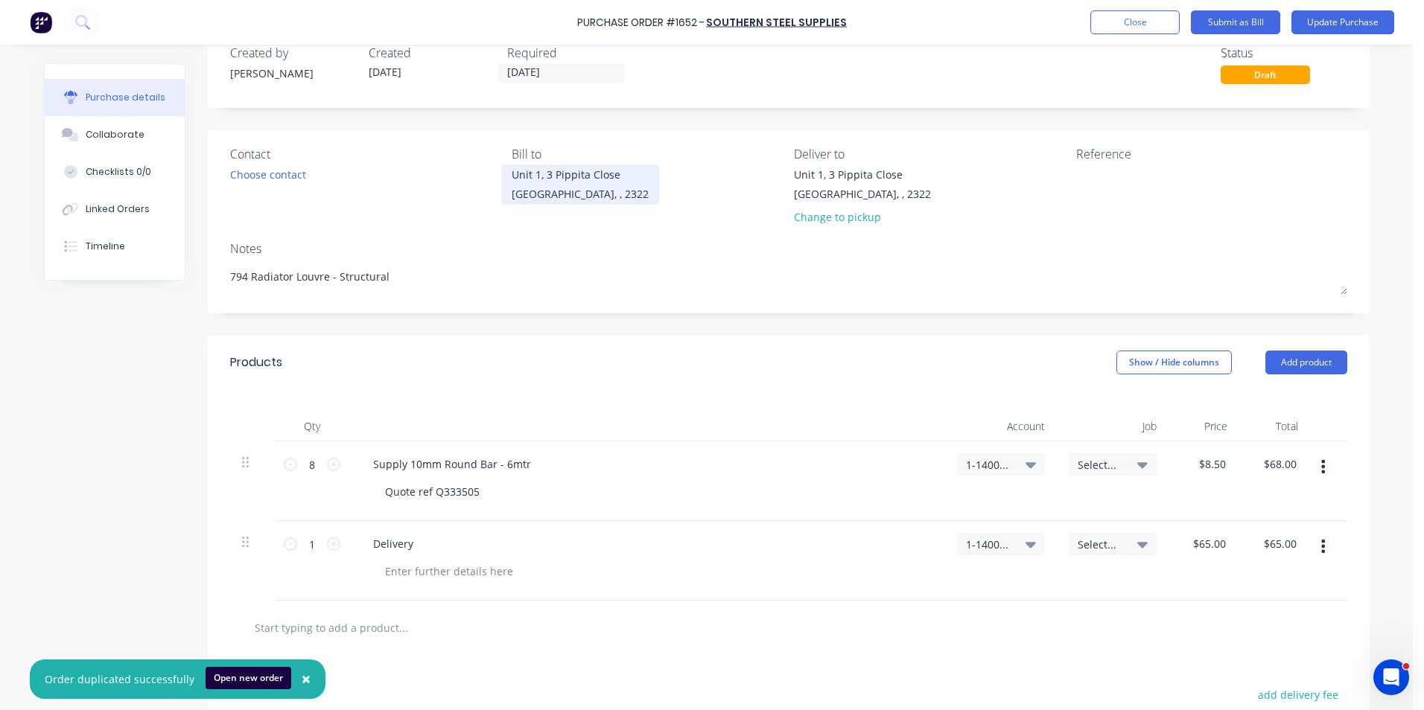
scroll to position [0, 0]
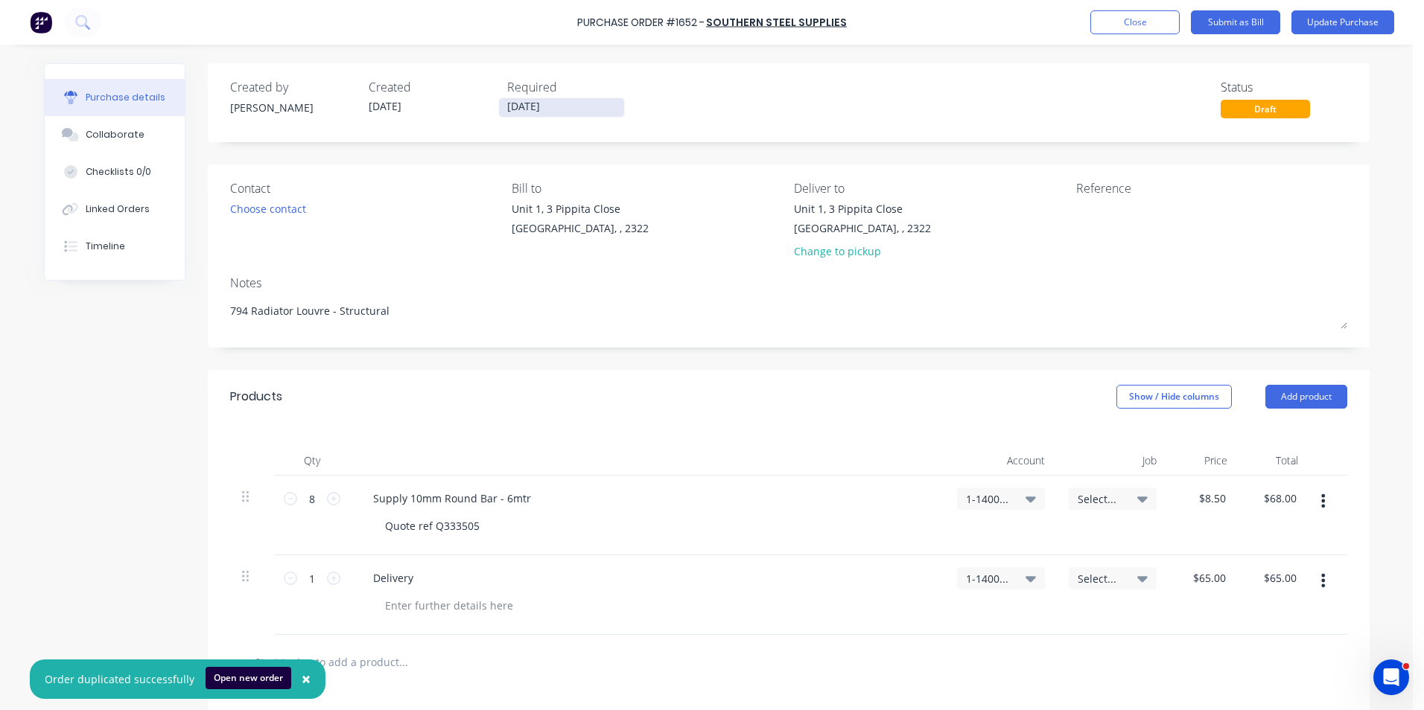
click at [507, 105] on input "07/10/25" at bounding box center [561, 107] width 125 height 19
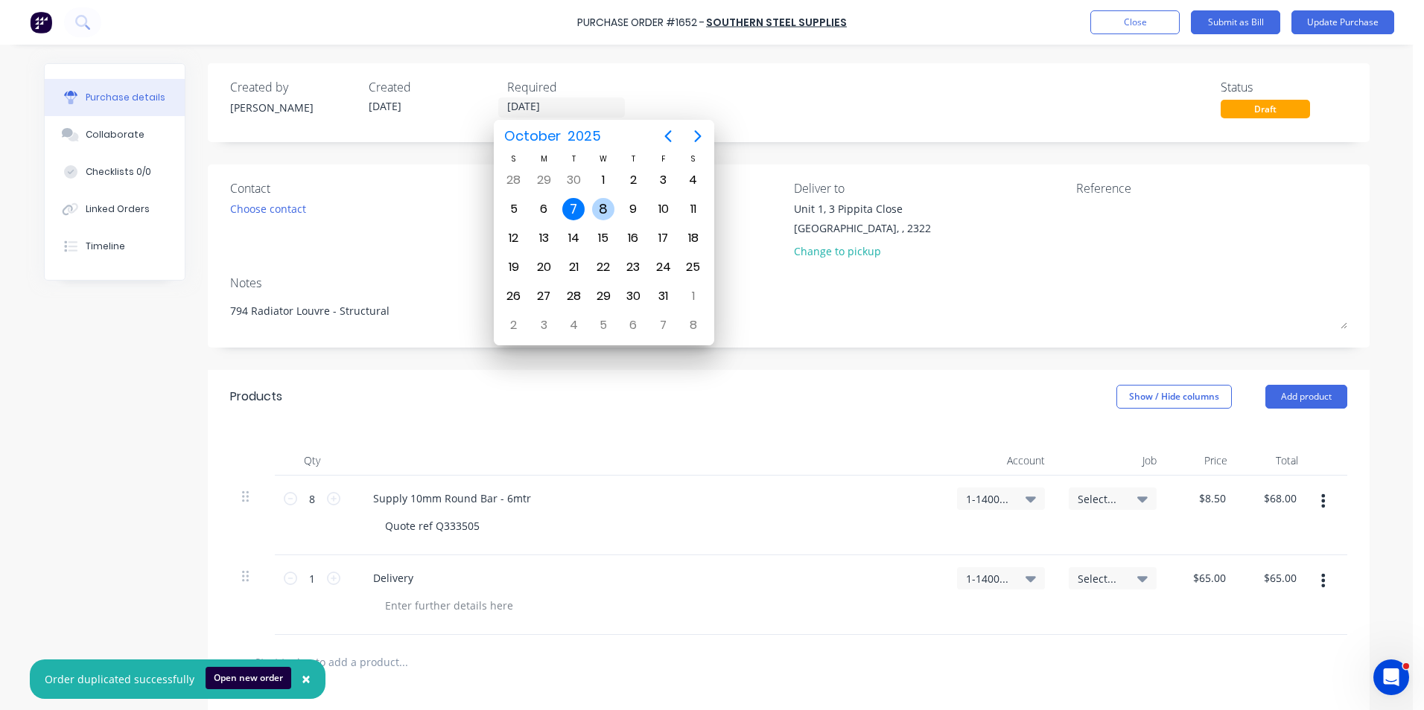
click at [606, 203] on div "8" at bounding box center [603, 209] width 22 height 22
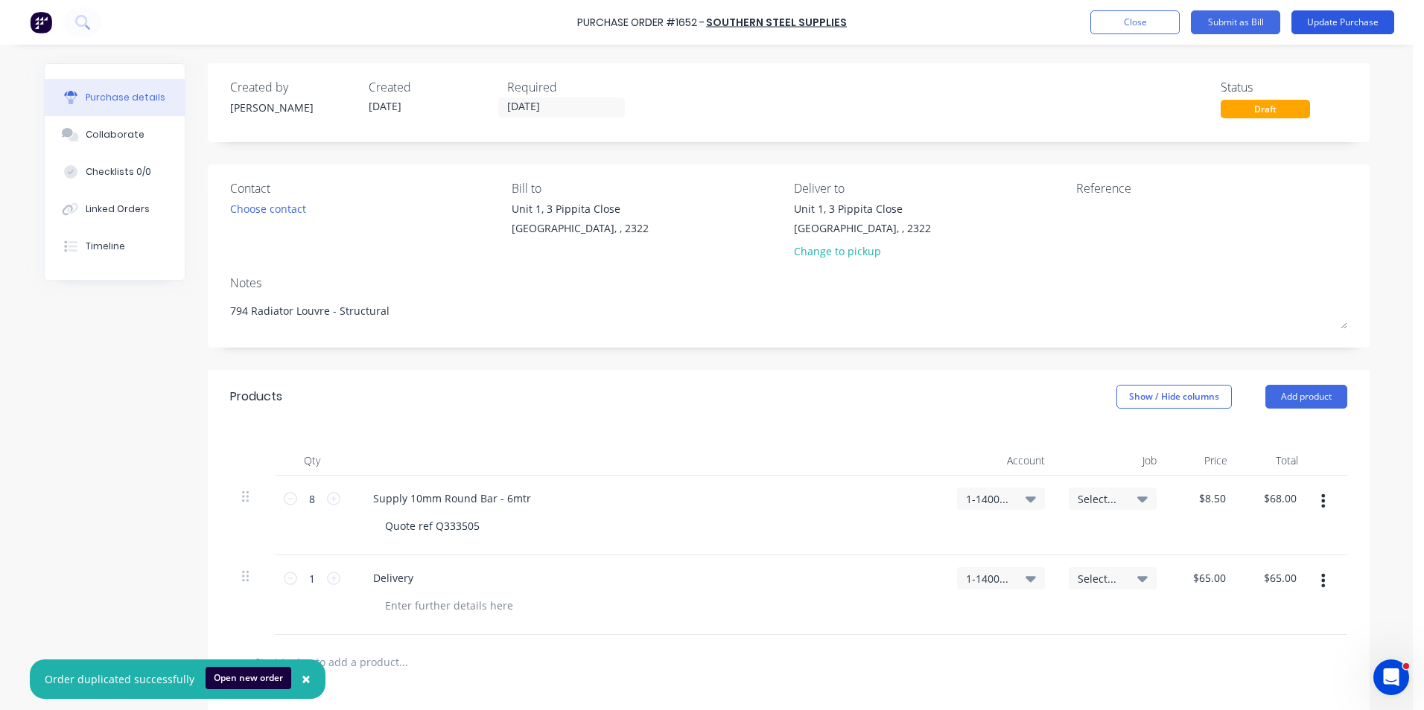
click at [1334, 18] on button "Update Purchase" at bounding box center [1342, 22] width 103 height 24
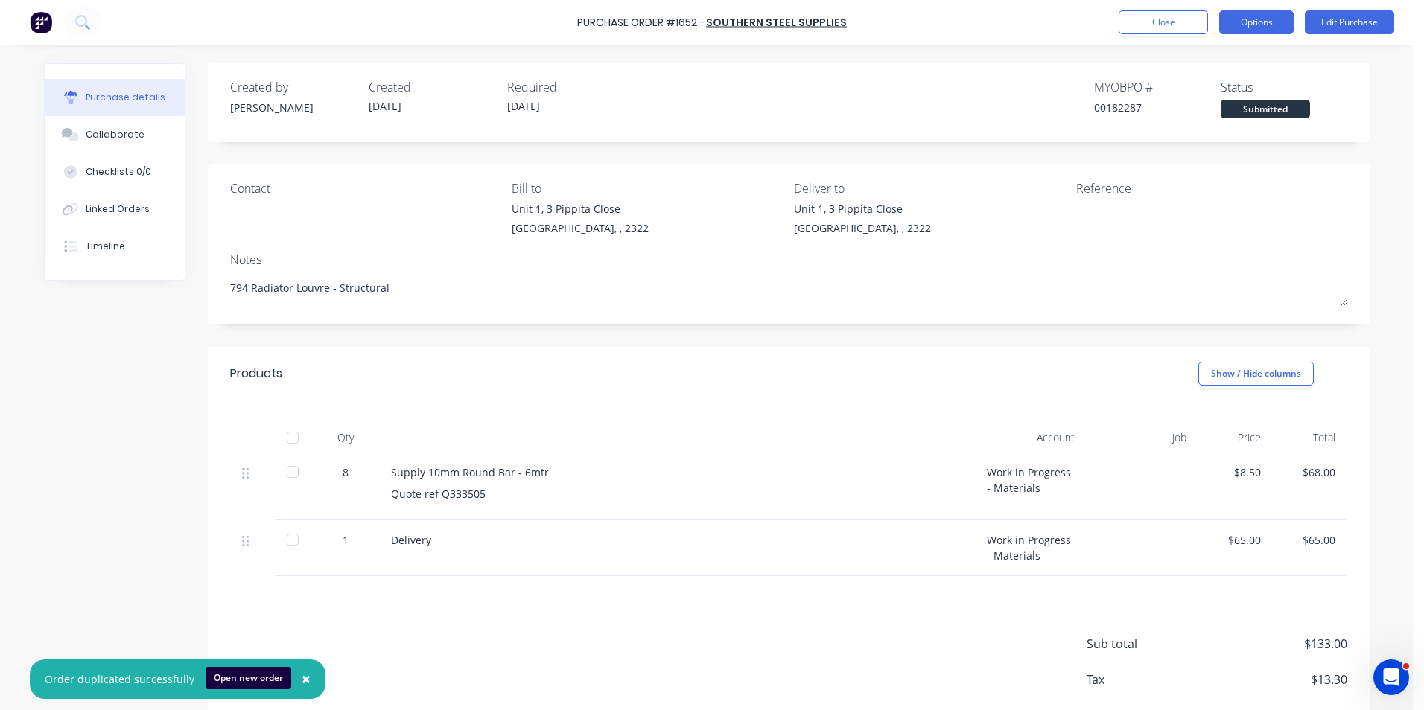
click at [1255, 16] on button "Options" at bounding box center [1256, 22] width 74 height 24
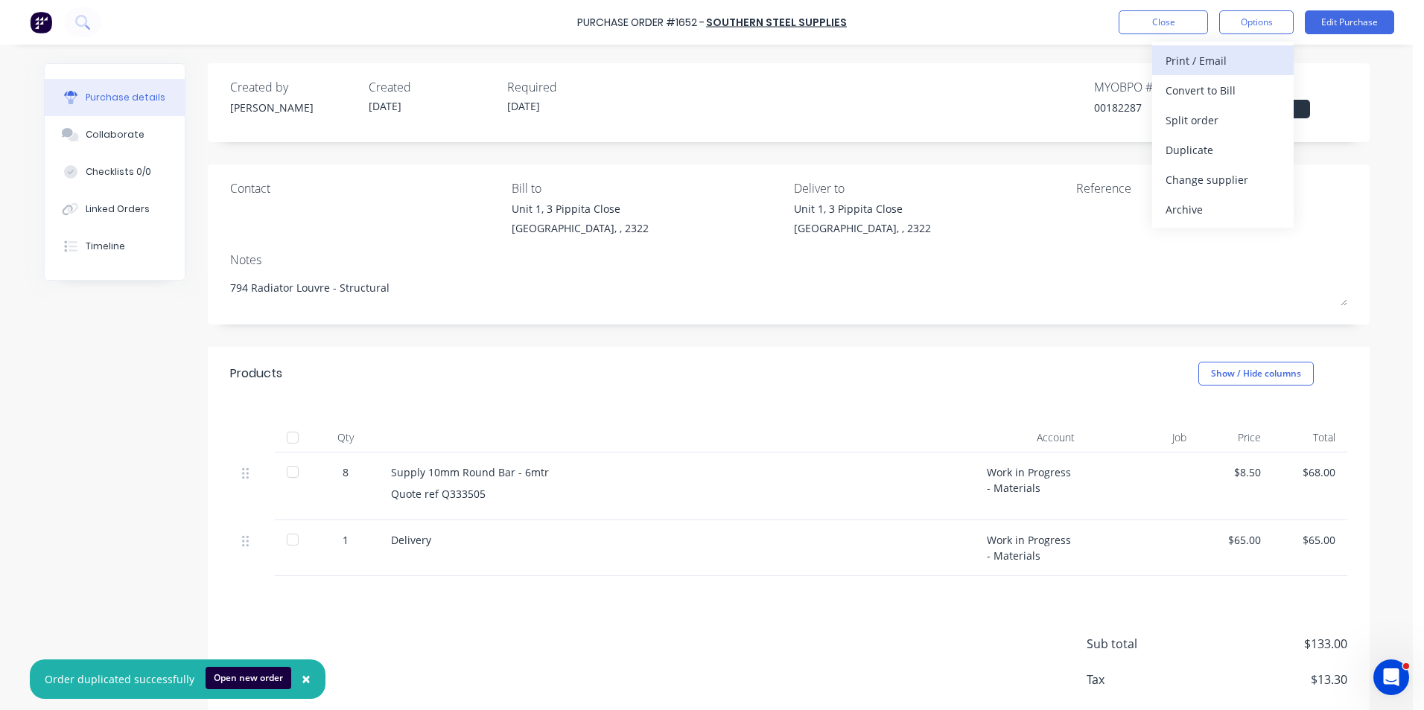
click at [1205, 60] on div "Print / Email" at bounding box center [1222, 61] width 115 height 22
click at [1191, 90] on div "With pricing" at bounding box center [1222, 91] width 115 height 22
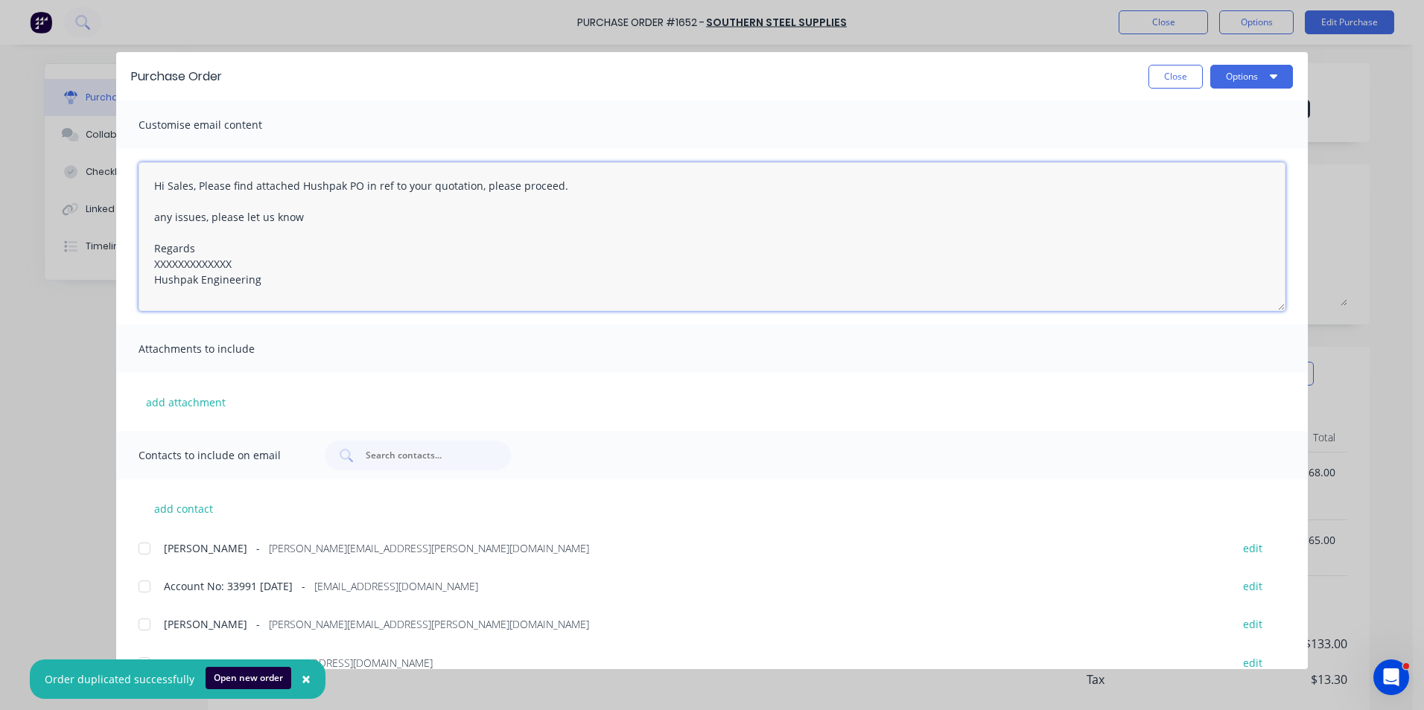
drag, startPoint x: 237, startPoint y: 264, endPoint x: 102, endPoint y: 263, distance: 134.8
click at [102, 263] on div "Purchase Order Close Options Customise email content Hi Sales, Please find atta…" at bounding box center [712, 355] width 1424 height 710
drag, startPoint x: 559, startPoint y: 188, endPoint x: 515, endPoint y: 185, distance: 44.8
click at [515, 185] on textarea "Hi Sales, Please find attached Hushpak PO in ref to your quotation, please proc…" at bounding box center [712, 236] width 1147 height 149
click at [175, 399] on button "add attachment" at bounding box center [186, 402] width 95 height 22
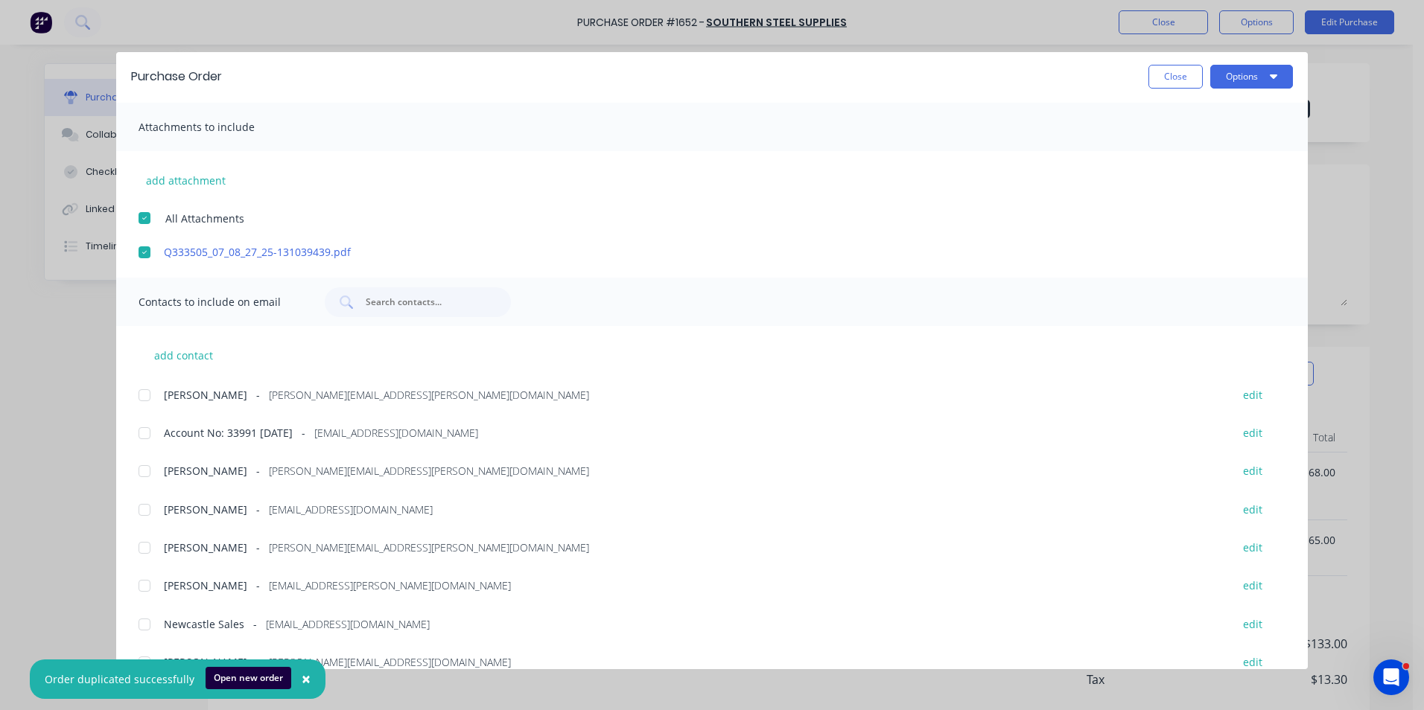
scroll to position [243, 0]
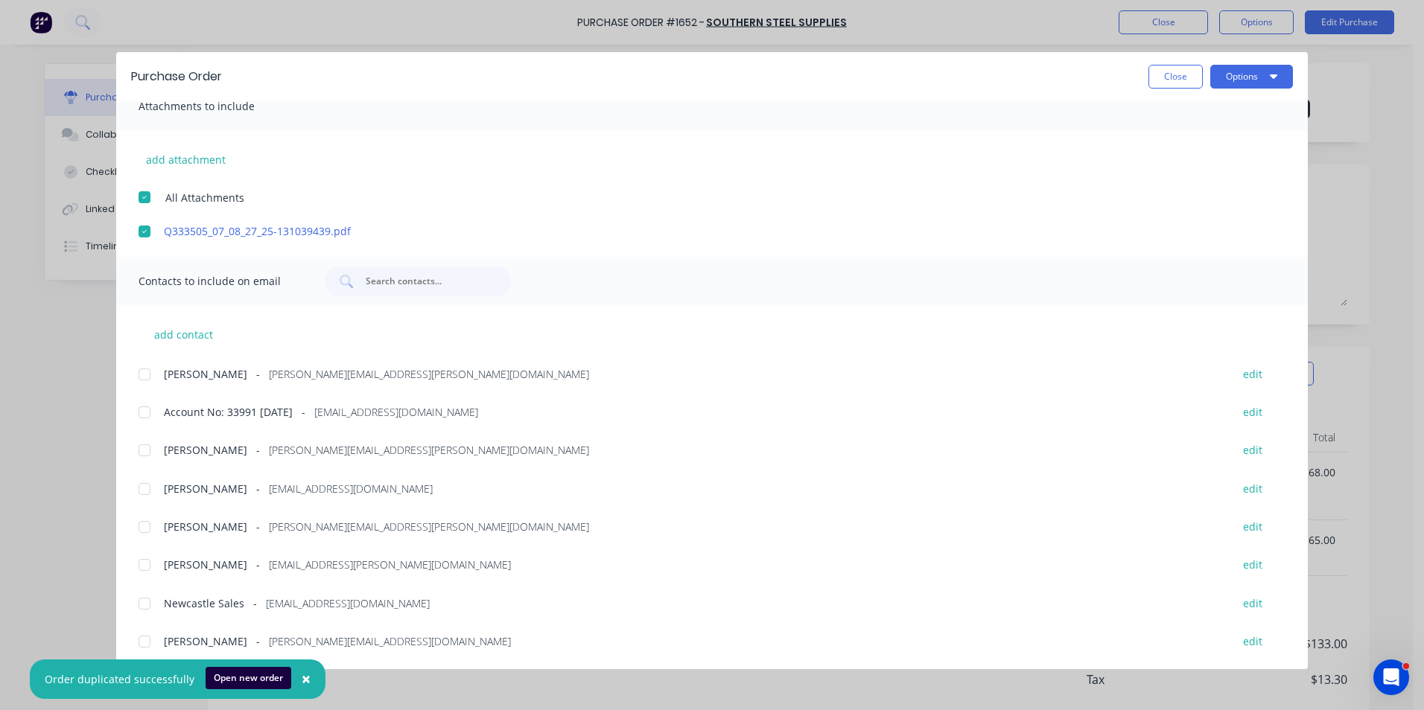
click at [147, 526] on div at bounding box center [145, 527] width 30 height 30
click at [146, 605] on div at bounding box center [145, 604] width 30 height 30
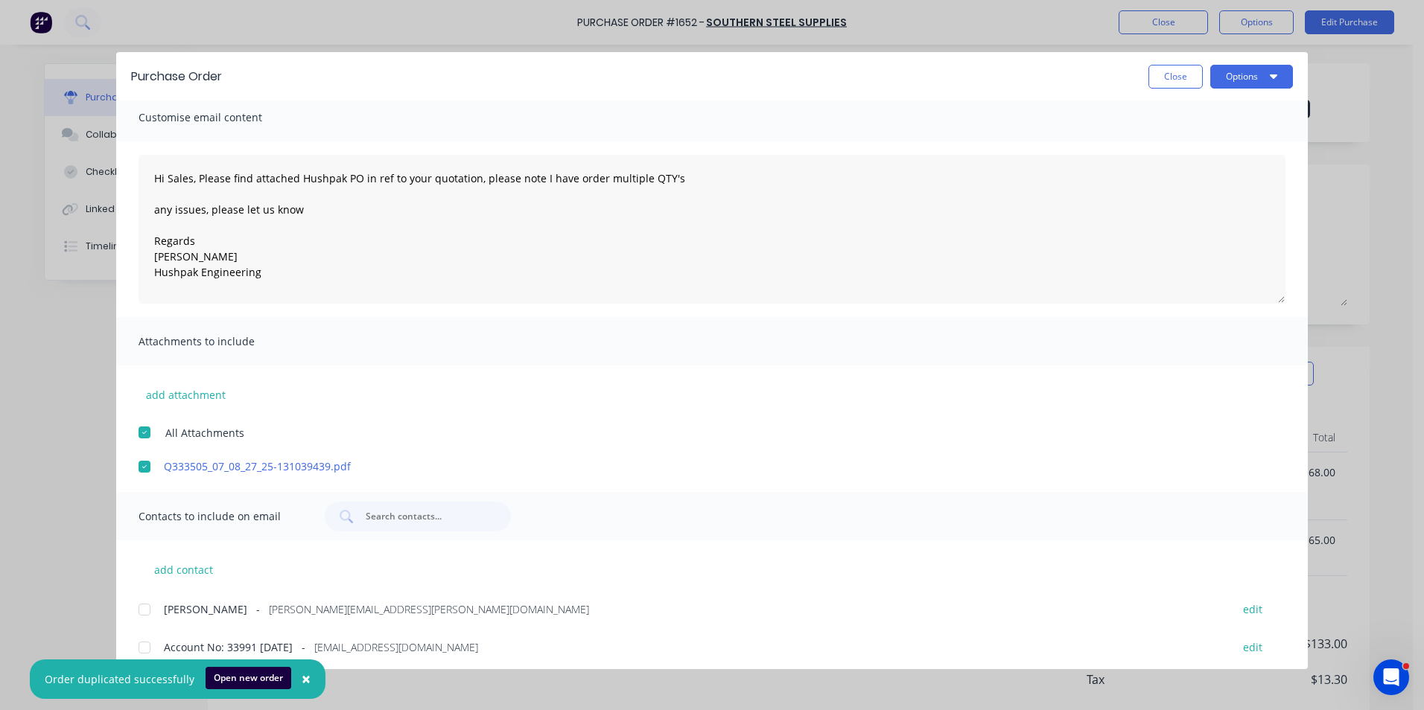
scroll to position [0, 0]
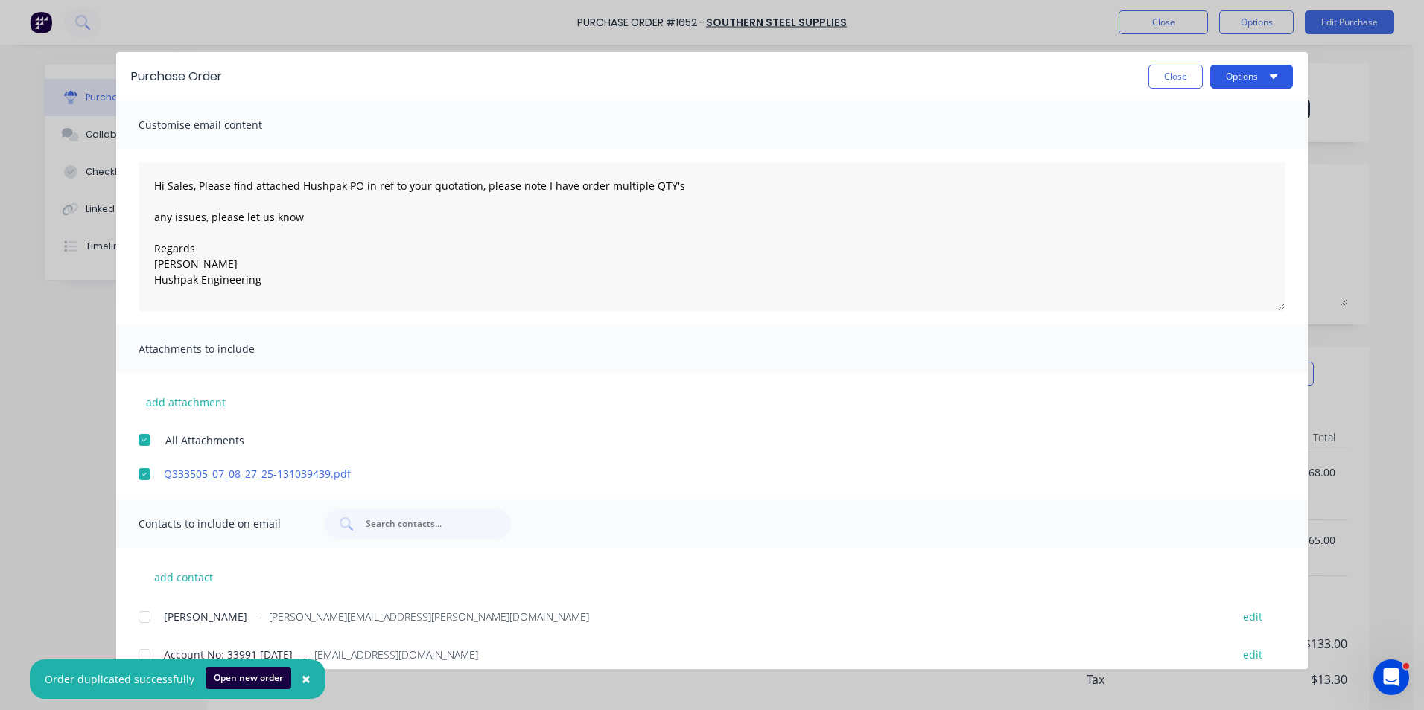
click at [1258, 76] on button "Options" at bounding box center [1251, 77] width 83 height 24
click at [1175, 168] on div "Email" at bounding box center [1222, 174] width 115 height 22
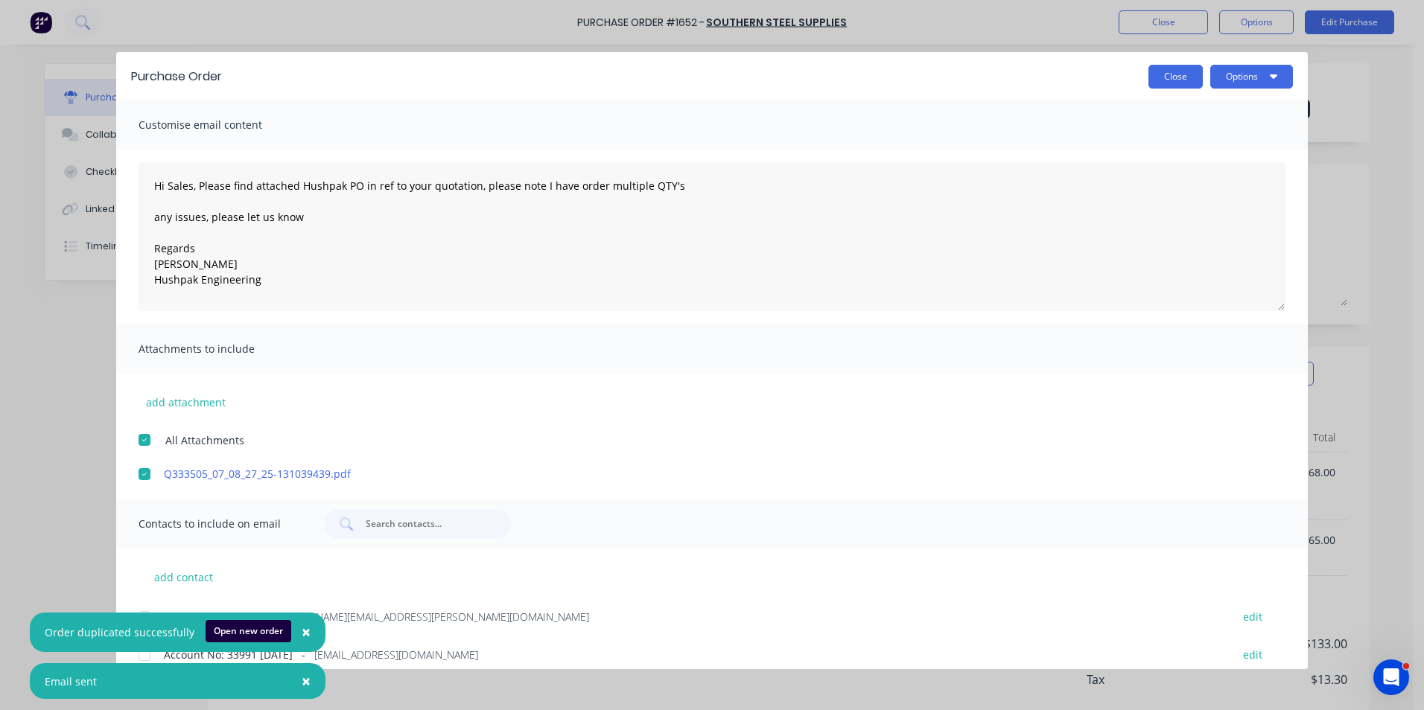
click at [1180, 74] on button "Close" at bounding box center [1175, 77] width 54 height 24
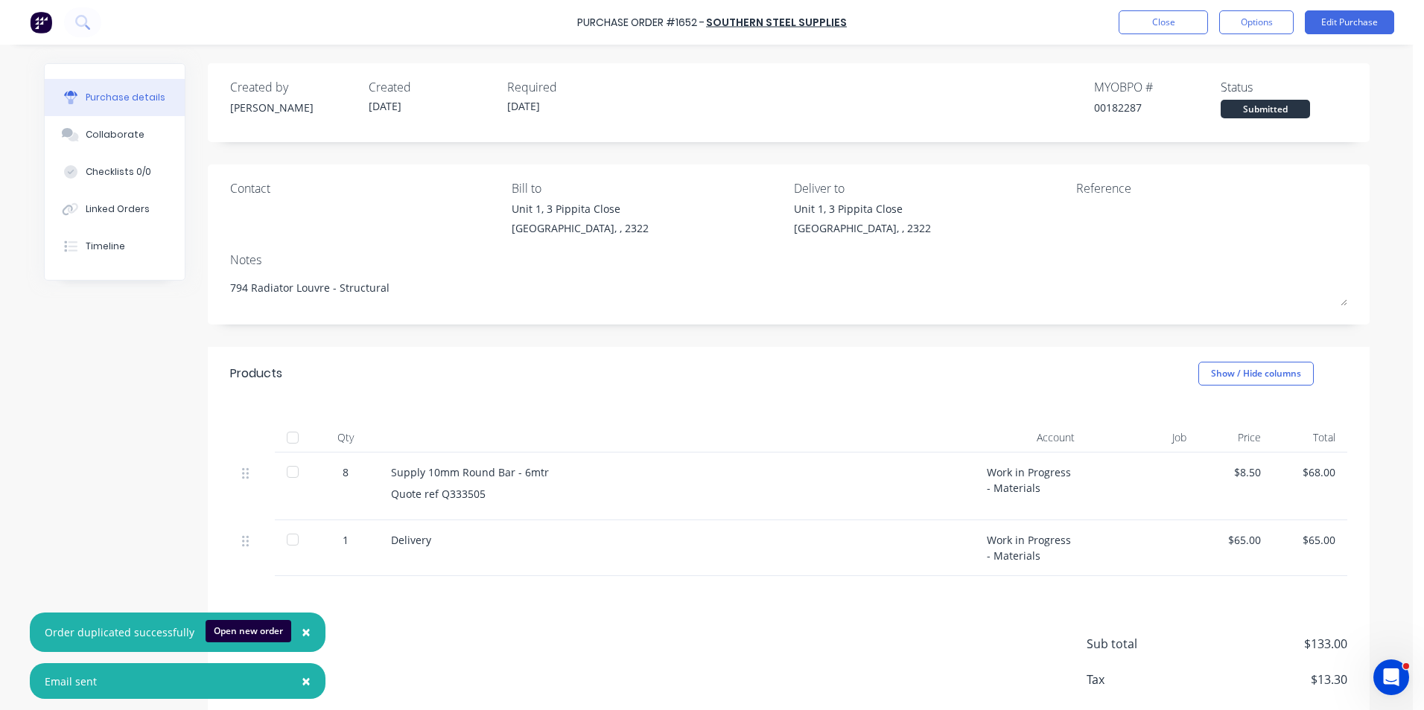
click at [302, 631] on span "×" at bounding box center [306, 632] width 9 height 21
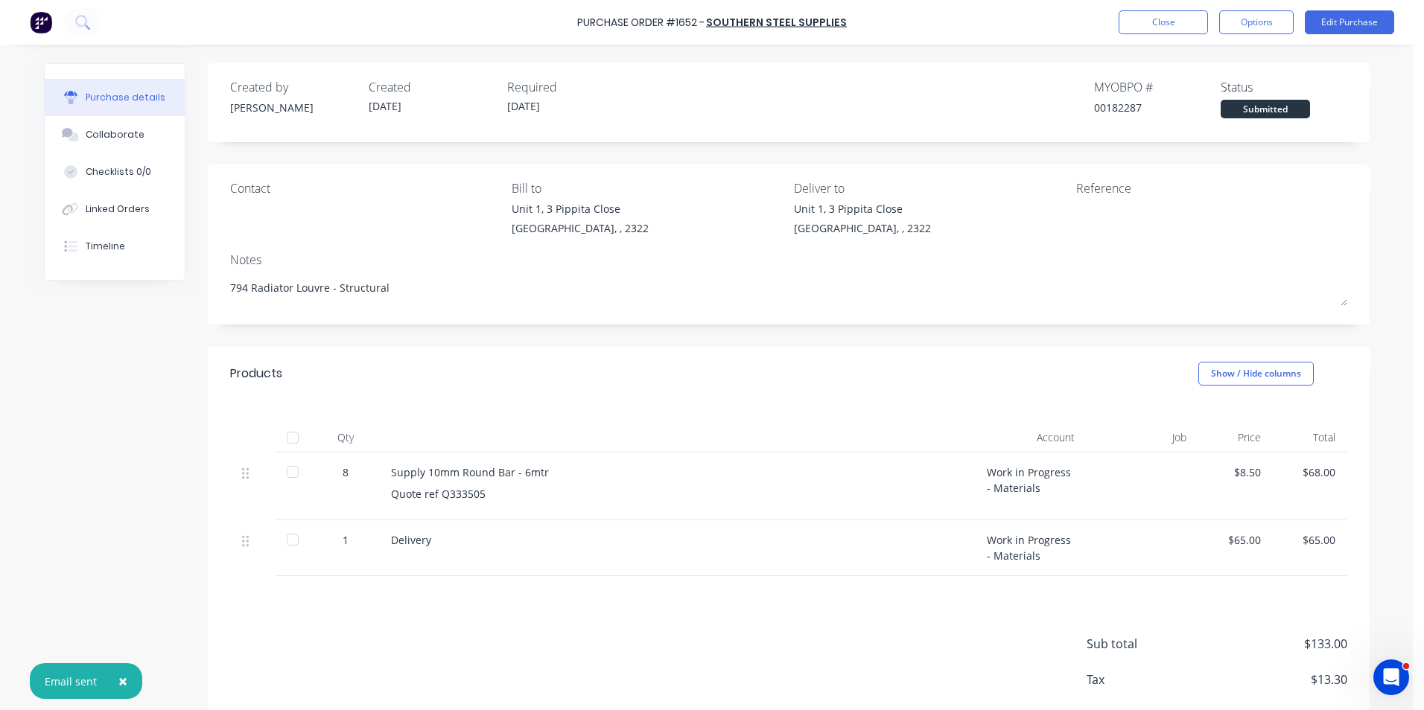
click at [121, 684] on span "×" at bounding box center [122, 681] width 9 height 21
click at [1355, 18] on button "Edit Purchase" at bounding box center [1349, 22] width 89 height 24
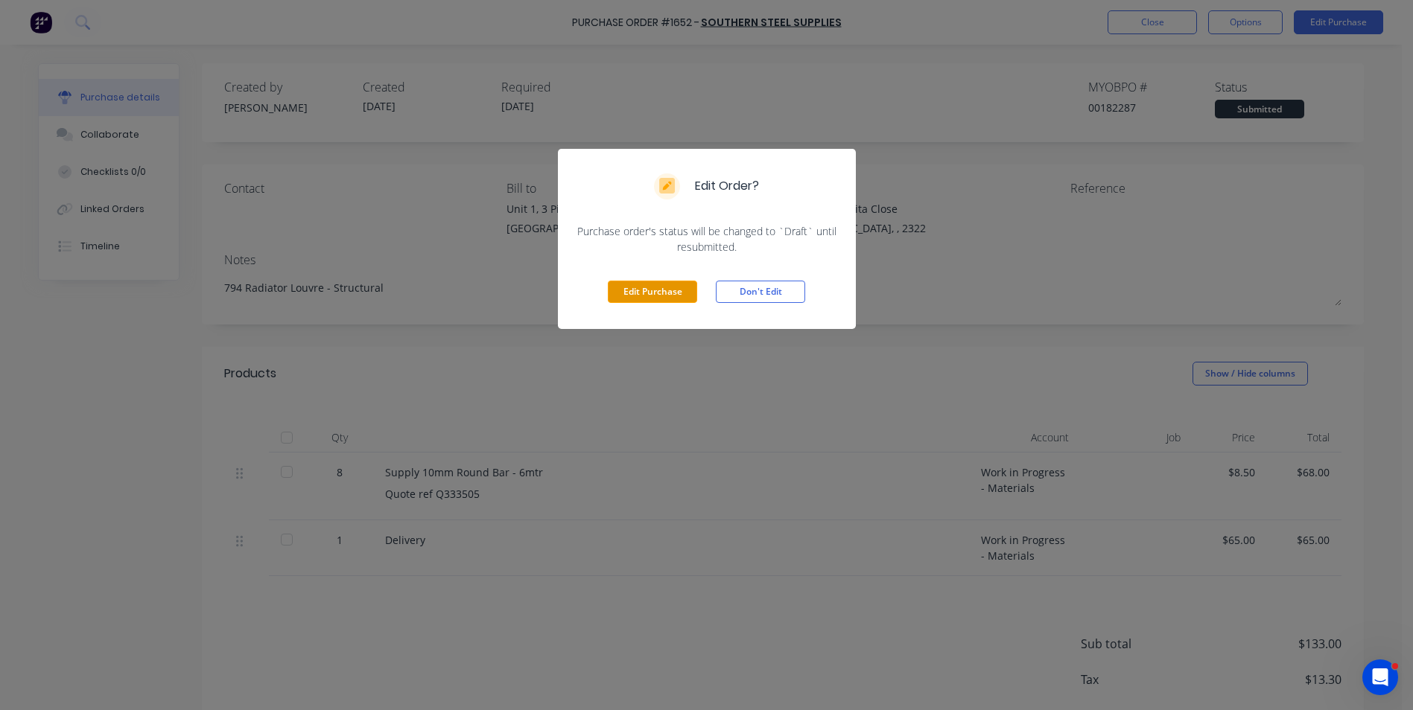
click at [628, 287] on button "Edit Purchase" at bounding box center [652, 292] width 89 height 22
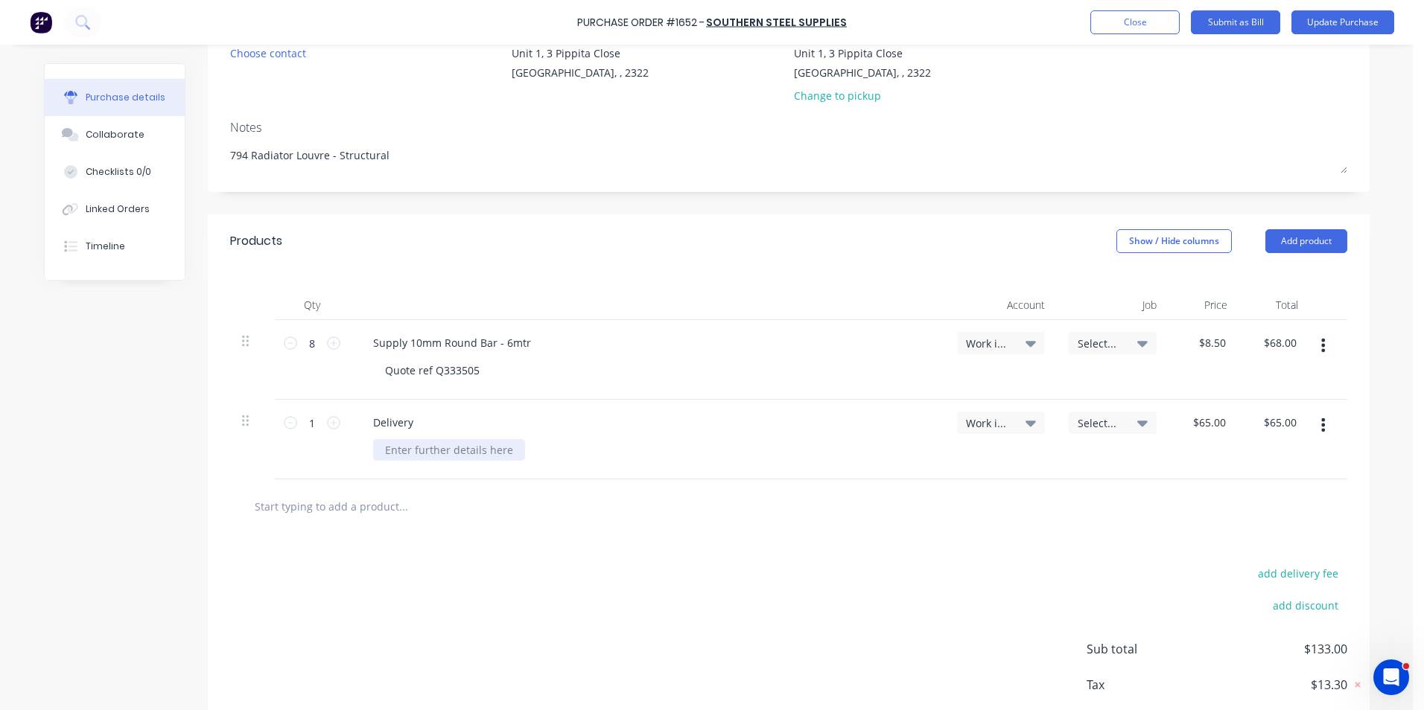
scroll to position [223, 0]
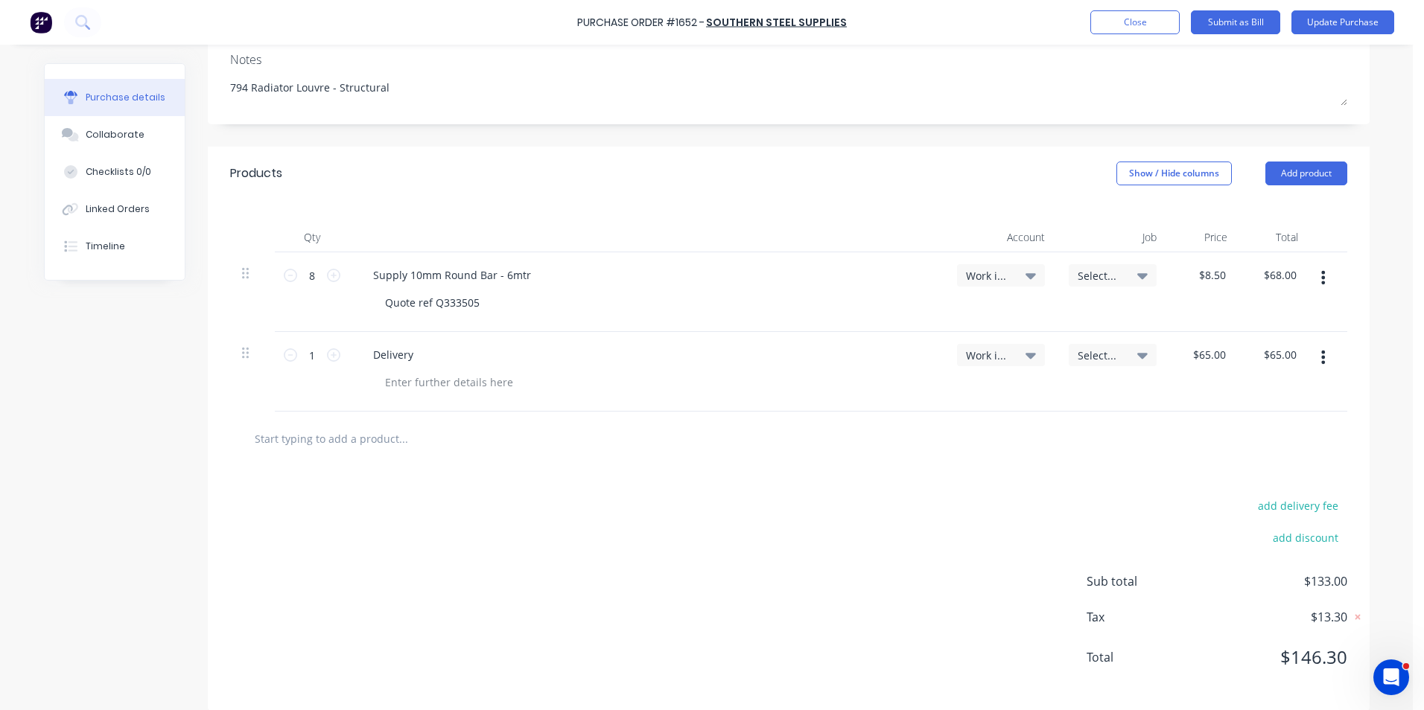
click at [1321, 276] on icon "button" at bounding box center [1323, 278] width 4 height 16
click at [1250, 347] on button "Duplicate" at bounding box center [1278, 347] width 127 height 30
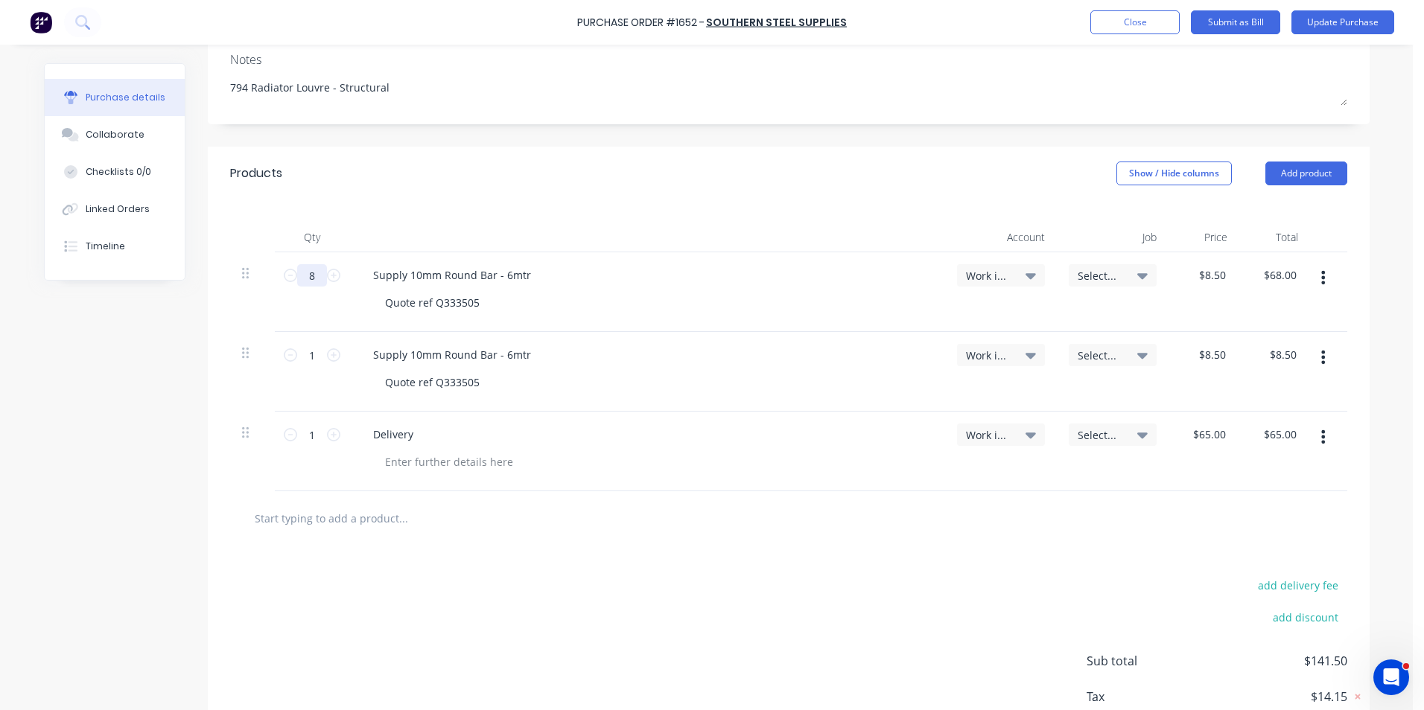
drag, startPoint x: 310, startPoint y: 276, endPoint x: 300, endPoint y: 276, distance: 9.7
click at [300, 276] on input "8" at bounding box center [312, 275] width 30 height 22
click at [303, 356] on input "1" at bounding box center [312, 355] width 30 height 22
click at [1321, 357] on button "button" at bounding box center [1322, 357] width 35 height 27
click at [474, 301] on div "Quote ref Q333505" at bounding box center [432, 303] width 118 height 22
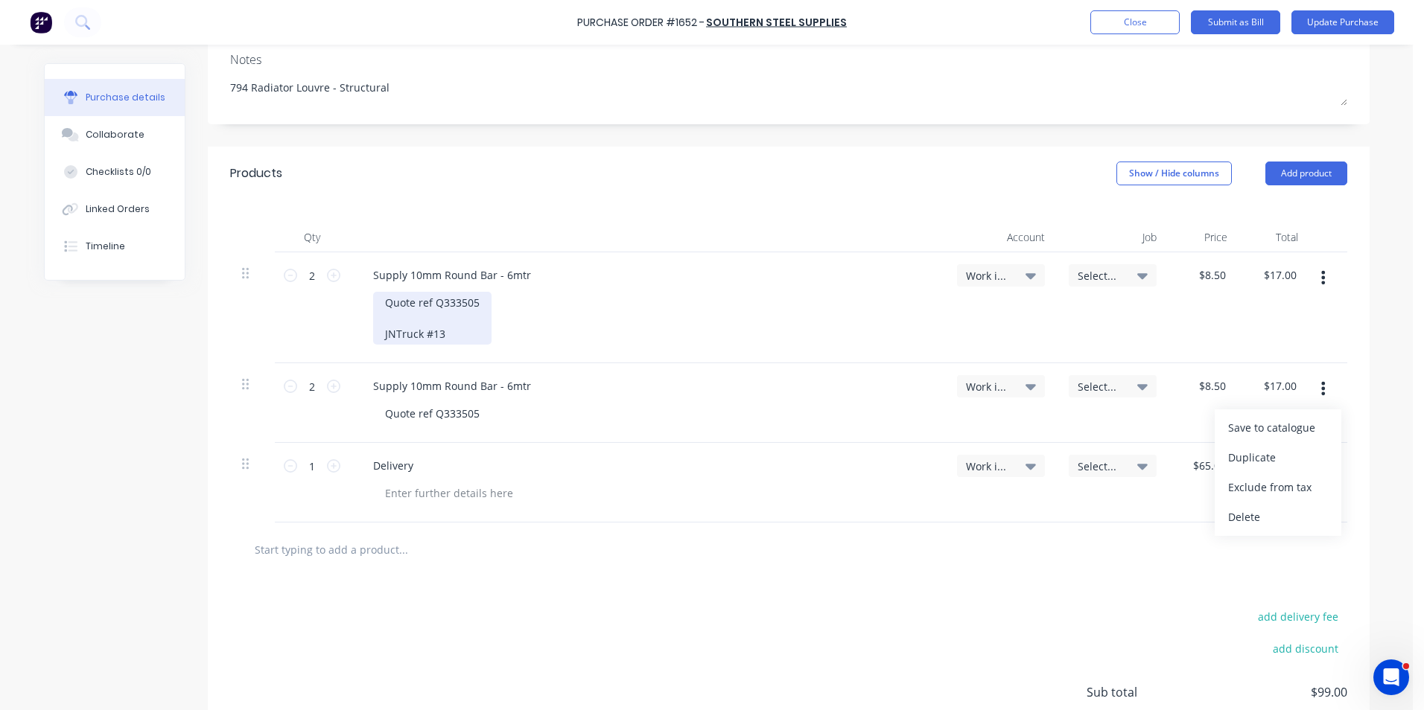
click at [440, 332] on div "Quote ref Q333505 JNTruck #13" at bounding box center [432, 318] width 118 height 53
click at [401, 334] on div "Quote ref Q333505 JN16Truck #13" at bounding box center [432, 318] width 118 height 53
drag, startPoint x: 474, startPoint y: 333, endPoint x: 351, endPoint y: 333, distance: 123.6
click at [351, 333] on div "Supply 10mm Round Bar - 6mtr Quote ref Q333505 JN1647 - Truck #13" at bounding box center [647, 307] width 596 height 111
copy div "JN1647 - Truck #13"
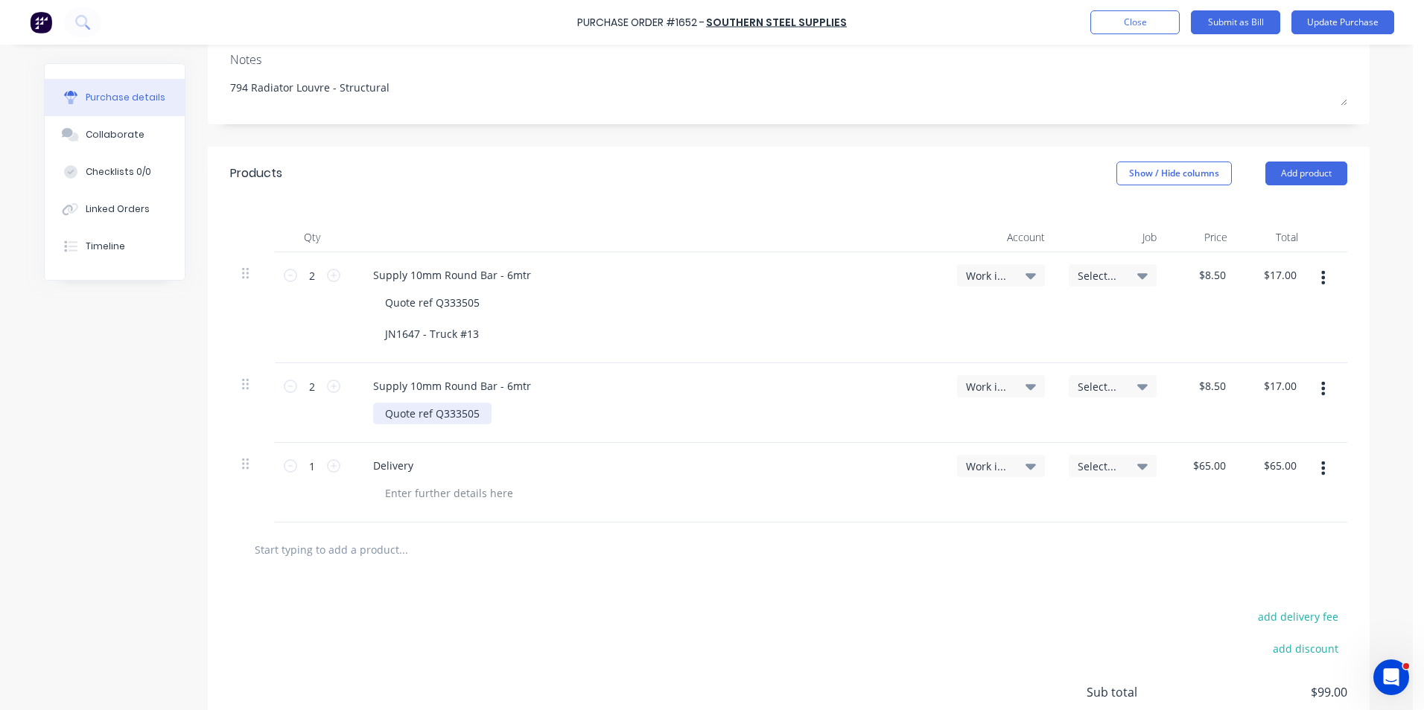
drag, startPoint x: 476, startPoint y: 418, endPoint x: 620, endPoint y: 423, distance: 143.8
click at [483, 418] on div "Quote ref Q333505" at bounding box center [432, 414] width 118 height 22
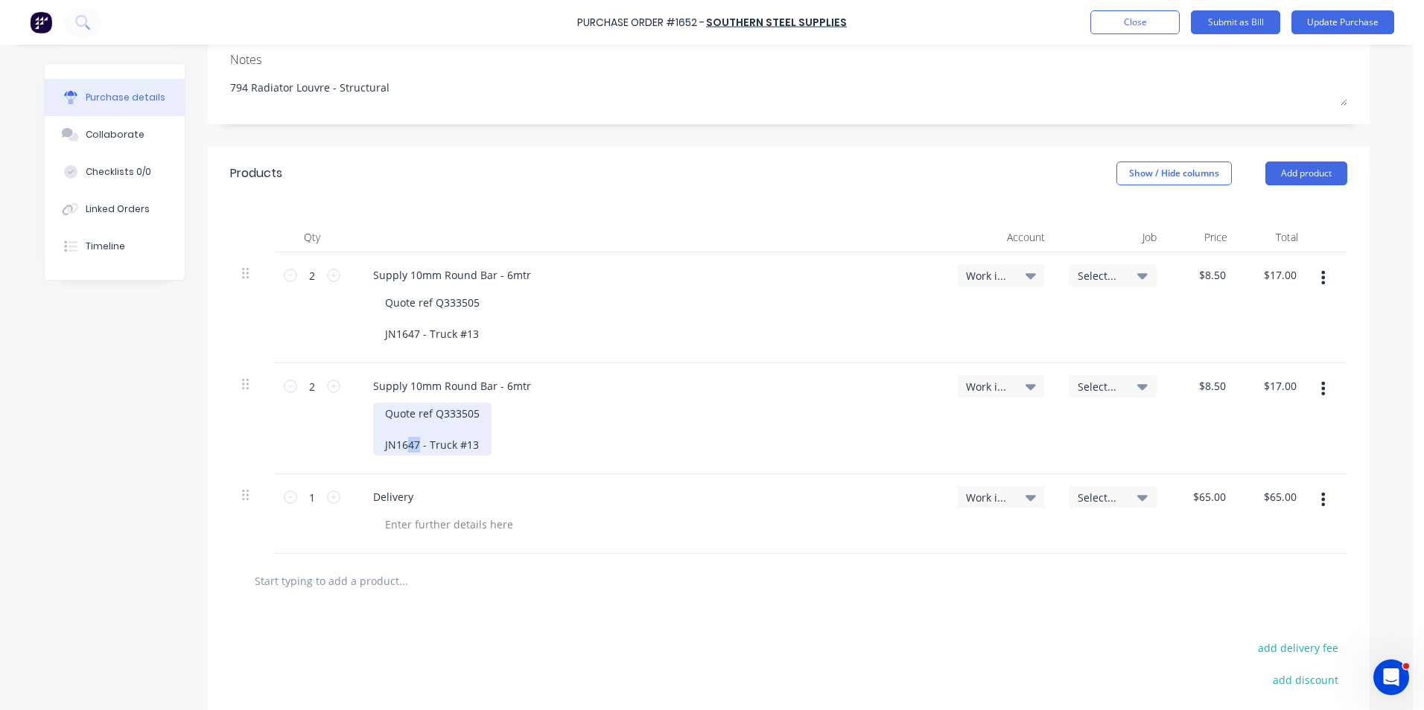
drag, startPoint x: 414, startPoint y: 445, endPoint x: 404, endPoint y: 445, distance: 10.4
click at [404, 445] on div "Quote ref Q333505 JN1647 - Truck #13" at bounding box center [432, 429] width 118 height 53
click at [465, 447] on div "Quote ref Q333505 JN1678 - Truck #13" at bounding box center [432, 429] width 118 height 53
click at [1320, 389] on button "button" at bounding box center [1322, 388] width 35 height 27
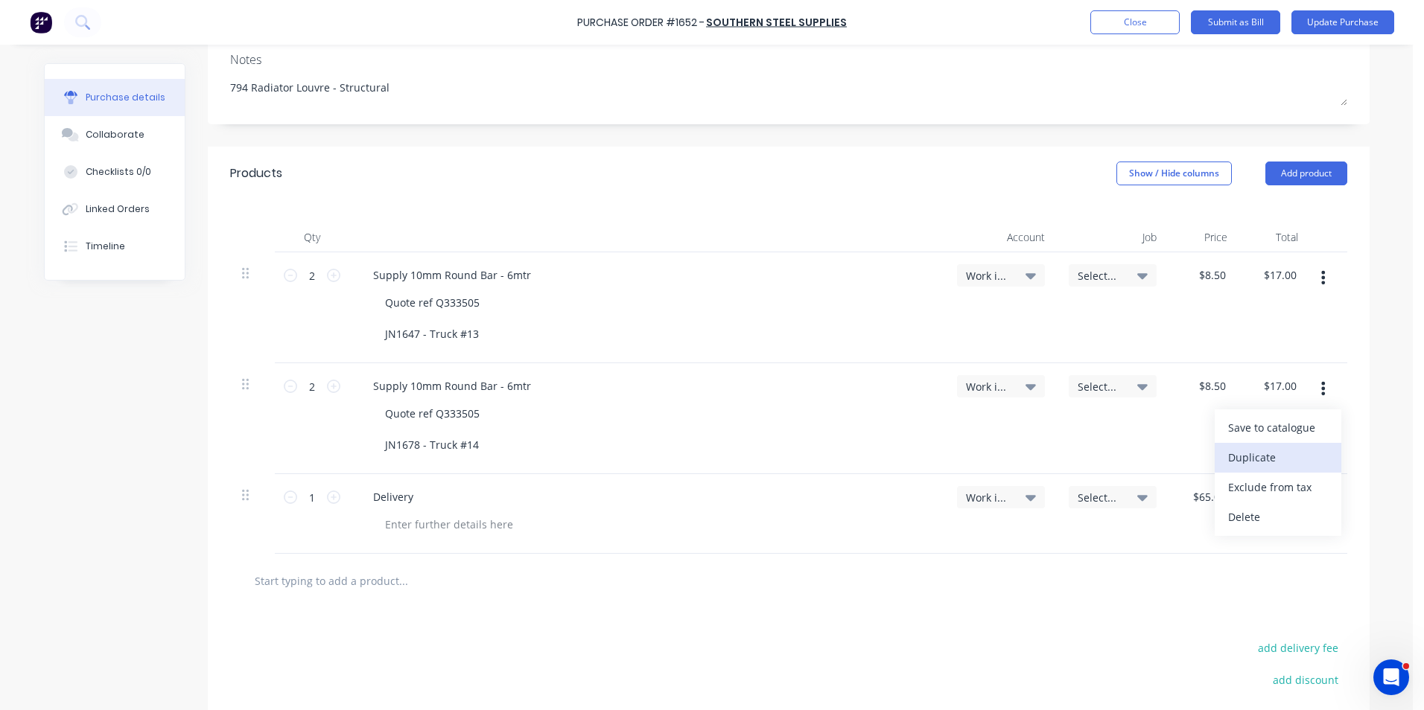
click at [1249, 456] on button "Duplicate" at bounding box center [1278, 458] width 127 height 30
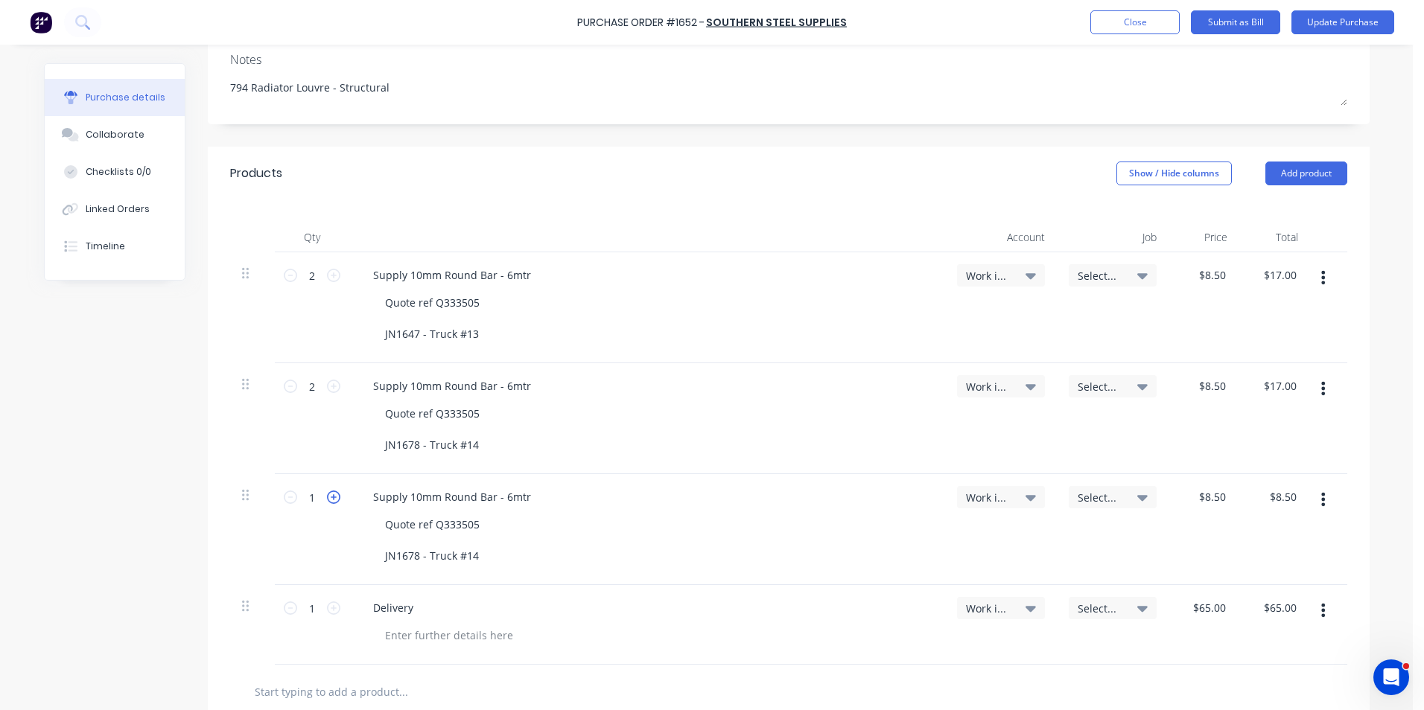
click at [328, 497] on icon at bounding box center [333, 497] width 13 height 13
drag, startPoint x: 413, startPoint y: 556, endPoint x: 398, endPoint y: 558, distance: 15.1
click at [398, 558] on div "Quote ref Q333505 JN1678 - Truck #14" at bounding box center [432, 540] width 118 height 53
click at [465, 560] on div "Quote ref Q333505 JN1712 - Truck #14" at bounding box center [432, 540] width 118 height 53
click at [1322, 503] on button "button" at bounding box center [1322, 499] width 35 height 27
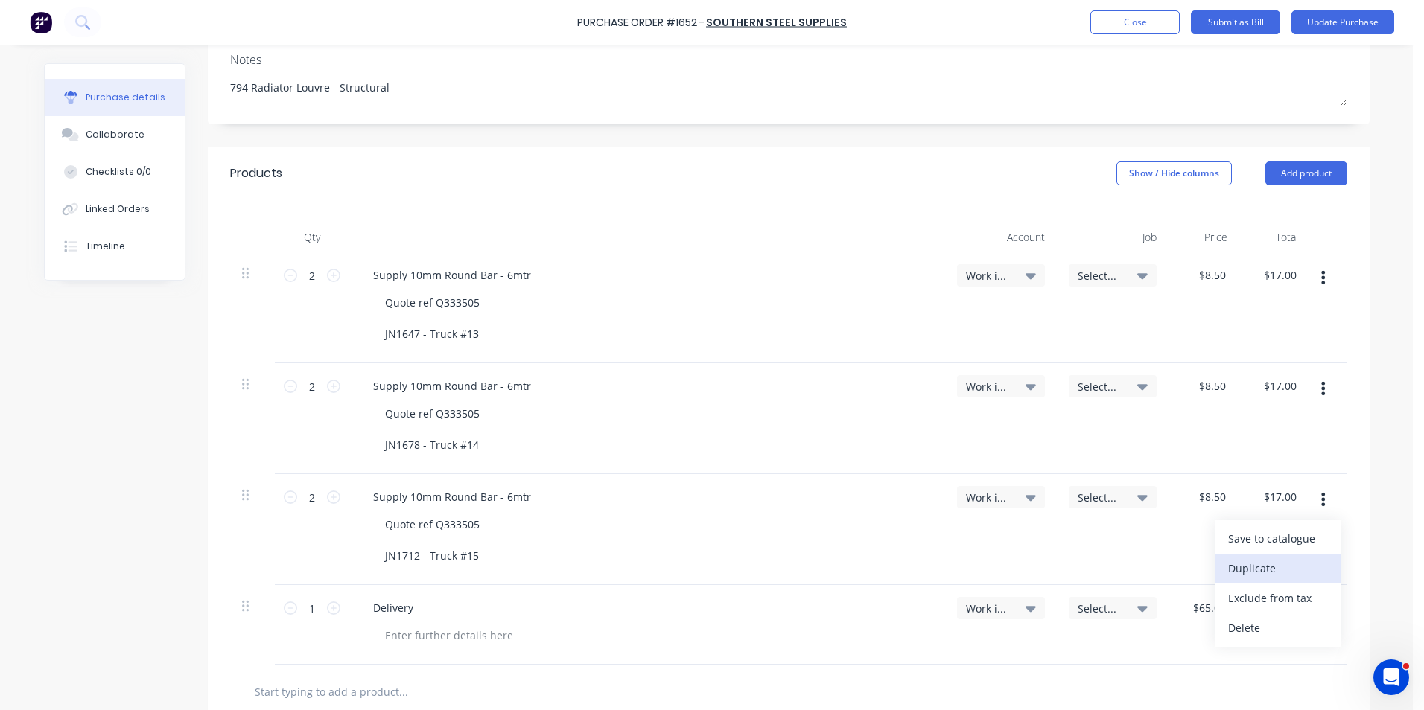
click at [1246, 570] on button "Duplicate" at bounding box center [1278, 569] width 127 height 30
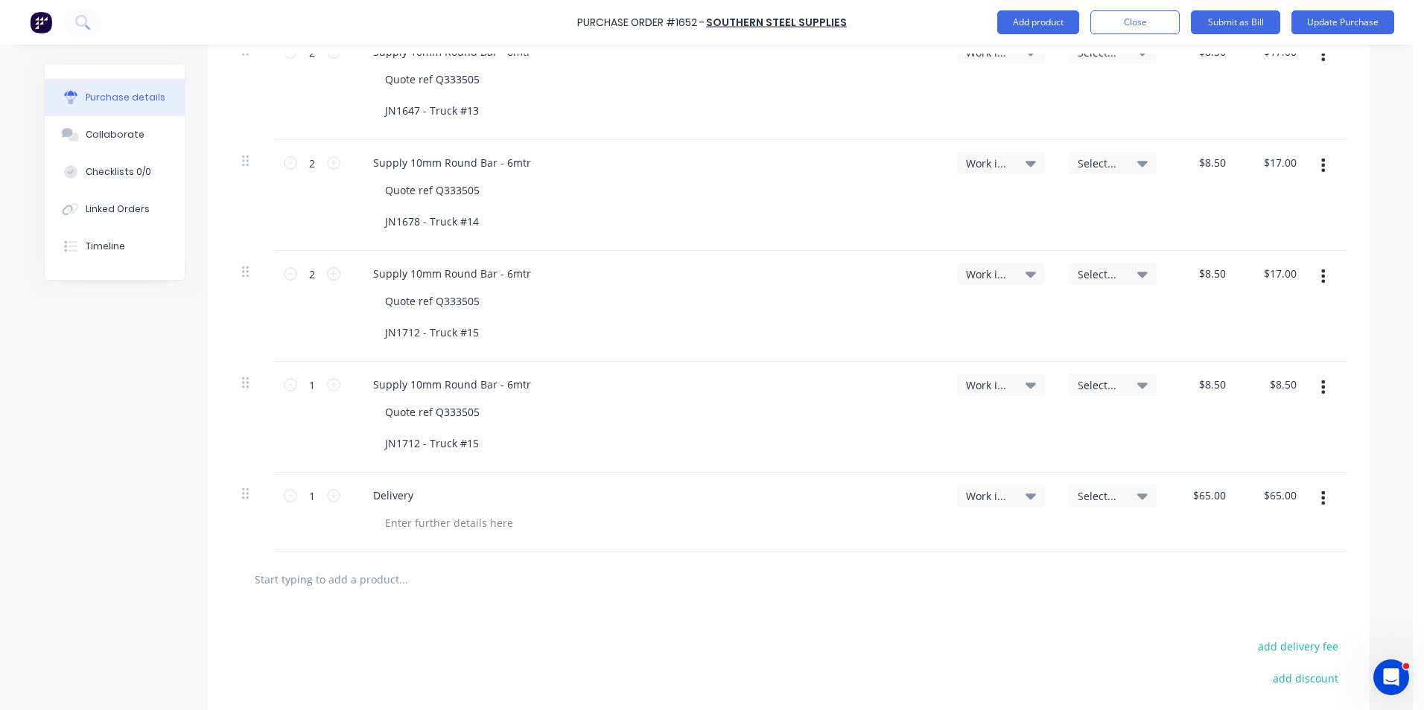
scroll to position [447, 0]
drag, startPoint x: 413, startPoint y: 445, endPoint x: 404, endPoint y: 445, distance: 8.9
click at [404, 445] on div "Quote ref Q333505 JN1712 - Truck #15" at bounding box center [432, 427] width 118 height 53
click at [465, 447] on div "Quote ref Q333505 JN1733 - Truck #15" at bounding box center [432, 427] width 118 height 53
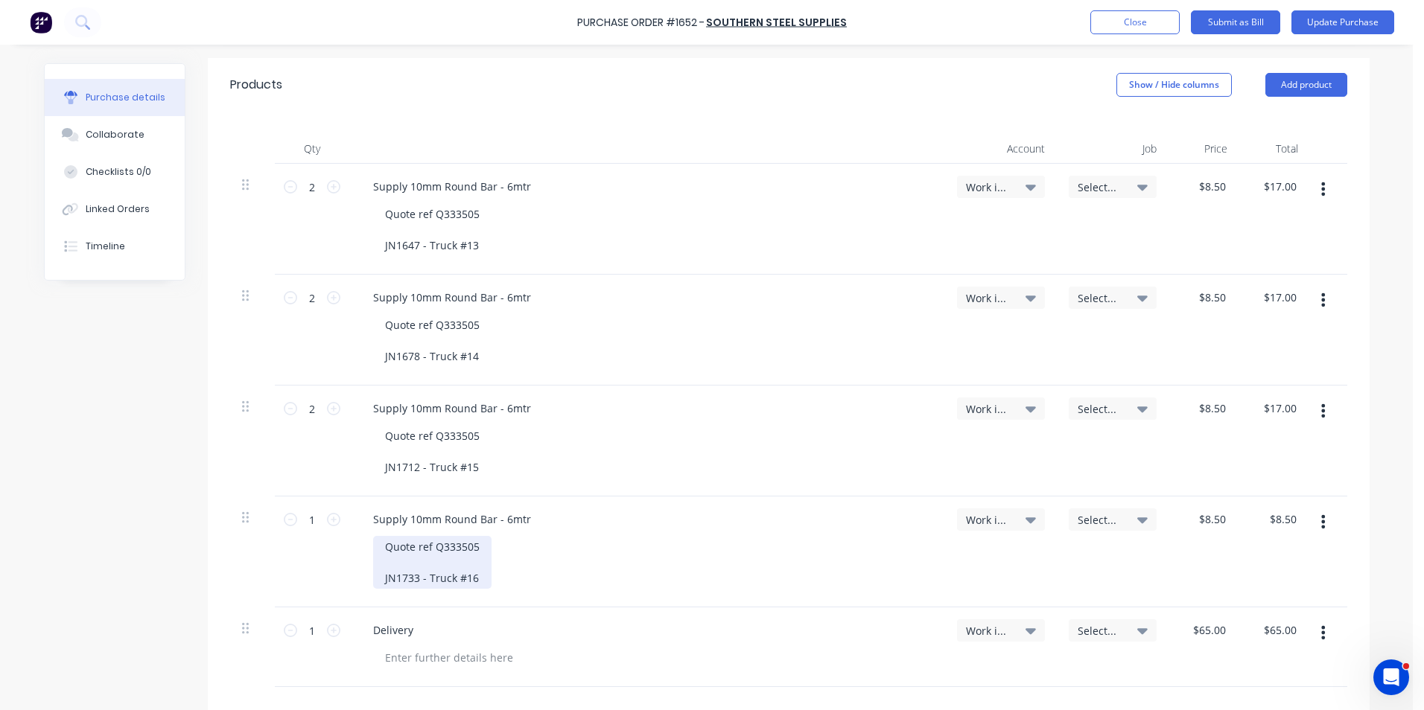
scroll to position [298, 0]
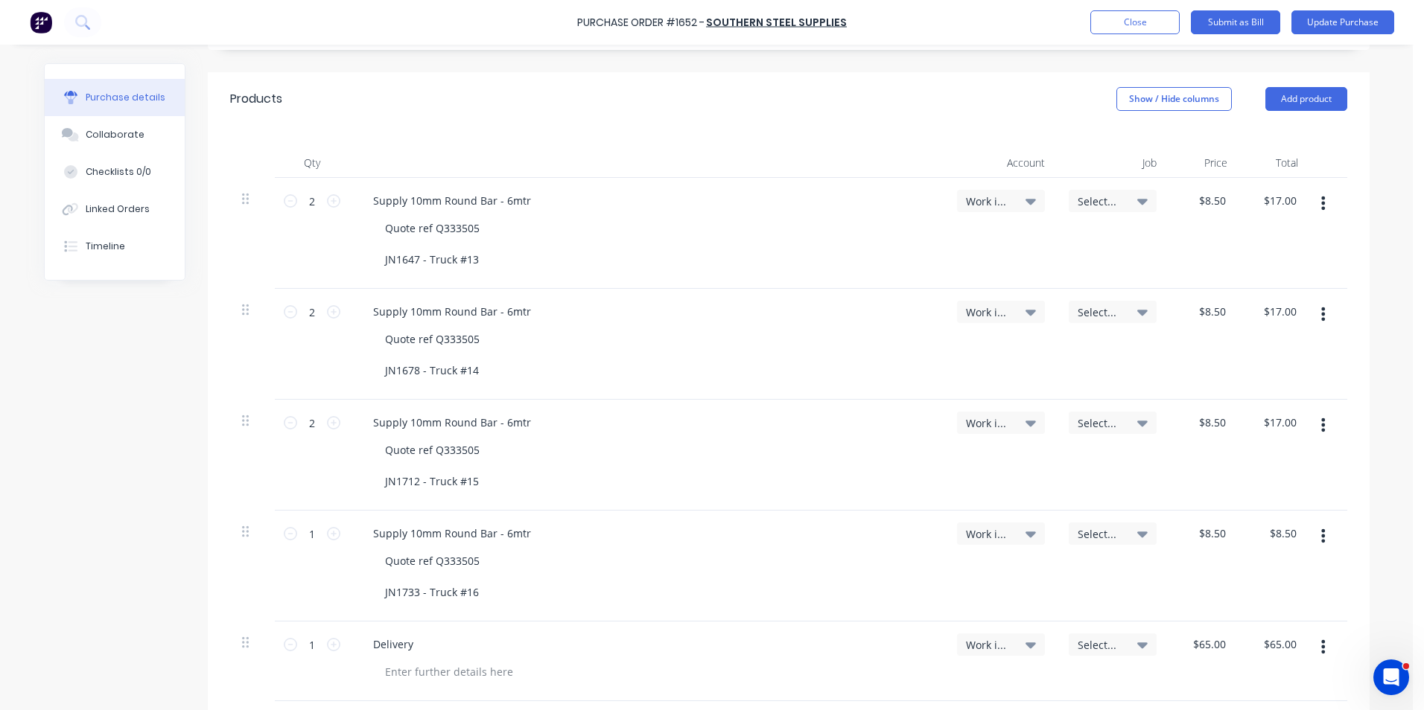
click at [1100, 200] on span "Select..." at bounding box center [1100, 202] width 45 height 16
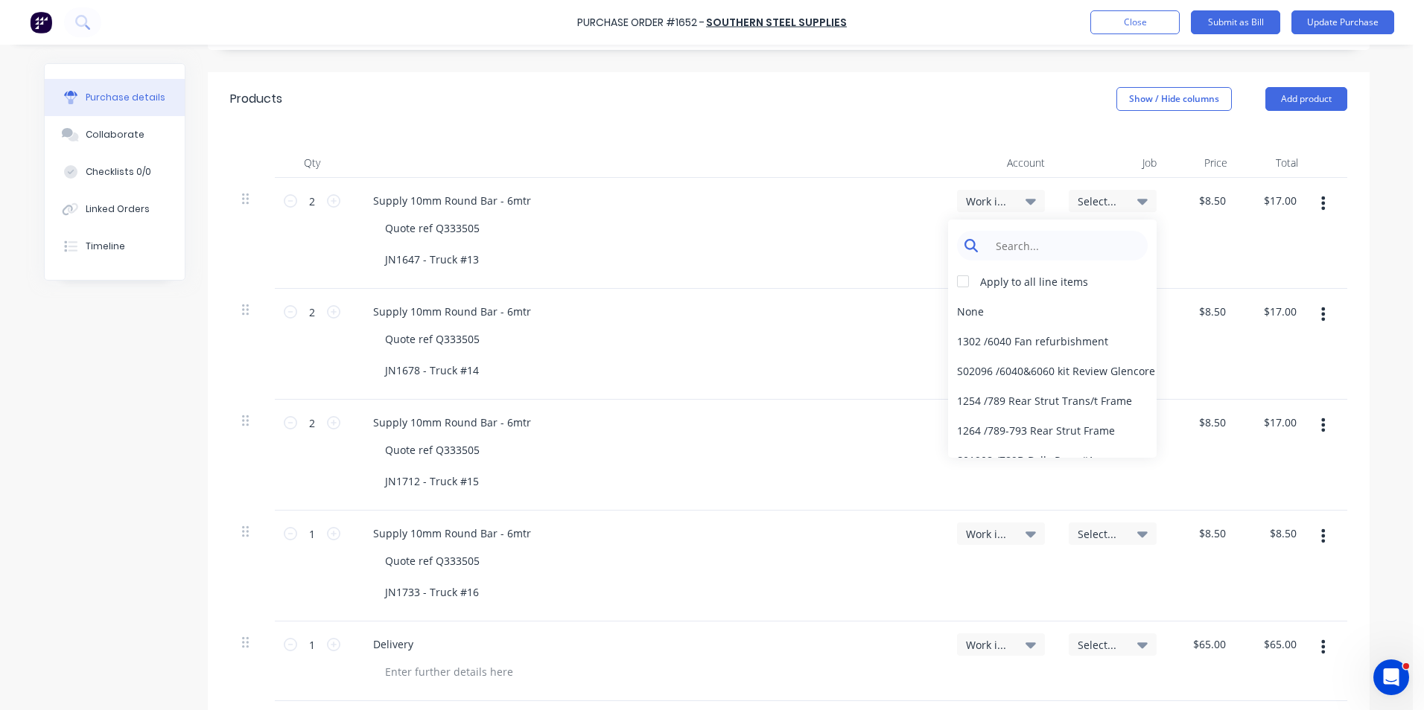
click at [1005, 246] on input at bounding box center [1063, 246] width 153 height 30
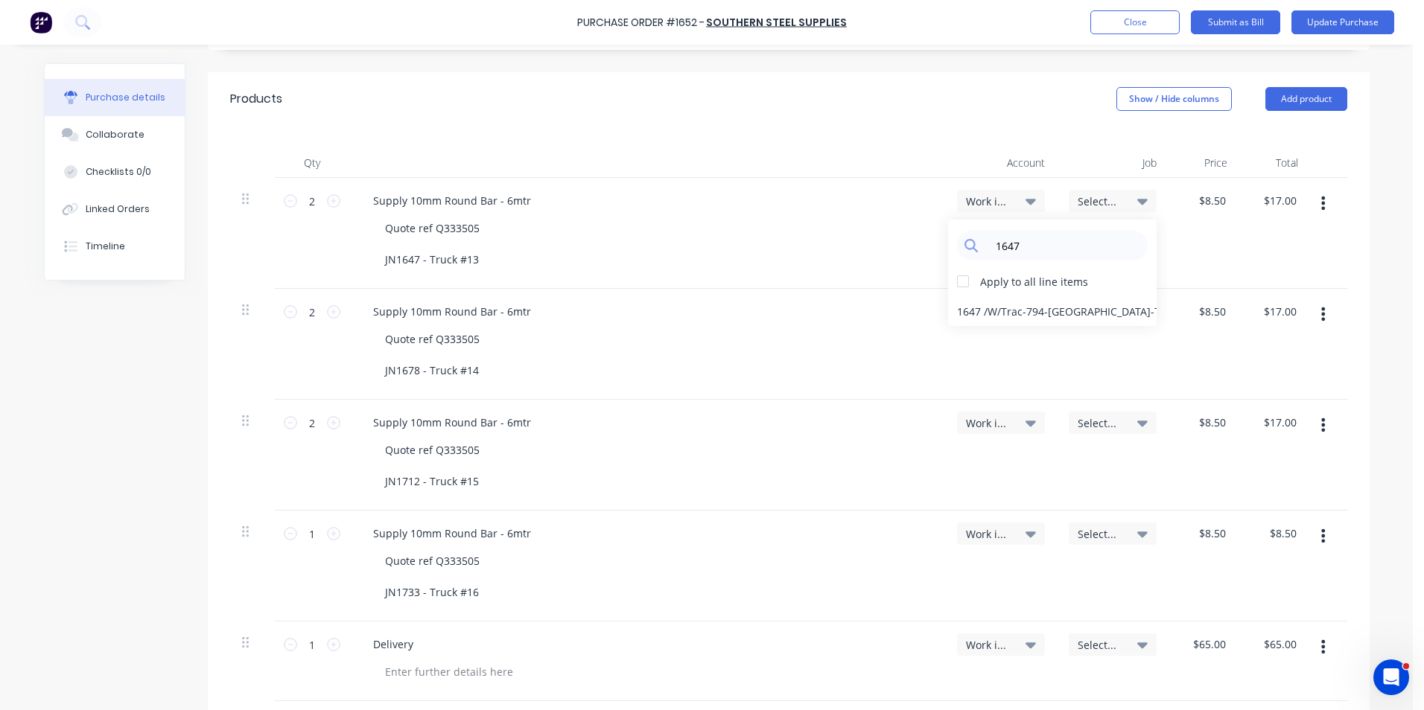
click at [1031, 311] on div "1647 / W/Trac-794-Louvre-T13" at bounding box center [1052, 311] width 209 height 30
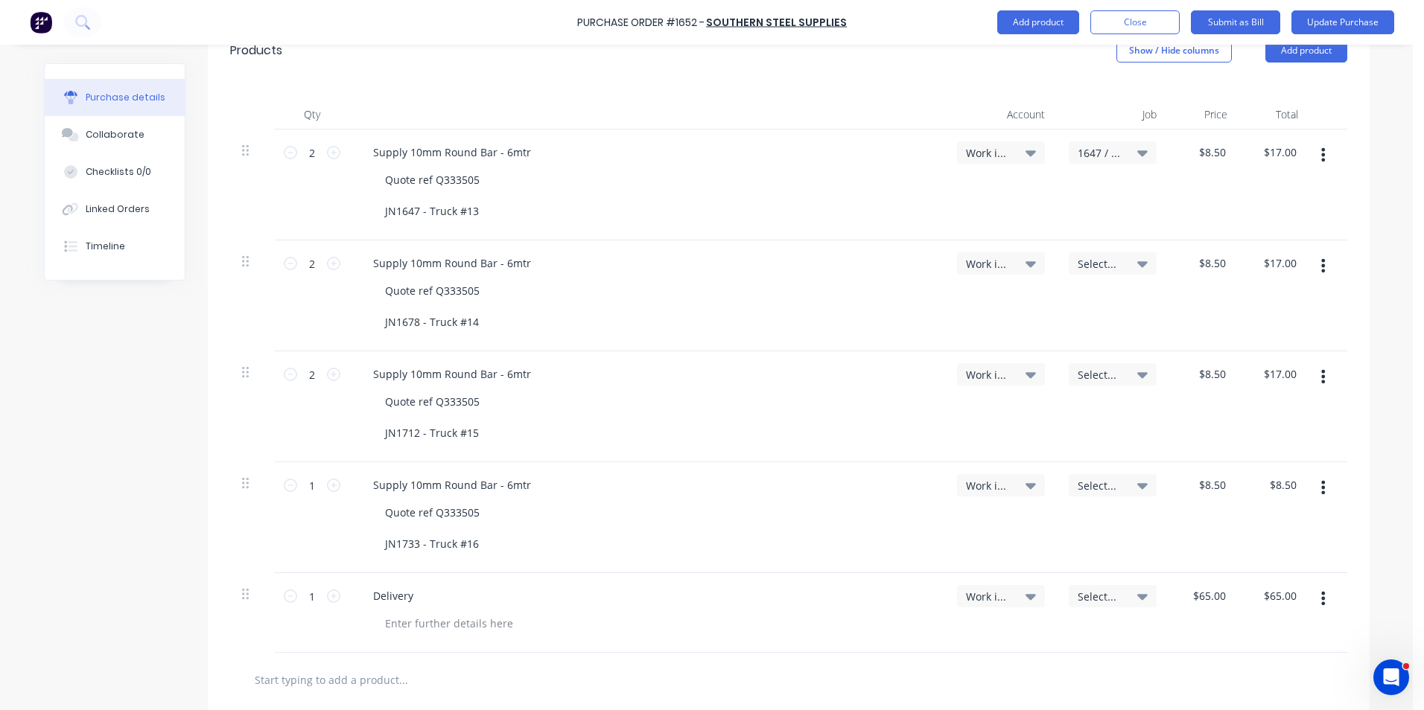
scroll to position [372, 0]
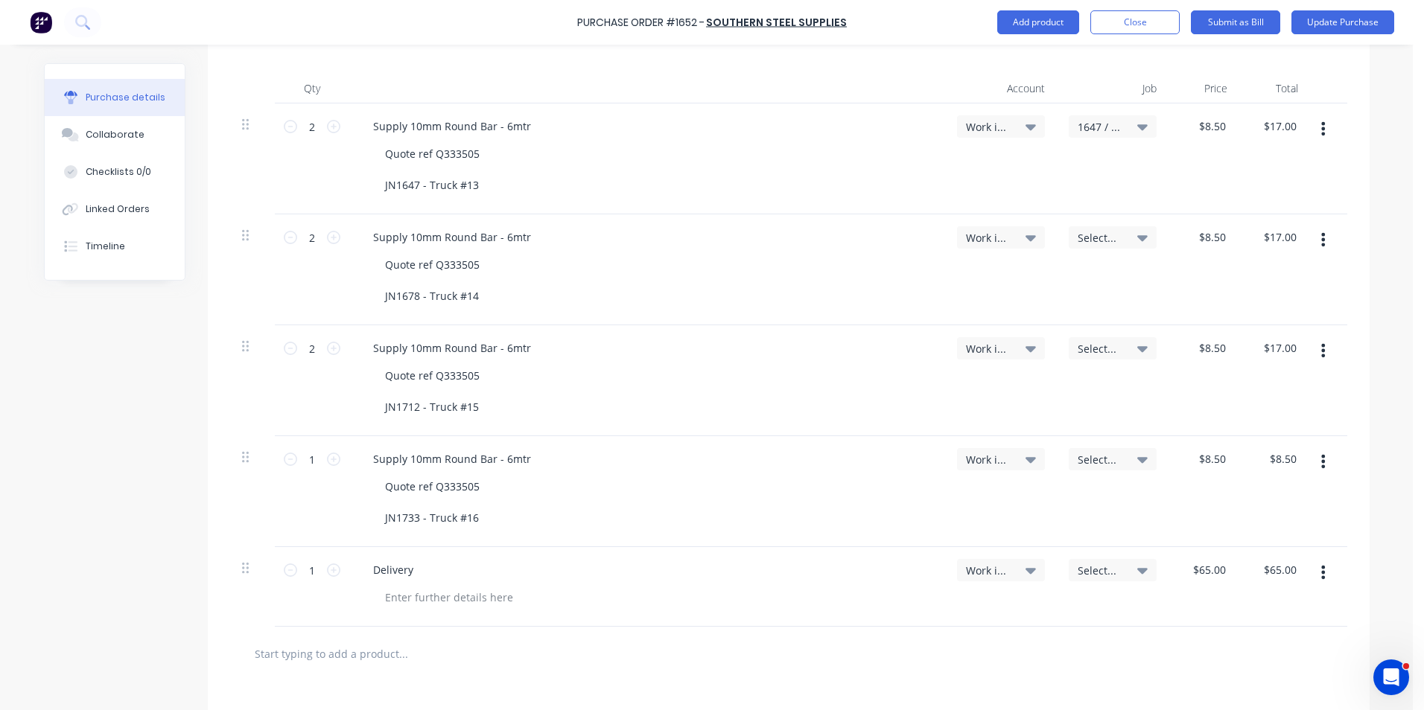
click at [1101, 236] on span "Select..." at bounding box center [1100, 238] width 45 height 16
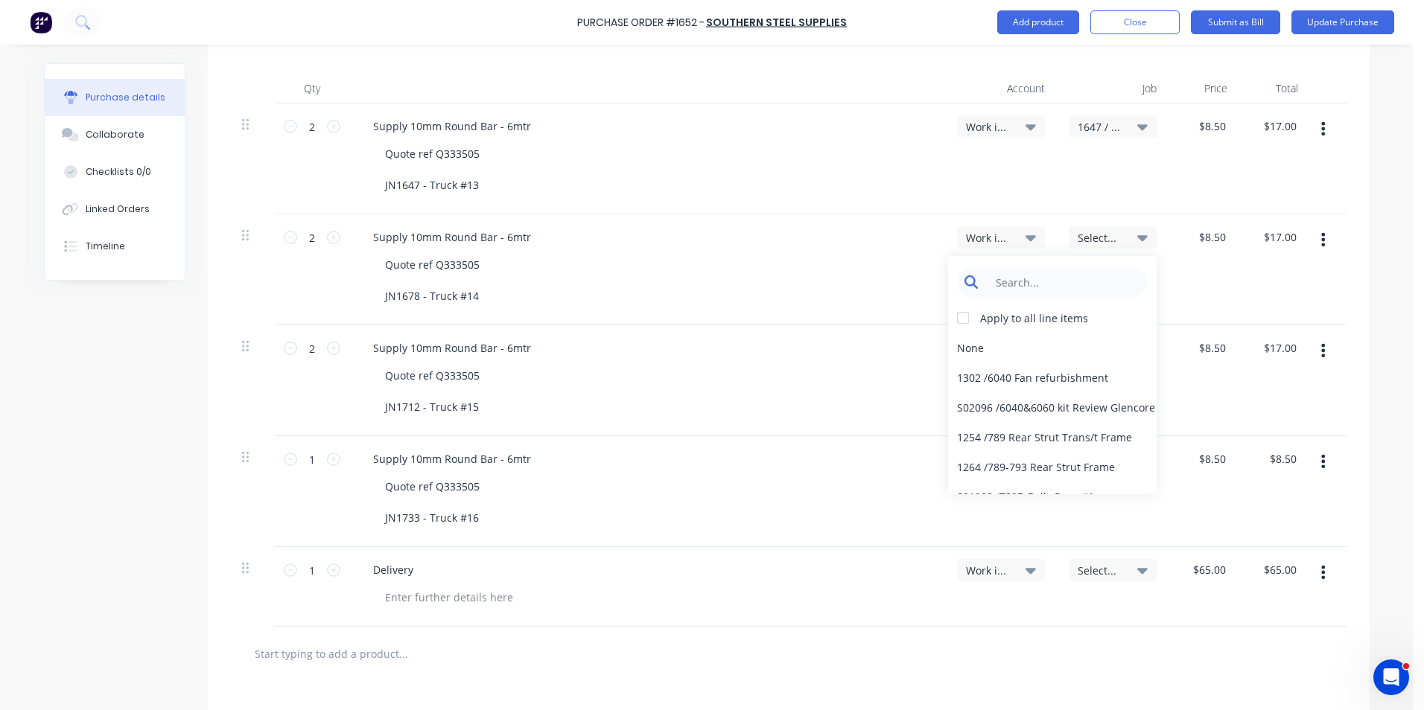
click at [1006, 282] on input at bounding box center [1063, 282] width 153 height 30
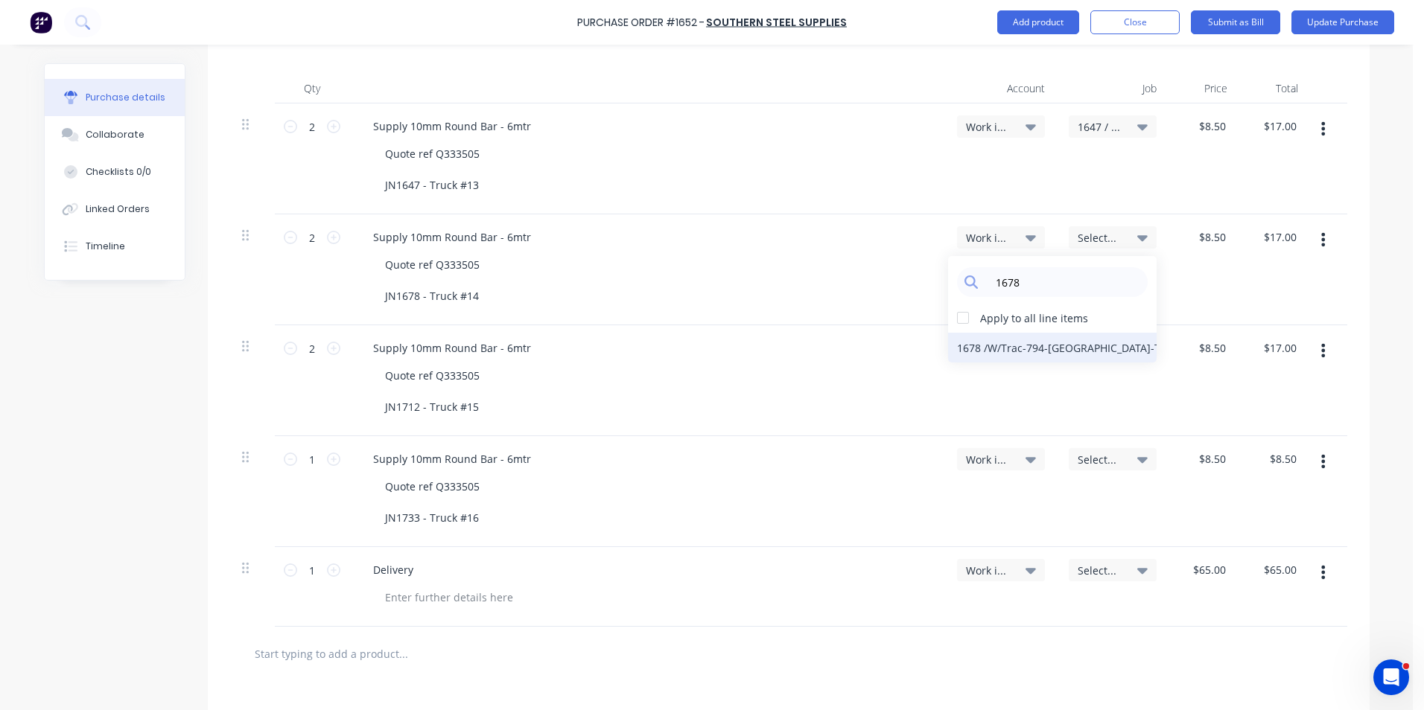
click at [1013, 345] on div "1678 / W/Trac-794-Louvre-T14" at bounding box center [1052, 348] width 209 height 30
click at [1095, 346] on span "Select..." at bounding box center [1100, 349] width 45 height 16
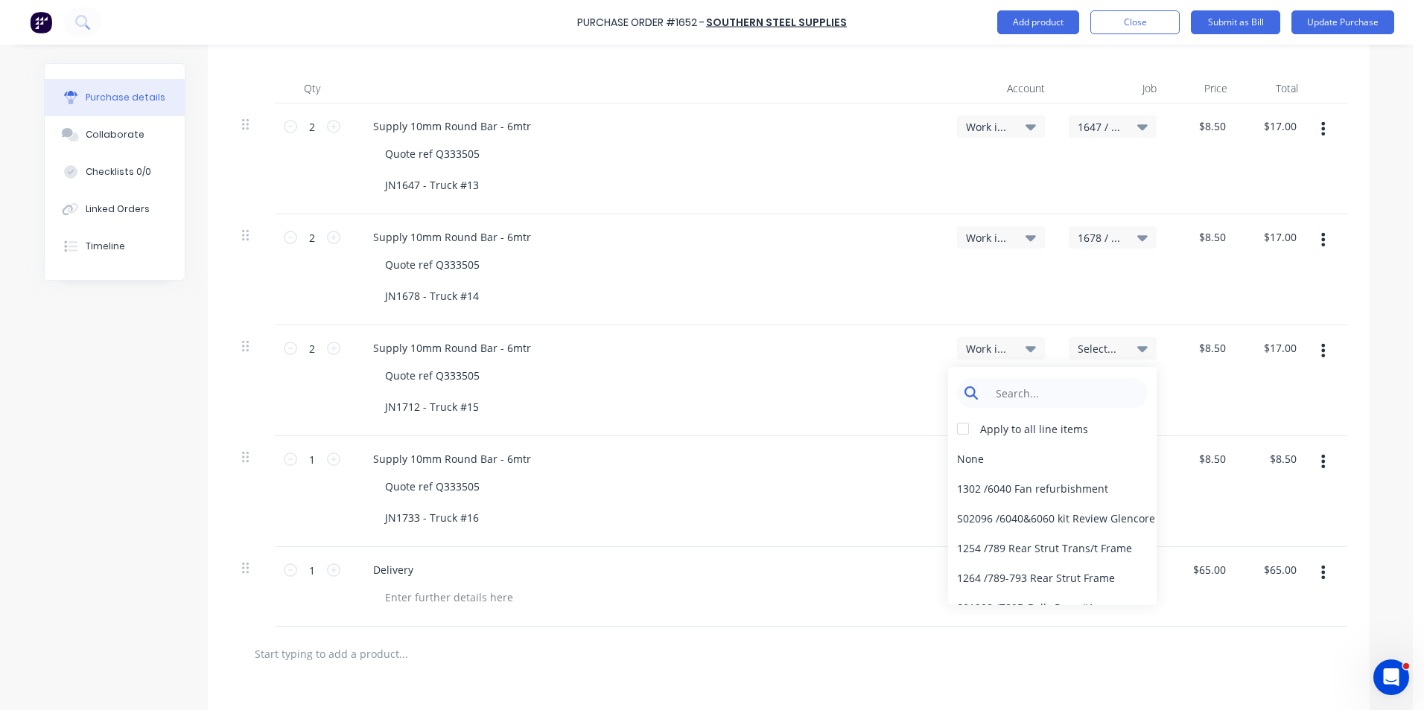
click at [1031, 399] on input at bounding box center [1063, 393] width 153 height 30
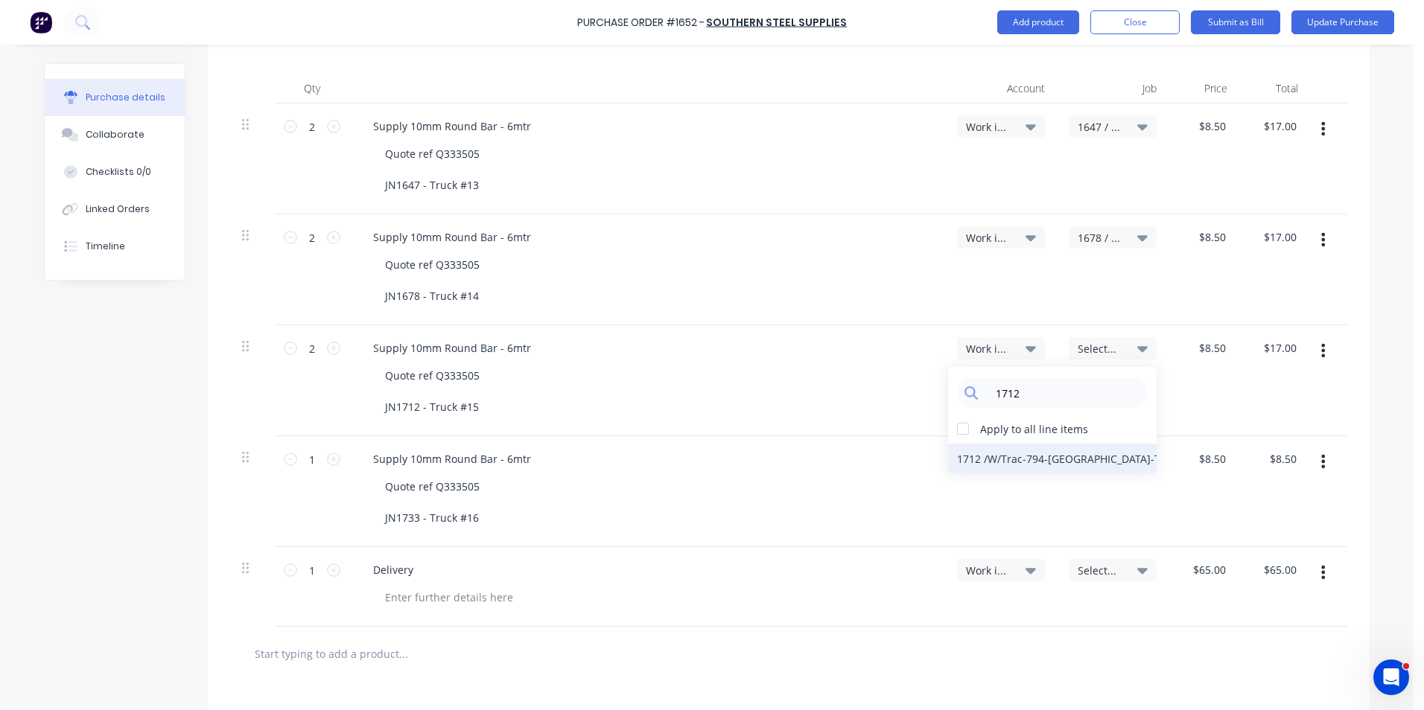
click at [1031, 458] on div "1712 / W/Trac-794-Louvre-T15" at bounding box center [1052, 459] width 209 height 30
click at [1097, 459] on span "Select..." at bounding box center [1100, 460] width 45 height 16
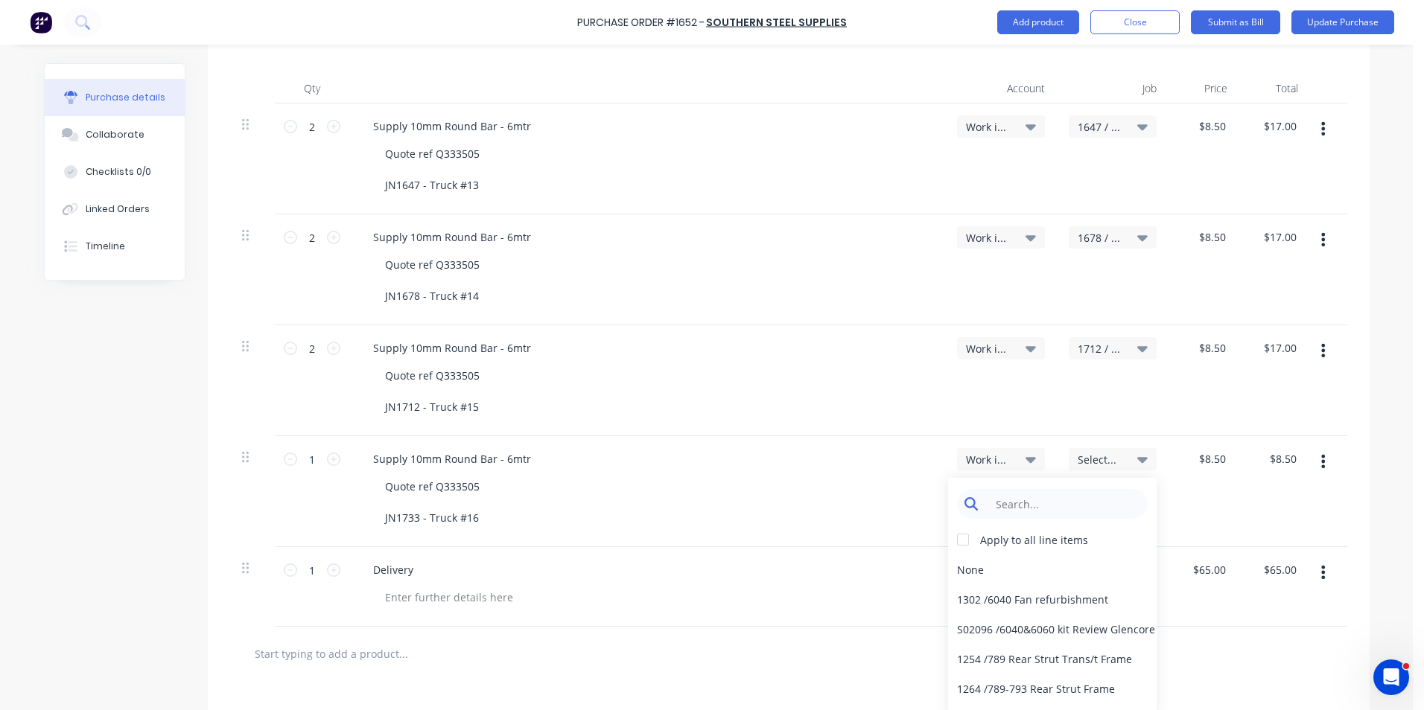
click at [1016, 506] on input at bounding box center [1063, 504] width 153 height 30
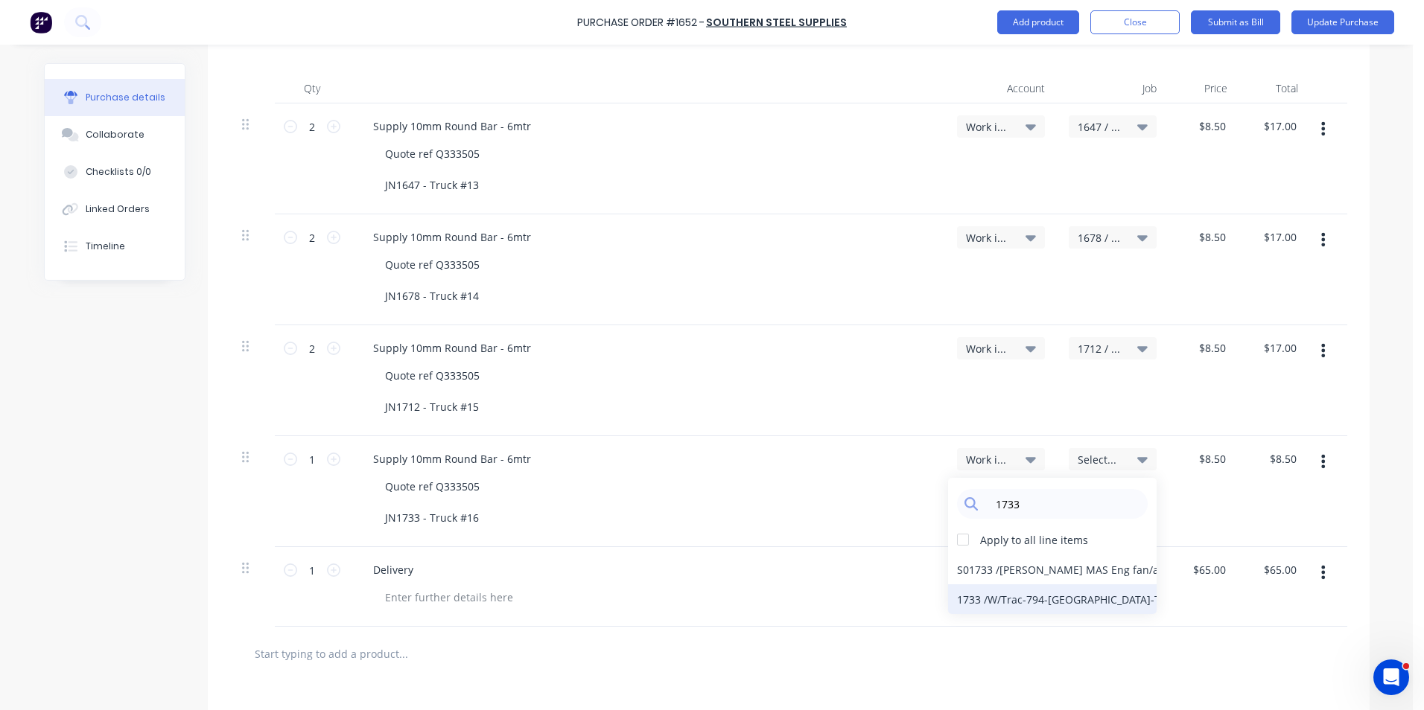
click at [1017, 596] on div "1733 / W/Trac-794-Louvre-T16" at bounding box center [1052, 600] width 209 height 30
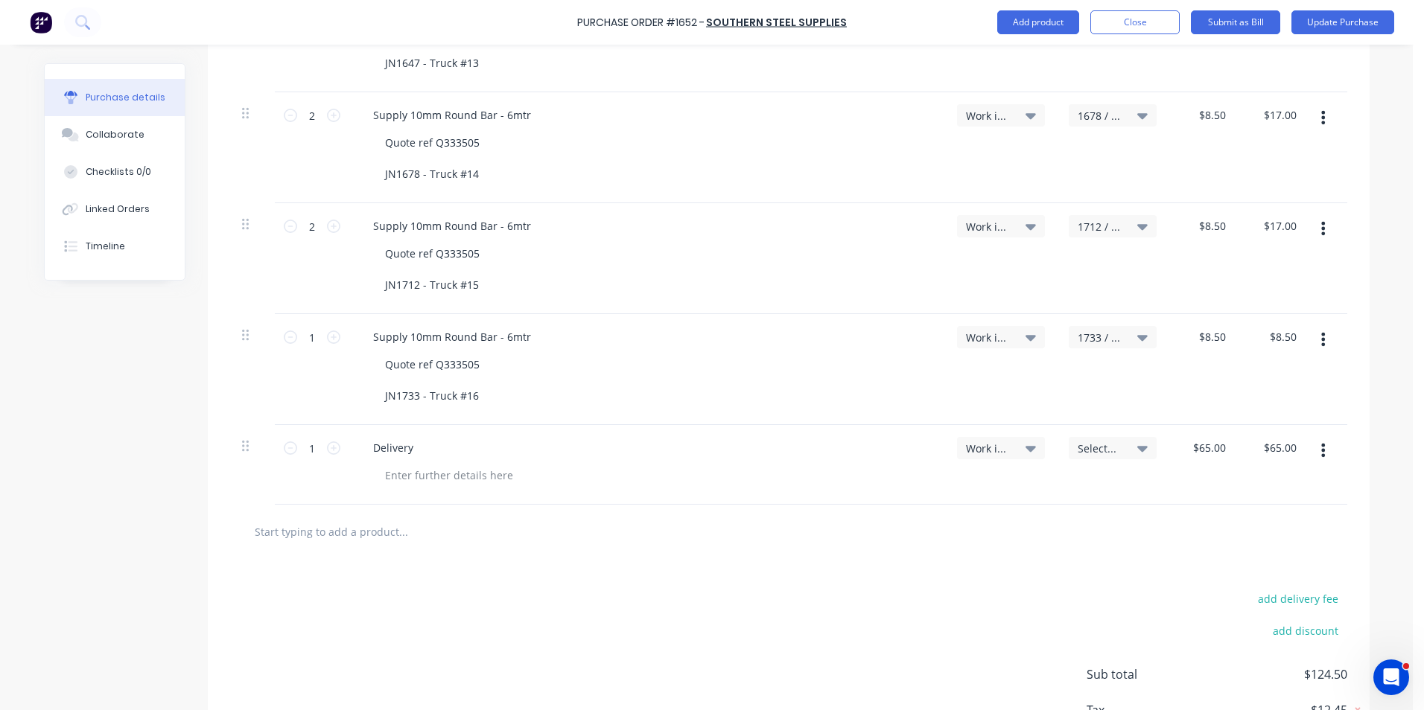
scroll to position [521, 0]
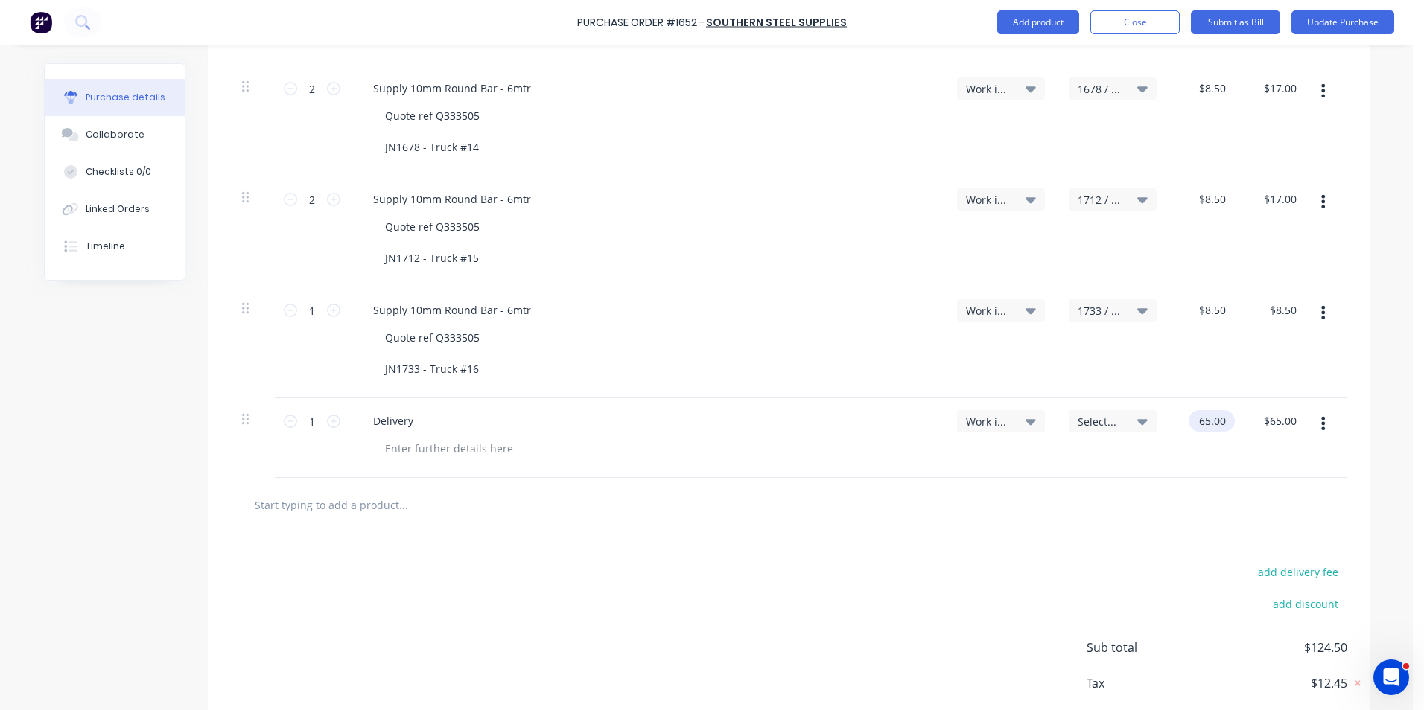
click at [1203, 420] on input "65.00" at bounding box center [1208, 421] width 40 height 22
click at [1203, 420] on input "65.00" at bounding box center [1211, 421] width 34 height 22
click at [1226, 448] on div "$16.25 $16.25" at bounding box center [1203, 438] width 71 height 80
click at [1089, 421] on span "Select..." at bounding box center [1100, 422] width 45 height 16
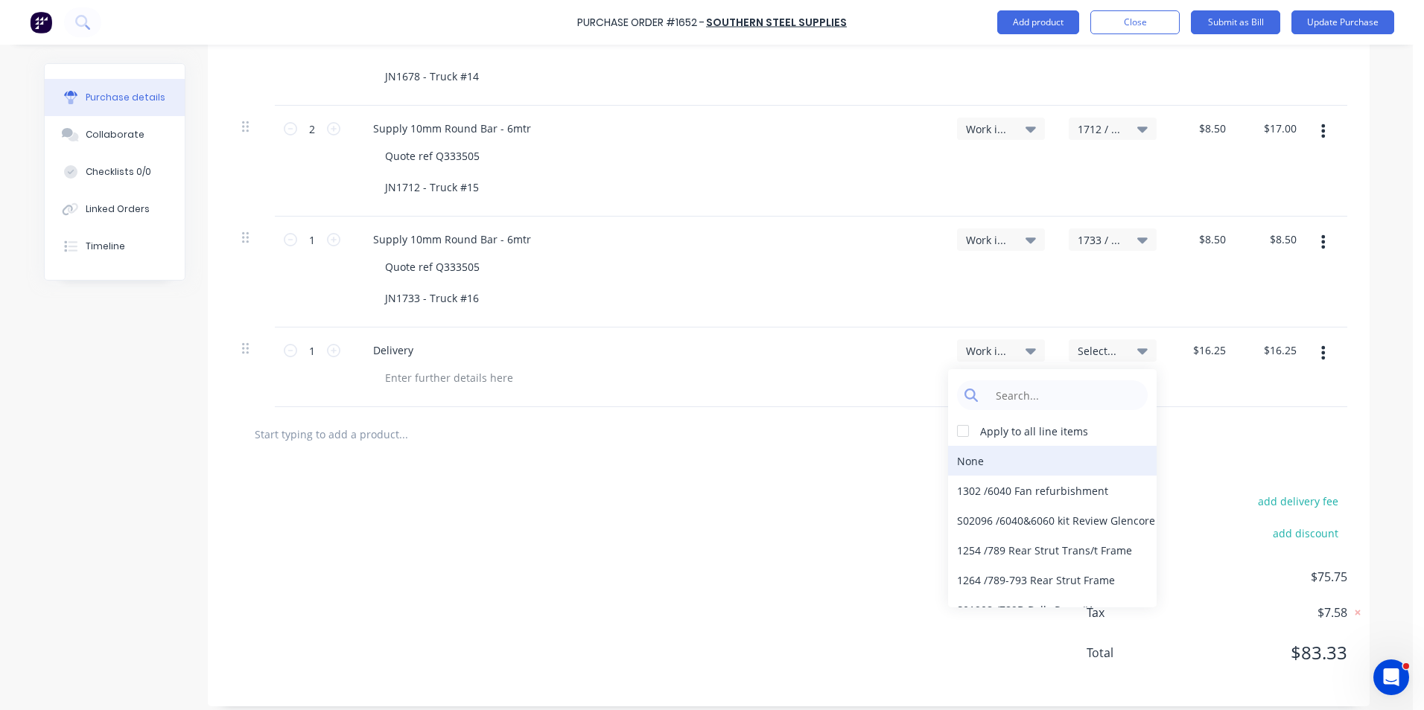
scroll to position [596, 0]
click at [1003, 391] on input at bounding box center [1063, 392] width 153 height 30
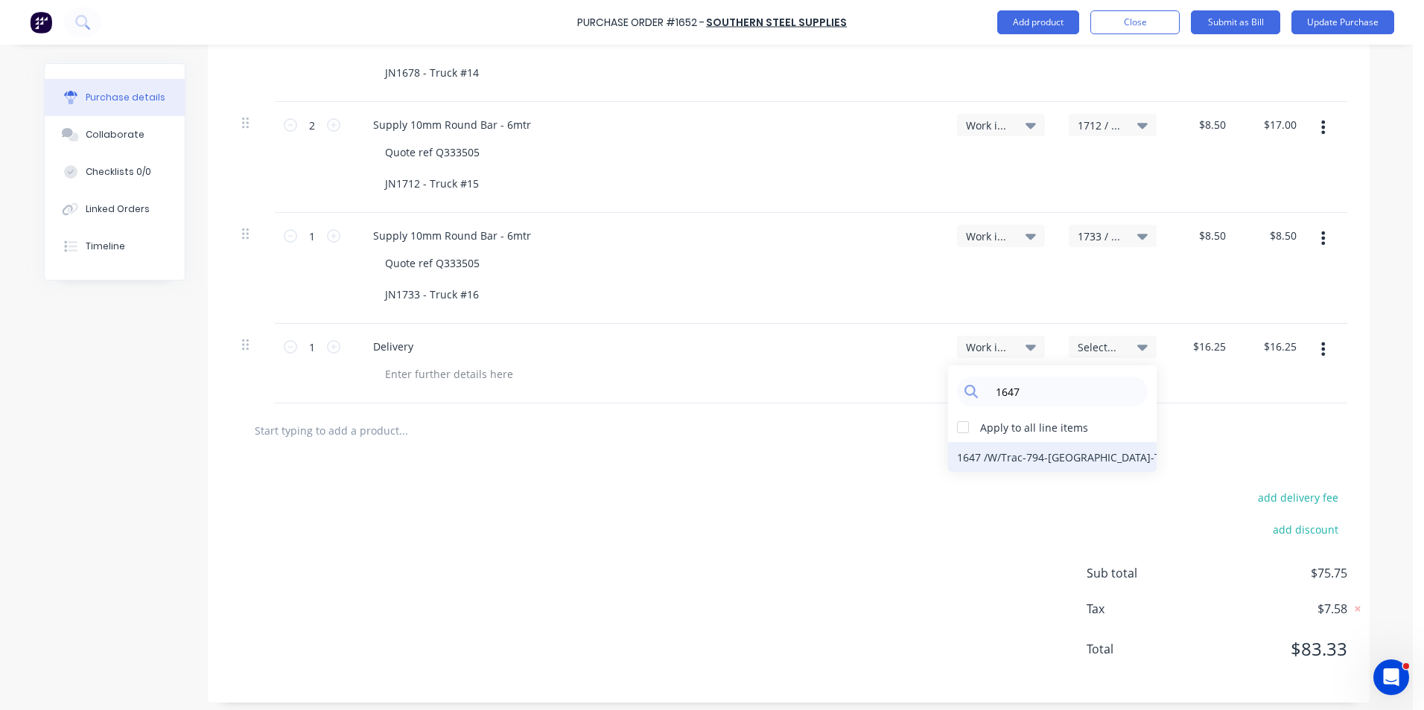
click at [1002, 457] on div "1647 / W/Trac-794-Louvre-T13" at bounding box center [1052, 457] width 209 height 30
click at [1321, 347] on icon "button" at bounding box center [1323, 349] width 4 height 16
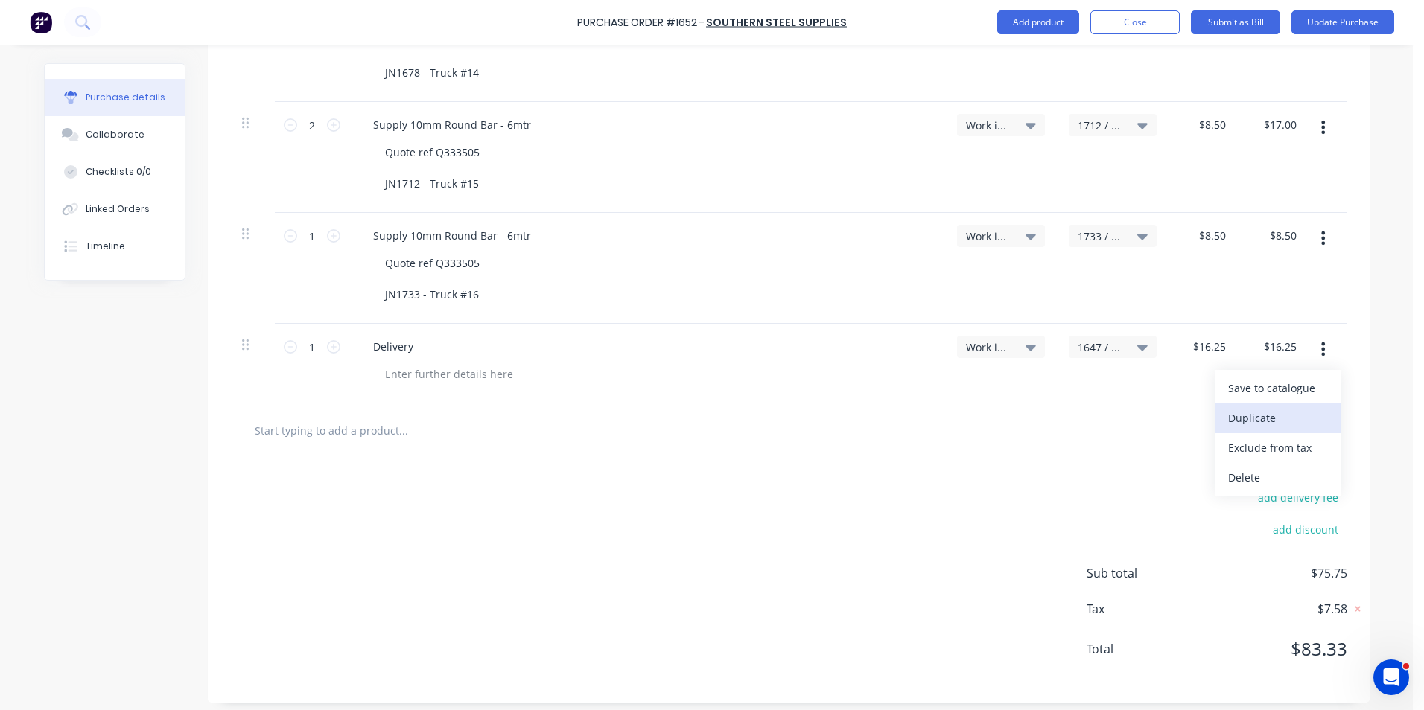
click at [1261, 416] on button "Duplicate" at bounding box center [1278, 419] width 127 height 30
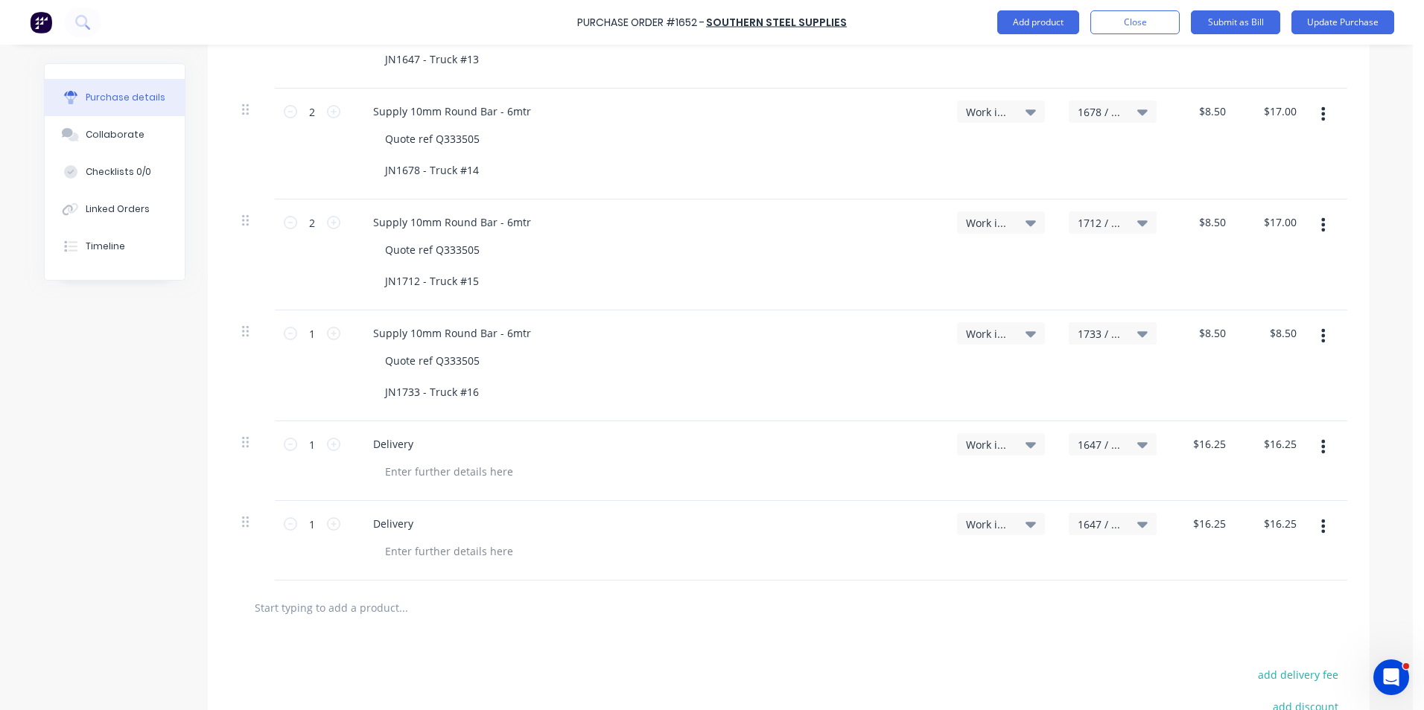
scroll to position [521, 0]
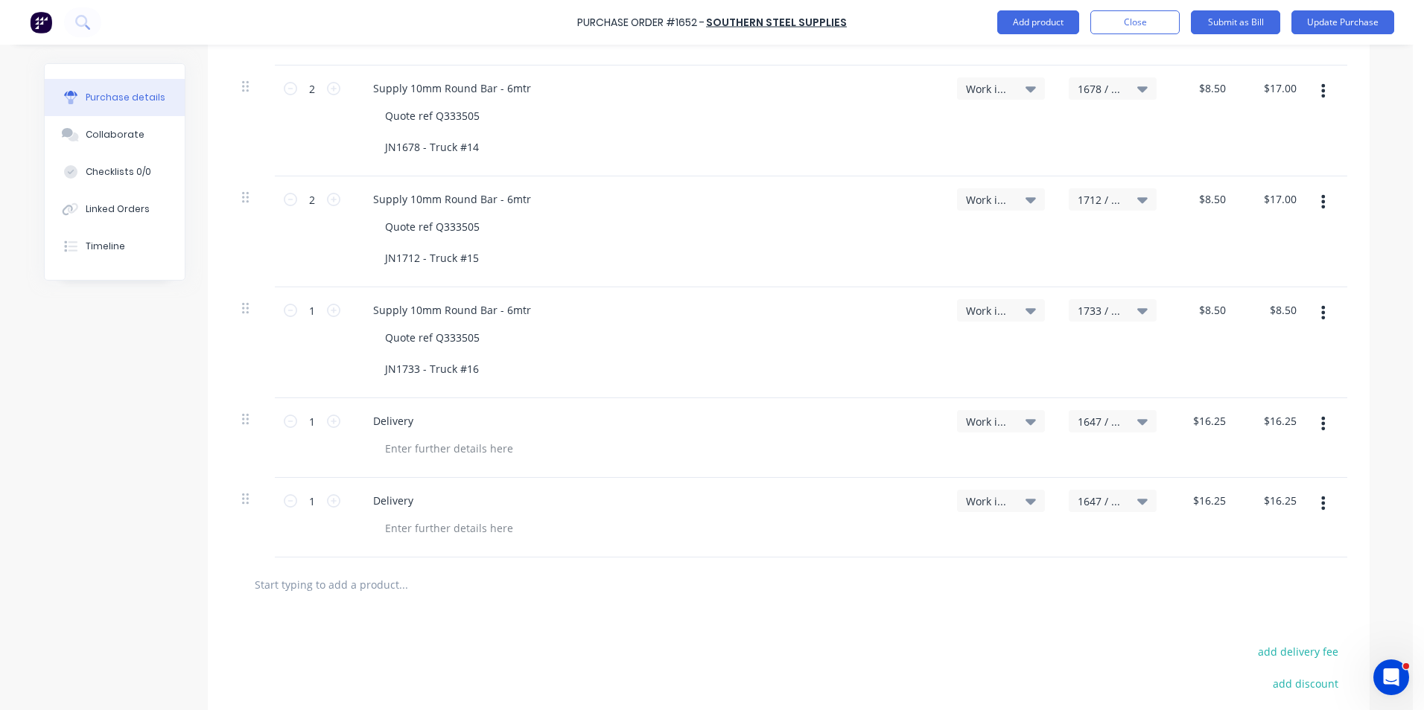
click at [1095, 498] on span "1647 / W/Trac-794-Louvre-T13" at bounding box center [1100, 502] width 45 height 16
click at [1025, 546] on input at bounding box center [1063, 546] width 153 height 30
click at [1048, 611] on div "1678 / W/Trac-794-Louvre-T14" at bounding box center [1052, 611] width 209 height 30
click at [1321, 503] on icon "button" at bounding box center [1323, 503] width 4 height 13
click at [1264, 576] on button "Duplicate" at bounding box center [1278, 573] width 127 height 30
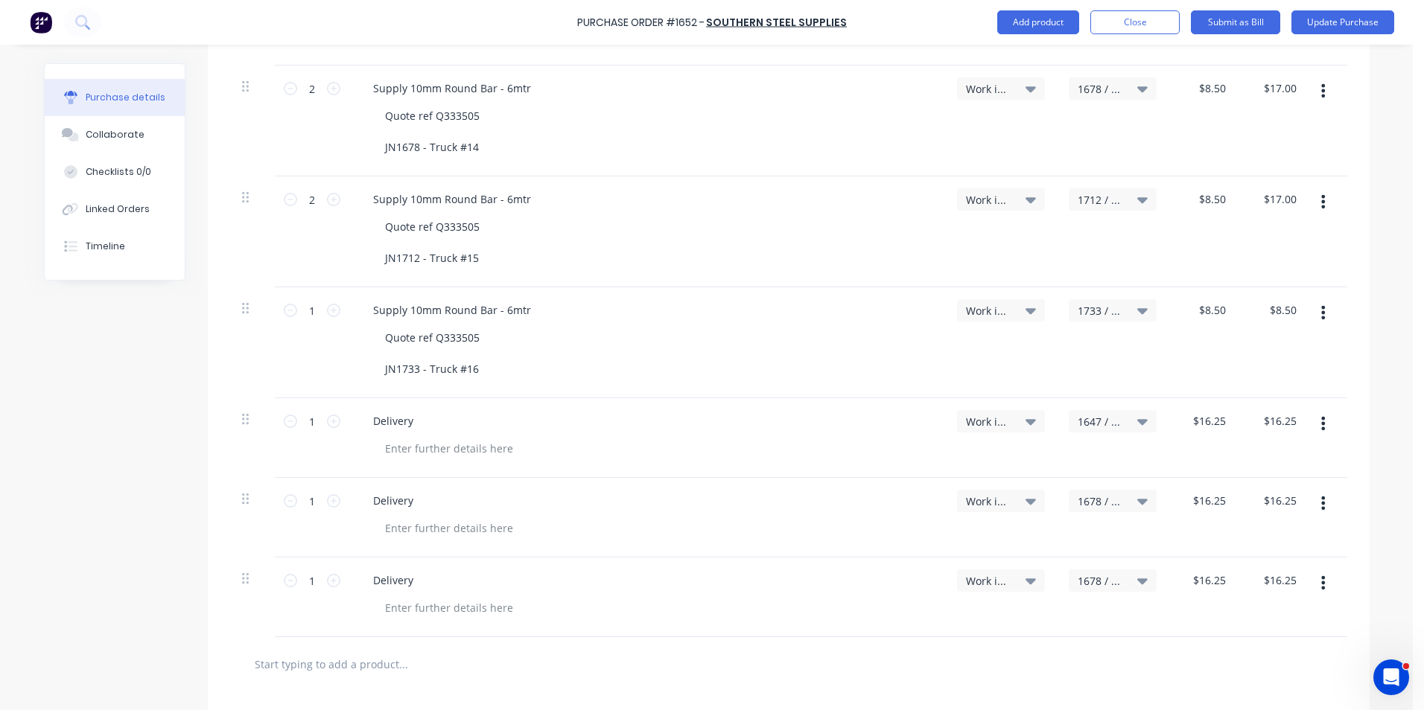
click at [1091, 581] on span "1678 / W/Trac-794-Louvre-T14" at bounding box center [1100, 581] width 45 height 16
click at [1026, 627] on input at bounding box center [1063, 626] width 153 height 30
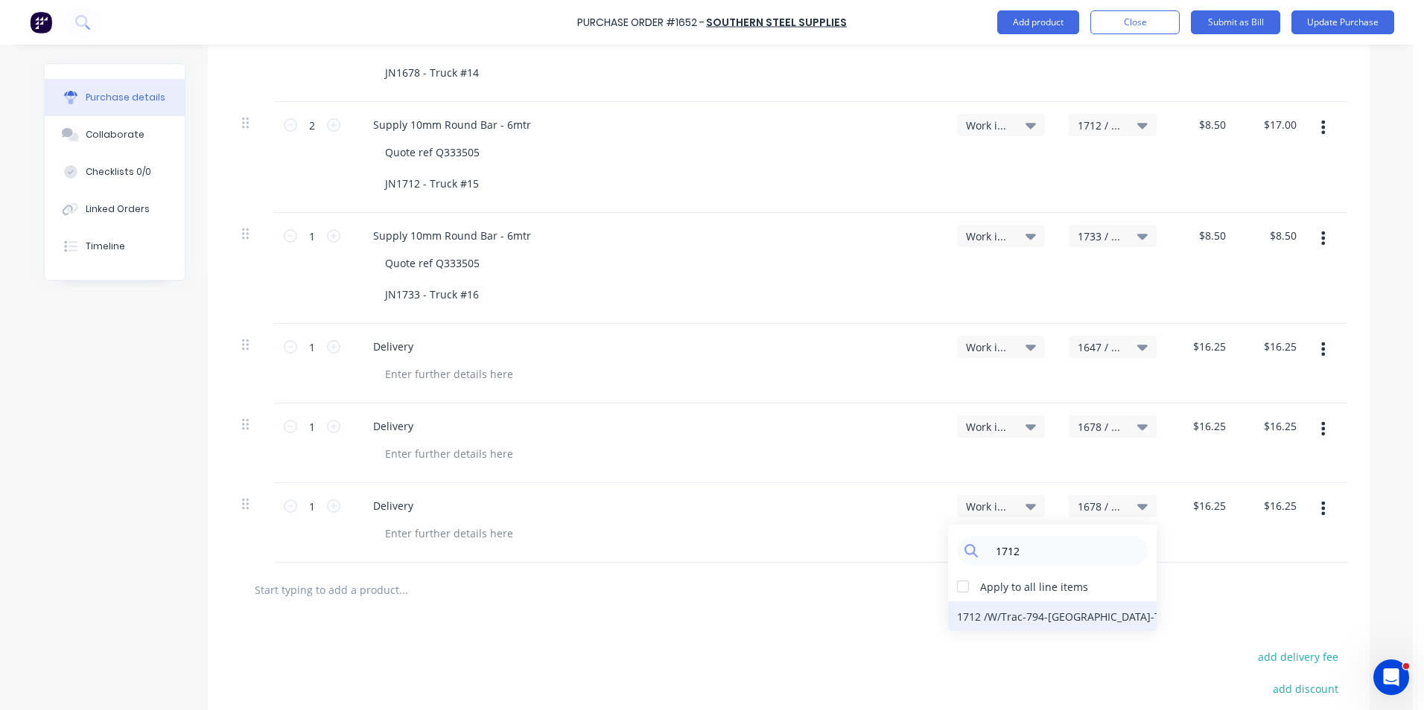
click at [1027, 618] on div "1712 / W/Trac-794-Louvre-T15" at bounding box center [1052, 617] width 209 height 30
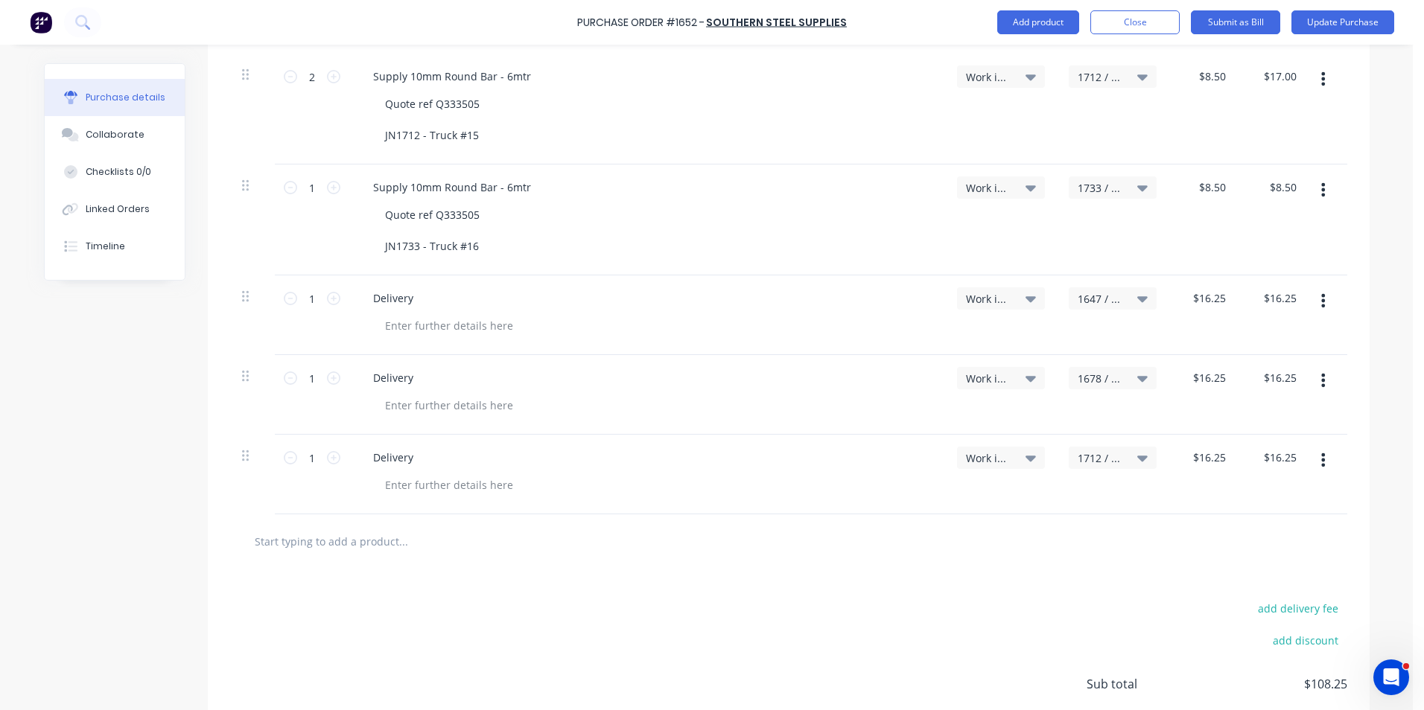
scroll to position [670, 0]
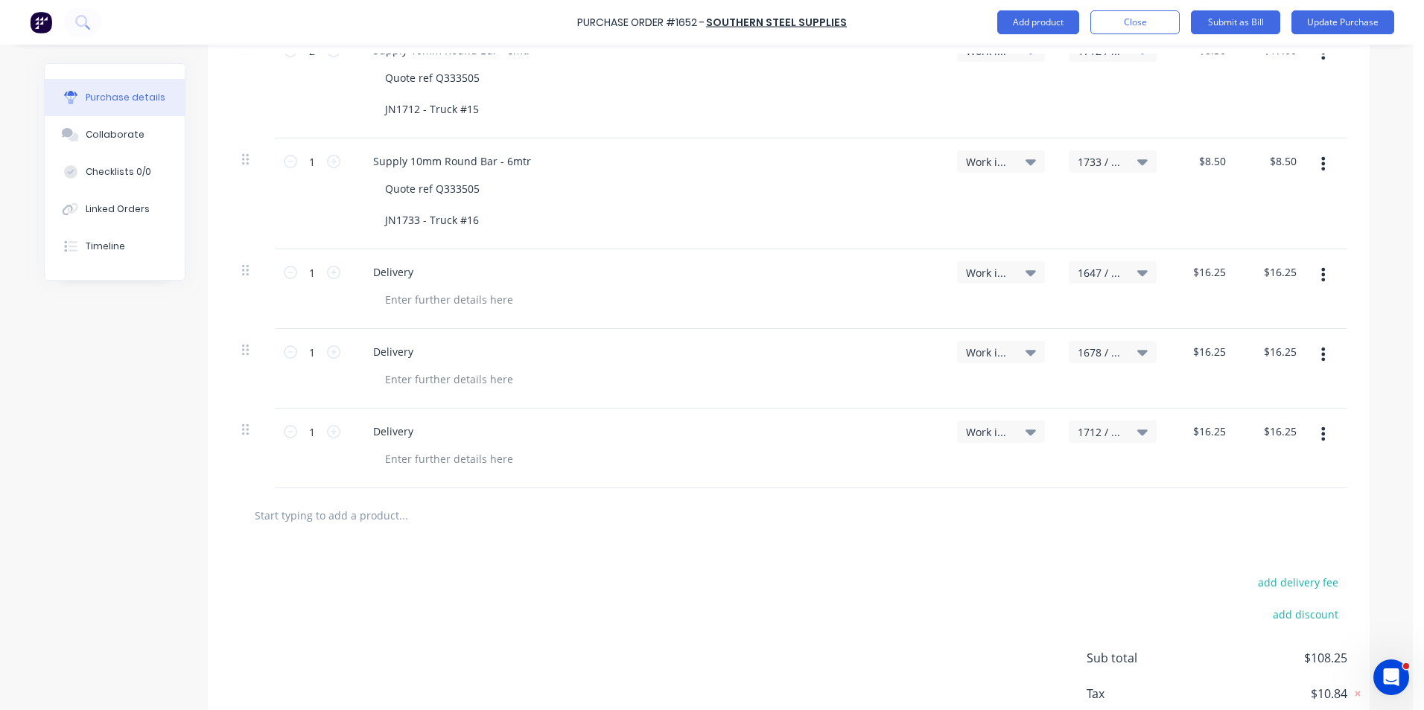
click at [1320, 433] on button "button" at bounding box center [1322, 434] width 35 height 27
click at [1251, 499] on button "Duplicate" at bounding box center [1278, 503] width 127 height 30
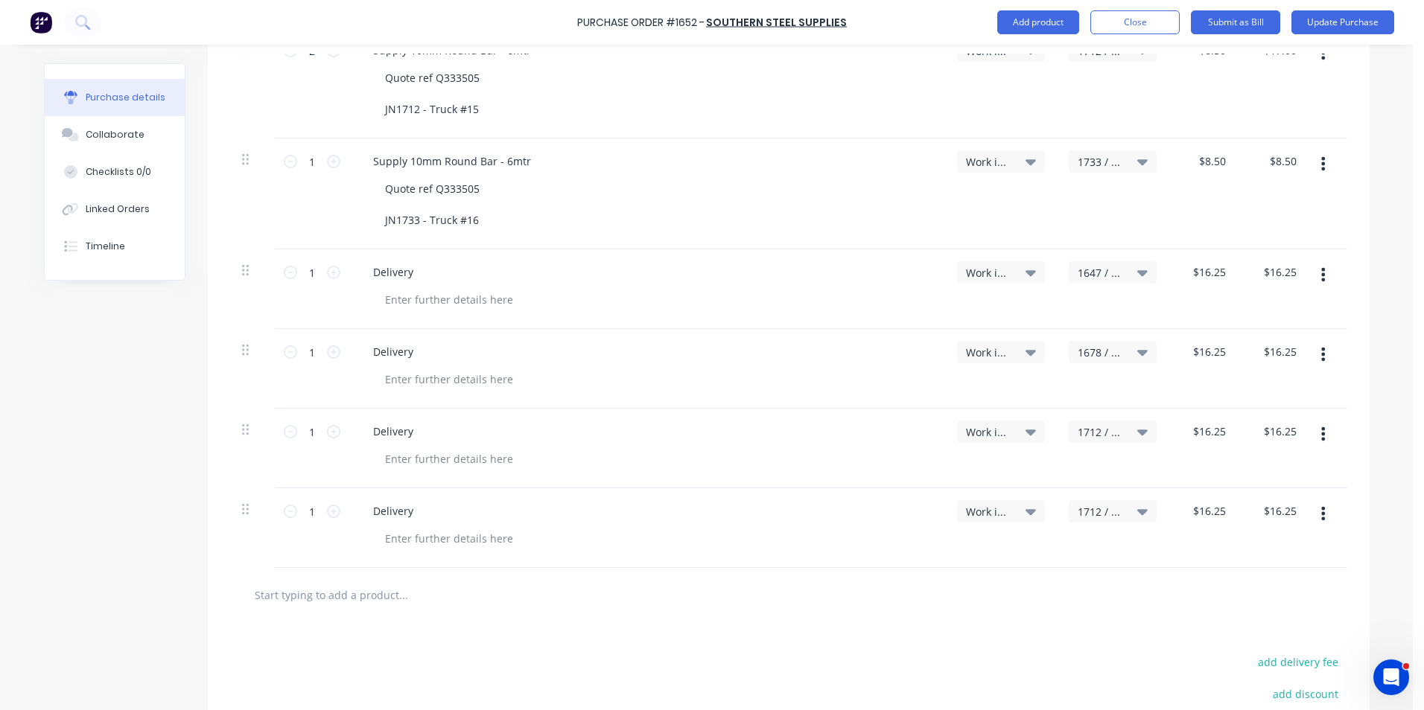
click at [1089, 509] on span "1712 / W/Trac-794-Louvre-T15" at bounding box center [1100, 512] width 45 height 16
click at [1025, 559] on input at bounding box center [1063, 556] width 153 height 30
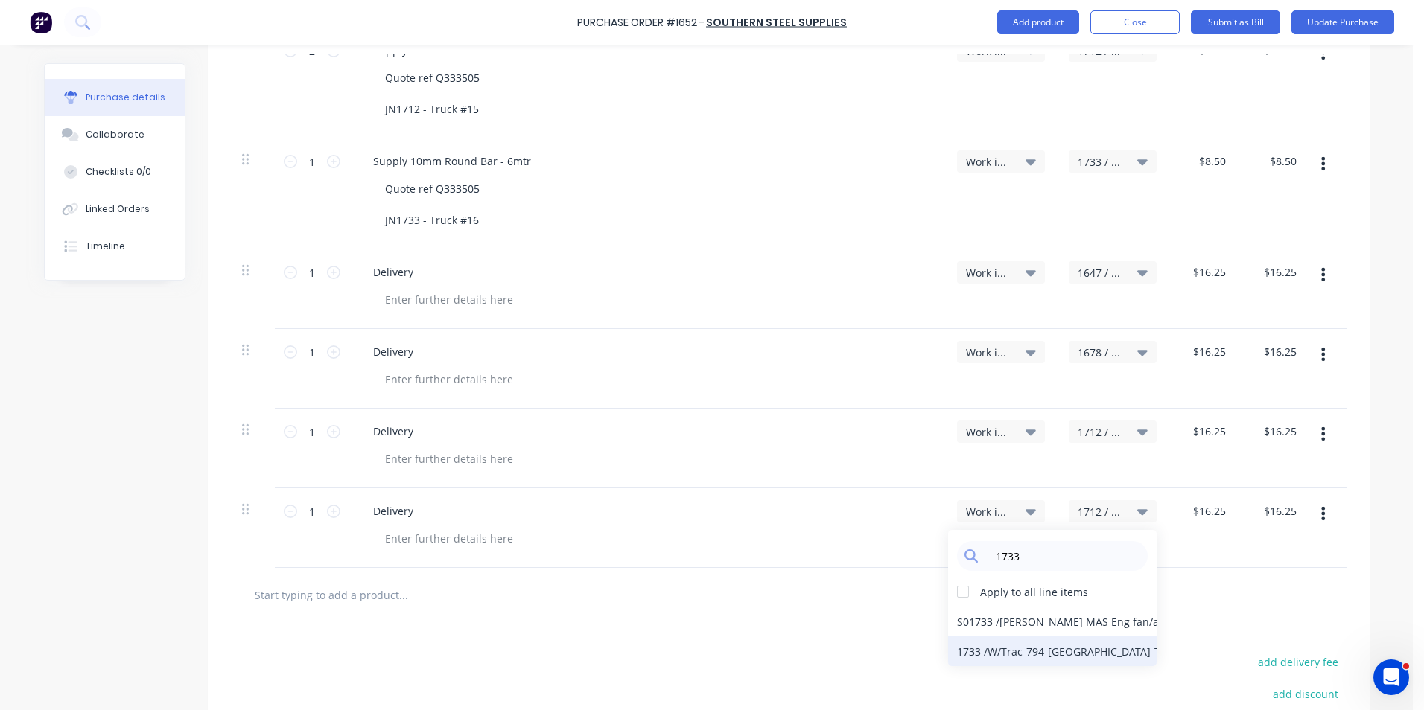
click at [984, 654] on div "1733 / W/Trac-794-Louvre-T16" at bounding box center [1052, 652] width 209 height 30
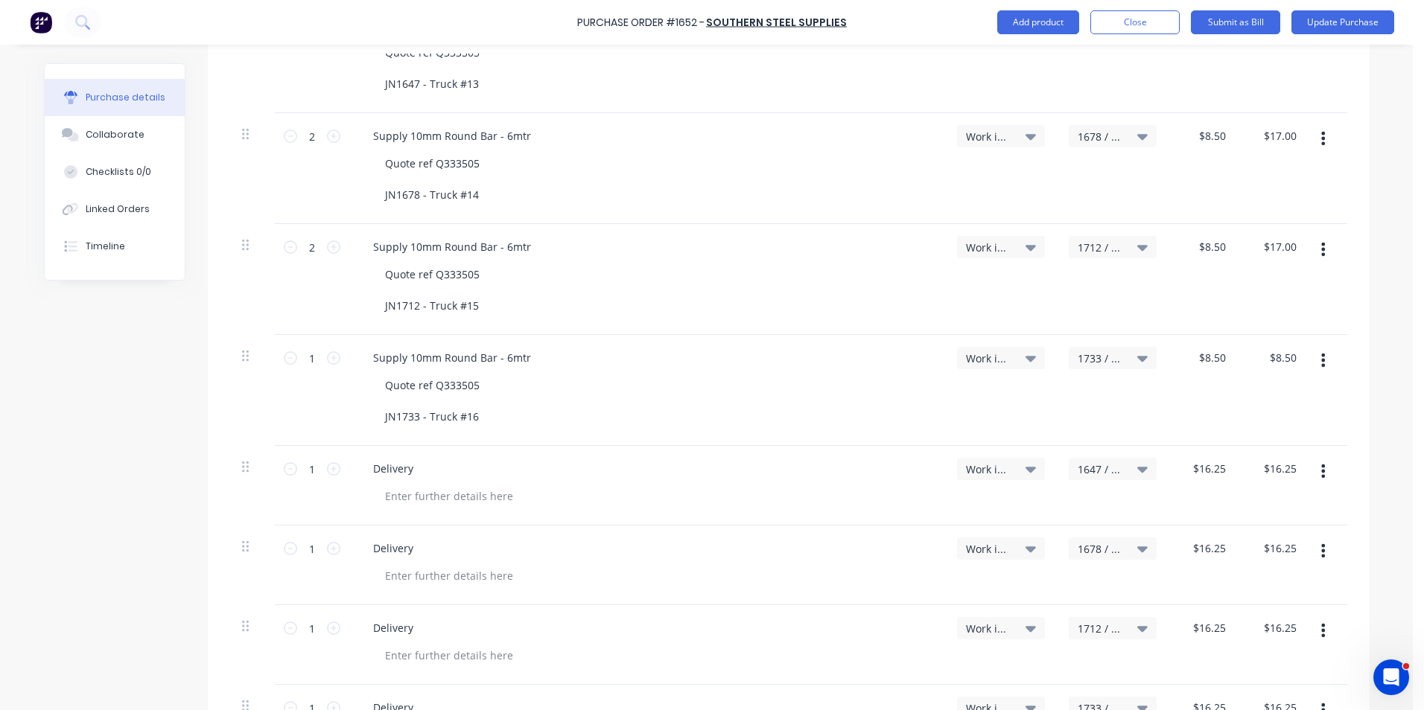
scroll to position [470, 0]
click at [1339, 22] on button "Update Purchase" at bounding box center [1342, 22] width 103 height 24
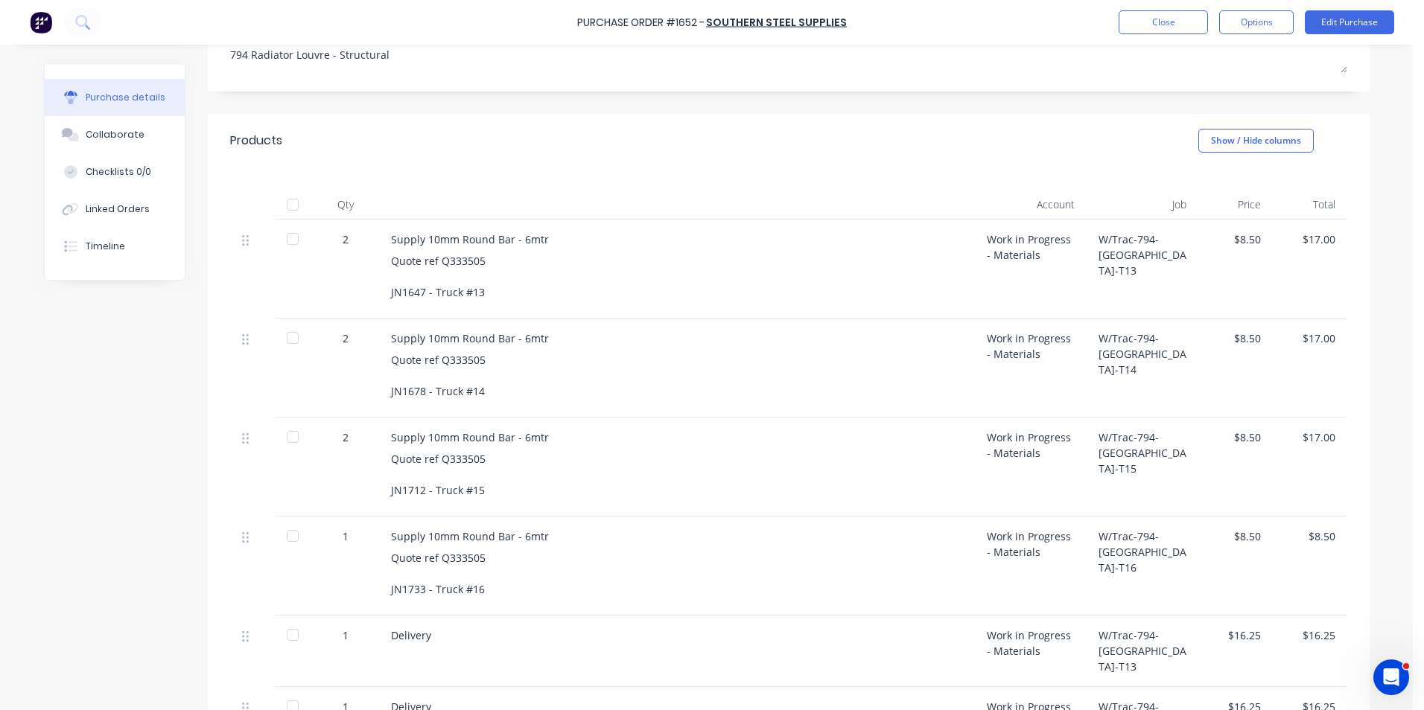
scroll to position [223, 0]
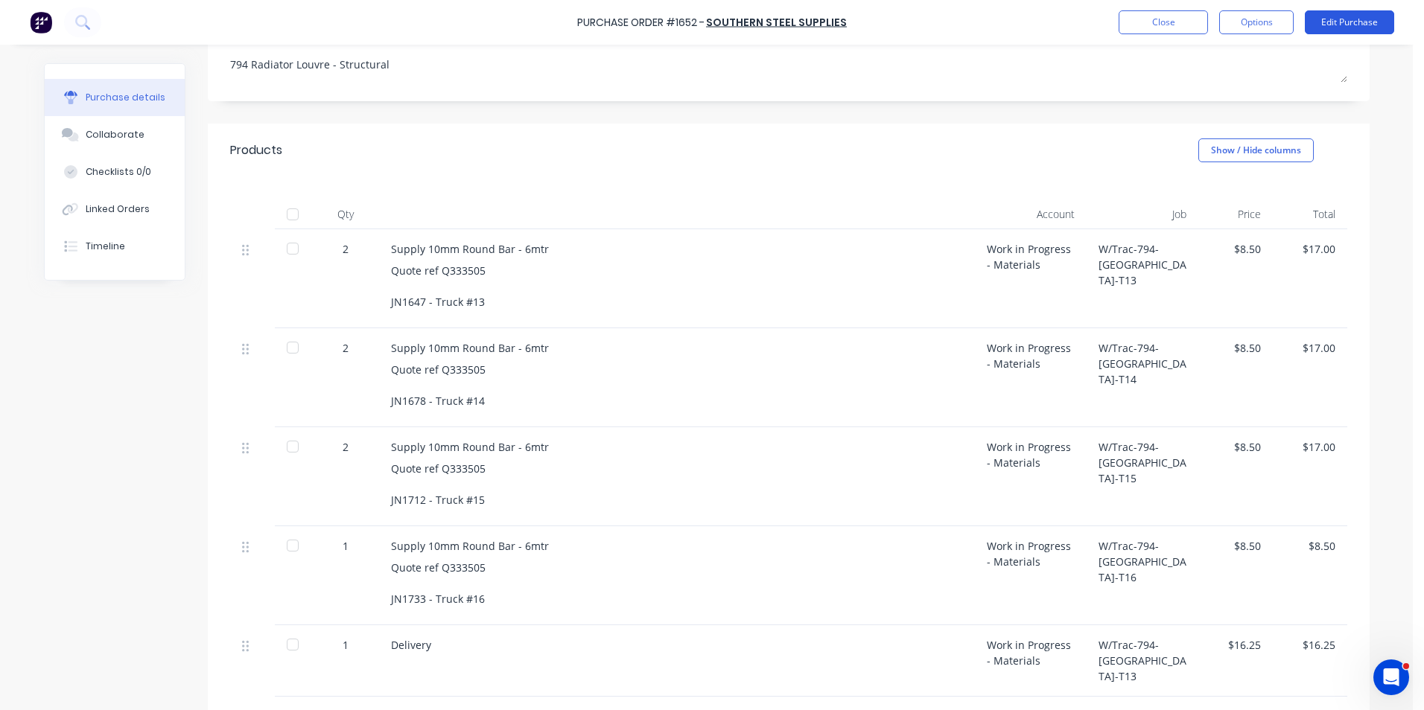
click at [1334, 25] on button "Edit Purchase" at bounding box center [1349, 22] width 89 height 24
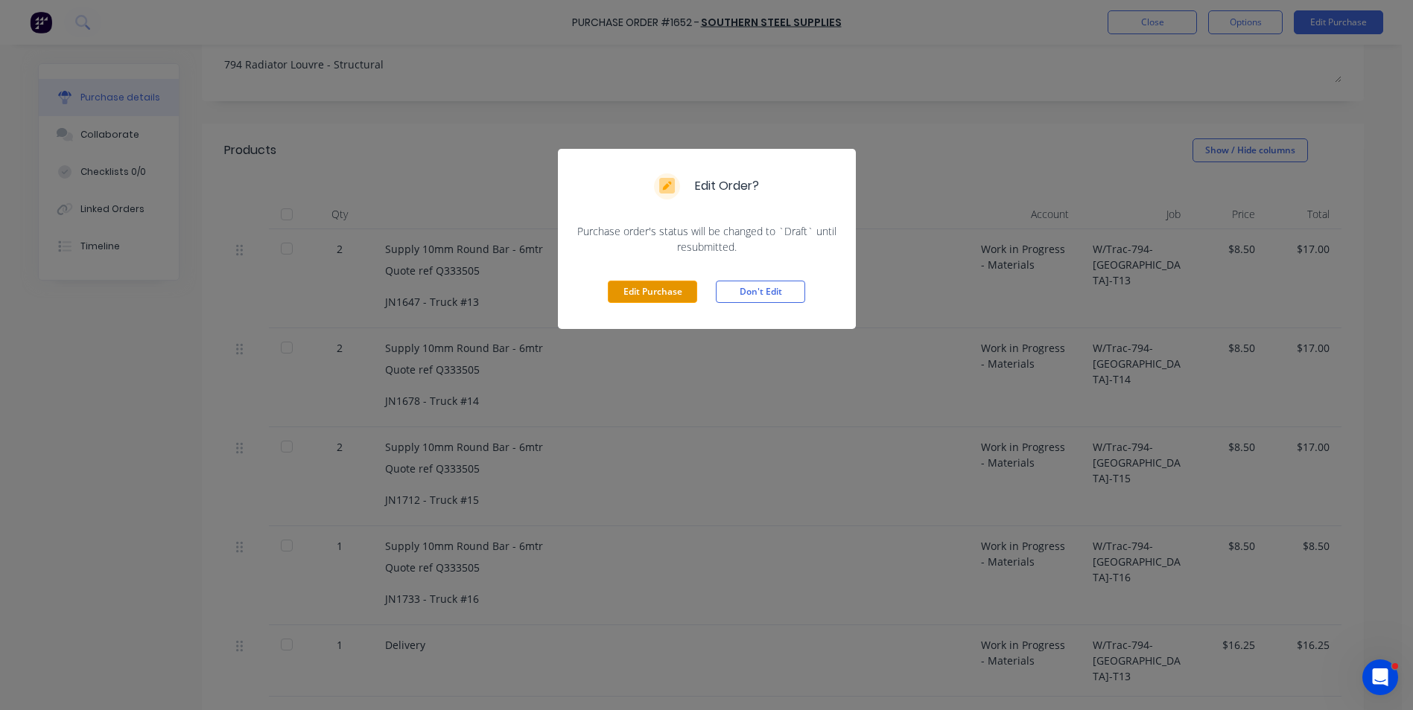
click at [659, 294] on button "Edit Purchase" at bounding box center [652, 292] width 89 height 22
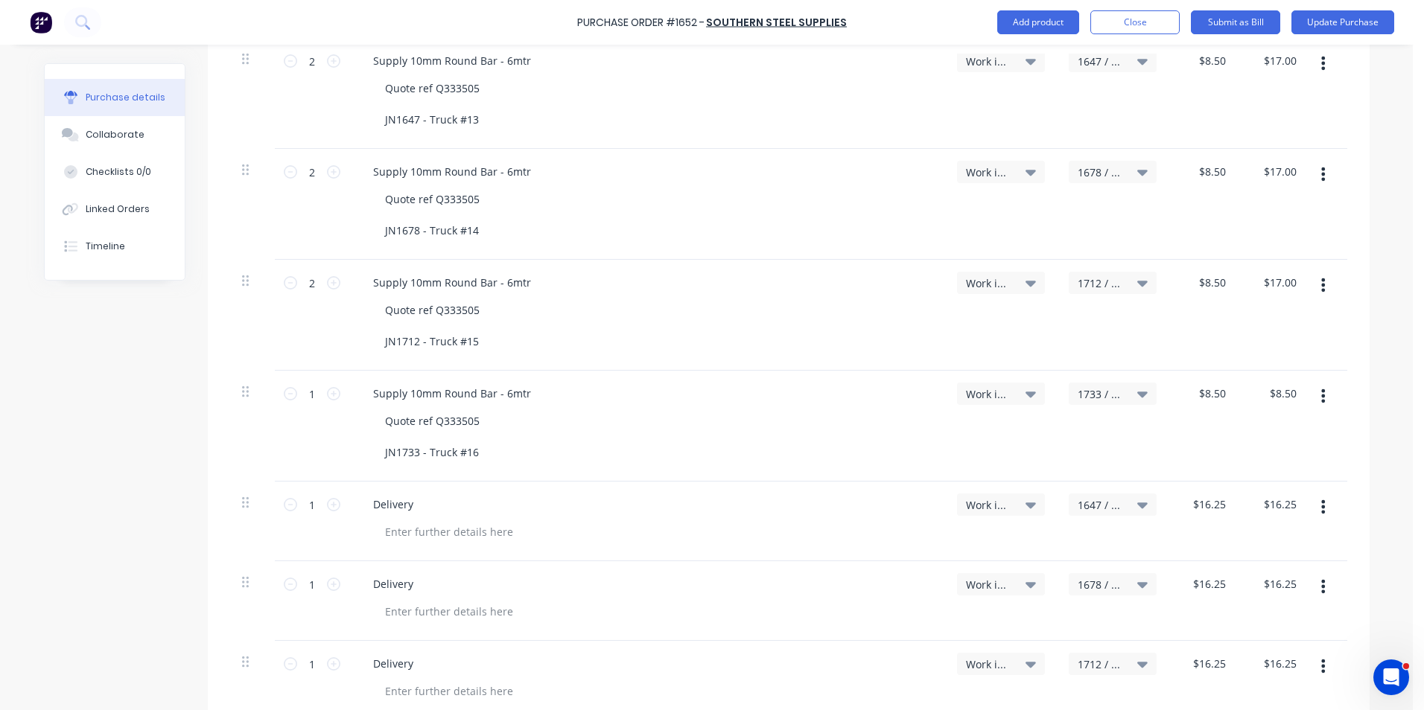
scroll to position [447, 0]
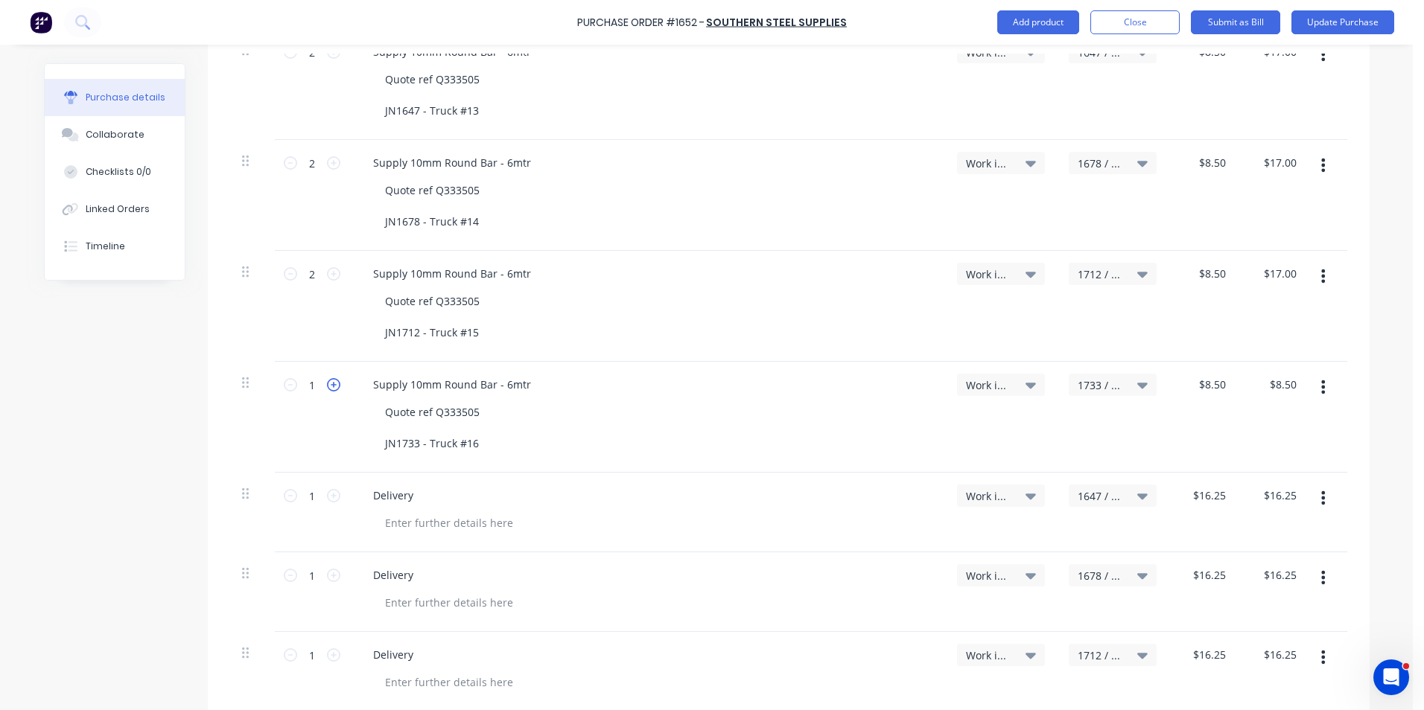
click at [331, 383] on icon at bounding box center [333, 384] width 13 height 13
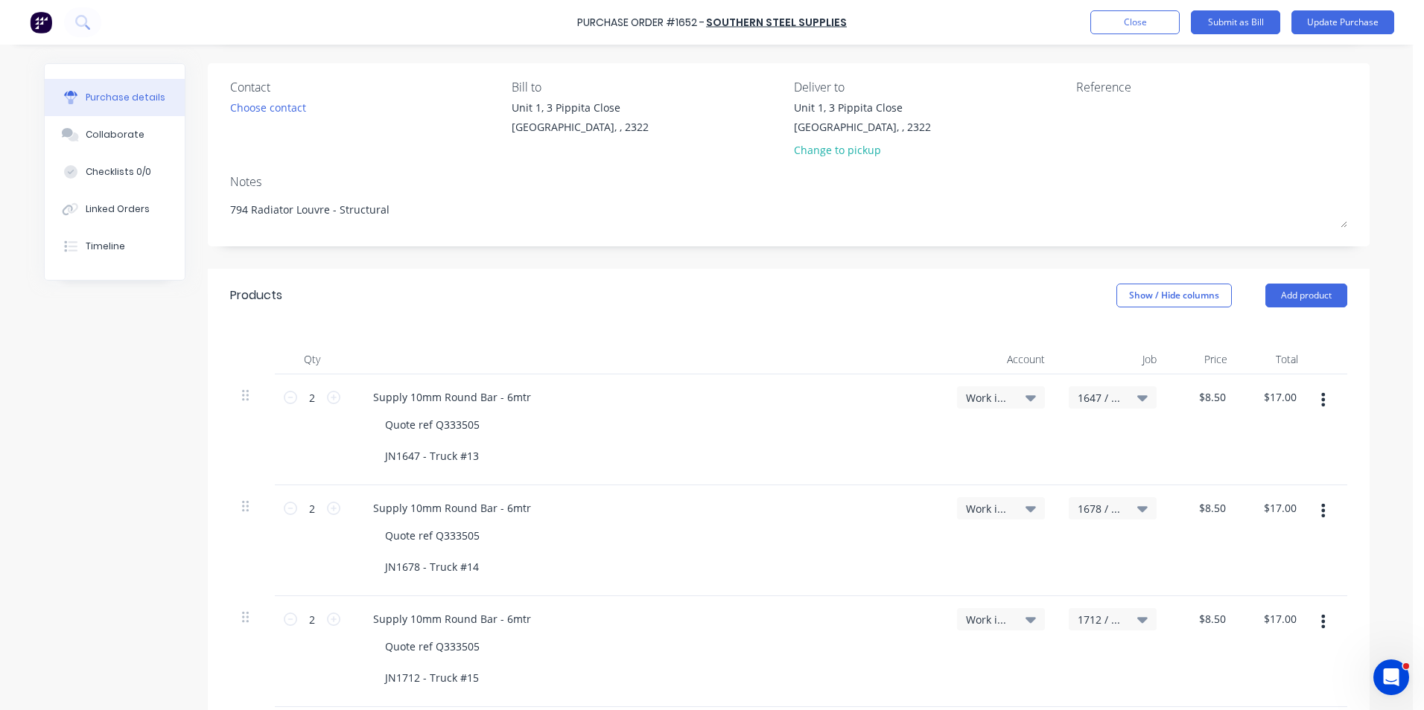
scroll to position [0, 0]
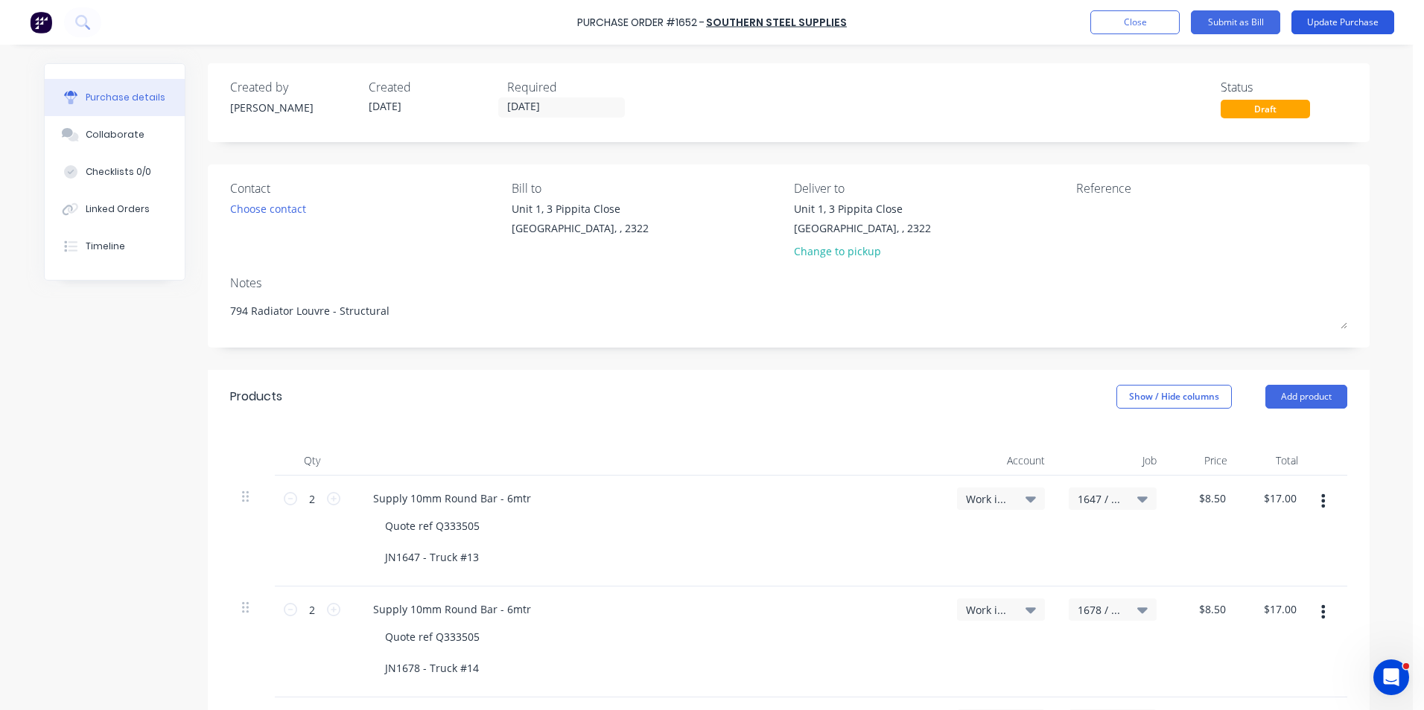
click at [1334, 18] on button "Update Purchase" at bounding box center [1342, 22] width 103 height 24
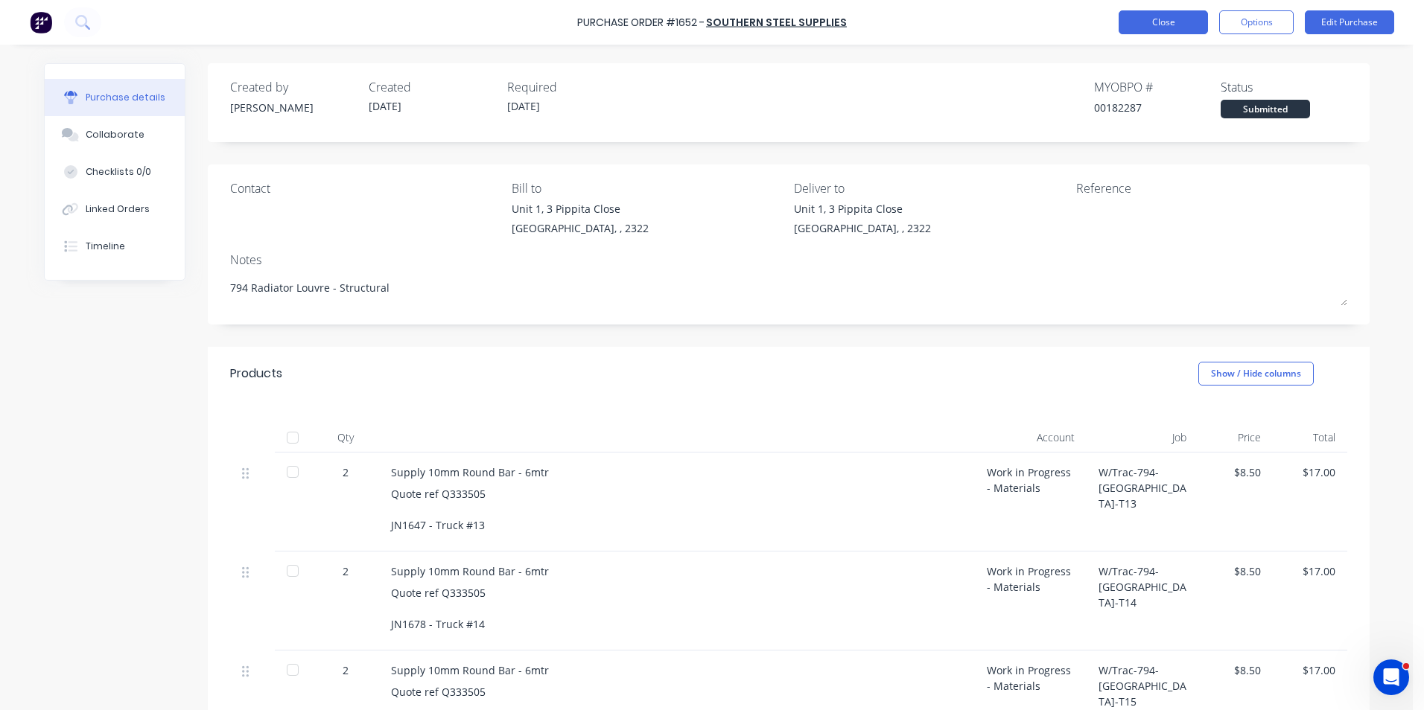
click at [1165, 22] on button "Close" at bounding box center [1162, 22] width 89 height 24
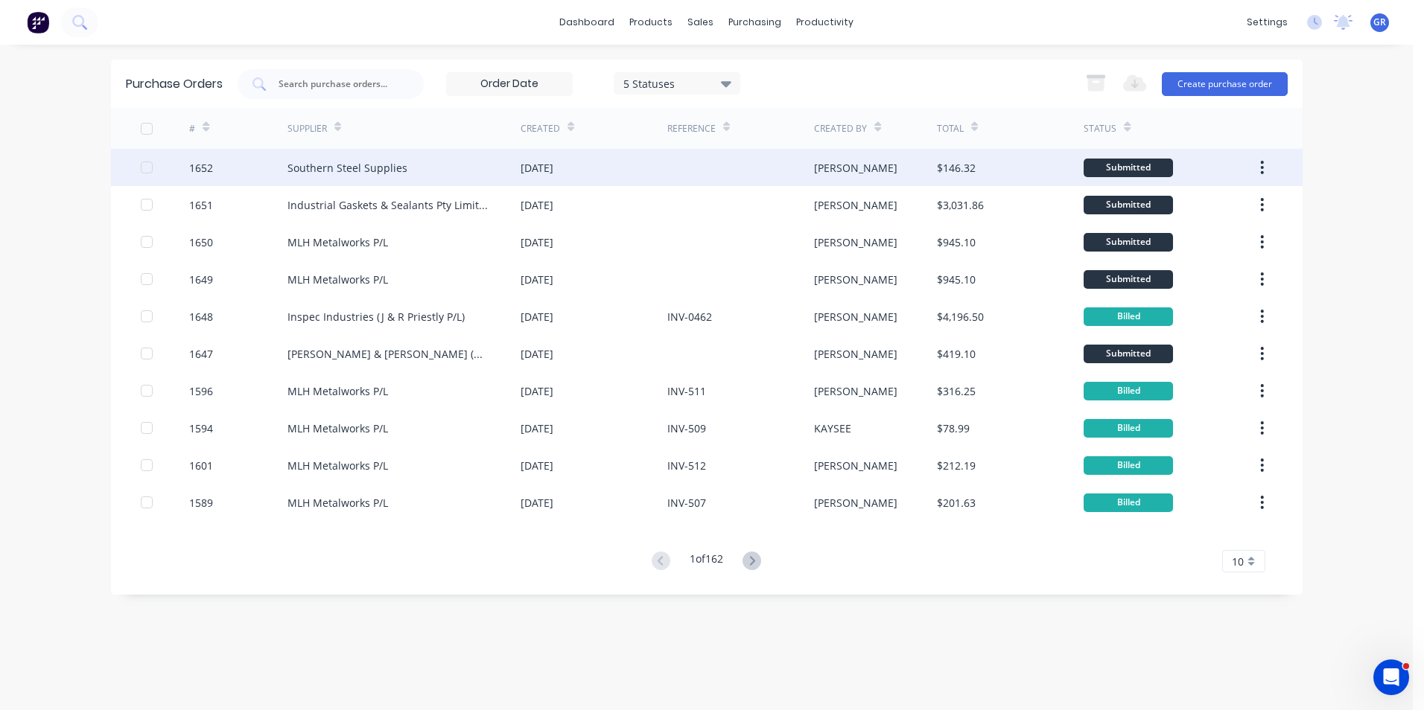
click at [210, 168] on div "1652" at bounding box center [201, 168] width 24 height 16
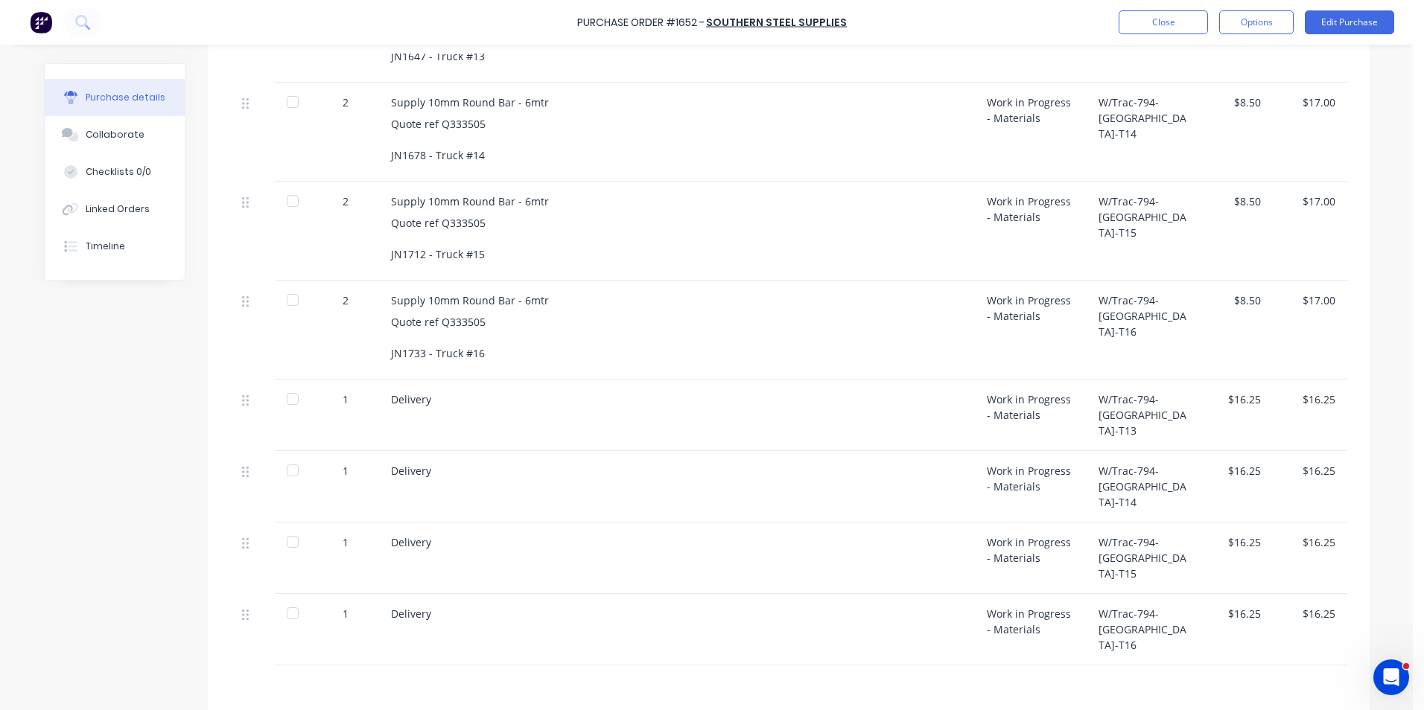
scroll to position [447, 0]
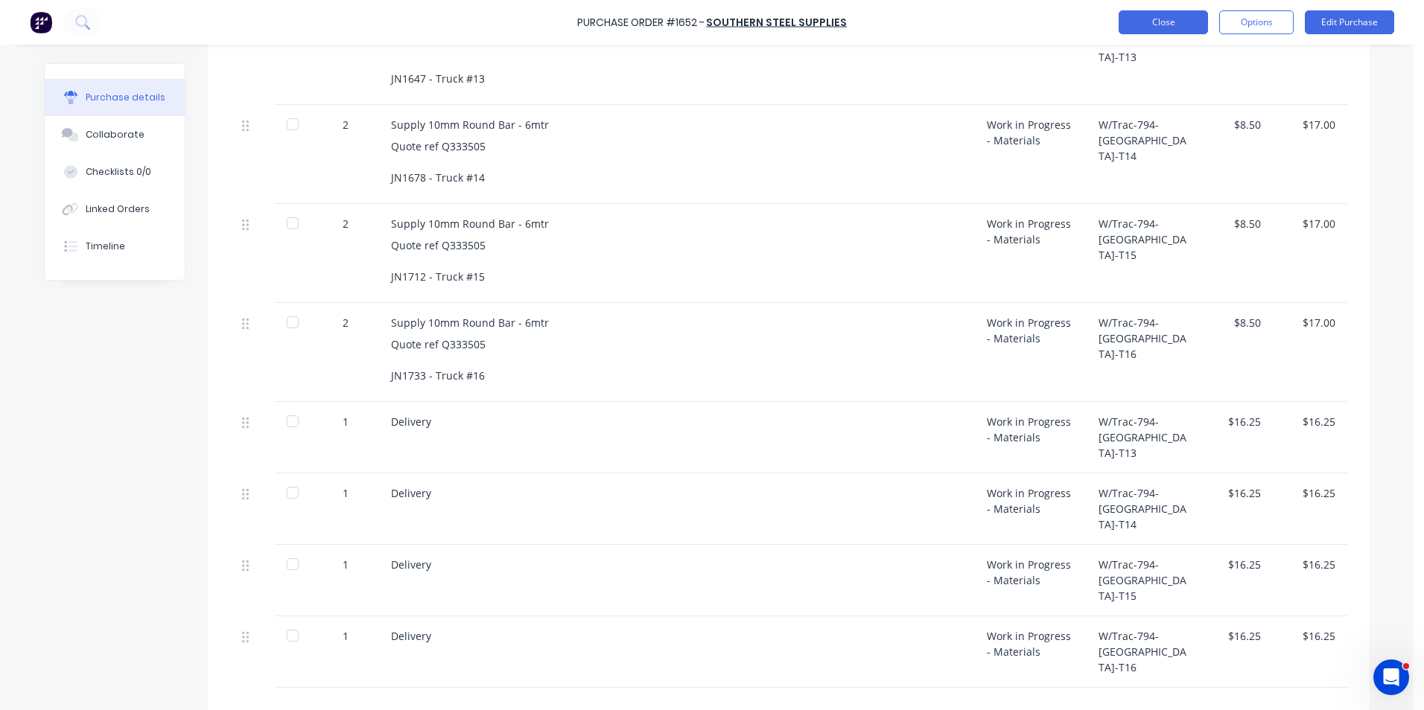
click at [1153, 19] on button "Close" at bounding box center [1162, 22] width 89 height 24
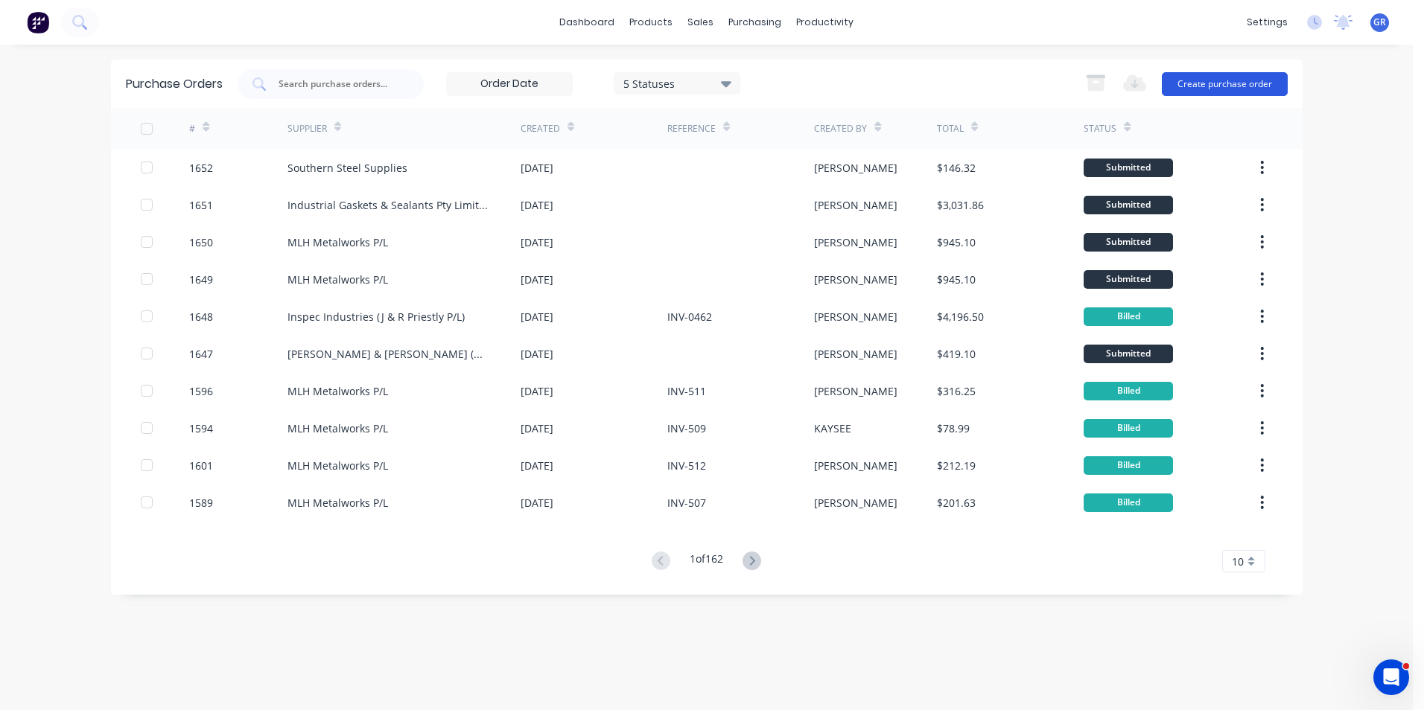
click at [1232, 81] on button "Create purchase order" at bounding box center [1225, 84] width 126 height 24
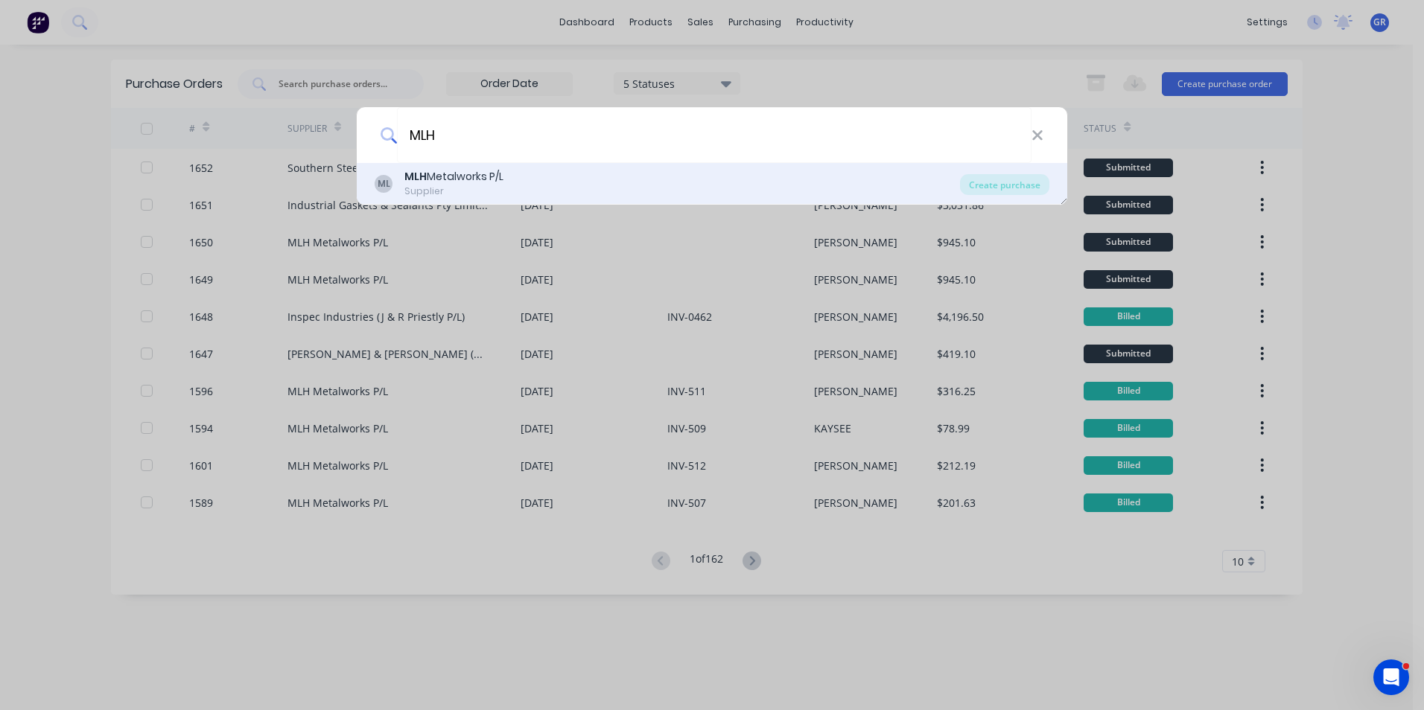
click at [416, 177] on b "MLH" at bounding box center [415, 176] width 22 height 15
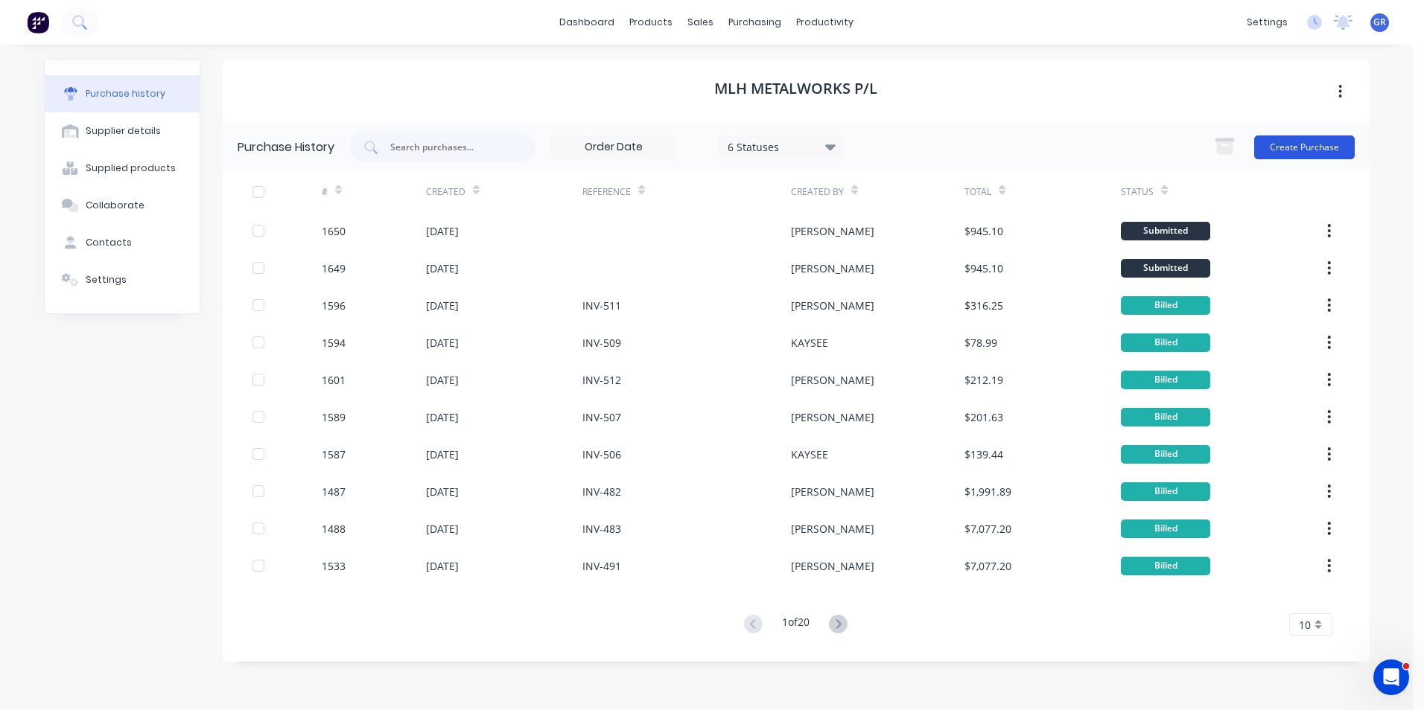
click at [1329, 139] on button "Create Purchase" at bounding box center [1304, 148] width 101 height 24
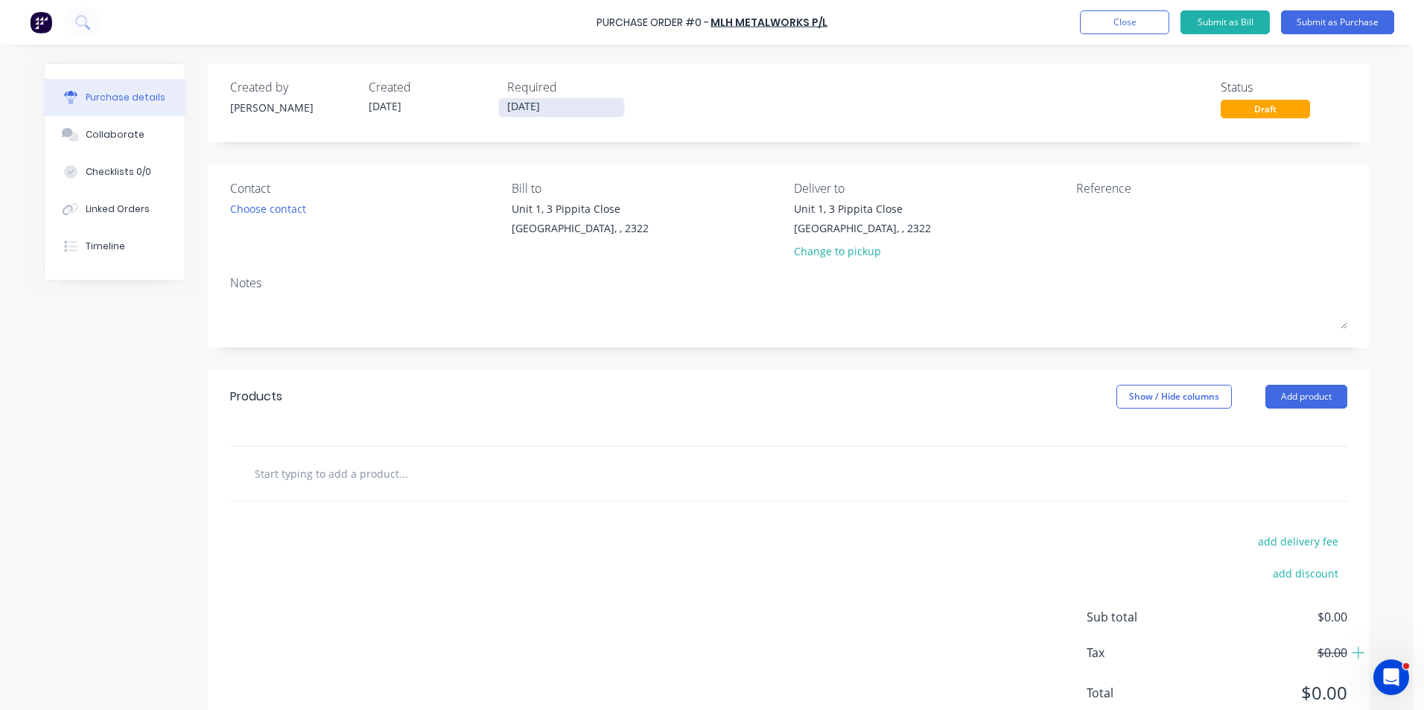
click at [563, 104] on input "07/10/25" at bounding box center [561, 107] width 125 height 19
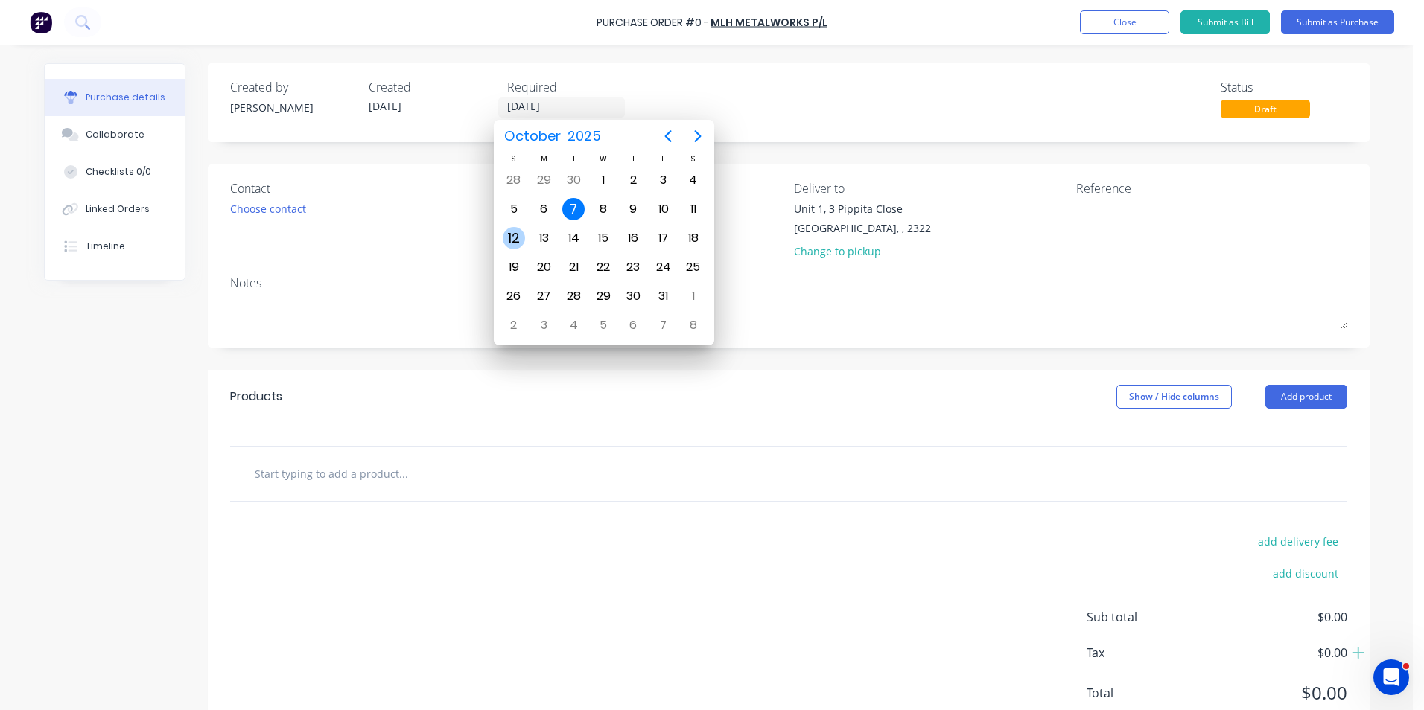
click at [514, 238] on div "12" at bounding box center [514, 238] width 22 height 22
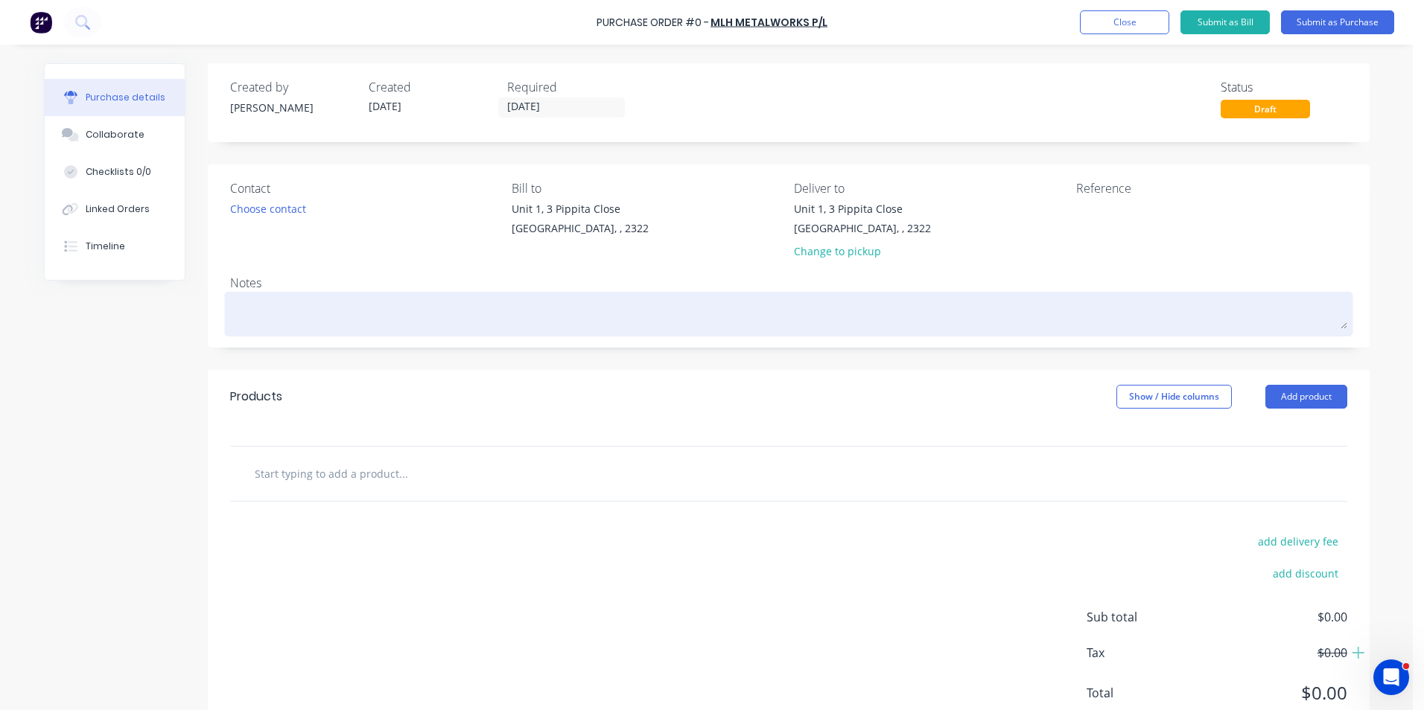
click at [254, 302] on textarea at bounding box center [788, 313] width 1117 height 34
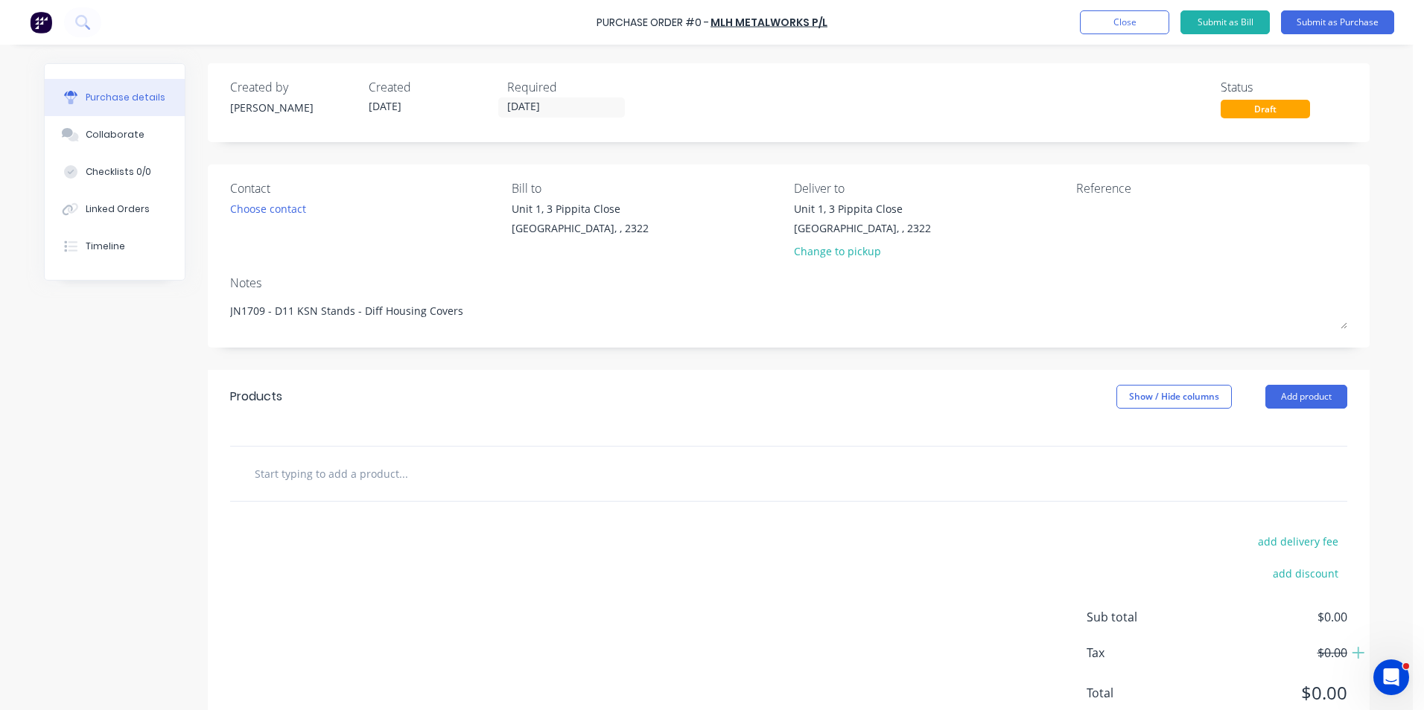
click at [340, 471] on input "text" at bounding box center [403, 474] width 298 height 30
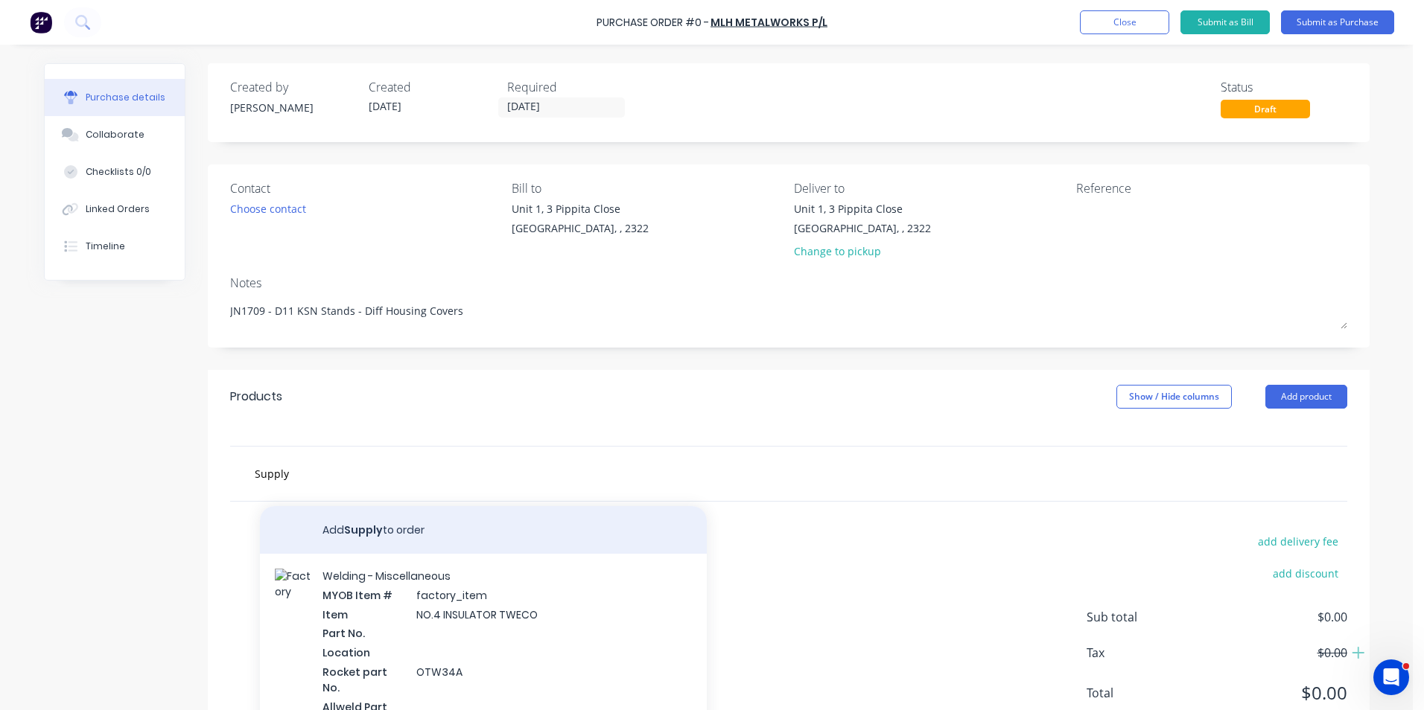
click at [373, 526] on button "Add Supply to order" at bounding box center [483, 530] width 447 height 48
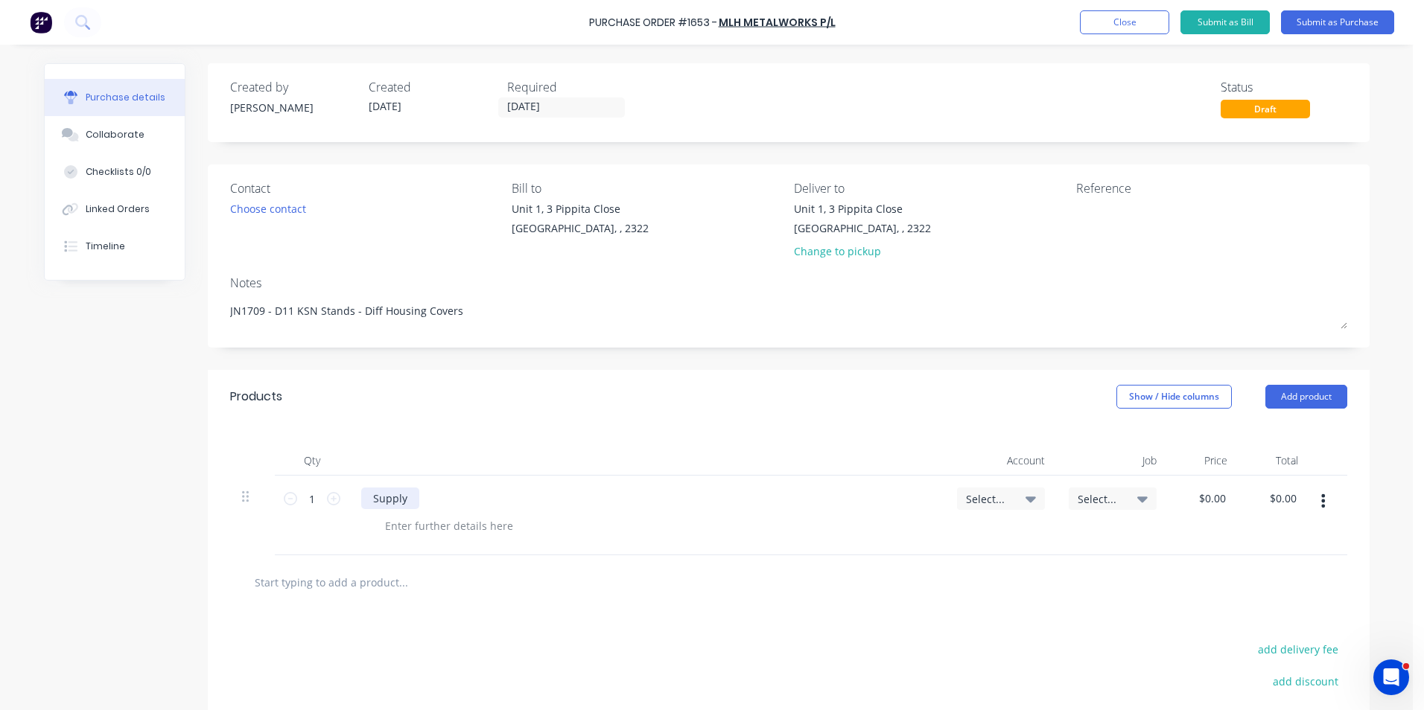
click at [404, 496] on div "Supply" at bounding box center [390, 499] width 58 height 22
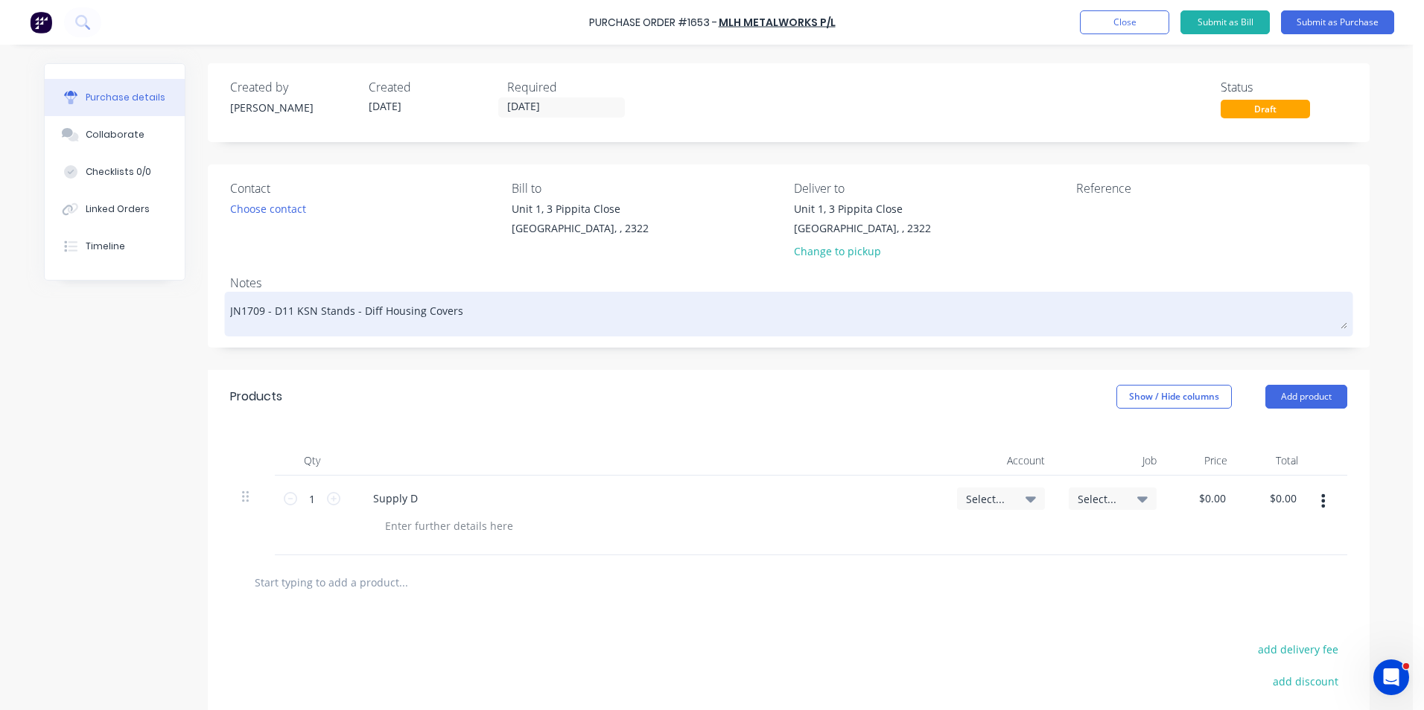
drag, startPoint x: 459, startPoint y: 310, endPoint x: 270, endPoint y: 311, distance: 189.9
click at [270, 311] on textarea "JN1709 - D11 KSN Stands - Diff Housing Covers" at bounding box center [788, 313] width 1117 height 34
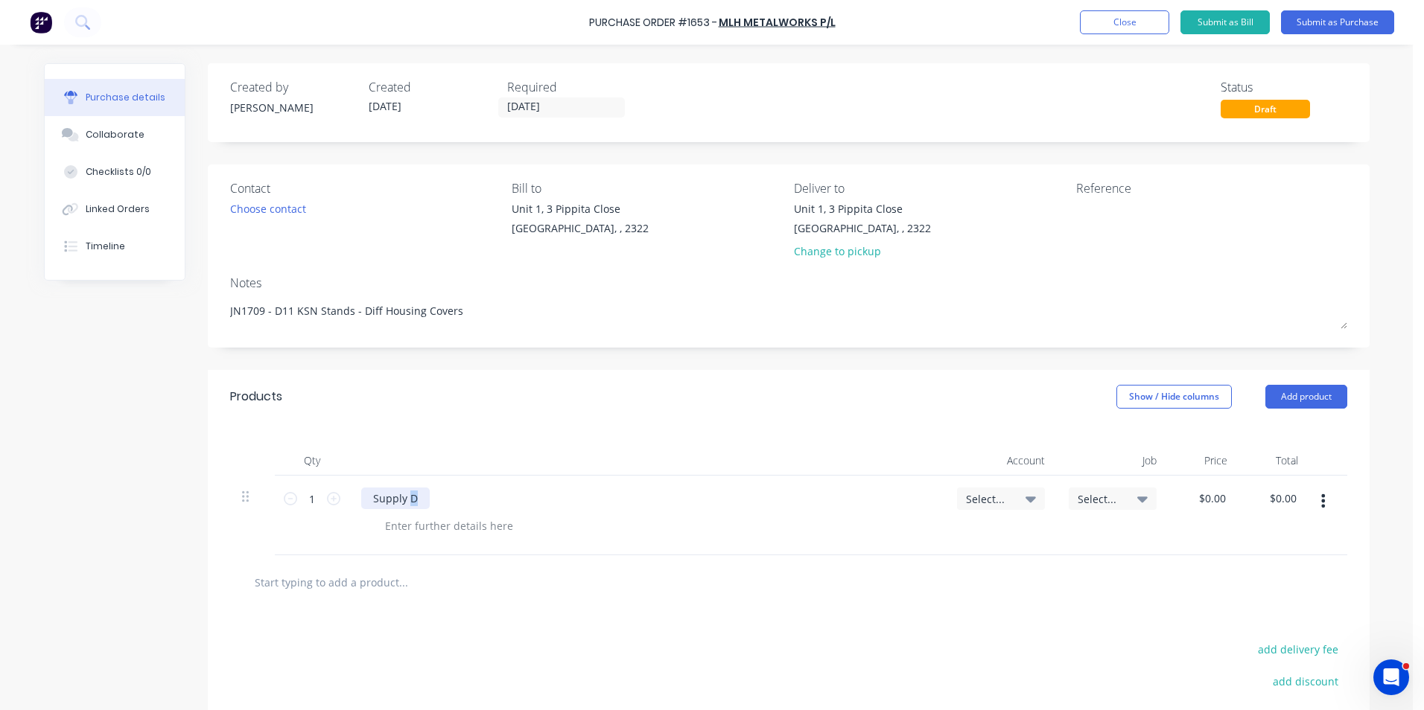
click at [405, 496] on div "Supply D" at bounding box center [395, 499] width 69 height 22
drag, startPoint x: 448, startPoint y: 500, endPoint x: 489, endPoint y: 500, distance: 41.0
click at [489, 500] on div "Supply D11 KSN Stands - Diff Housing Covers" at bounding box center [485, 499] width 249 height 22
drag, startPoint x: 543, startPoint y: 503, endPoint x: 599, endPoint y: 498, distance: 56.0
click at [548, 503] on div "Supply D11 KSN Diff Housing Covers" at bounding box center [464, 499] width 206 height 22
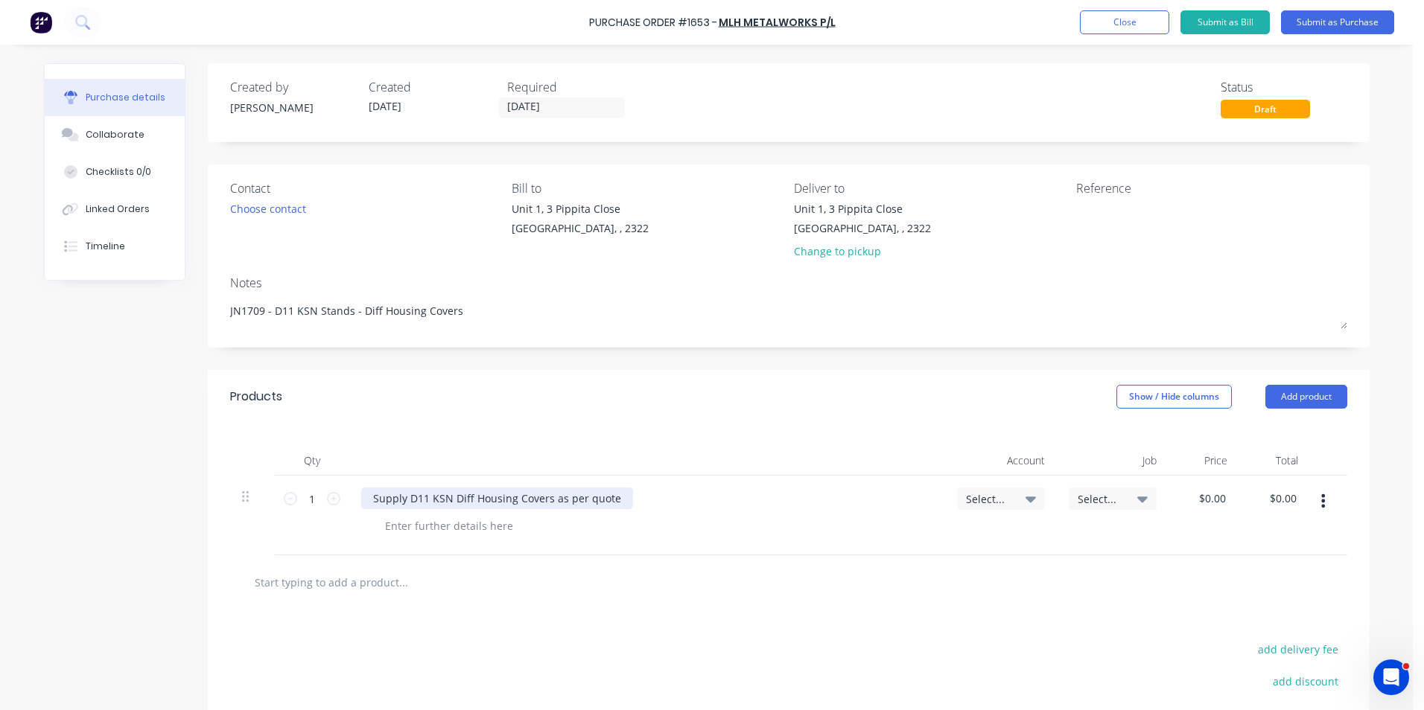
drag, startPoint x: 611, startPoint y: 500, endPoint x: 758, endPoint y: 500, distance: 147.4
click at [611, 500] on div "Supply D11 KSN Diff Housing Covers as per quote" at bounding box center [497, 499] width 272 height 22
click at [993, 495] on span "Select..." at bounding box center [988, 499] width 45 height 16
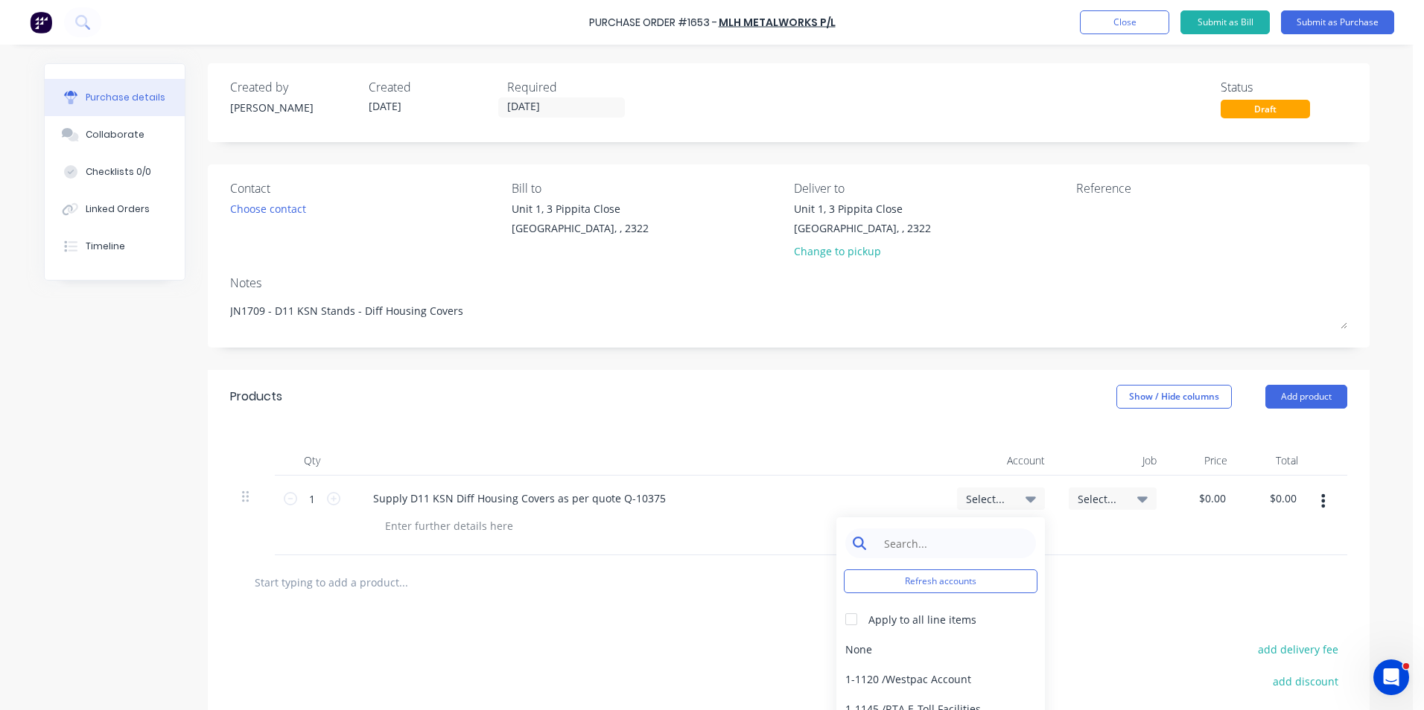
click at [920, 547] on input at bounding box center [952, 544] width 153 height 30
click at [936, 655] on div "1-1400 / Work in Progress - Materials" at bounding box center [940, 649] width 209 height 30
click at [1088, 498] on span "Select..." at bounding box center [1100, 499] width 45 height 16
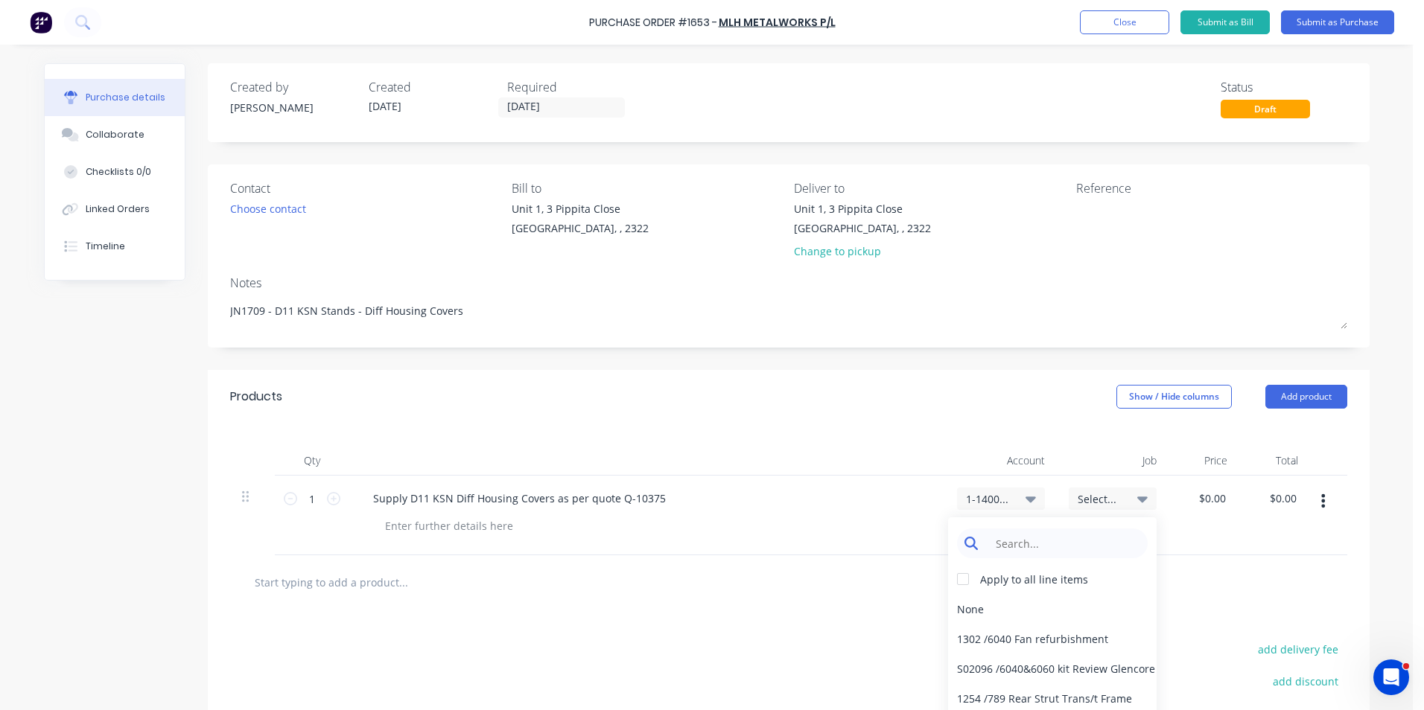
click at [1037, 544] on input at bounding box center [1063, 544] width 153 height 30
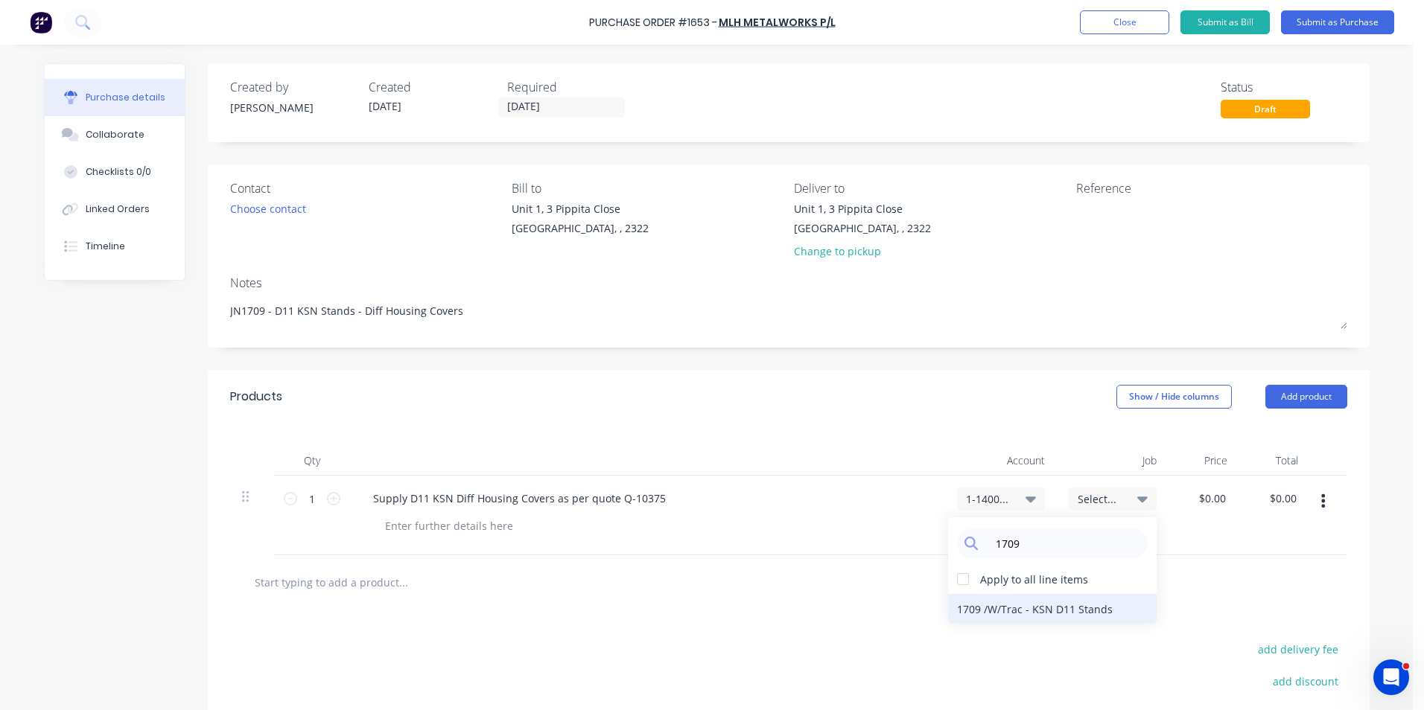
click at [1088, 613] on div "1709 / W/Trac - KSN D11 Stands" at bounding box center [1052, 609] width 209 height 30
click at [1216, 491] on input "0.00" at bounding box center [1211, 499] width 34 height 22
click at [1218, 502] on input "0.00" at bounding box center [1214, 499] width 28 height 22
click at [1239, 526] on div "$493.05 $0.00" at bounding box center [1274, 516] width 71 height 80
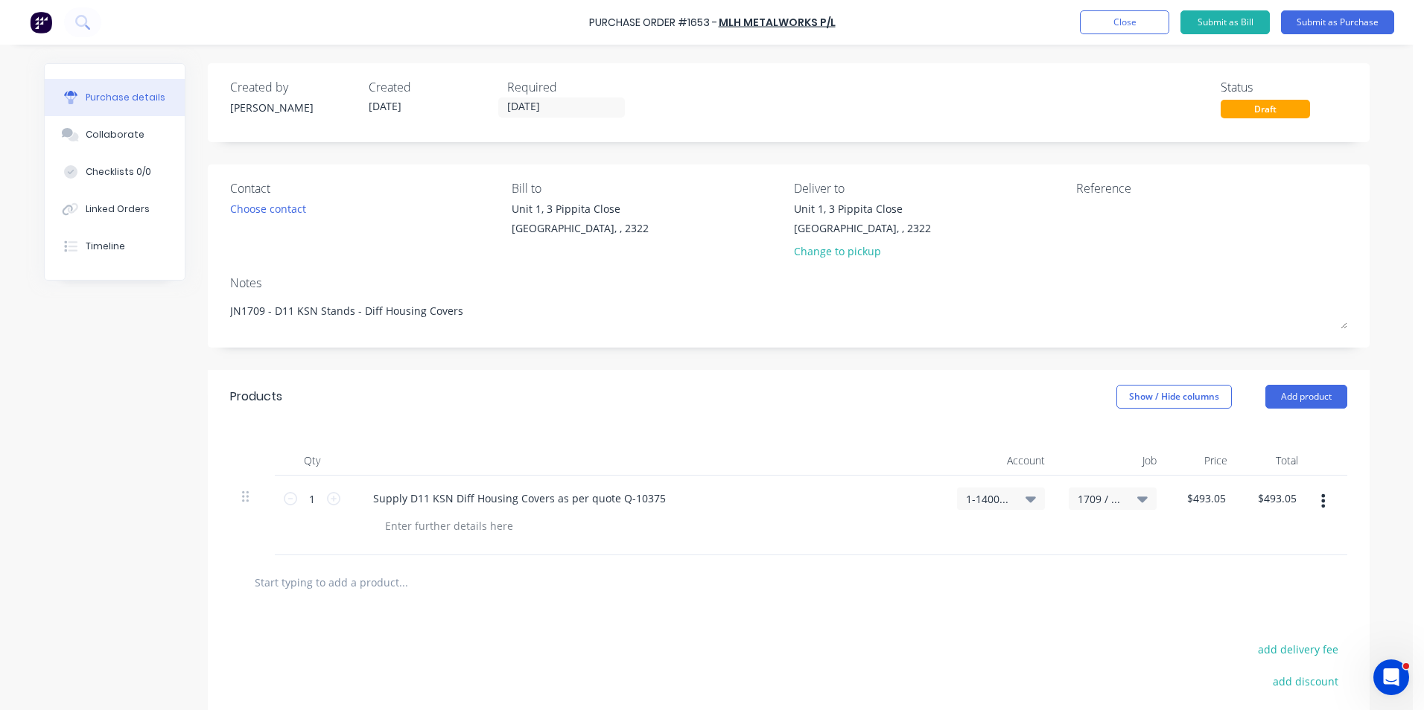
click at [1321, 501] on icon "button" at bounding box center [1323, 500] width 4 height 13
click at [1250, 571] on button "Duplicate" at bounding box center [1278, 571] width 127 height 30
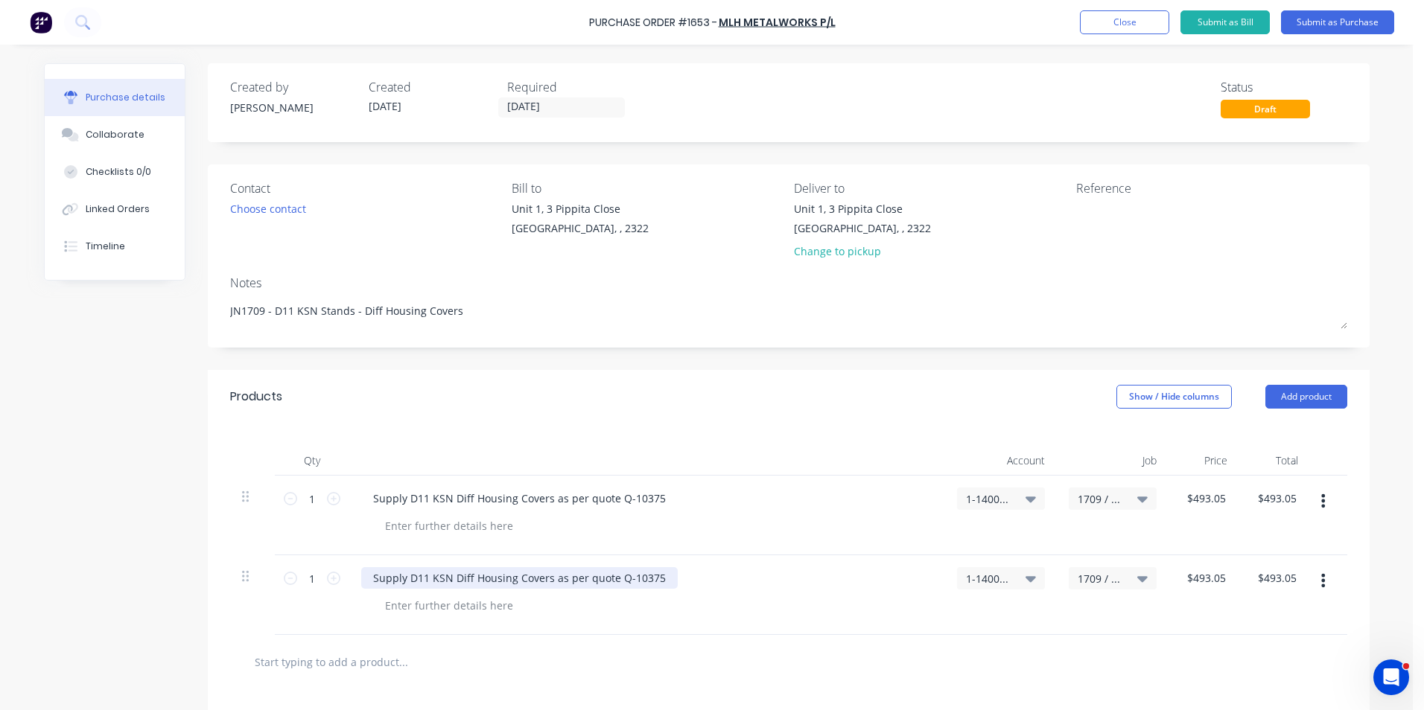
click at [626, 583] on div "Supply D11 KSN Diff Housing Covers as per quote Q-10375" at bounding box center [519, 578] width 316 height 22
drag, startPoint x: 543, startPoint y: 579, endPoint x: 450, endPoint y: 577, distance: 93.1
click at [450, 577] on div "Supply D11 KSN Diff Housing Covers as per quote Q-10375" at bounding box center [519, 578] width 316 height 22
click at [1204, 576] on input "493.05" at bounding box center [1205, 578] width 46 height 22
click at [1208, 583] on input "493.05" at bounding box center [1208, 578] width 40 height 22
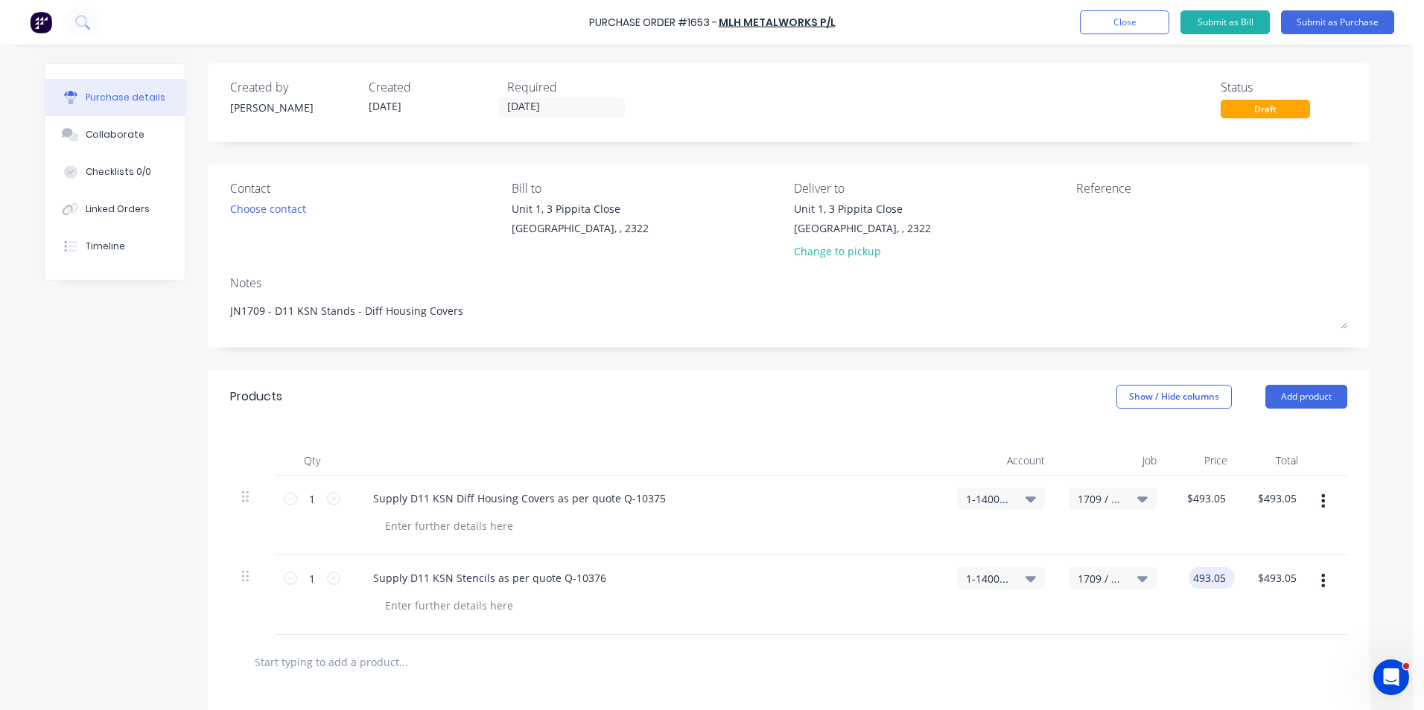
click at [1208, 583] on input "493.05" at bounding box center [1208, 578] width 40 height 22
click at [1224, 608] on div "$137.87 137.87" at bounding box center [1203, 596] width 71 height 80
click at [1324, 21] on button "Submit as Purchase" at bounding box center [1337, 22] width 113 height 24
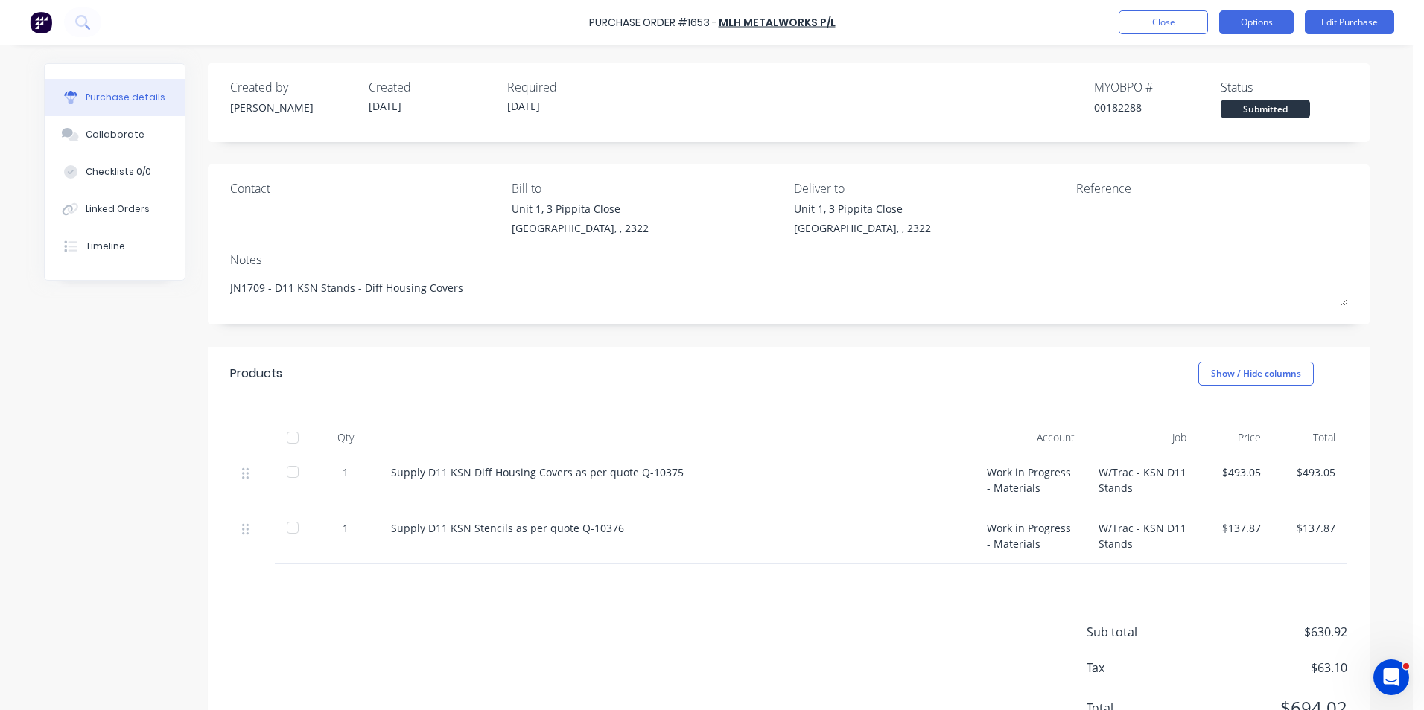
click at [1270, 24] on button "Options" at bounding box center [1256, 22] width 74 height 24
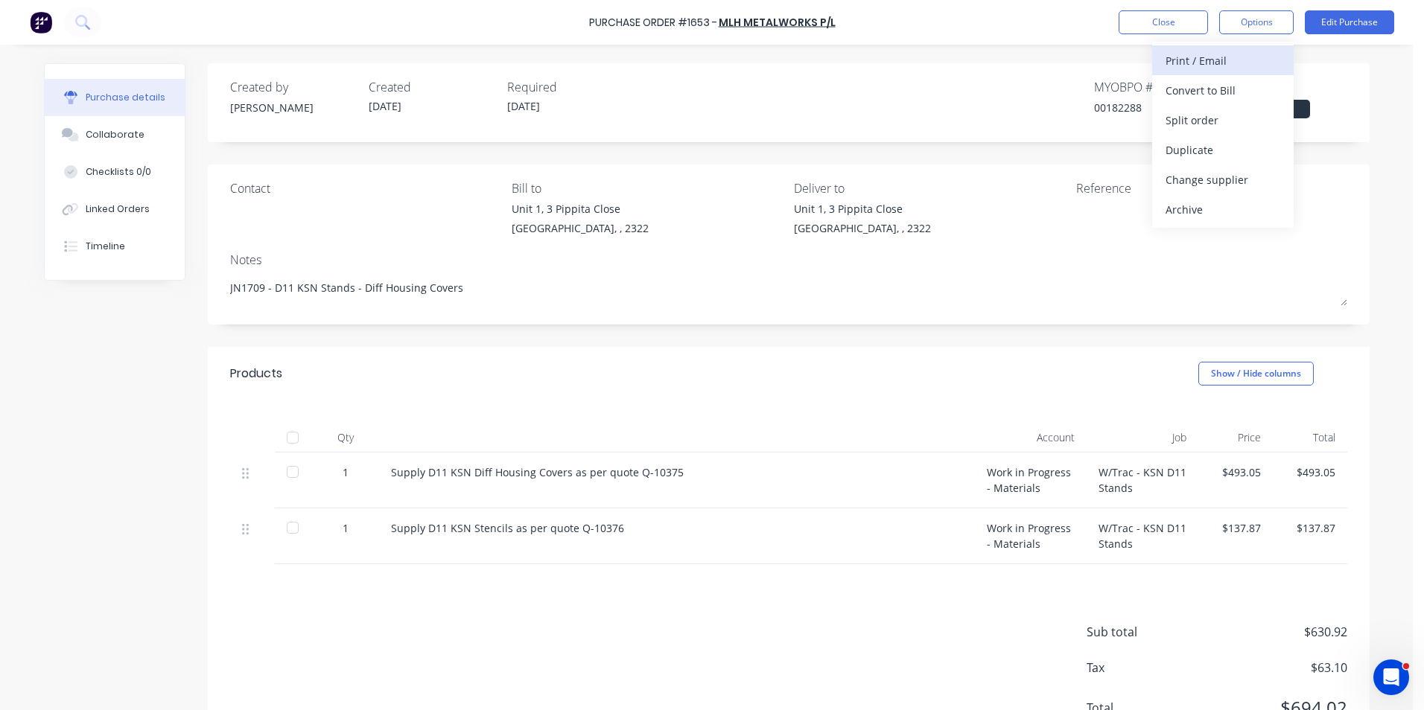
click at [1209, 57] on div "Print / Email" at bounding box center [1222, 61] width 115 height 22
click at [1209, 93] on div "With pricing" at bounding box center [1222, 91] width 115 height 22
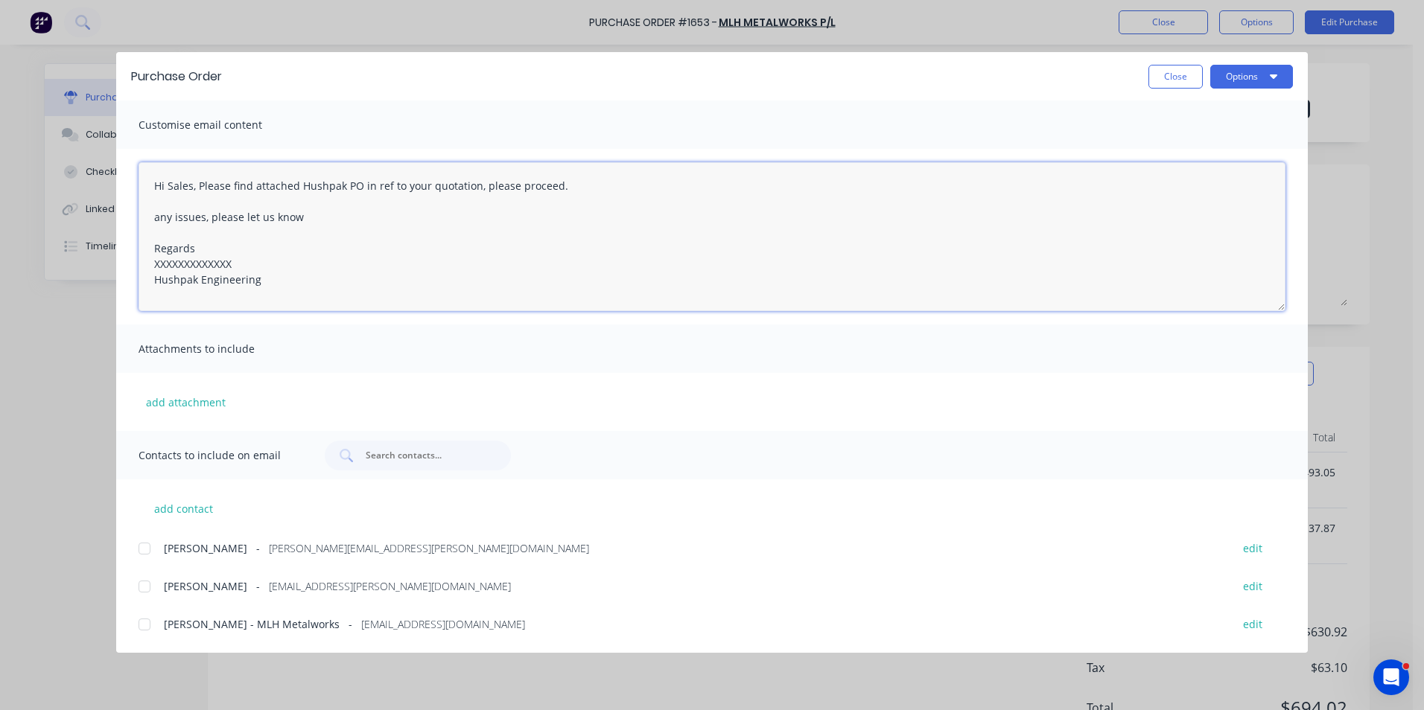
drag, startPoint x: 235, startPoint y: 264, endPoint x: 116, endPoint y: 267, distance: 119.2
click at [116, 267] on div "Hi Sales, Please find attached Hushpak PO in ref to your quotation, please proc…" at bounding box center [711, 237] width 1191 height 176
drag, startPoint x: 191, startPoint y: 186, endPoint x: 168, endPoint y: 187, distance: 23.1
click at [168, 187] on textarea "Hi Sales, Please find attached Hushpak PO in ref to your quotation, please proc…" at bounding box center [712, 236] width 1147 height 149
drag, startPoint x: 427, startPoint y: 188, endPoint x: 512, endPoint y: 189, distance: 84.2
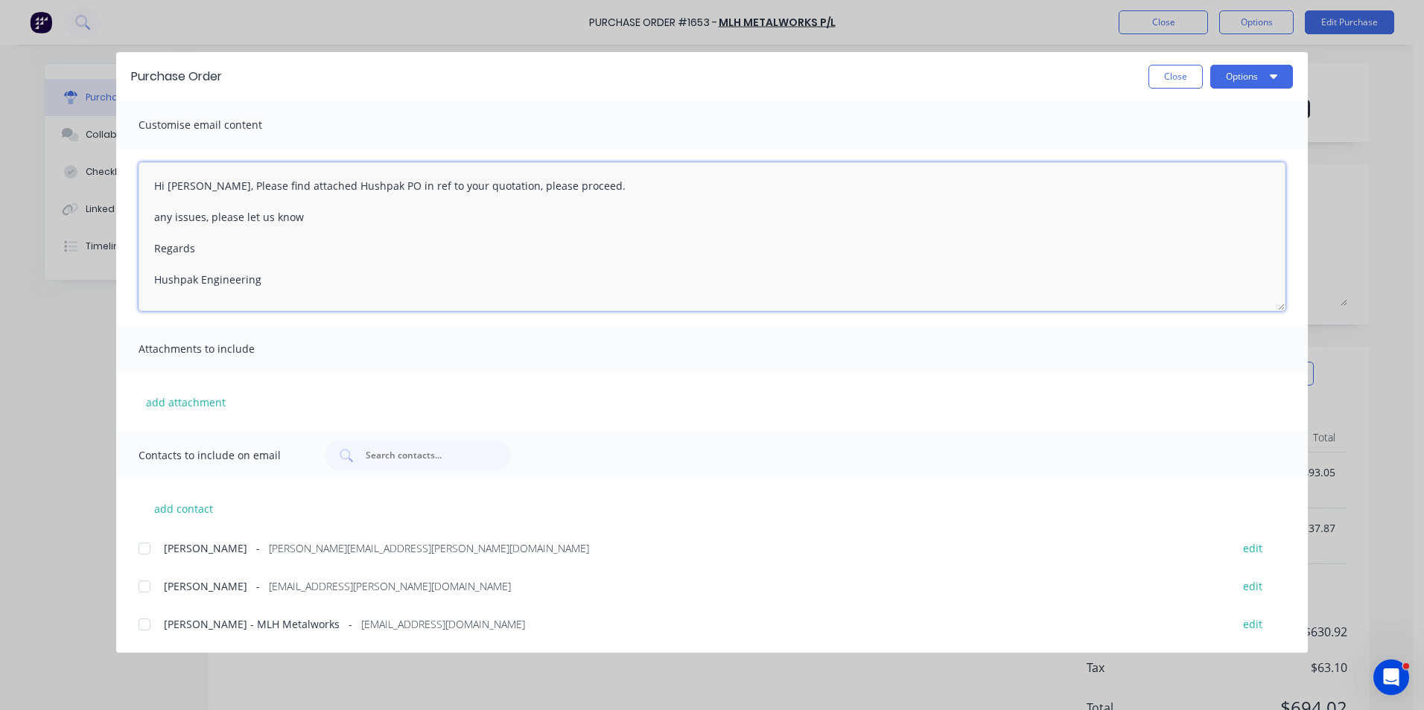
click at [427, 187] on textarea "Hi Mitch, Please find attached Hushpak PO in ref to your quotation, please proc…" at bounding box center [712, 236] width 1147 height 149
click at [491, 191] on textarea "Hi Mitch, Please find attached Hushpak PO in ref to your 2 x quotation, please …" at bounding box center [712, 236] width 1147 height 149
click at [188, 404] on button "add attachment" at bounding box center [186, 402] width 95 height 22
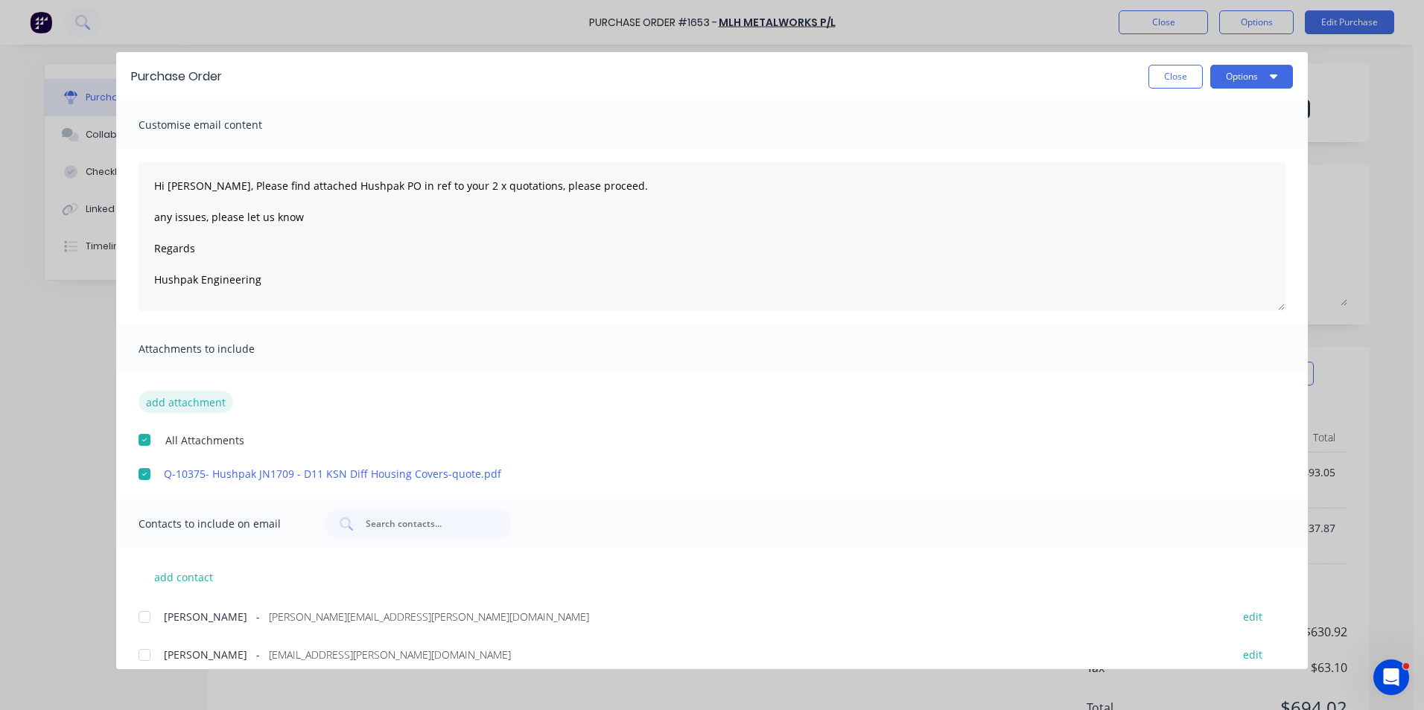
click at [181, 401] on button "add attachment" at bounding box center [186, 402] width 95 height 22
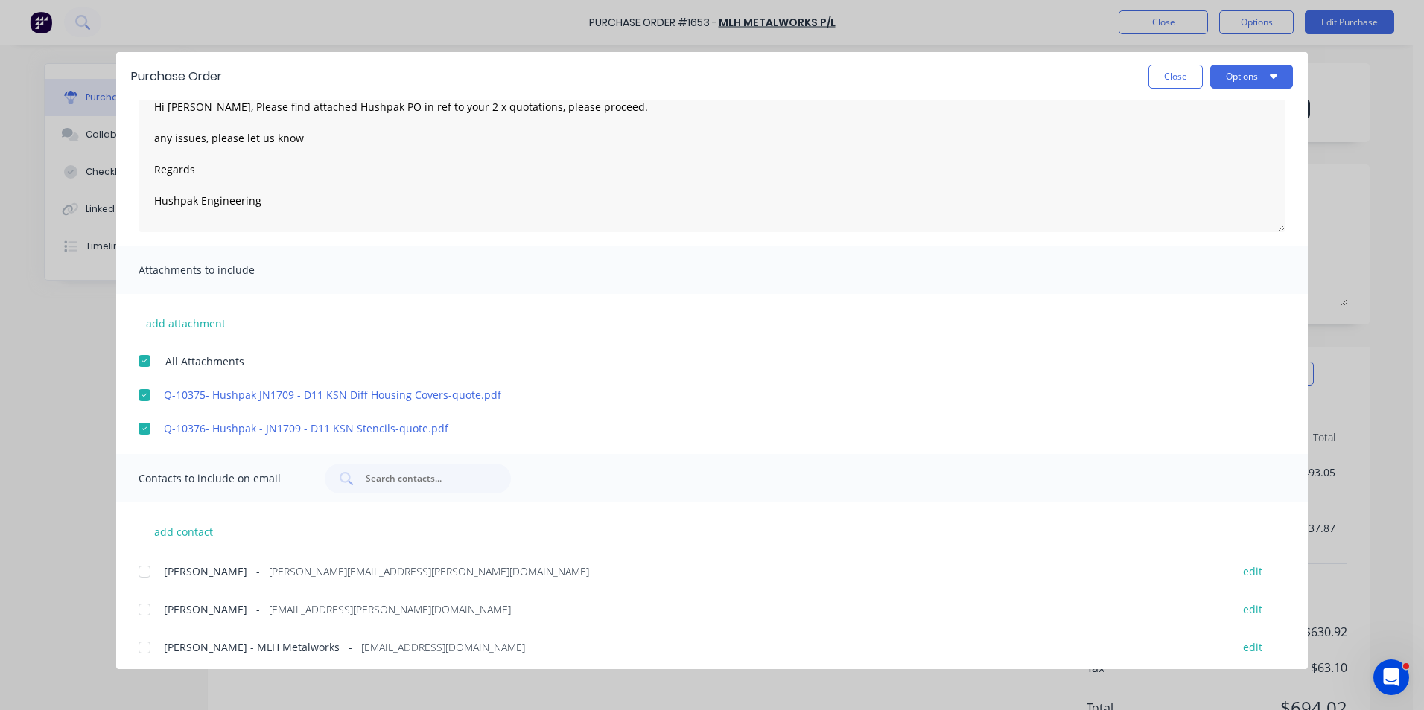
scroll to position [86, 0]
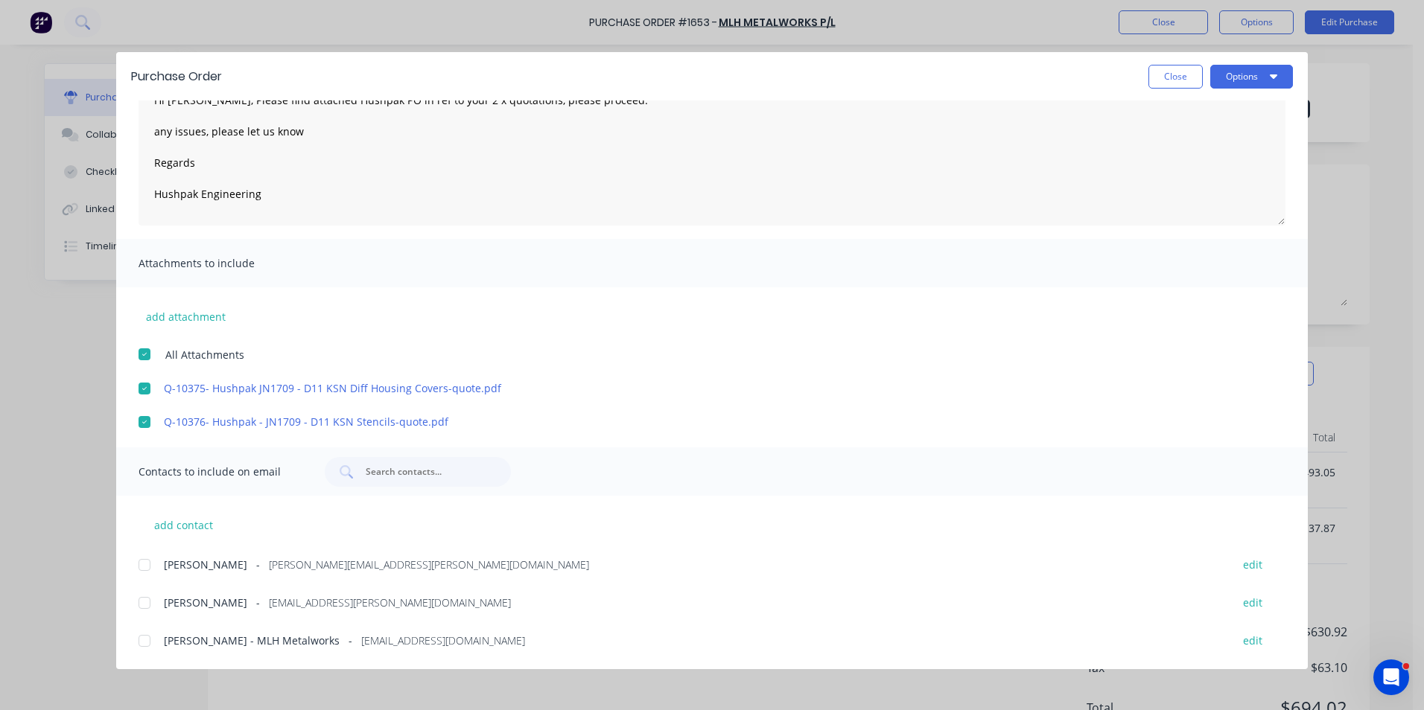
click at [144, 563] on div at bounding box center [145, 565] width 30 height 30
click at [144, 642] on div at bounding box center [145, 641] width 30 height 30
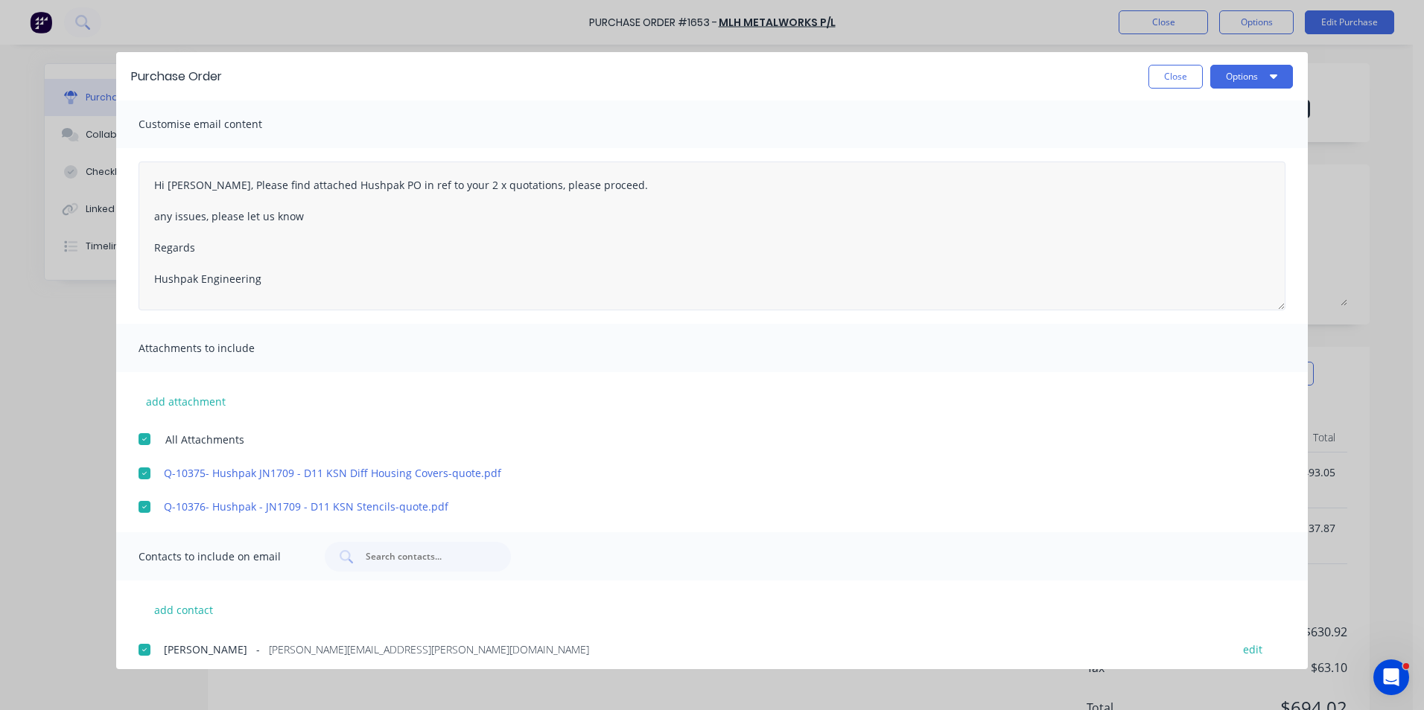
scroll to position [0, 0]
click at [1244, 74] on button "Options" at bounding box center [1251, 77] width 83 height 24
click at [1185, 176] on div "Email" at bounding box center [1222, 174] width 115 height 22
click at [1163, 77] on button "Close" at bounding box center [1175, 77] width 54 height 24
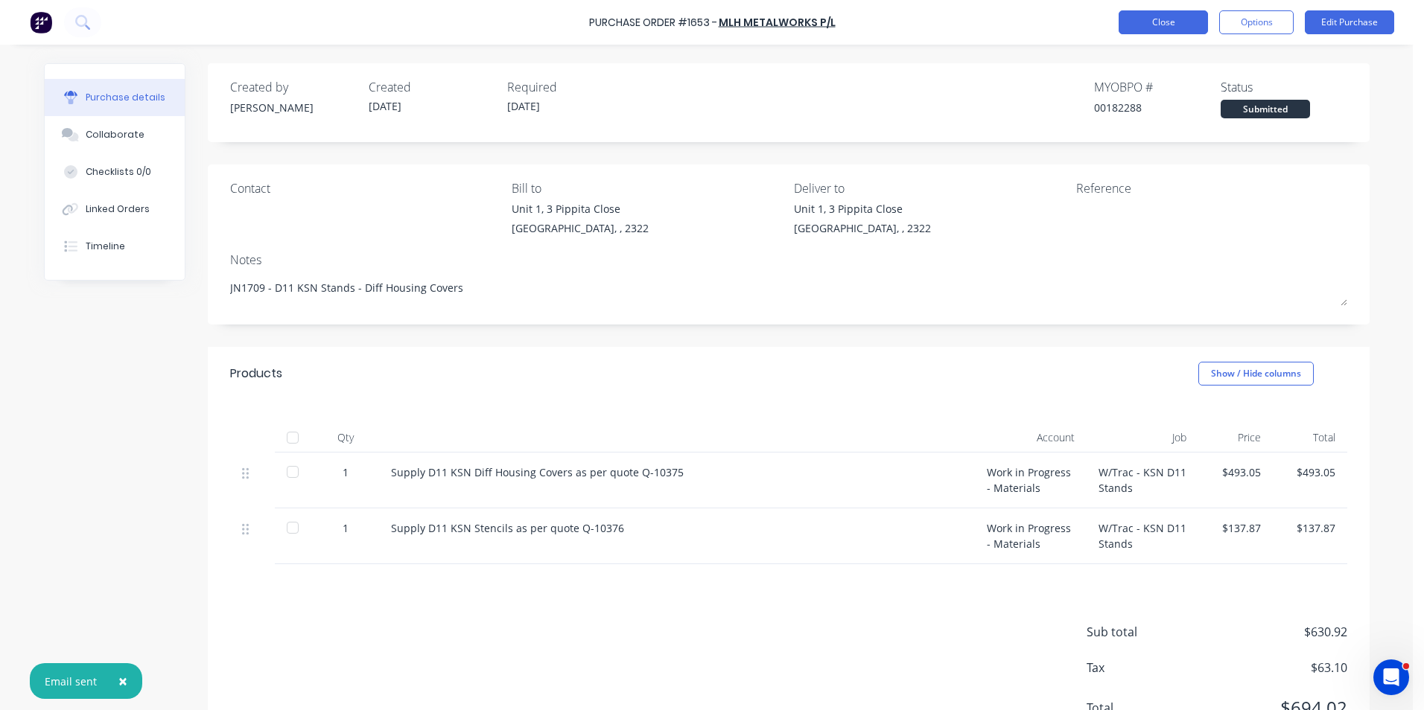
click at [1165, 24] on button "Close" at bounding box center [1162, 22] width 89 height 24
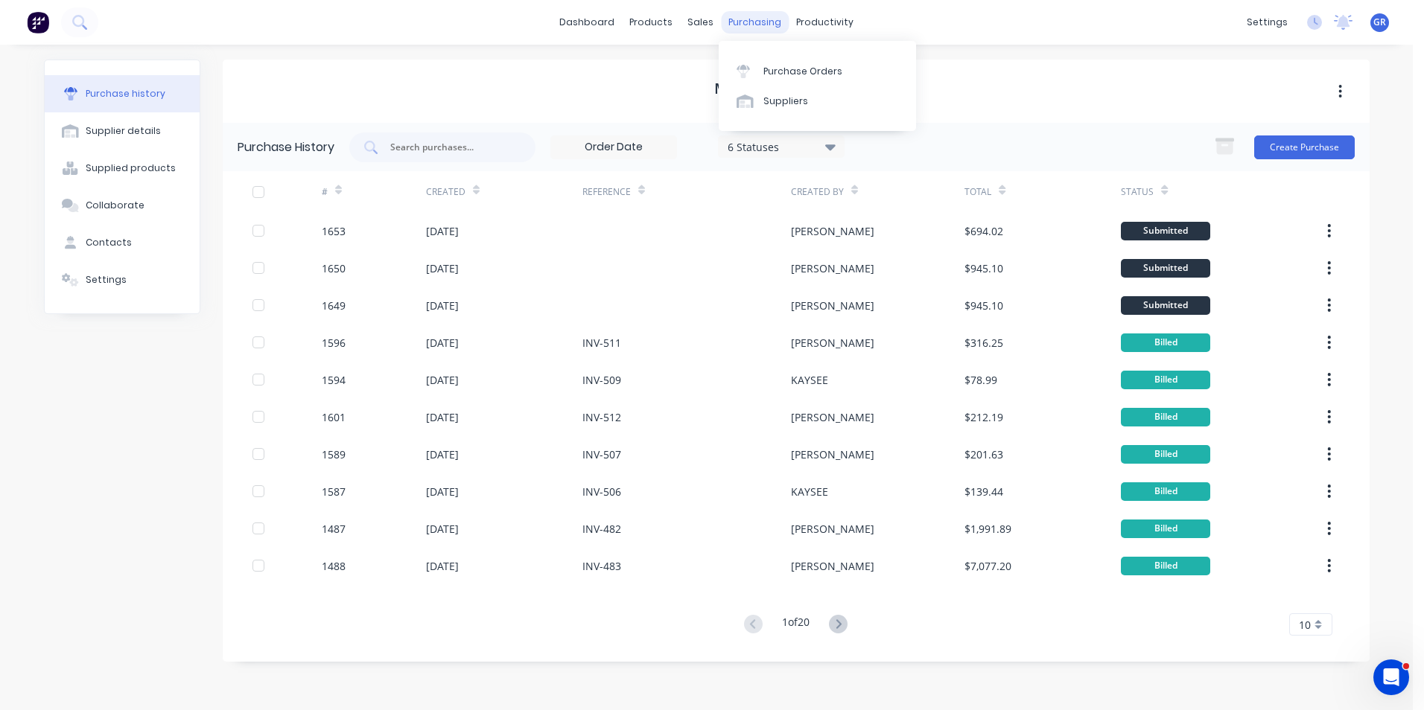
click at [748, 23] on div "purchasing" at bounding box center [755, 22] width 68 height 22
click at [800, 65] on div "Purchase Orders" at bounding box center [802, 71] width 79 height 13
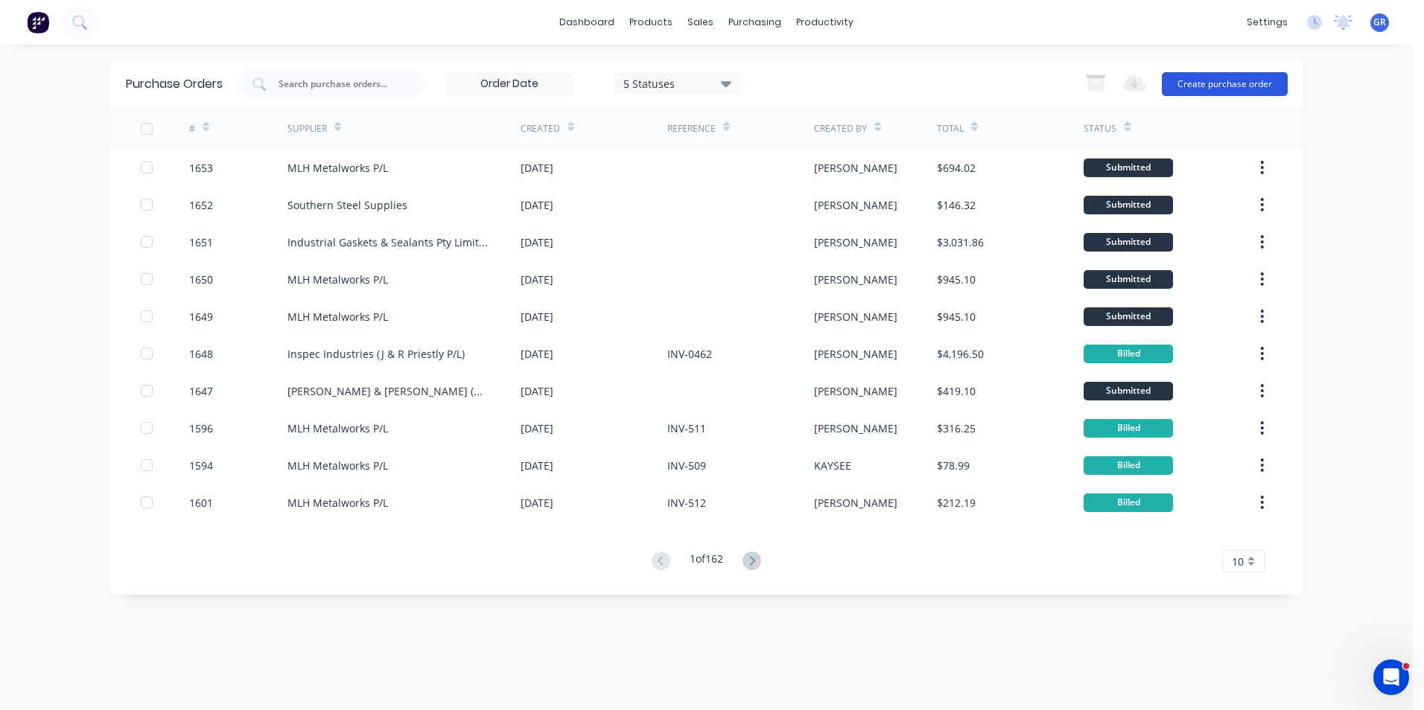
click at [1215, 86] on button "Create purchase order" at bounding box center [1225, 84] width 126 height 24
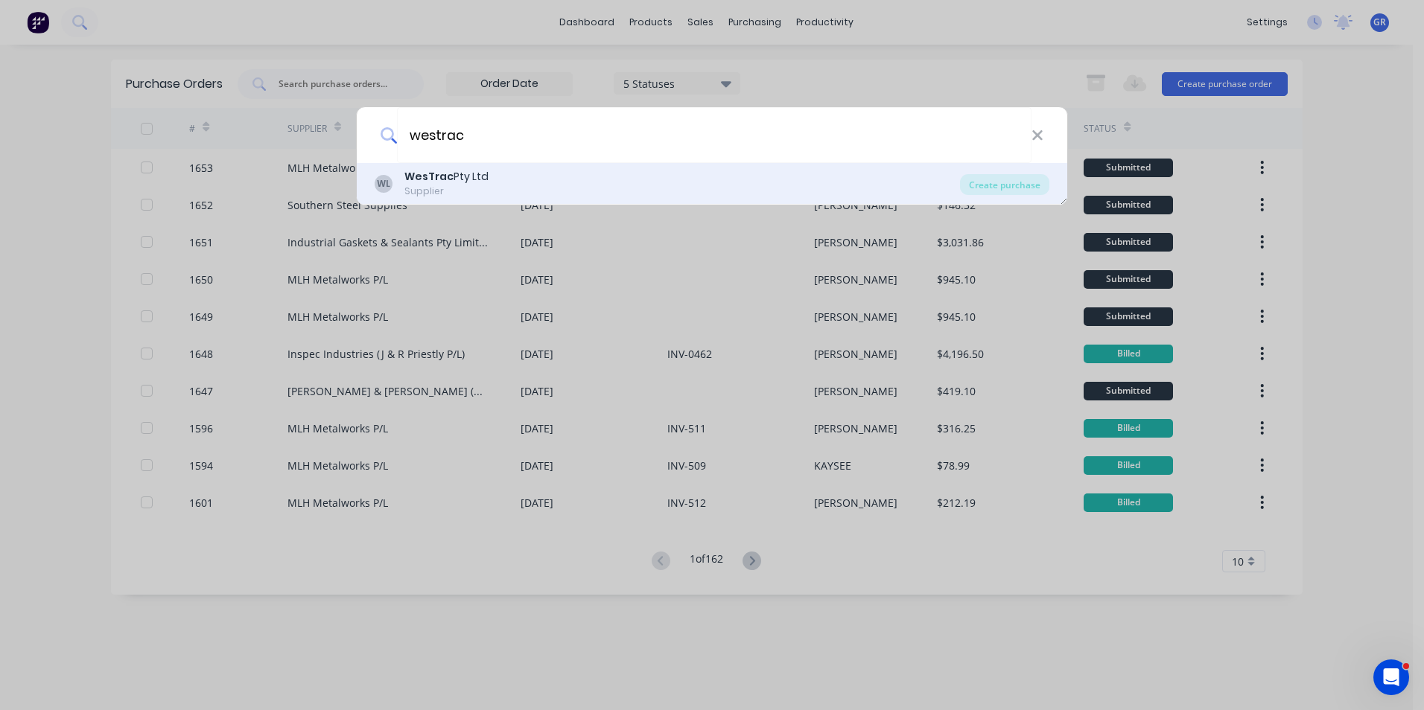
click at [453, 180] on div "WesTrac Pty Ltd" at bounding box center [446, 177] width 84 height 16
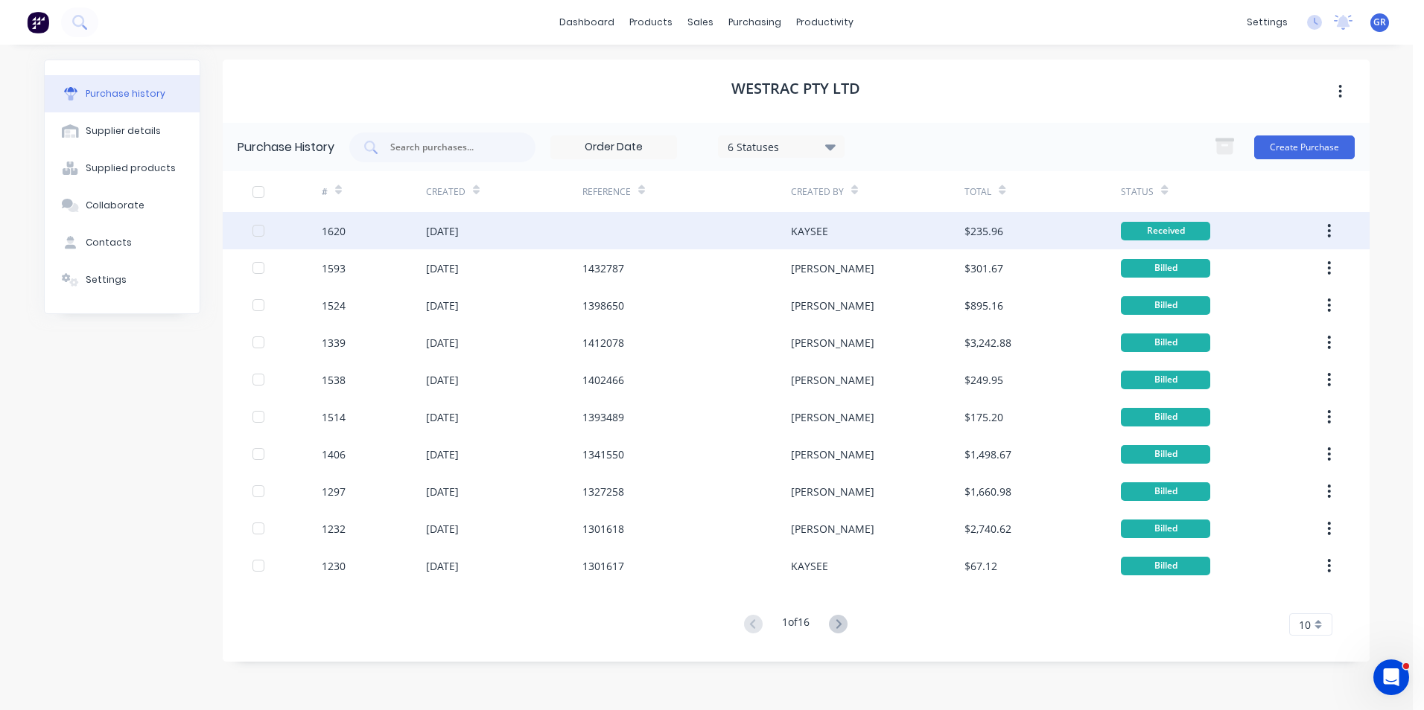
click at [1326, 231] on button "button" at bounding box center [1328, 230] width 35 height 27
click at [1240, 299] on div "Duplicate" at bounding box center [1276, 300] width 115 height 22
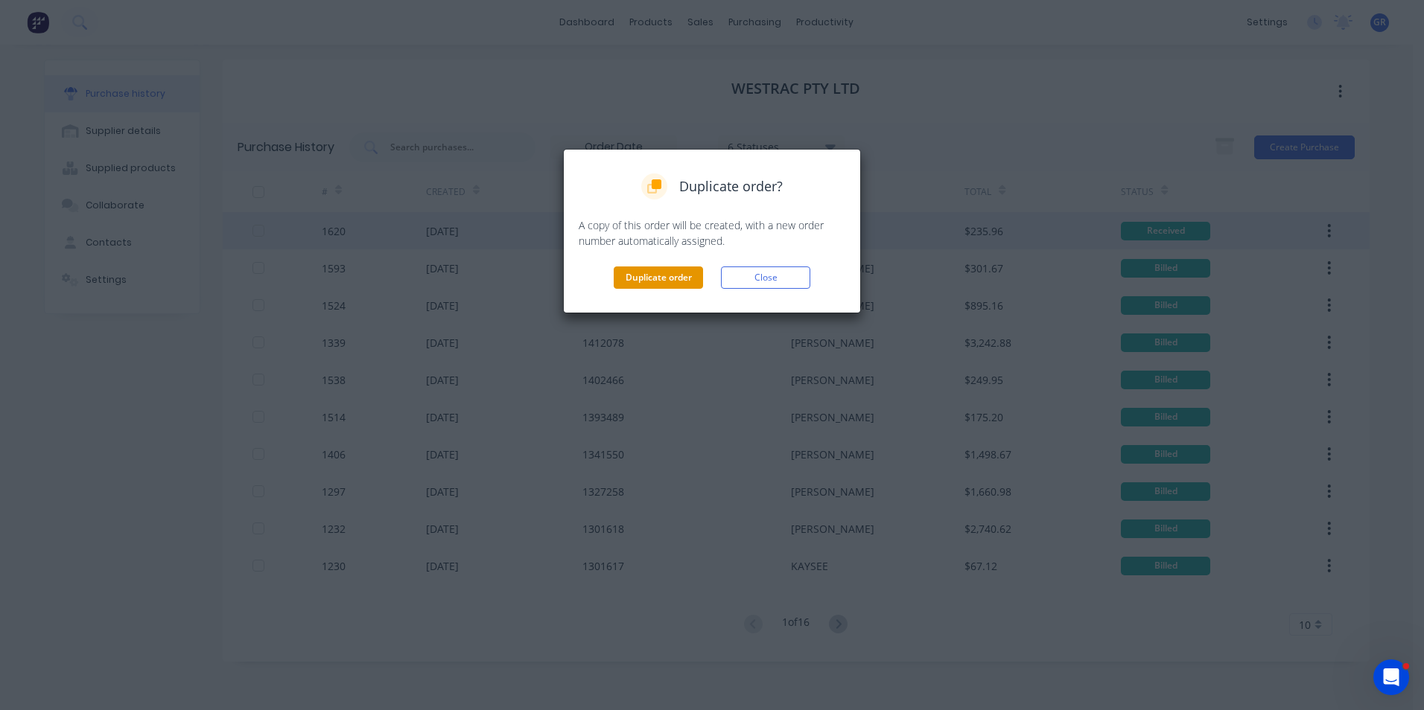
click at [667, 273] on button "Duplicate order" at bounding box center [658, 278] width 89 height 22
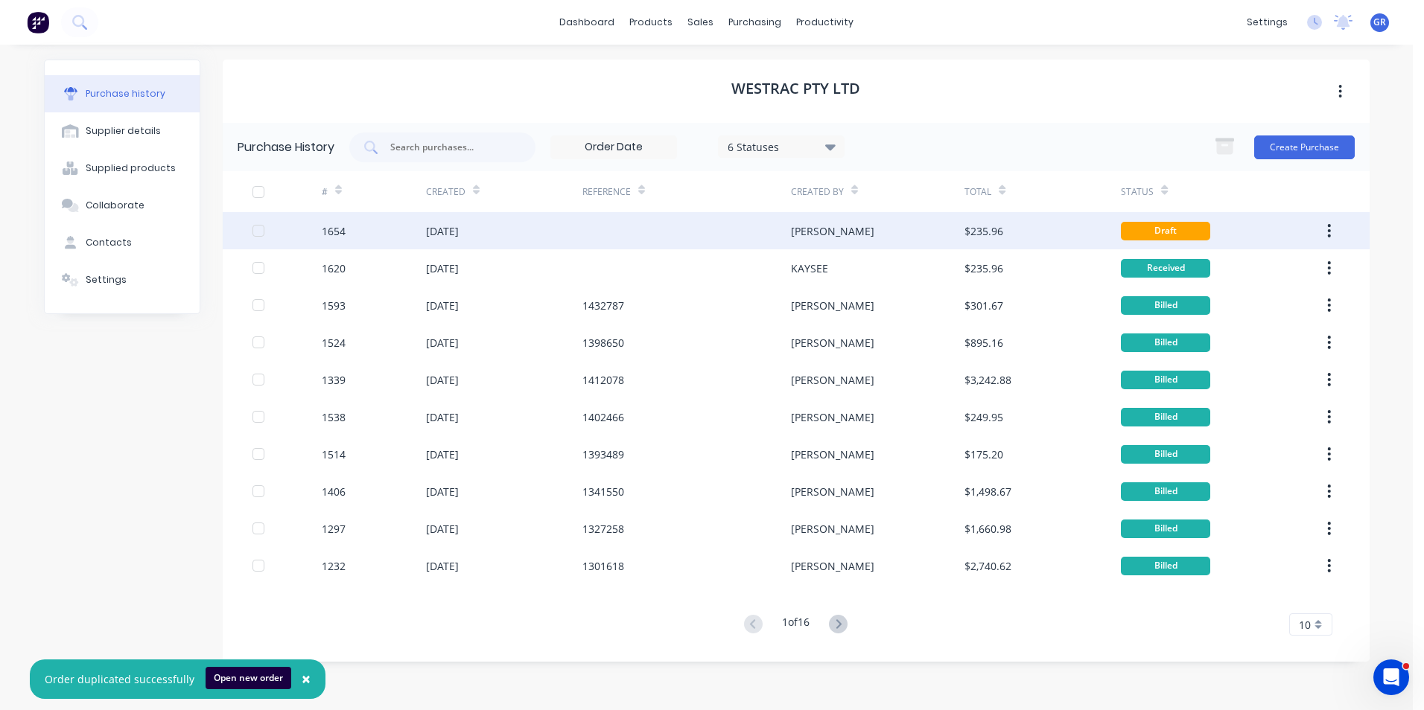
click at [339, 231] on div "1654" at bounding box center [334, 231] width 24 height 16
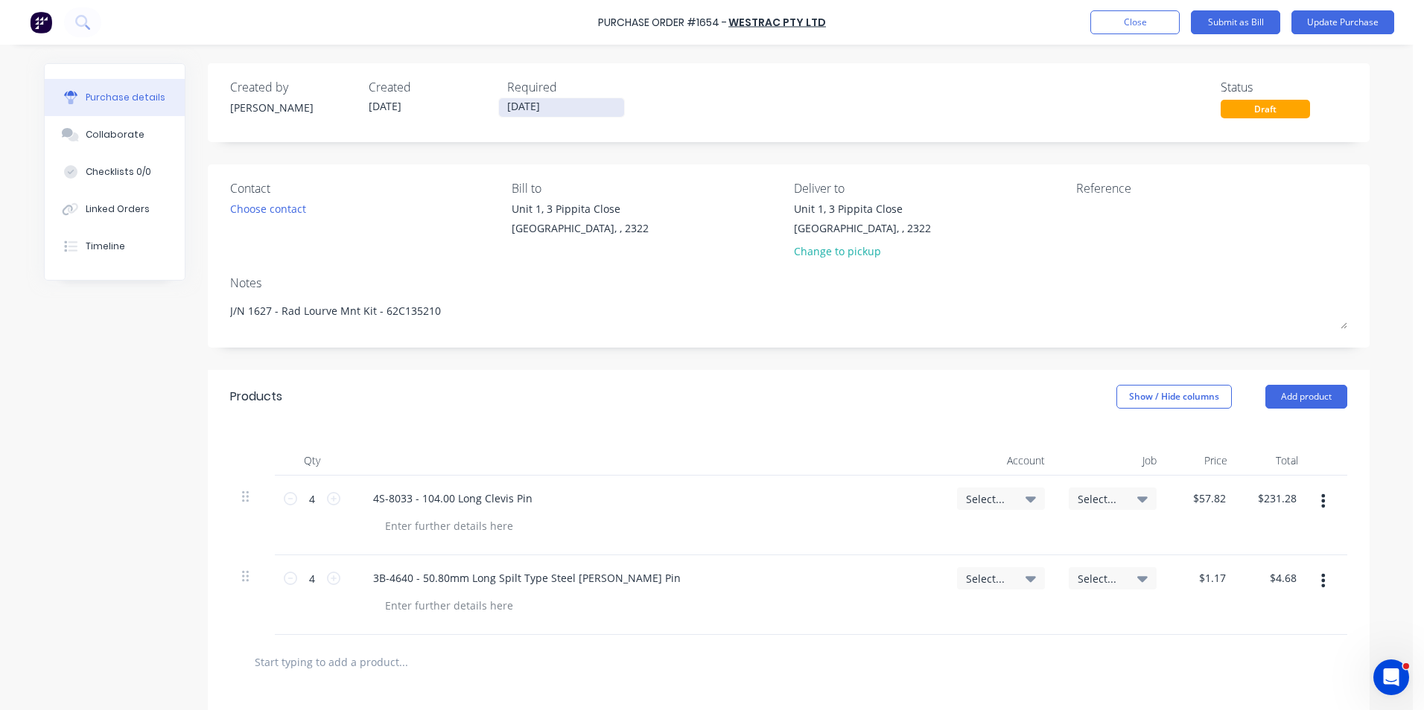
click at [514, 104] on input "07/10/25" at bounding box center [561, 107] width 125 height 19
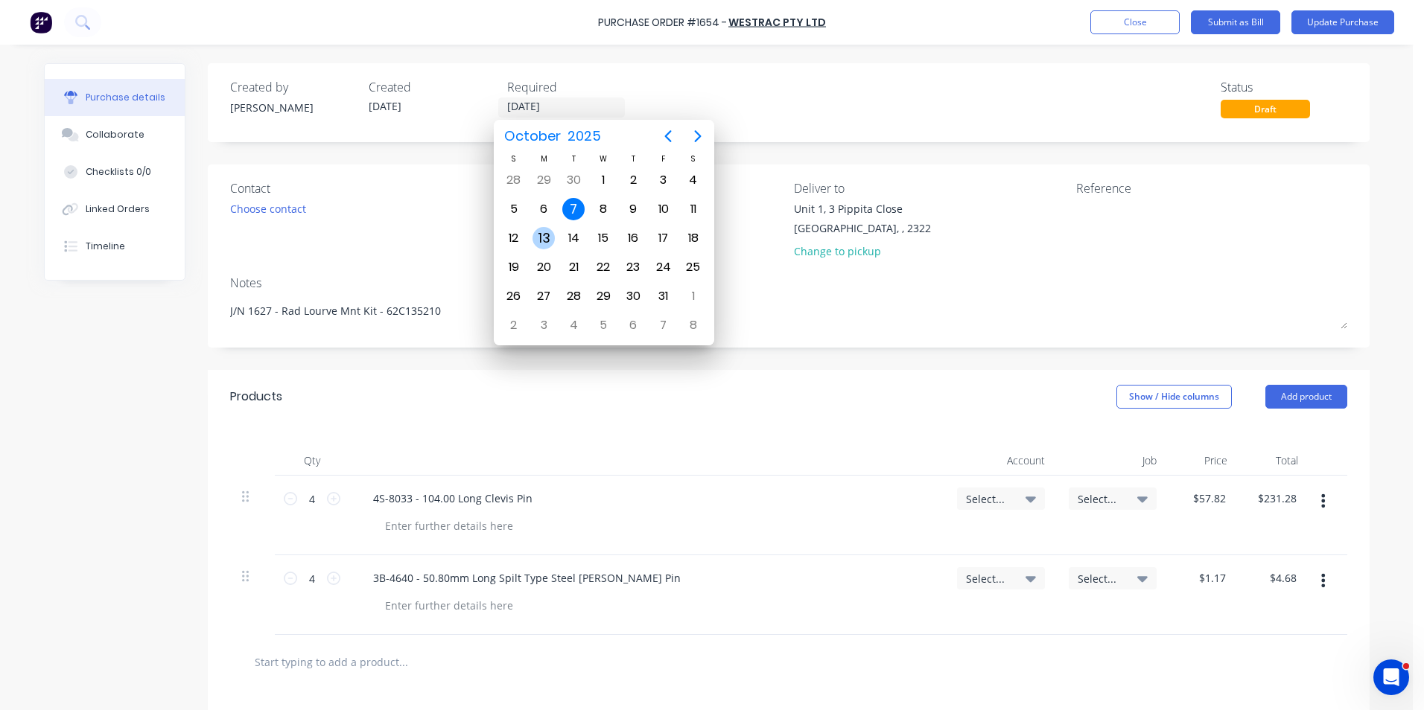
click at [543, 240] on div "13" at bounding box center [543, 238] width 22 height 22
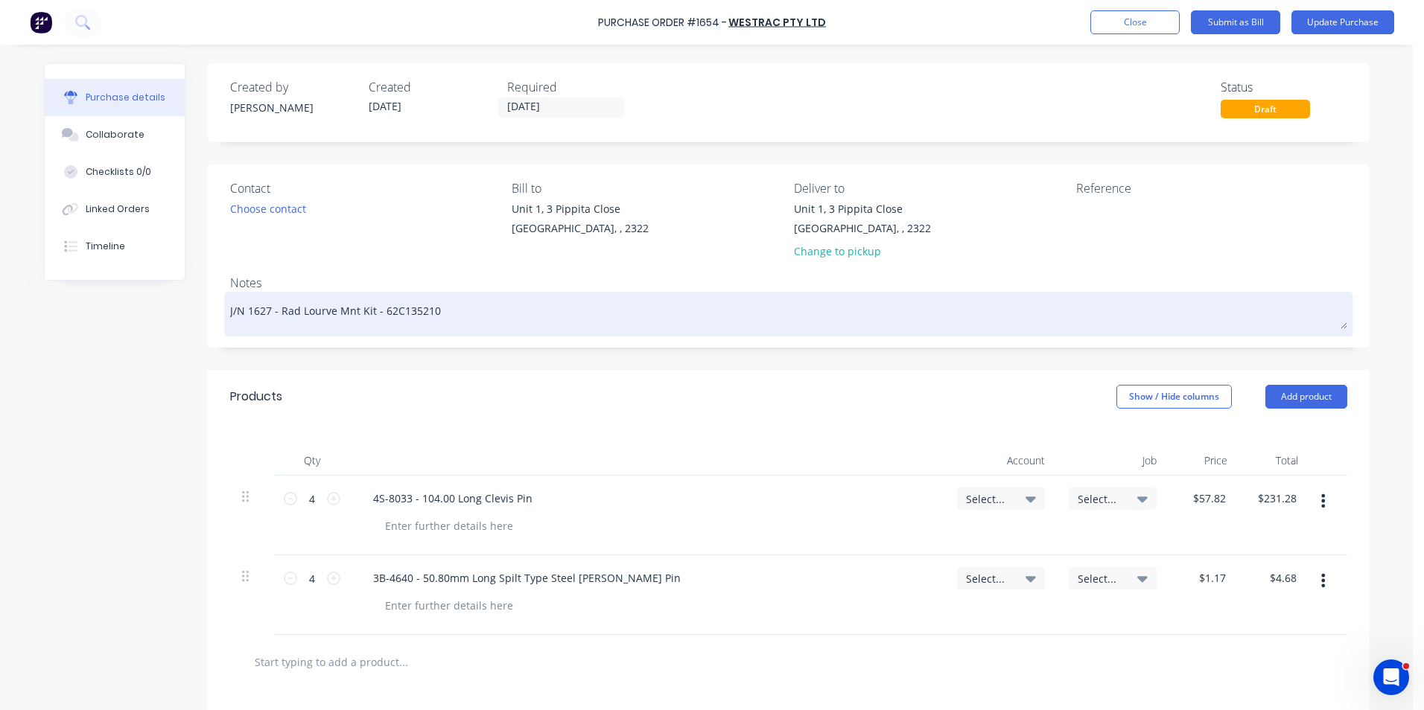
click at [255, 313] on textarea "J/N 1627 - Rad Lourve Mnt Kit - 62C135210" at bounding box center [788, 313] width 1117 height 34
drag, startPoint x: 433, startPoint y: 312, endPoint x: 375, endPoint y: 316, distance: 57.5
click at [375, 316] on textarea "J/N 1647 - Rad Lourve Mnt Kit - 62C135210" at bounding box center [788, 313] width 1117 height 34
drag, startPoint x: 351, startPoint y: 311, endPoint x: 331, endPoint y: 312, distance: 19.4
click at [331, 312] on textarea "J/N 1647 - Rad Lourve Mnt Kit -" at bounding box center [788, 313] width 1117 height 34
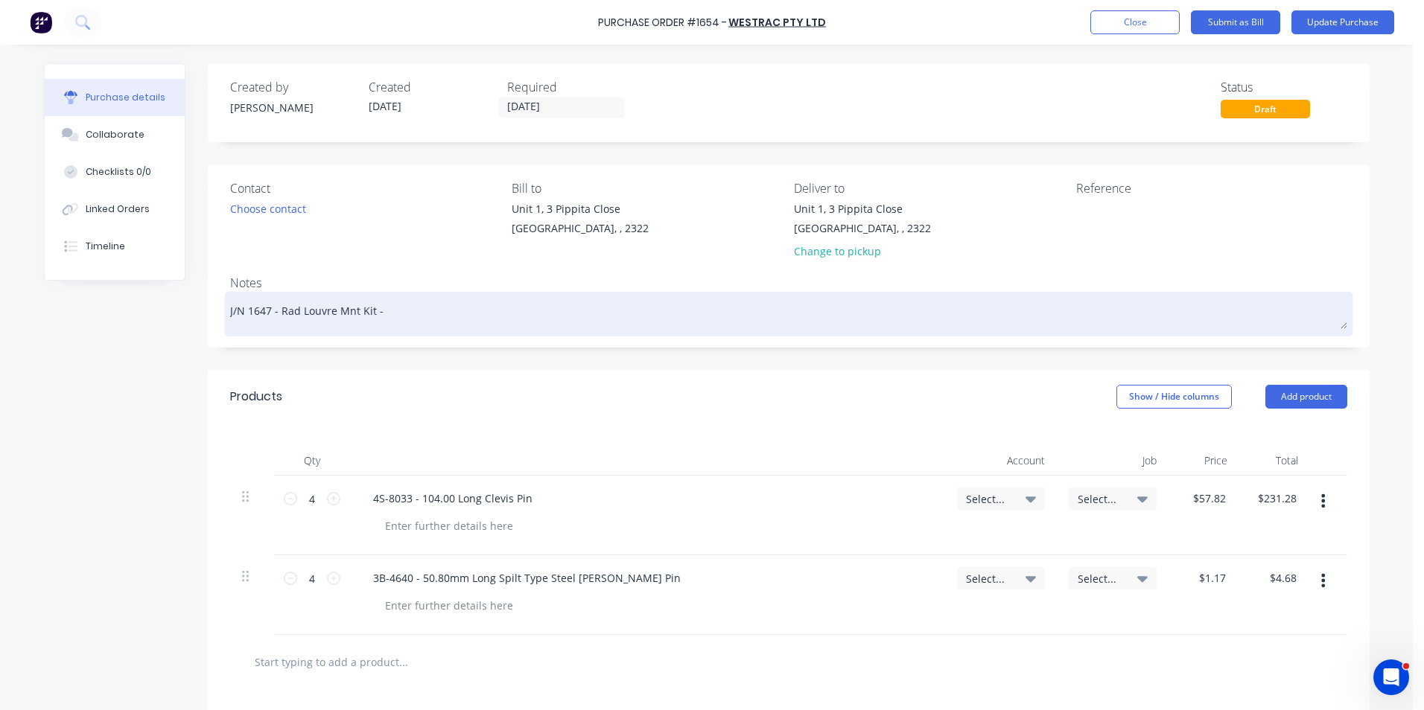
drag, startPoint x: 353, startPoint y: 312, endPoint x: 331, endPoint y: 310, distance: 21.7
click at [331, 310] on textarea "J/N 1647 - Rad Louvre Mnt Kit -" at bounding box center [788, 313] width 1117 height 34
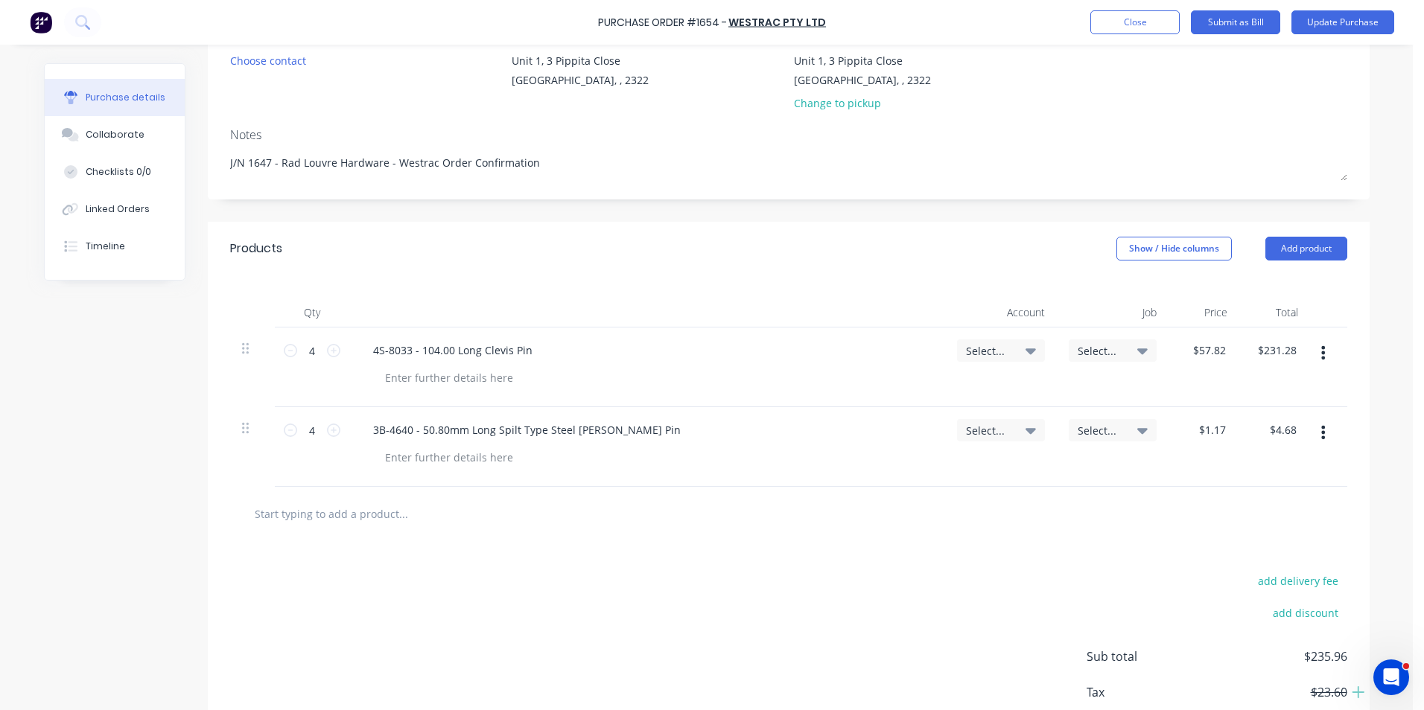
scroll to position [149, 0]
click at [1321, 430] on icon "button" at bounding box center [1323, 432] width 4 height 16
click at [1252, 497] on button "Duplicate" at bounding box center [1278, 501] width 127 height 30
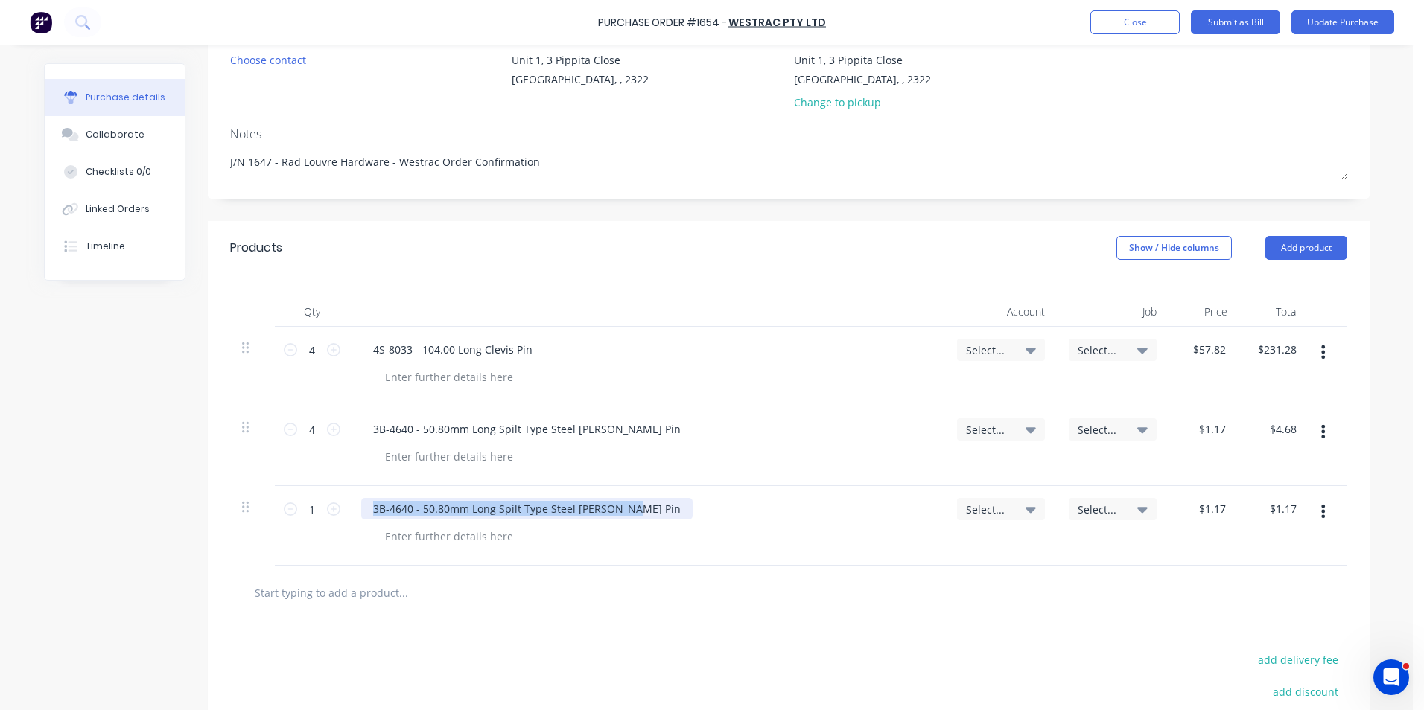
drag, startPoint x: 618, startPoint y: 507, endPoint x: 347, endPoint y: 502, distance: 271.1
click at [349, 502] on div "3B-4640 - 50.80mm Long Spilt Type Steel Cotter Pin" at bounding box center [647, 526] width 596 height 80
click at [1201, 510] on input "1.17" at bounding box center [1214, 509] width 28 height 22
click at [1211, 509] on input "1.17" at bounding box center [1214, 509] width 28 height 22
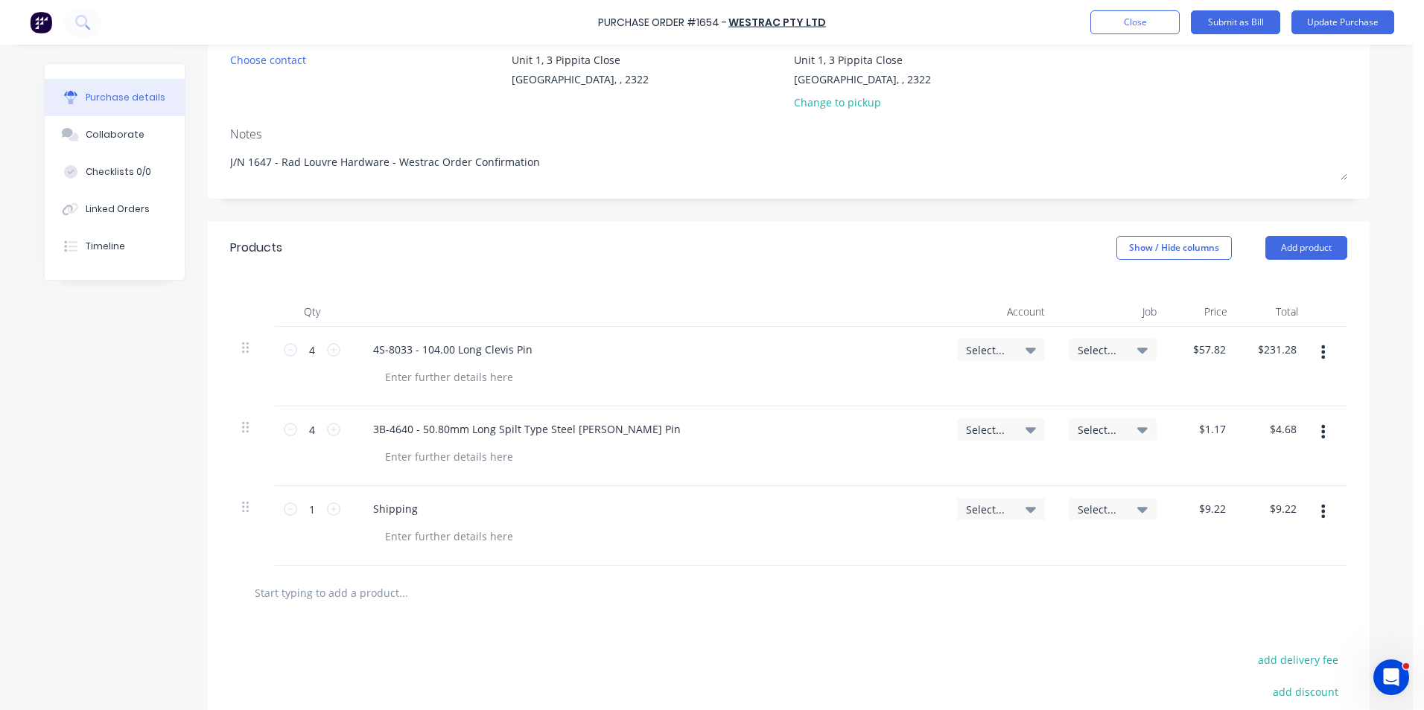
click at [1201, 569] on div at bounding box center [788, 593] width 1117 height 54
click at [983, 350] on span "Select..." at bounding box center [988, 351] width 45 height 16
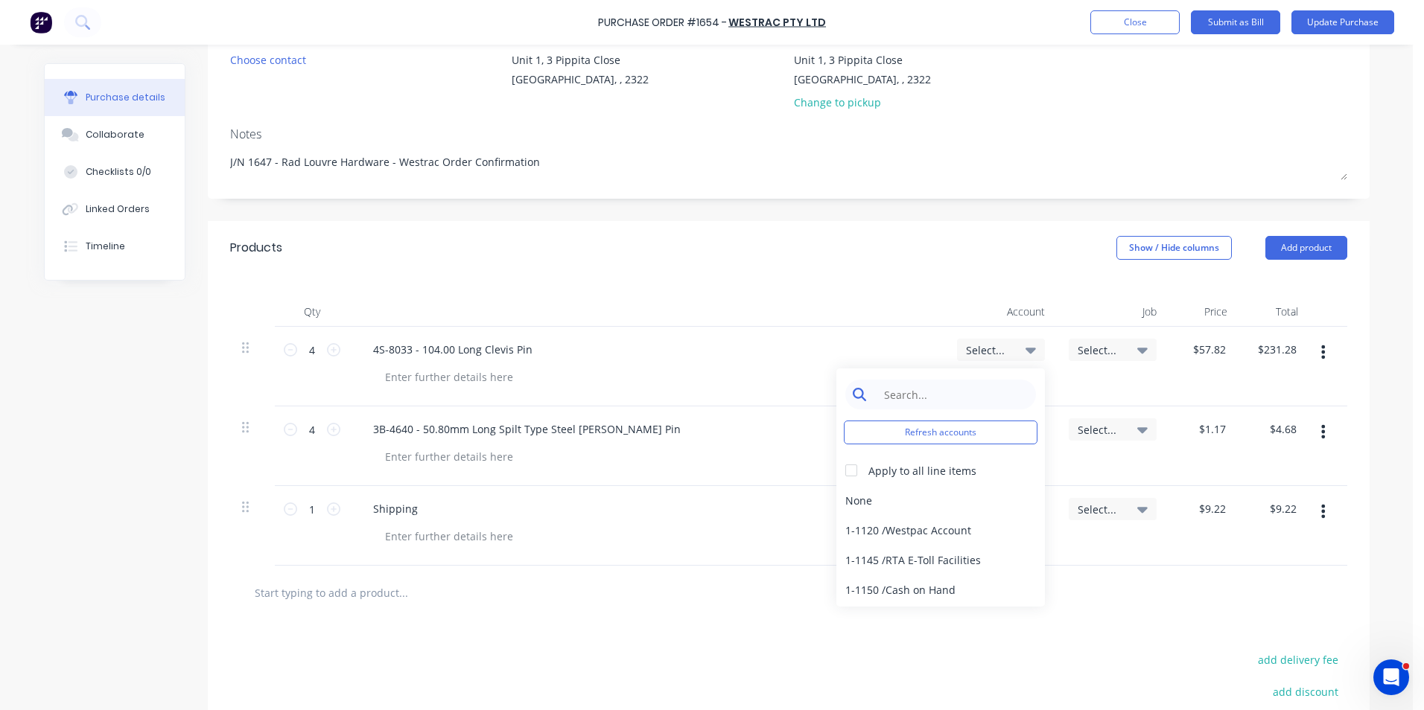
click at [920, 388] on input at bounding box center [952, 395] width 153 height 30
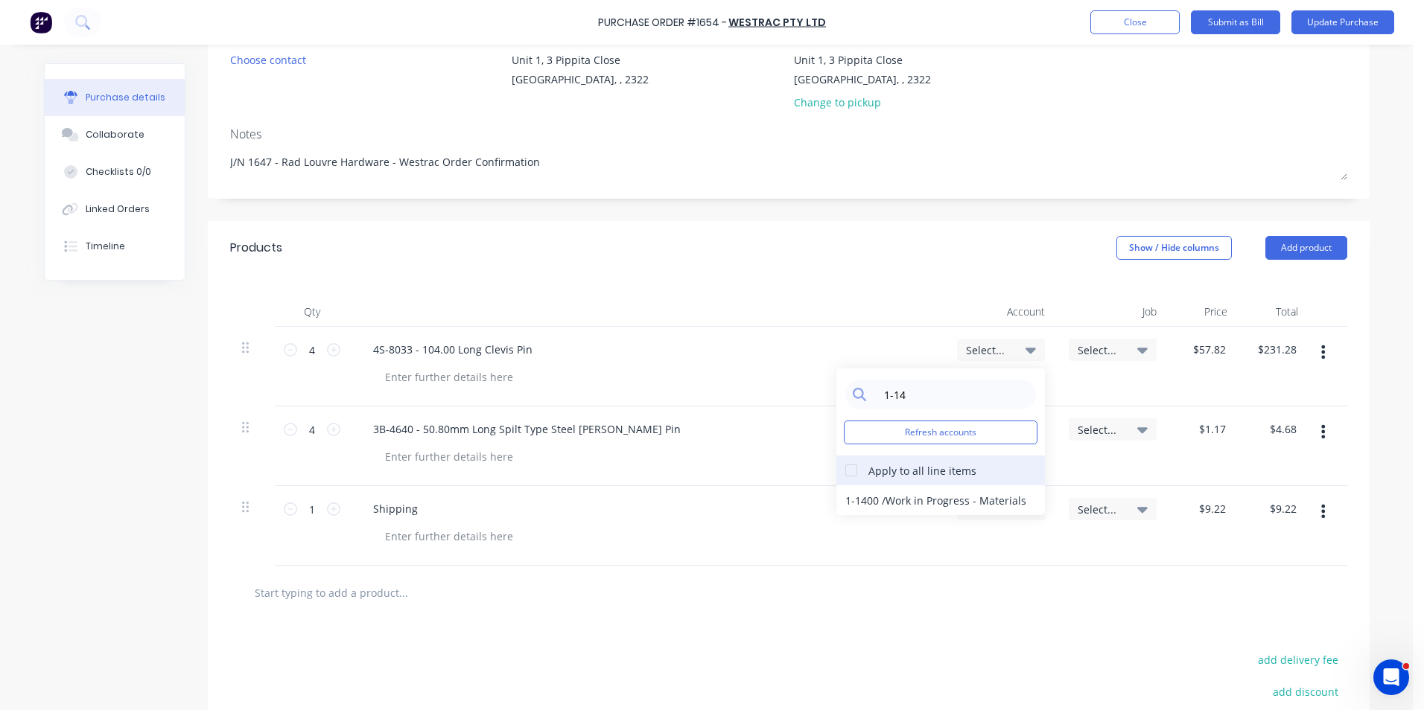
click at [847, 475] on div at bounding box center [851, 471] width 30 height 30
click at [855, 502] on div "1-1400 / Work in Progress - Materials" at bounding box center [940, 501] width 209 height 30
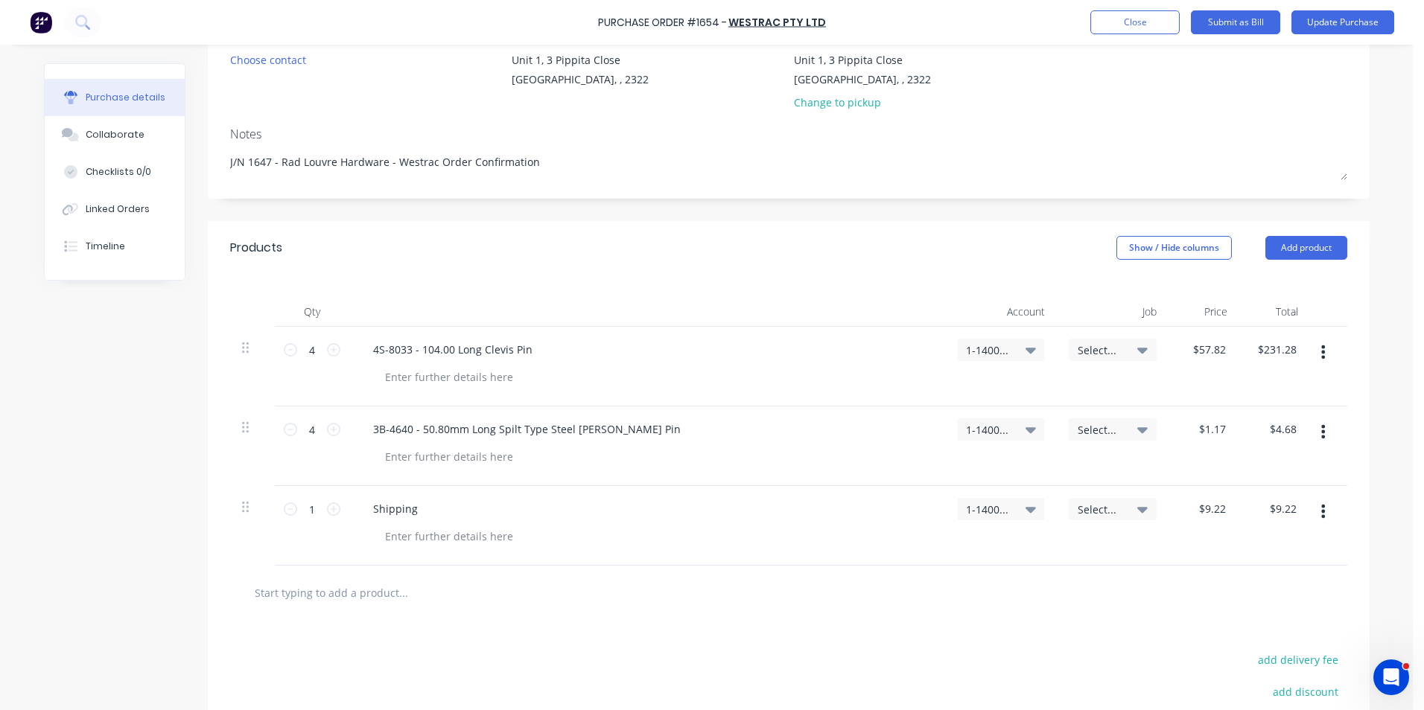
click at [1101, 346] on span "Select..." at bounding box center [1100, 351] width 45 height 16
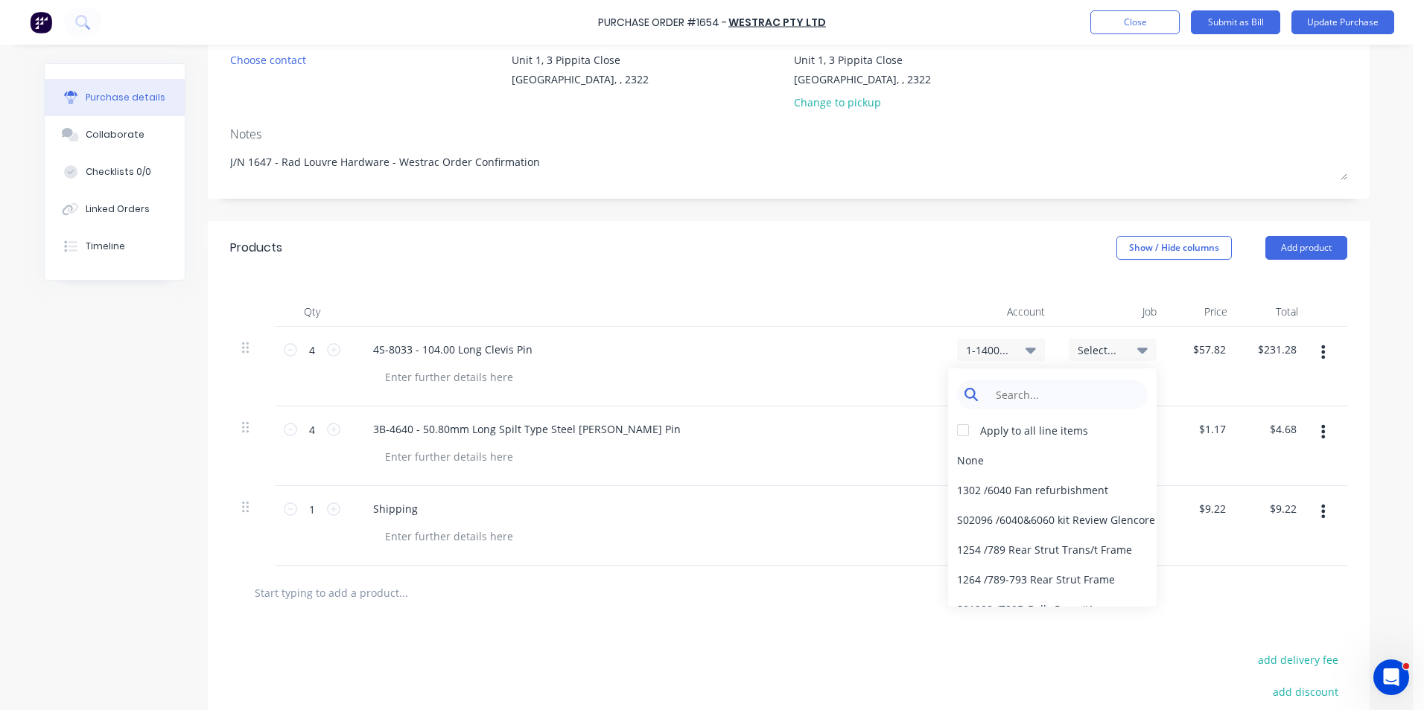
click at [1007, 395] on input at bounding box center [1063, 395] width 153 height 30
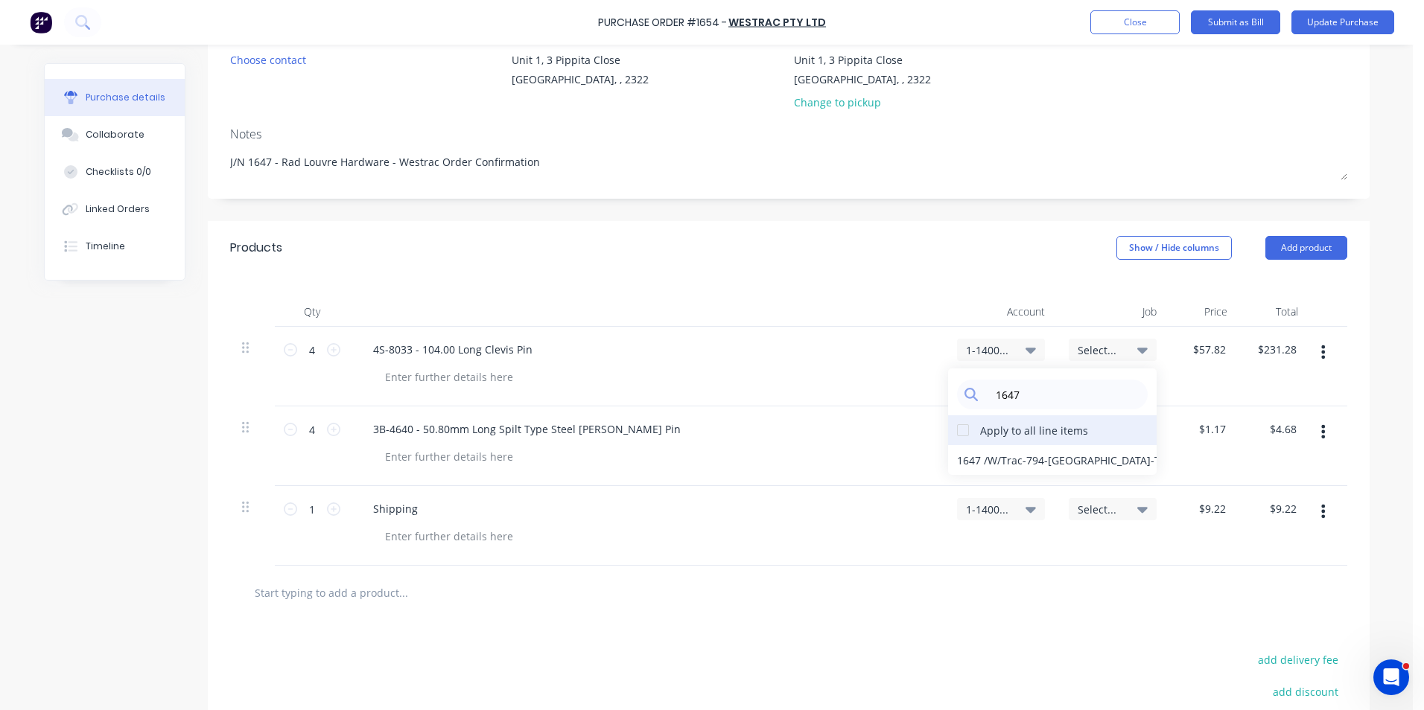
click at [958, 430] on div at bounding box center [963, 431] width 30 height 30
click at [964, 459] on div "1647 / W/Trac-794-Louvre-T13" at bounding box center [1052, 460] width 209 height 30
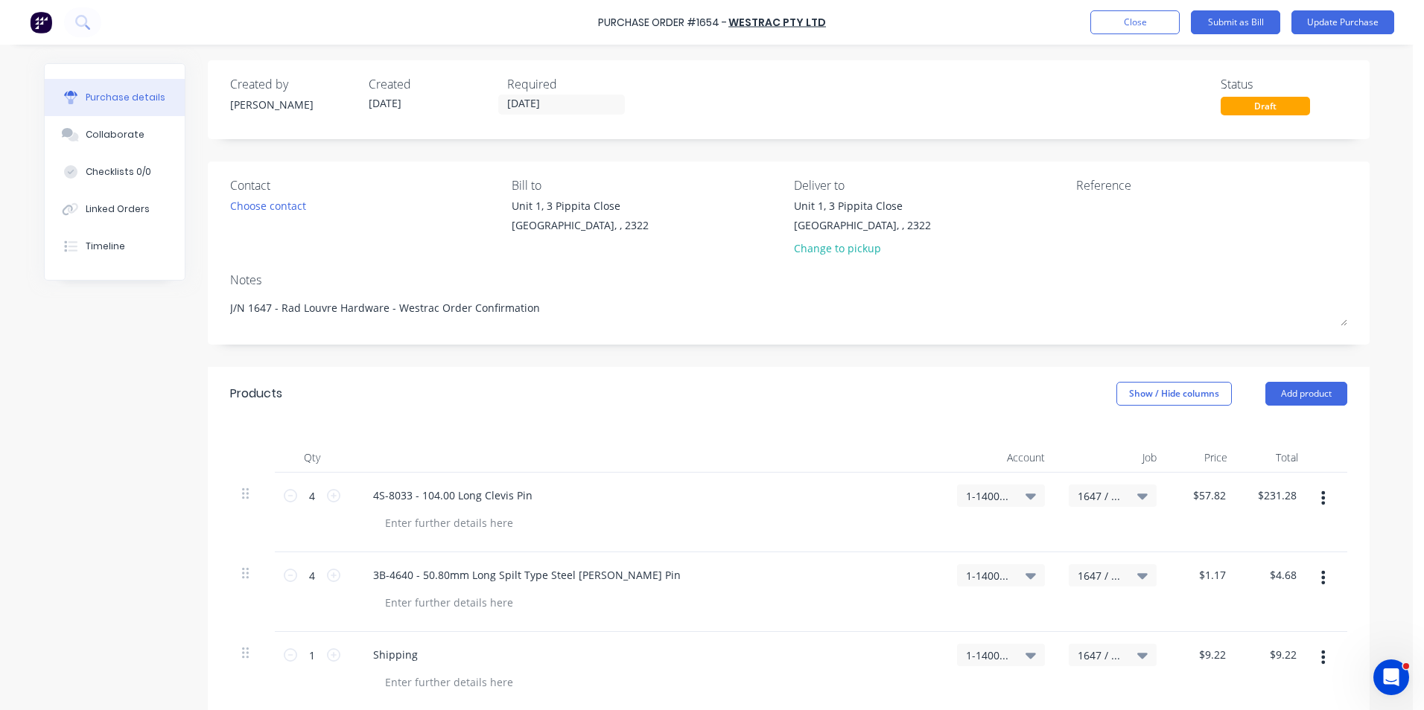
scroll to position [0, 0]
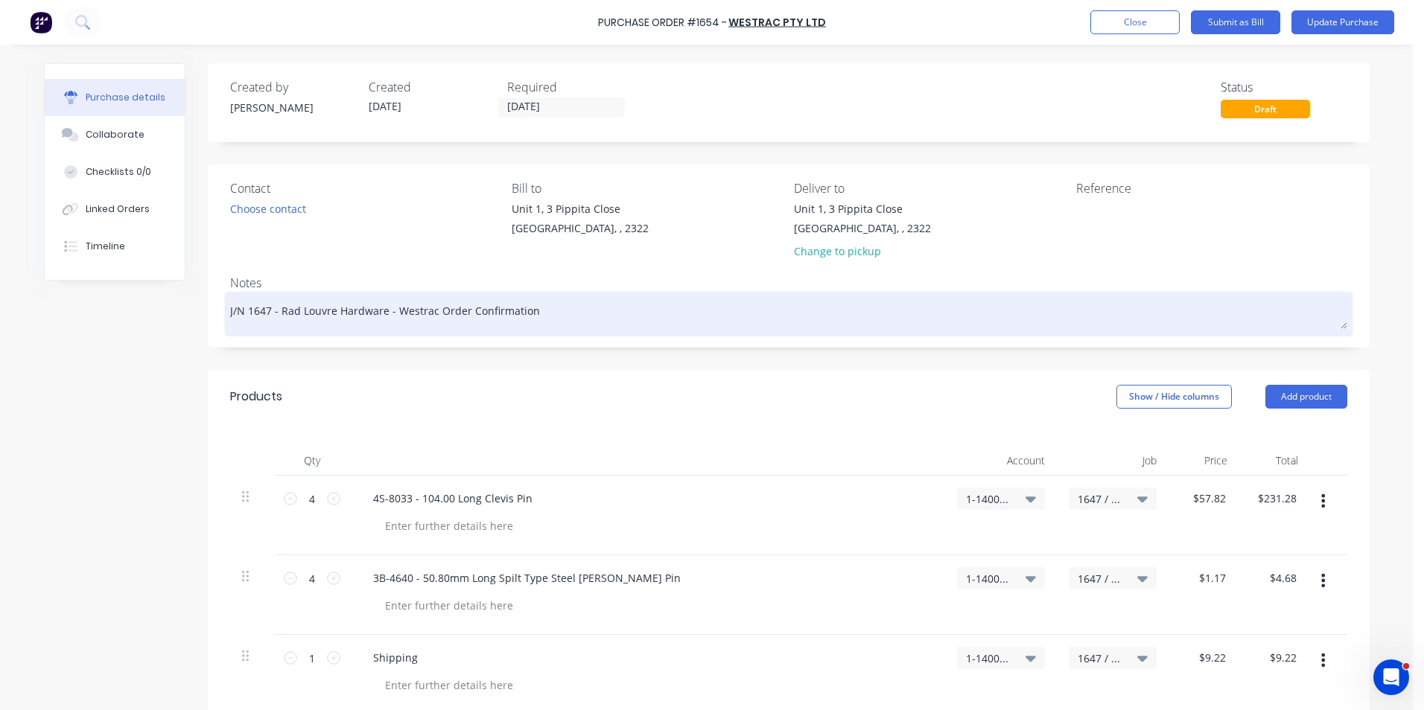
click at [230, 308] on div "J/N 1647 - Rad Louvre Hardware - Westrac Order Confirmation" at bounding box center [788, 314] width 1117 height 37
click at [230, 310] on textarea "J/N 1647 - Rad Louvre Hardware - Westrac Order Confirmation" at bounding box center [788, 313] width 1117 height 34
drag, startPoint x: 224, startPoint y: 311, endPoint x: 378, endPoint y: 312, distance: 153.4
click at [378, 312] on textarea "J/N 1647 - Rad Louvre Hardware - Westrac Order Confirmation" at bounding box center [788, 313] width 1117 height 34
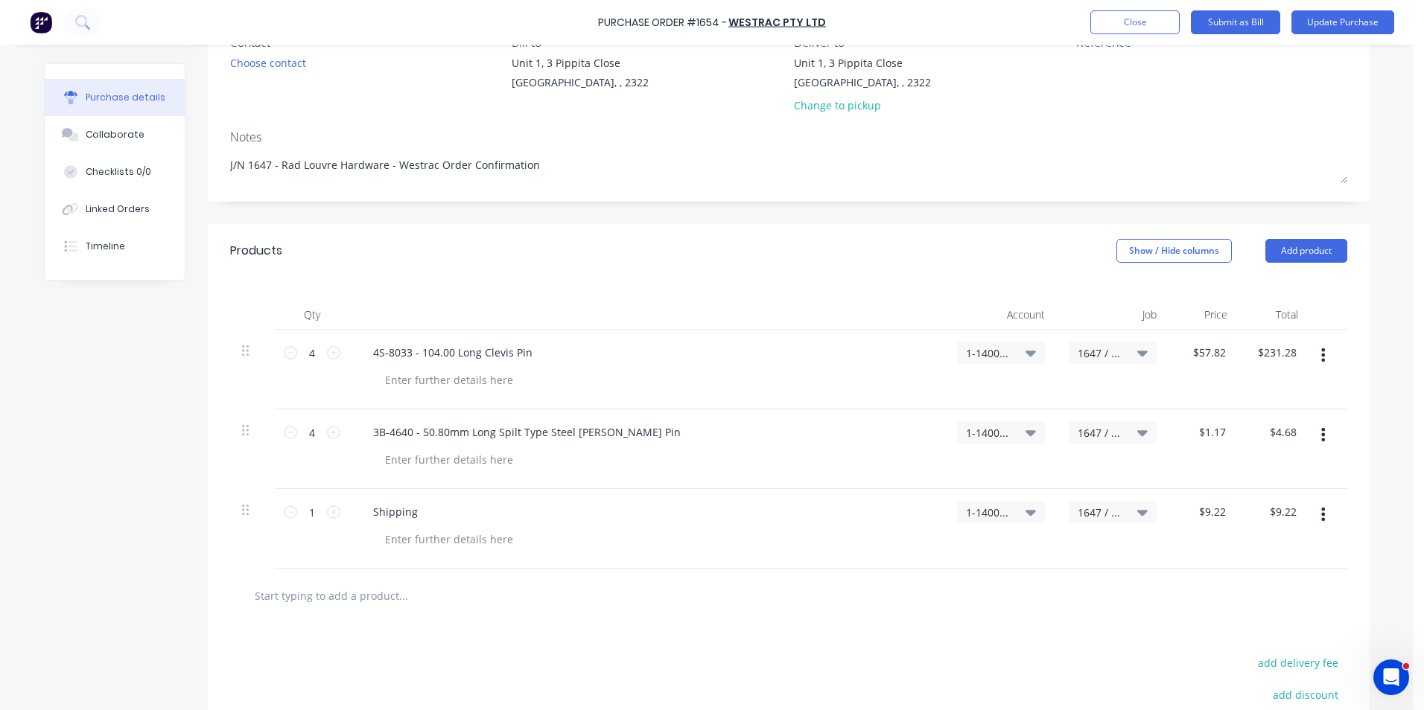
scroll to position [95, 0]
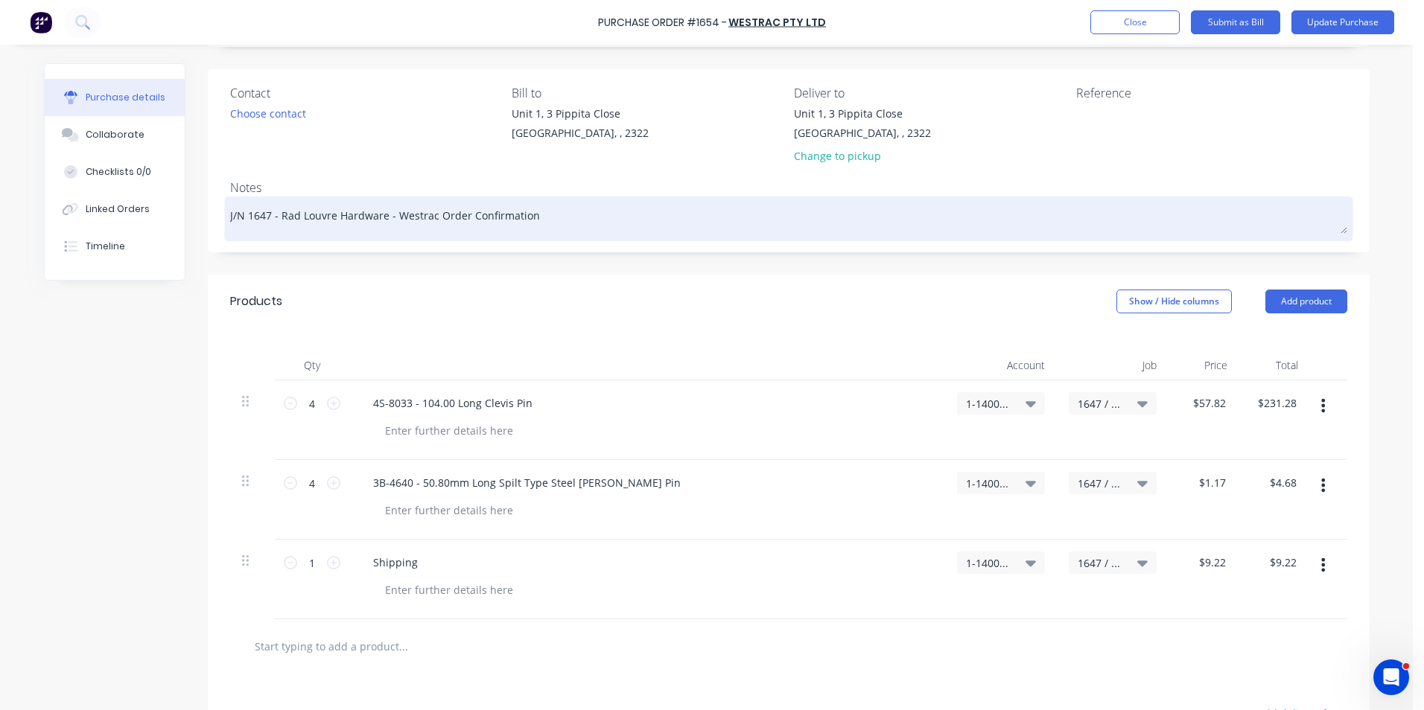
click at [534, 217] on textarea "J/N 1647 - Rad Louvre Hardware - Westrac Order Confirmation" at bounding box center [788, 217] width 1117 height 34
paste textarea "62C141161"
drag, startPoint x: 581, startPoint y: 215, endPoint x: 398, endPoint y: 217, distance: 182.4
click at [389, 217] on textarea "J/N 1647 - Rad Louvre Hardware - Westrac Order Confirmation 62C141161" at bounding box center [788, 217] width 1117 height 34
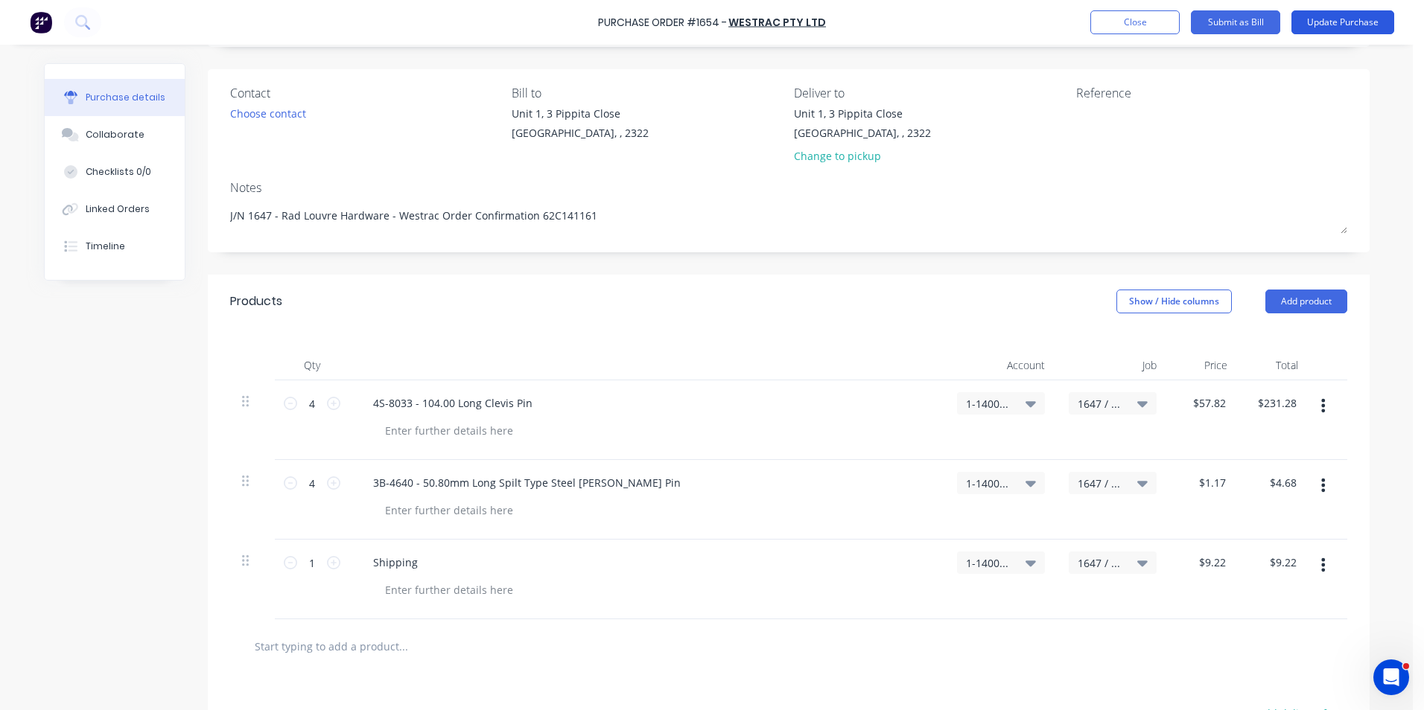
click at [1346, 22] on button "Update Purchase" at bounding box center [1342, 22] width 103 height 24
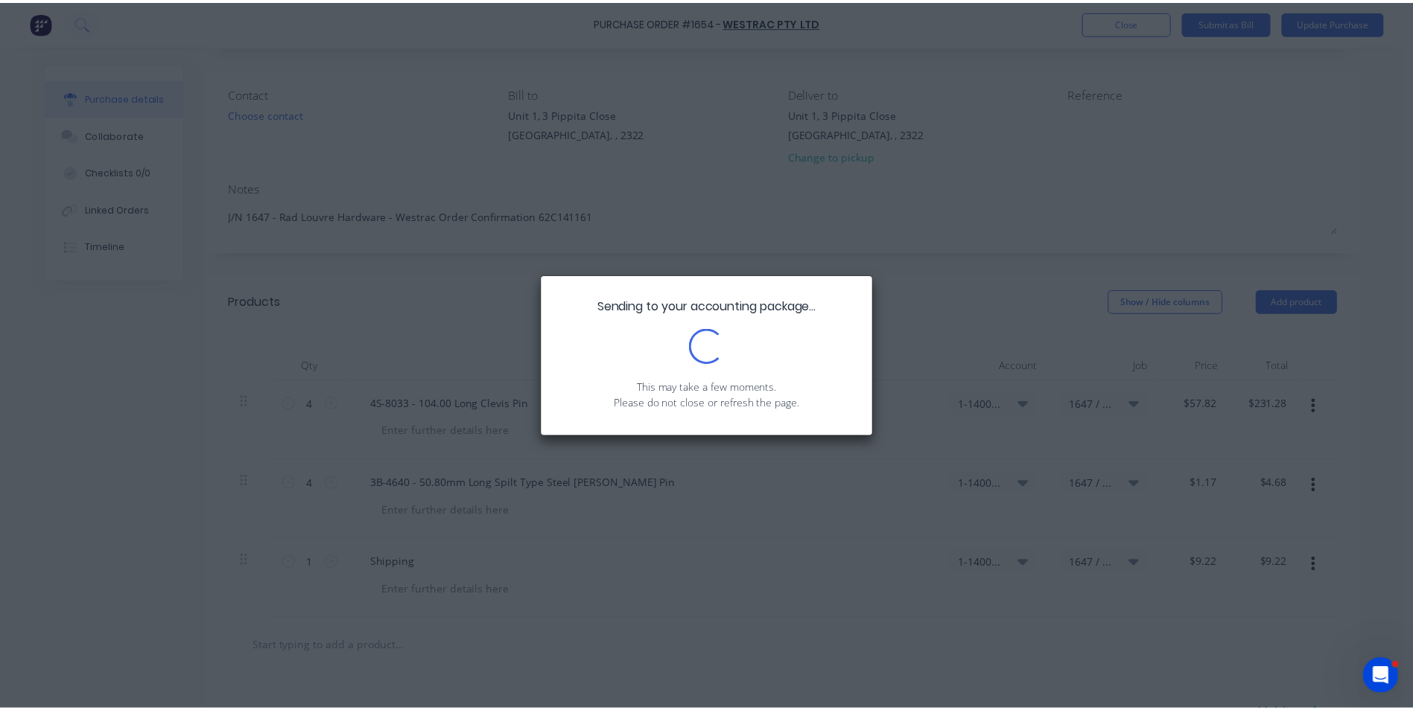
scroll to position [0, 0]
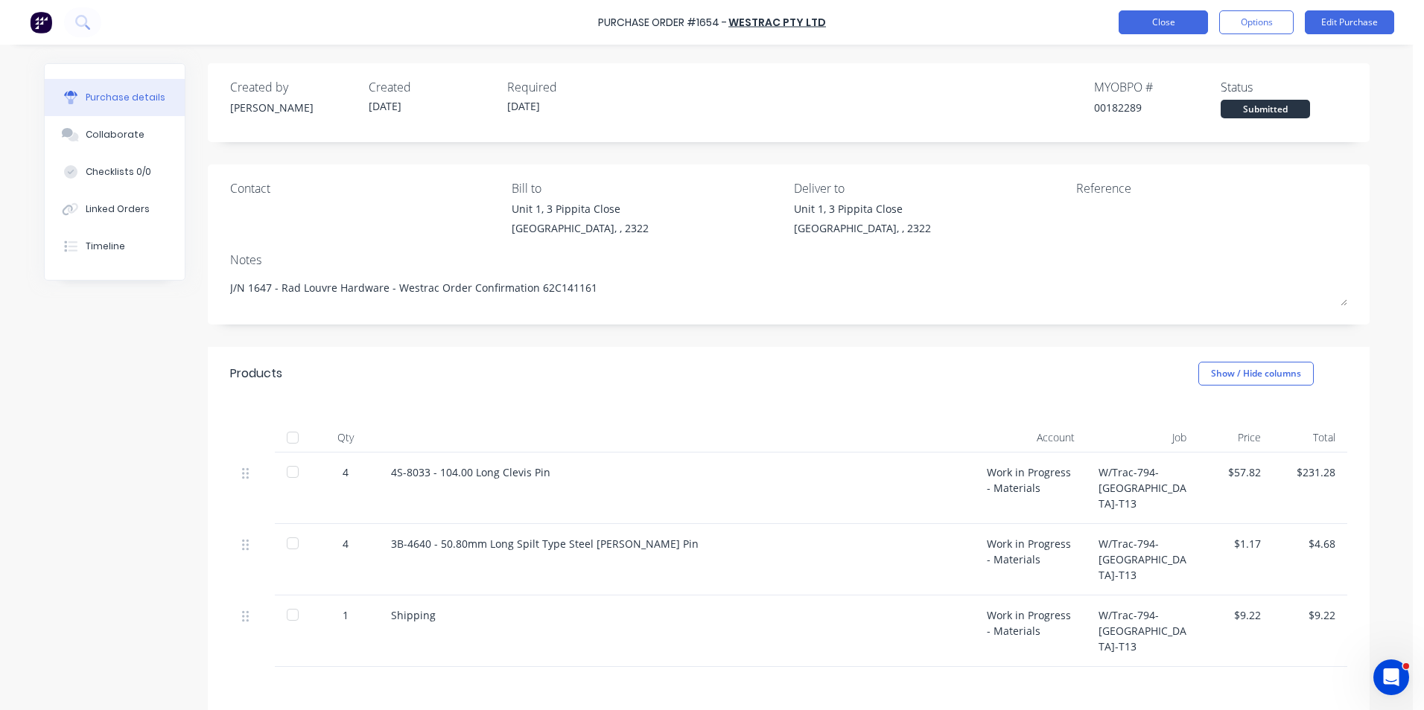
click at [1150, 26] on button "Close" at bounding box center [1162, 22] width 89 height 24
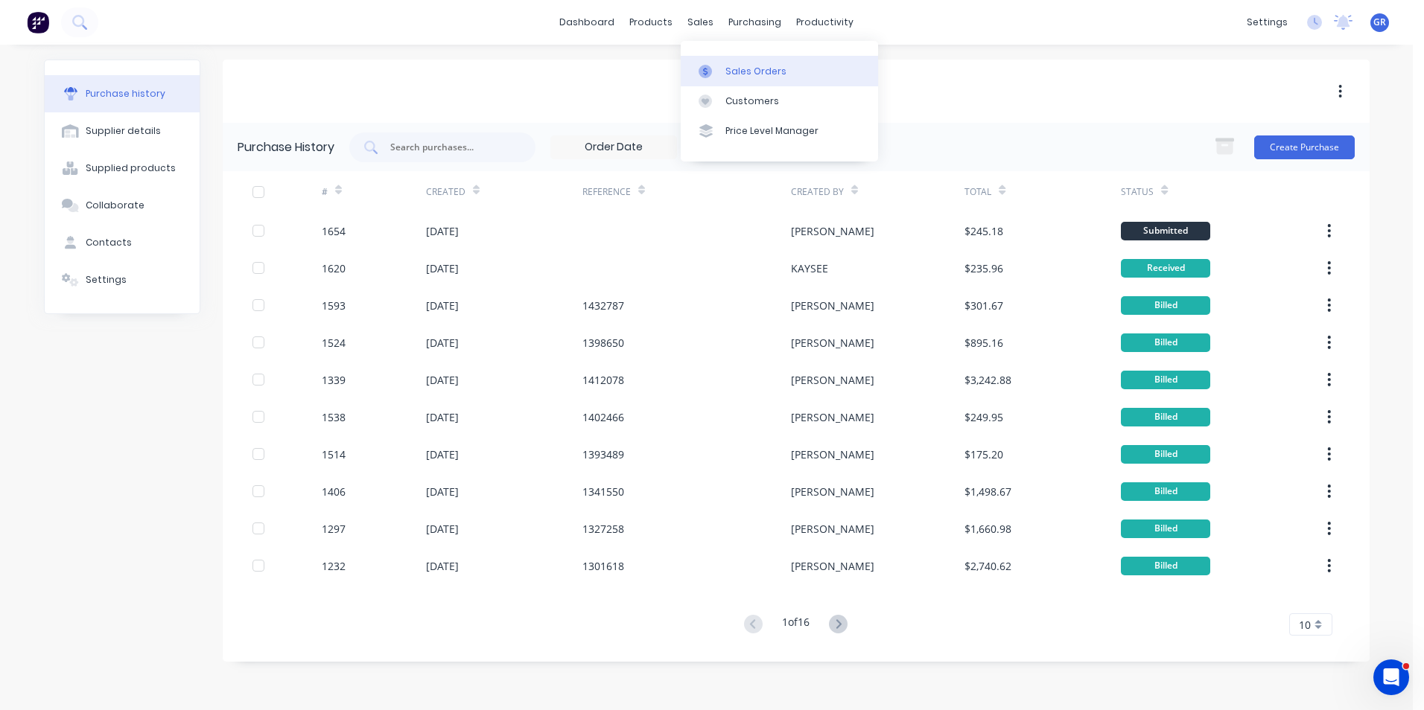
click at [739, 68] on div "Sales Orders" at bounding box center [755, 71] width 61 height 13
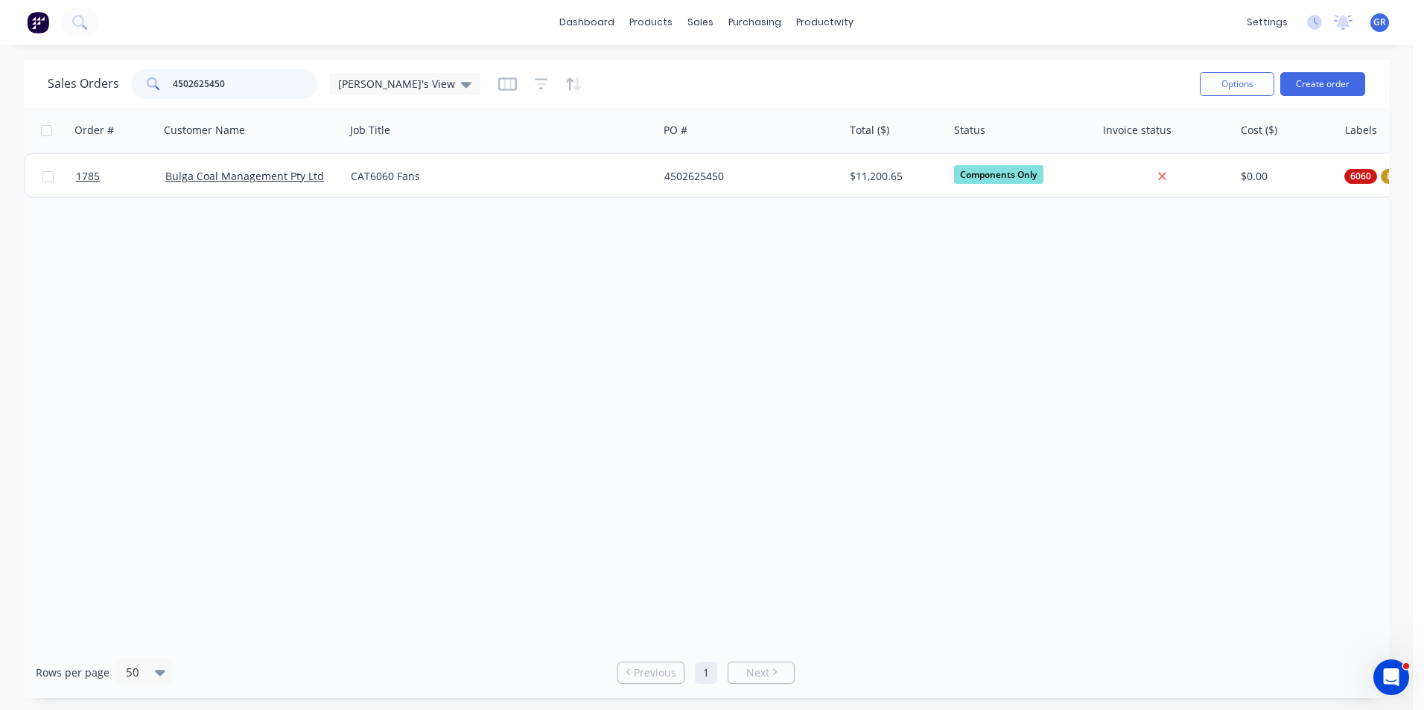
drag, startPoint x: 232, startPoint y: 81, endPoint x: 130, endPoint y: 81, distance: 102.0
click at [131, 81] on div "4502625450" at bounding box center [224, 84] width 186 height 30
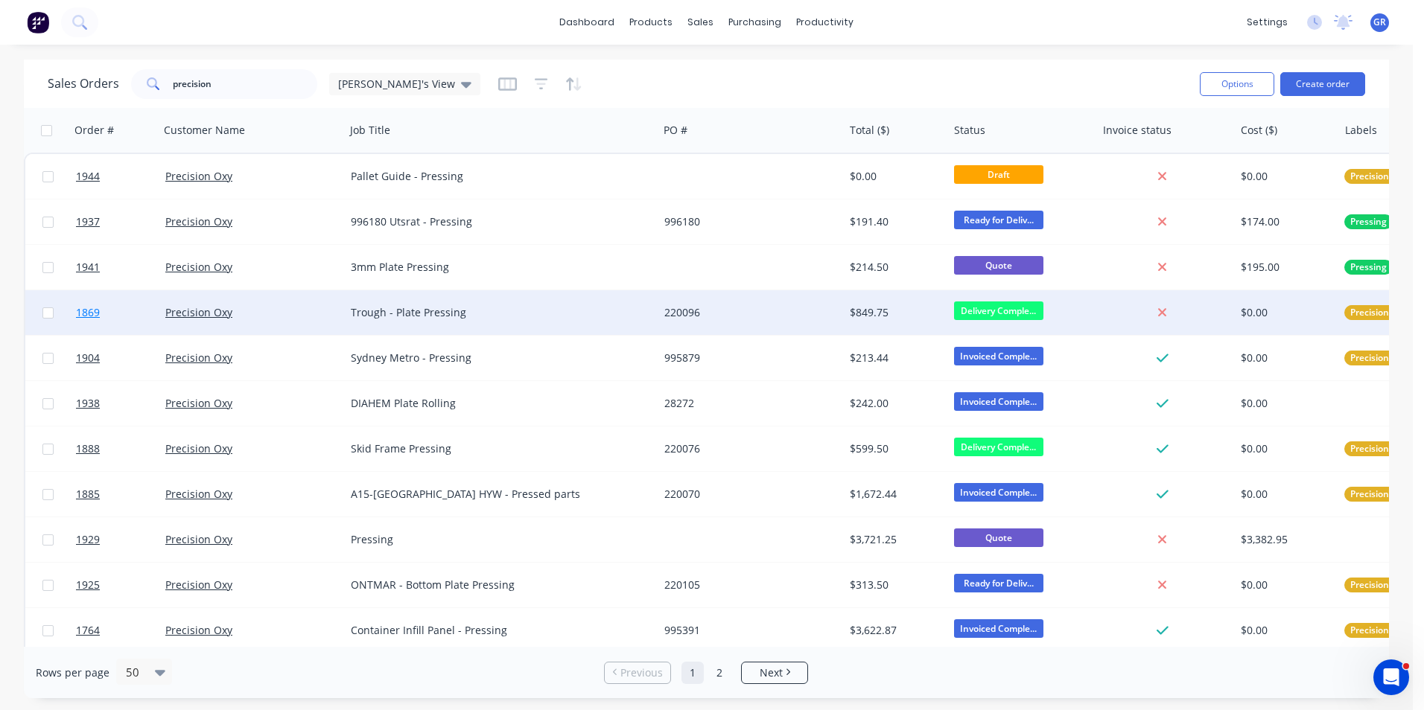
click at [98, 315] on span "1869" at bounding box center [88, 312] width 24 height 15
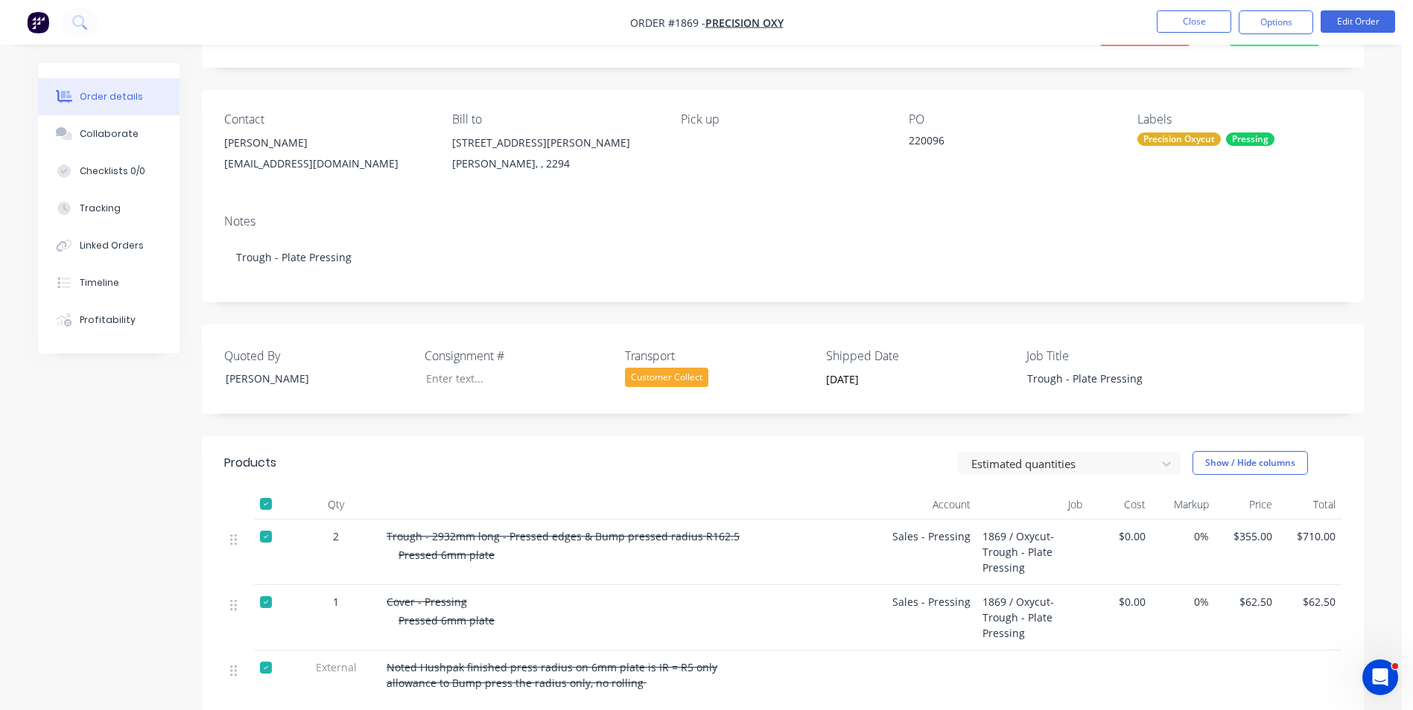
scroll to position [149, 0]
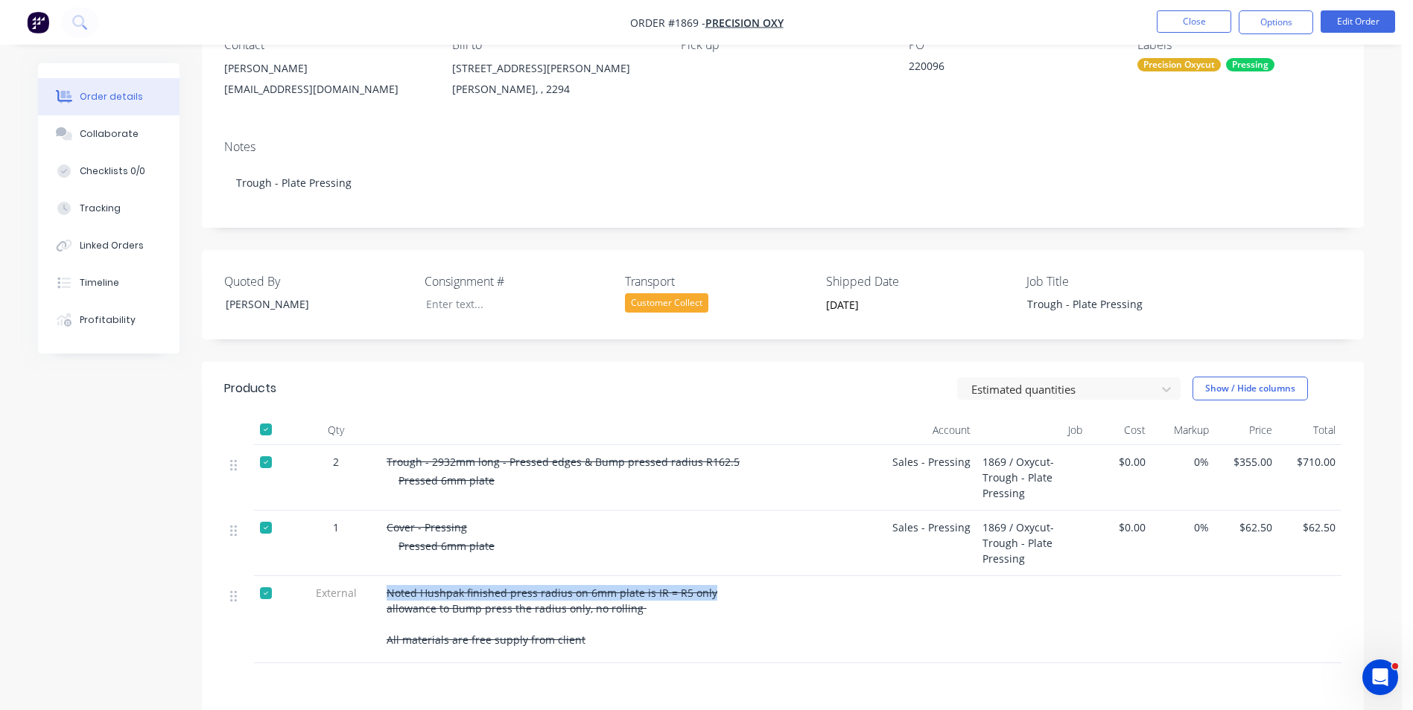
drag, startPoint x: 708, startPoint y: 593, endPoint x: 388, endPoint y: 595, distance: 320.2
click at [388, 595] on div "Noted Hushpak finished press radius on 6mm plate is IR = R5 only allowance to B…" at bounding box center [603, 616] width 435 height 63
drag, startPoint x: 388, startPoint y: 595, endPoint x: 415, endPoint y: 589, distance: 27.5
copy span "Noted Hushpak finished press radius on 6mm plate is IR = R5 only"
click at [1207, 16] on button "Close" at bounding box center [1193, 21] width 74 height 22
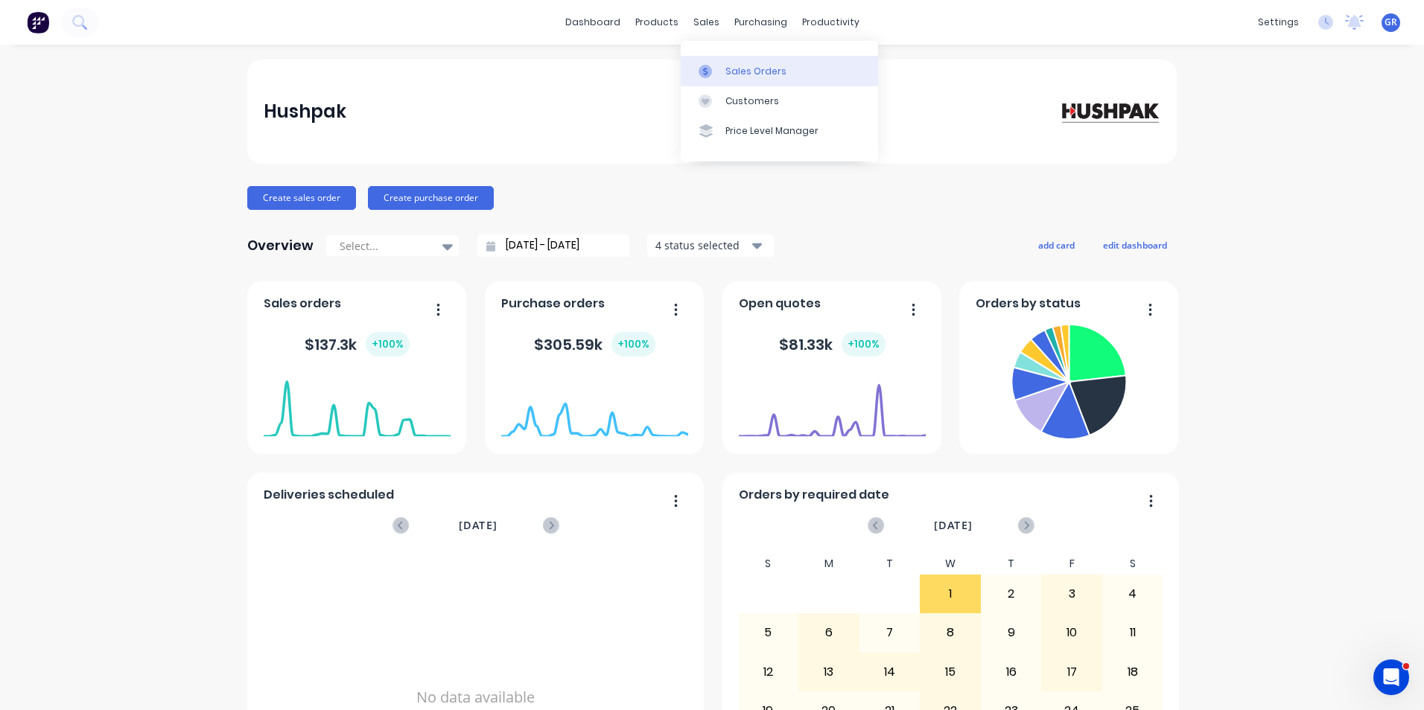
click at [751, 69] on div "Sales Orders" at bounding box center [755, 71] width 61 height 13
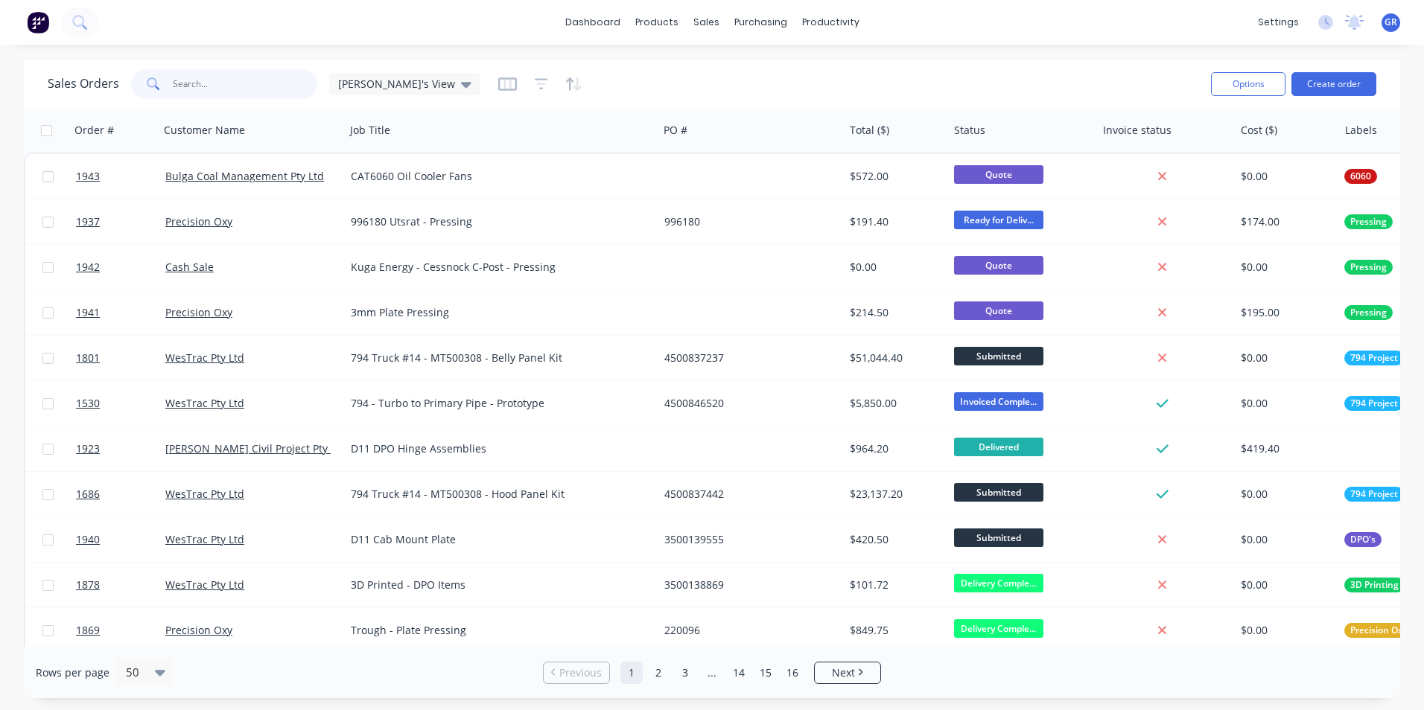
click at [207, 83] on input "text" at bounding box center [245, 84] width 145 height 30
click at [187, 77] on input "text" at bounding box center [245, 84] width 145 height 30
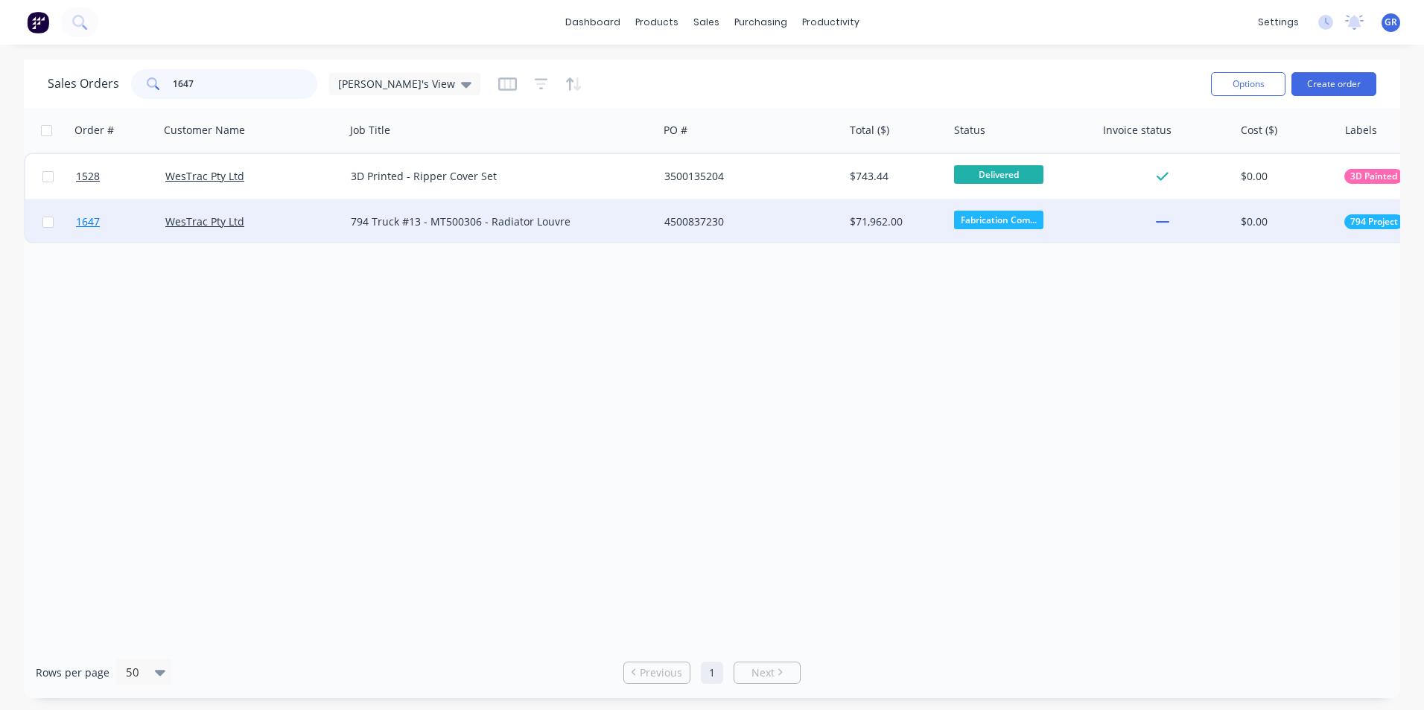
type input "1647"
click at [93, 224] on span "1647" at bounding box center [88, 221] width 24 height 15
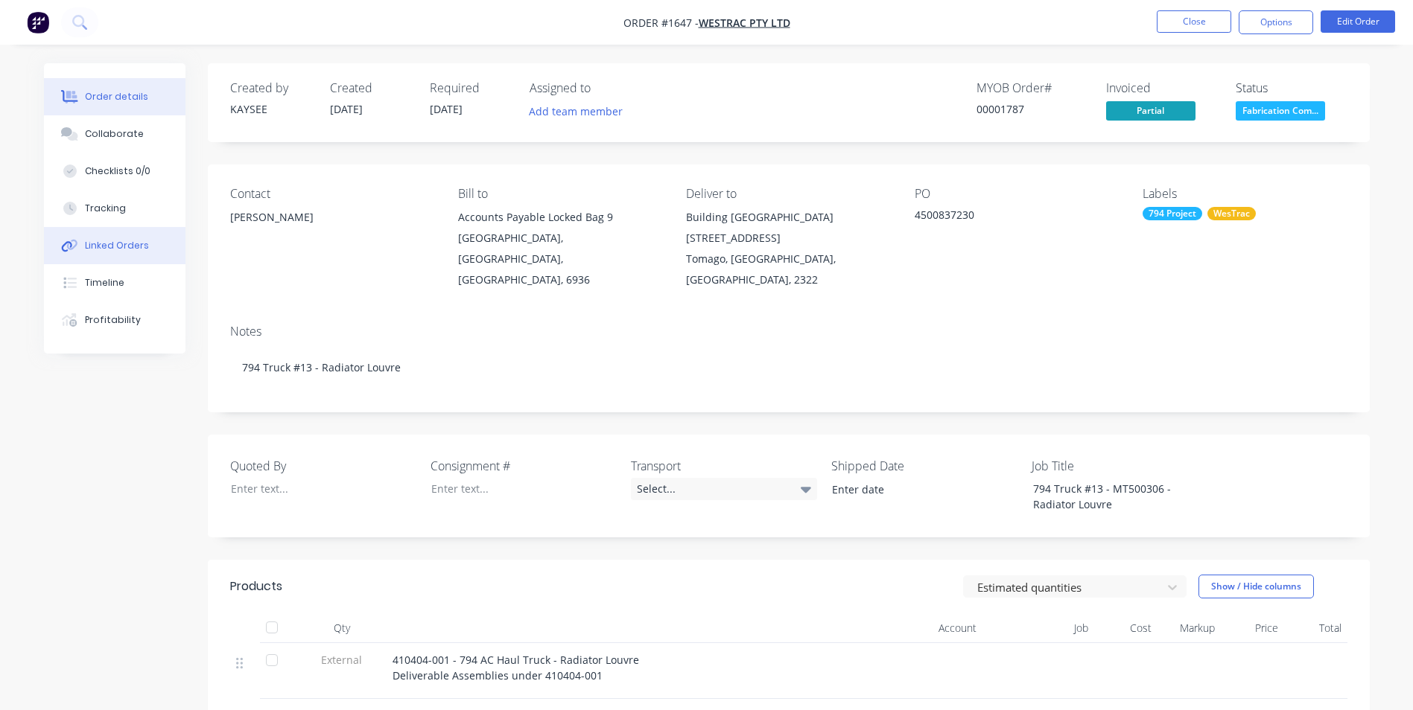
click at [109, 244] on div "Linked Orders" at bounding box center [117, 245] width 64 height 13
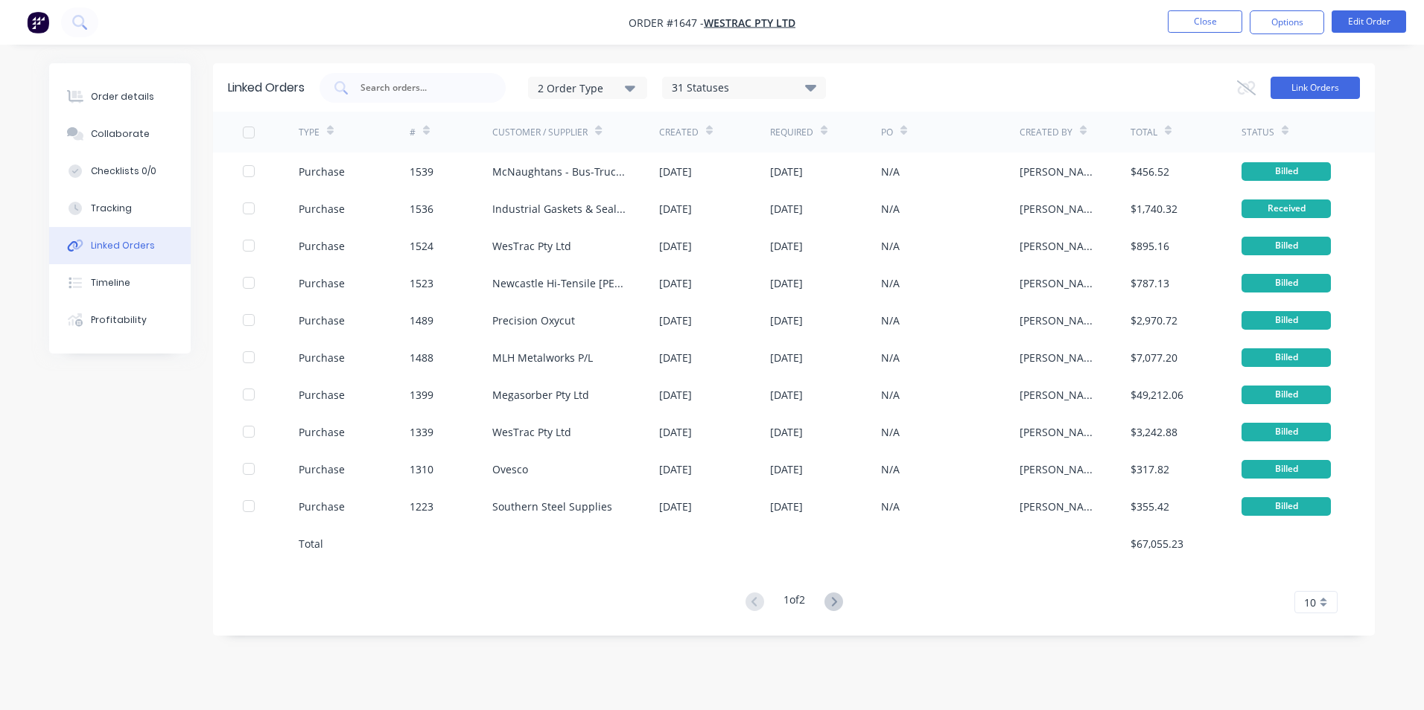
click at [1309, 89] on button "Link Orders" at bounding box center [1314, 88] width 89 height 22
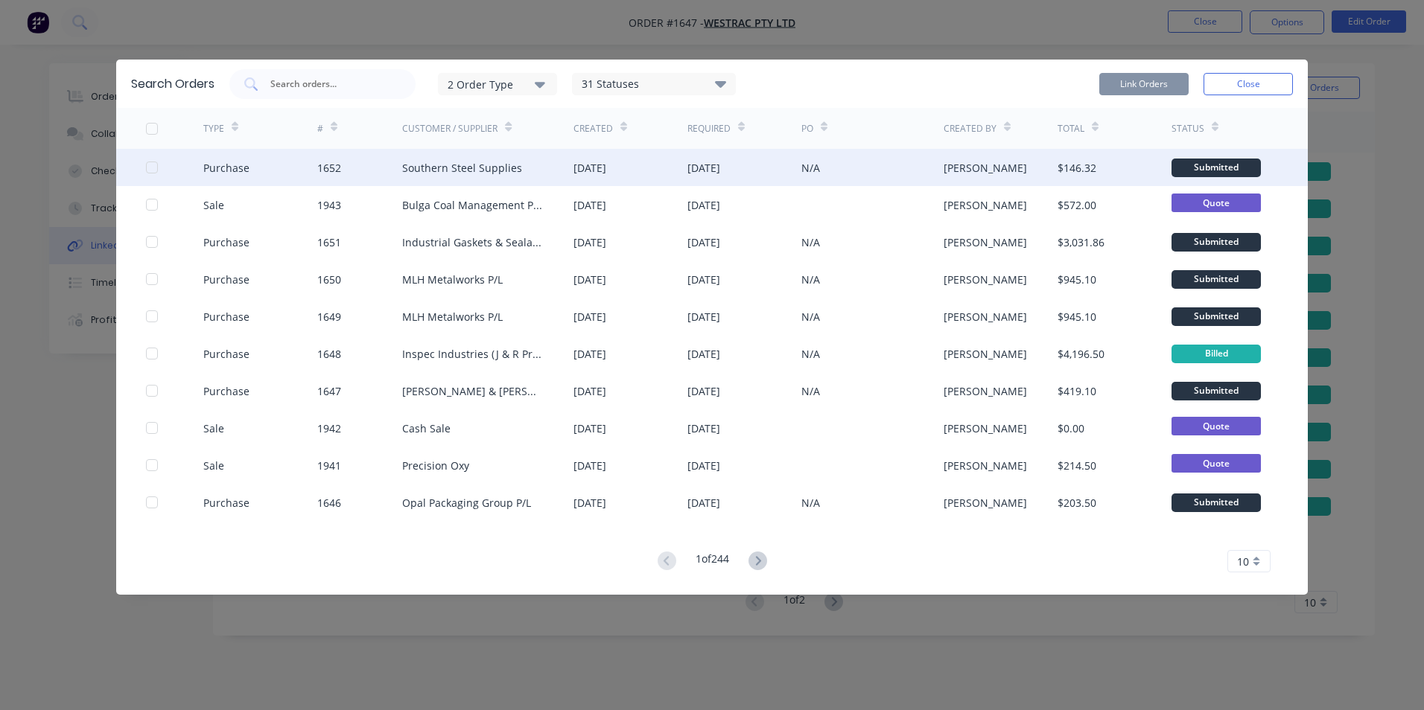
click at [156, 164] on div at bounding box center [152, 168] width 30 height 30
click at [1141, 80] on button "Link Orders" at bounding box center [1143, 84] width 89 height 22
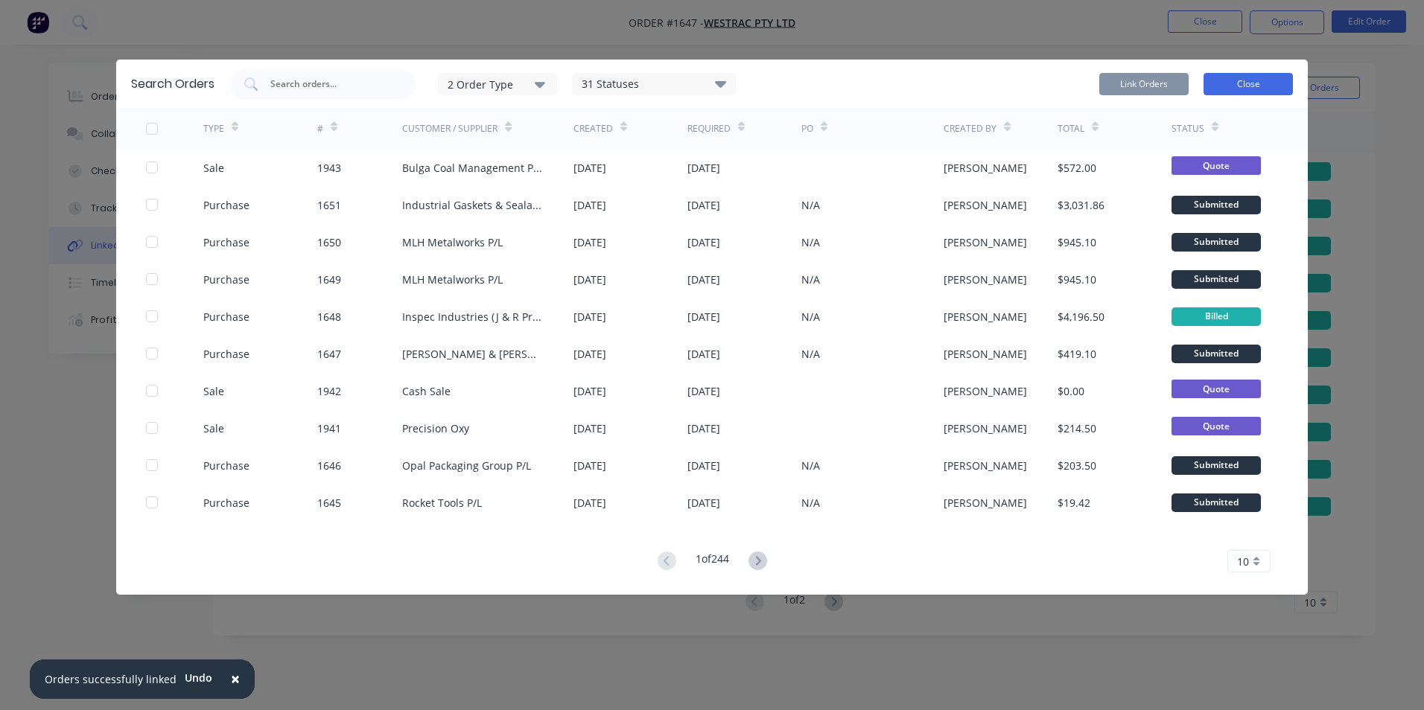
click at [1265, 87] on button "Close" at bounding box center [1247, 84] width 89 height 22
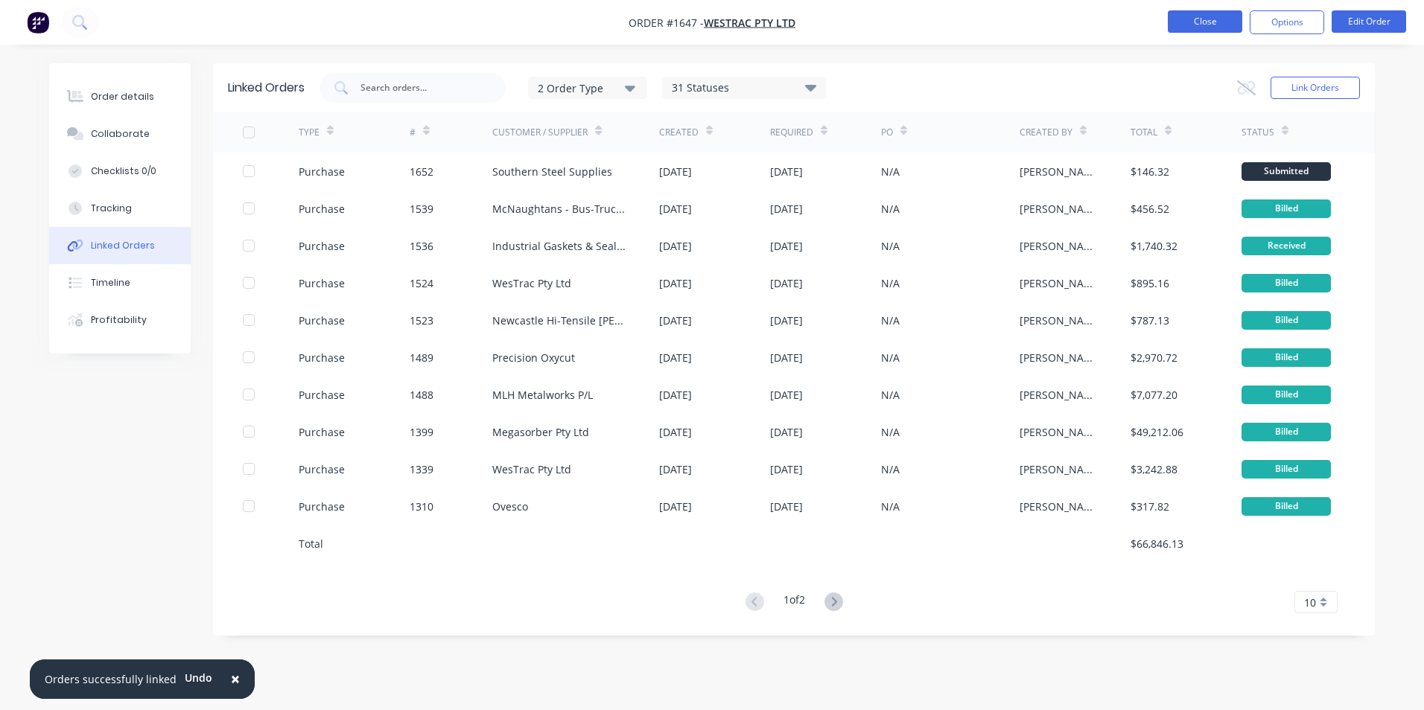
click at [1205, 19] on button "Close" at bounding box center [1205, 21] width 74 height 22
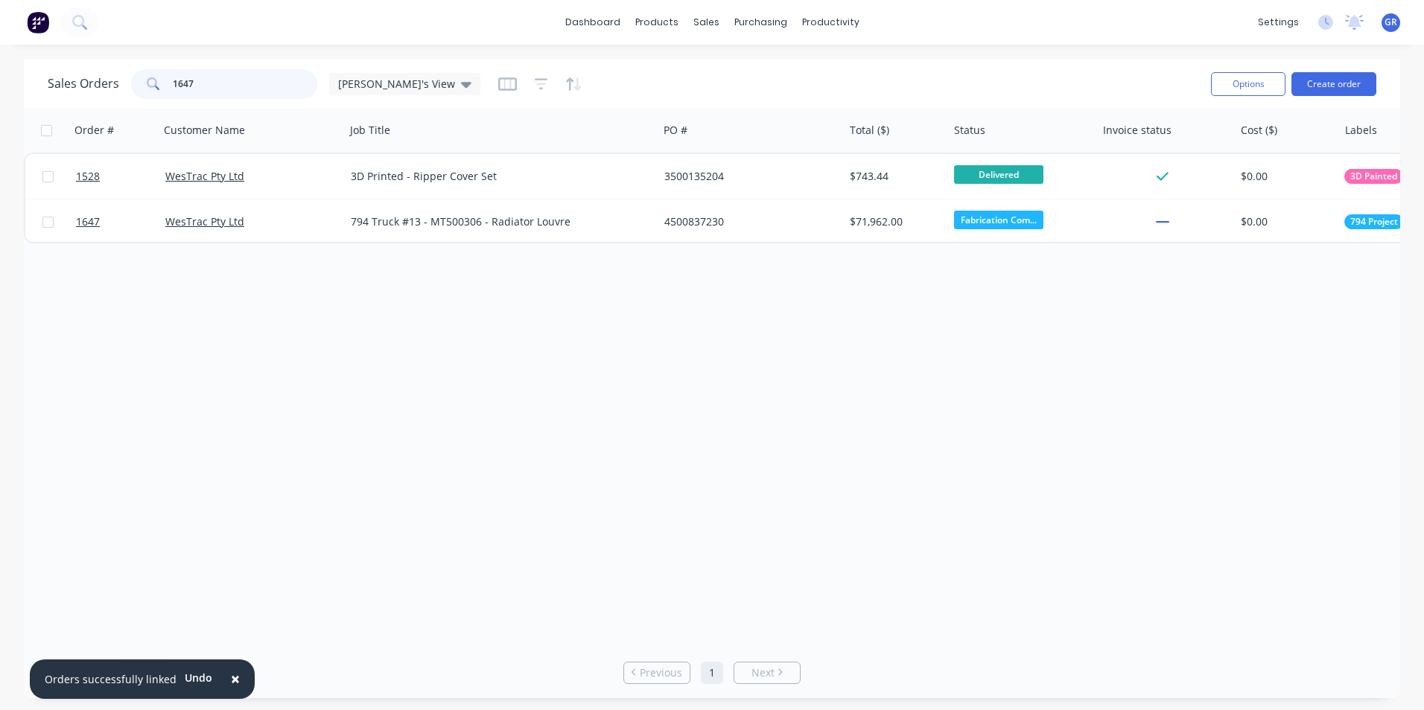
drag, startPoint x: 199, startPoint y: 80, endPoint x: 142, endPoint y: 81, distance: 56.6
click at [142, 81] on div "1647" at bounding box center [224, 84] width 186 height 30
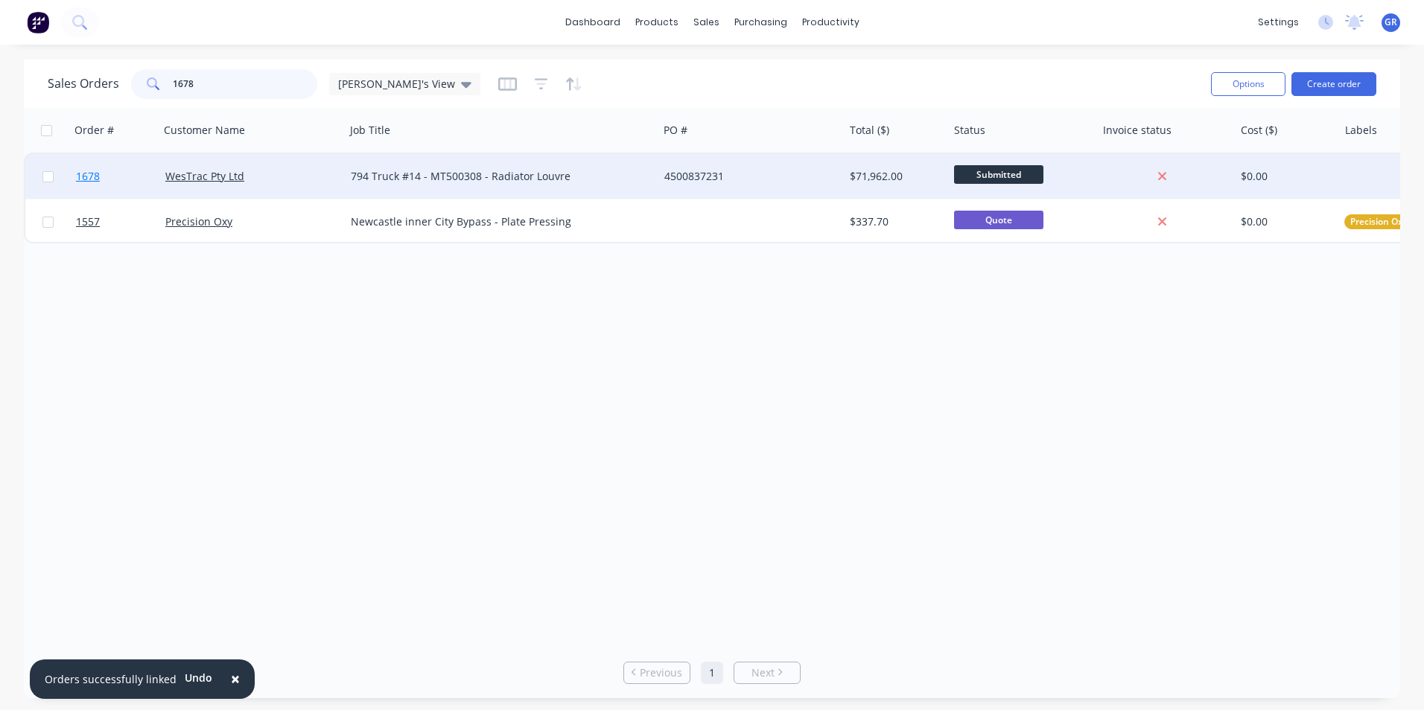
type input "1678"
click at [87, 175] on span "1678" at bounding box center [88, 176] width 24 height 15
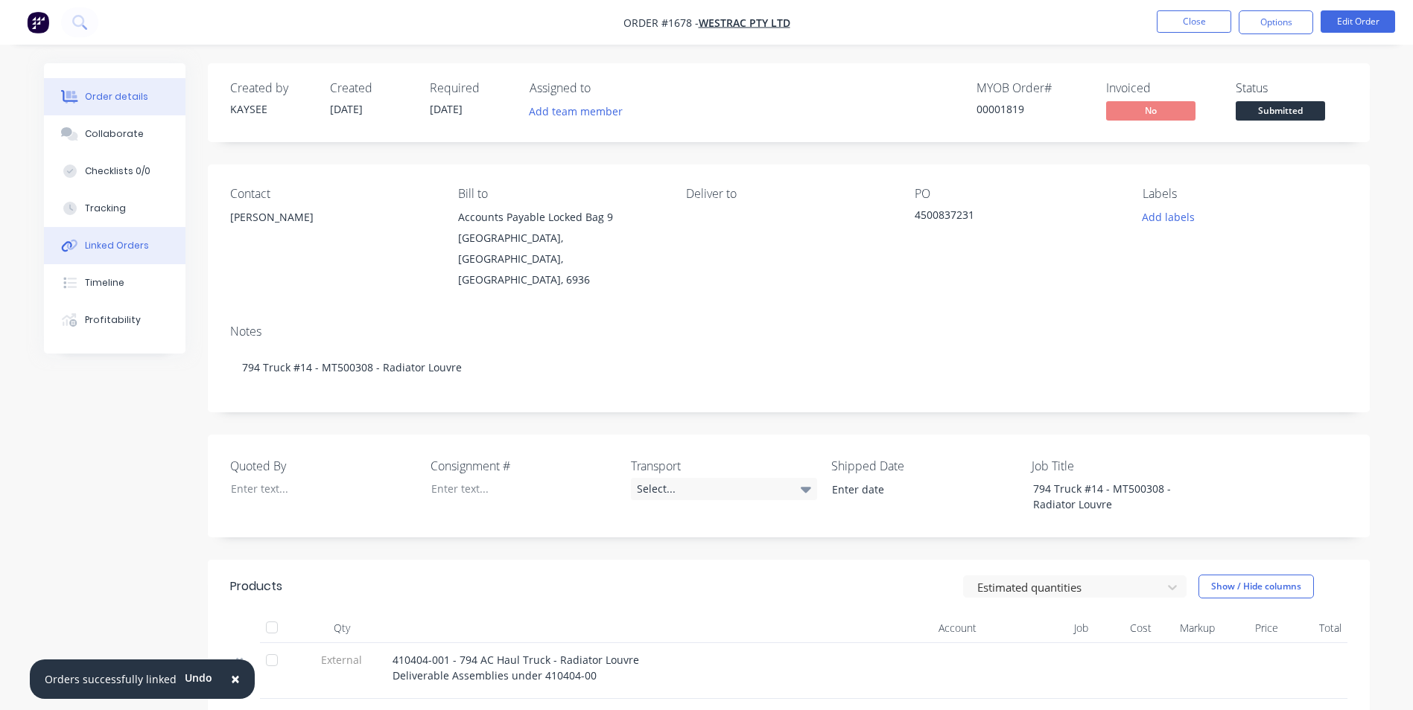
click at [115, 245] on div "Linked Orders" at bounding box center [117, 245] width 64 height 13
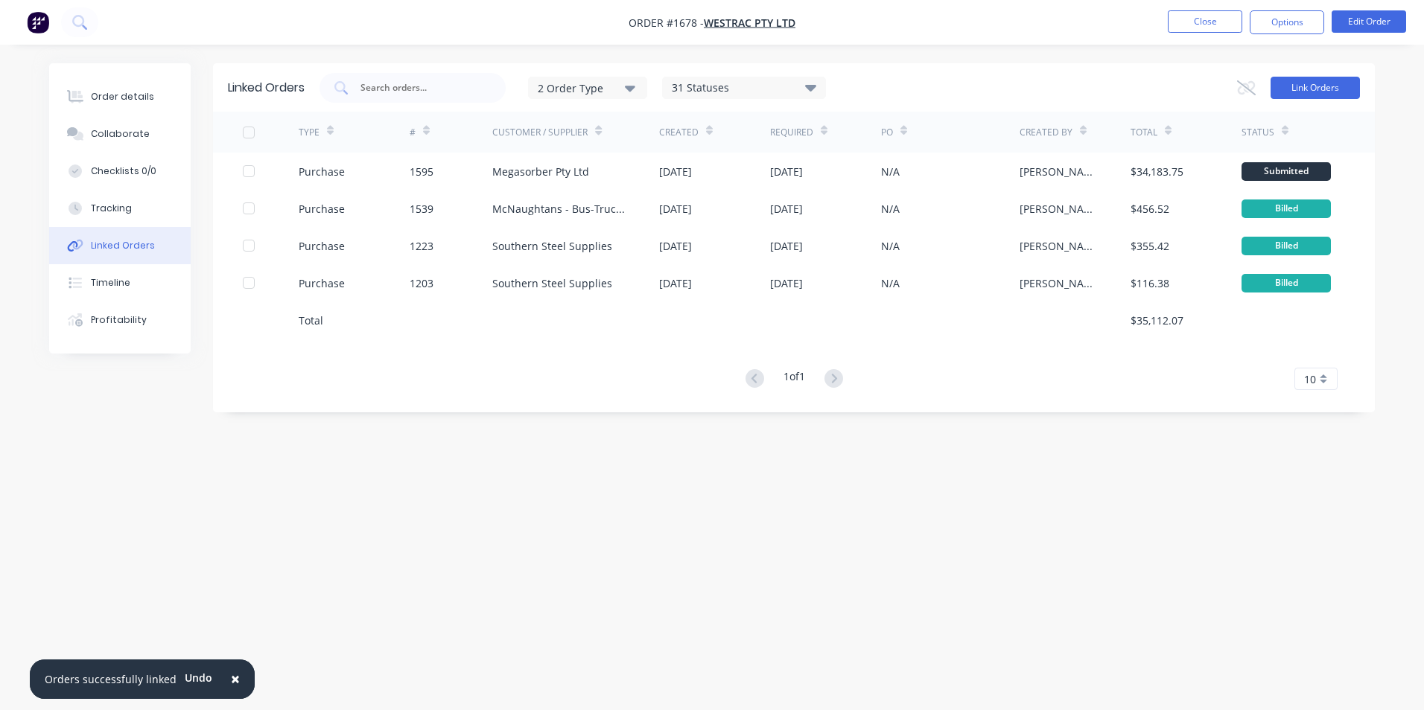
click at [1309, 86] on button "Link Orders" at bounding box center [1314, 88] width 89 height 22
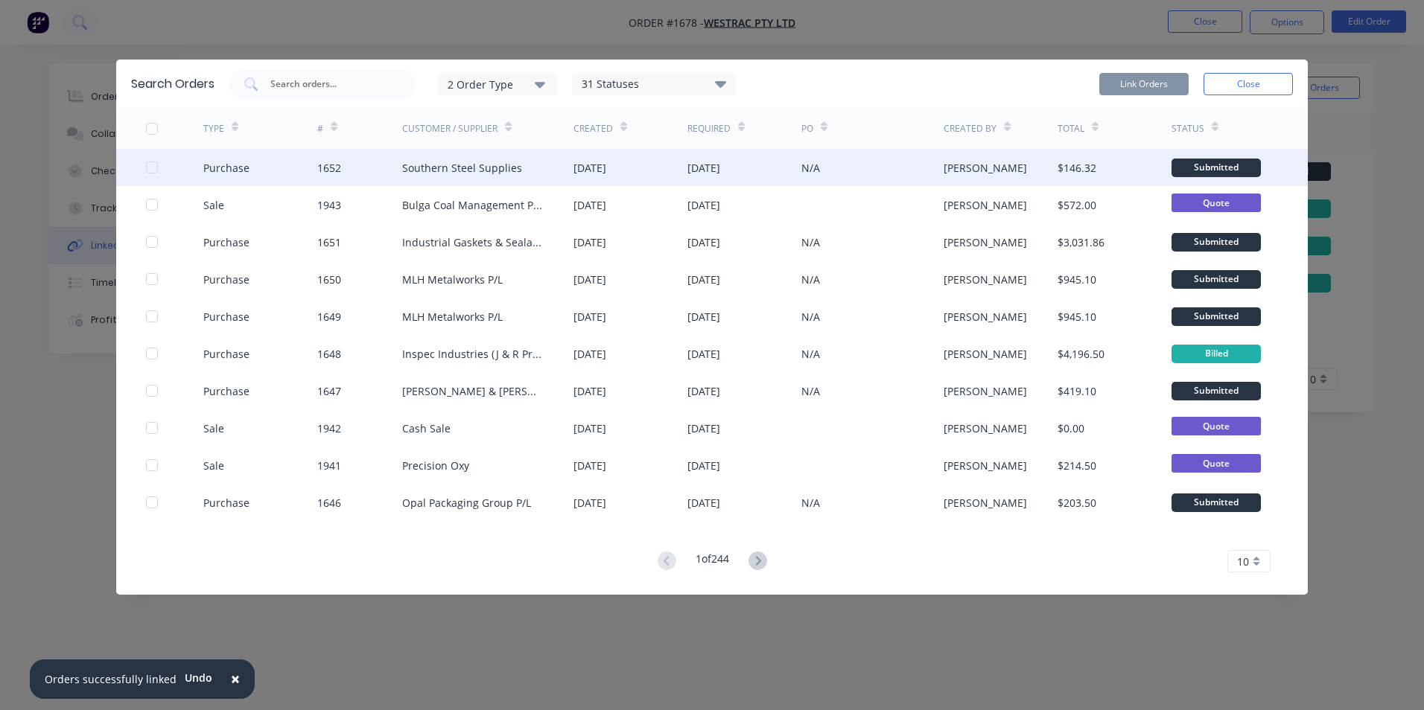
click at [150, 168] on div at bounding box center [152, 168] width 30 height 30
click at [1136, 83] on button "Link Orders" at bounding box center [1143, 84] width 89 height 22
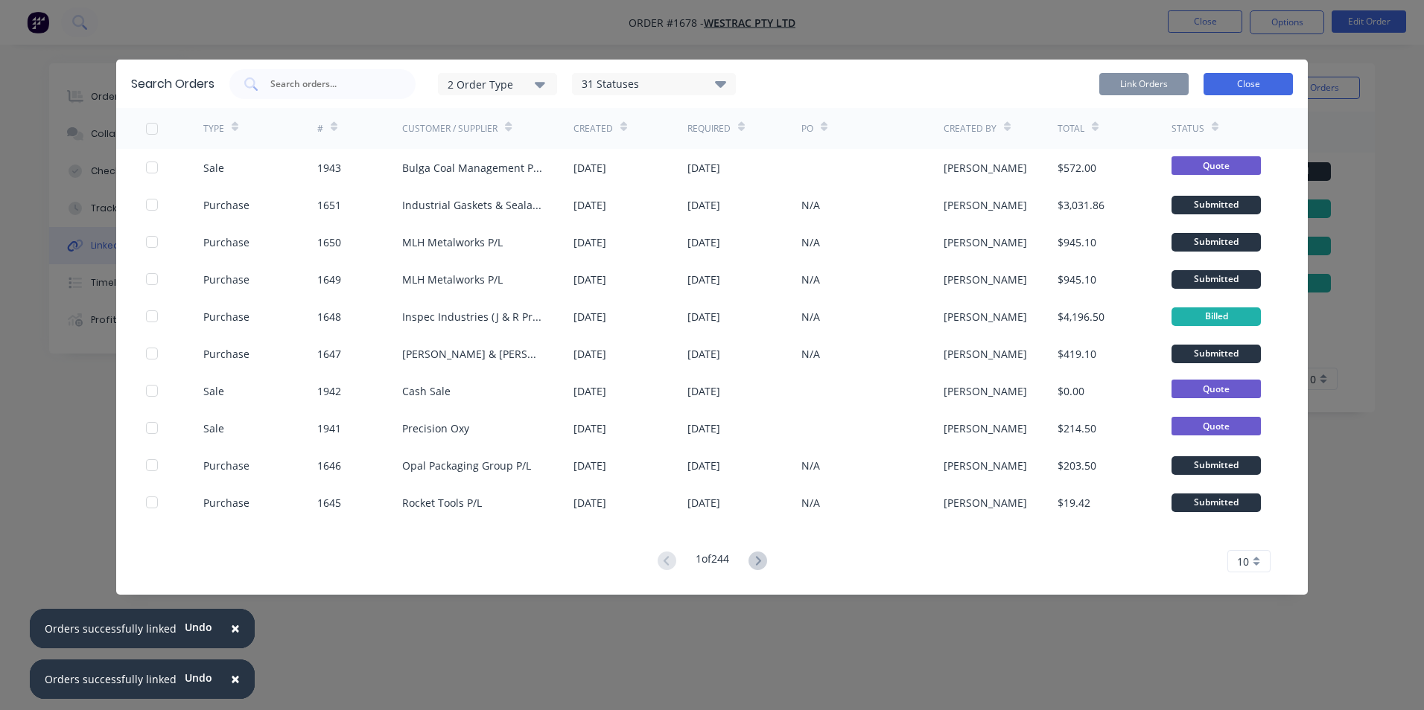
click at [1233, 88] on button "Close" at bounding box center [1247, 84] width 89 height 22
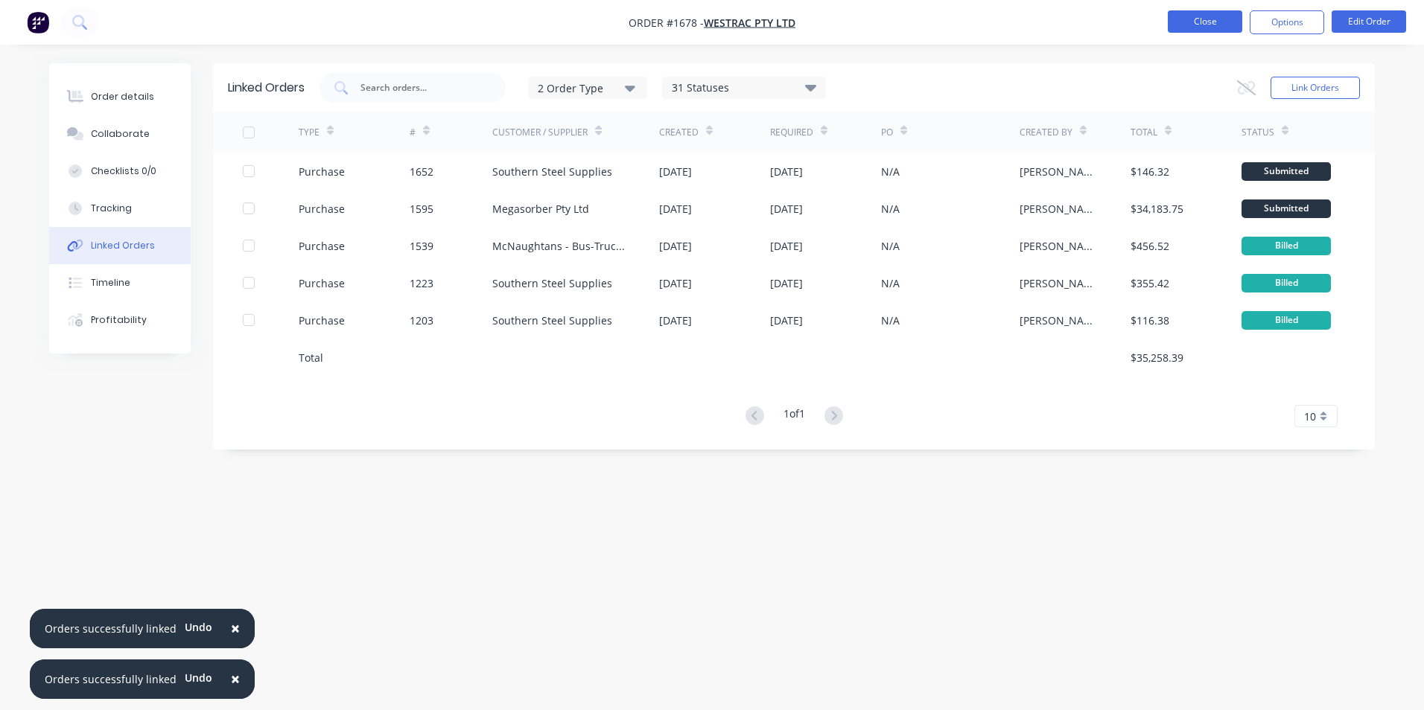
click at [1200, 19] on button "Close" at bounding box center [1205, 21] width 74 height 22
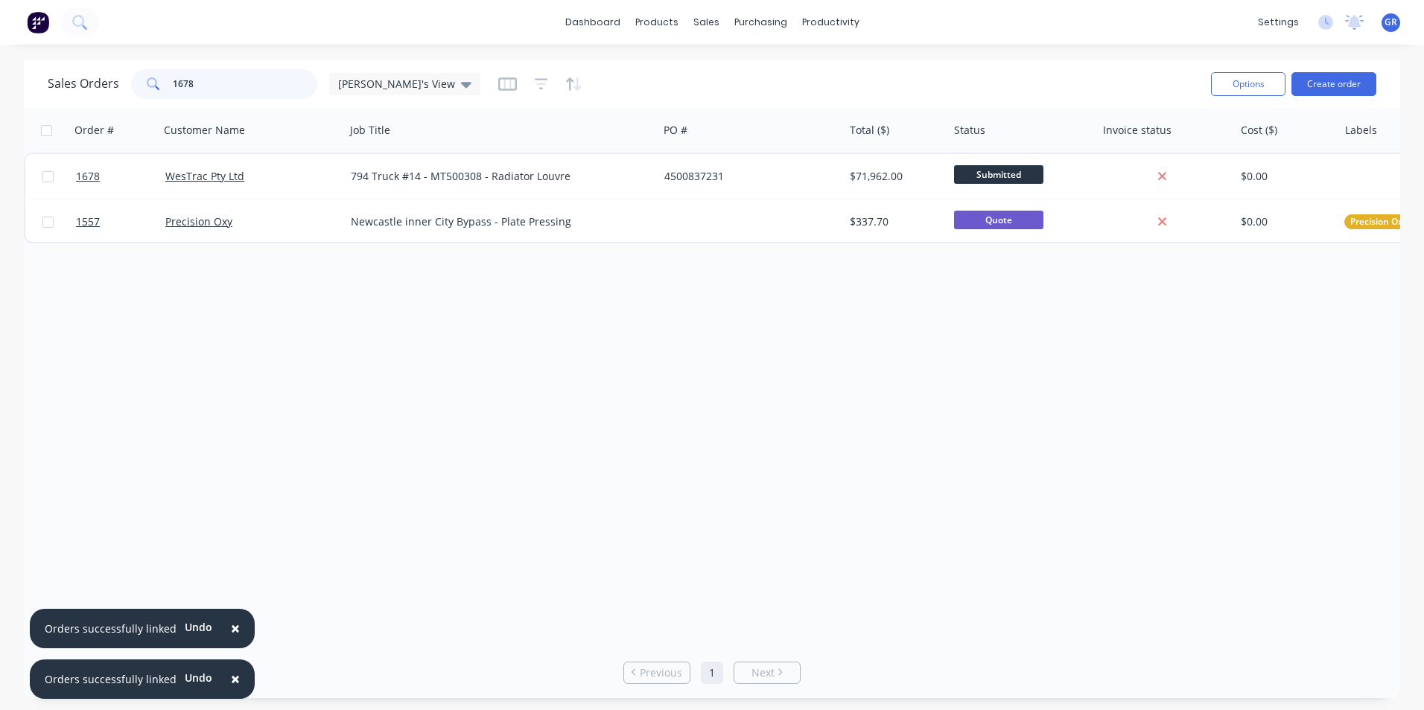
drag, startPoint x: 203, startPoint y: 83, endPoint x: 150, endPoint y: 82, distance: 52.1
click at [150, 82] on div "1678" at bounding box center [224, 84] width 186 height 30
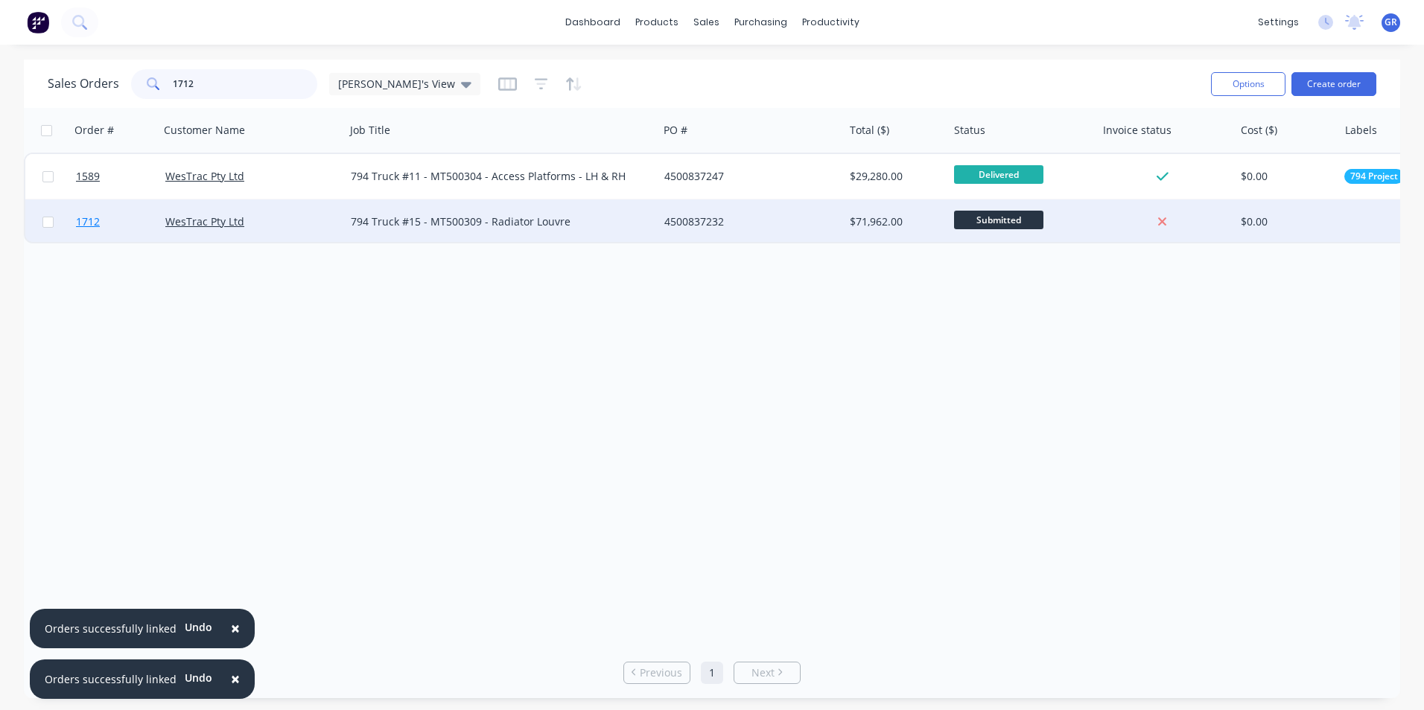
type input "1712"
click at [93, 220] on span "1712" at bounding box center [88, 221] width 24 height 15
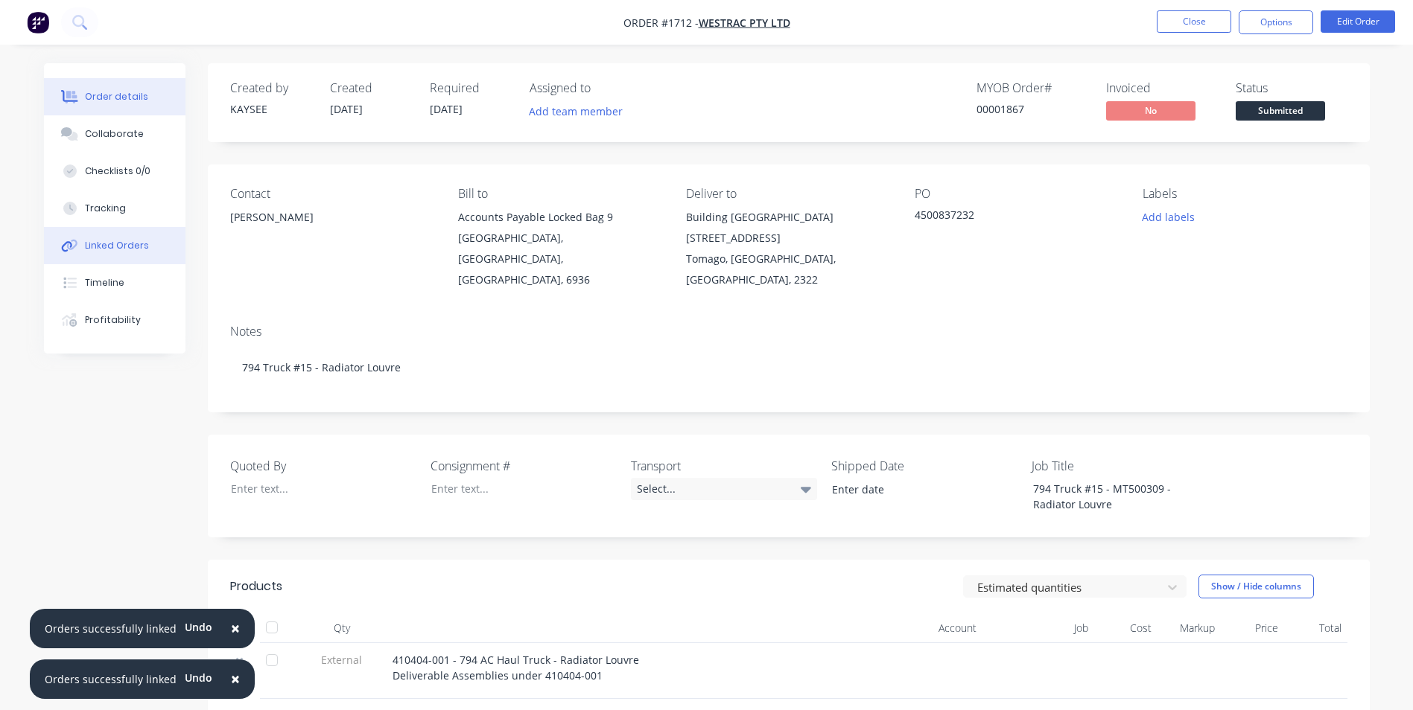
click at [107, 243] on div "Linked Orders" at bounding box center [117, 245] width 64 height 13
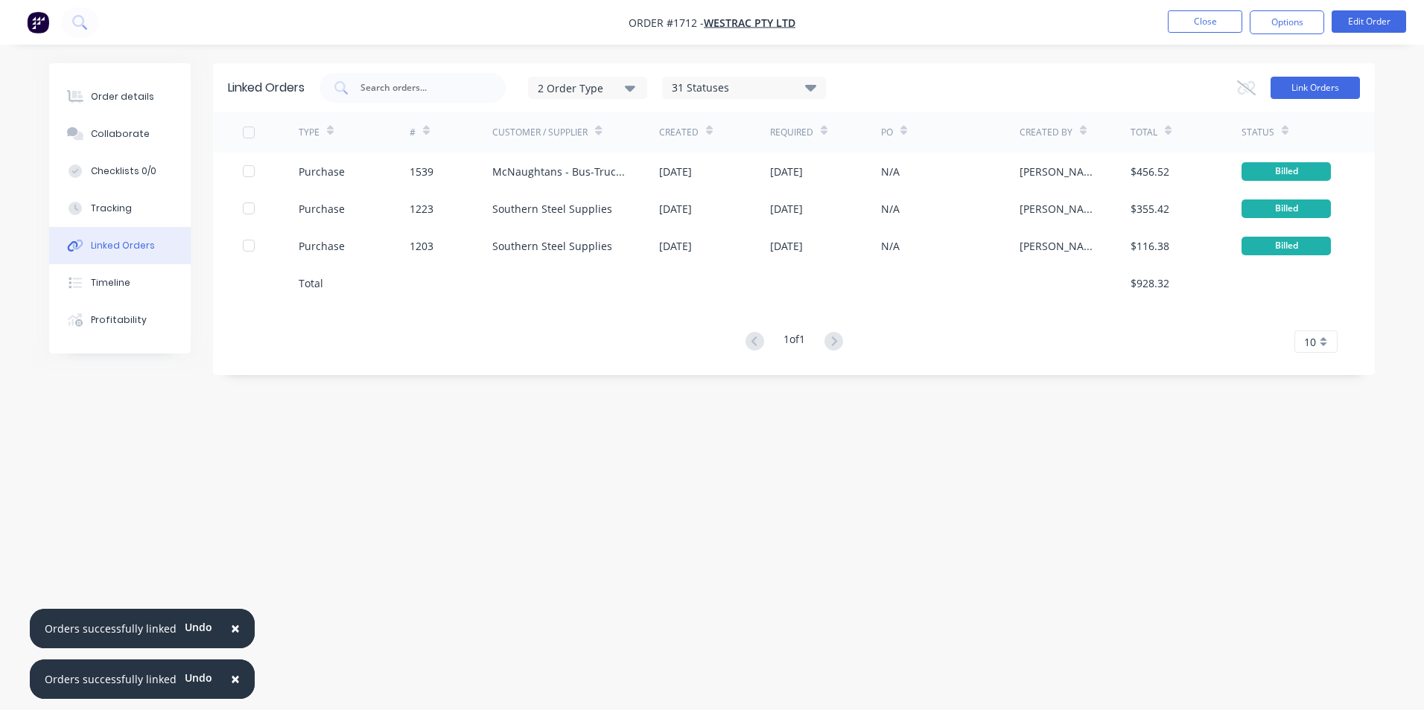
click at [1311, 89] on button "Link Orders" at bounding box center [1314, 88] width 89 height 22
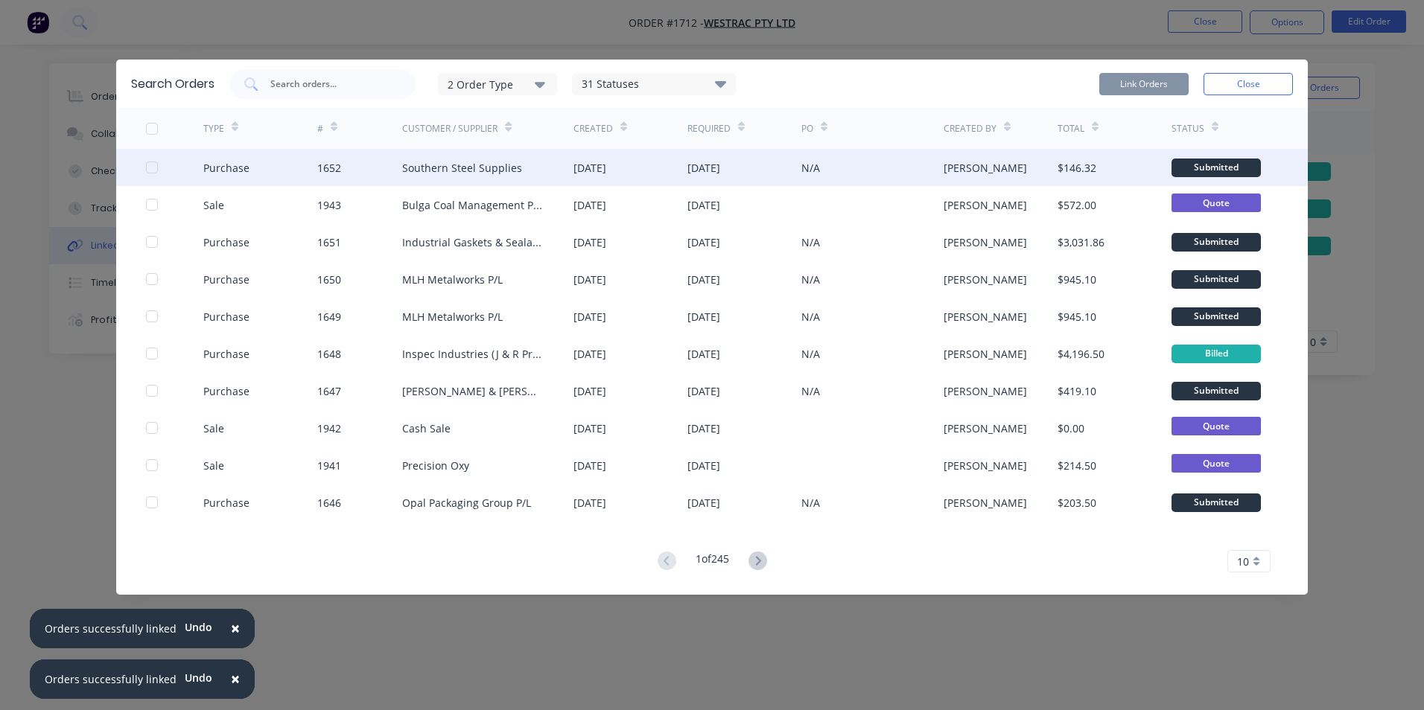
click at [153, 165] on div at bounding box center [152, 168] width 30 height 30
click at [1150, 82] on button "Link Orders" at bounding box center [1143, 84] width 89 height 22
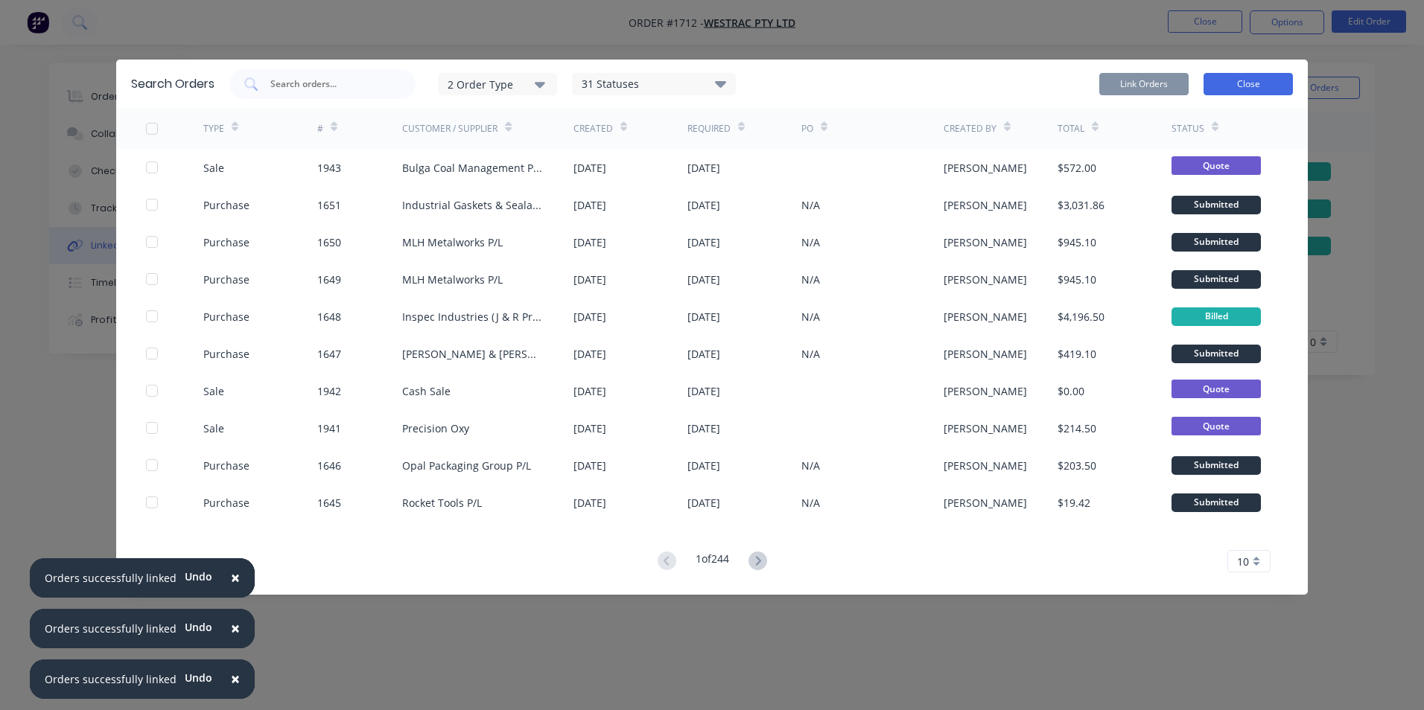
click at [1259, 88] on button "Close" at bounding box center [1247, 84] width 89 height 22
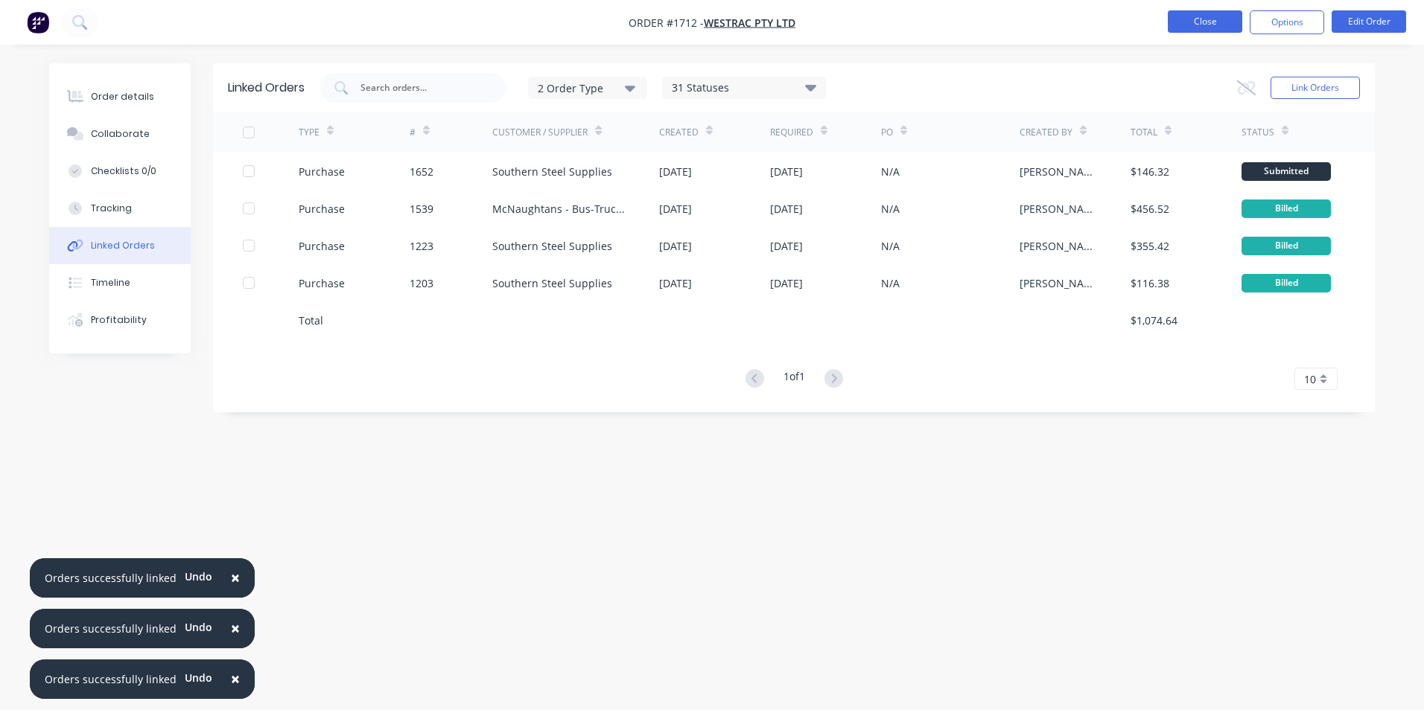
click at [1217, 27] on button "Close" at bounding box center [1205, 21] width 74 height 22
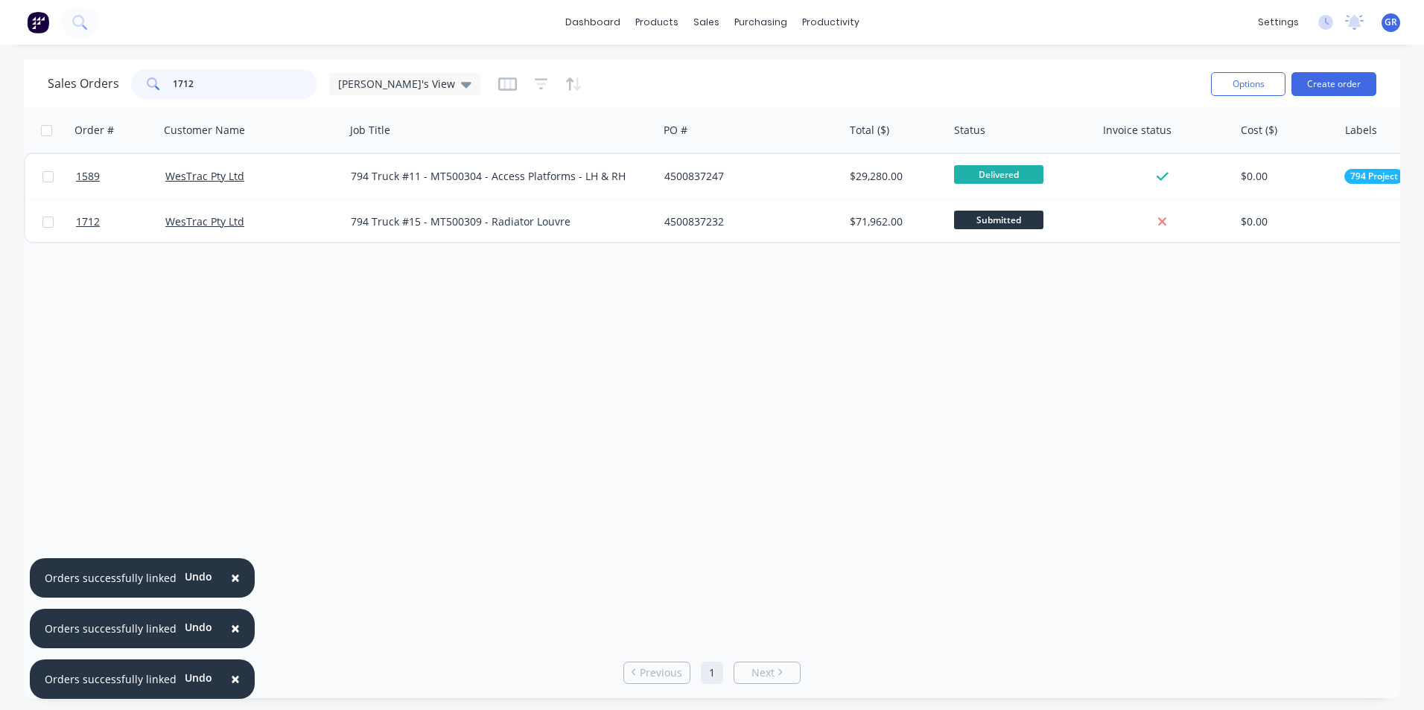
drag, startPoint x: 203, startPoint y: 82, endPoint x: 155, endPoint y: 87, distance: 47.9
click at [155, 87] on div "1712" at bounding box center [224, 84] width 186 height 30
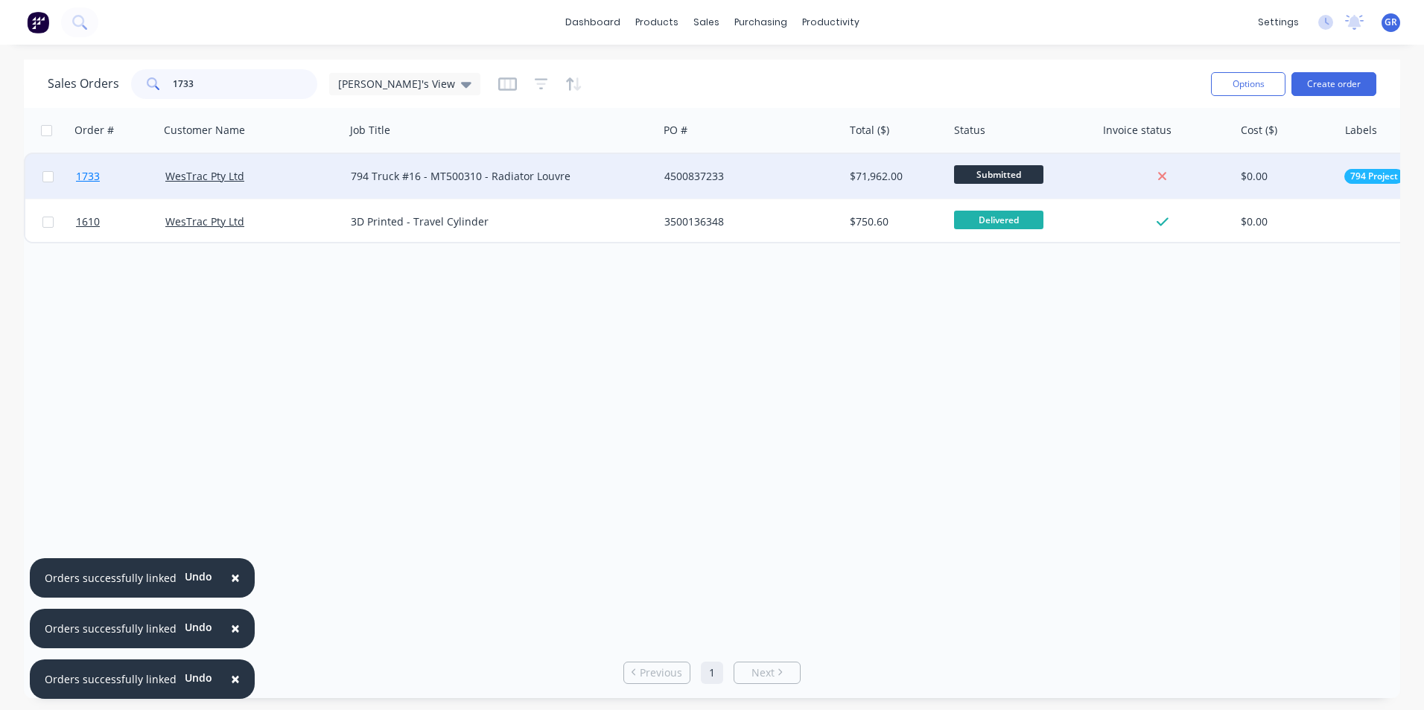
type input "1733"
click at [92, 177] on span "1733" at bounding box center [88, 176] width 24 height 15
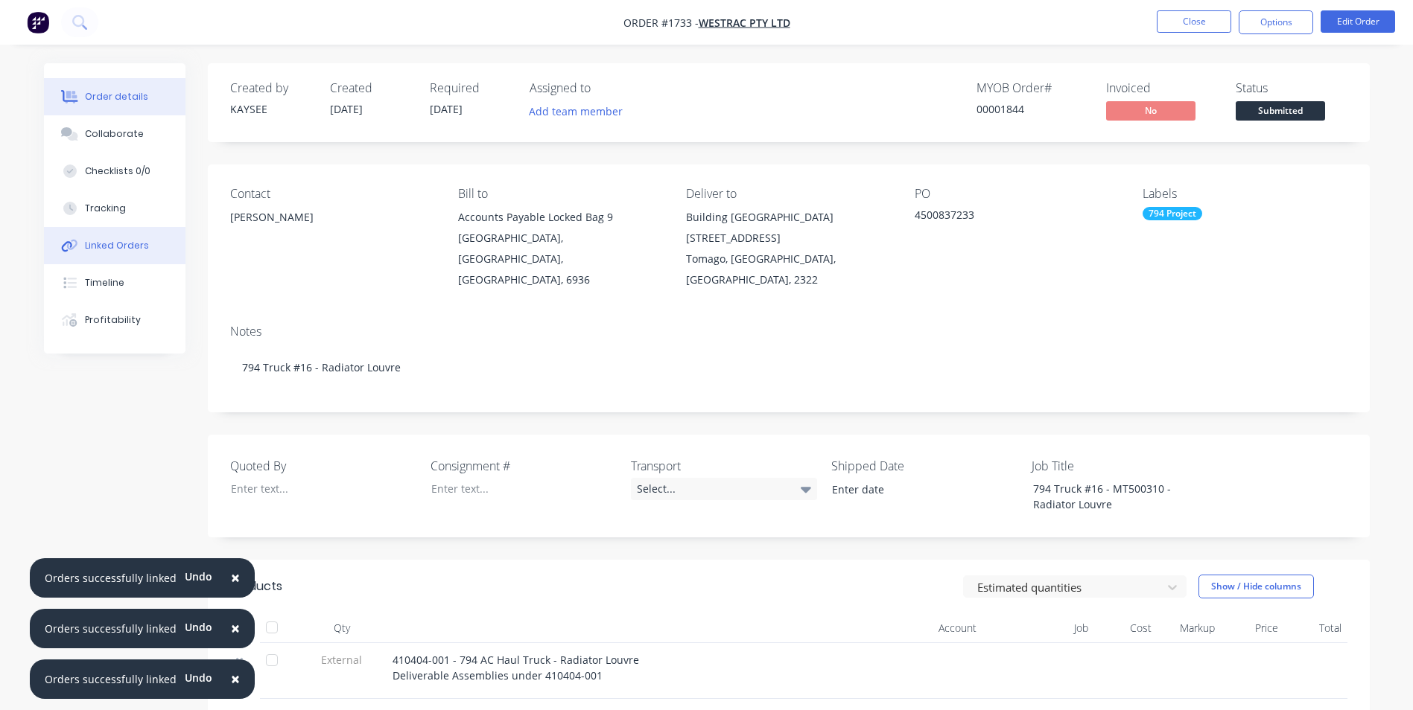
click at [114, 243] on div "Linked Orders" at bounding box center [117, 245] width 64 height 13
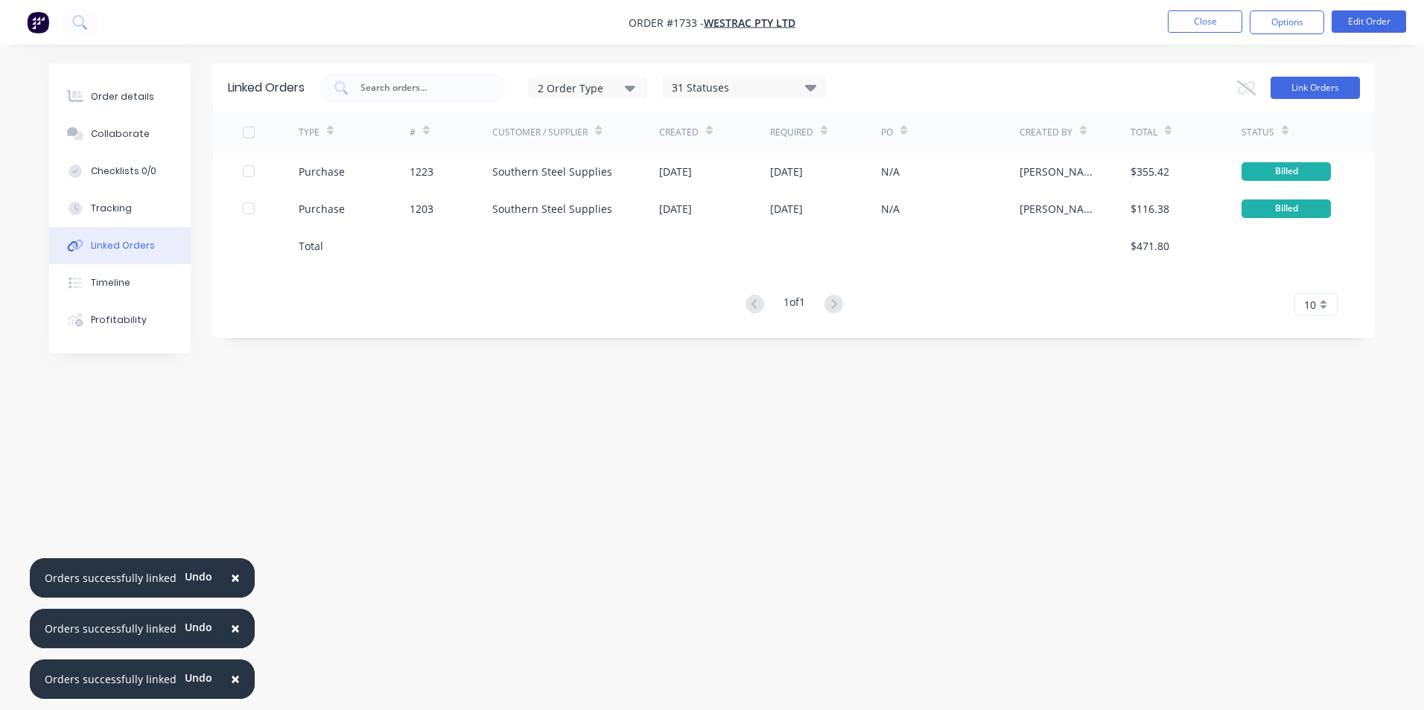
click at [1313, 86] on button "Link Orders" at bounding box center [1314, 88] width 89 height 22
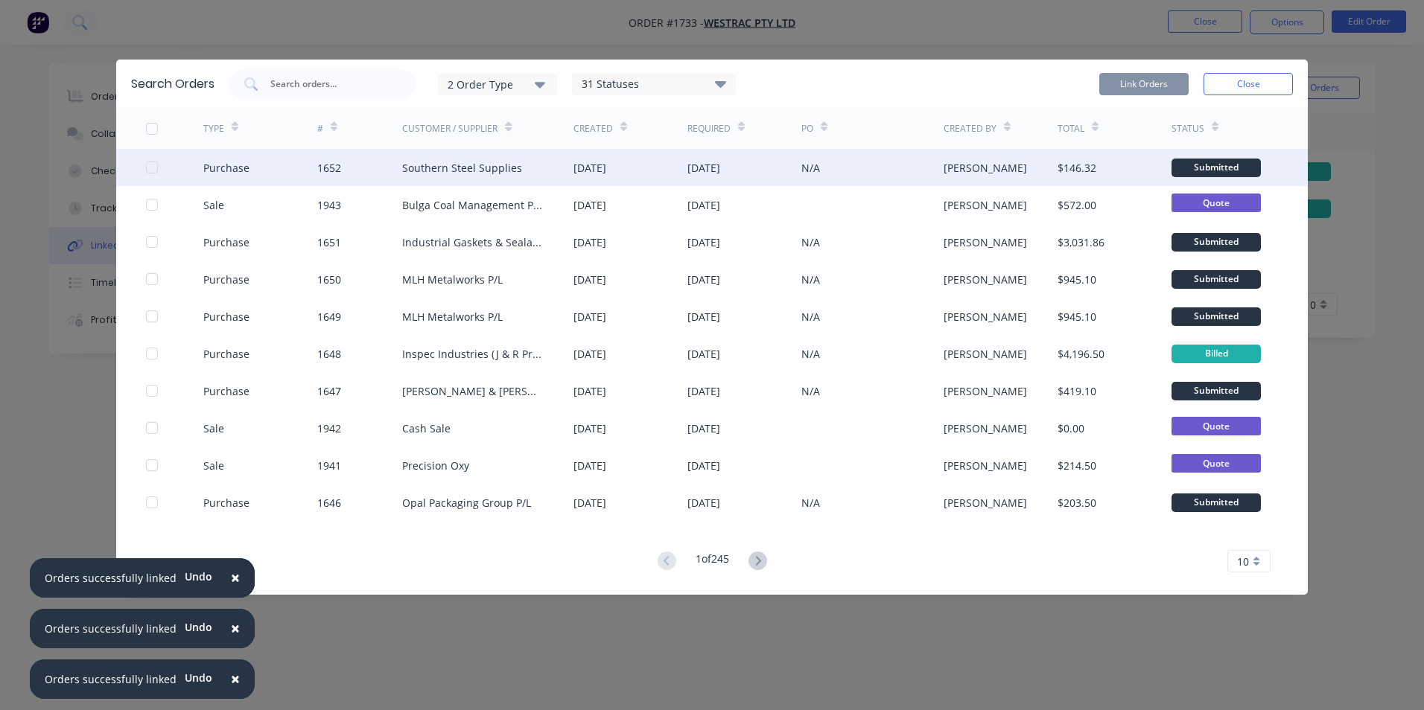
click at [151, 168] on div at bounding box center [152, 168] width 30 height 30
click at [1148, 83] on button "Link Orders" at bounding box center [1143, 84] width 89 height 22
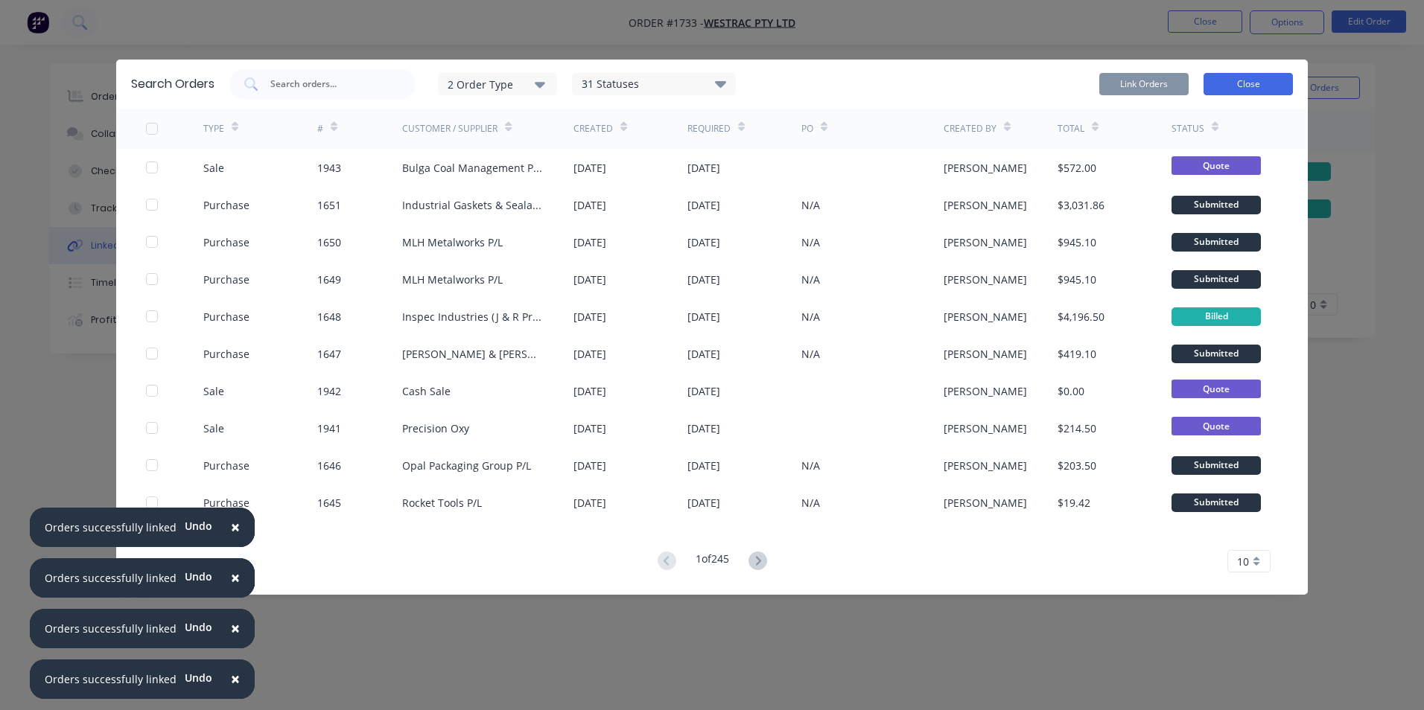
click at [1247, 85] on button "Close" at bounding box center [1247, 84] width 89 height 22
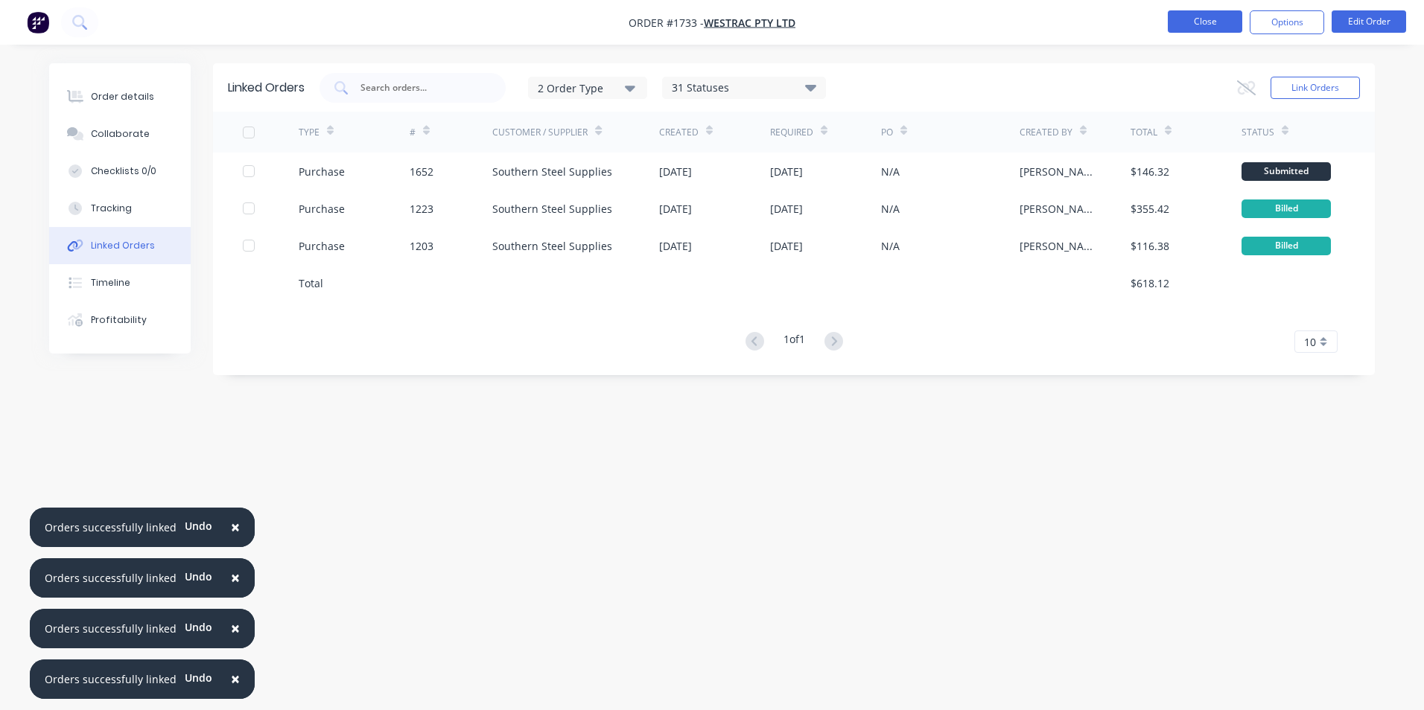
click at [1211, 27] on button "Close" at bounding box center [1205, 21] width 74 height 22
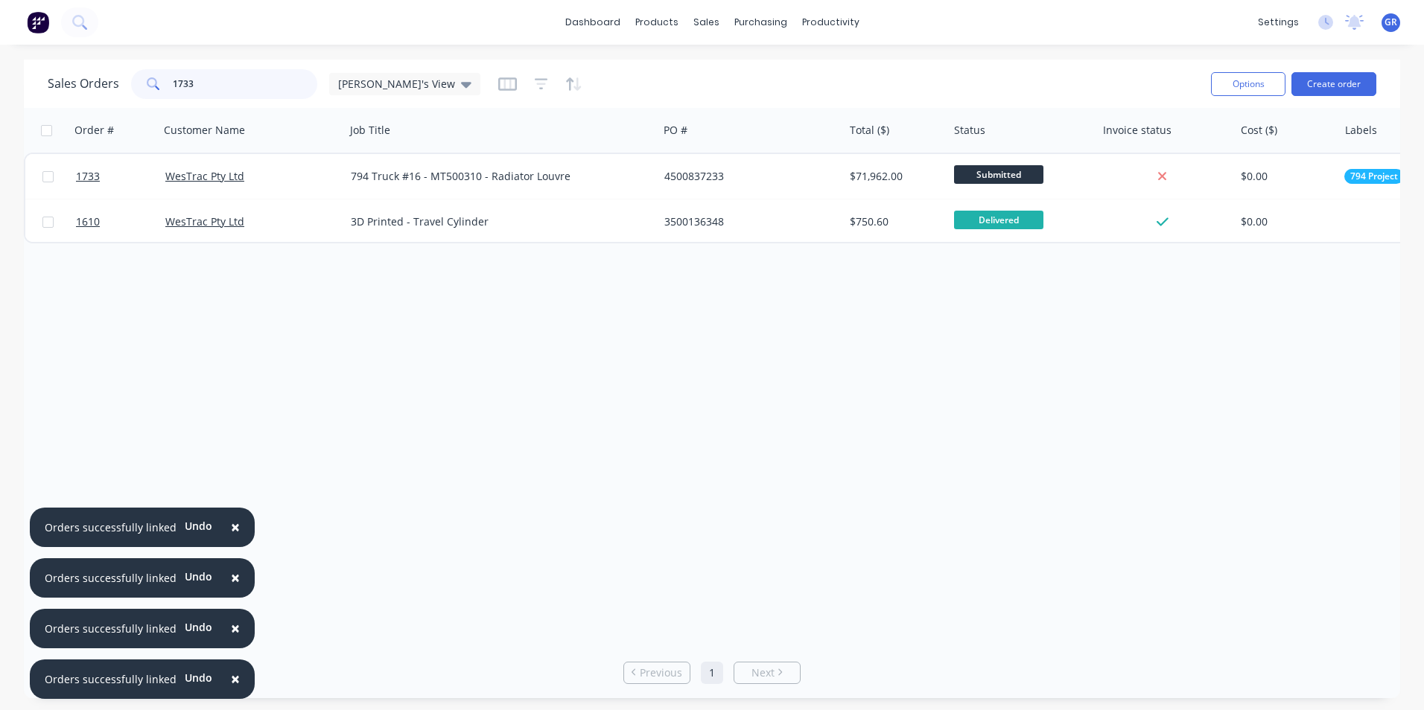
drag, startPoint x: 197, startPoint y: 82, endPoint x: 150, endPoint y: 82, distance: 46.2
click at [150, 82] on div "1733" at bounding box center [224, 84] width 186 height 30
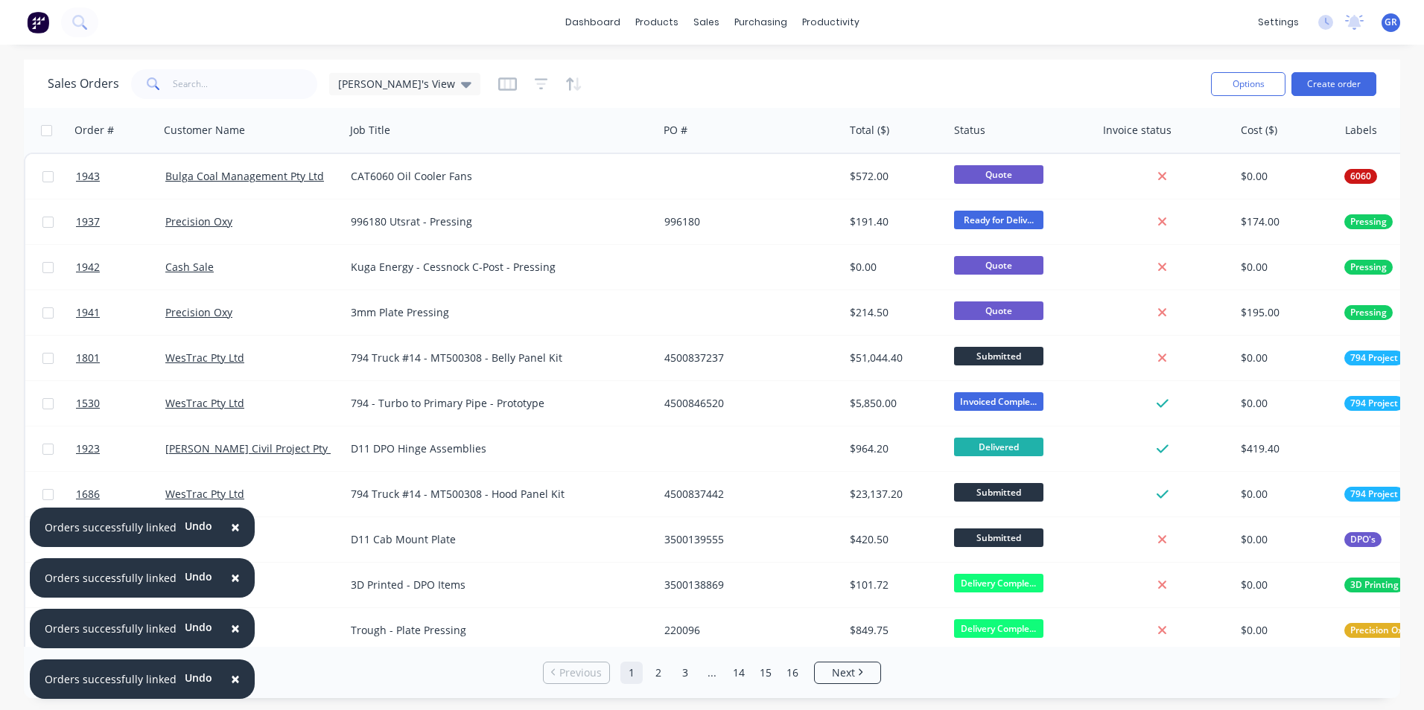
click at [231, 526] on span "×" at bounding box center [235, 527] width 9 height 21
click at [231, 579] on span "×" at bounding box center [235, 577] width 9 height 21
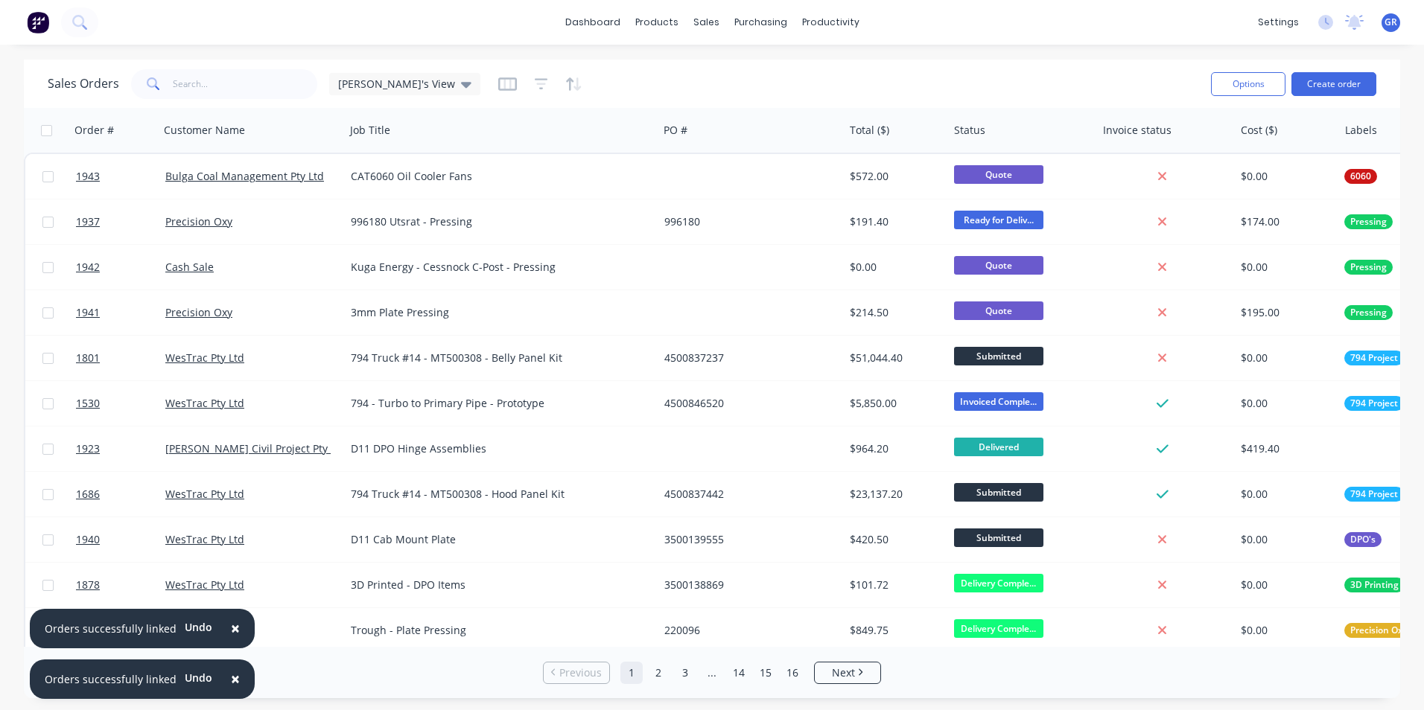
click at [231, 629] on span "×" at bounding box center [235, 628] width 9 height 21
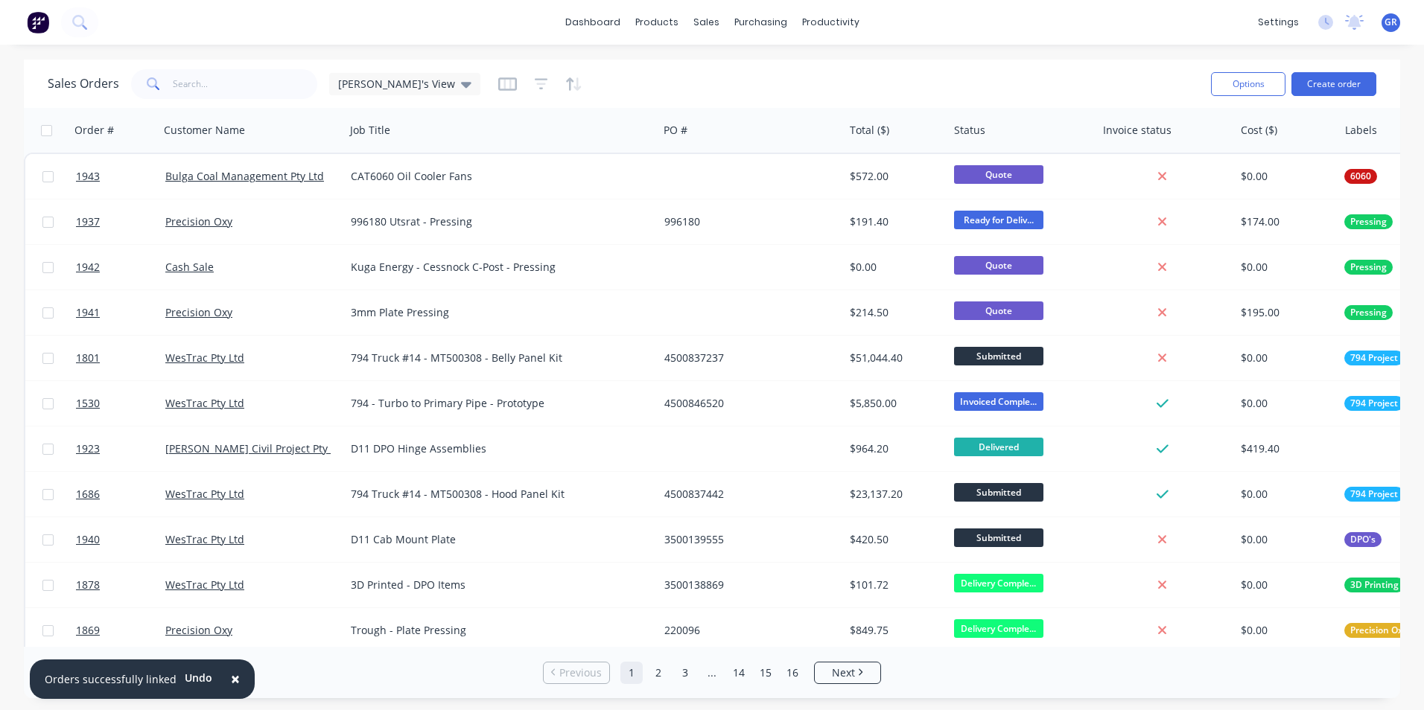
click at [231, 676] on span "×" at bounding box center [235, 679] width 9 height 21
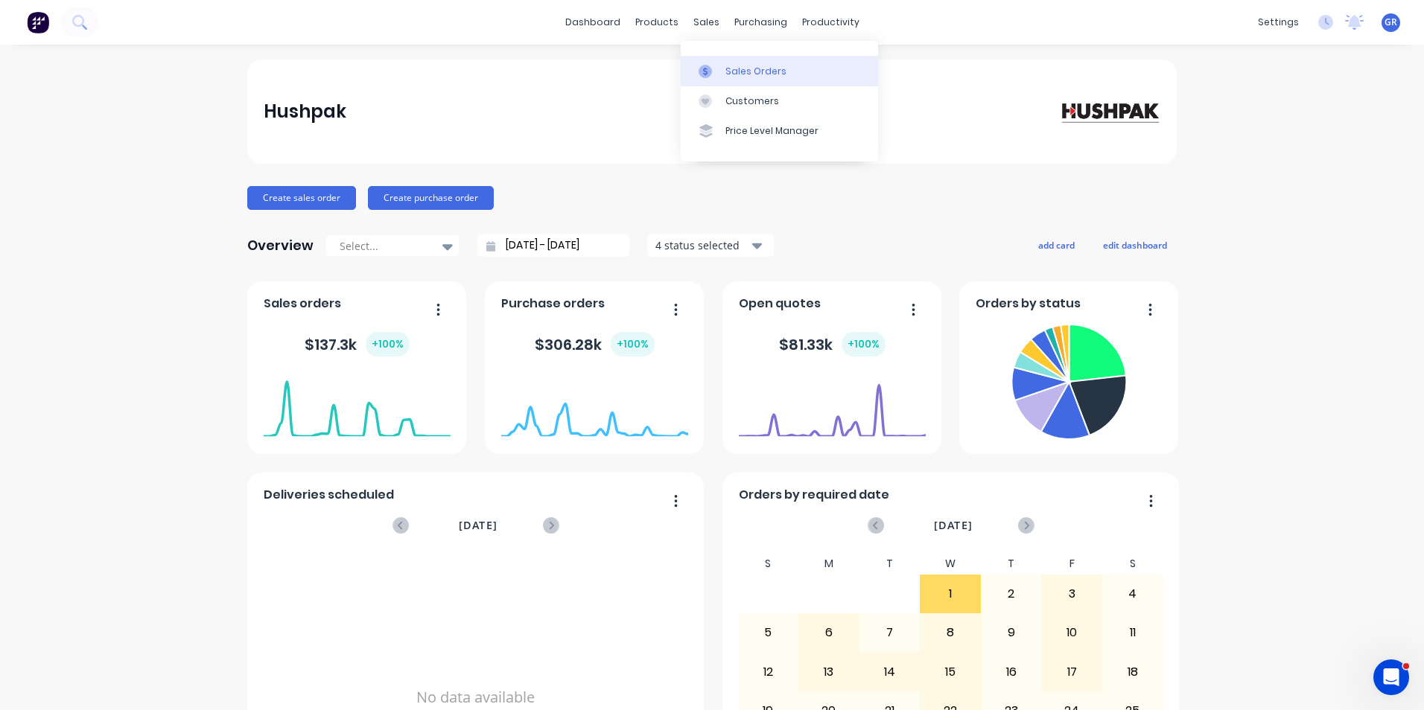
click at [742, 66] on div "Sales Orders" at bounding box center [755, 71] width 61 height 13
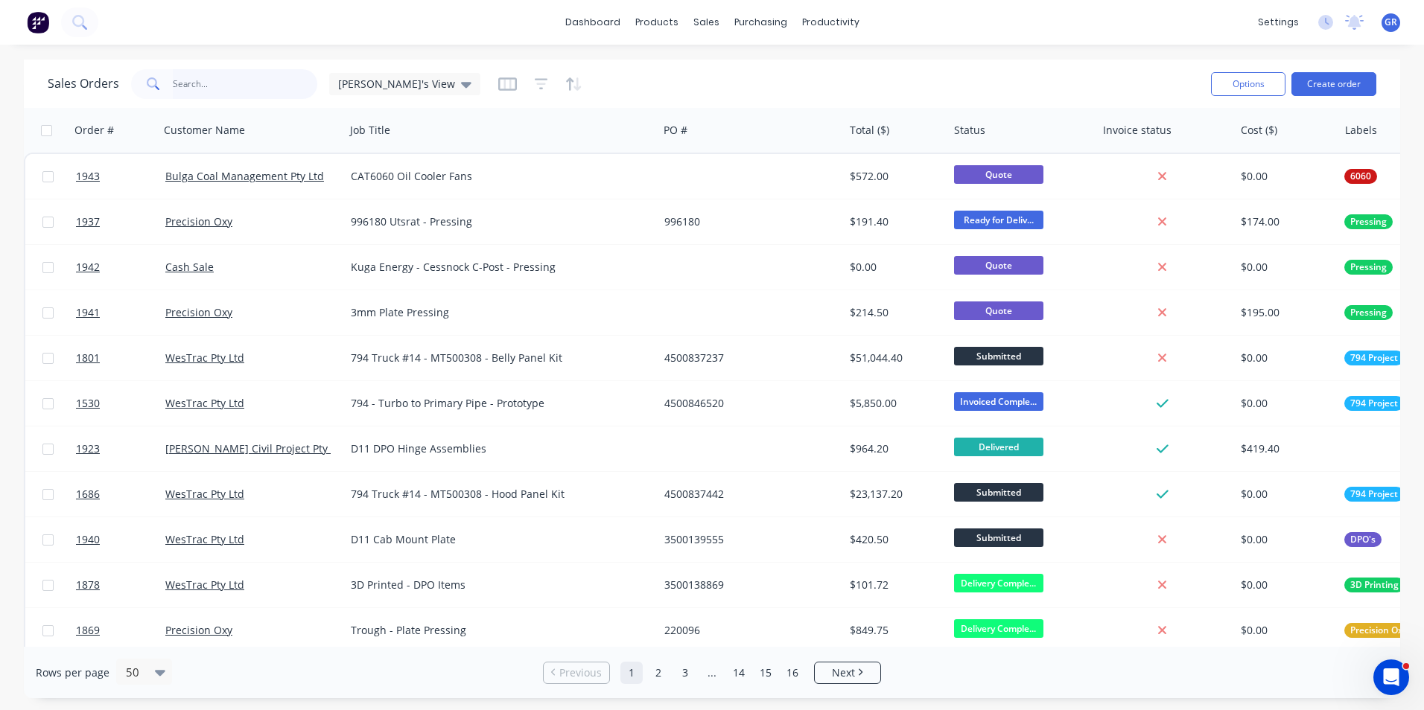
click at [194, 82] on input "text" at bounding box center [245, 84] width 145 height 30
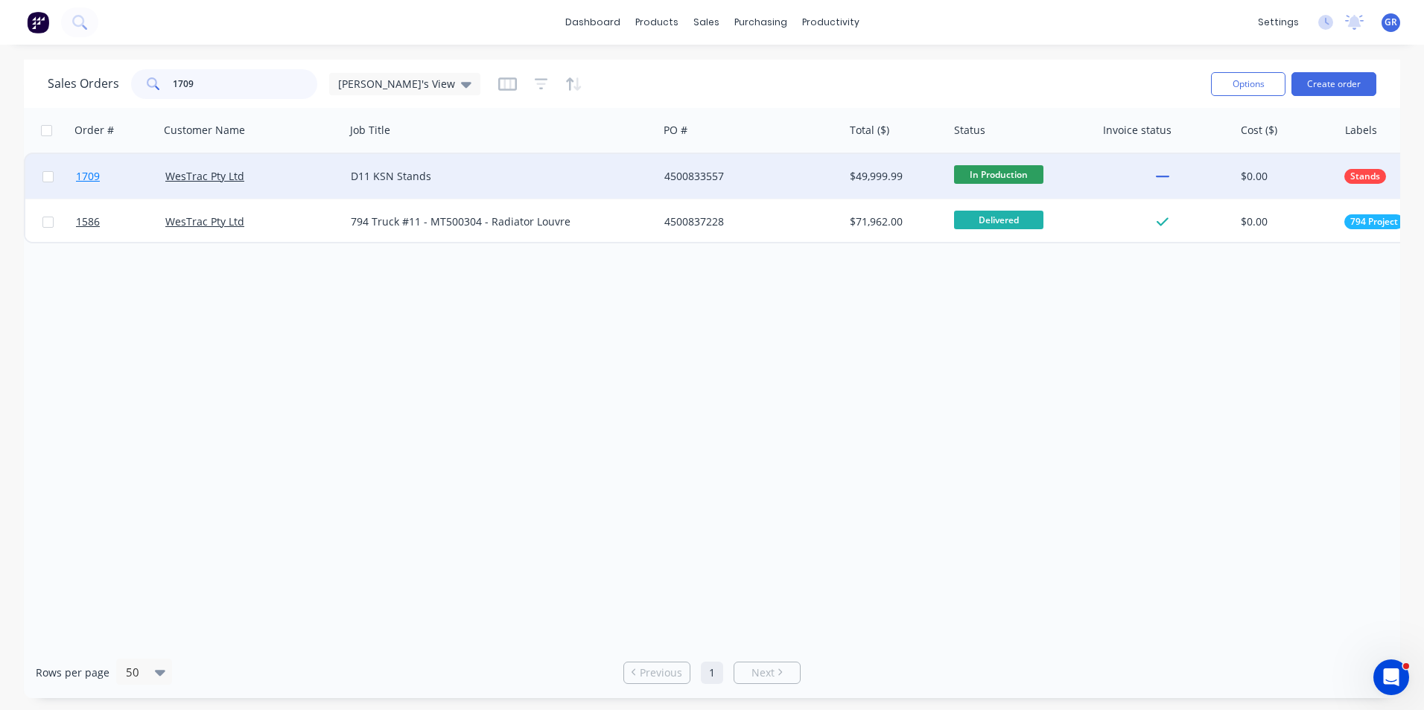
type input "1709"
click at [86, 175] on span "1709" at bounding box center [88, 176] width 24 height 15
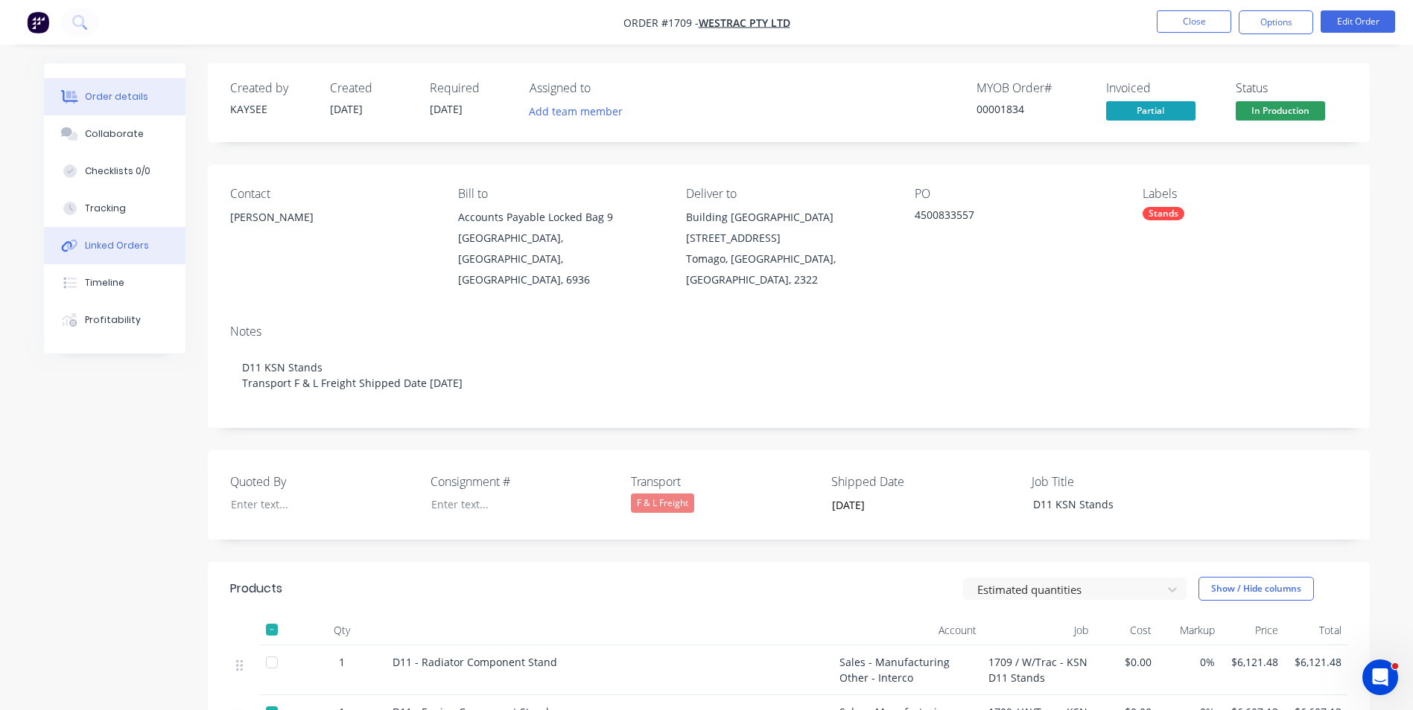
click at [109, 243] on div "Linked Orders" at bounding box center [117, 245] width 64 height 13
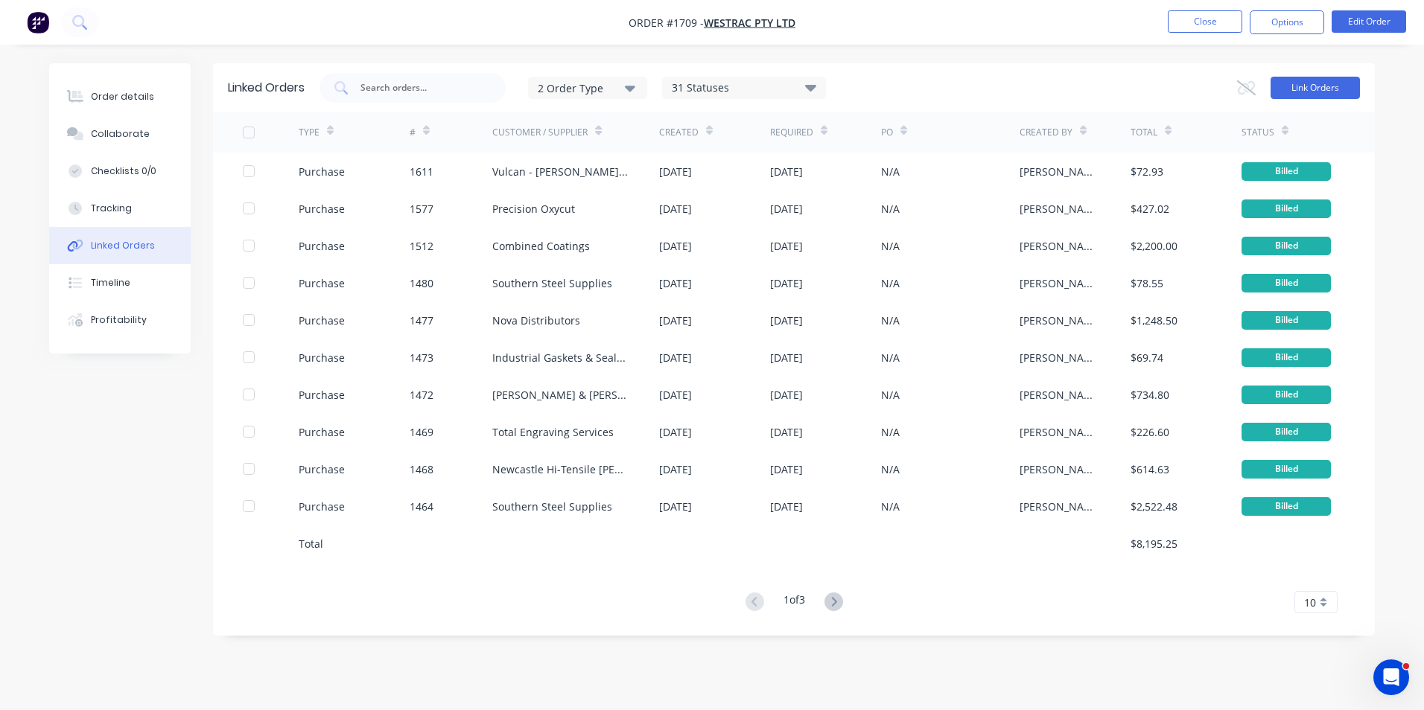
click at [742, 82] on button "Link Orders" at bounding box center [1314, 88] width 89 height 22
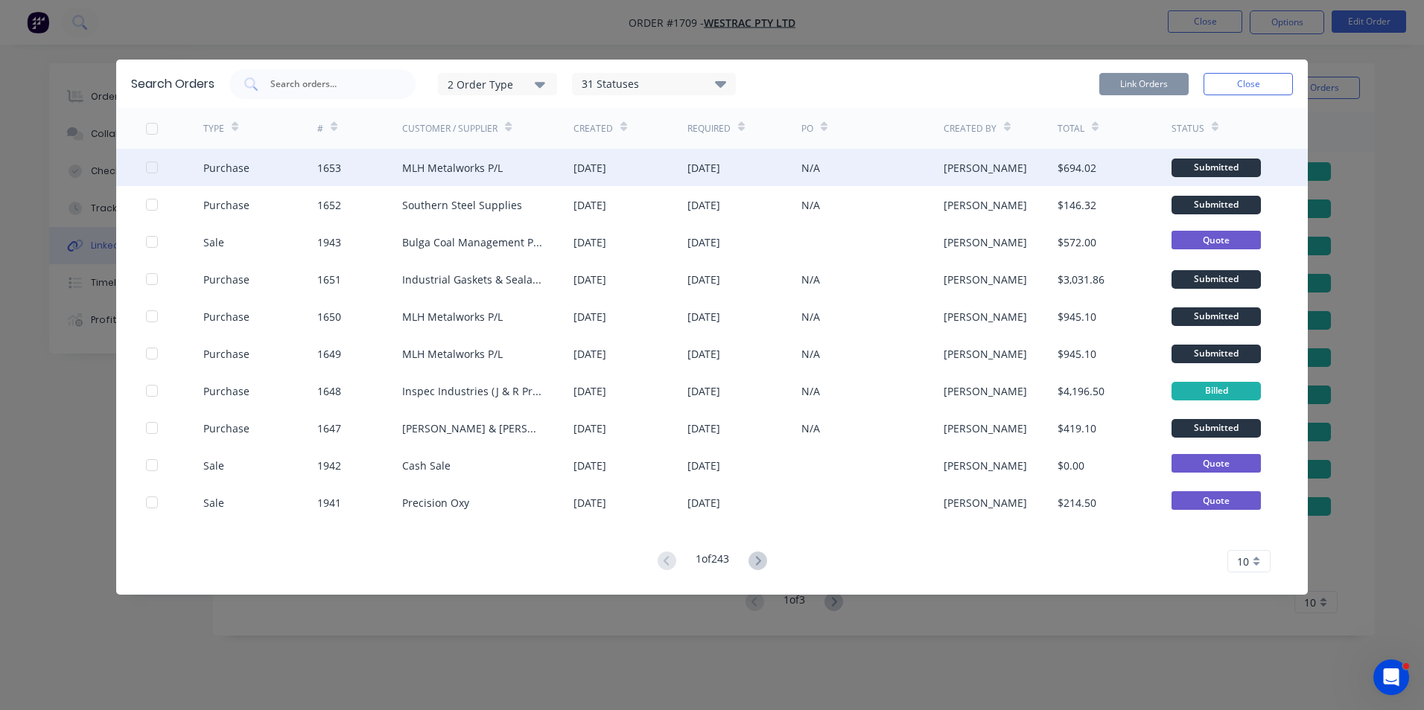
click at [150, 165] on div at bounding box center [152, 168] width 30 height 30
click at [742, 82] on button "Link Orders" at bounding box center [1143, 84] width 89 height 22
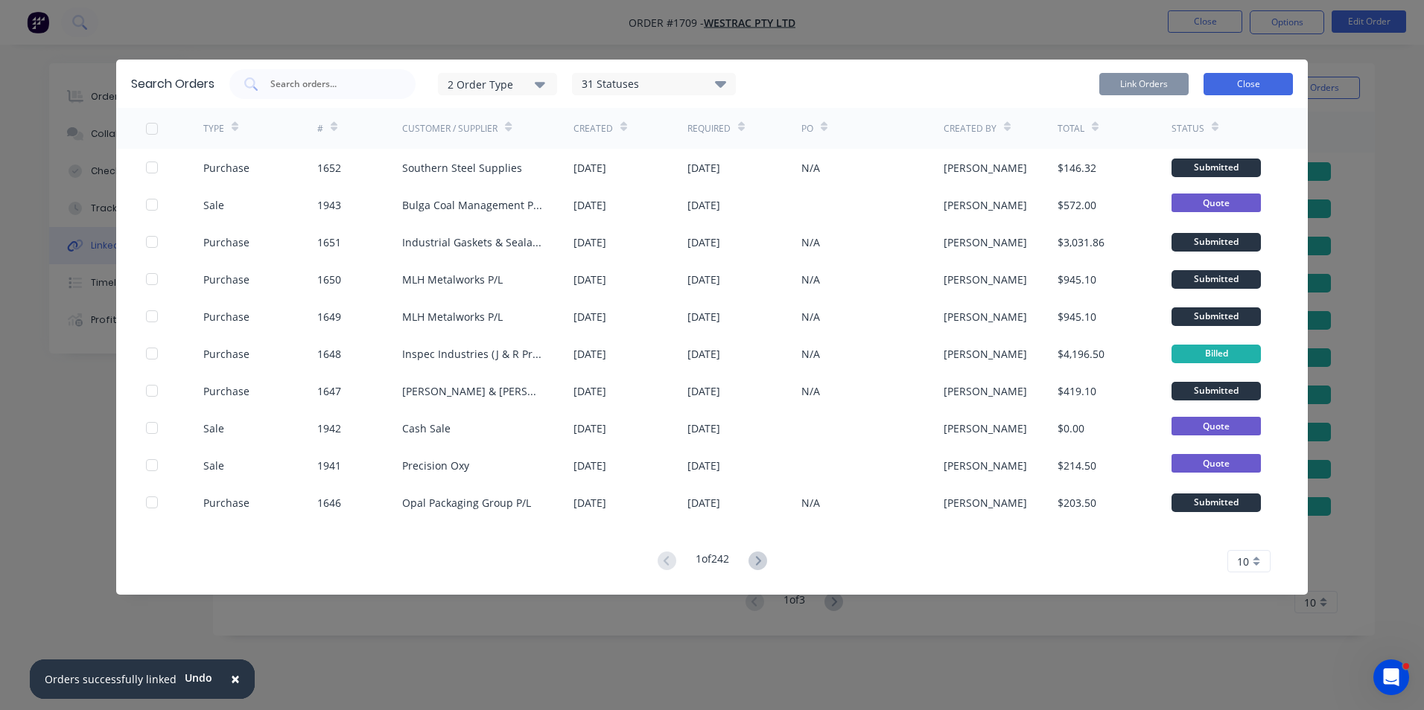
click at [742, 82] on button "Close" at bounding box center [1247, 84] width 89 height 22
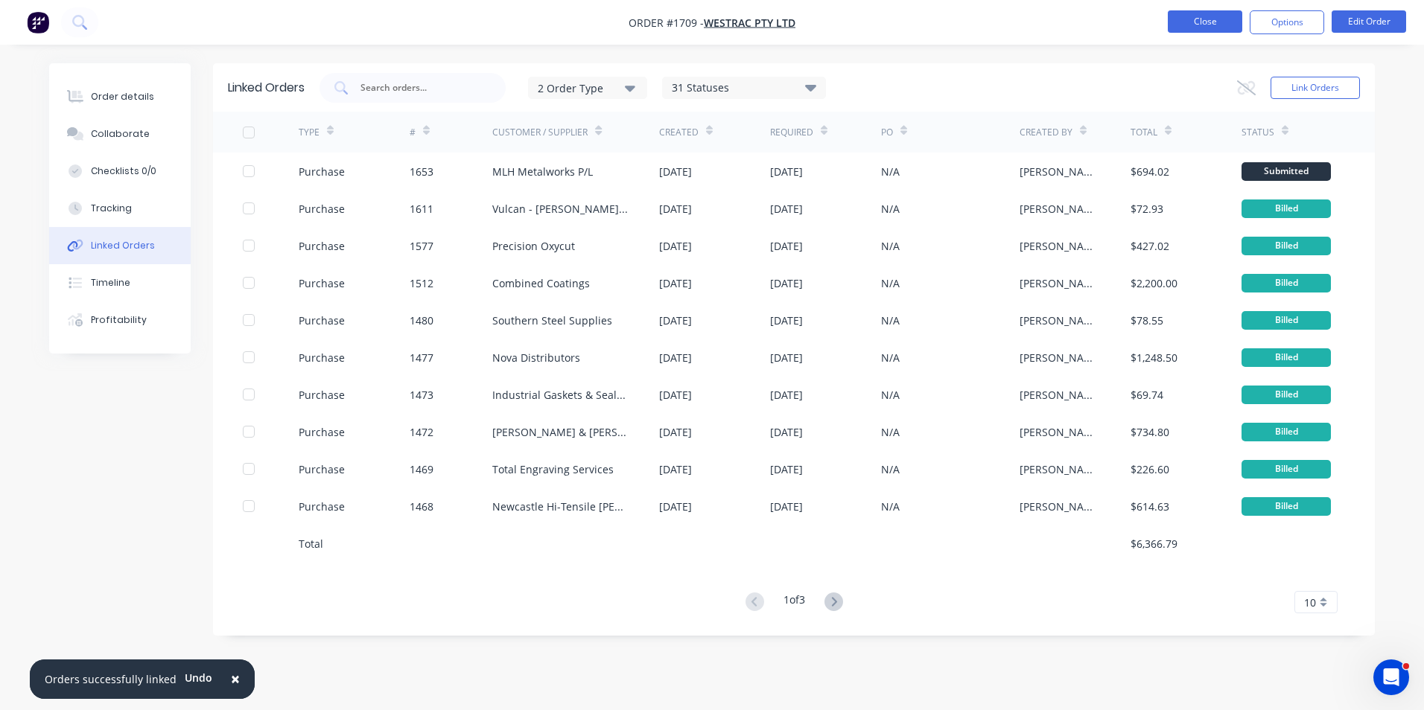
click at [742, 21] on button "Close" at bounding box center [1205, 21] width 74 height 22
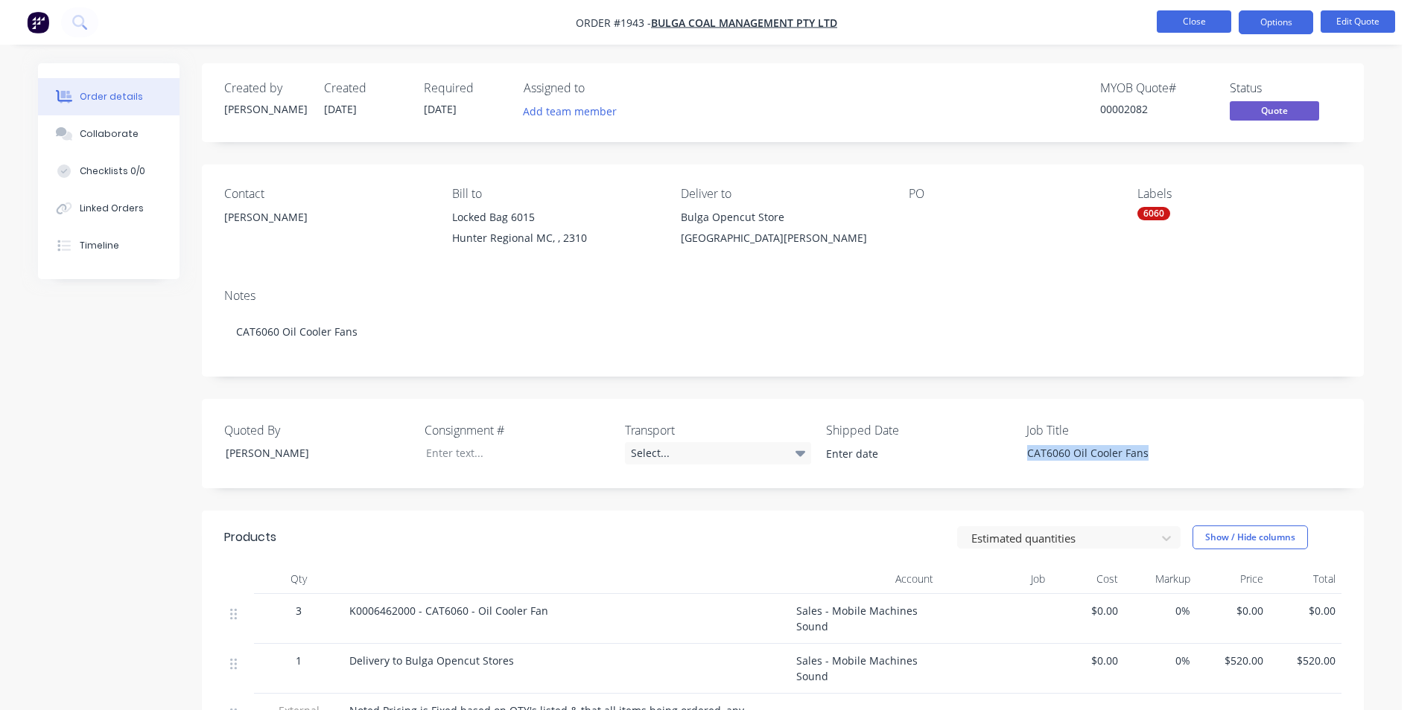
click at [1207, 22] on button "Close" at bounding box center [1193, 21] width 74 height 22
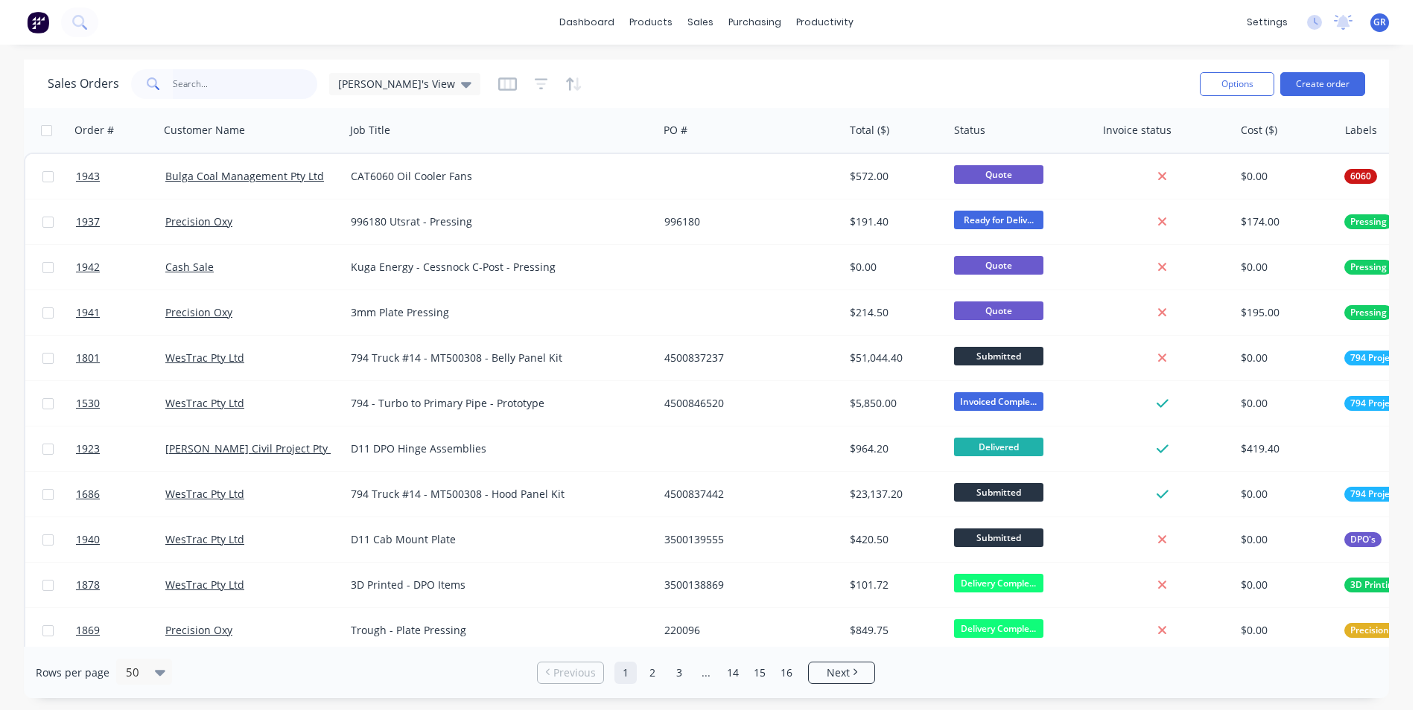
click at [196, 83] on input "text" at bounding box center [245, 84] width 145 height 30
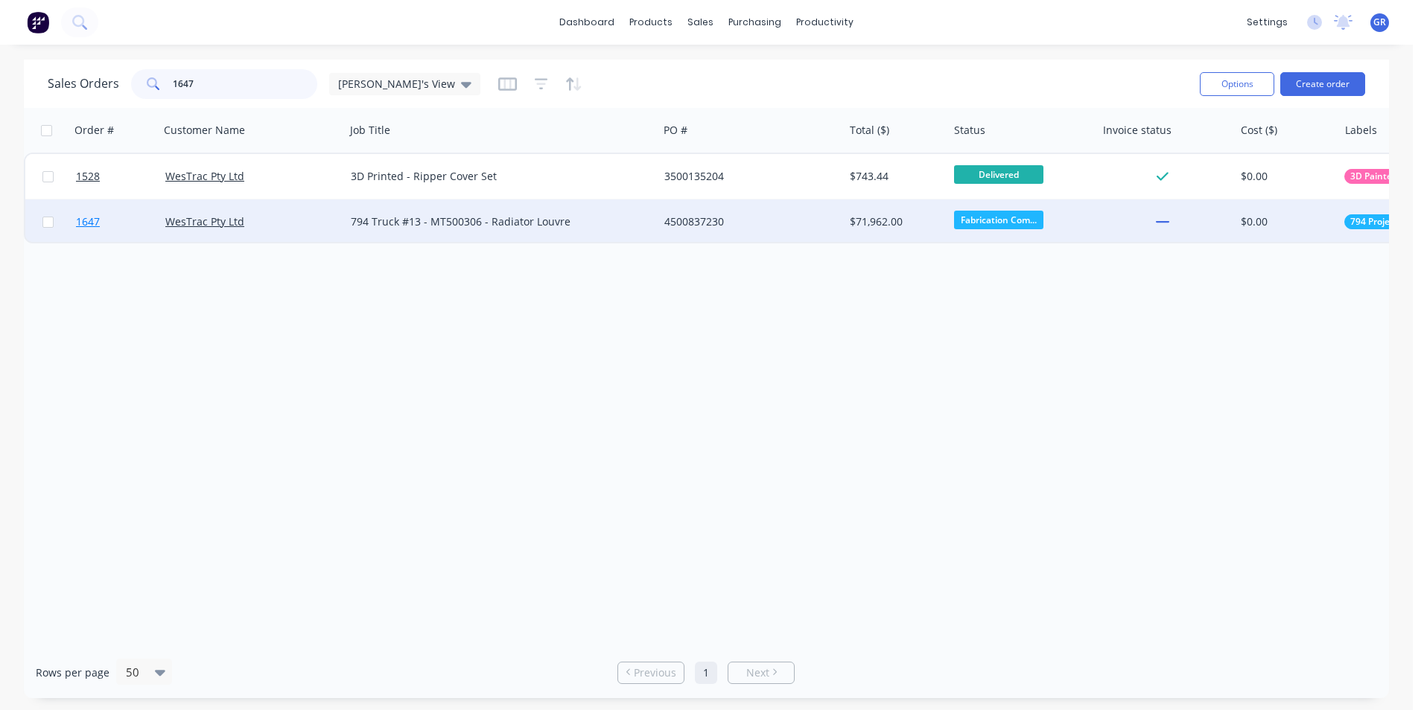
type input "1647"
click at [92, 218] on span "1647" at bounding box center [88, 221] width 24 height 15
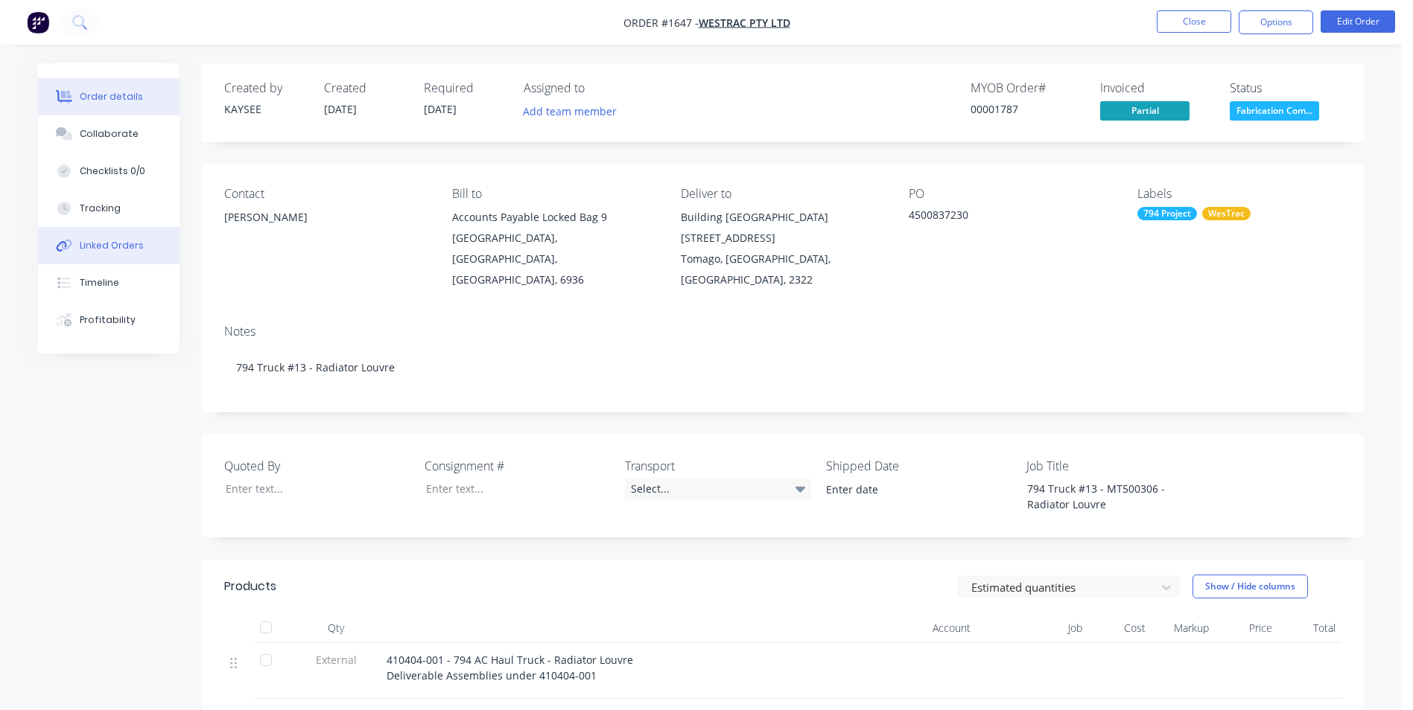
click at [121, 246] on div "Linked Orders" at bounding box center [112, 245] width 64 height 13
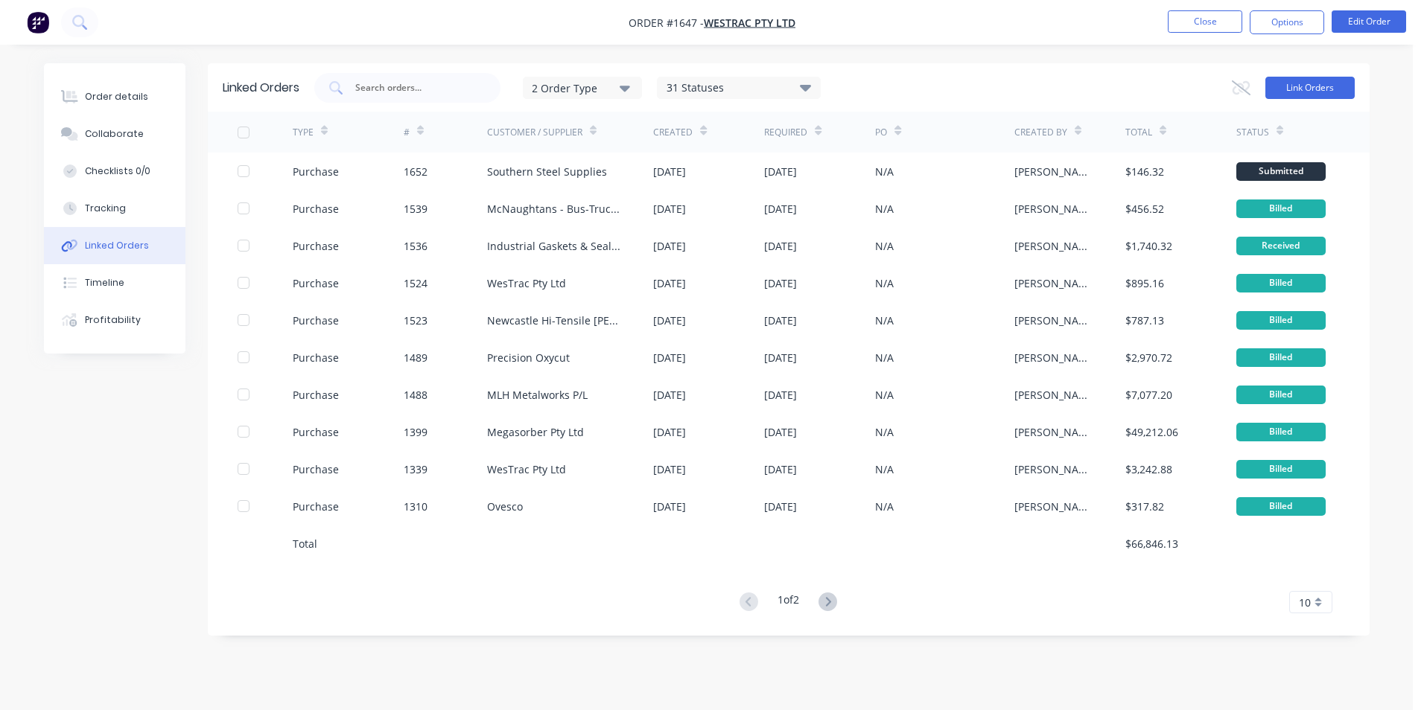
click at [1299, 84] on button "Link Orders" at bounding box center [1309, 88] width 89 height 22
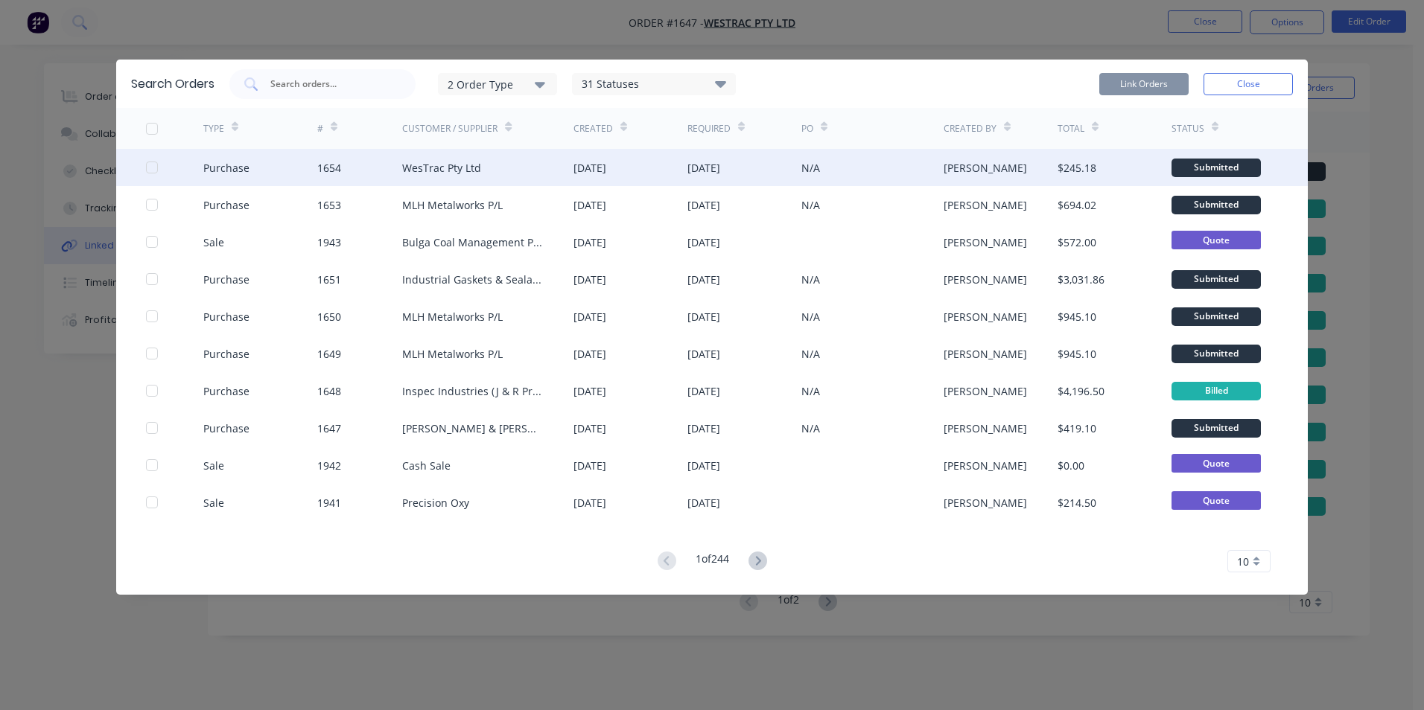
click at [151, 165] on div at bounding box center [152, 168] width 30 height 30
click at [1148, 78] on button "Link Orders" at bounding box center [1143, 84] width 89 height 22
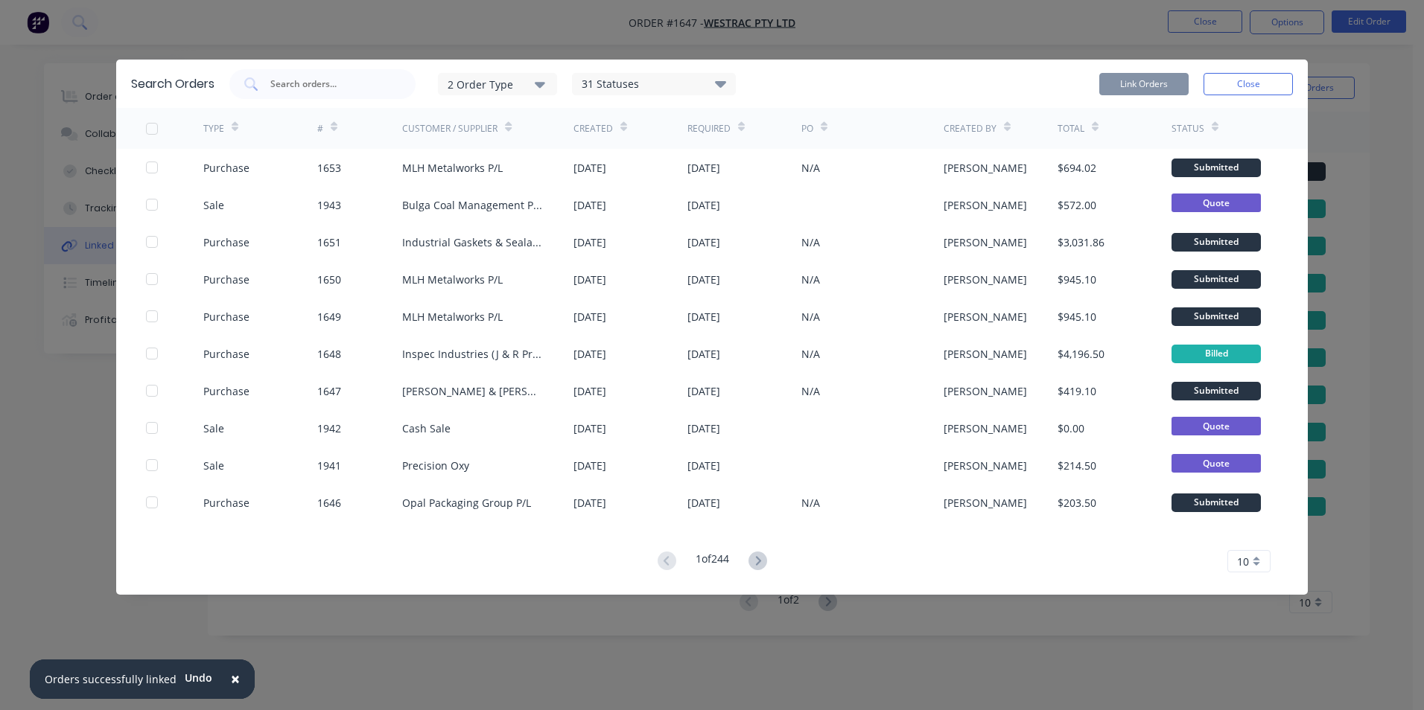
click at [1251, 82] on button "Close" at bounding box center [1247, 84] width 89 height 22
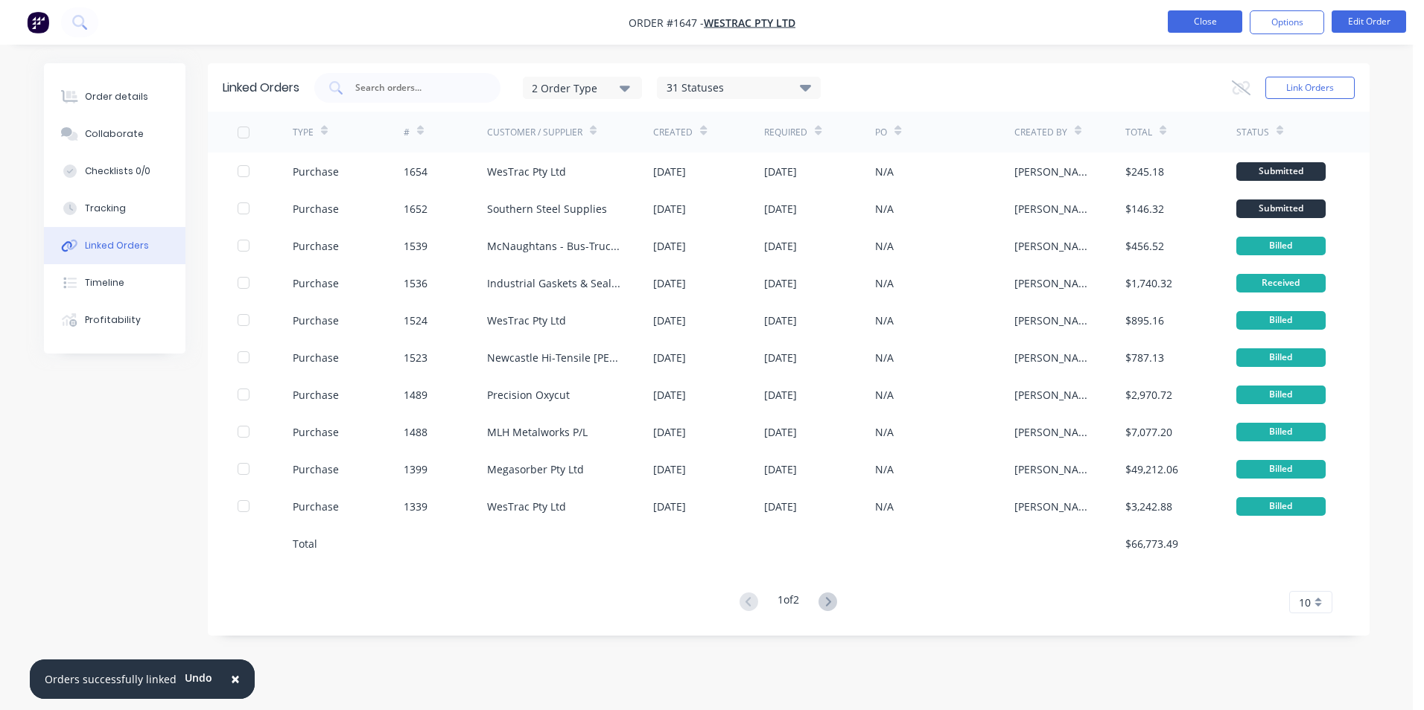
click at [1201, 13] on button "Close" at bounding box center [1205, 21] width 74 height 22
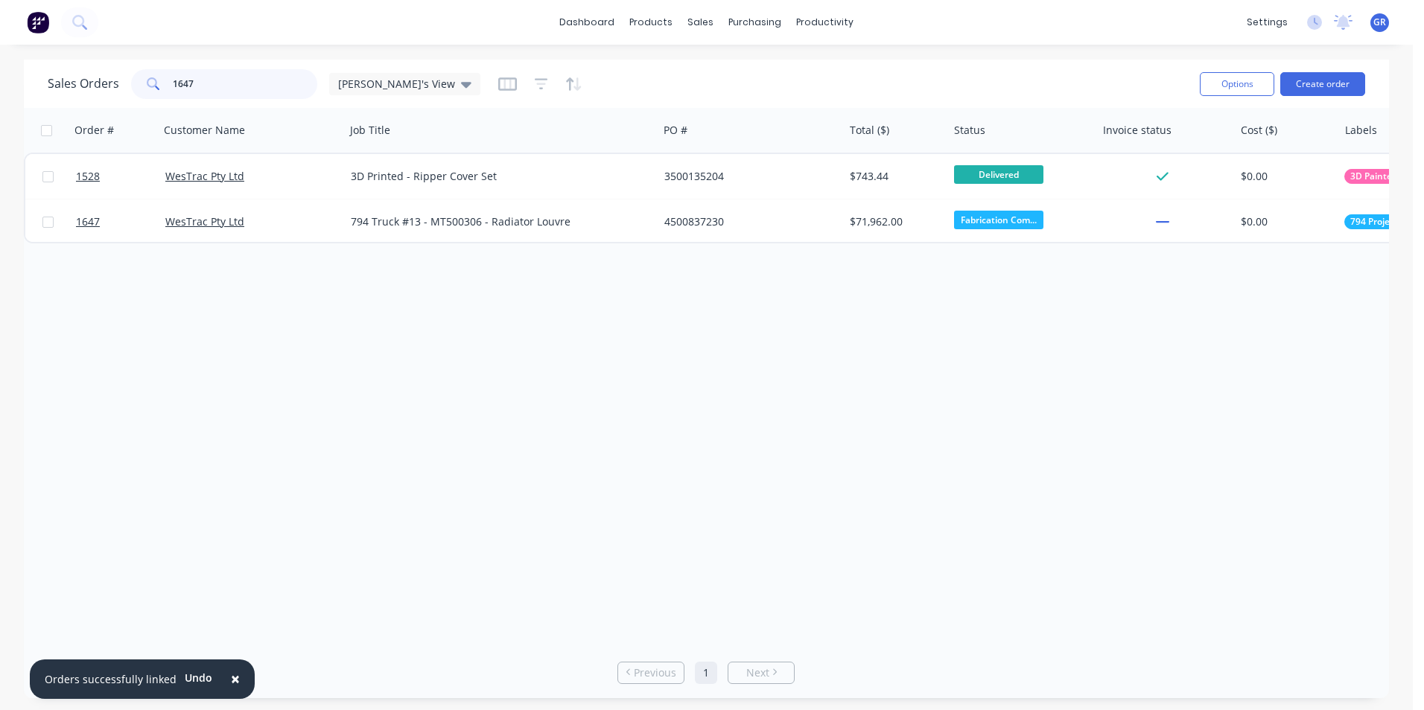
drag, startPoint x: 202, startPoint y: 82, endPoint x: 104, endPoint y: 82, distance: 98.3
click at [104, 82] on div "Sales Orders 1647 [PERSON_NAME]'s View" at bounding box center [264, 84] width 433 height 30
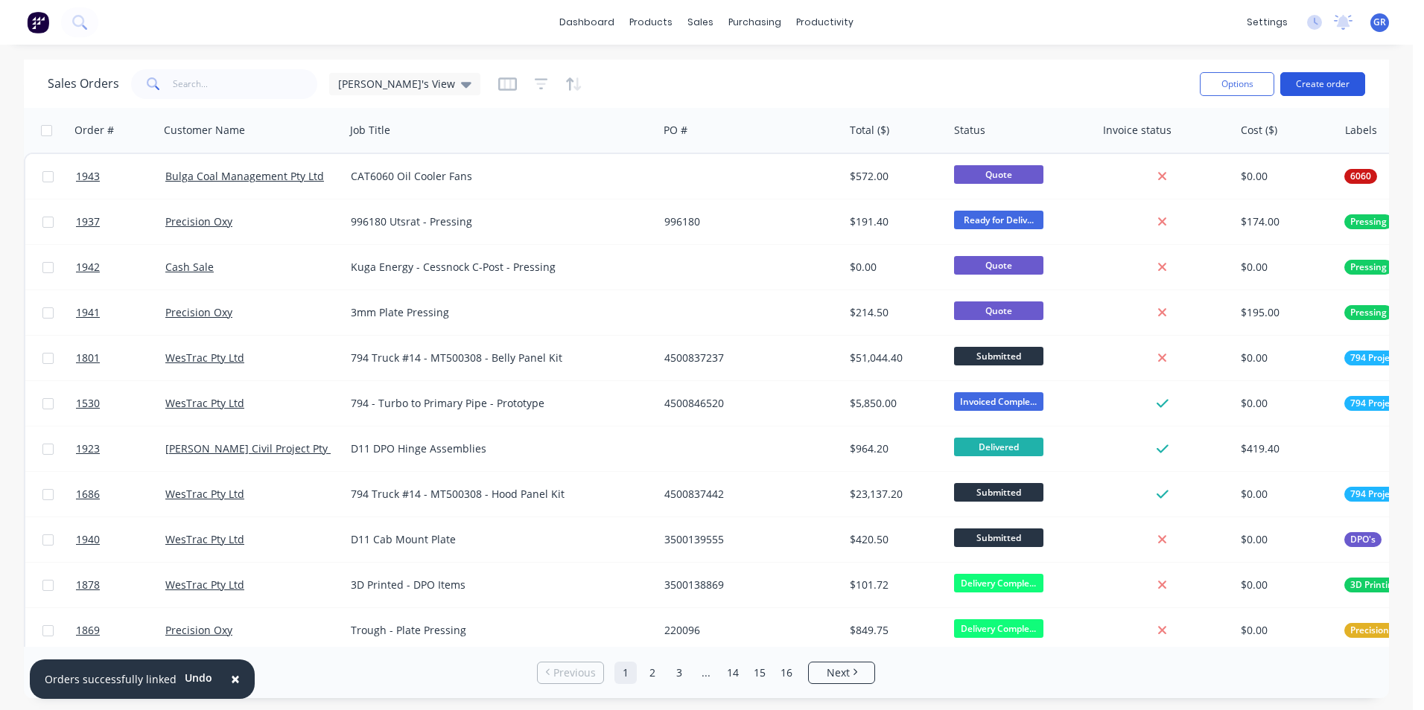
click at [1331, 85] on button "Create order" at bounding box center [1322, 84] width 85 height 24
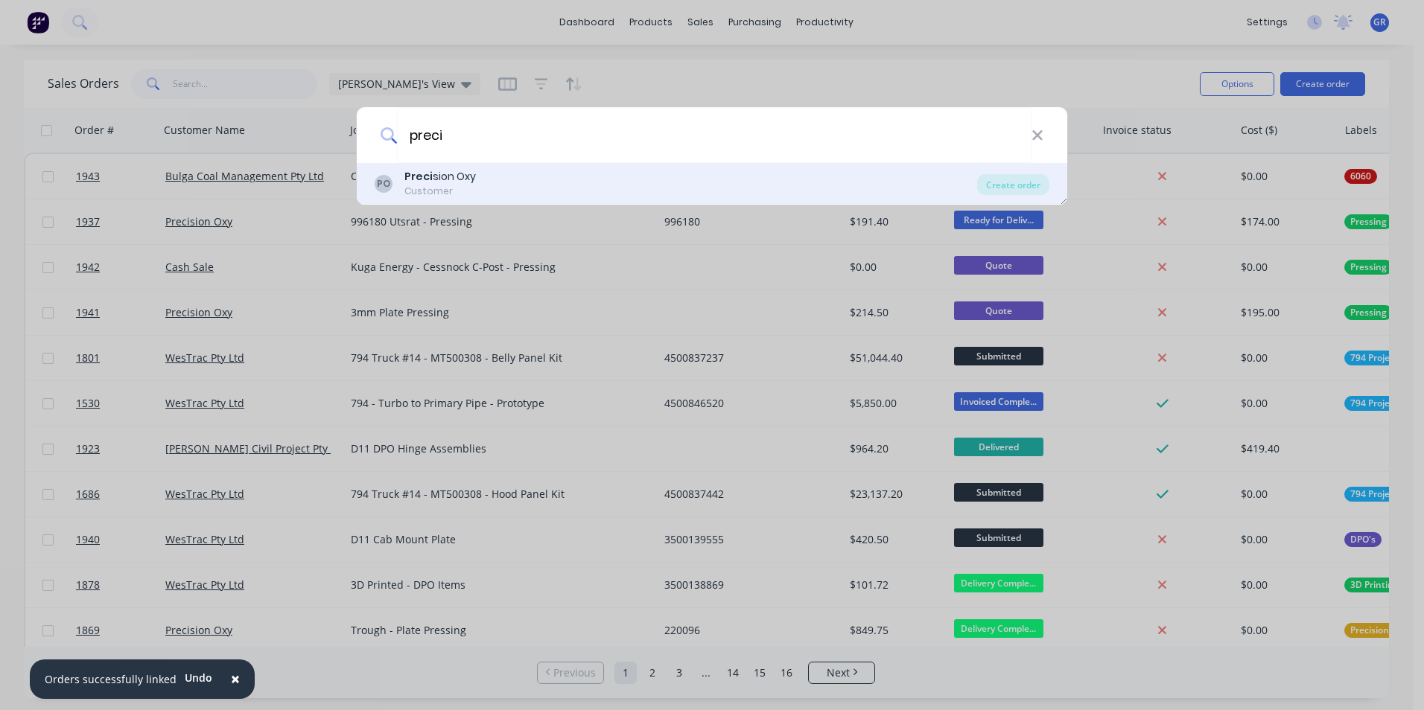
type input "preci"
click at [444, 173] on div "Preci sion Oxy" at bounding box center [439, 177] width 71 height 16
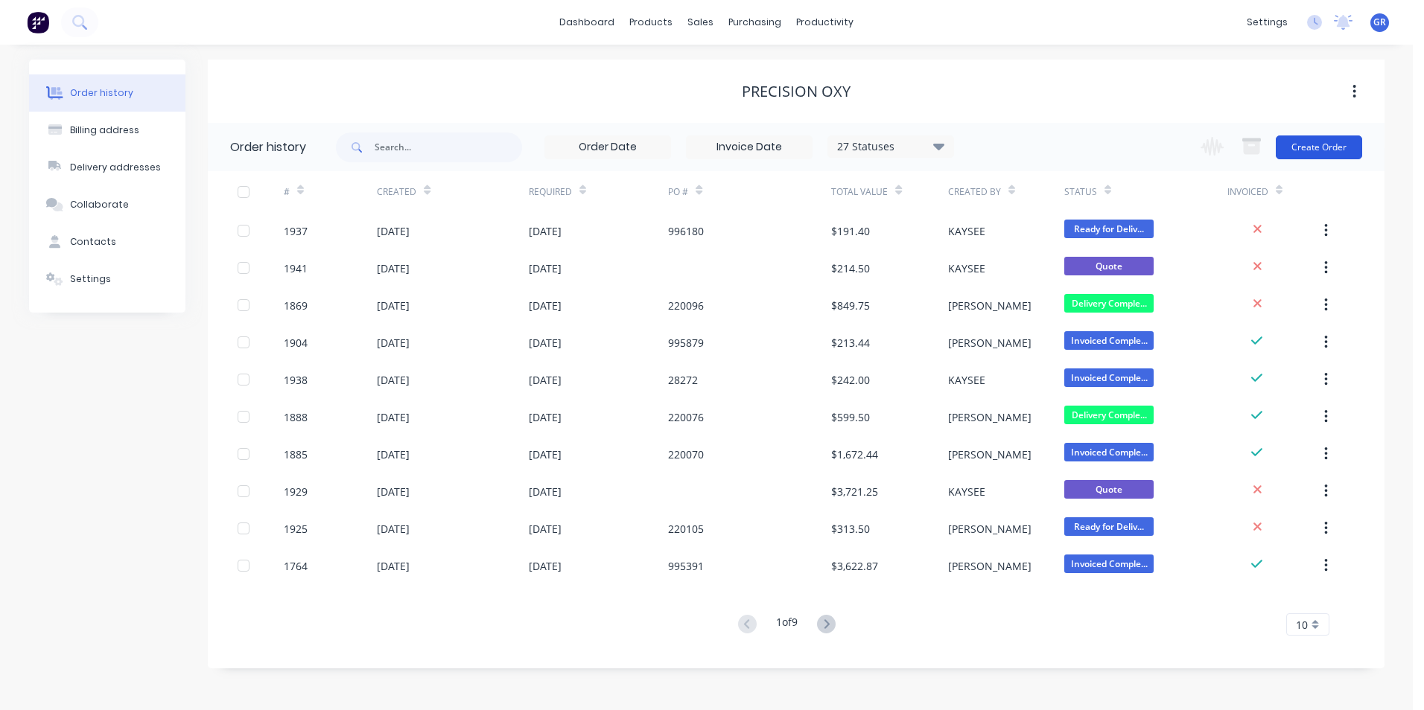
click at [1330, 139] on button "Create Order" at bounding box center [1319, 148] width 86 height 24
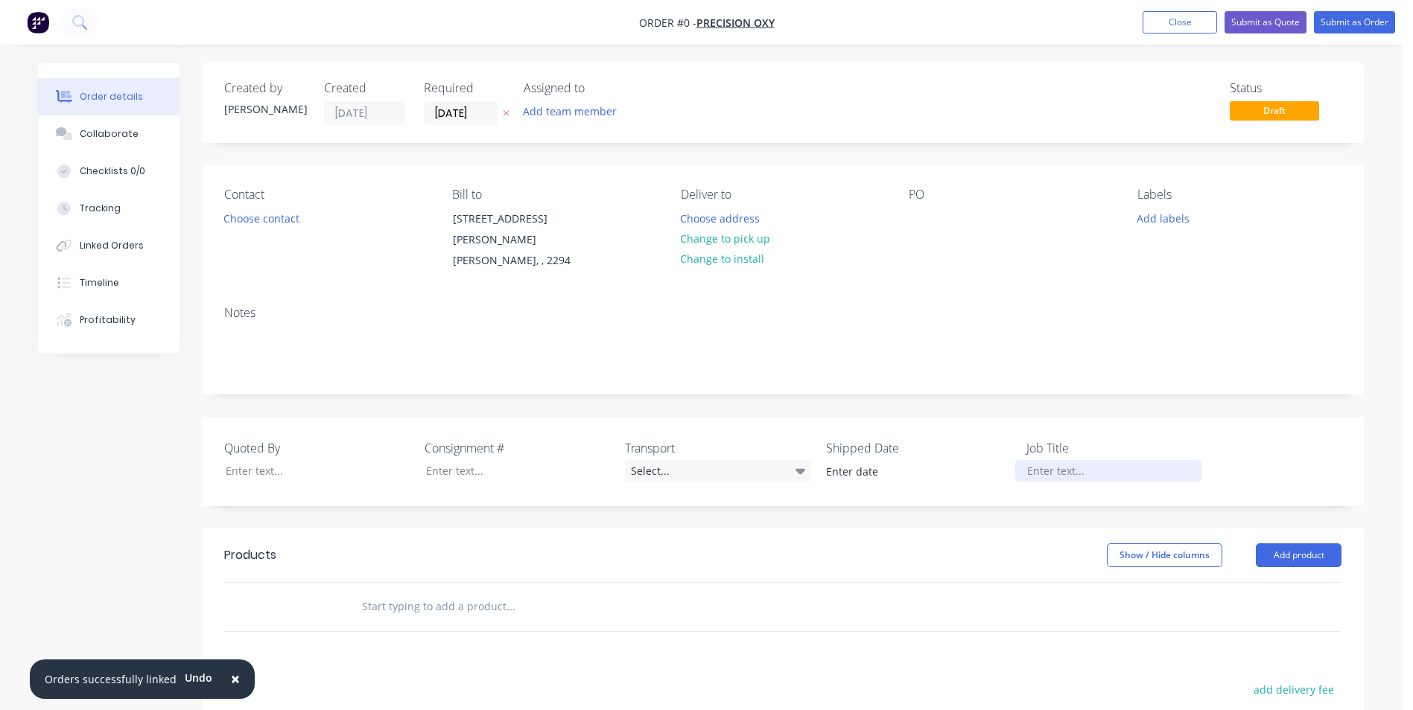
click at [1043, 460] on div at bounding box center [1108, 471] width 186 height 22
click at [249, 219] on div "Order details Collaborate Checklists 0/0 Tracking Linked Orders Timeline Profit…" at bounding box center [700, 537] width 1355 height 949
click at [254, 218] on button "Choose contact" at bounding box center [262, 218] width 92 height 20
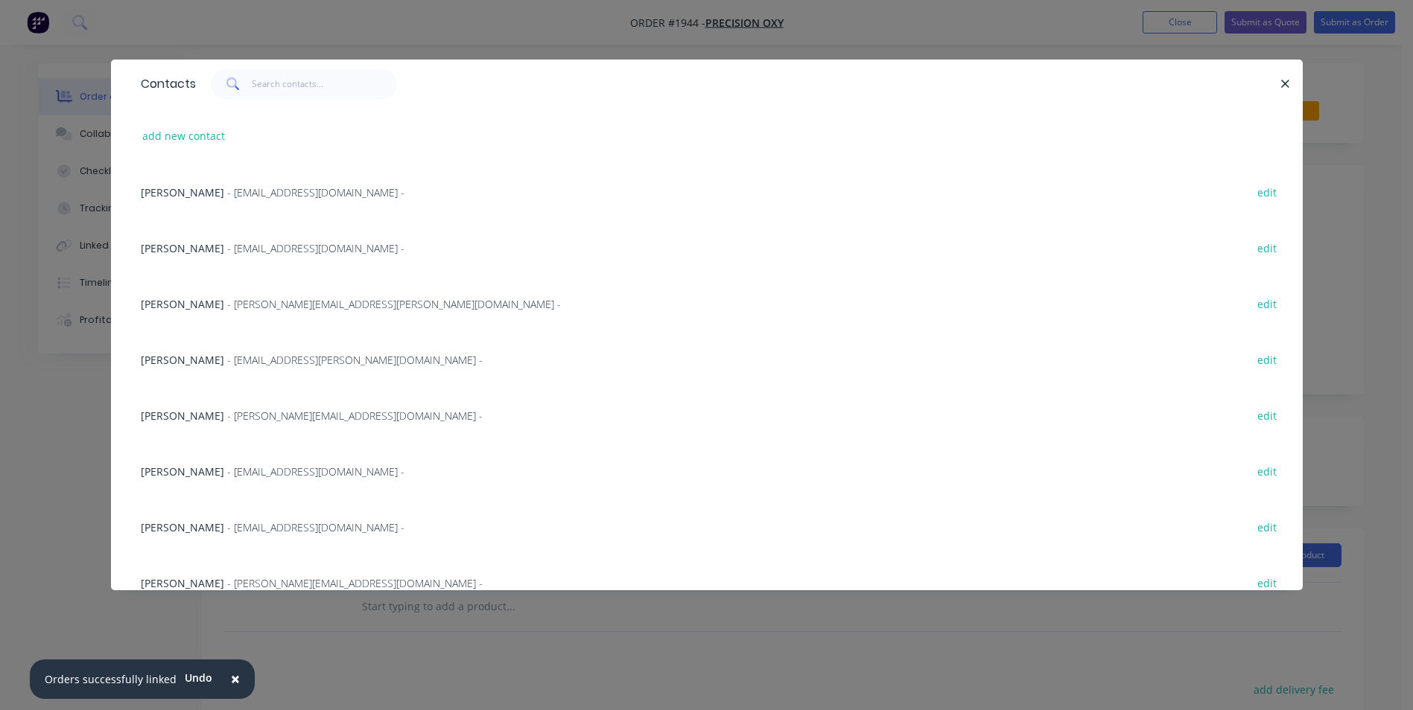
click at [192, 246] on span "[PERSON_NAME]" at bounding box center [182, 248] width 83 height 14
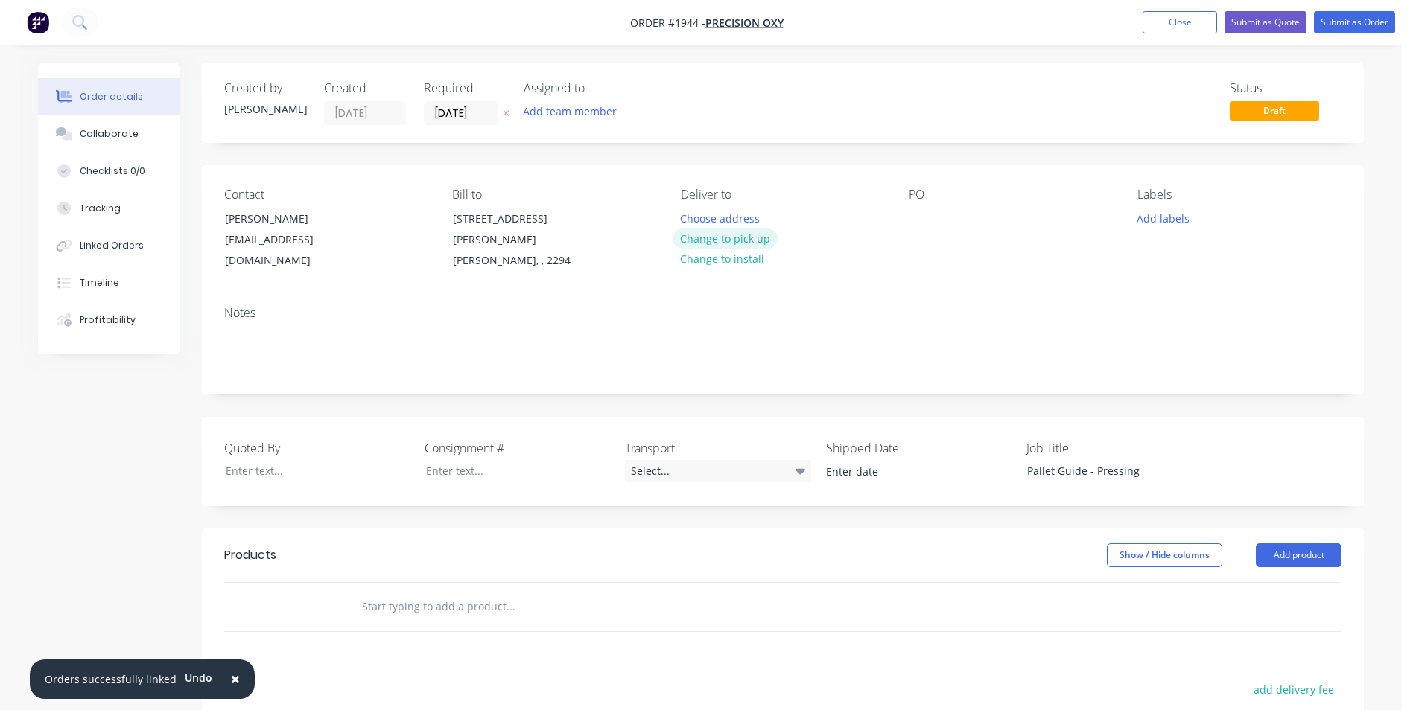
click at [750, 241] on button "Change to pick up" at bounding box center [725, 239] width 106 height 20
click at [1165, 217] on button "Add labels" at bounding box center [1162, 218] width 69 height 20
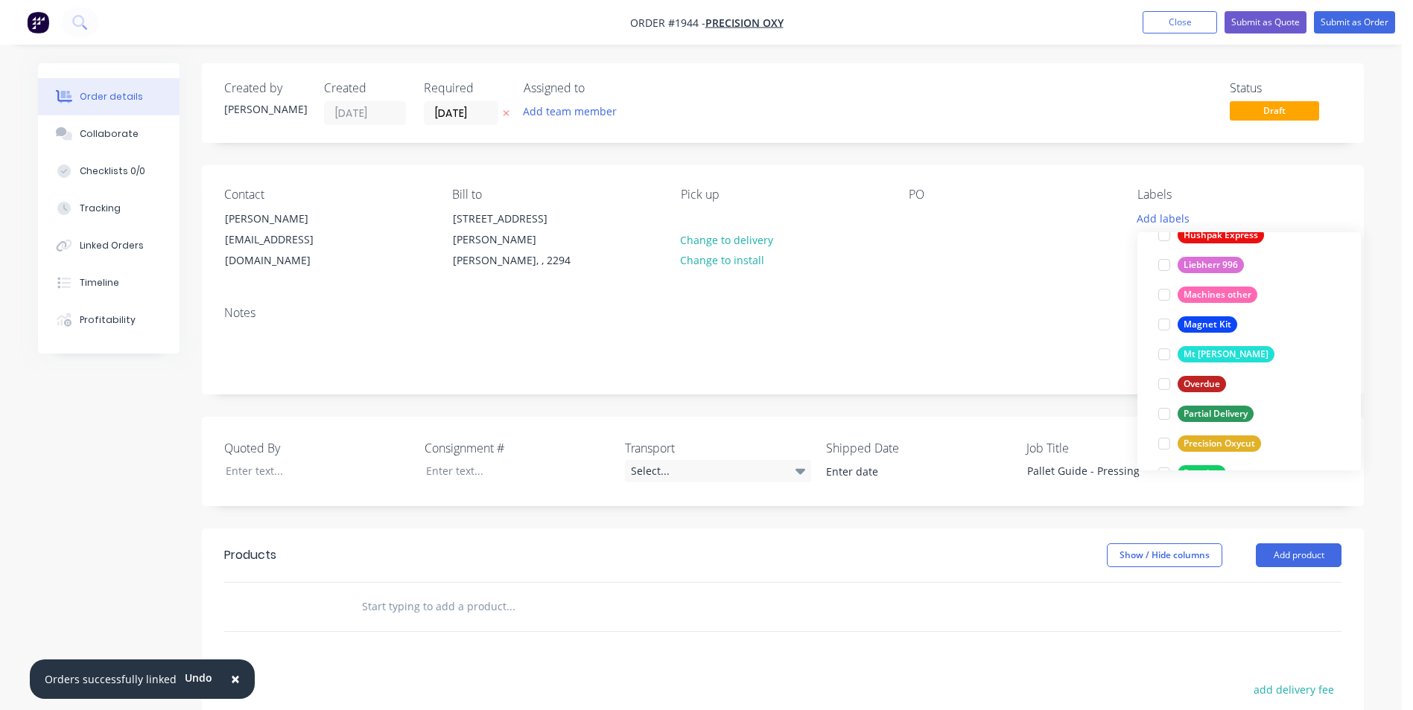
scroll to position [819, 0]
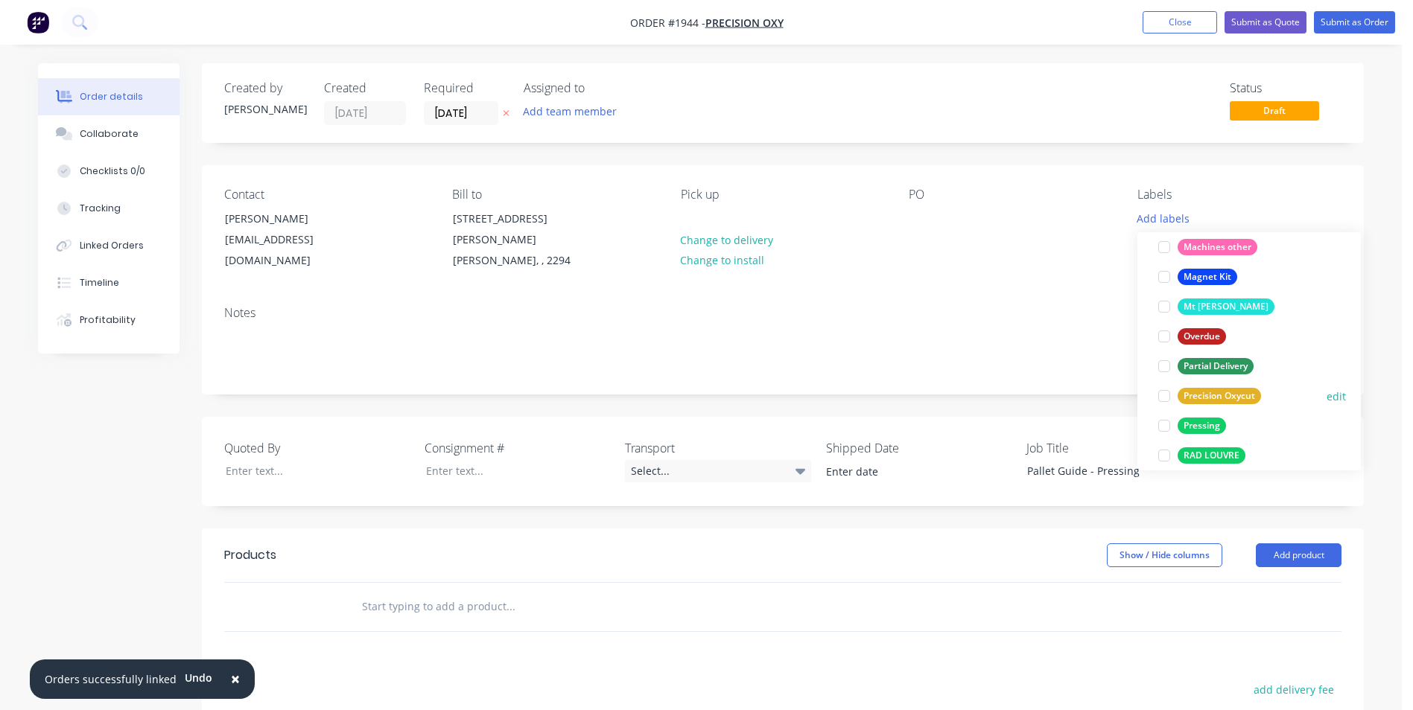
click at [1244, 397] on div "Precision Oxycut" at bounding box center [1218, 396] width 83 height 16
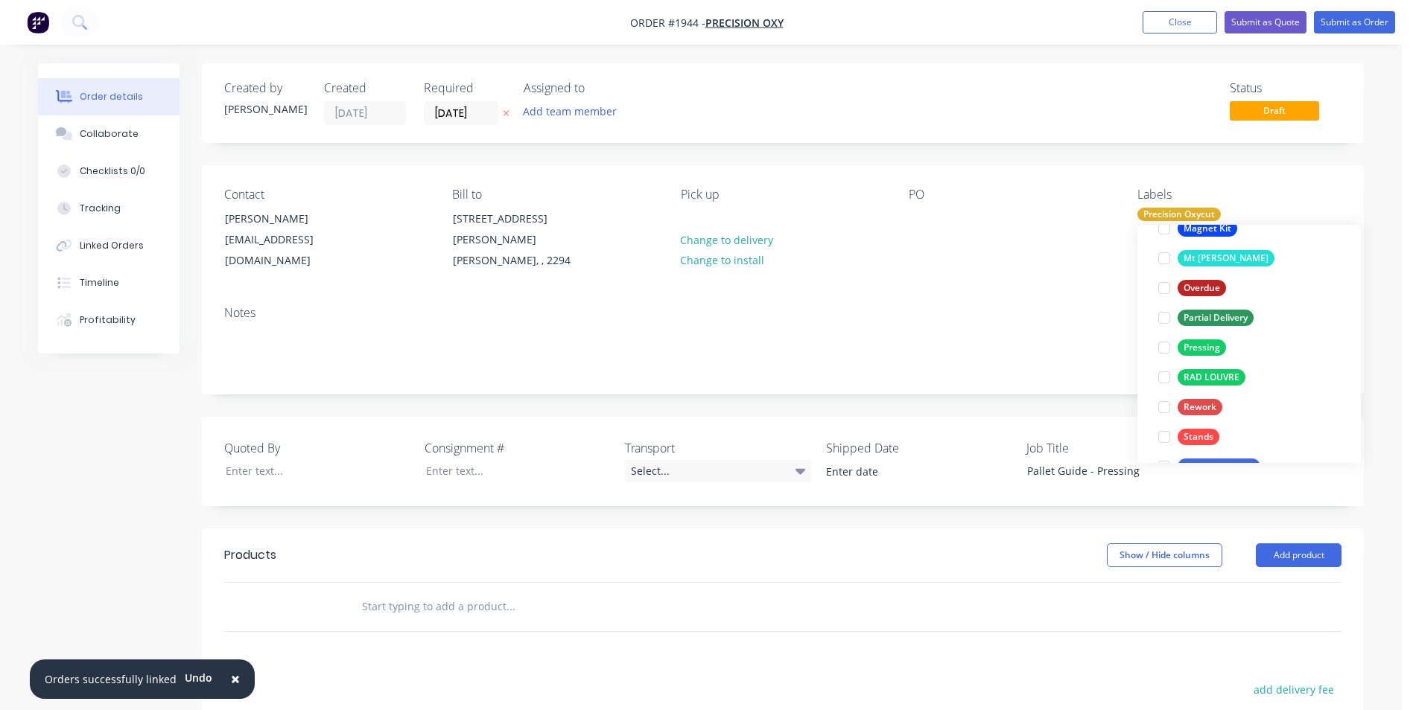
scroll to position [864, 0]
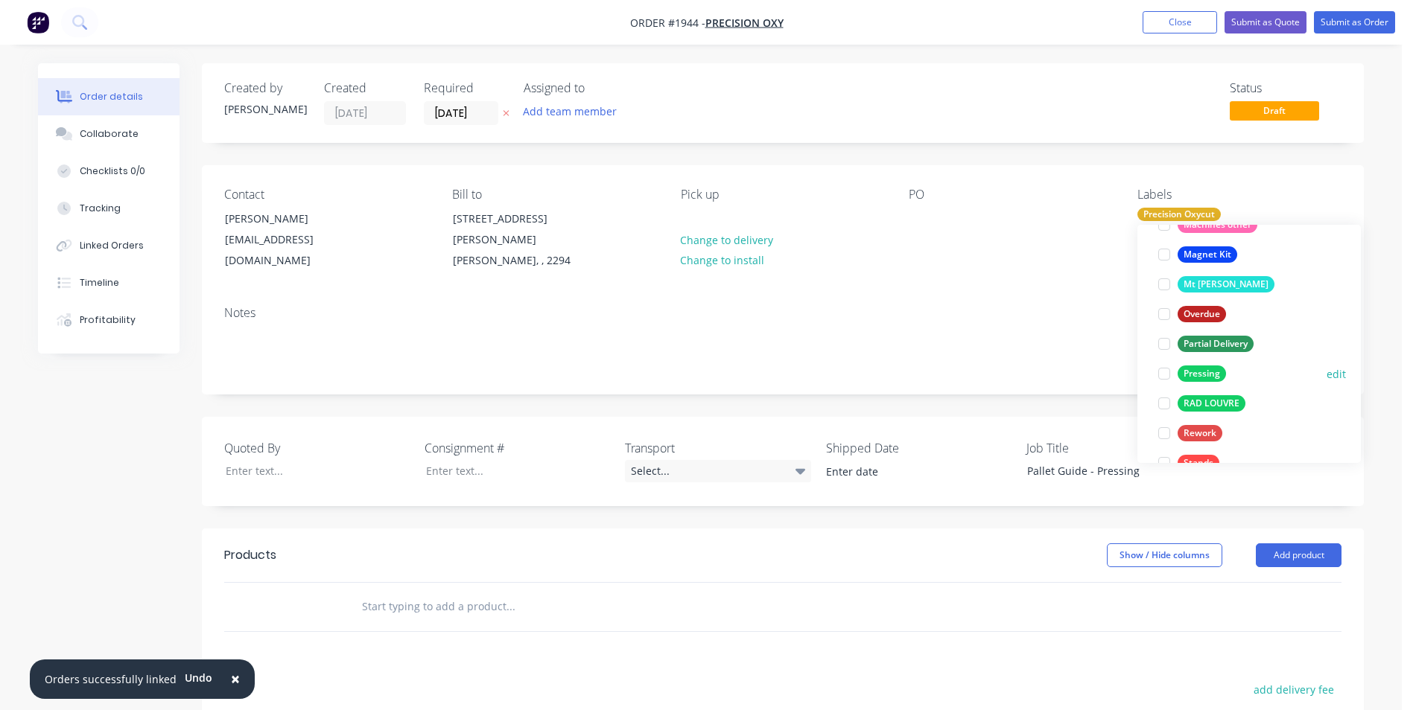
click at [1205, 374] on div "Pressing" at bounding box center [1201, 374] width 48 height 16
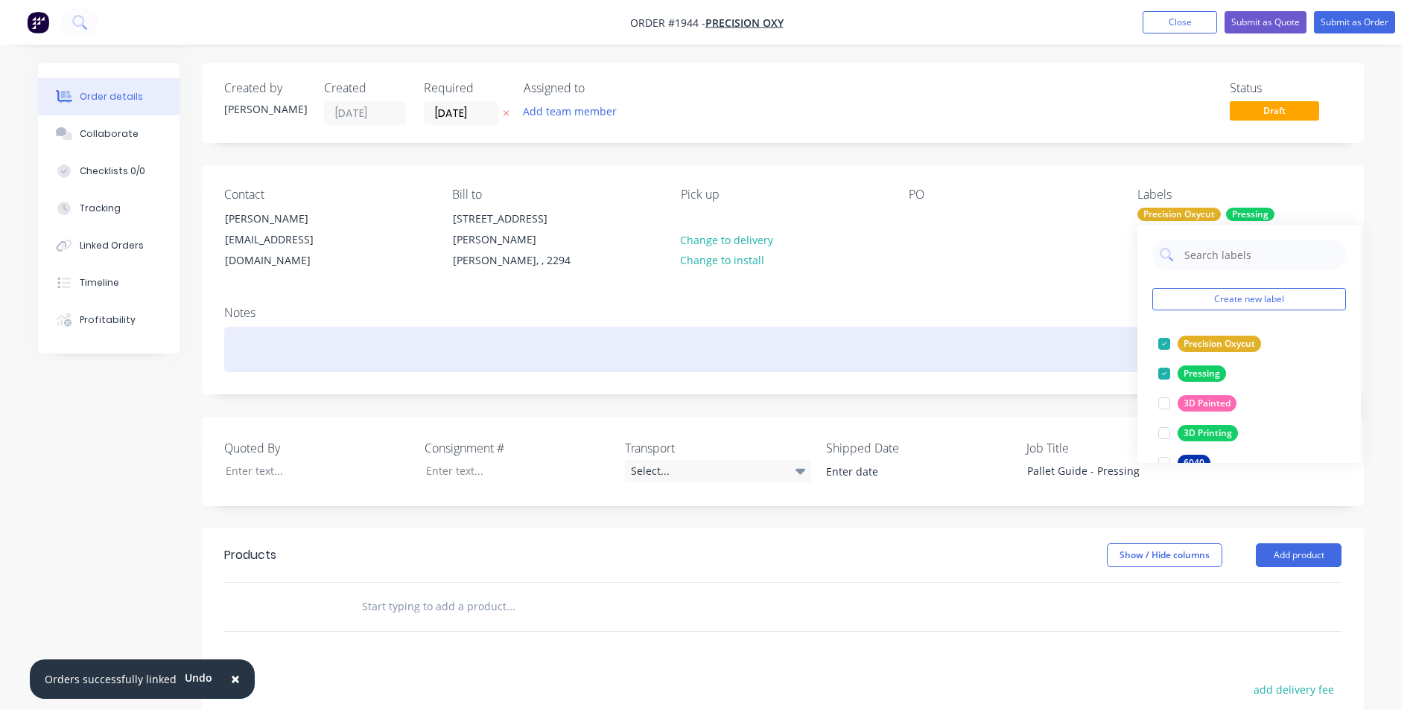
click at [861, 352] on div at bounding box center [782, 349] width 1117 height 45
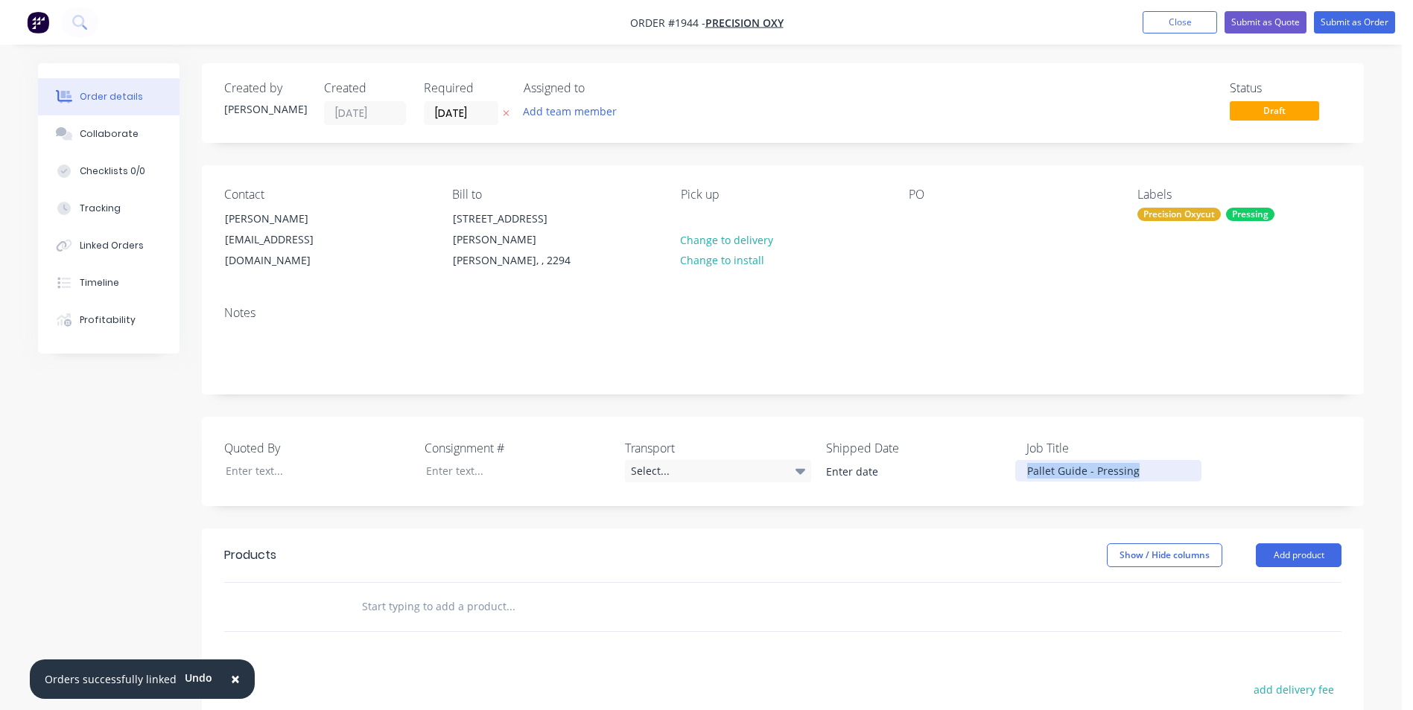
drag, startPoint x: 1138, startPoint y: 451, endPoint x: 1012, endPoint y: 462, distance: 126.3
click at [1012, 462] on div "Quoted By Consignment # Transport Select... Shipped Date Job Title Pallet Guide…" at bounding box center [783, 461] width 1162 height 89
copy div "Pallet Guide - Pressing"
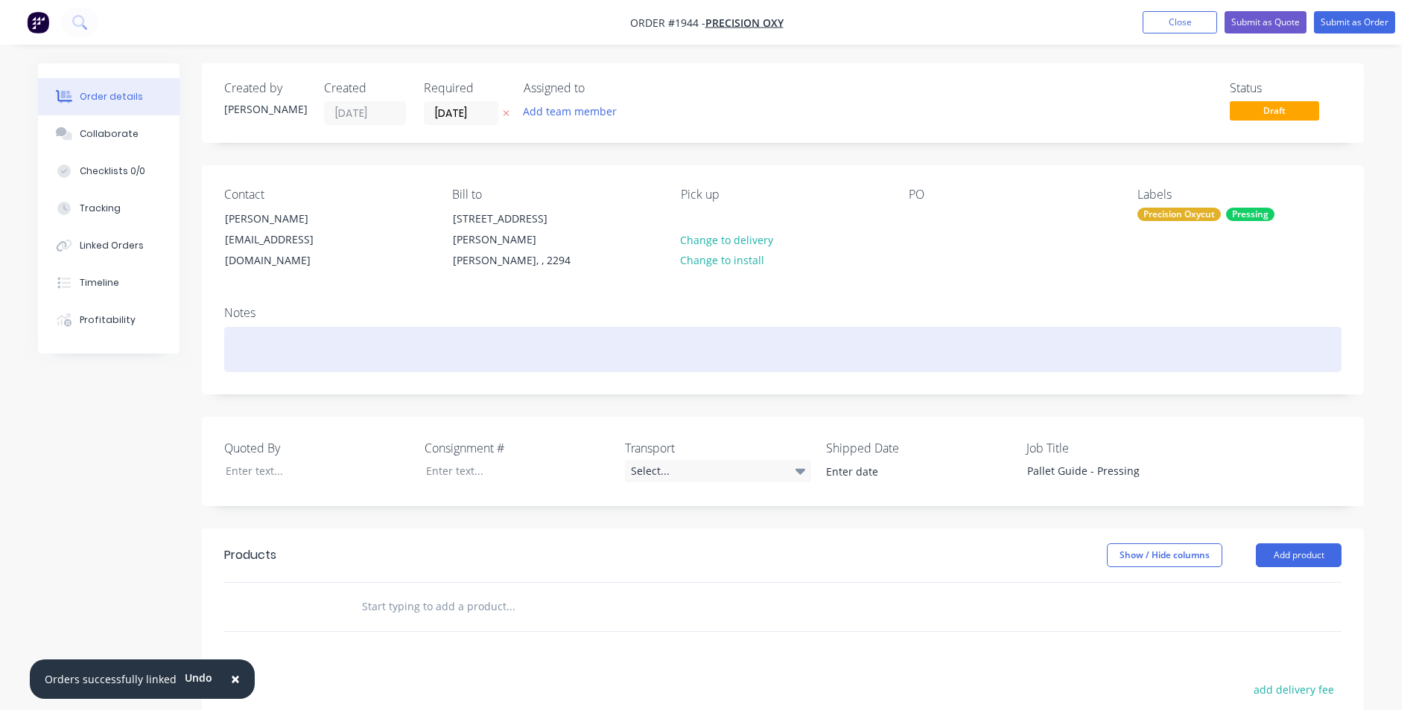
click at [224, 327] on div at bounding box center [782, 349] width 1117 height 45
paste div
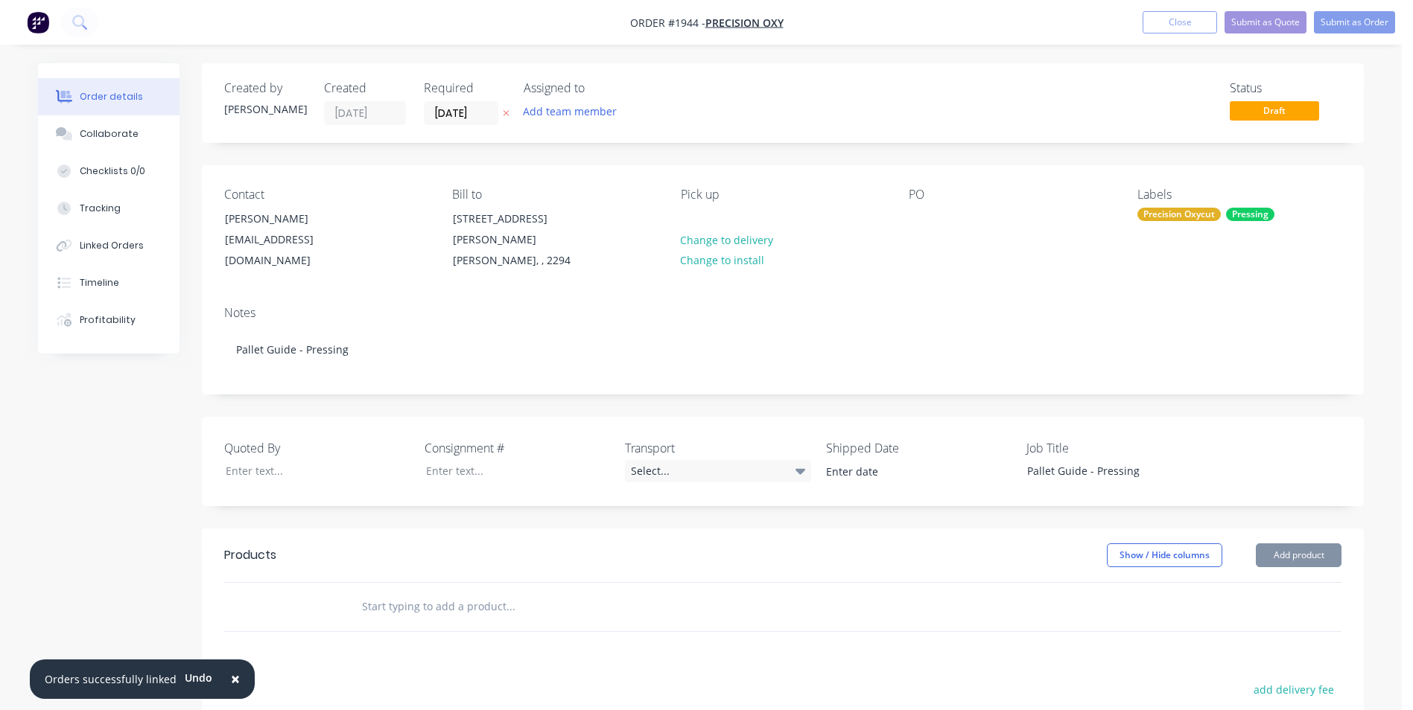
click at [449, 592] on input "text" at bounding box center [510, 607] width 298 height 30
paste input "VE082413"
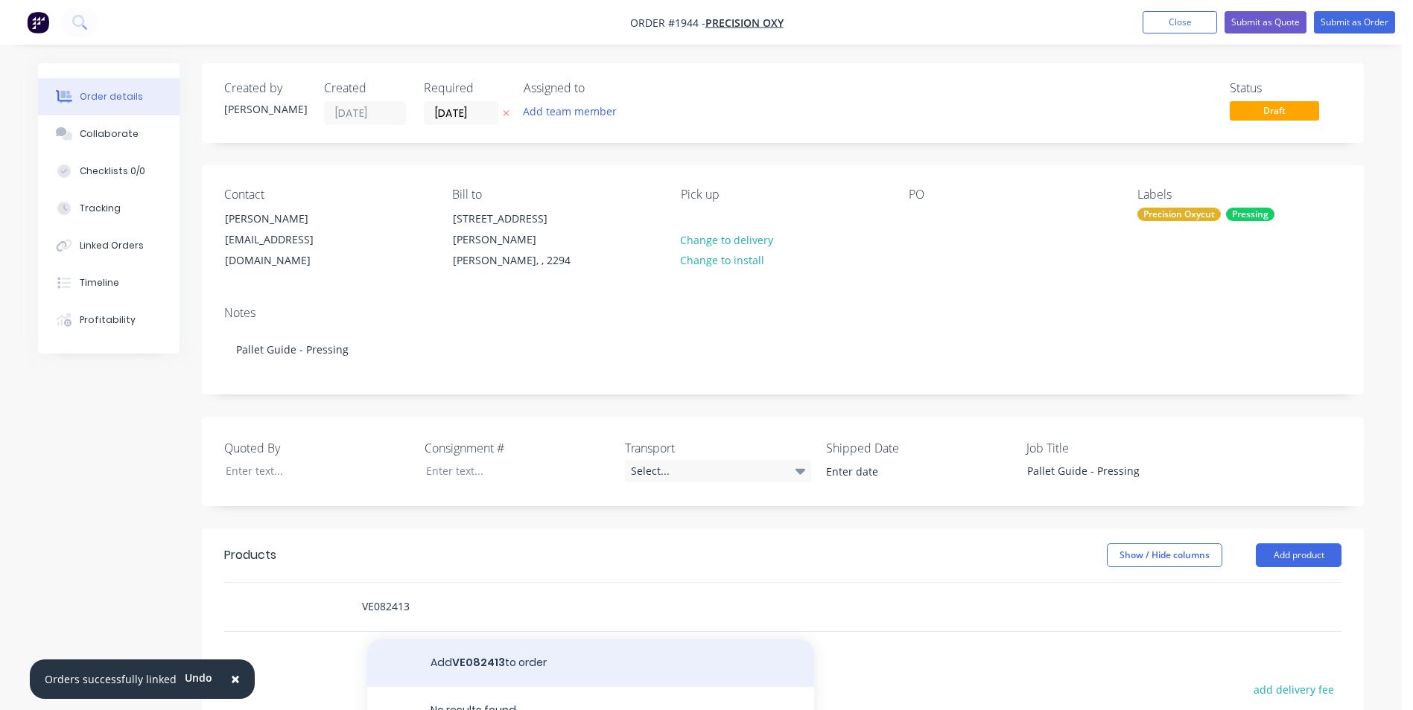
type input "VE082413"
click at [478, 646] on button "Add VE082413 to order" at bounding box center [590, 664] width 447 height 48
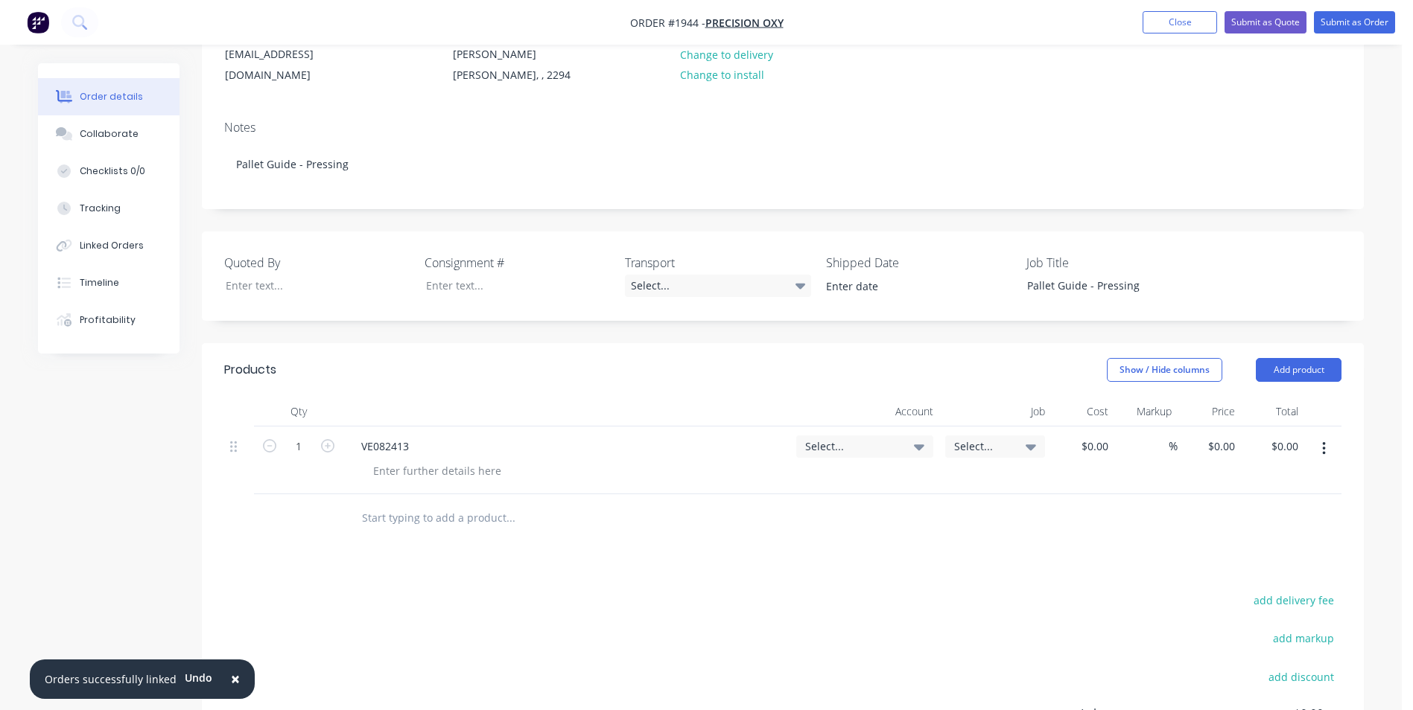
scroll to position [223, 0]
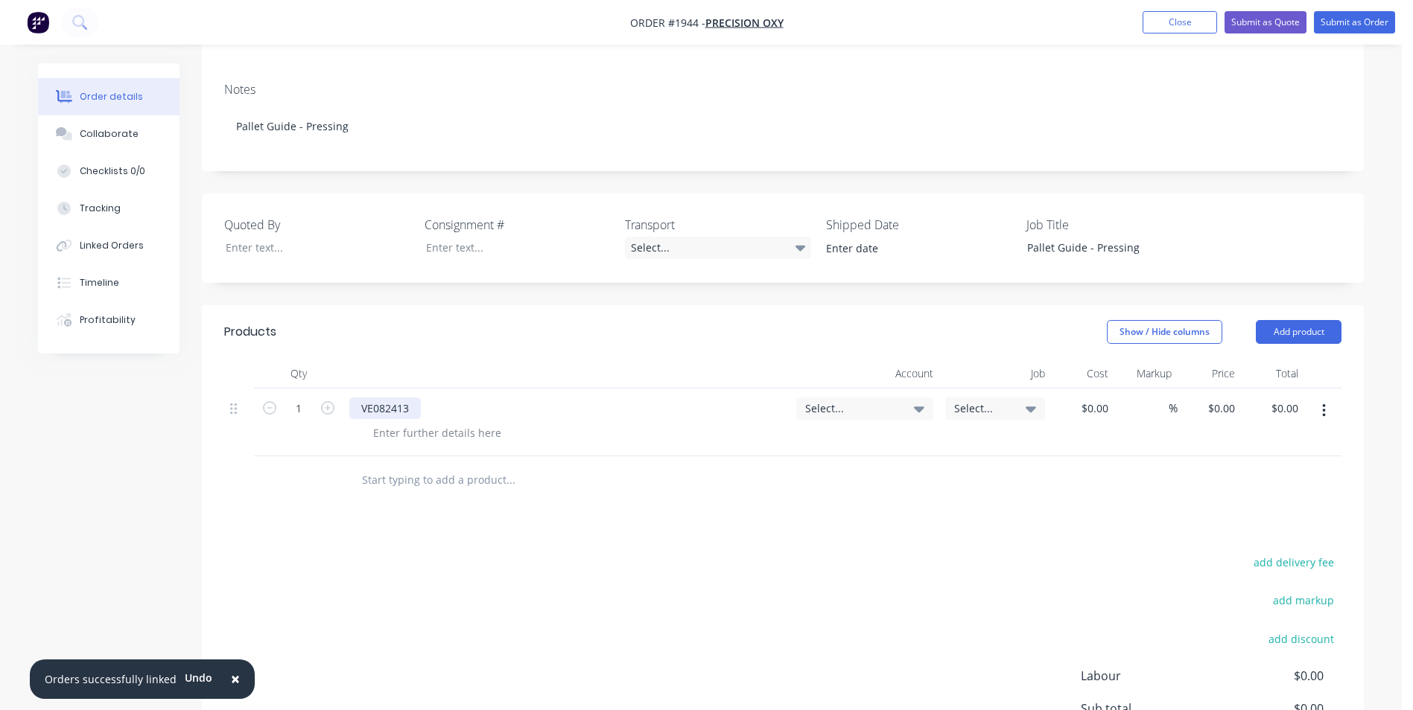
click at [413, 398] on div "VE082413" at bounding box center [384, 409] width 71 height 22
click at [421, 398] on div "VE082413 -" at bounding box center [388, 409] width 78 height 22
click at [447, 398] on div "VE082413 - Pallet" at bounding box center [403, 409] width 109 height 22
click at [405, 422] on div at bounding box center [437, 433] width 152 height 22
click at [379, 422] on div at bounding box center [437, 433] width 152 height 22
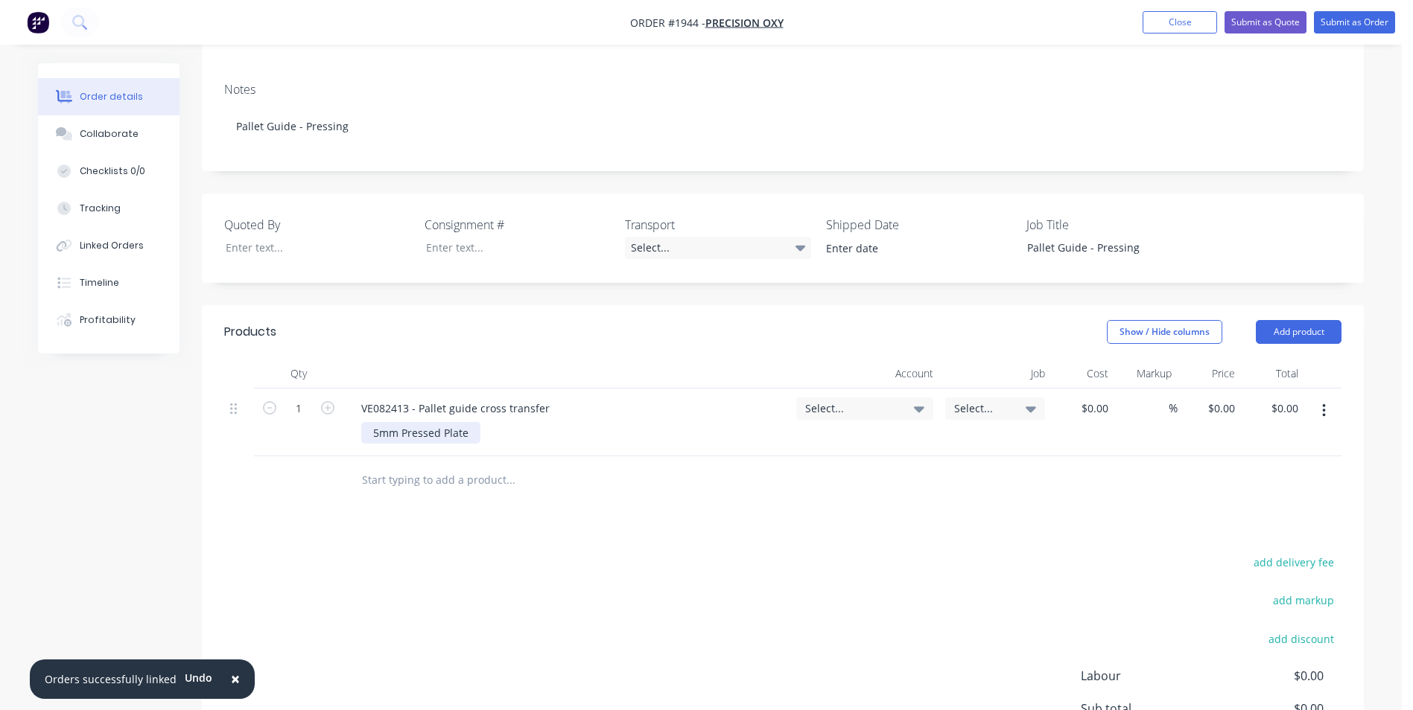
drag, startPoint x: 465, startPoint y: 417, endPoint x: 578, endPoint y: 430, distance: 113.2
click at [465, 422] on div "5mm Pressed Plate" at bounding box center [420, 433] width 119 height 22
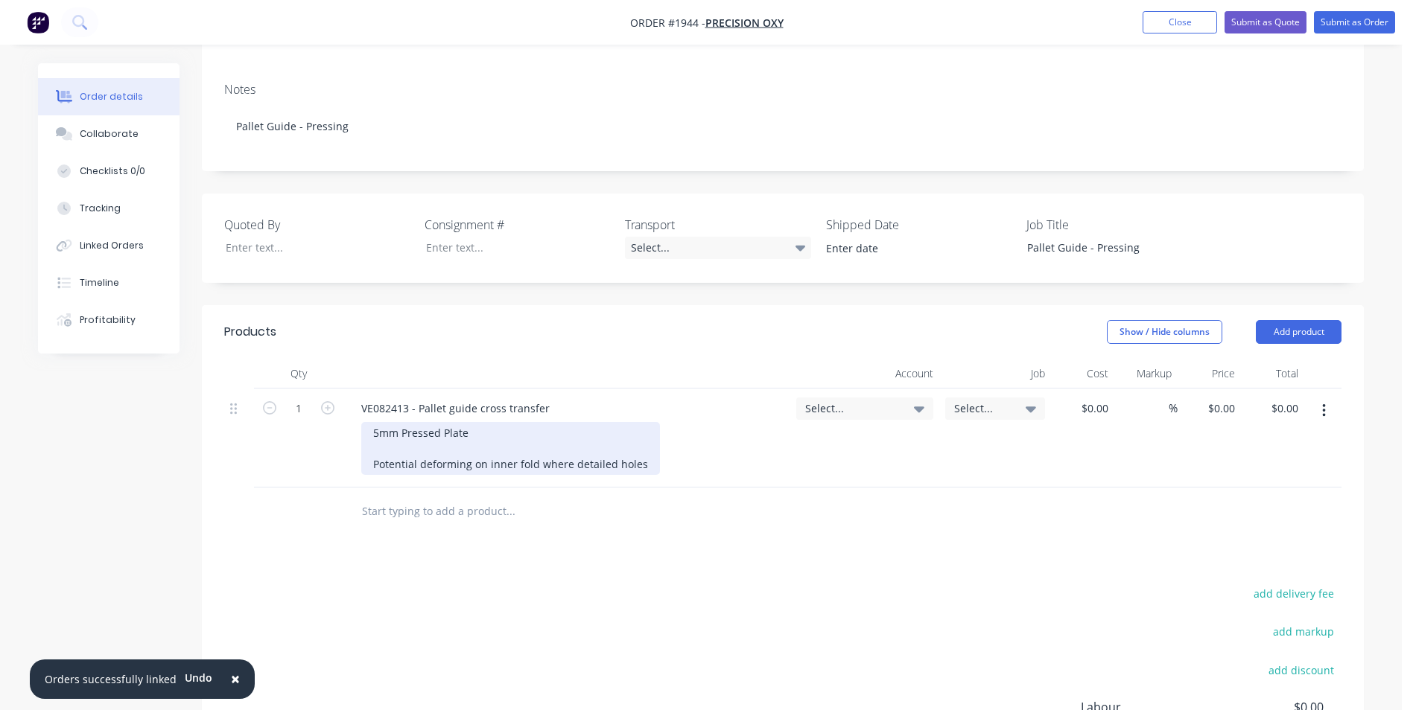
click at [614, 450] on div "5mm Pressed Plate Potential deforming on inner fold where detailed holes" at bounding box center [510, 448] width 299 height 53
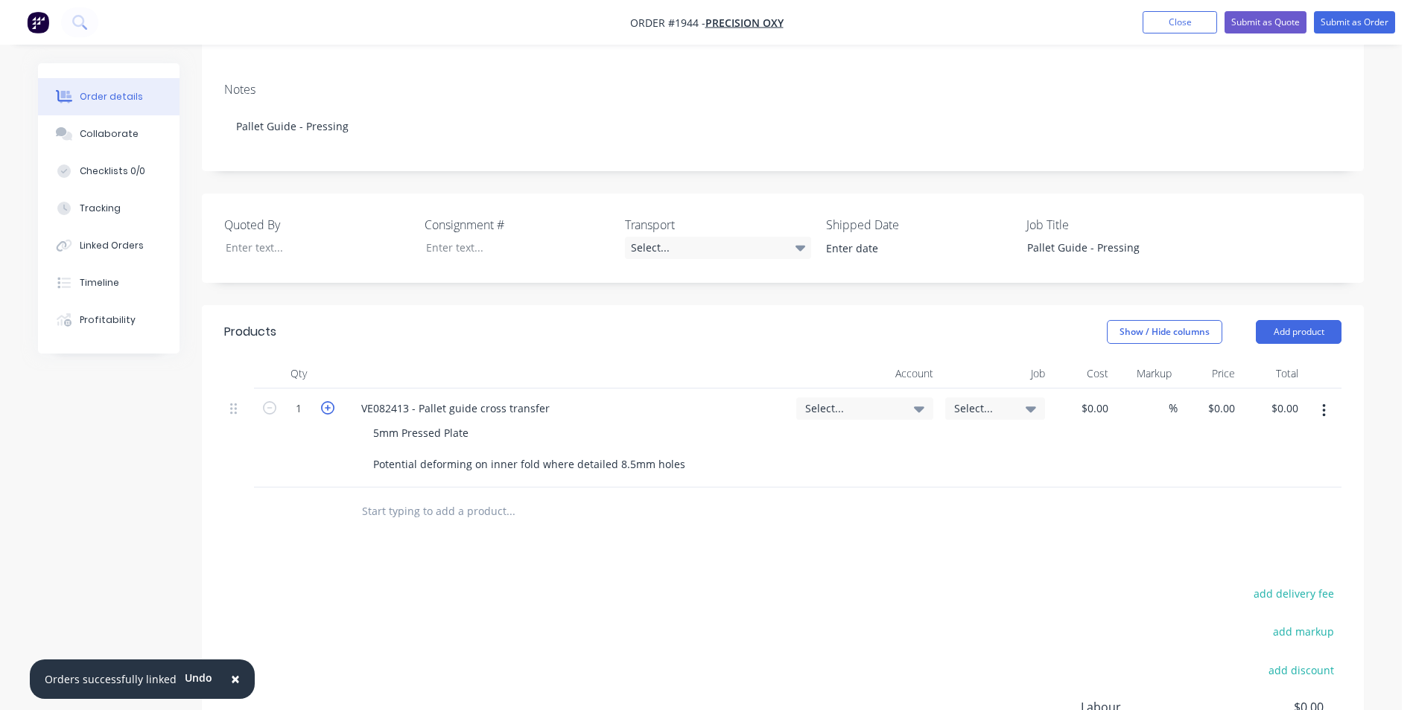
click at [327, 401] on icon "button" at bounding box center [327, 407] width 13 height 13
click at [326, 401] on icon "button" at bounding box center [327, 407] width 13 height 13
type input "5"
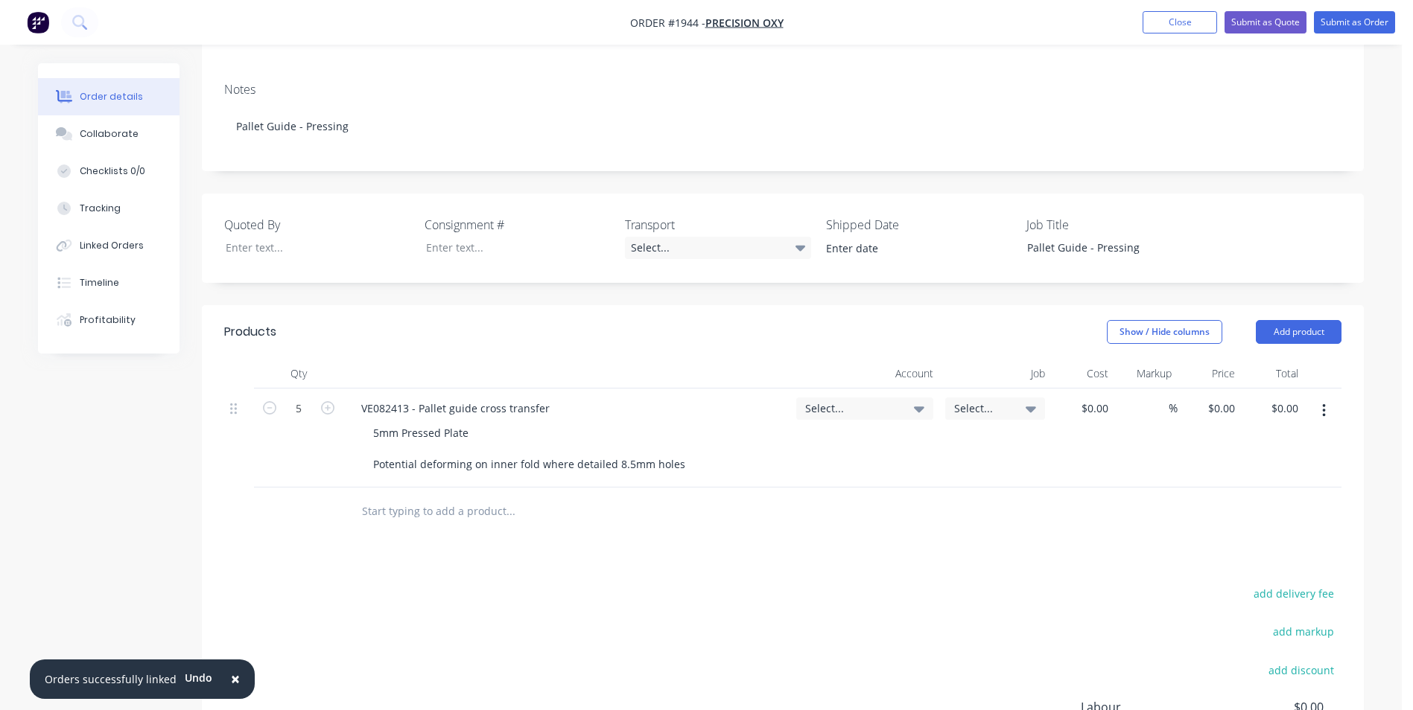
click at [831, 401] on span "Select..." at bounding box center [852, 409] width 94 height 16
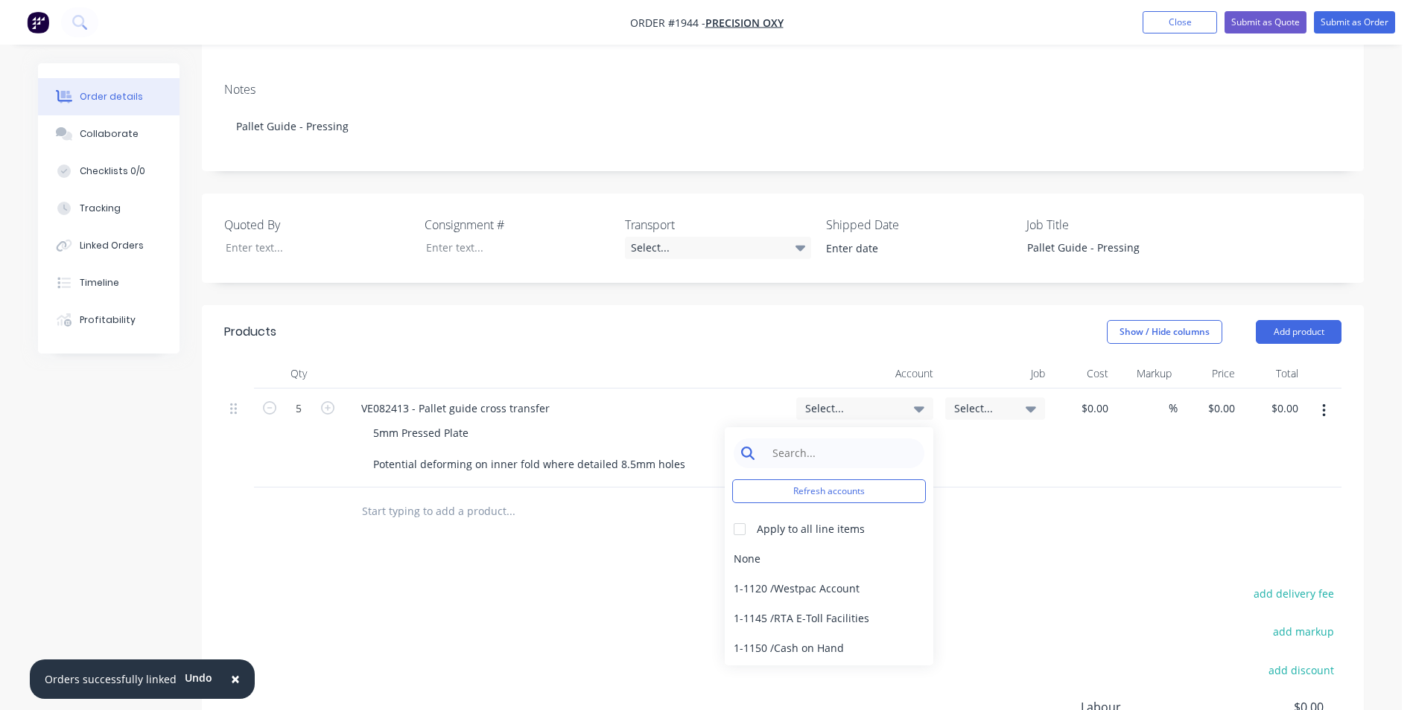
click at [803, 439] on input at bounding box center [840, 454] width 153 height 30
type input "pressing"
click at [813, 544] on div "4-1400 / Sales - Pressing" at bounding box center [829, 559] width 209 height 30
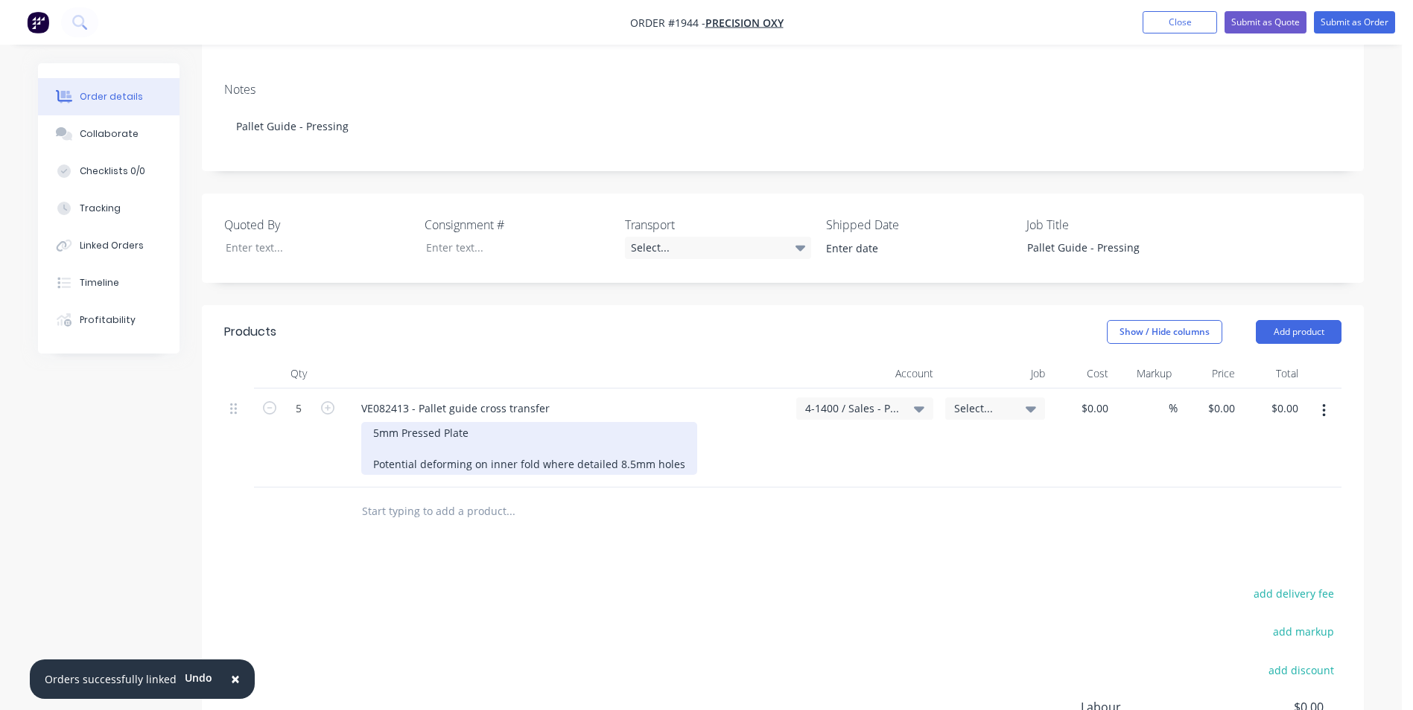
click at [476, 424] on div "5mm Pressed Plate Potential deforming on inner fold where detailed 8.5mm holes" at bounding box center [529, 448] width 336 height 53
click at [573, 434] on div "5mm Pressed Plate Noted Hushpak finished press radius on 6mm plate is IR = R5 o…" at bounding box center [538, 448] width 354 height 53
drag, startPoint x: 373, startPoint y: 448, endPoint x: 456, endPoint y: 466, distance: 84.7
click at [375, 448] on div "5mm Pressed Plate Noted Hushpak finished press radius on 5mm plate is IR = R5 o…" at bounding box center [538, 448] width 354 height 53
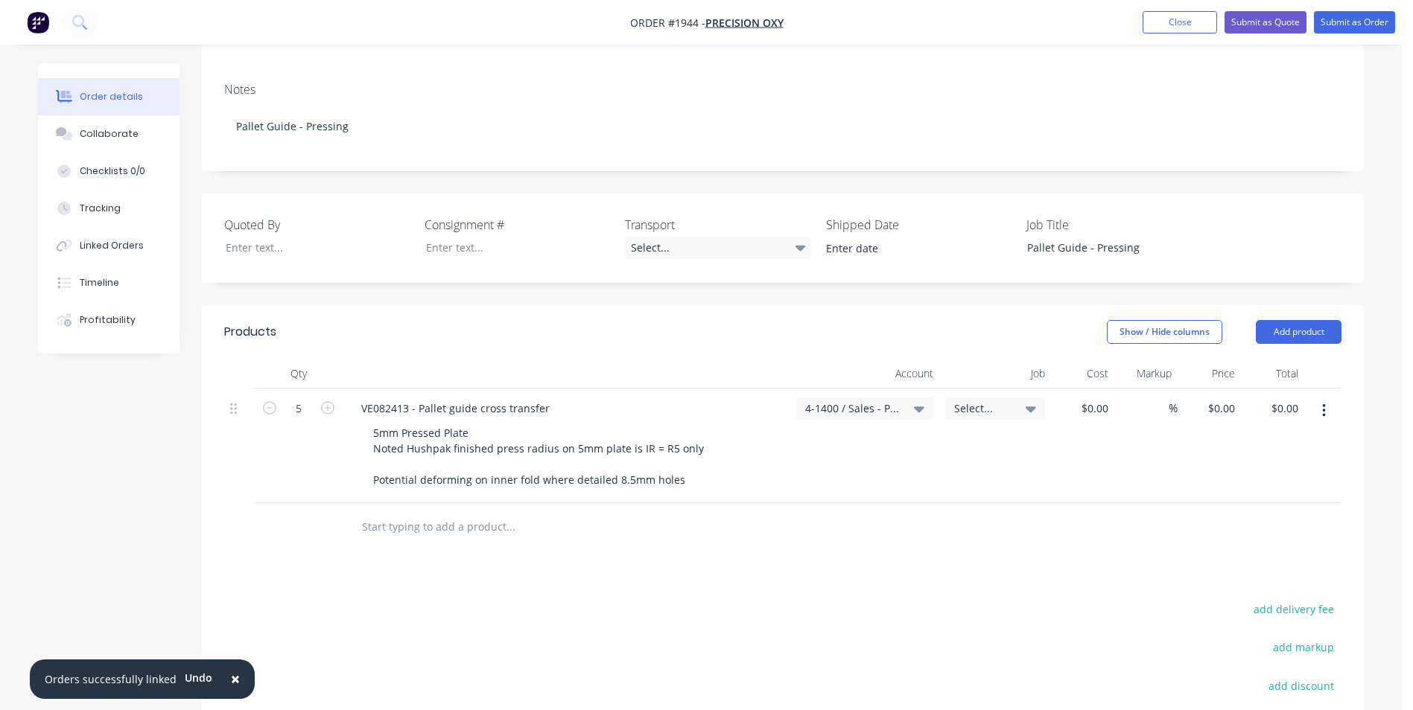
click at [1327, 398] on button "button" at bounding box center [1323, 411] width 35 height 27
click at [1243, 469] on div "Duplicate" at bounding box center [1270, 480] width 115 height 22
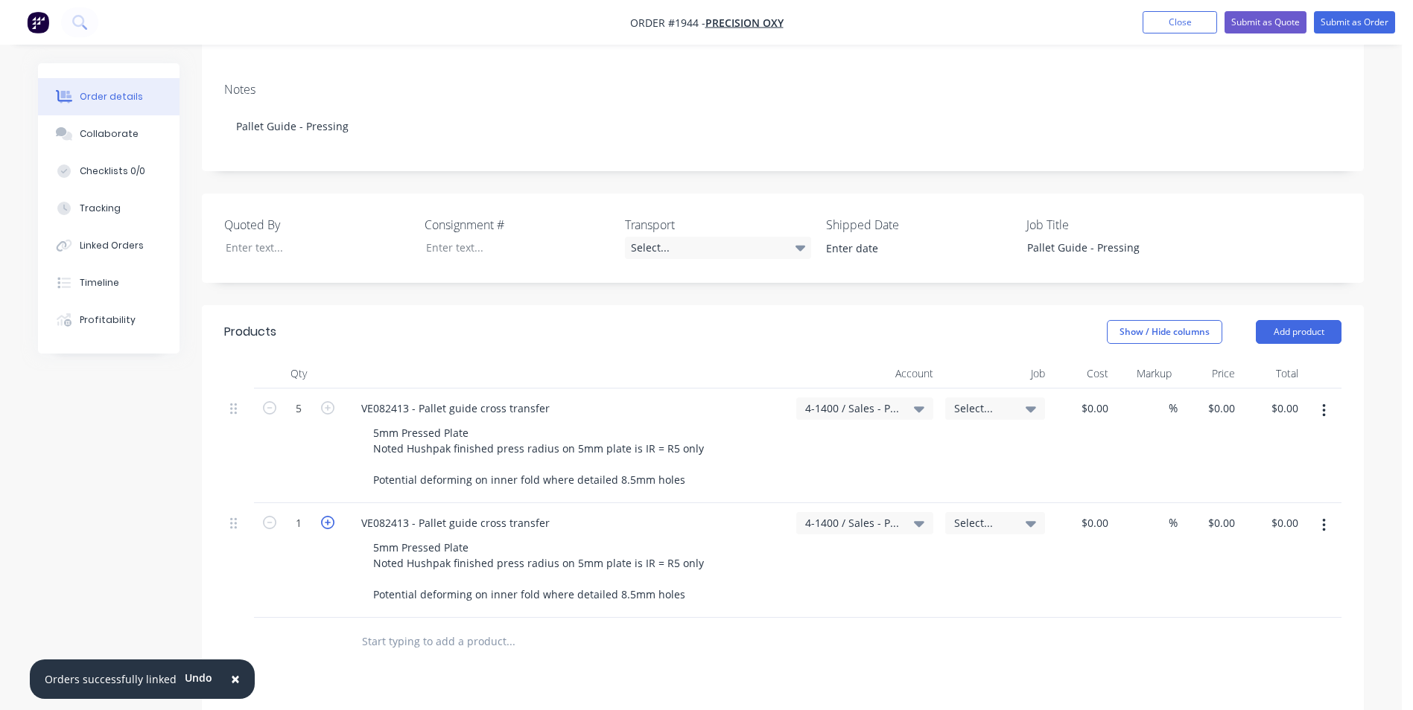
click at [330, 516] on icon "button" at bounding box center [327, 522] width 13 height 13
type input "5"
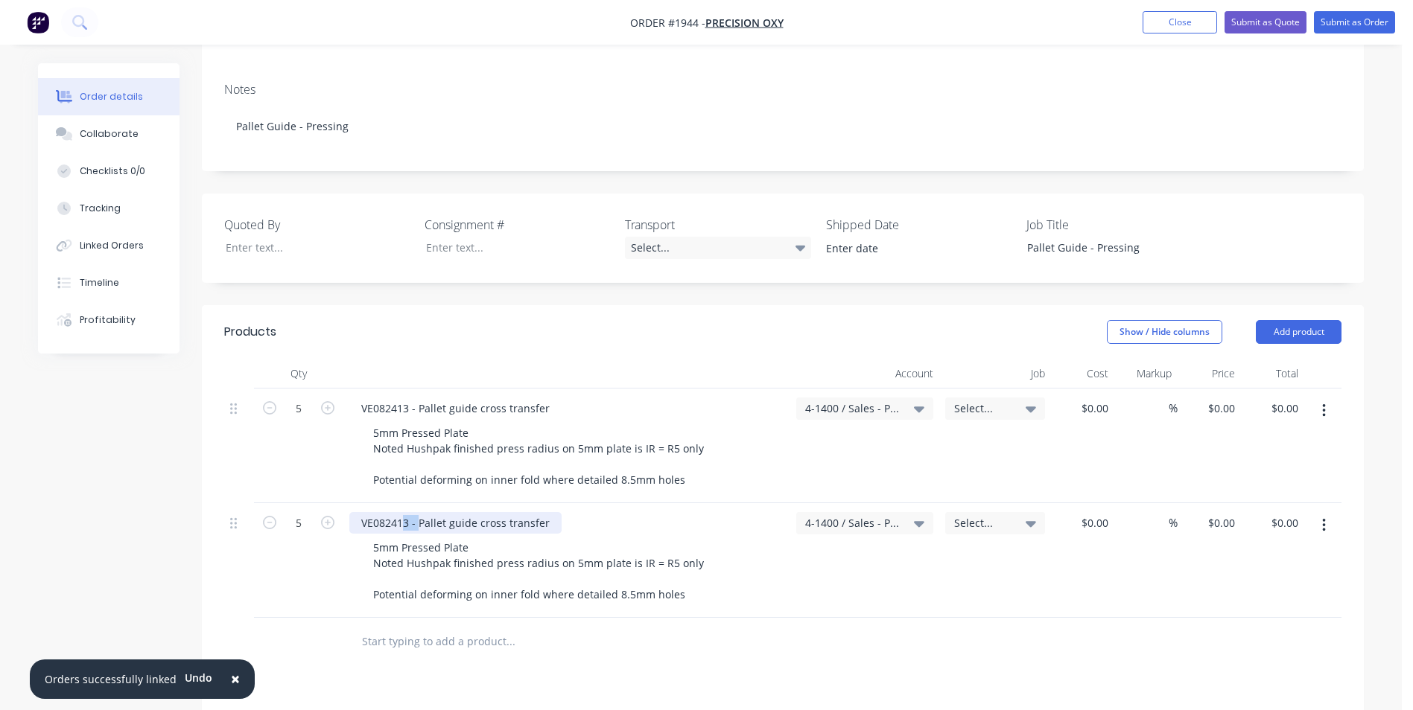
drag, startPoint x: 405, startPoint y: 507, endPoint x: 419, endPoint y: 511, distance: 14.6
click at [419, 512] on div "VE082413 - Pallet guide cross transfer" at bounding box center [455, 523] width 212 height 22
click at [413, 512] on div "VE082413 - Pallet guide cross transfer" at bounding box center [455, 523] width 212 height 22
click at [410, 512] on div "VE082413 - Pallet guide cross transfer" at bounding box center [455, 523] width 212 height 22
click at [404, 512] on div "VE082413 - Pallet guide cross transfer" at bounding box center [455, 523] width 212 height 22
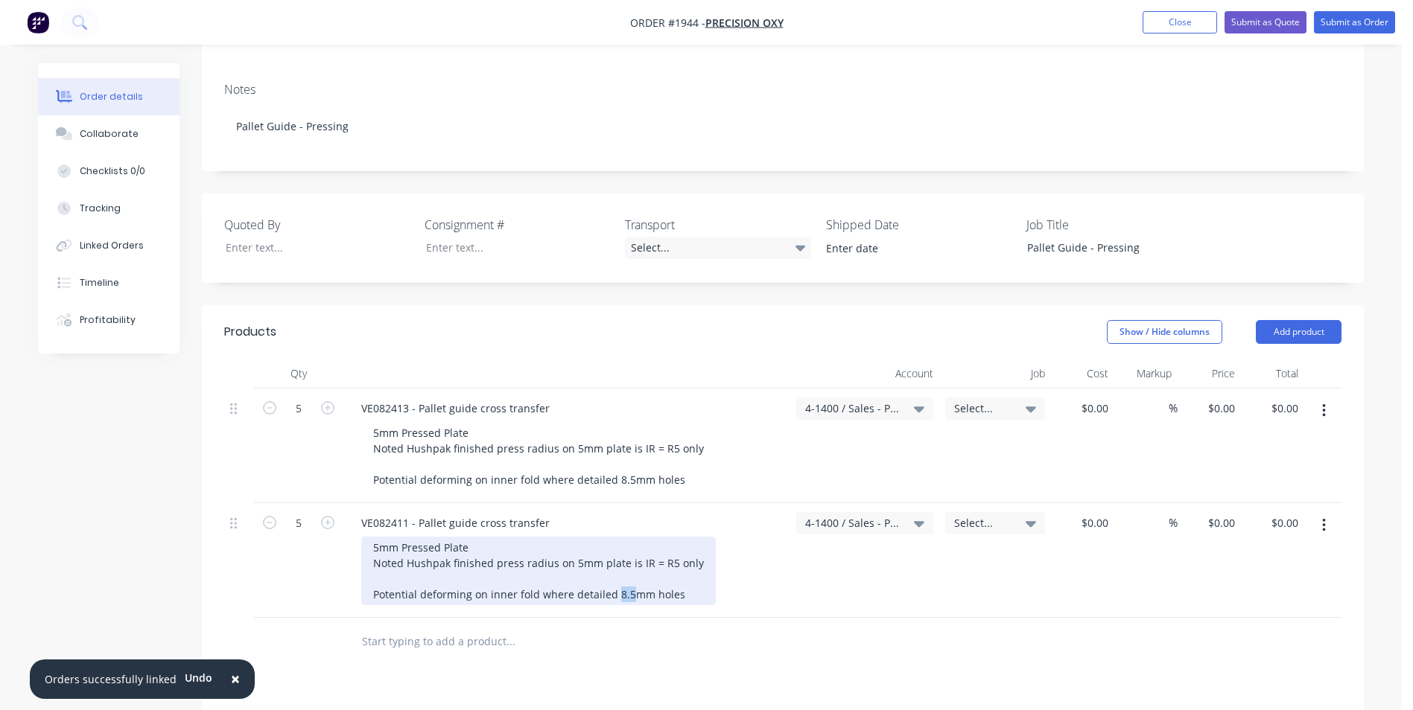
drag, startPoint x: 626, startPoint y: 580, endPoint x: 614, endPoint y: 585, distance: 13.0
click at [614, 585] on div "5mm Pressed Plate Noted Hushpak finished press radius on 5mm plate is IR = R5 o…" at bounding box center [538, 571] width 354 height 69
click at [513, 577] on div "5mm Pressed Plate Noted Hushpak finished press radius on 5mm plate is IR = R5 o…" at bounding box center [538, 571] width 354 height 69
drag, startPoint x: 512, startPoint y: 579, endPoint x: 488, endPoint y: 580, distance: 23.9
click at [488, 580] on div "5mm Pressed Plate Noted Hushpak finished press radius on 5mm plate is IR = R5 o…" at bounding box center [538, 571] width 354 height 69
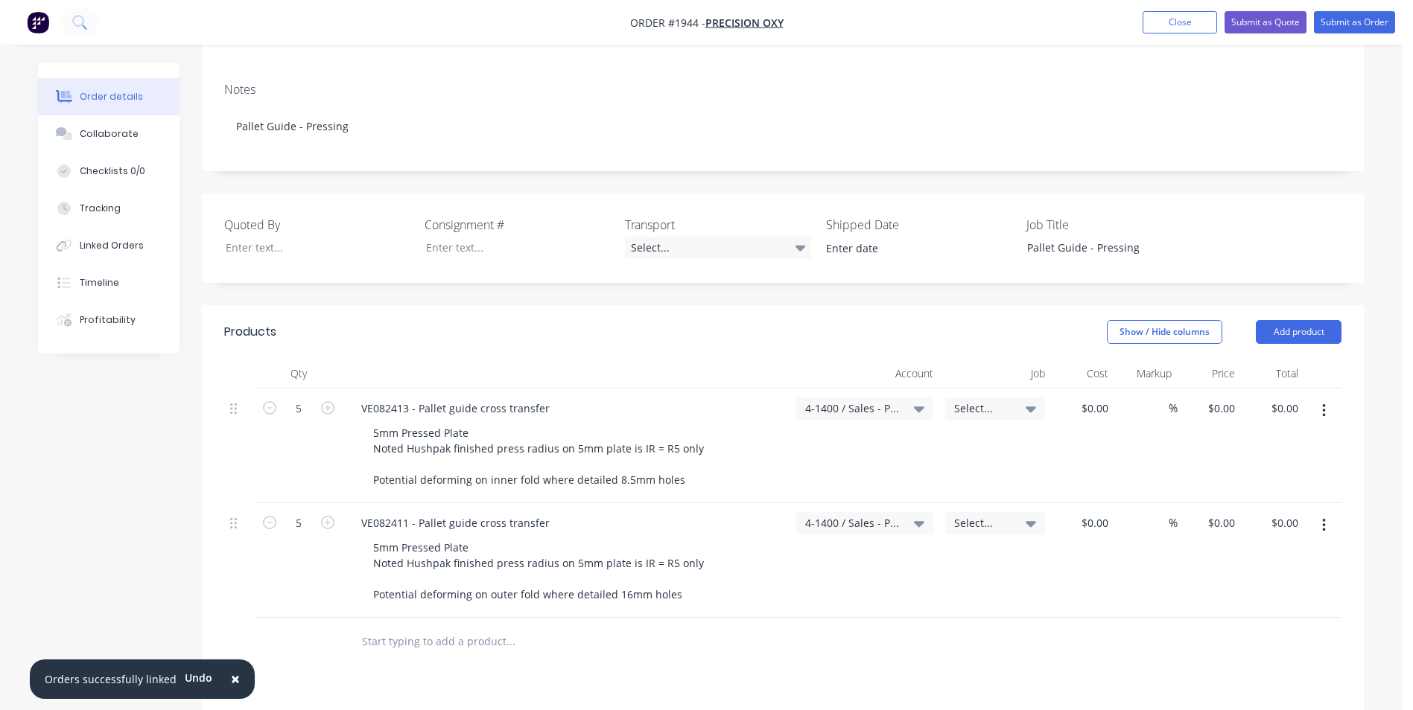
click at [1329, 513] on button "button" at bounding box center [1323, 525] width 35 height 27
click at [1237, 584] on div "Duplicate" at bounding box center [1270, 595] width 115 height 22
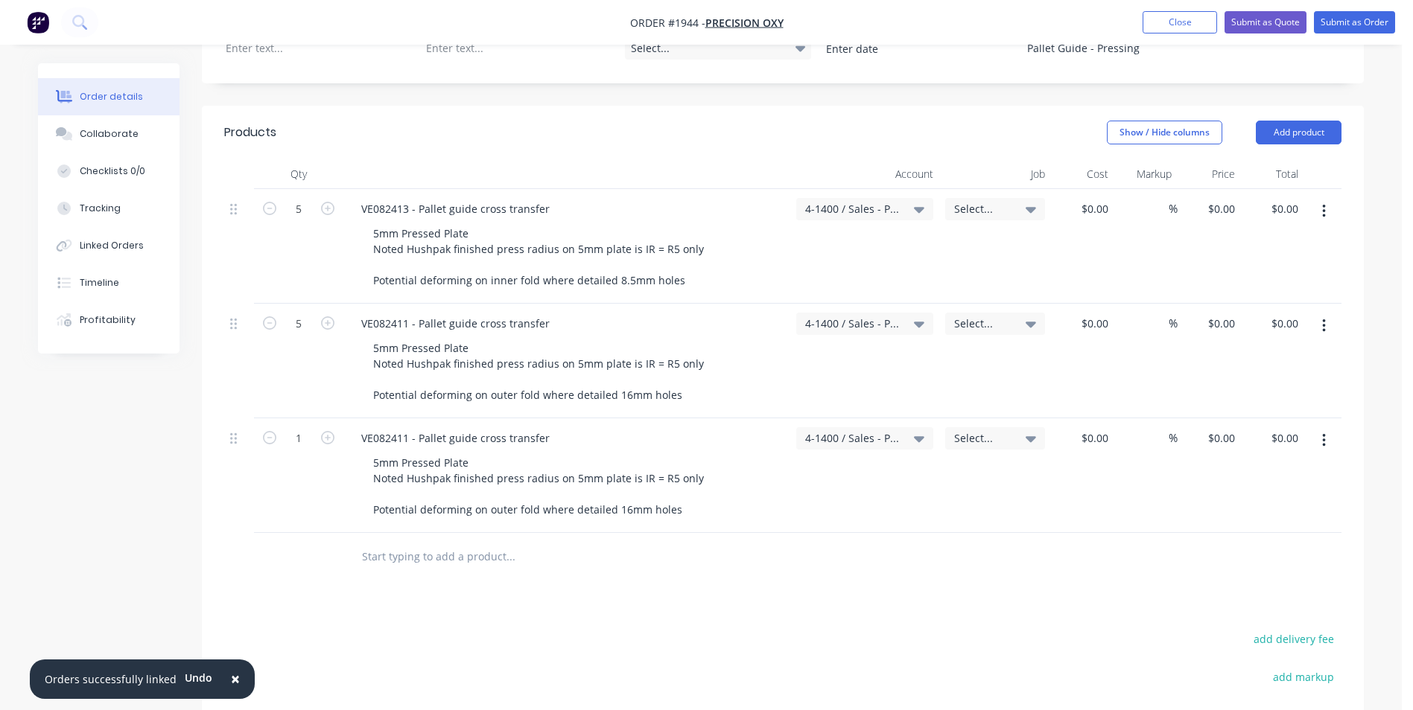
scroll to position [447, 0]
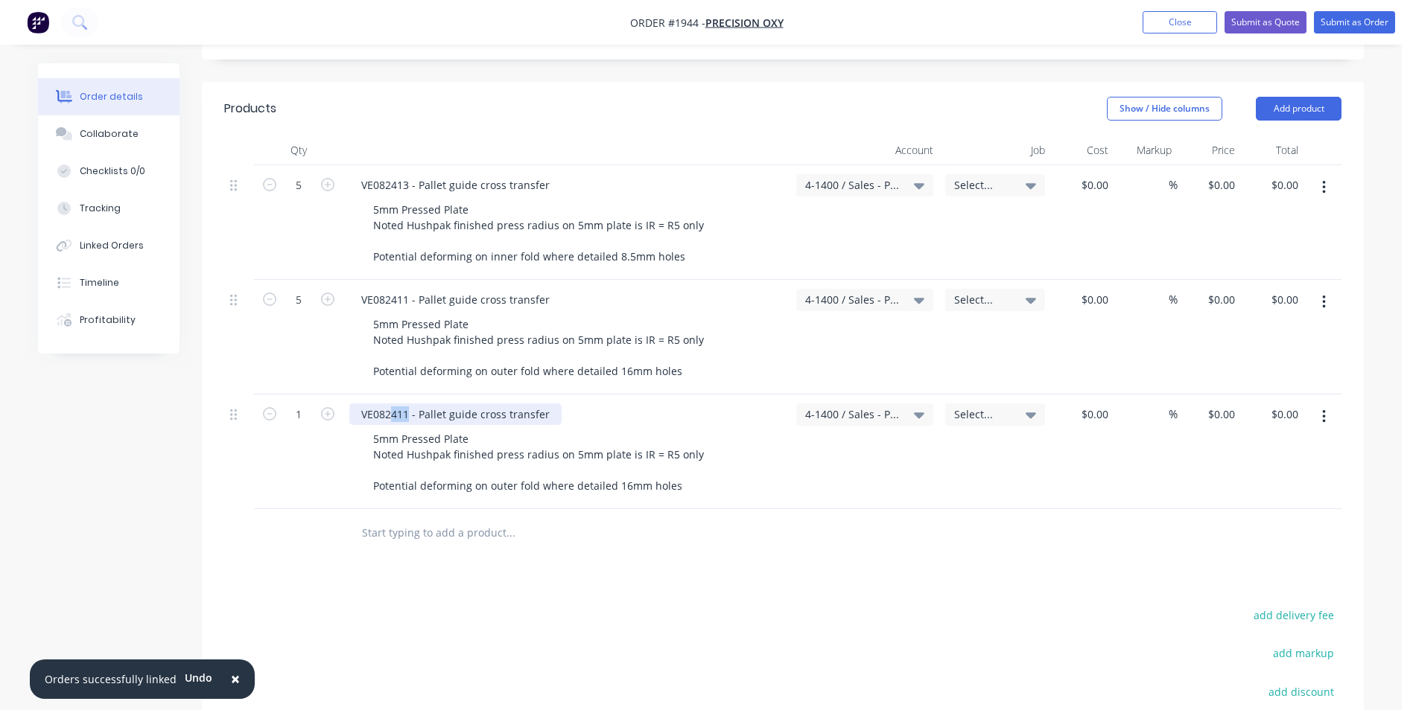
drag, startPoint x: 407, startPoint y: 400, endPoint x: 392, endPoint y: 400, distance: 14.9
click at [392, 404] on div "VE082411 - Pallet guide cross transfer" at bounding box center [455, 415] width 212 height 22
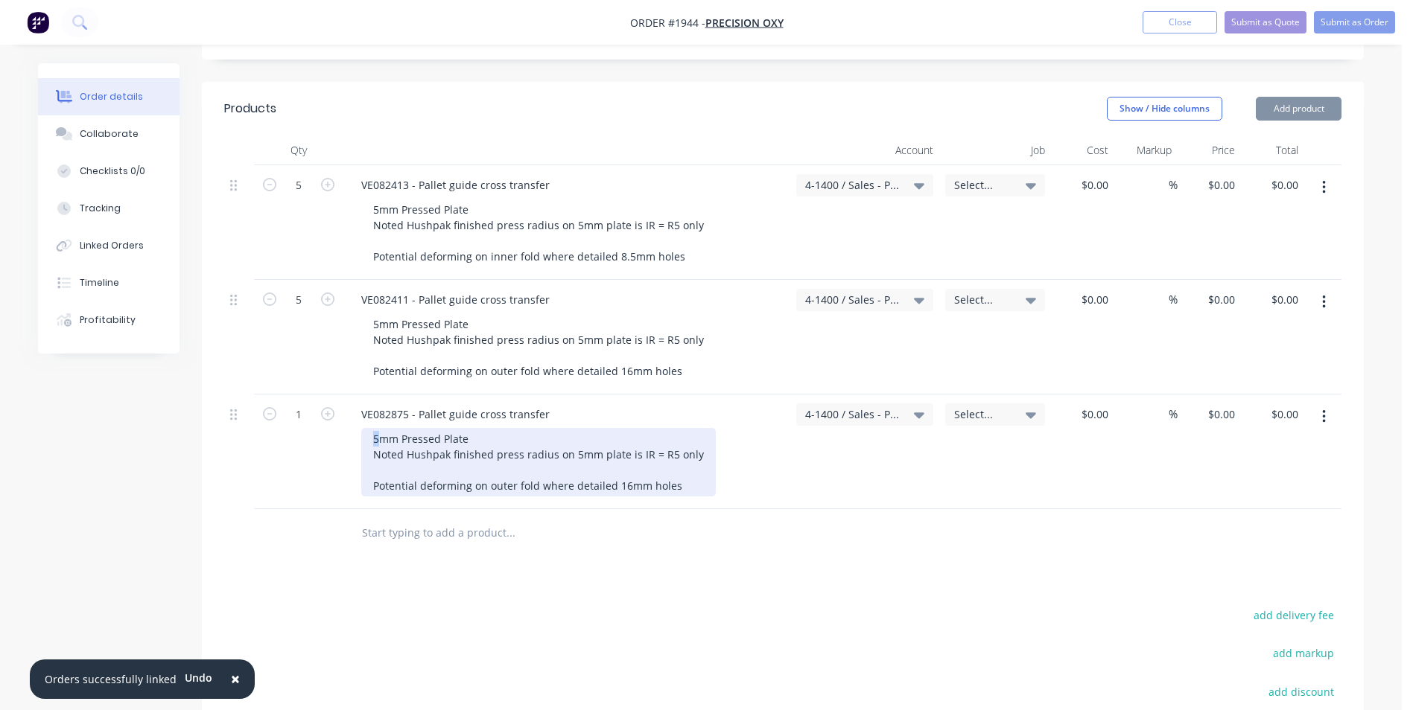
click at [374, 428] on div "5mm Pressed Plate Noted Hushpak finished press radius on 5mm plate is IR = R5 o…" at bounding box center [538, 462] width 354 height 69
click at [482, 428] on div "5mm Pressed Plate Noted Hushpak finished press radius on 5mm plate is IR = R5 o…" at bounding box center [538, 462] width 354 height 69
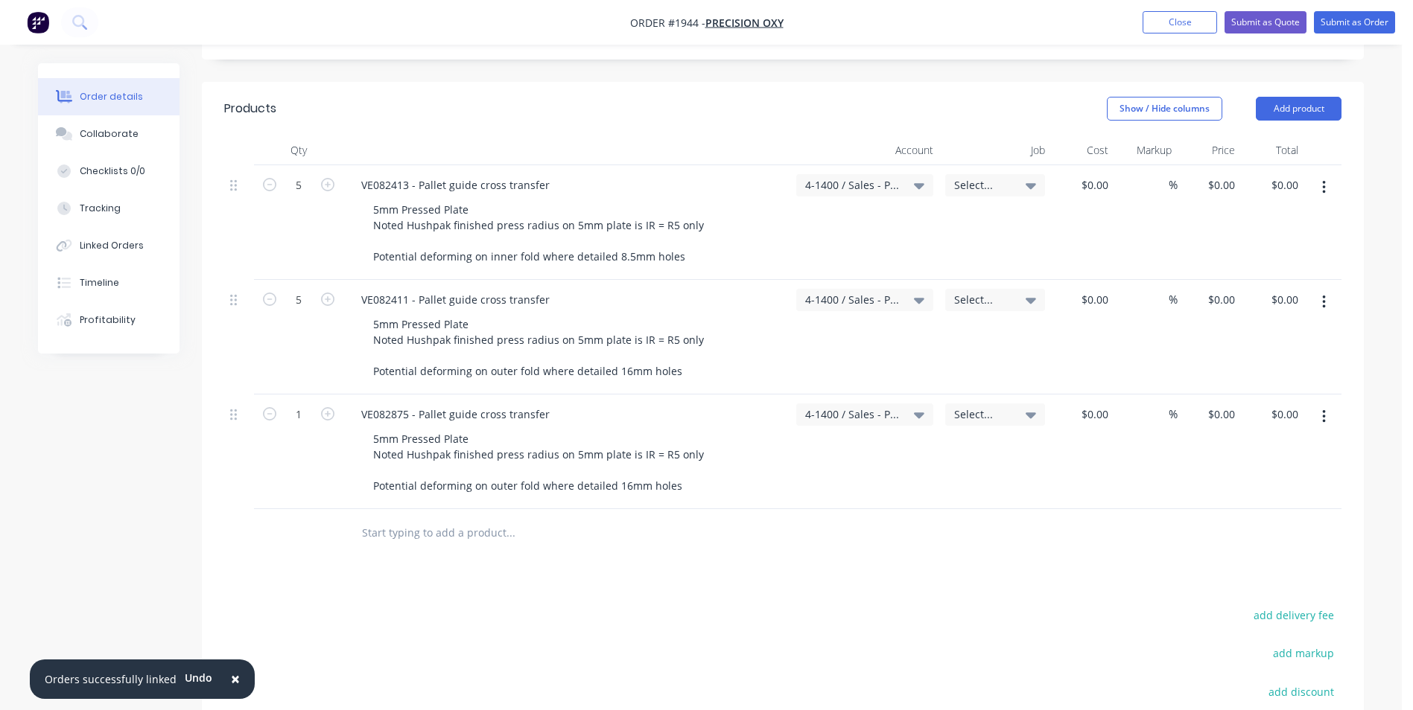
click at [1325, 404] on button "button" at bounding box center [1323, 417] width 35 height 27
click at [1235, 475] on div "Duplicate" at bounding box center [1270, 486] width 115 height 22
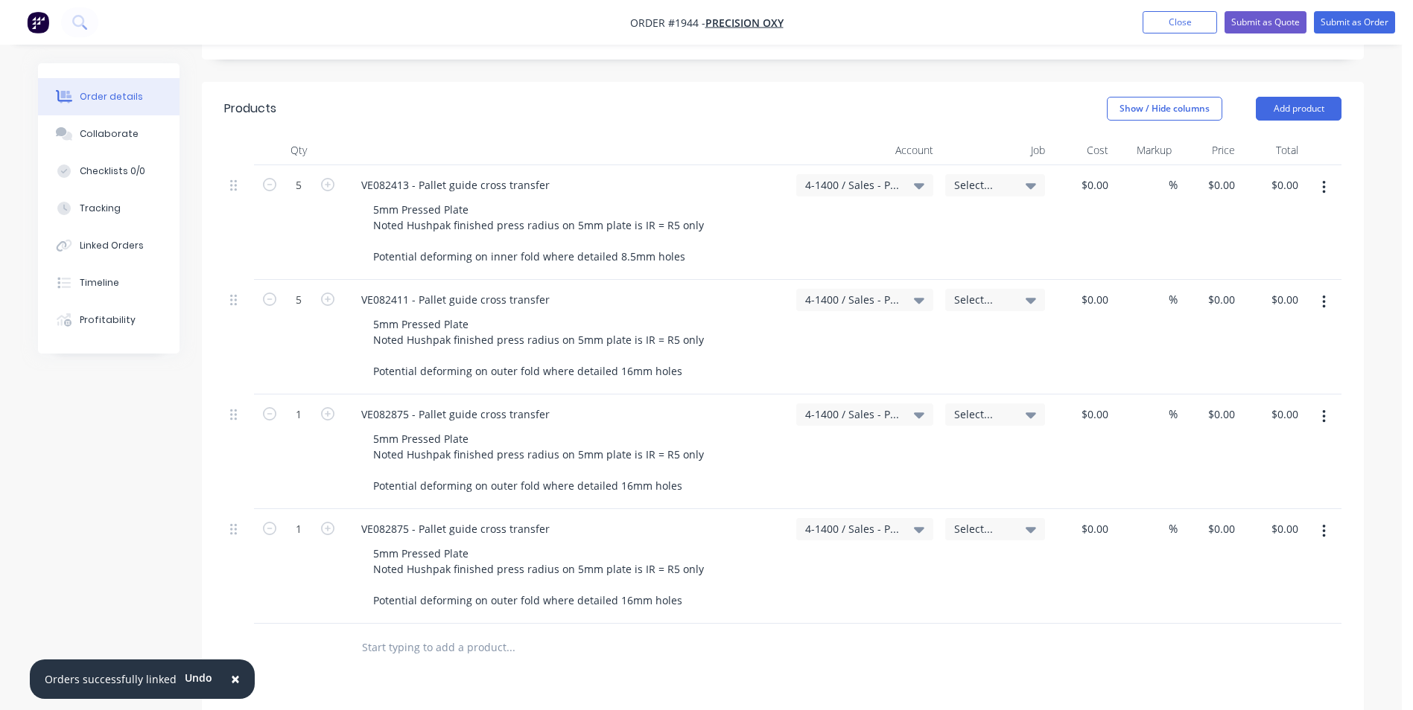
click at [1324, 409] on icon "button" at bounding box center [1324, 417] width 4 height 16
click at [1150, 475] on div "%" at bounding box center [1145, 452] width 63 height 115
click at [1324, 523] on icon "button" at bounding box center [1324, 531] width 4 height 16
click at [1228, 649] on div "Delete" at bounding box center [1270, 660] width 115 height 22
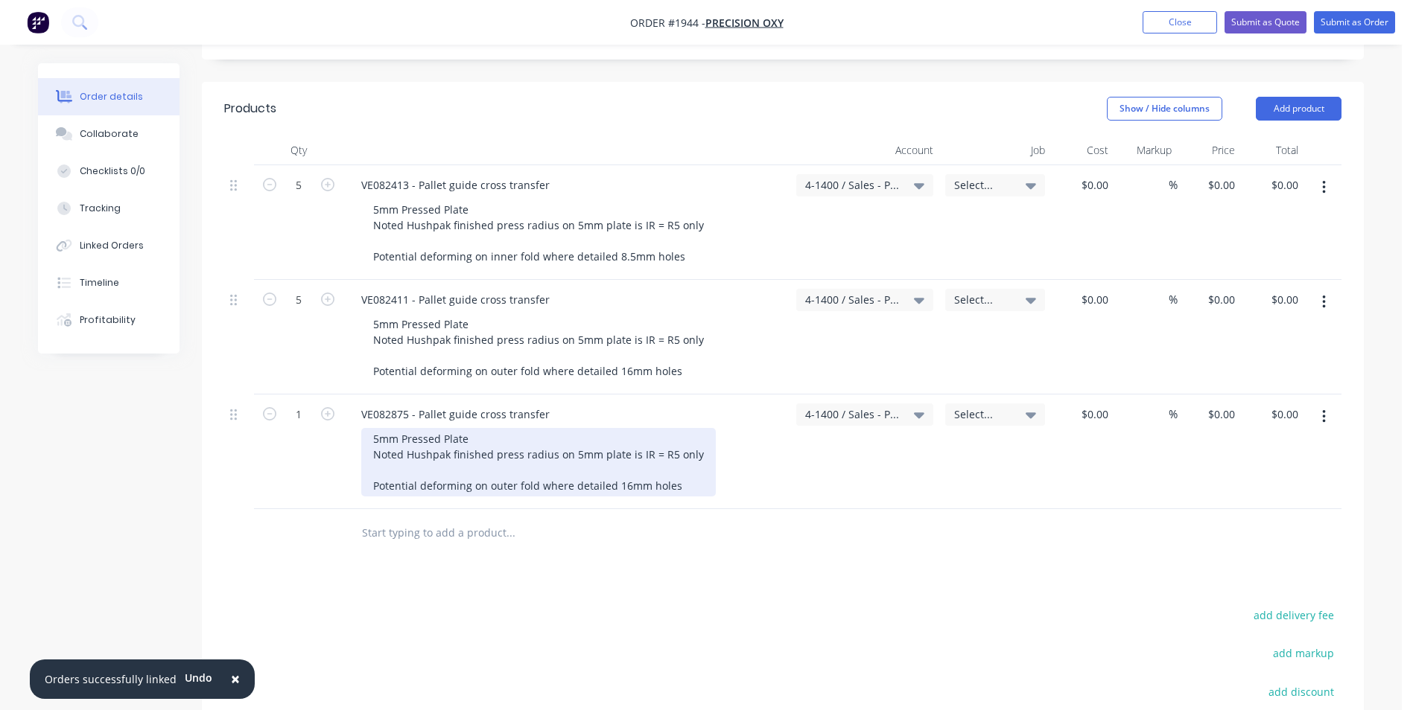
click at [435, 439] on div "5mm Pressed Plate Noted Hushpak finished press radius on 5mm plate is IR = R5 o…" at bounding box center [538, 462] width 354 height 69
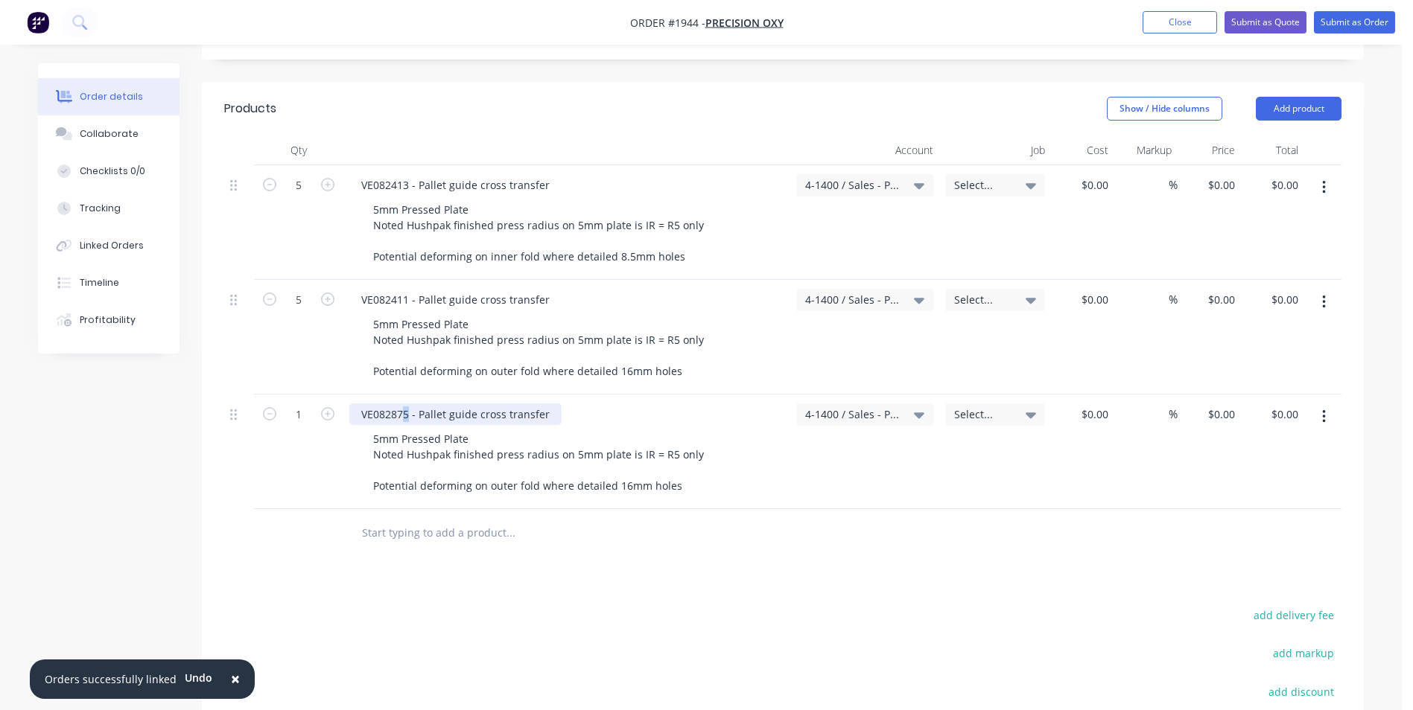
click at [406, 404] on div "VE082875 - Pallet guide cross transfer" at bounding box center [455, 415] width 212 height 22
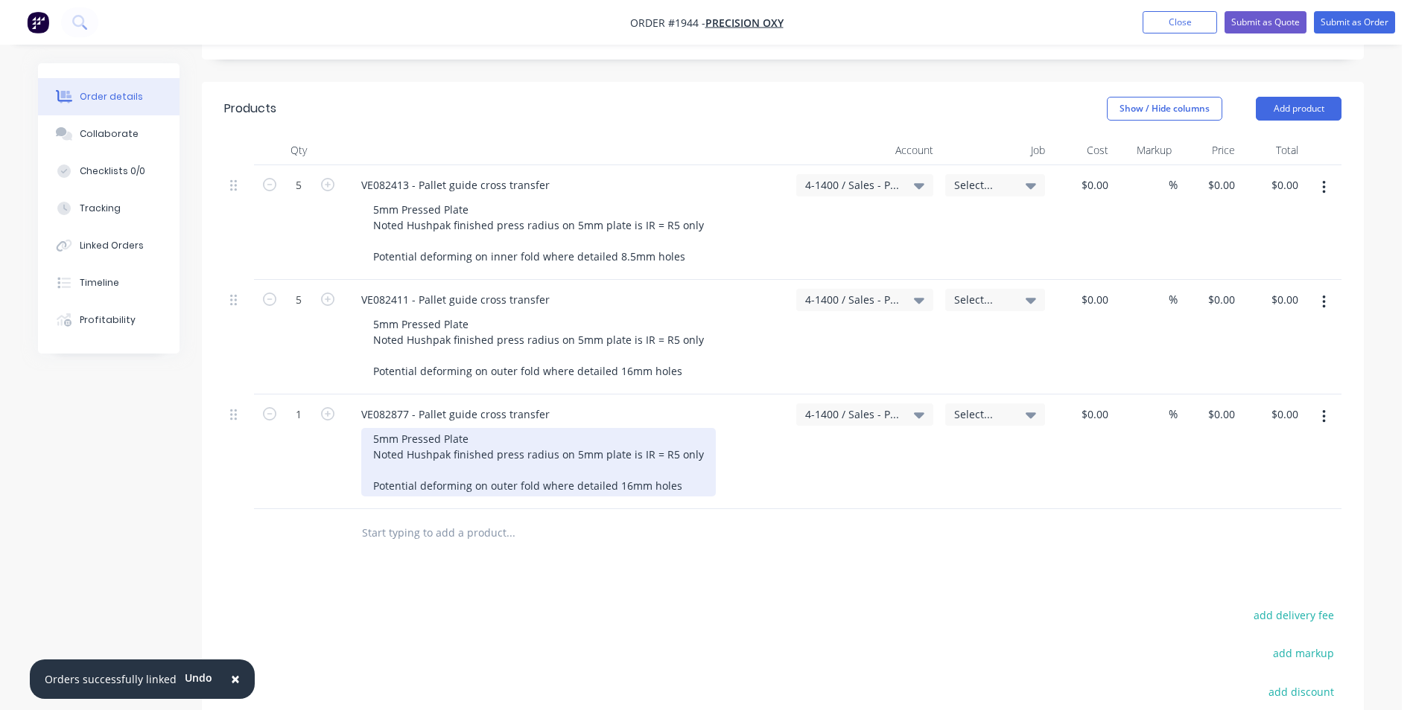
drag, startPoint x: 441, startPoint y: 437, endPoint x: 463, endPoint y: 414, distance: 32.1
click at [442, 436] on div "5mm Pressed Plate Noted Hushpak finished press radius on 5mm plate is IR = R5 o…" at bounding box center [538, 462] width 354 height 69
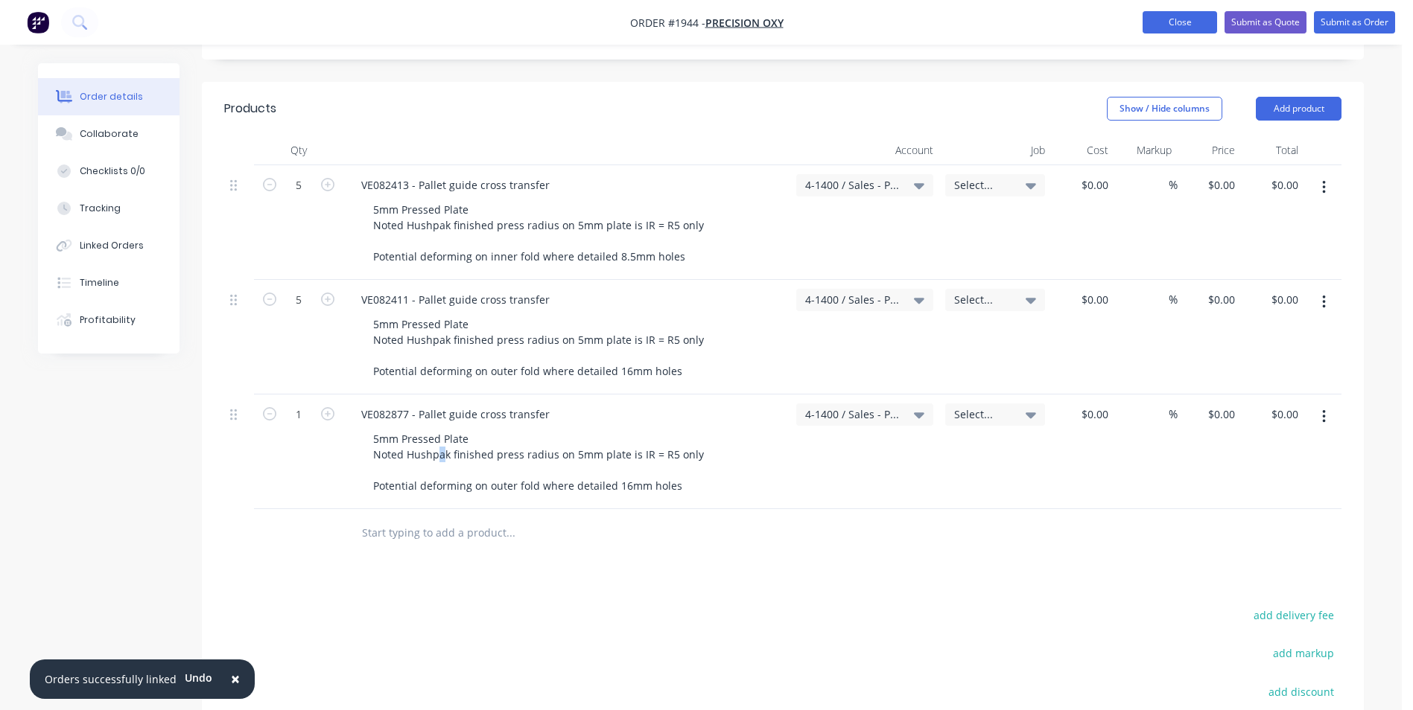
drag, startPoint x: 1196, startPoint y: 12, endPoint x: 1206, endPoint y: 22, distance: 14.2
click at [1196, 15] on button "Close" at bounding box center [1179, 22] width 74 height 22
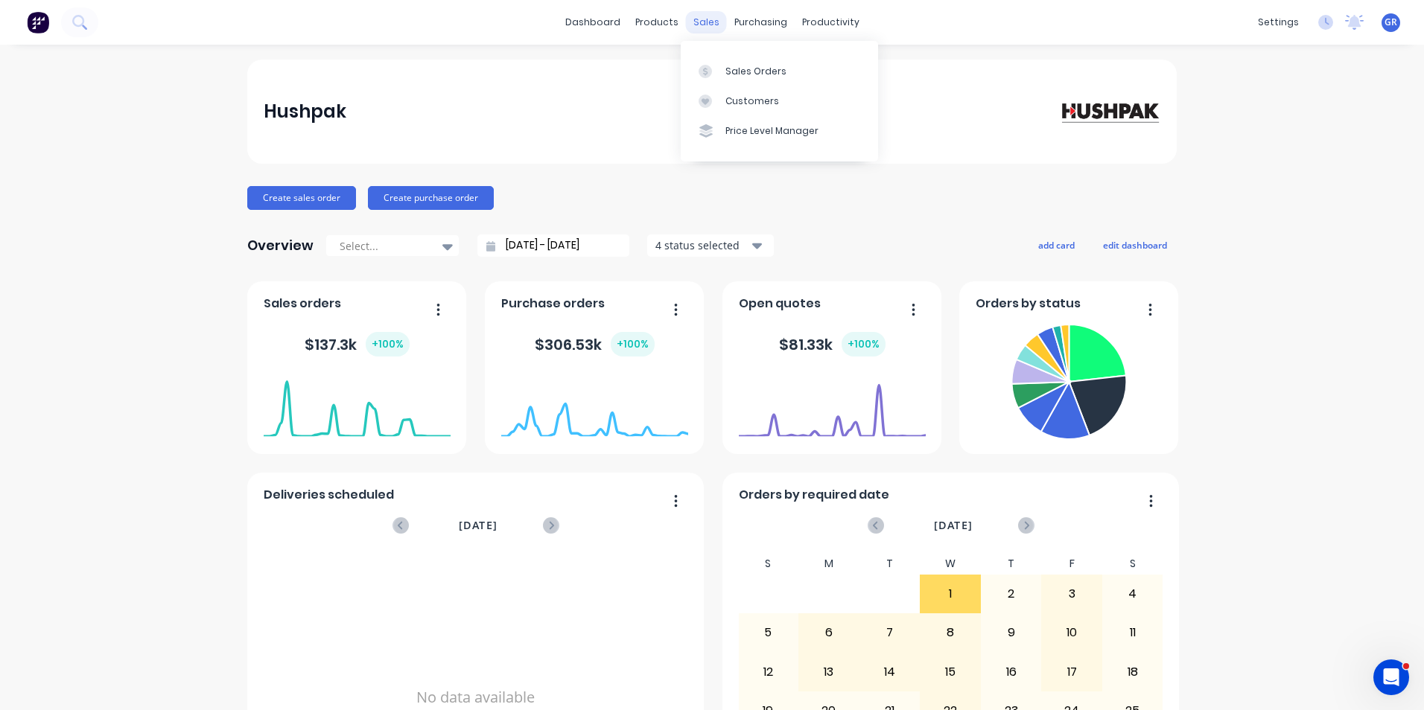
click at [699, 20] on div "sales" at bounding box center [706, 22] width 41 height 22
click at [654, 19] on div "products" at bounding box center [657, 22] width 58 height 22
click at [698, 69] on div "Product Catalogue" at bounding box center [717, 71] width 92 height 13
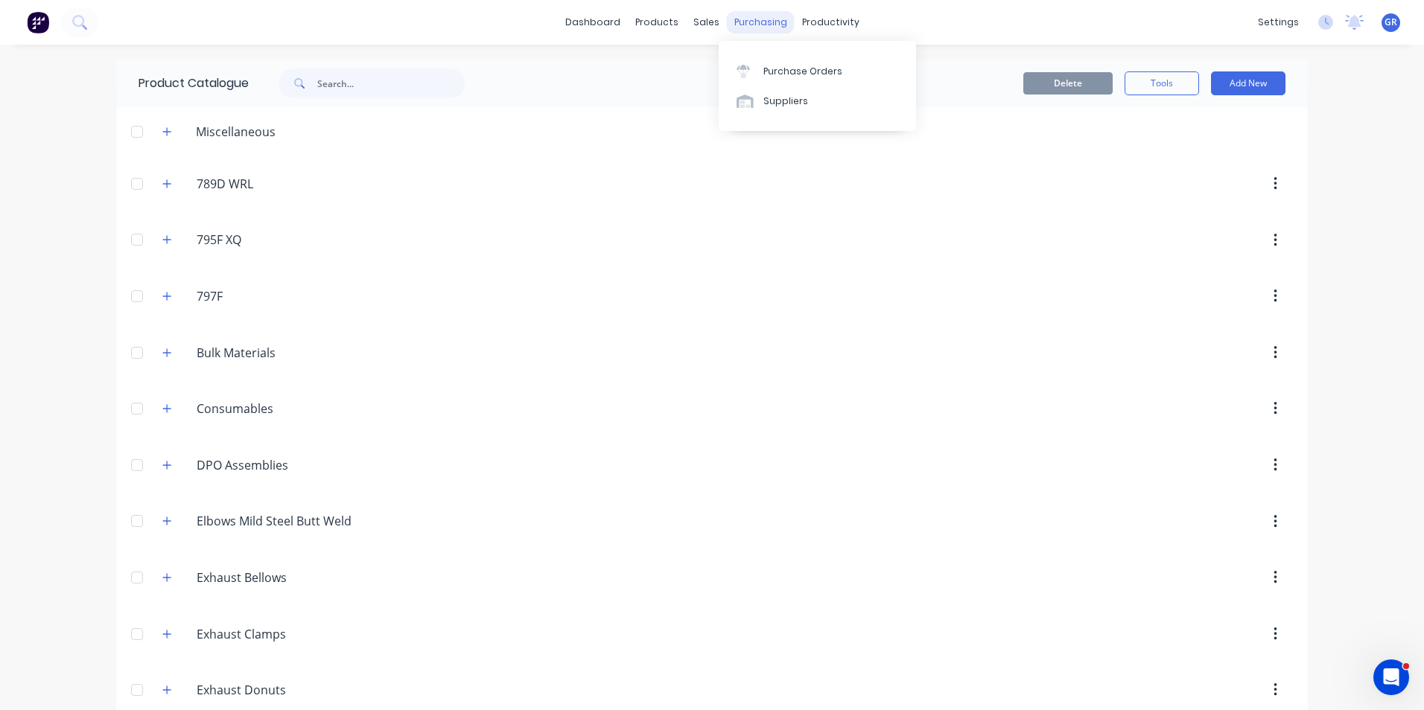
click at [748, 21] on div "purchasing" at bounding box center [761, 22] width 68 height 22
click at [703, 19] on div "sales" at bounding box center [706, 22] width 41 height 22
click at [748, 62] on link "Sales Orders" at bounding box center [779, 71] width 197 height 30
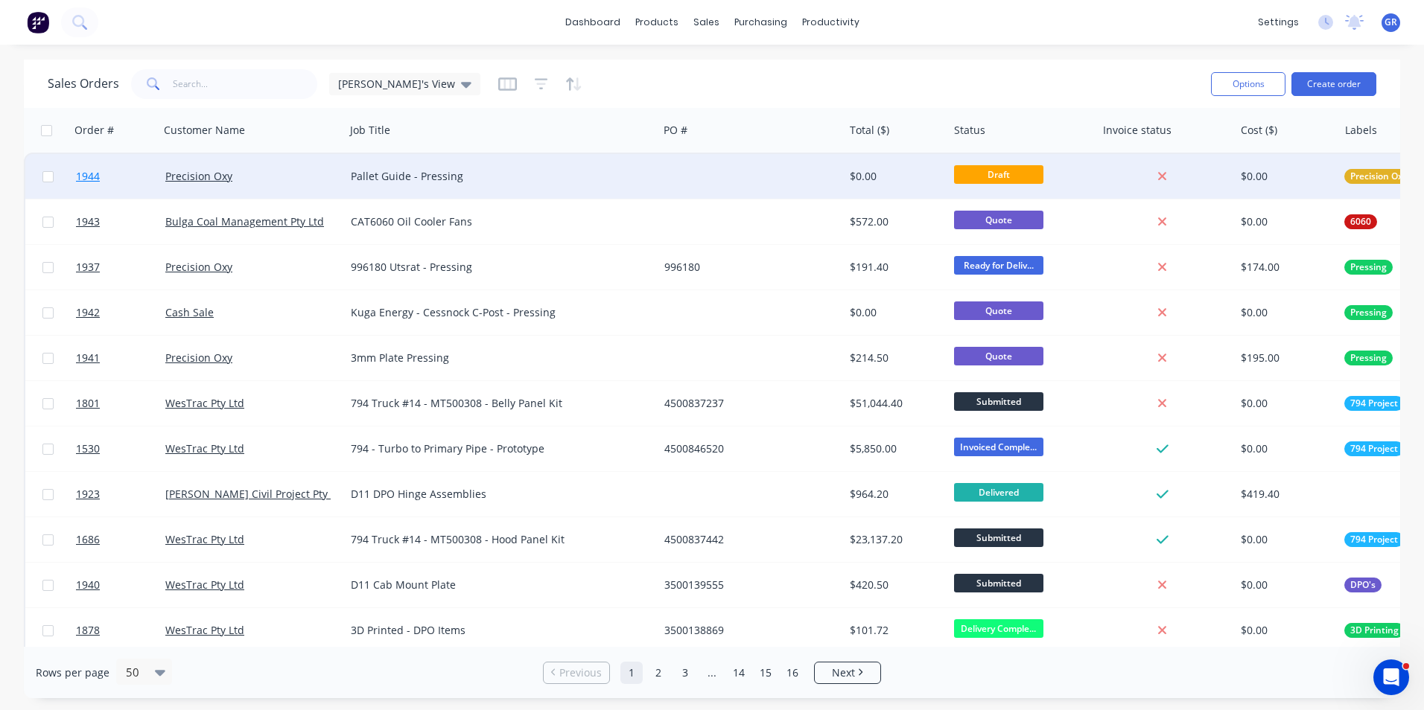
click at [91, 179] on span "1944" at bounding box center [88, 176] width 24 height 15
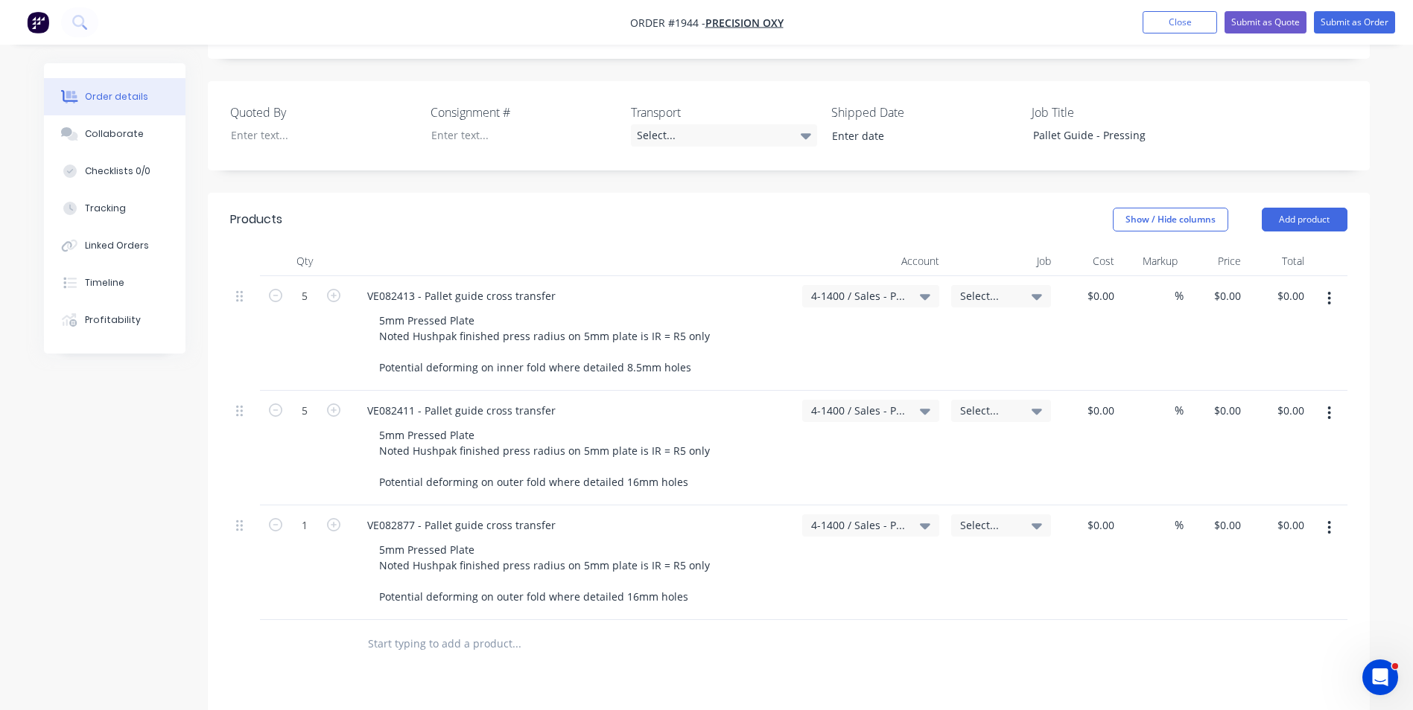
scroll to position [372, 0]
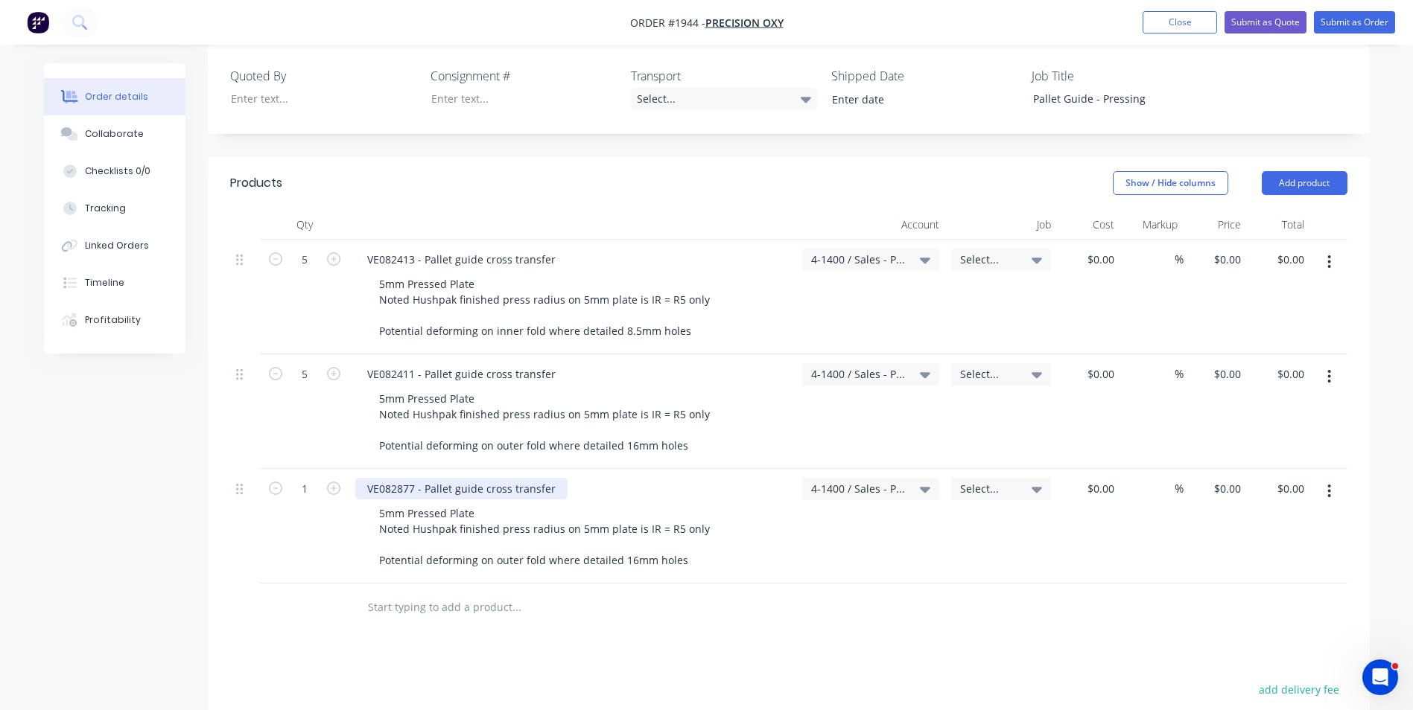
click at [552, 478] on div "VE082877 - Pallet guide cross transfer" at bounding box center [461, 489] width 212 height 22
drag, startPoint x: 557, startPoint y: 471, endPoint x: 424, endPoint y: 467, distance: 132.6
click at [424, 478] on div "VE082877 - Pallet guide cross transfer" at bounding box center [461, 489] width 212 height 22
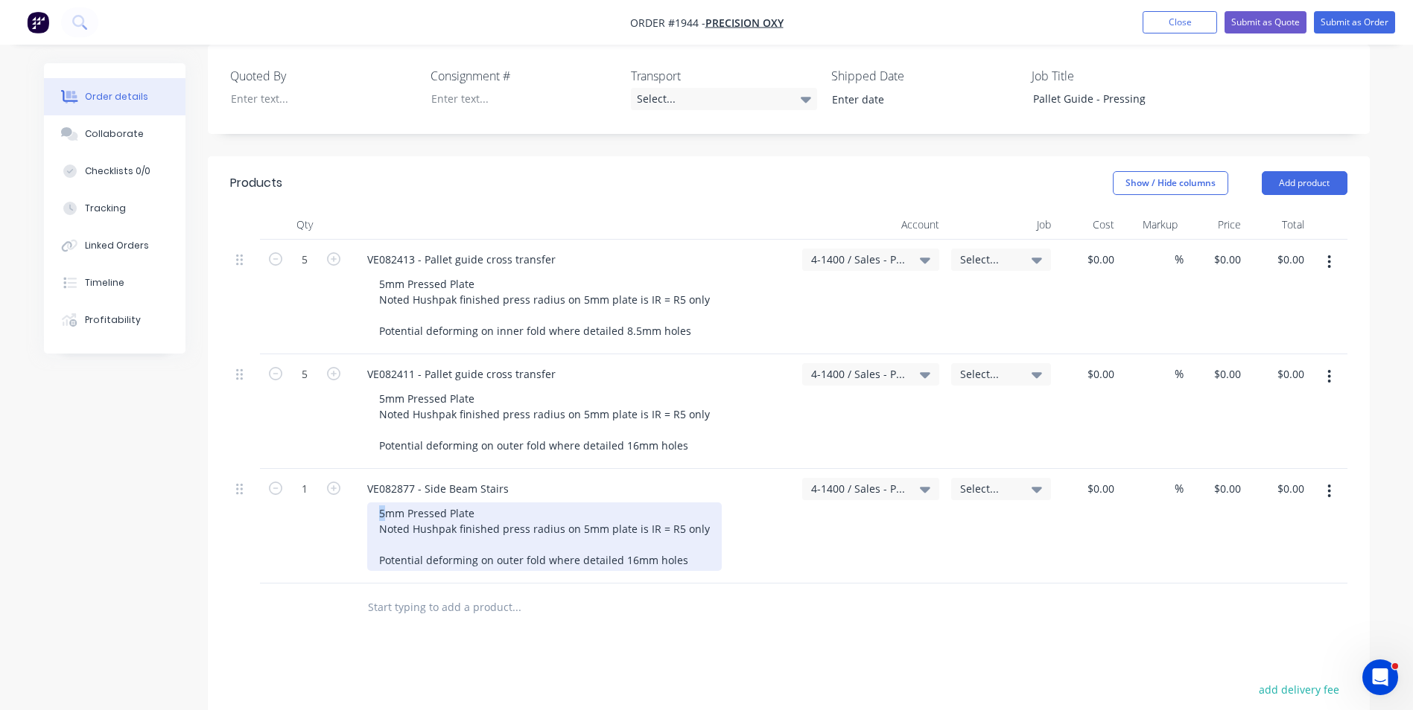
click at [379, 503] on div "5mm Pressed Plate Noted Hushpak finished press radius on 5mm plate is IR = R5 o…" at bounding box center [544, 537] width 354 height 69
click at [383, 503] on div "5mm Pressed Plate Noted Hushpak finished press radius on 5mm plate is IR = R5 o…" at bounding box center [544, 537] width 354 height 69
click at [380, 503] on div "5mm Pressed Plate Noted Hushpak finished press radius on 5mm plate is IR = R5 o…" at bounding box center [544, 537] width 354 height 69
click at [578, 515] on div "10mm Pressed Plate Noted Hushpak finished press radius on 5mm plate is IR = R5 …" at bounding box center [544, 537] width 354 height 69
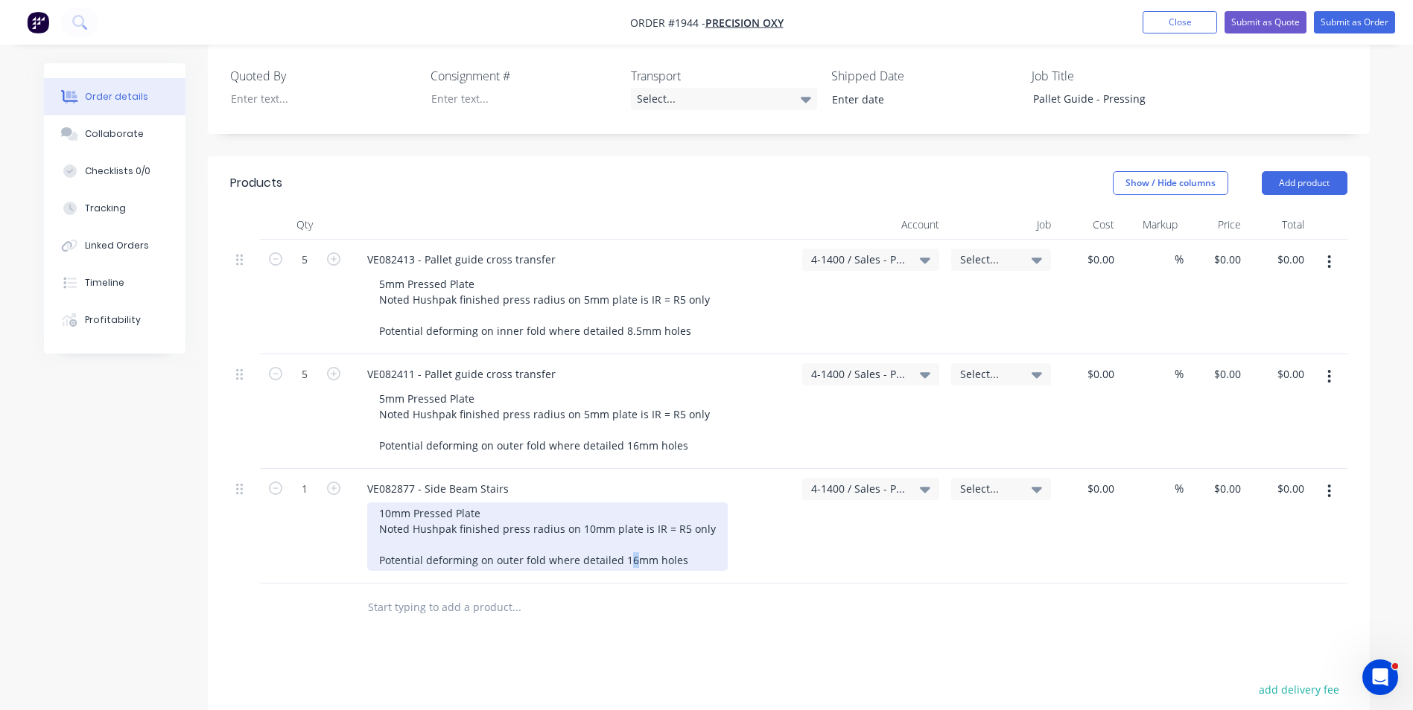
click at [627, 547] on div "10mm Pressed Plate Noted Hushpak finished press radius on 10mm plate is IR = R5…" at bounding box center [547, 537] width 360 height 69
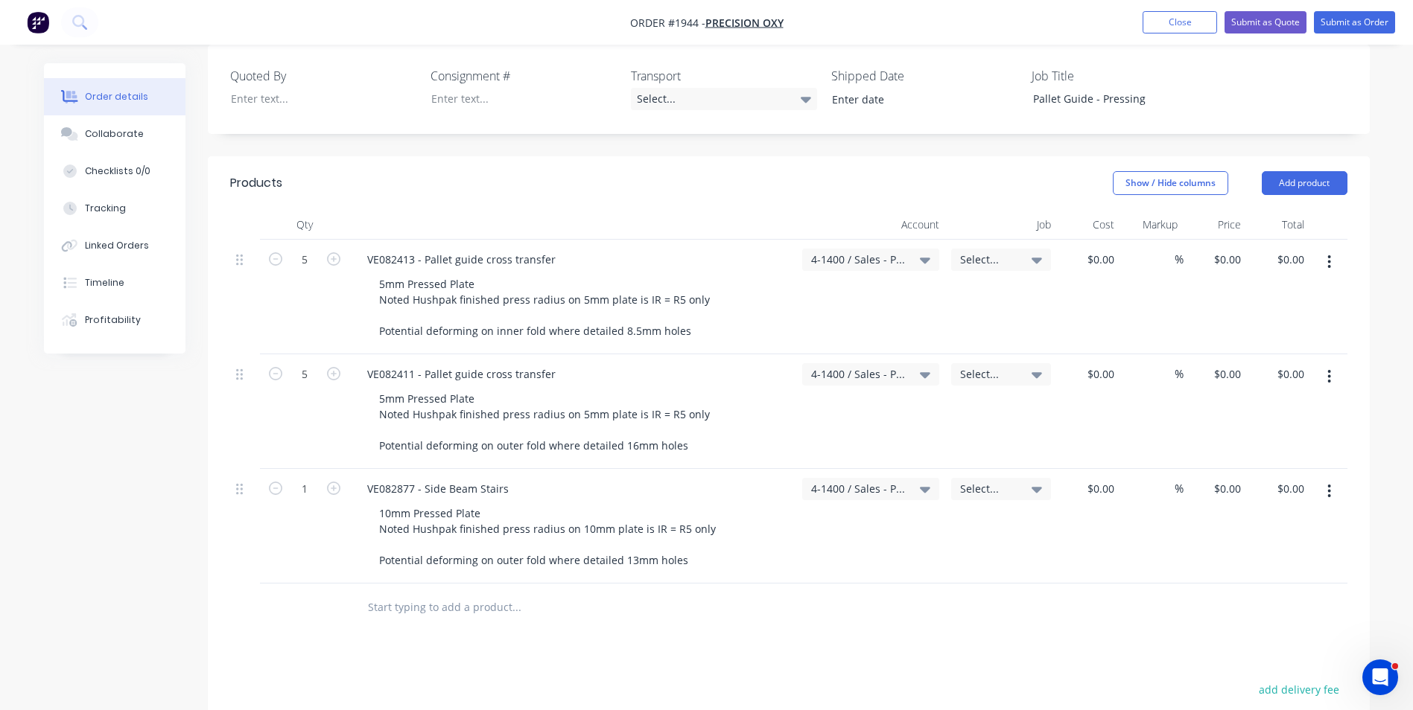
click at [1327, 483] on icon "button" at bounding box center [1329, 491] width 4 height 16
click at [1248, 550] on div "Duplicate" at bounding box center [1276, 561] width 115 height 22
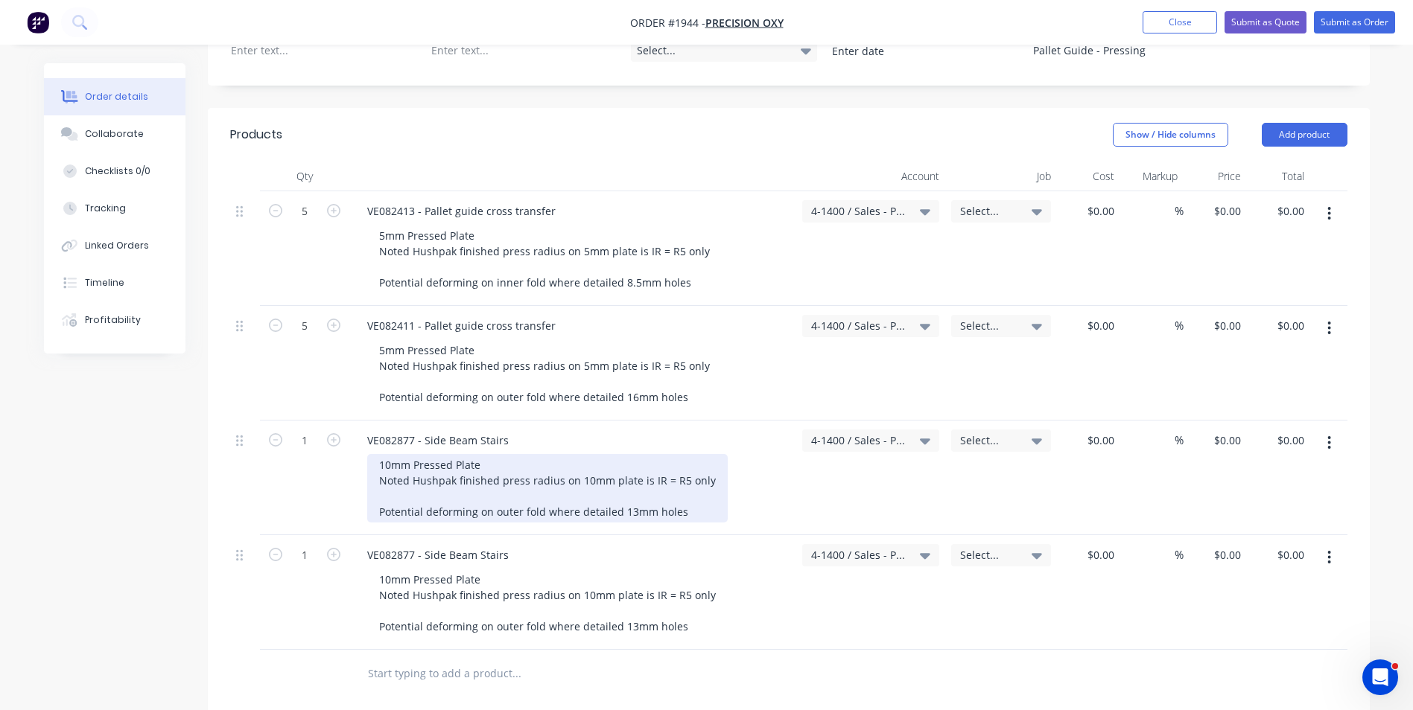
scroll to position [447, 0]
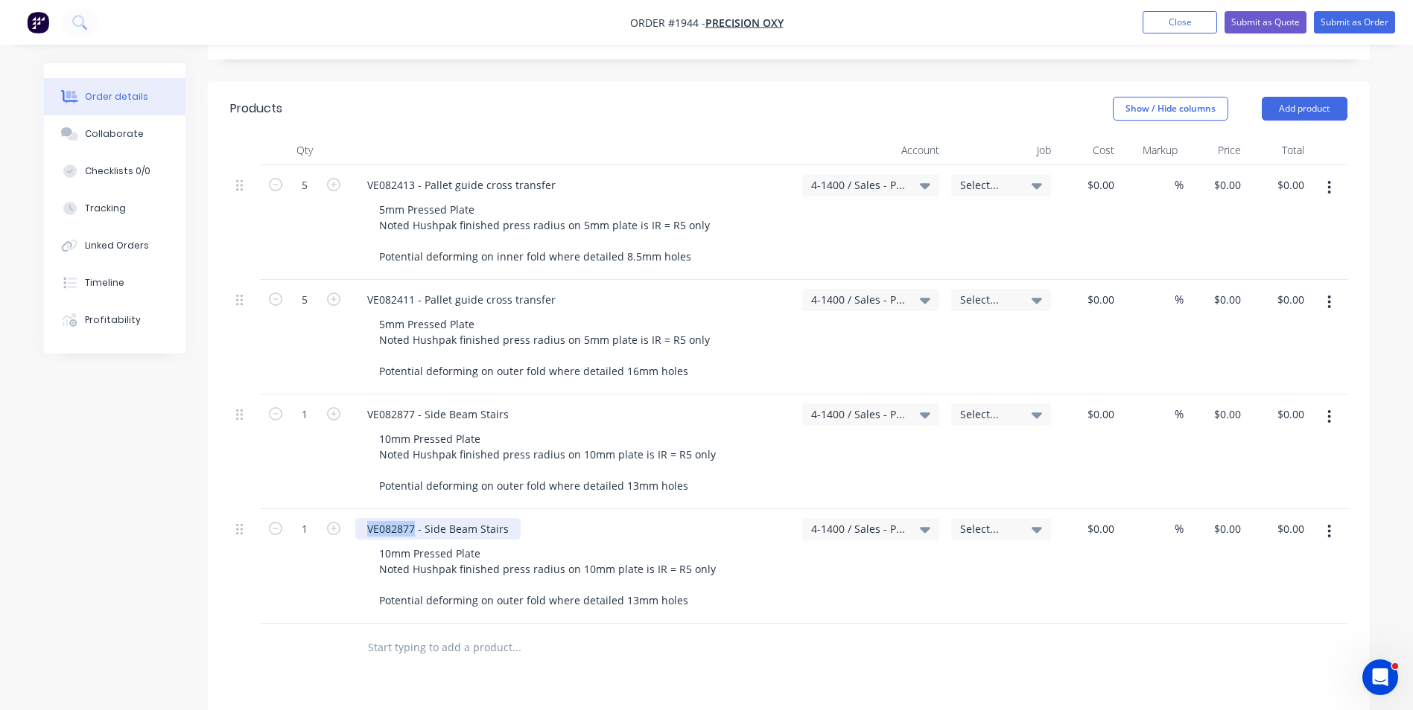
drag, startPoint x: 413, startPoint y: 511, endPoint x: 369, endPoint y: 513, distance: 44.0
click at [369, 518] on div "VE082877 - Side Beam Stairs" at bounding box center [437, 529] width 165 height 22
paste div
click at [1231, 174] on input "0" at bounding box center [1237, 185] width 17 height 22
type input "$146.00"
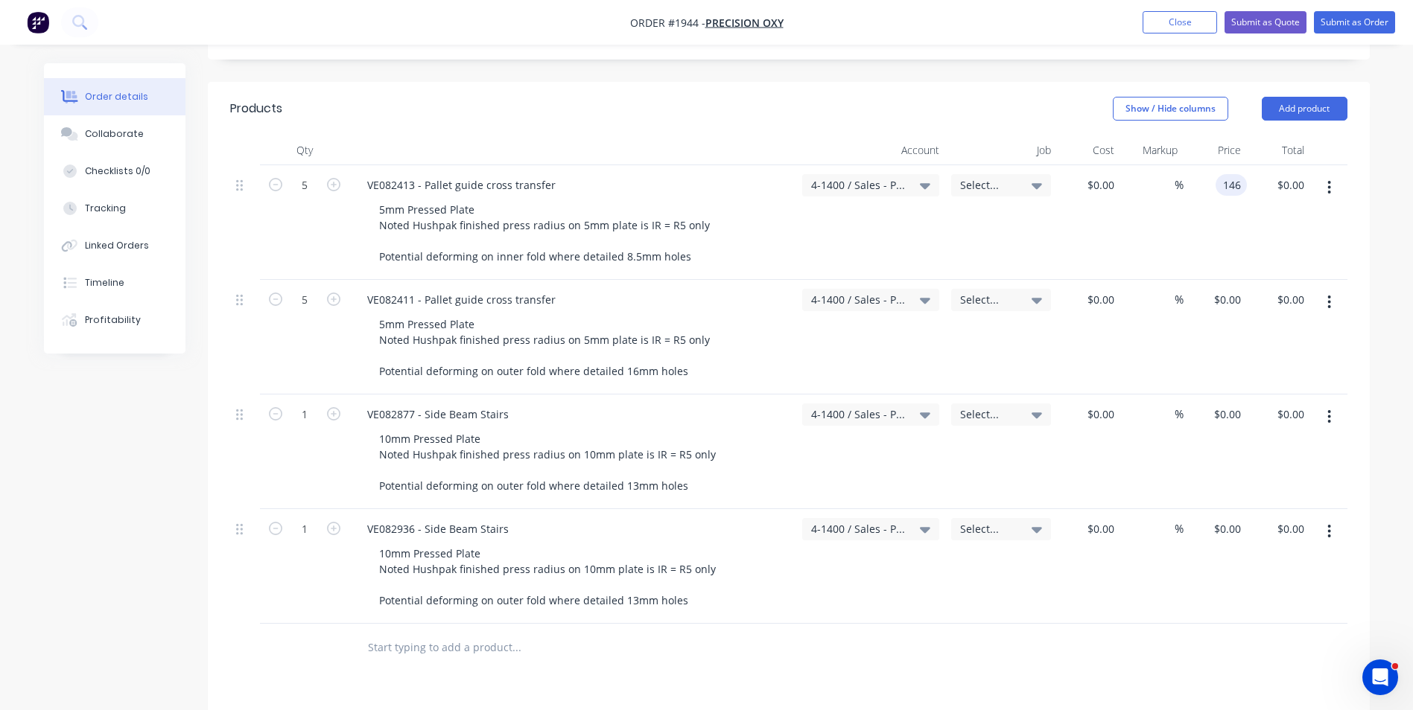
type input "$730.00"
click at [1223, 218] on div "$146.00 $146.00" at bounding box center [1214, 222] width 63 height 115
click at [1238, 289] on input "0" at bounding box center [1237, 300] width 17 height 22
type input "$80.30"
type input "$401.50"
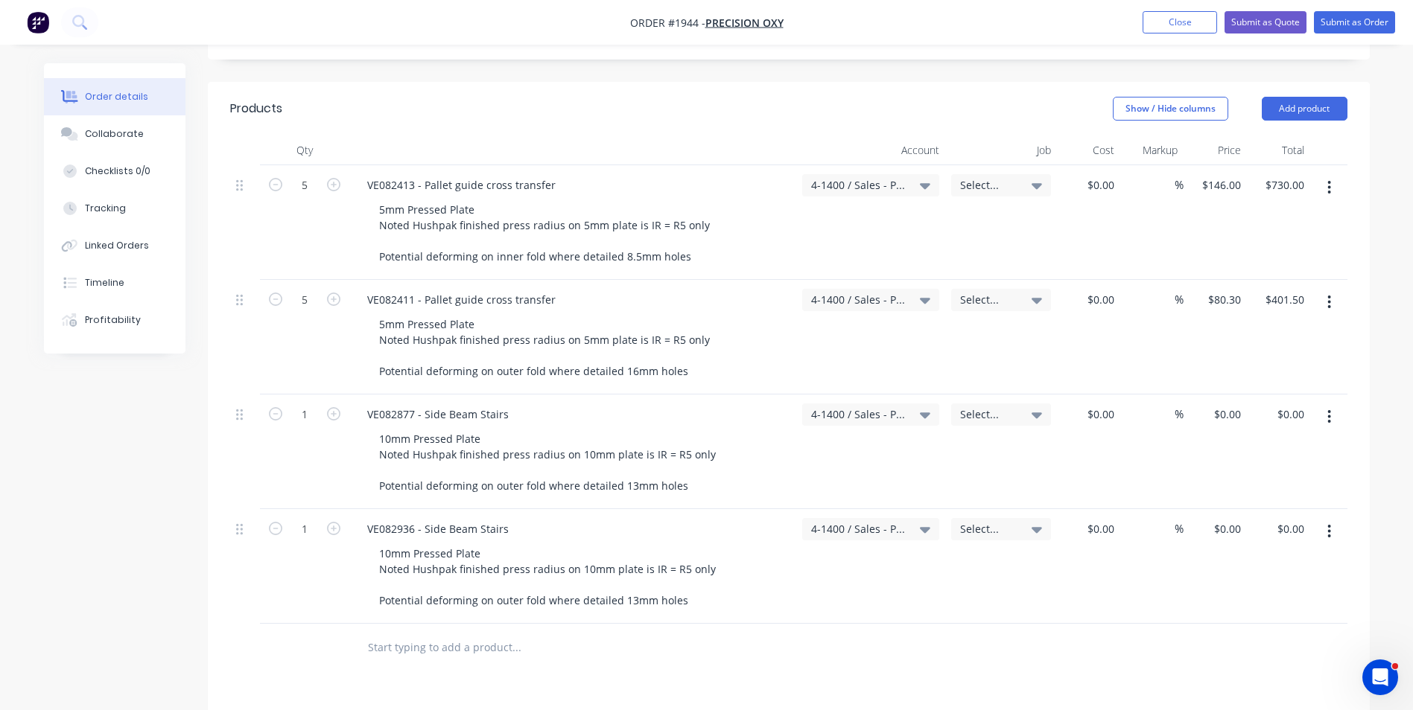
click at [1216, 329] on div "$80.30 $80.30" at bounding box center [1214, 337] width 63 height 115
click at [1227, 404] on div "0 0" at bounding box center [1234, 415] width 23 height 22
type input "$99.80"
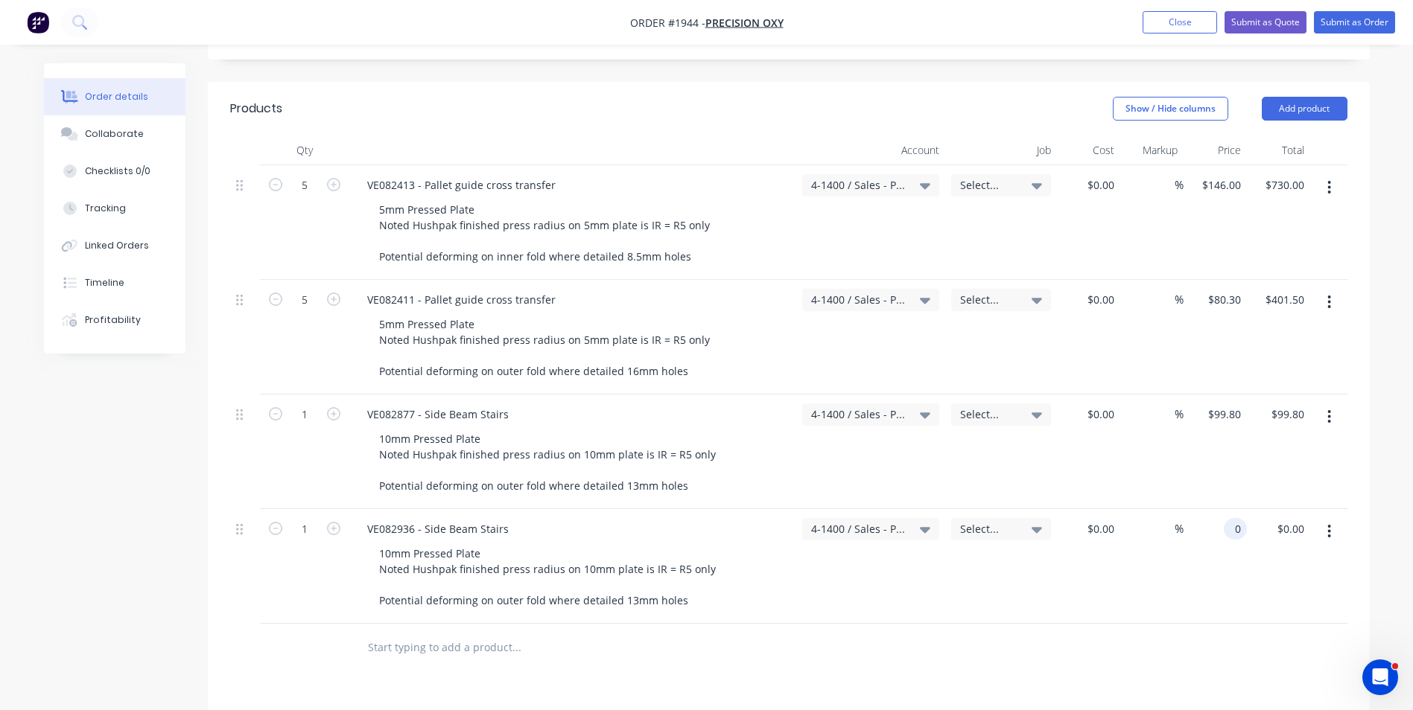
click at [1220, 513] on div "0 0" at bounding box center [1214, 566] width 63 height 115
type input "$99.80"
click at [1204, 602] on div "$99.80 $99.80" at bounding box center [1214, 566] width 63 height 115
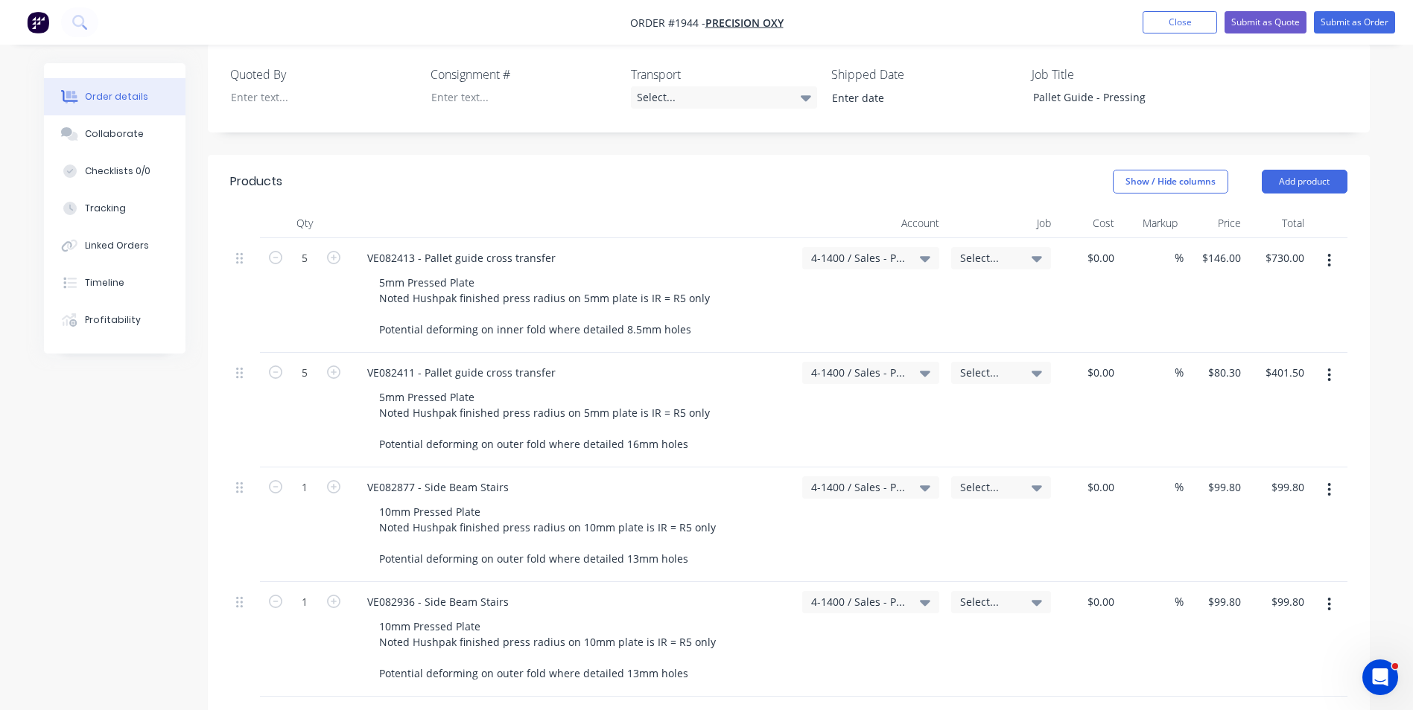
scroll to position [372, 0]
click at [1286, 171] on button "Add product" at bounding box center [1304, 183] width 86 height 24
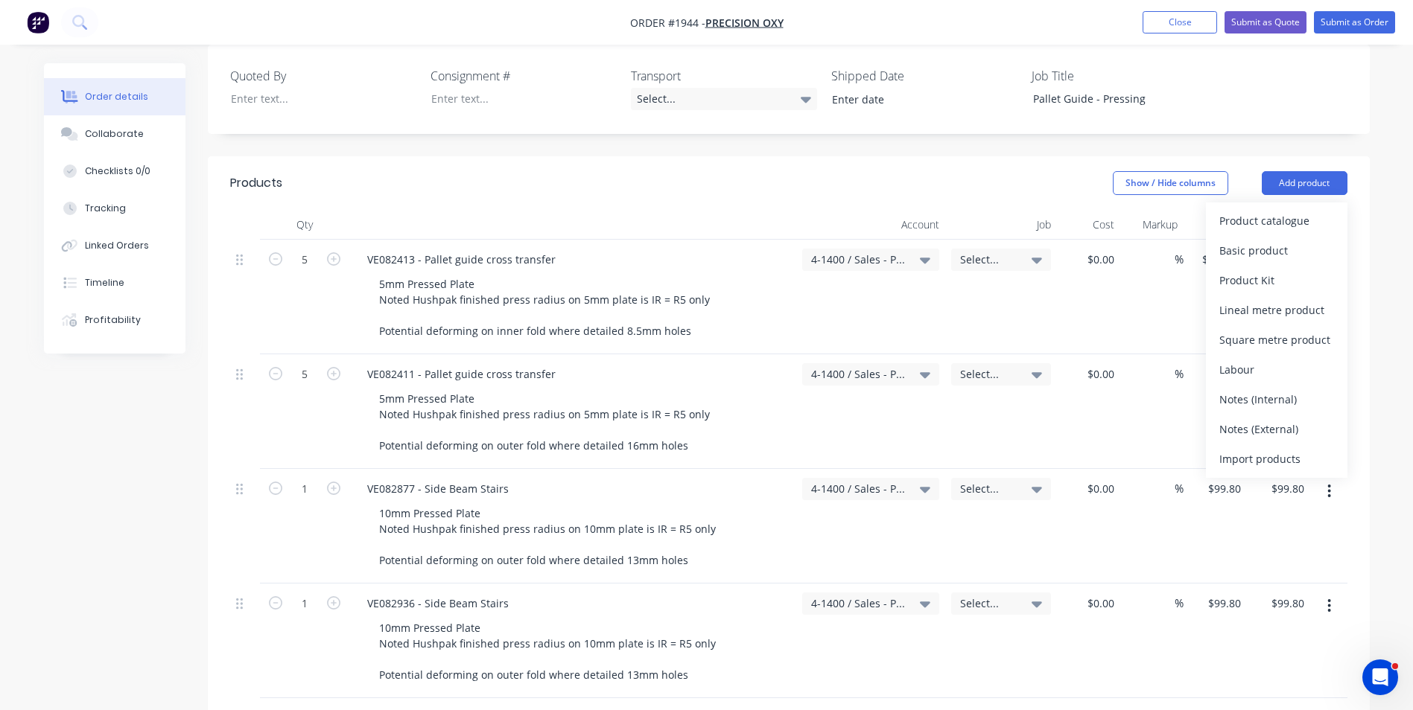
click at [1269, 418] on div "Notes (External)" at bounding box center [1276, 429] width 115 height 22
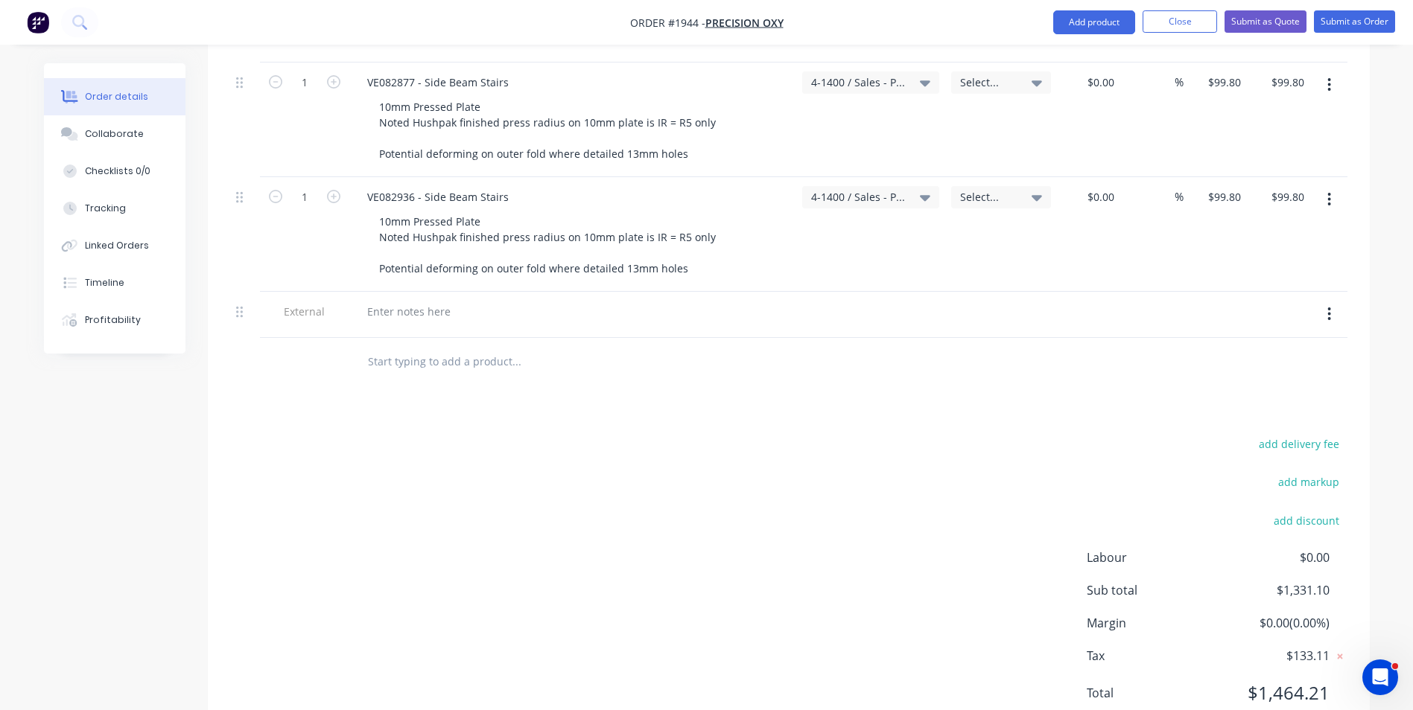
scroll to position [744, 0]
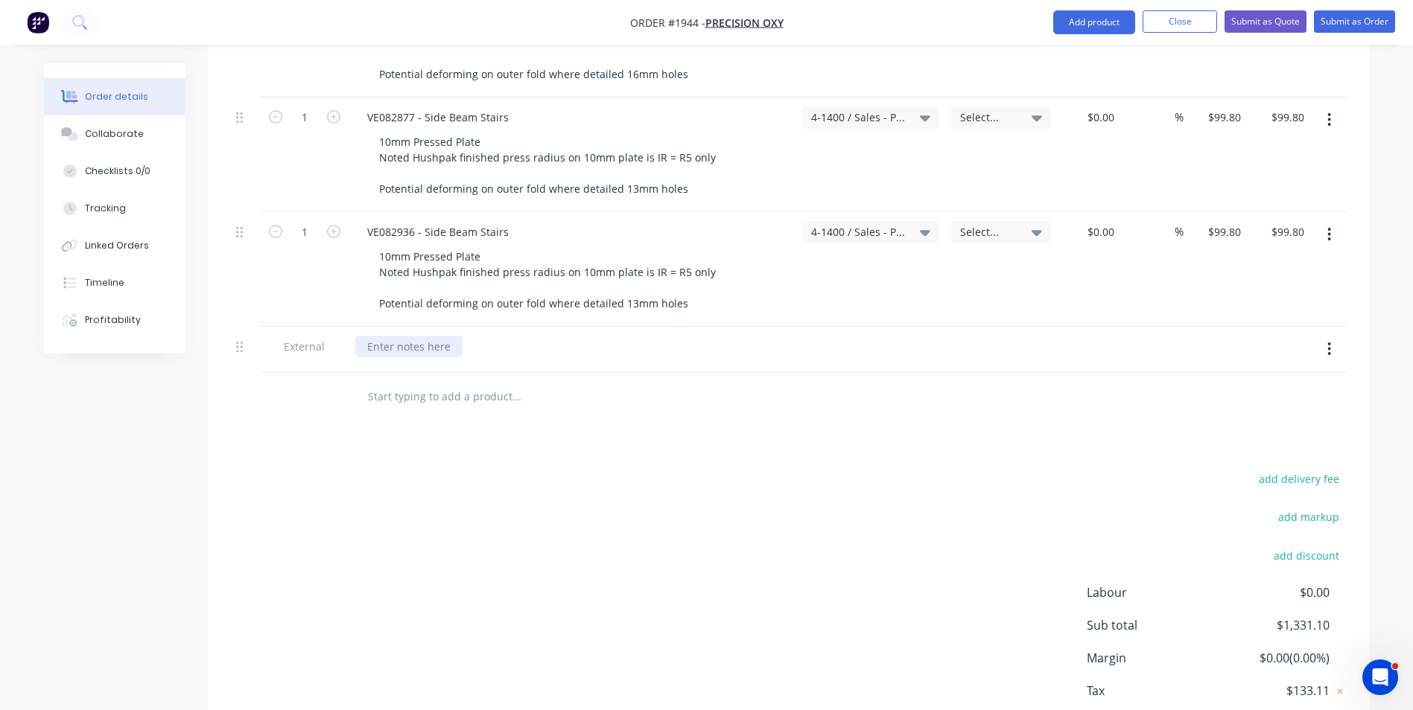
click at [381, 336] on div at bounding box center [408, 347] width 107 height 22
paste div
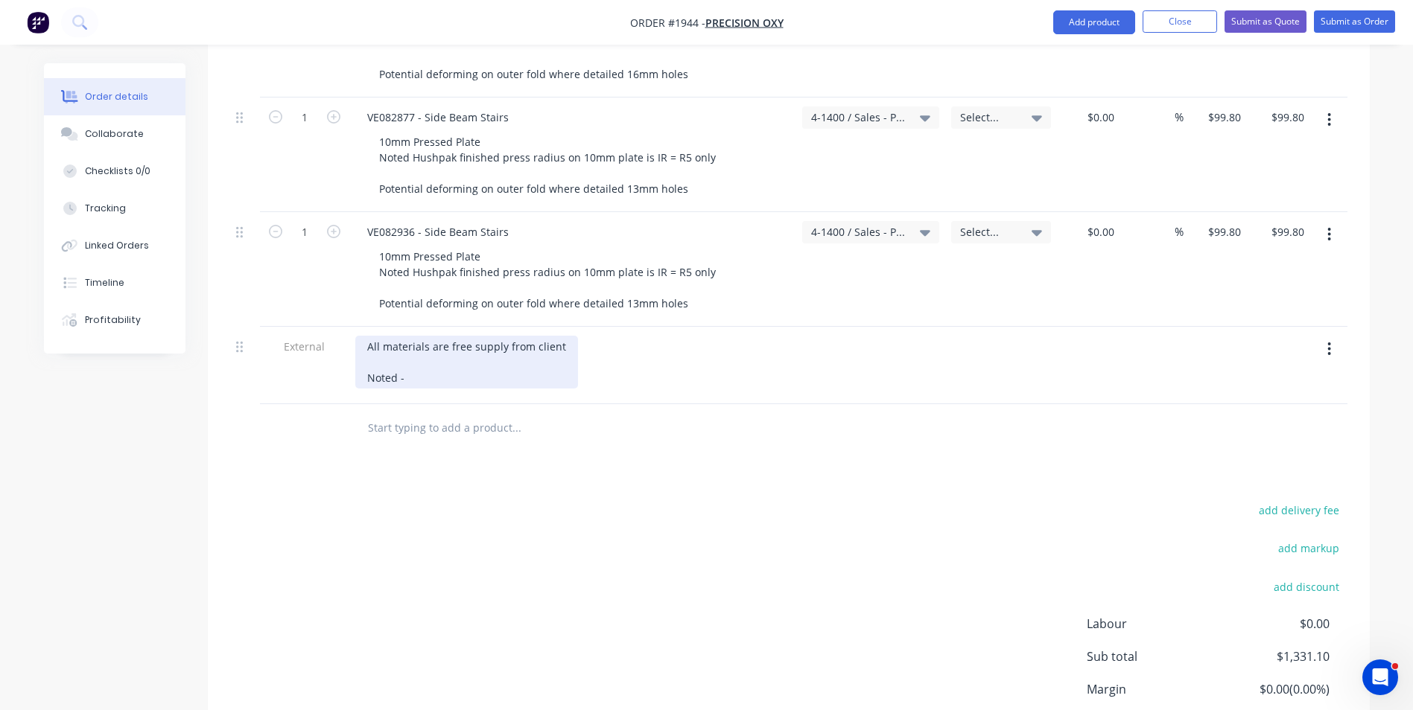
click at [412, 364] on div "All materials are free supply from client Noted -" at bounding box center [466, 362] width 223 height 53
click at [407, 366] on div "All materials are free supply from client Noted -" at bounding box center [466, 362] width 223 height 53
drag, startPoint x: 405, startPoint y: 365, endPoint x: 538, endPoint y: 366, distance: 133.3
click at [407, 365] on div "All materials are free supply from client Noted - VE082875" at bounding box center [466, 362] width 223 height 53
click at [495, 358] on div "All materials are free supply from client Noted - Part no. VE082875" at bounding box center [466, 362] width 223 height 53
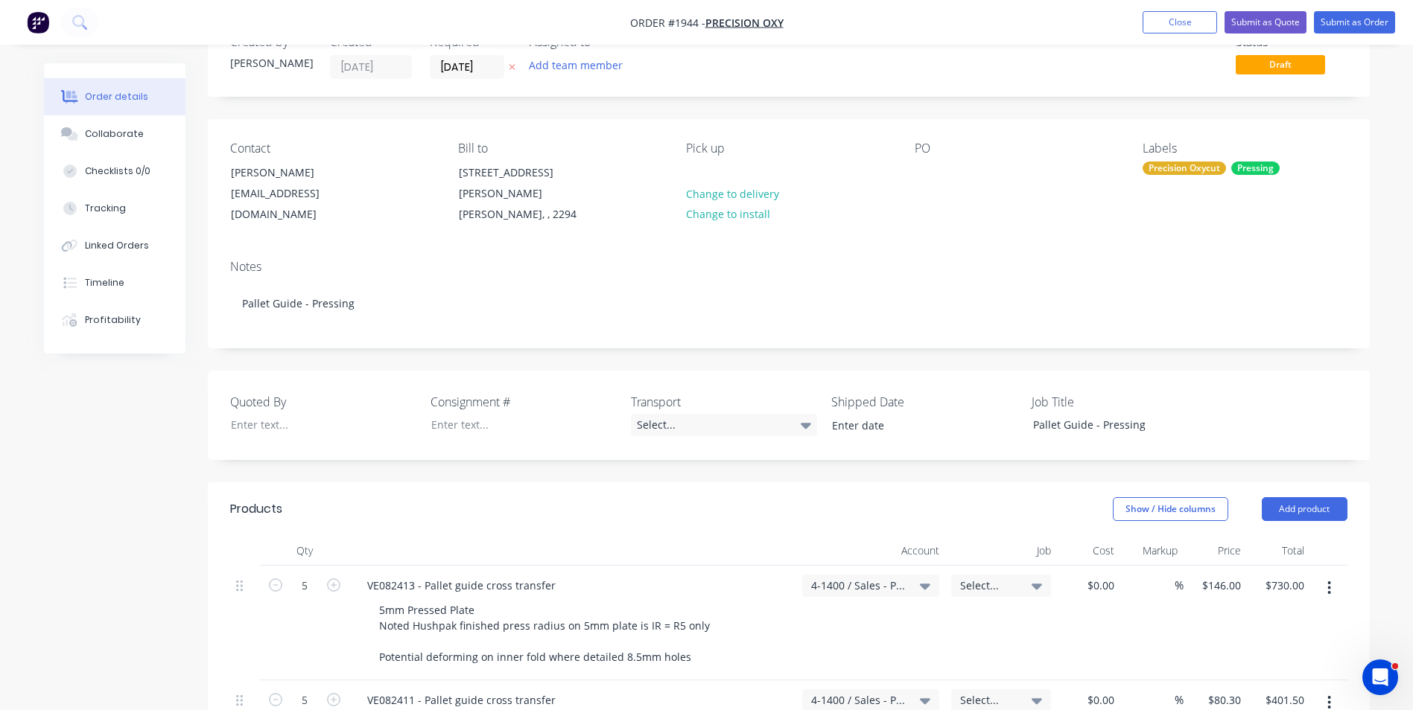
scroll to position [0, 0]
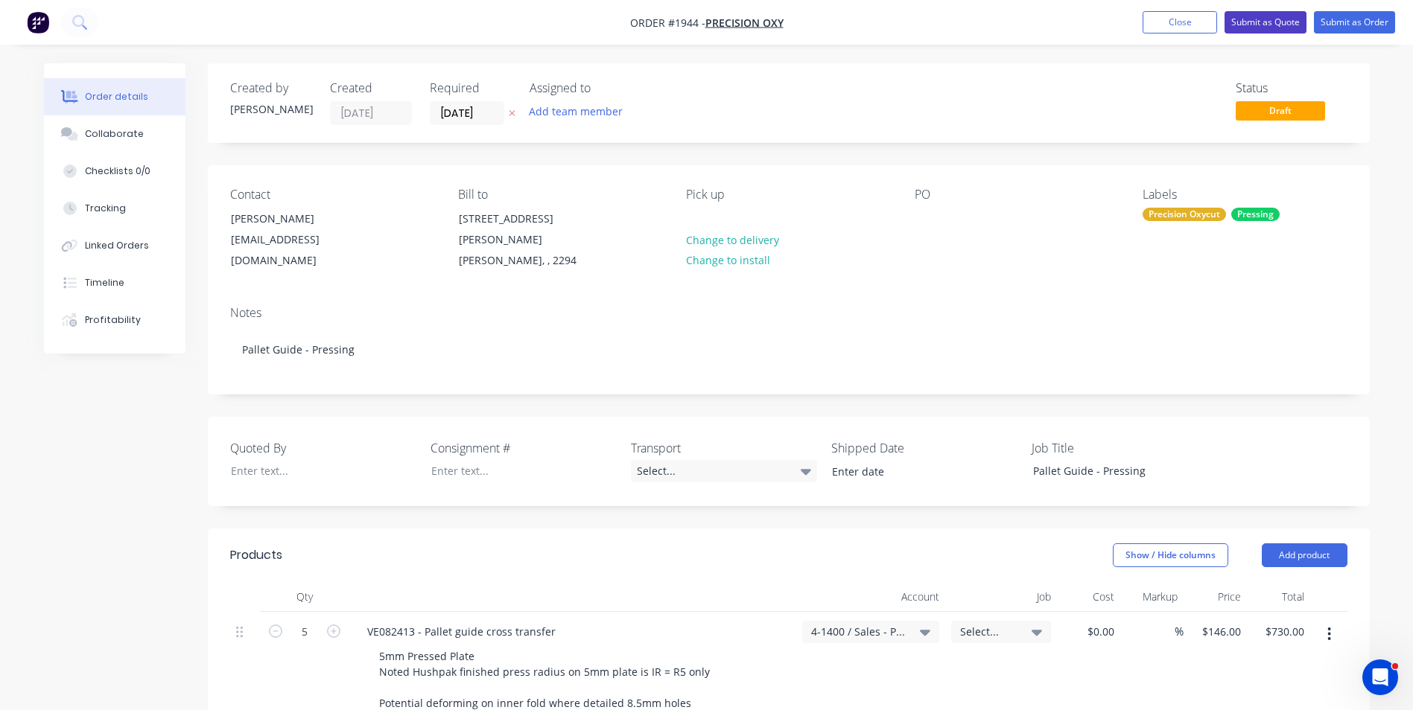
click at [1266, 19] on button "Submit as Quote" at bounding box center [1265, 22] width 82 height 22
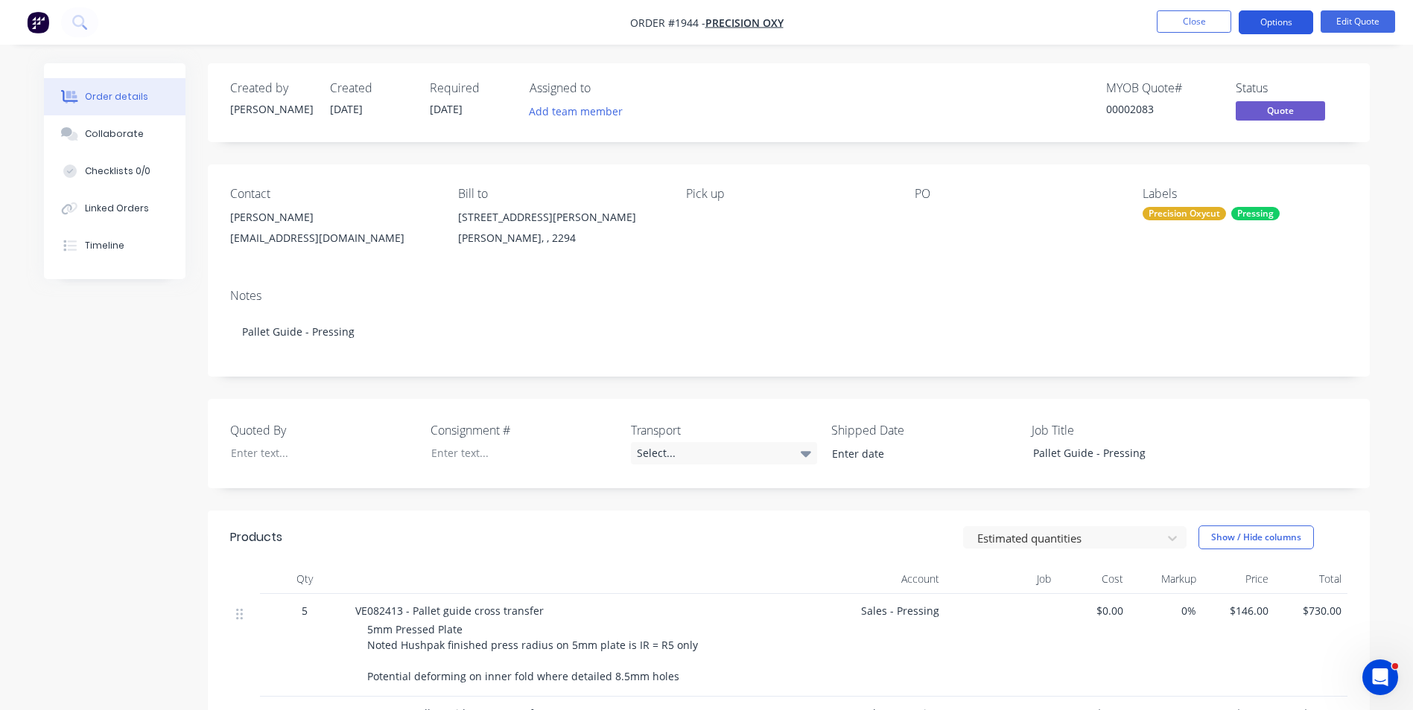
click at [1285, 20] on button "Options" at bounding box center [1275, 22] width 74 height 24
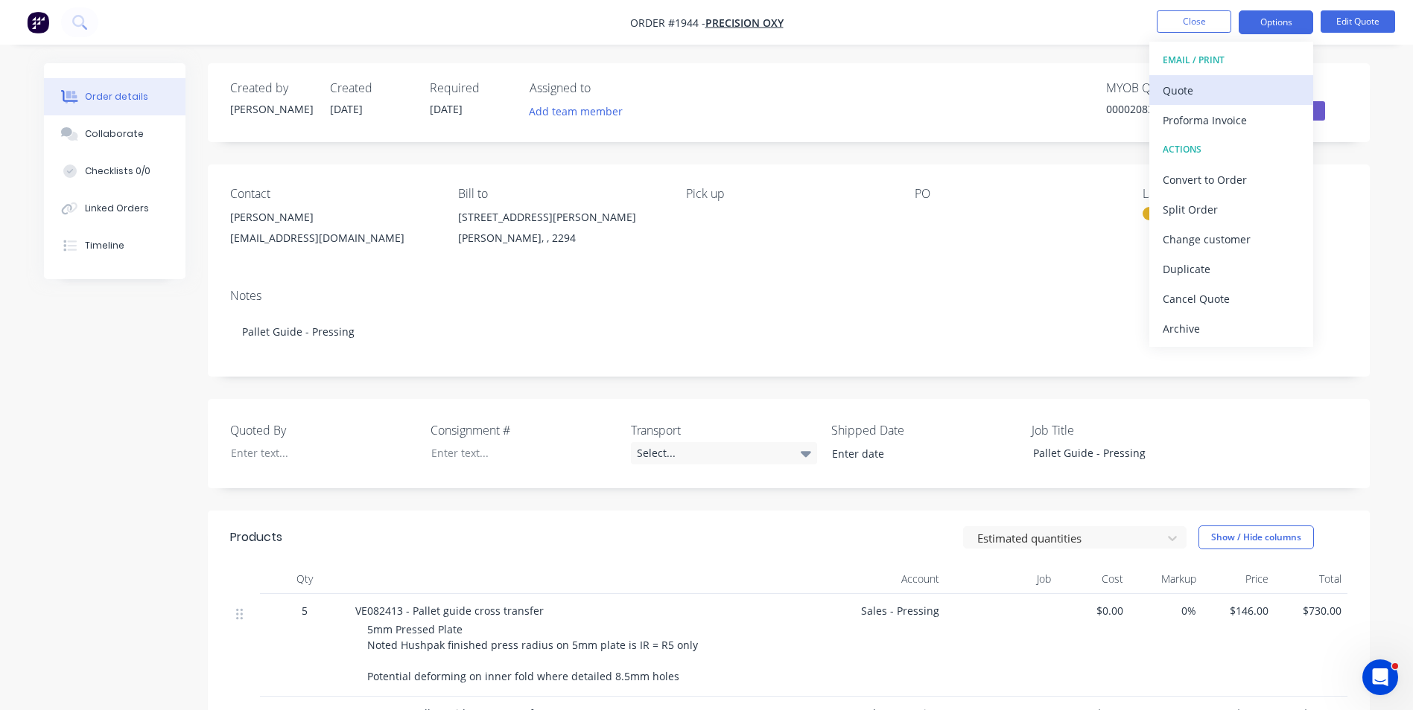
click at [1180, 89] on div "Quote" at bounding box center [1230, 91] width 137 height 22
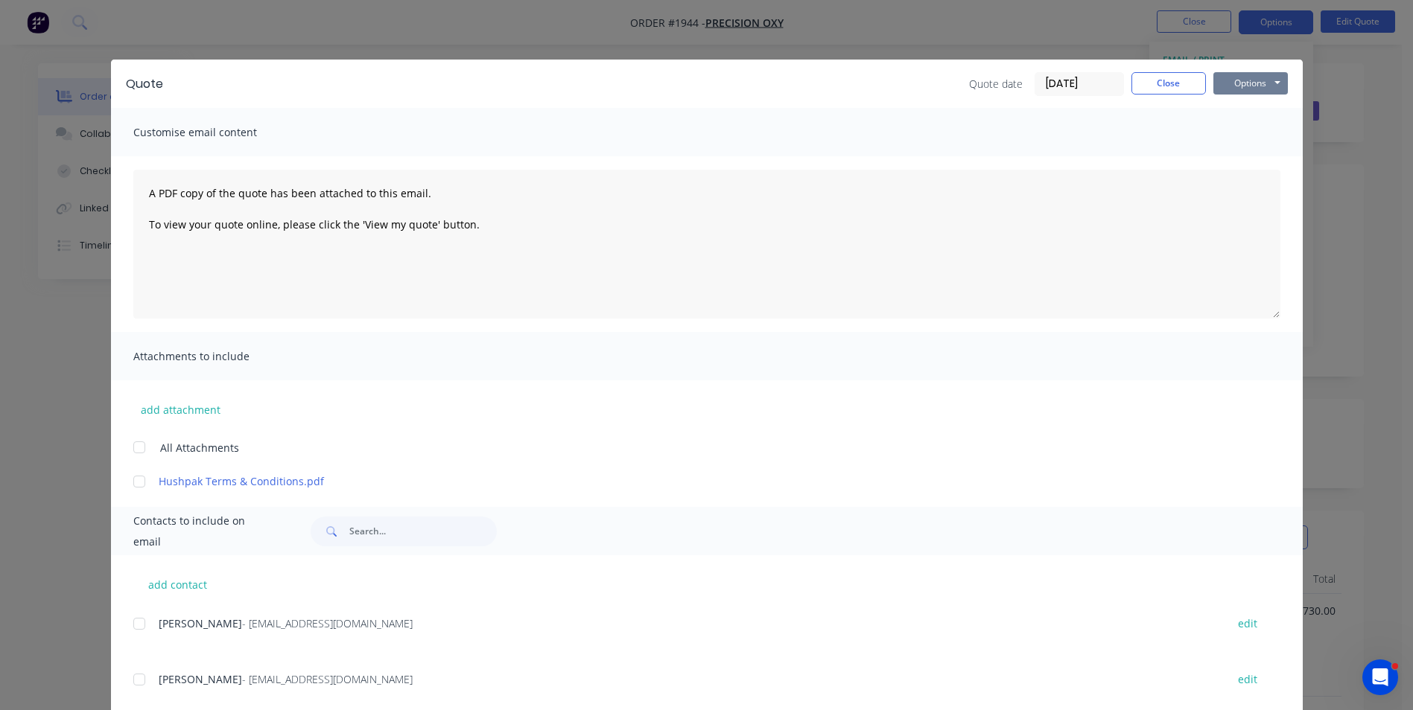
click at [1243, 80] on button "Options" at bounding box center [1250, 83] width 74 height 22
click at [1245, 133] on button "Print" at bounding box center [1260, 134] width 95 height 25
click at [1153, 86] on button "Close" at bounding box center [1168, 83] width 74 height 22
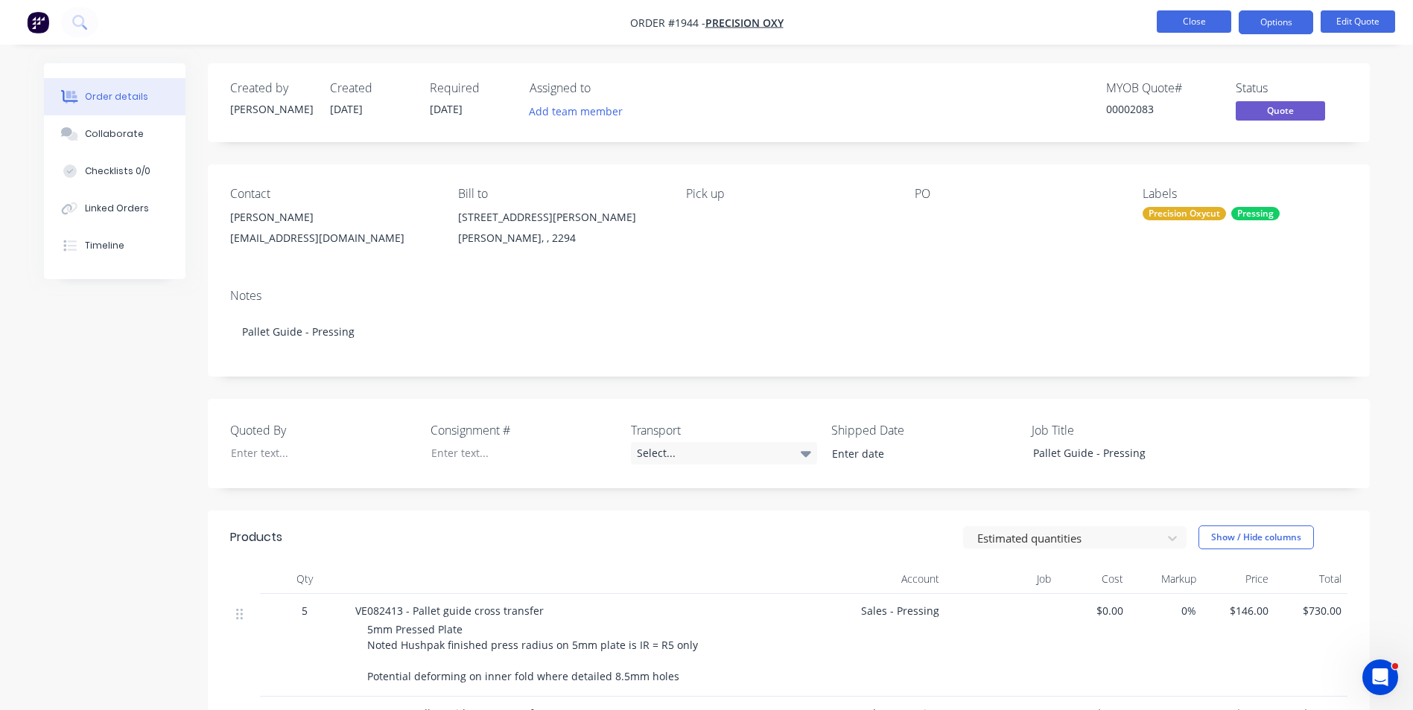
click at [1217, 27] on button "Close" at bounding box center [1193, 21] width 74 height 22
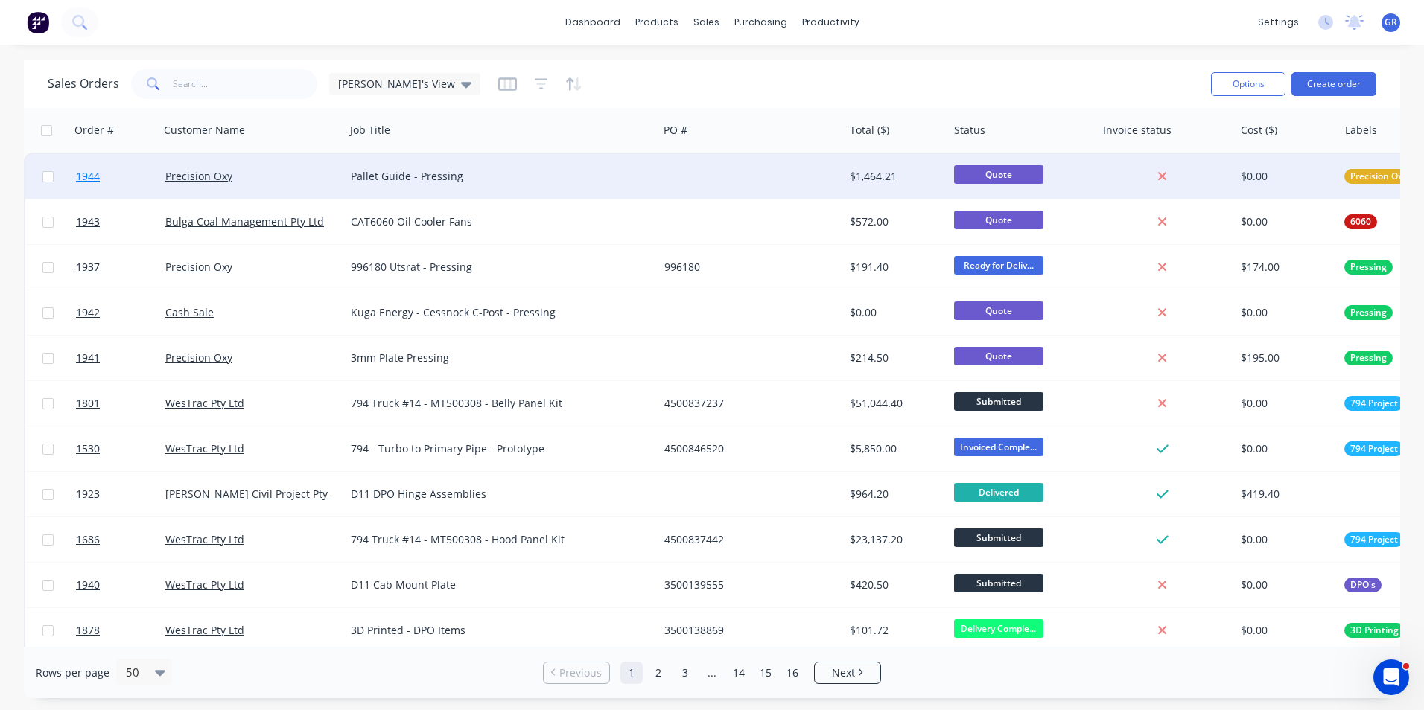
click at [92, 175] on span "1944" at bounding box center [88, 176] width 24 height 15
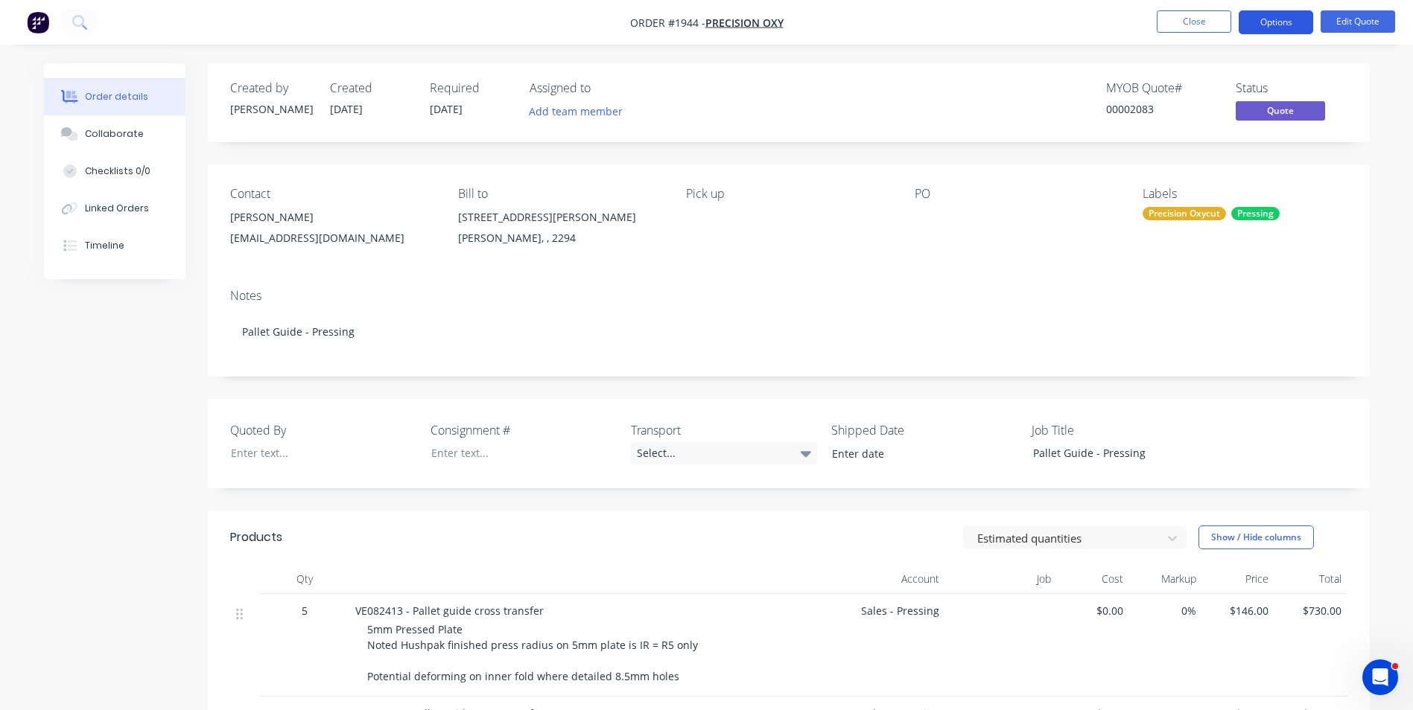
click at [1274, 22] on button "Options" at bounding box center [1275, 22] width 74 height 24
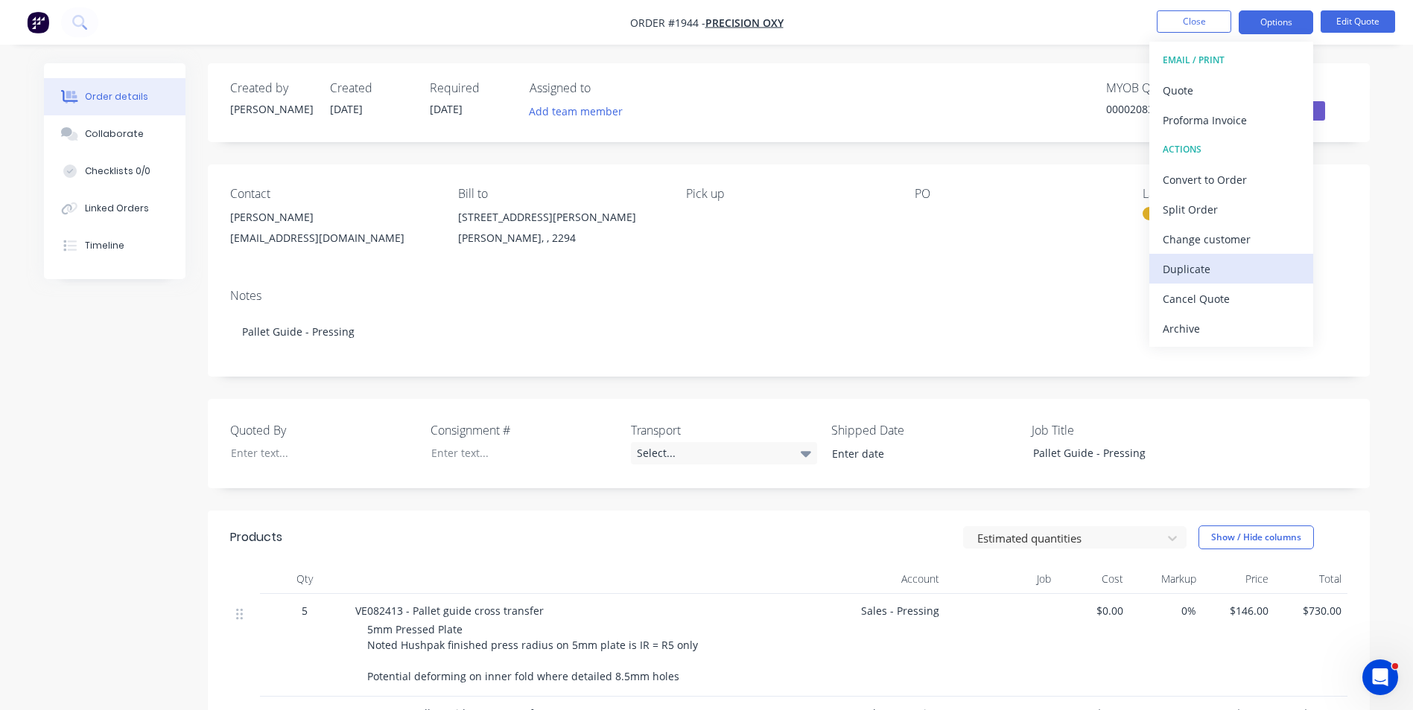
click at [1188, 269] on div "Duplicate" at bounding box center [1230, 269] width 137 height 22
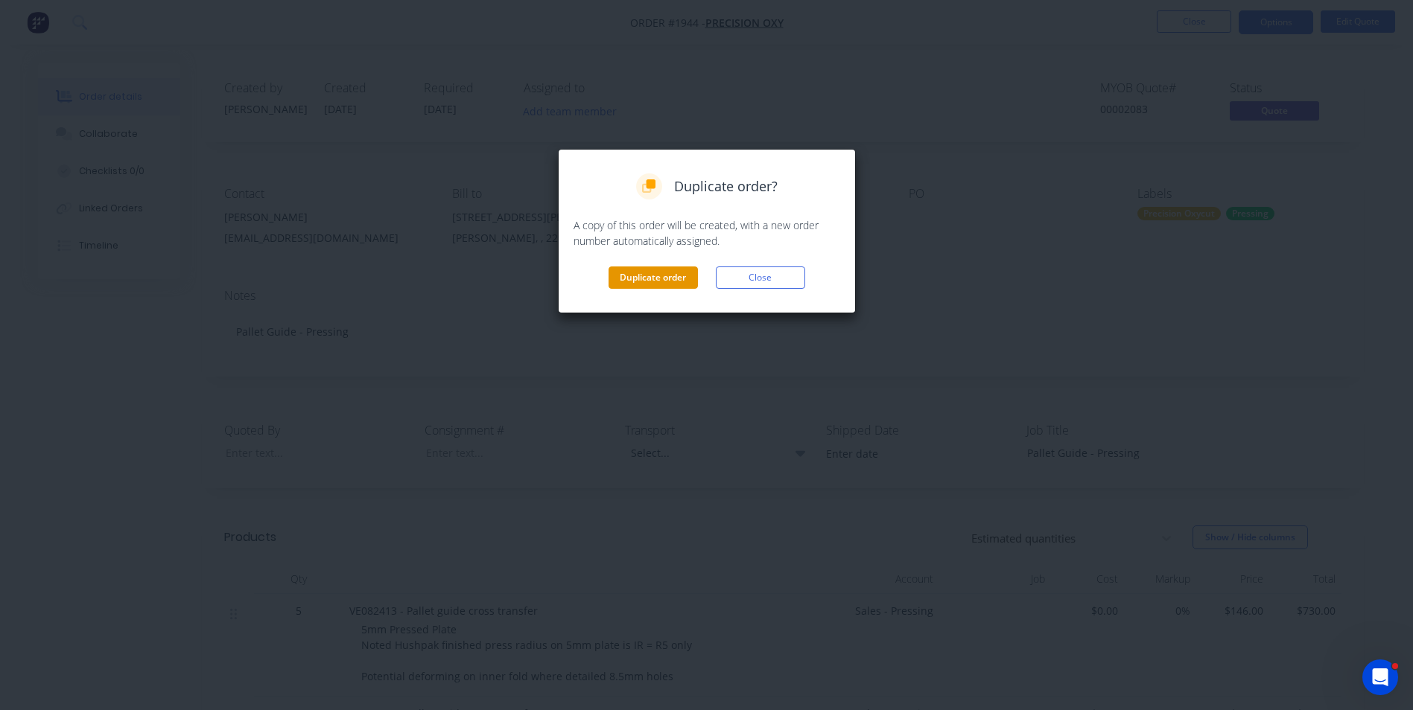
click at [643, 272] on button "Duplicate order" at bounding box center [652, 278] width 89 height 22
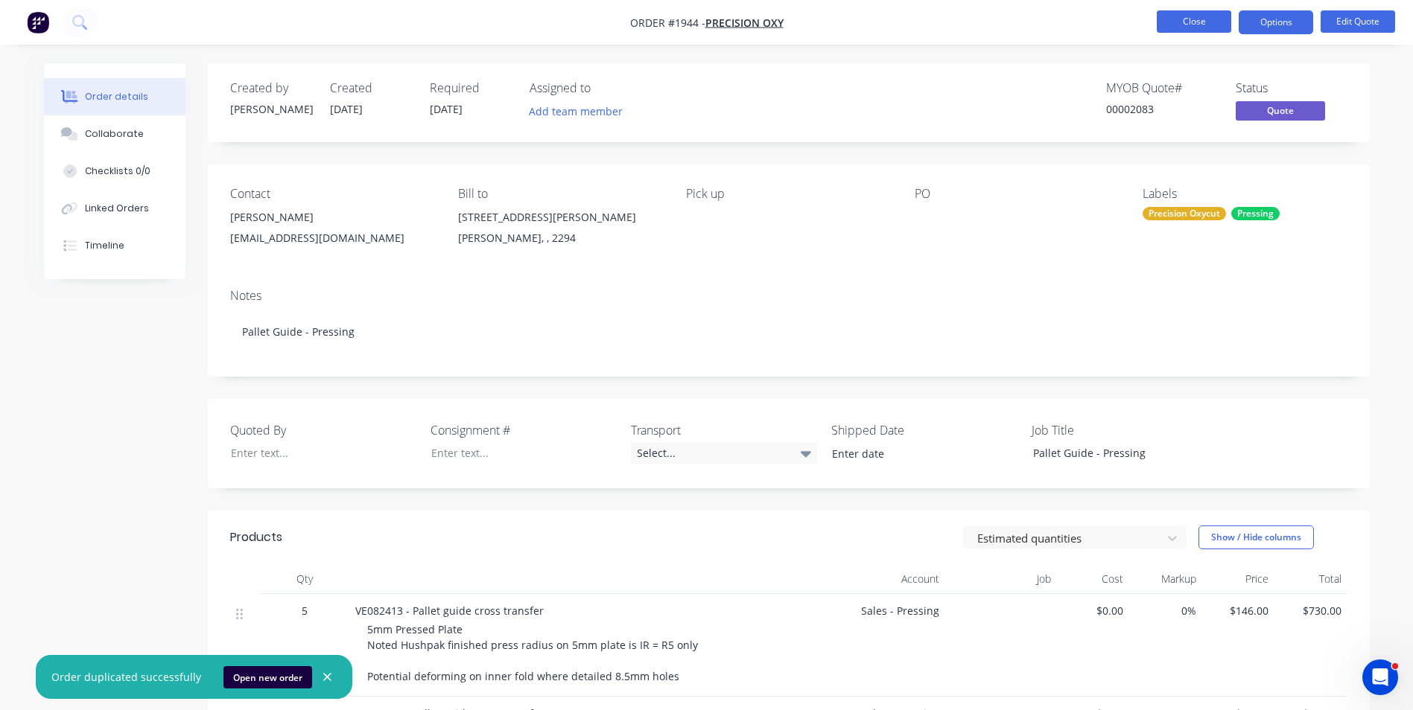
click at [1211, 18] on button "Close" at bounding box center [1193, 21] width 74 height 22
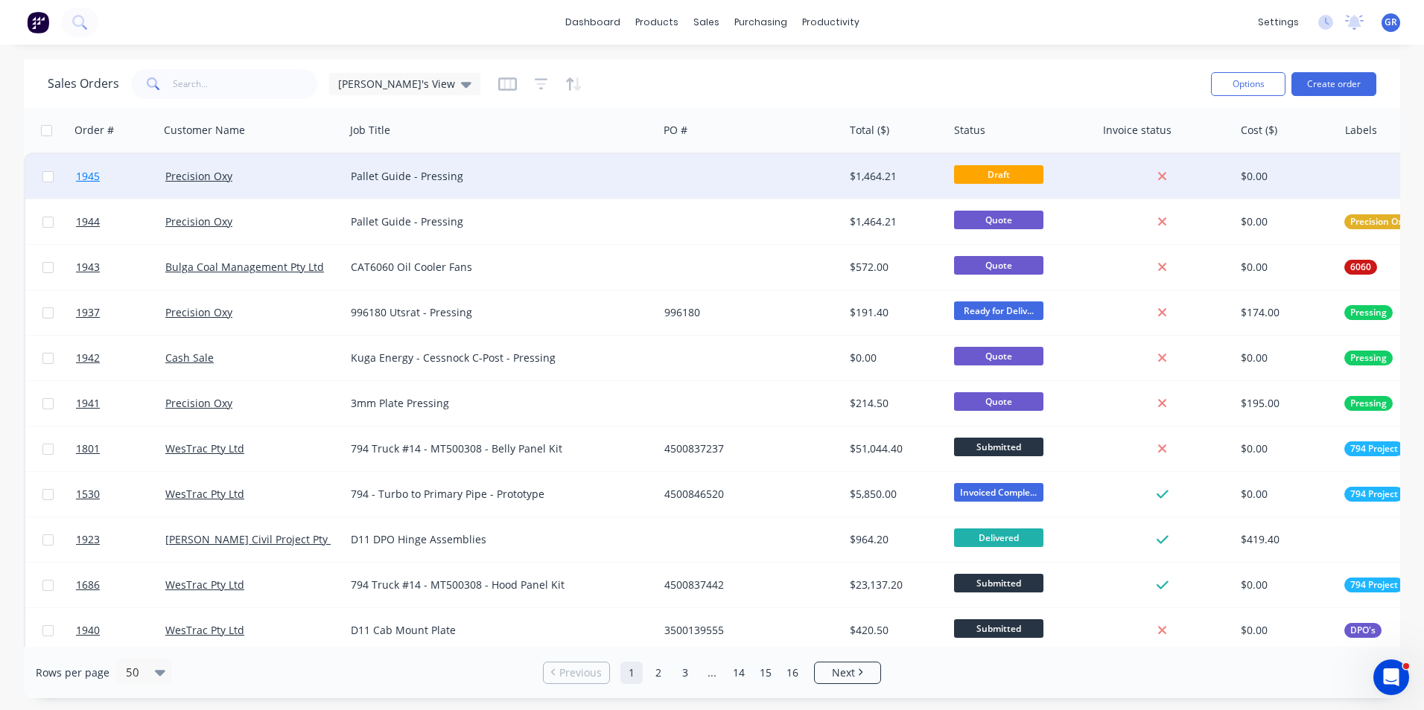
click at [95, 176] on span "1945" at bounding box center [88, 176] width 24 height 15
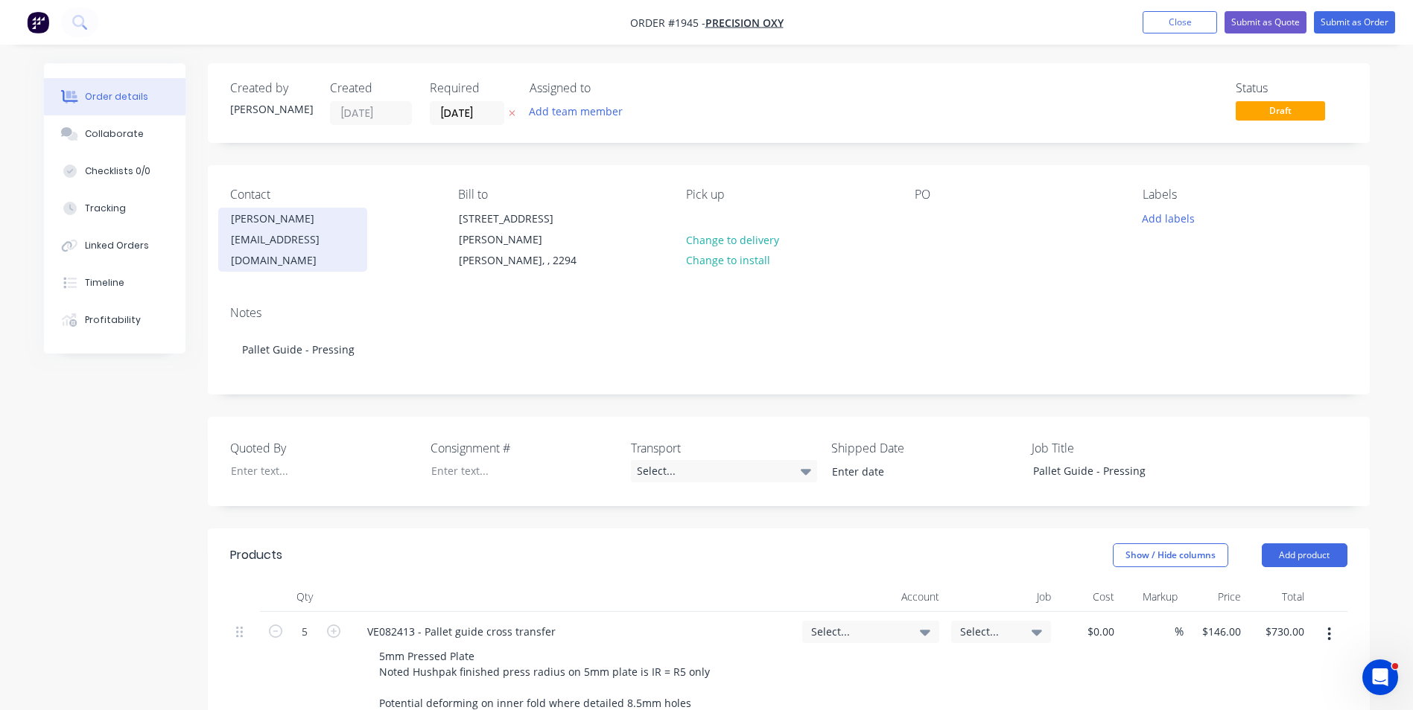
click at [278, 222] on div "Ben Wanless" at bounding box center [293, 219] width 124 height 21
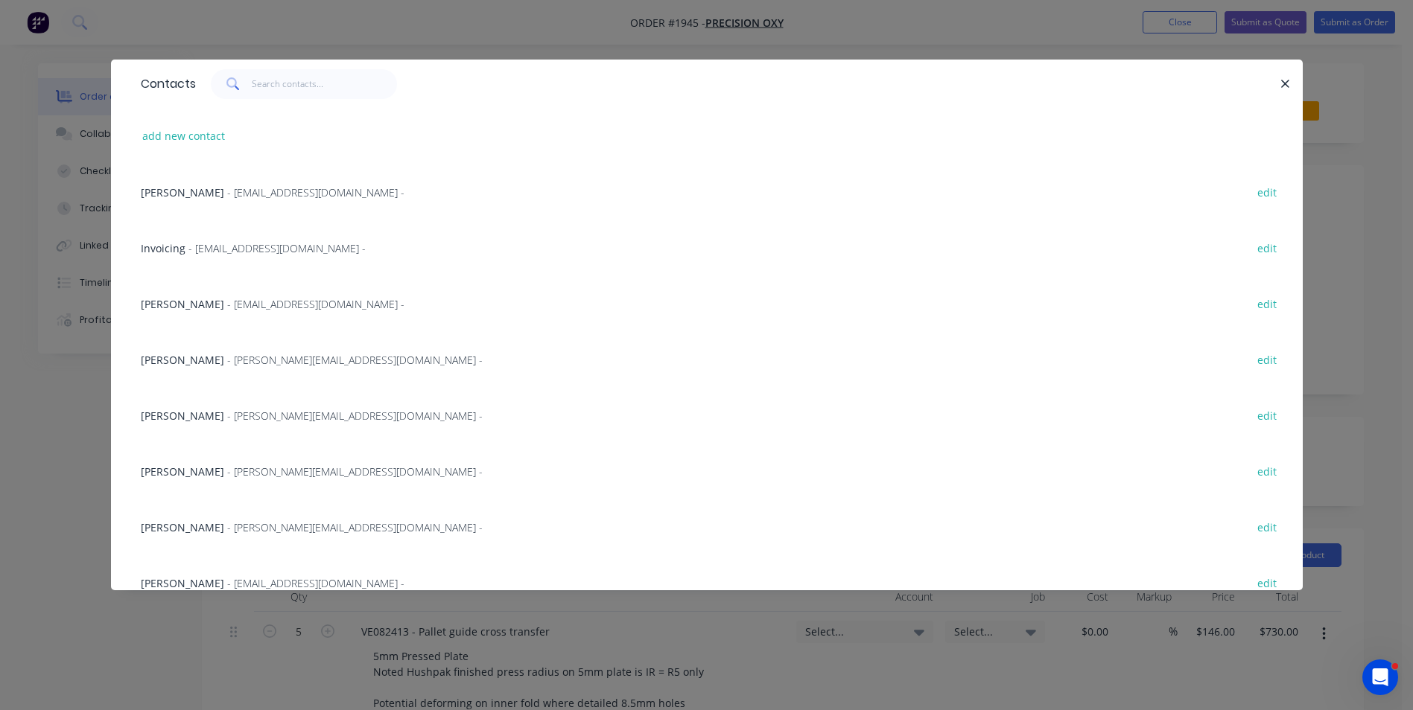
scroll to position [521, 0]
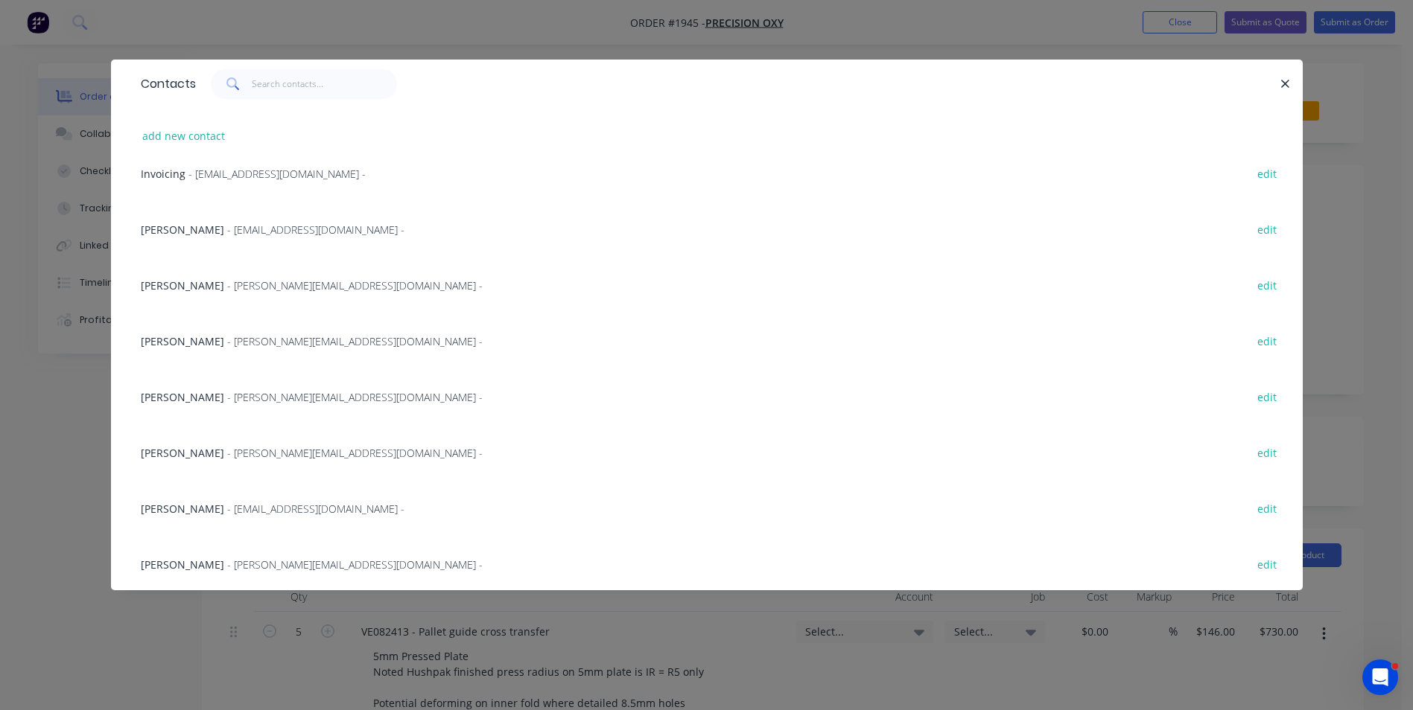
click at [187, 510] on span "Erika Benito" at bounding box center [182, 509] width 83 height 14
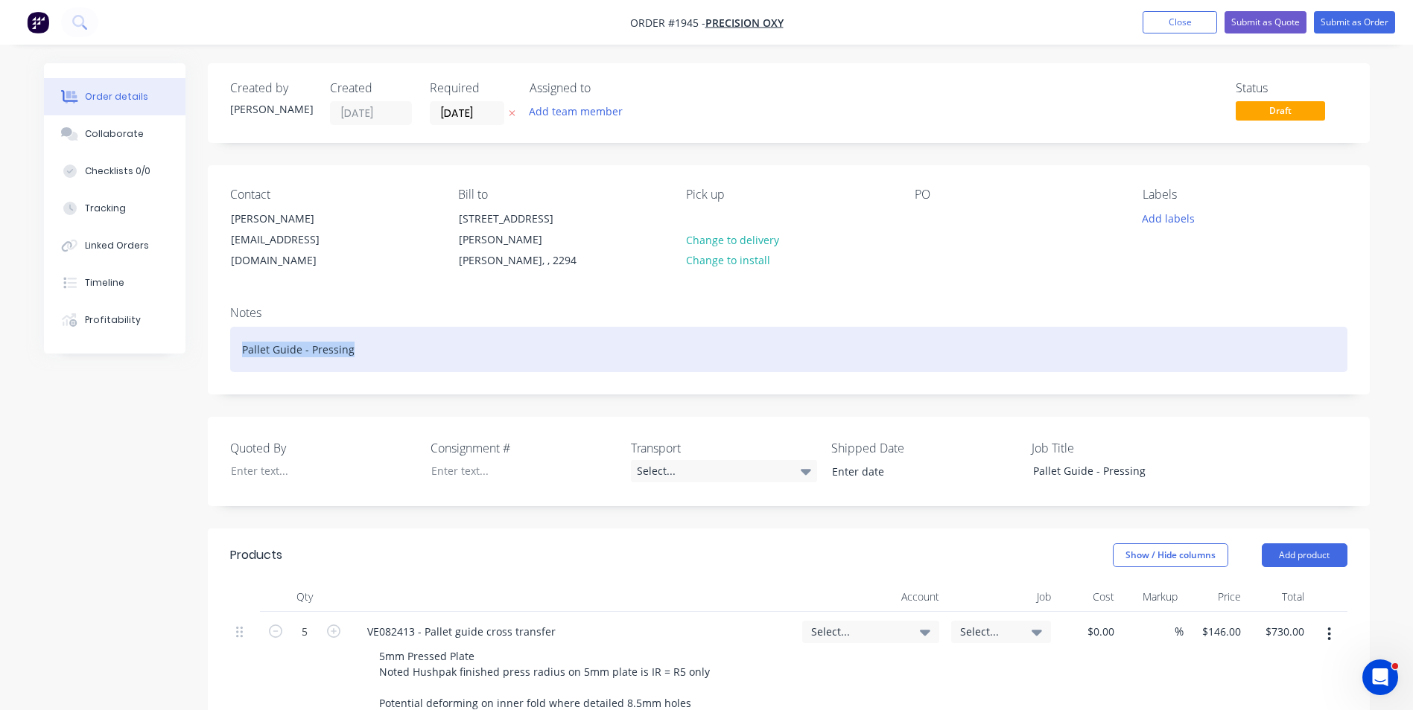
drag, startPoint x: 353, startPoint y: 335, endPoint x: 229, endPoint y: 335, distance: 124.4
click at [229, 335] on div "Notes Pallet Guide - Pressing" at bounding box center [789, 344] width 1162 height 100
drag, startPoint x: 435, startPoint y: 334, endPoint x: 228, endPoint y: 339, distance: 207.1
click at [228, 339] on div "Notes ONTMAR - Crown Wheel Plate - Rolling" at bounding box center [789, 344] width 1162 height 100
copy div "ONTMAR - Crown Wheel Plate - Rolling"
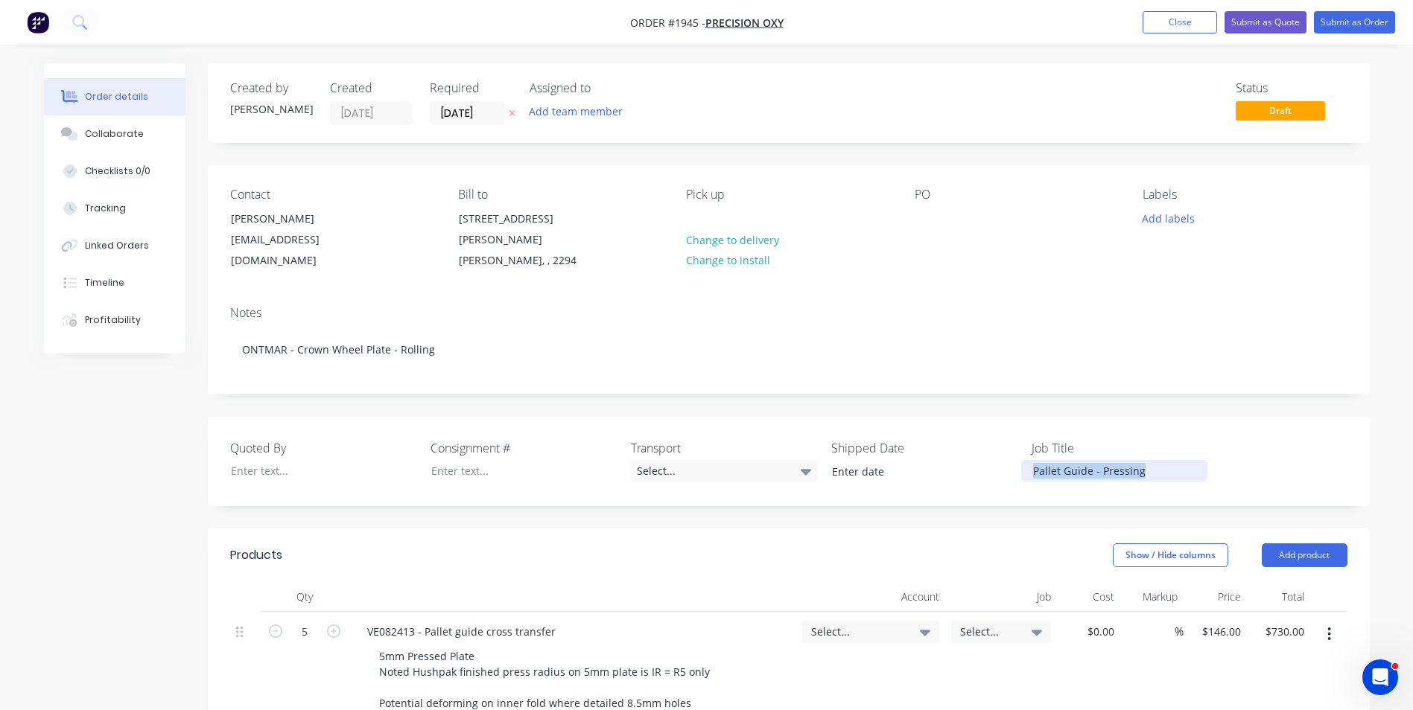
drag, startPoint x: 1153, startPoint y: 458, endPoint x: 1032, endPoint y: 461, distance: 120.7
click at [1026, 461] on div "Pallet Guide - Pressing" at bounding box center [1114, 471] width 186 height 22
paste div
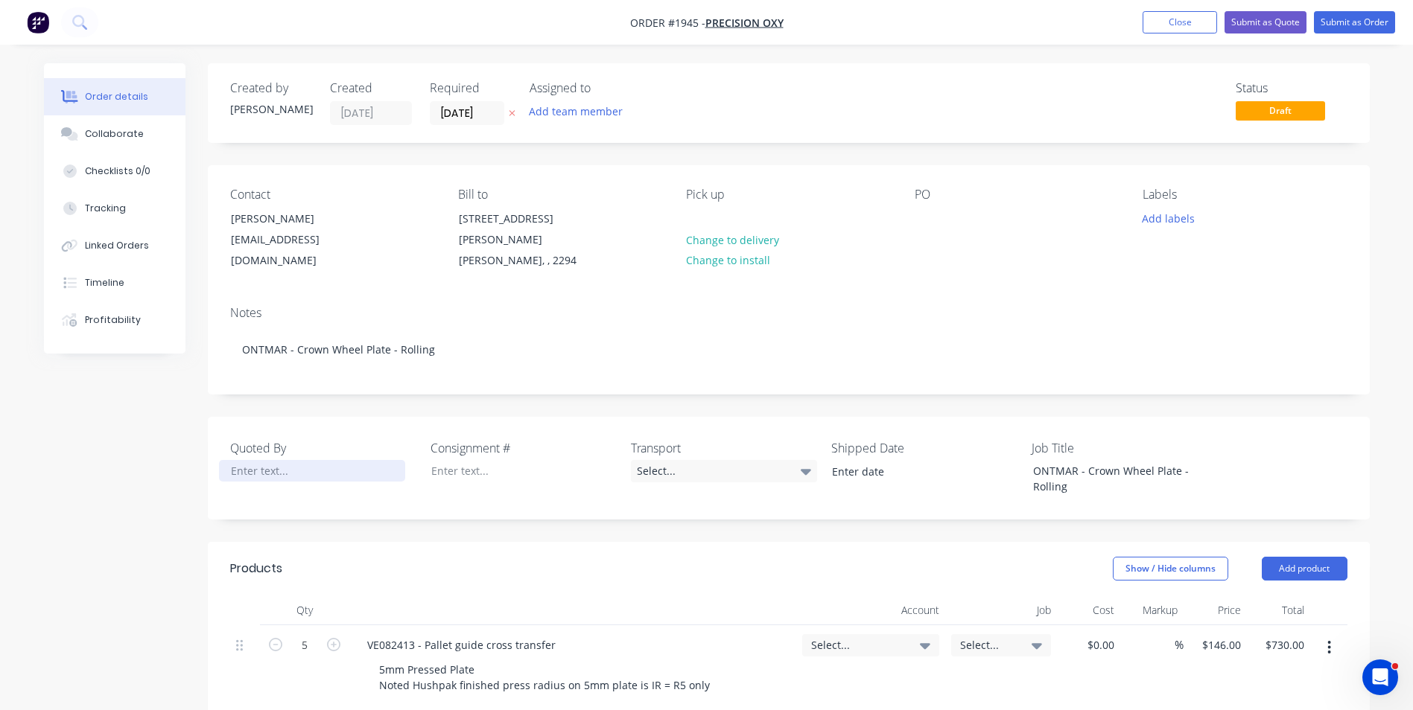
click at [262, 460] on div at bounding box center [312, 471] width 186 height 22
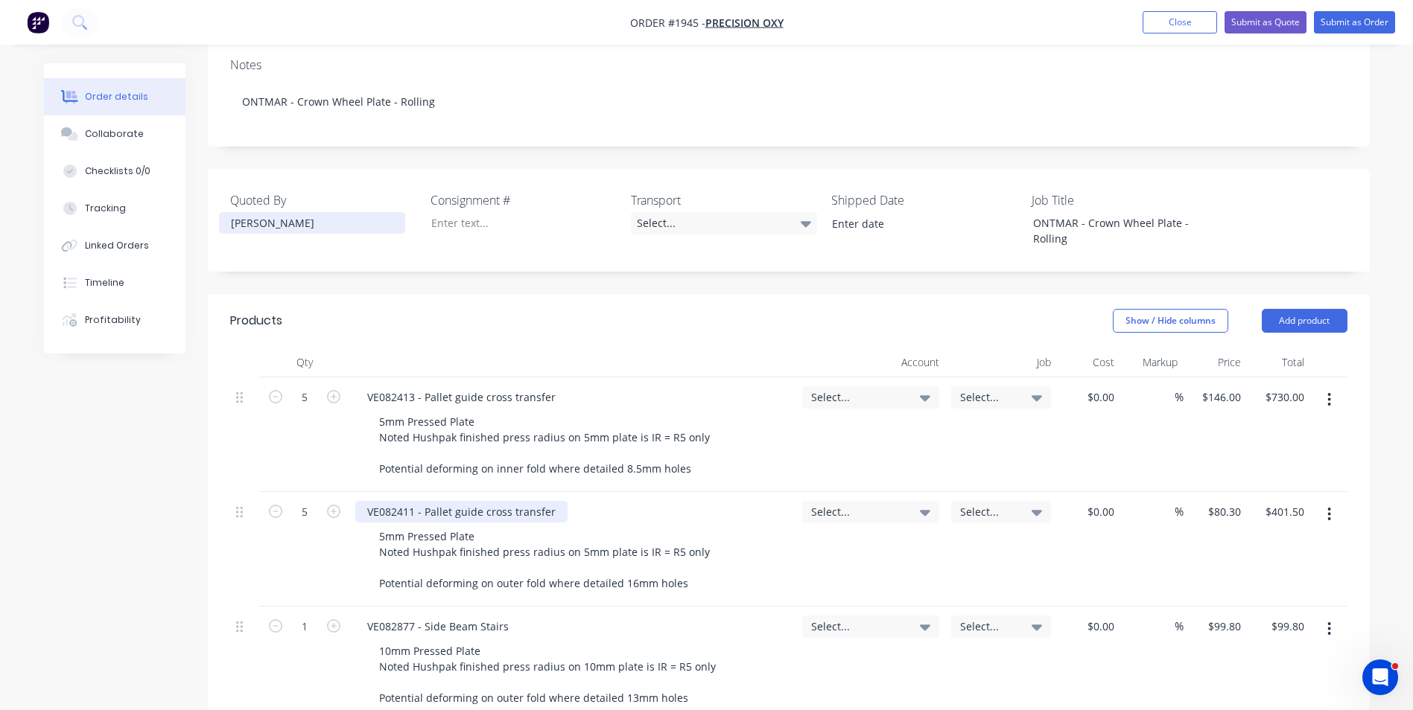
scroll to position [298, 0]
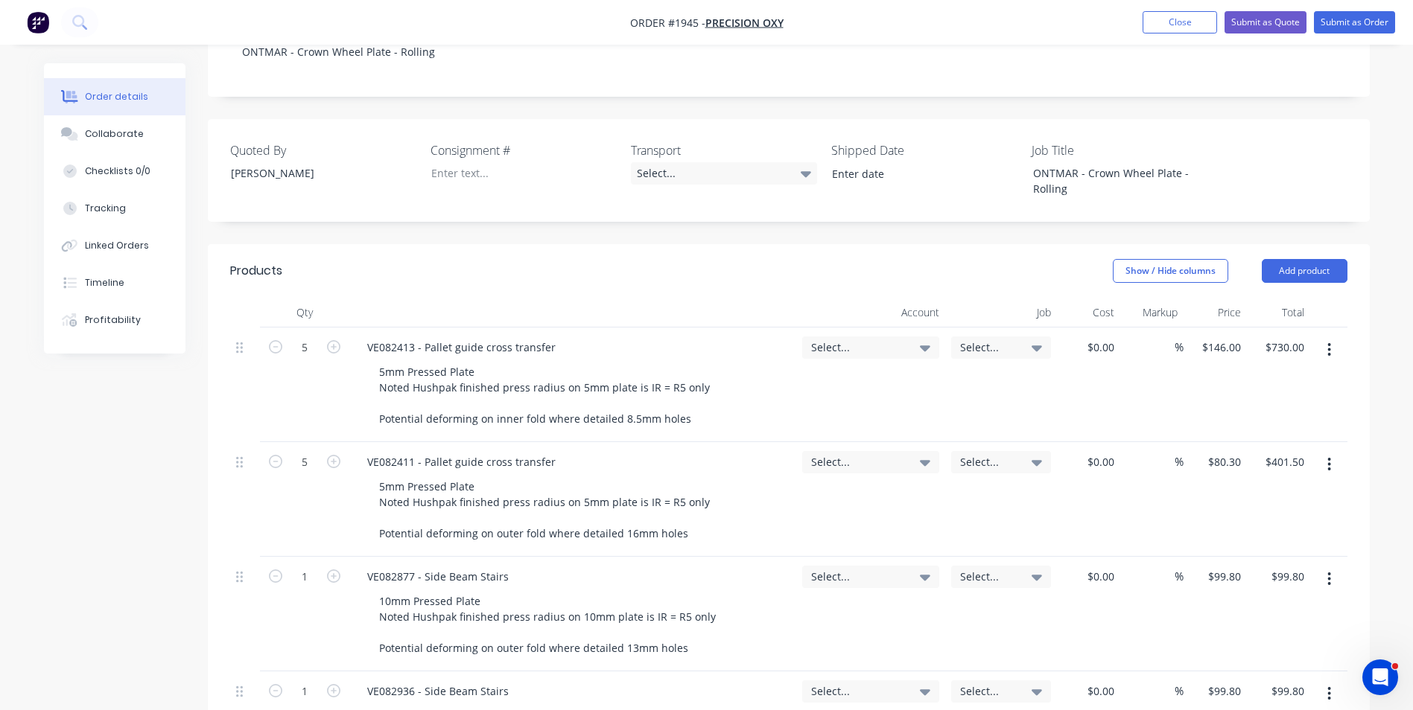
click at [1332, 451] on button "button" at bounding box center [1328, 464] width 35 height 27
click at [1234, 582] on div "Delete" at bounding box center [1276, 593] width 115 height 22
click at [1325, 451] on button "button" at bounding box center [1328, 464] width 35 height 27
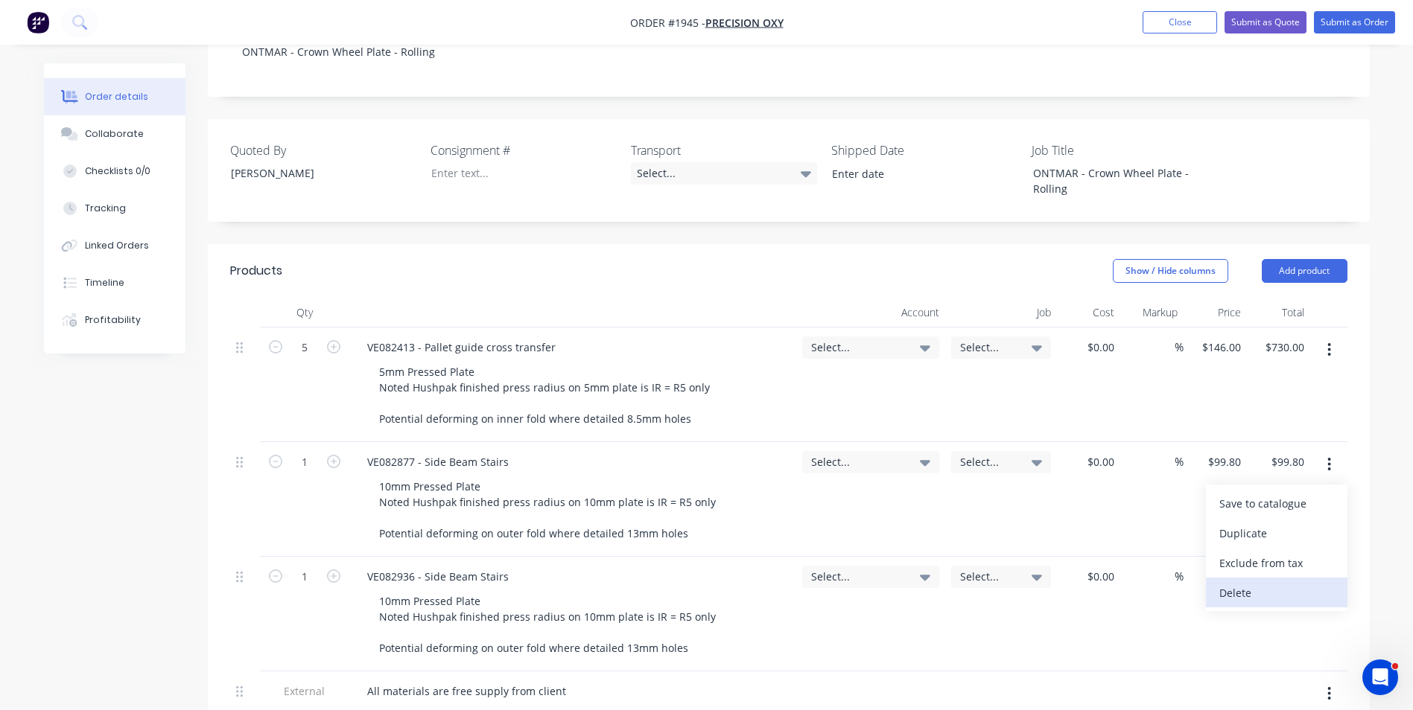
click at [1238, 582] on div "Delete" at bounding box center [1276, 593] width 115 height 22
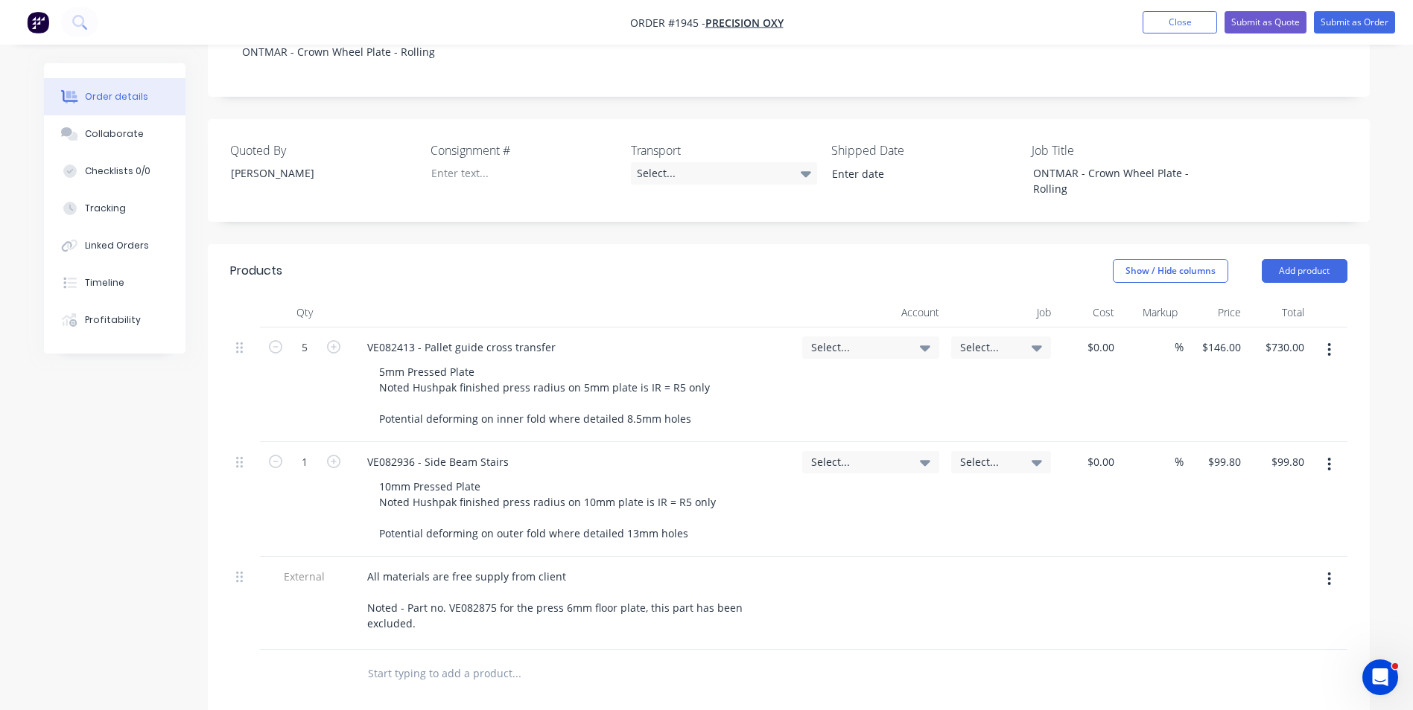
click at [1326, 451] on button "button" at bounding box center [1328, 464] width 35 height 27
click at [1253, 582] on div "Delete" at bounding box center [1276, 593] width 115 height 22
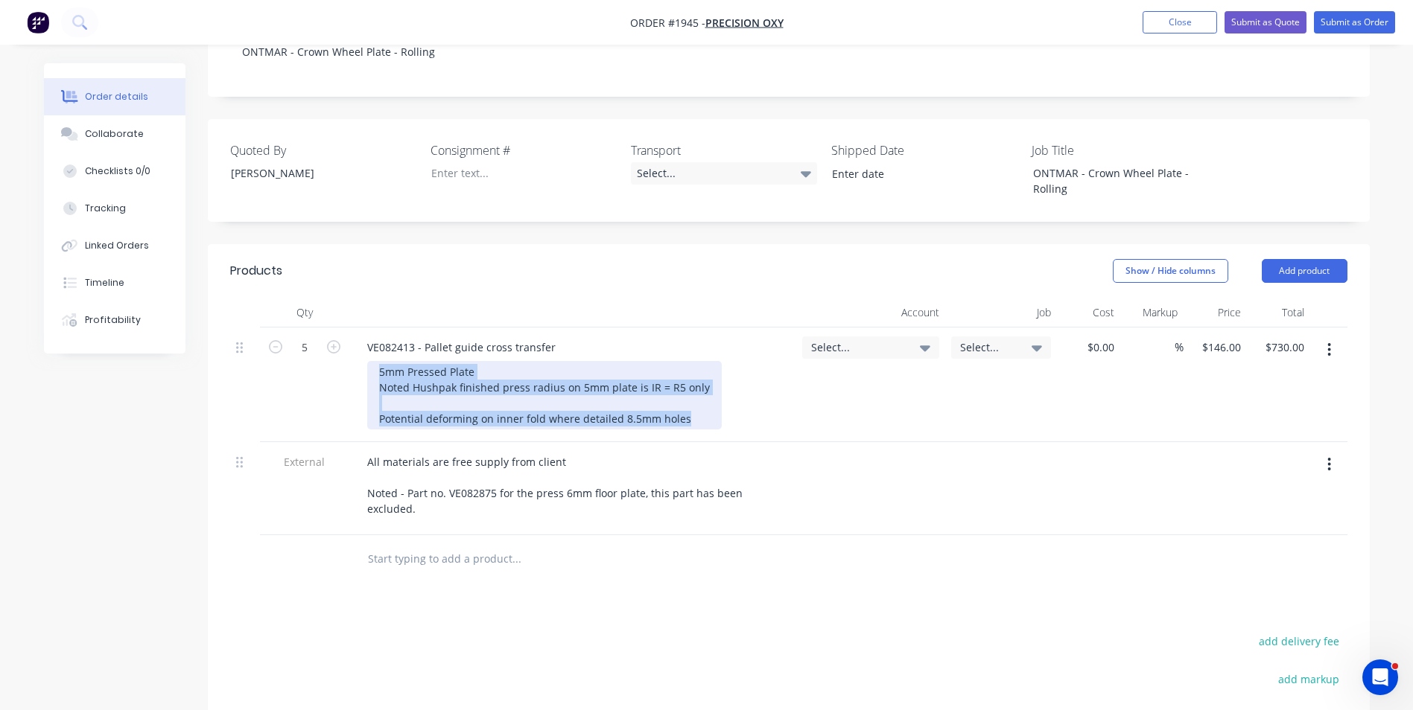
drag, startPoint x: 691, startPoint y: 406, endPoint x: 348, endPoint y: 334, distance: 350.6
click at [348, 334] on div "5 VE082413 - Pallet guide cross transfer 5mm Pressed Plate Noted Hushpak finish…" at bounding box center [788, 385] width 1117 height 115
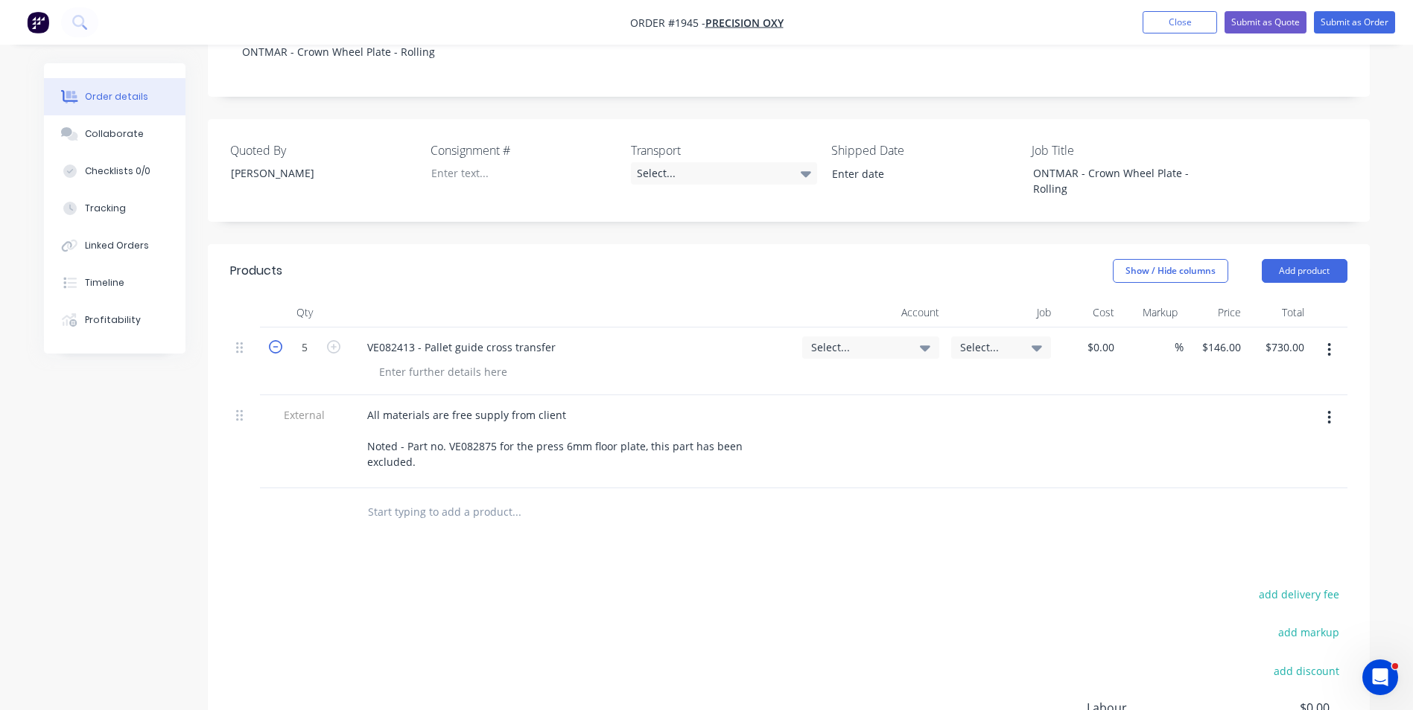
click at [276, 340] on icon "button" at bounding box center [275, 346] width 13 height 13
type input "4"
type input "$584.00"
type input "1"
type input "$146.00"
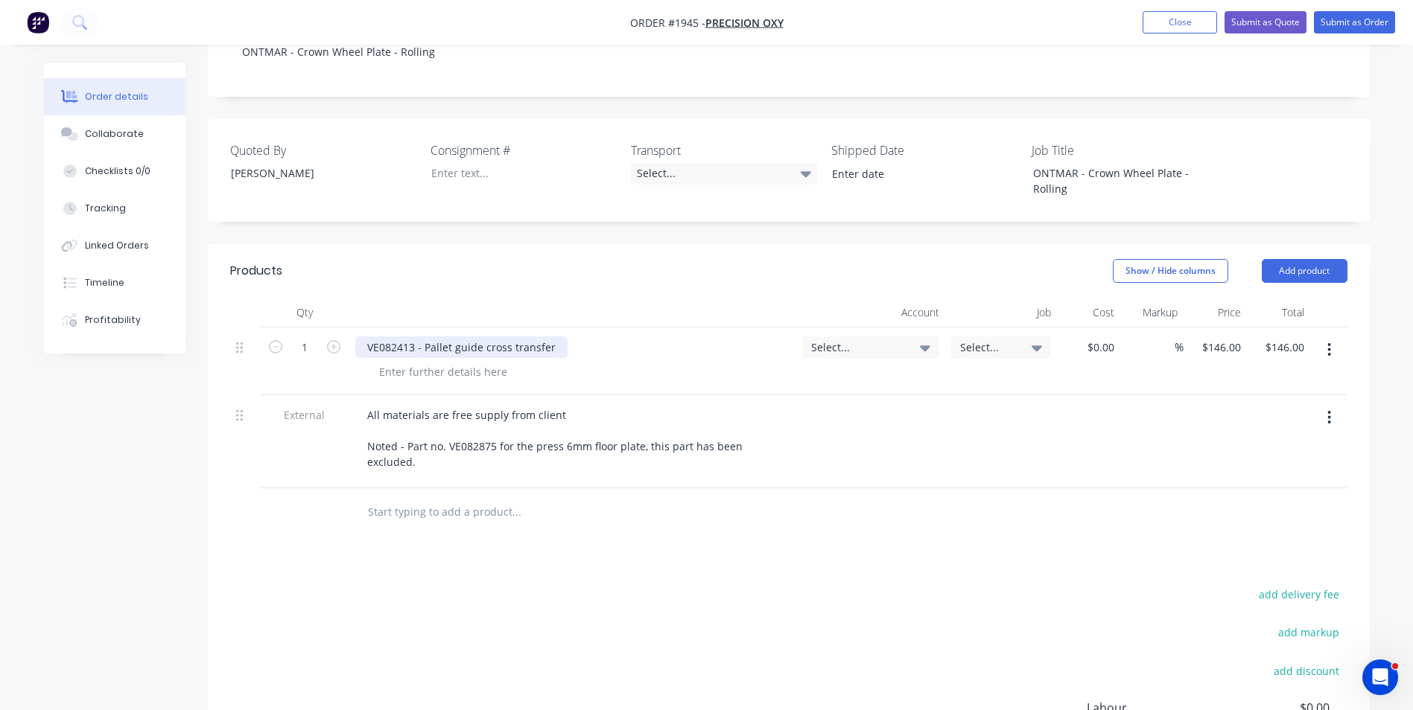
click at [459, 337] on div "VE082413 - Pallet guide cross transfer" at bounding box center [461, 348] width 212 height 22
drag, startPoint x: 553, startPoint y: 331, endPoint x: 359, endPoint y: 323, distance: 194.5
click at [359, 337] on div "VE082413 - Pallet guide cross transfer" at bounding box center [461, 348] width 212 height 22
click at [406, 361] on div at bounding box center [443, 372] width 152 height 22
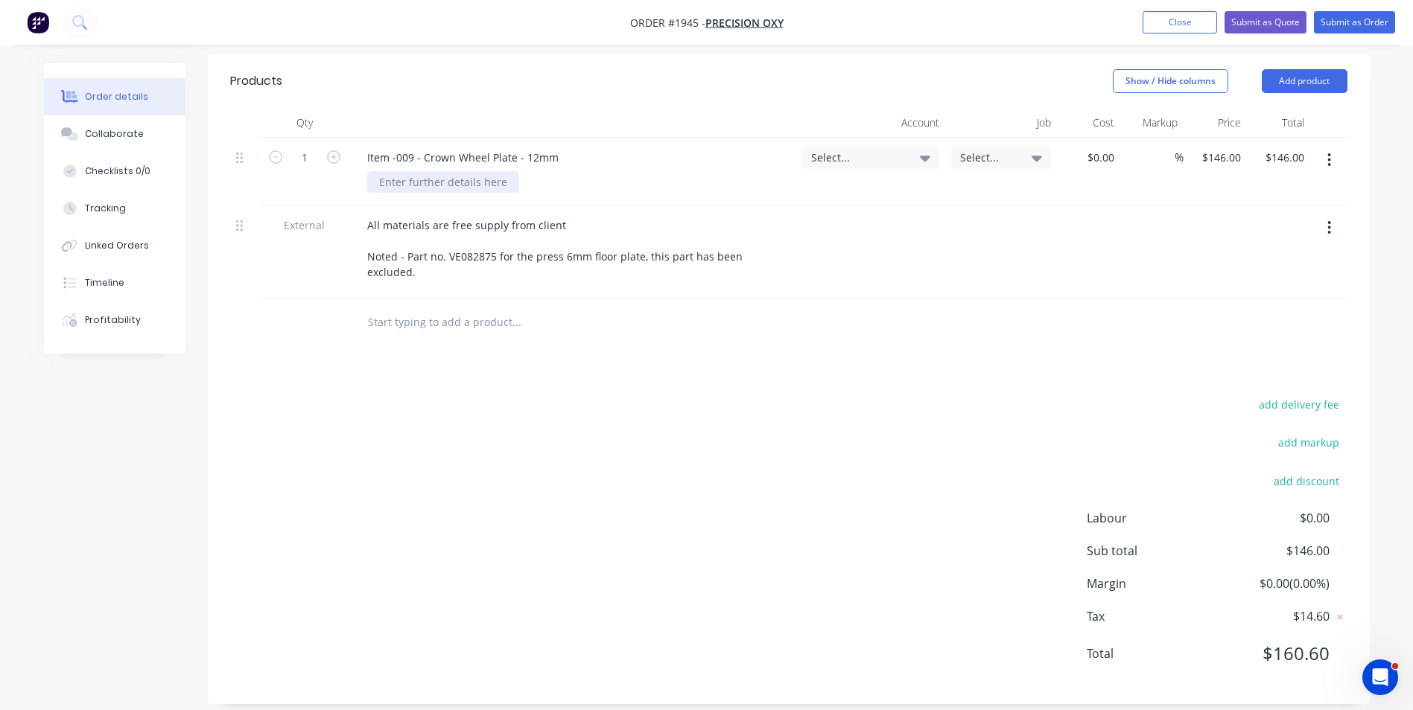
click at [439, 171] on div at bounding box center [443, 182] width 152 height 22
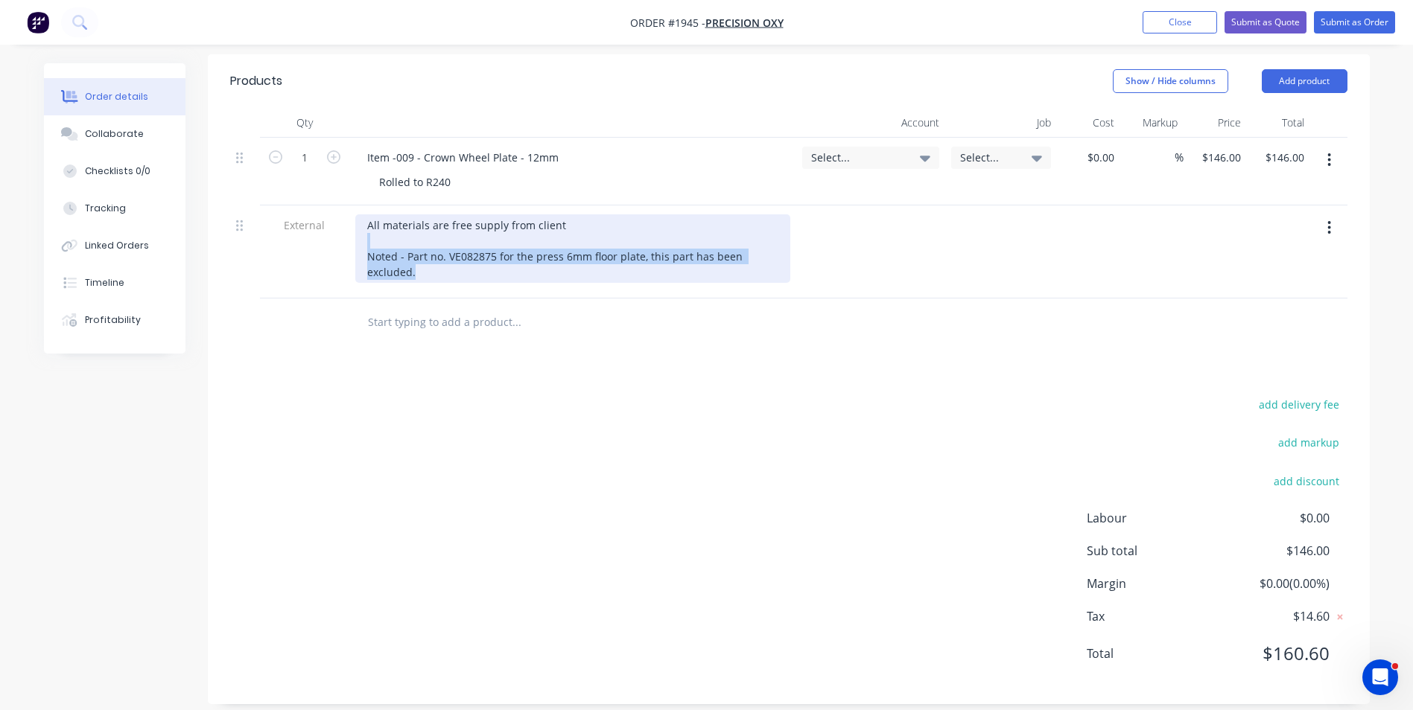
drag, startPoint x: 418, startPoint y: 254, endPoint x: 340, endPoint y: 222, distance: 83.8
click at [340, 222] on div "External All materials are free supply from client Noted - Part no. VE082875 fo…" at bounding box center [788, 252] width 1117 height 93
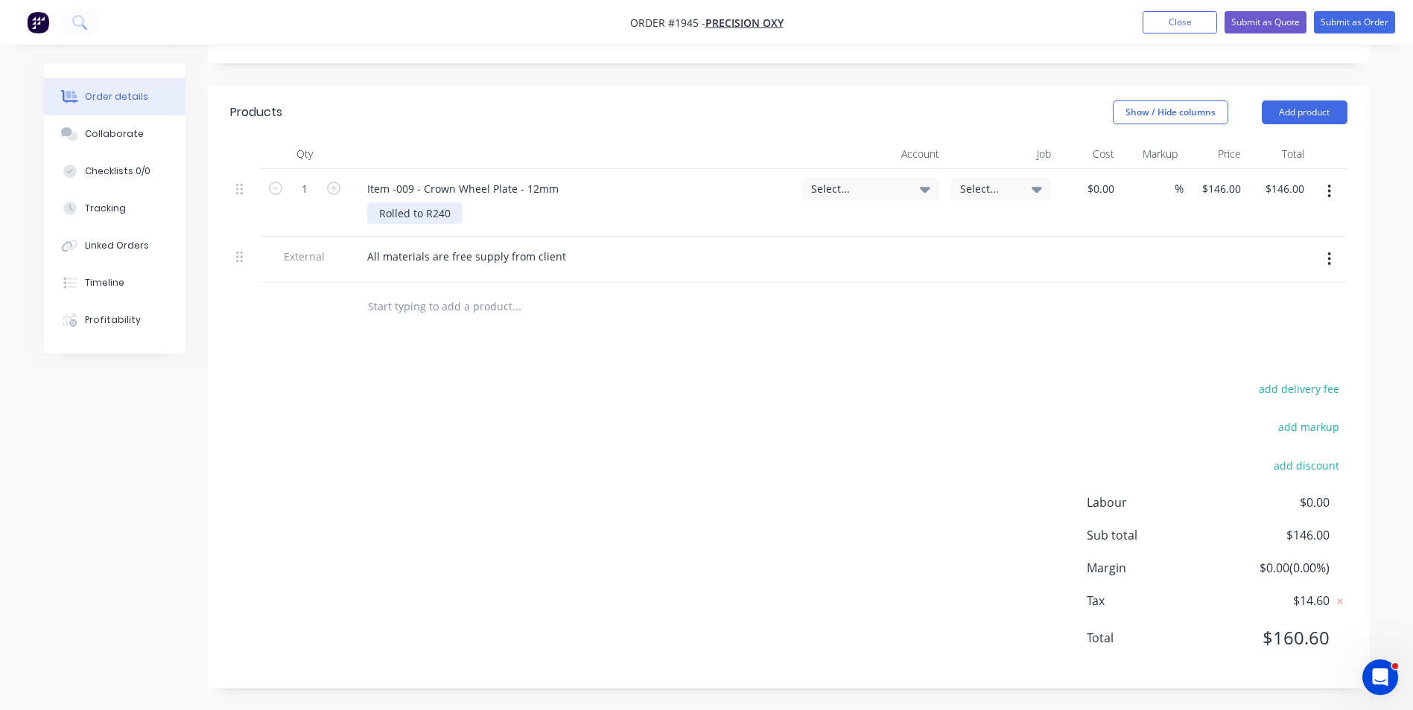
click at [448, 199] on div "Item -009 - Crown Wheel Plate - 12mm Rolled to R240" at bounding box center [572, 203] width 447 height 68
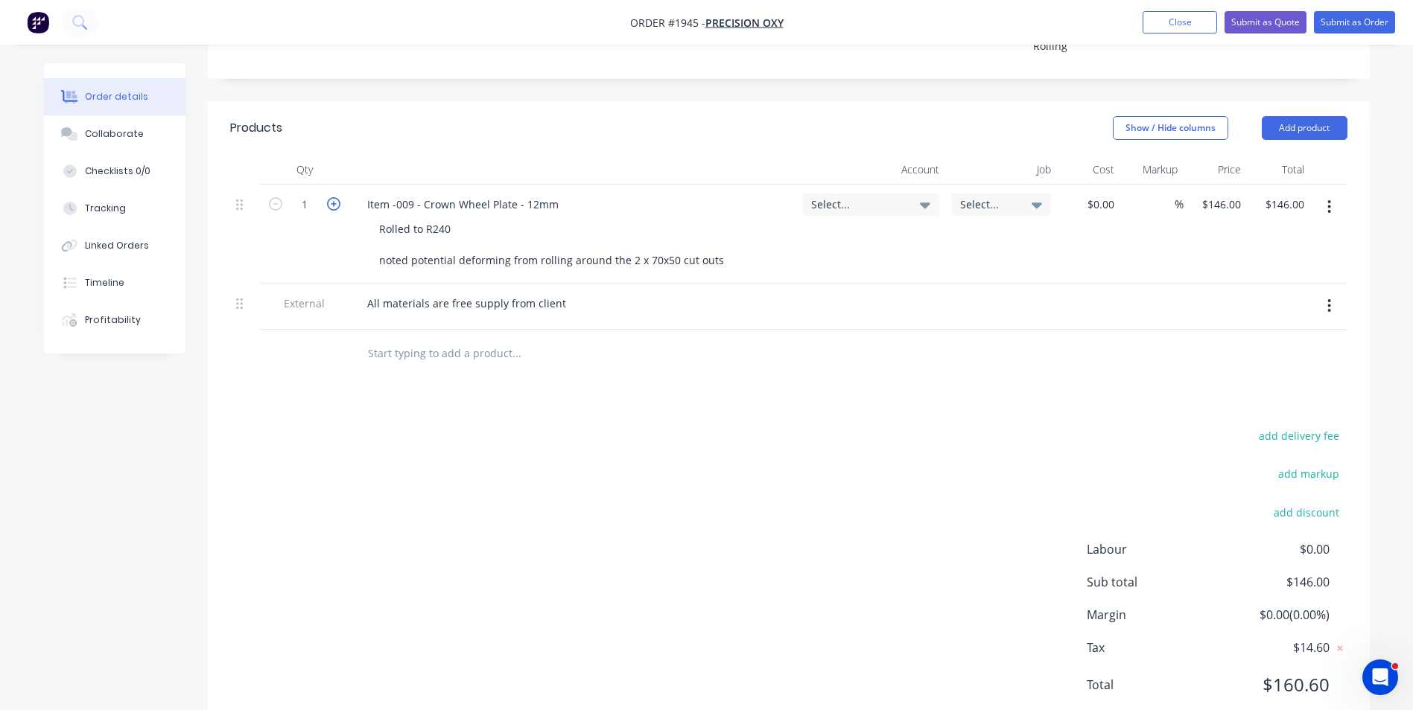
click at [331, 197] on icon "button" at bounding box center [333, 203] width 13 height 13
type input "2"
type input "$292.00"
click at [851, 197] on span "Select..." at bounding box center [858, 205] width 94 height 16
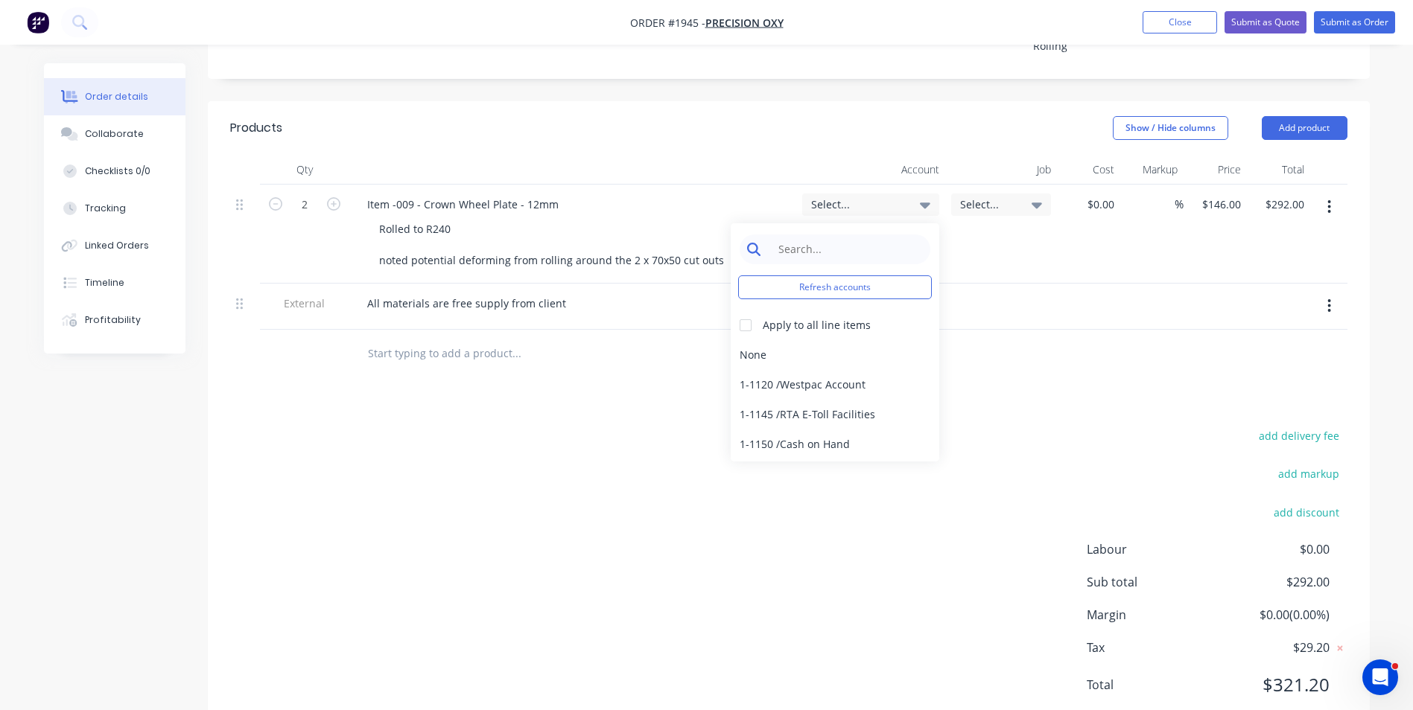
click at [795, 235] on input at bounding box center [846, 250] width 153 height 30
type input "r"
type input "pressing"
click at [834, 340] on div "4-1400 / Sales - Pressing" at bounding box center [834, 355] width 209 height 30
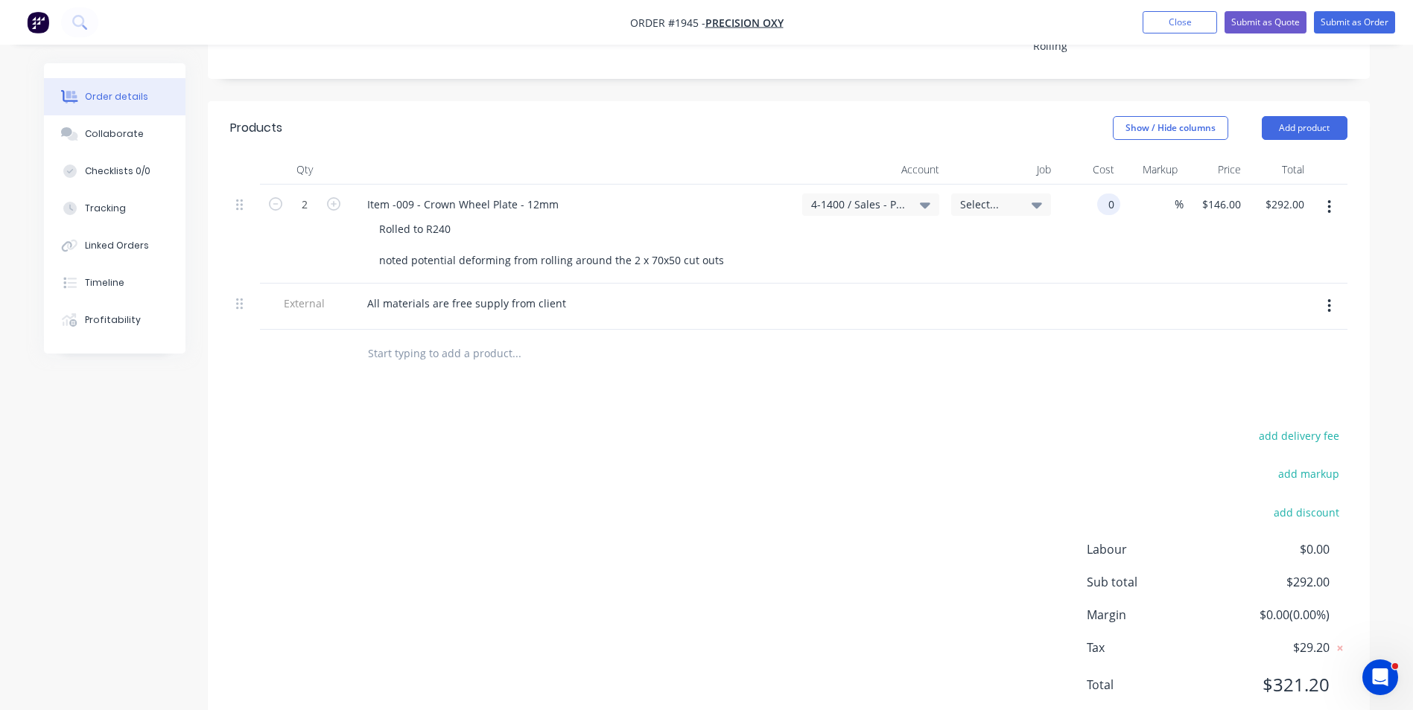
click at [1109, 194] on input "0" at bounding box center [1111, 205] width 17 height 22
type input "$0.00"
type input "0"
type input "$0.00"
click at [1233, 194] on input "0" at bounding box center [1233, 205] width 25 height 22
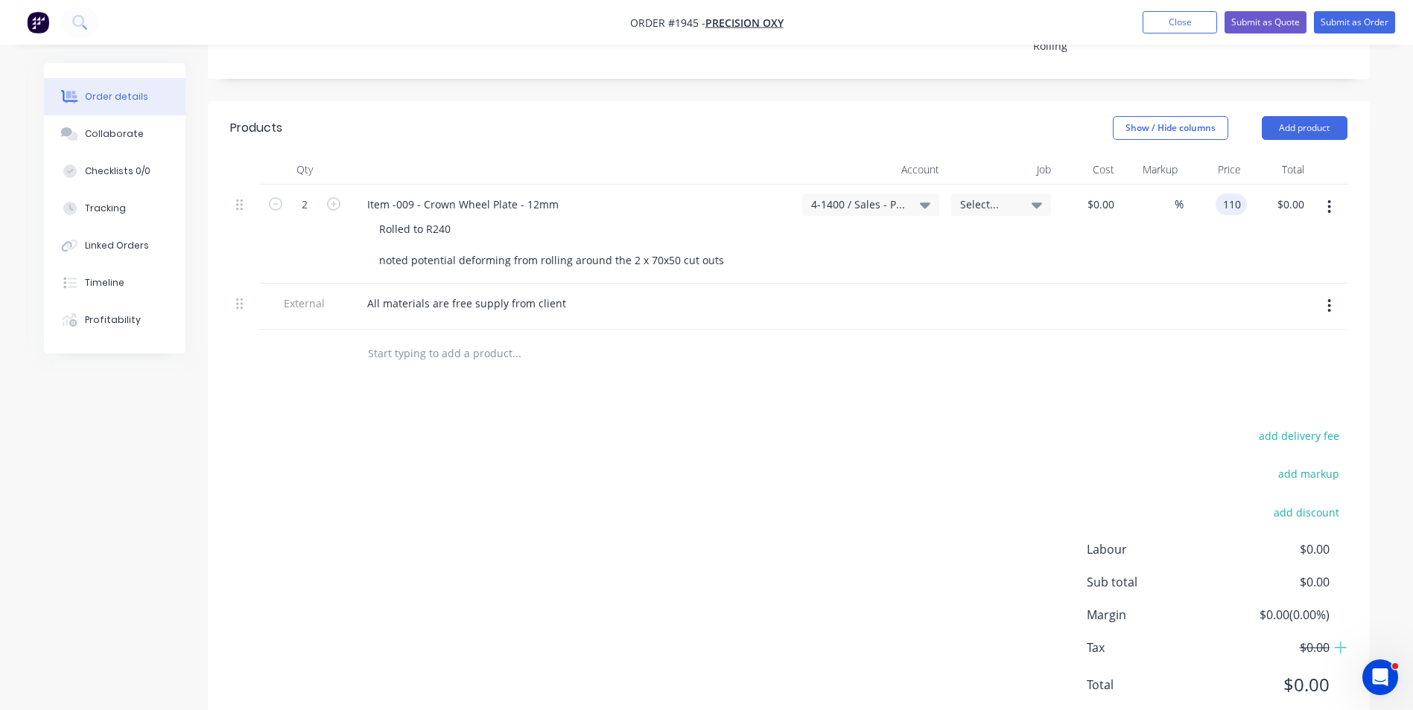
type input "$110.00"
type input "$220.00"
click at [1222, 264] on div "$110.00 110" at bounding box center [1214, 234] width 63 height 99
click at [1258, 20] on button "Submit as Quote" at bounding box center [1265, 22] width 82 height 22
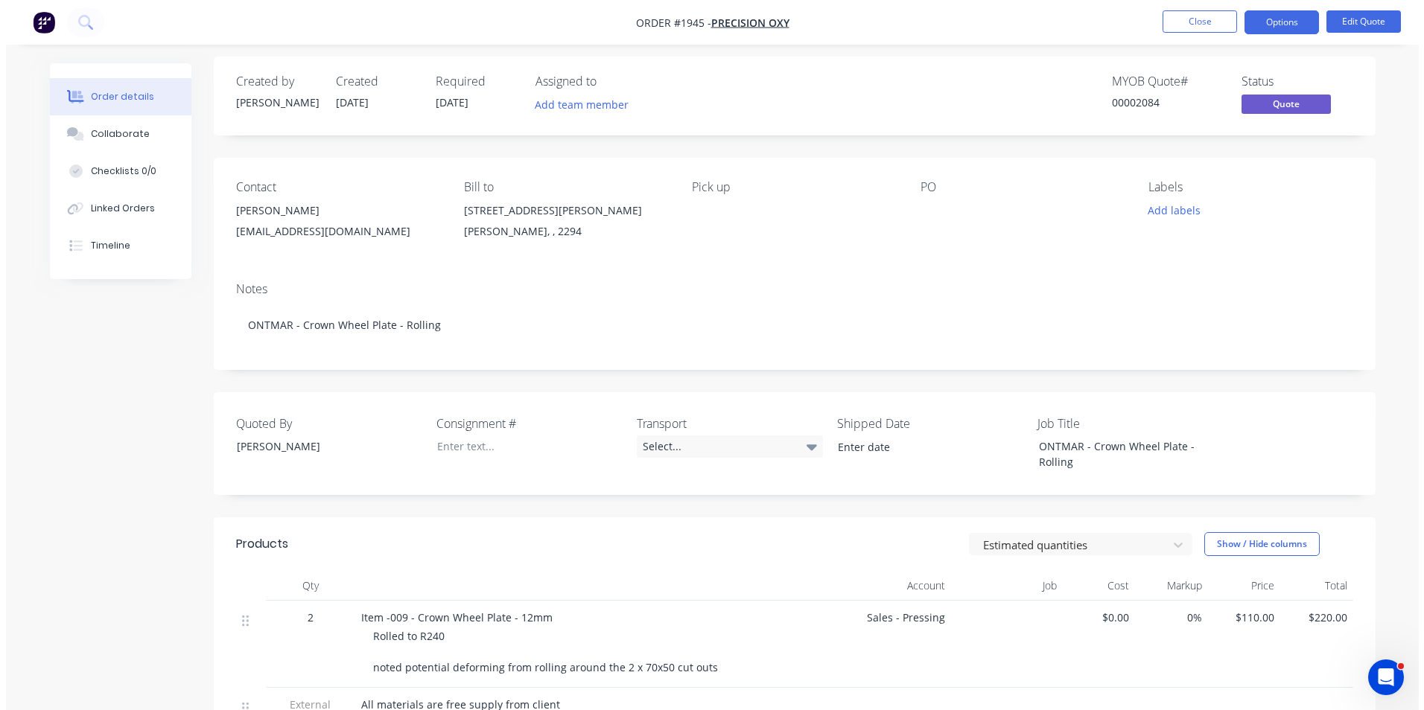
scroll to position [0, 0]
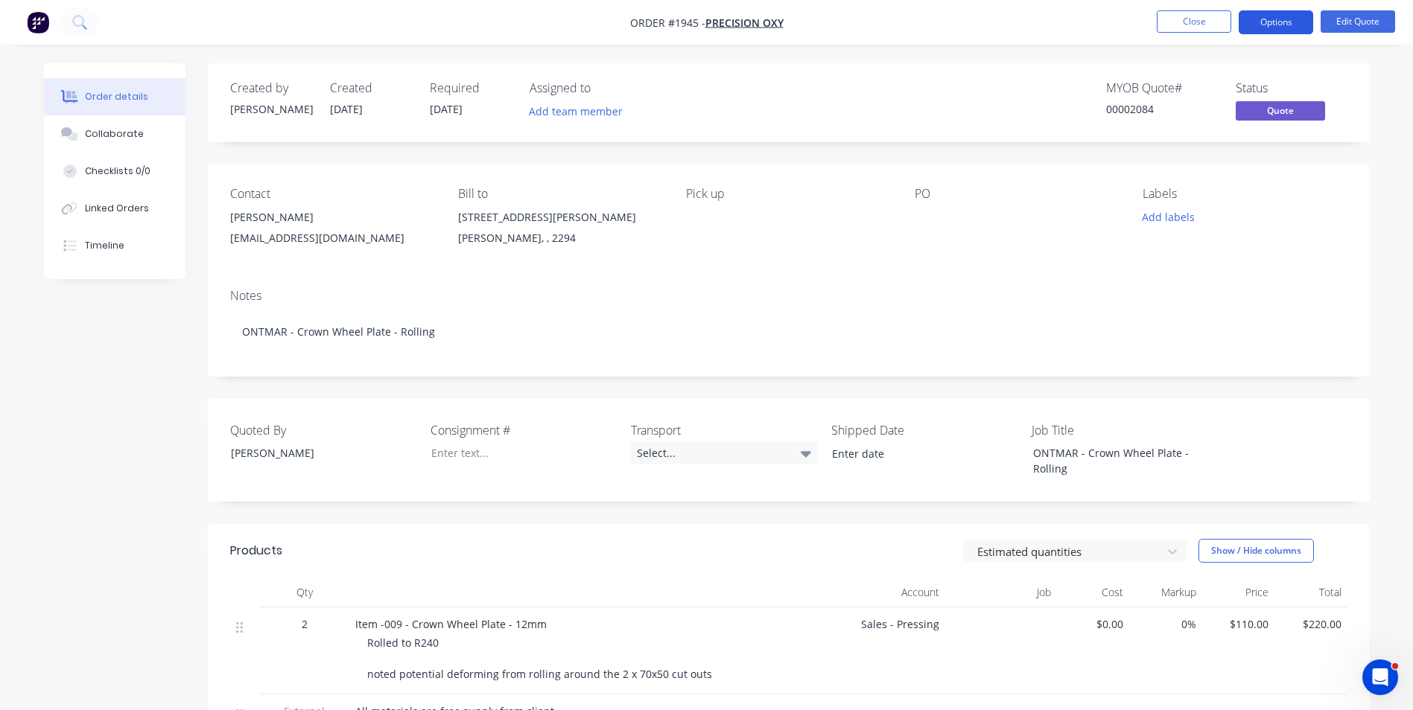
click at [1279, 19] on button "Options" at bounding box center [1275, 22] width 74 height 24
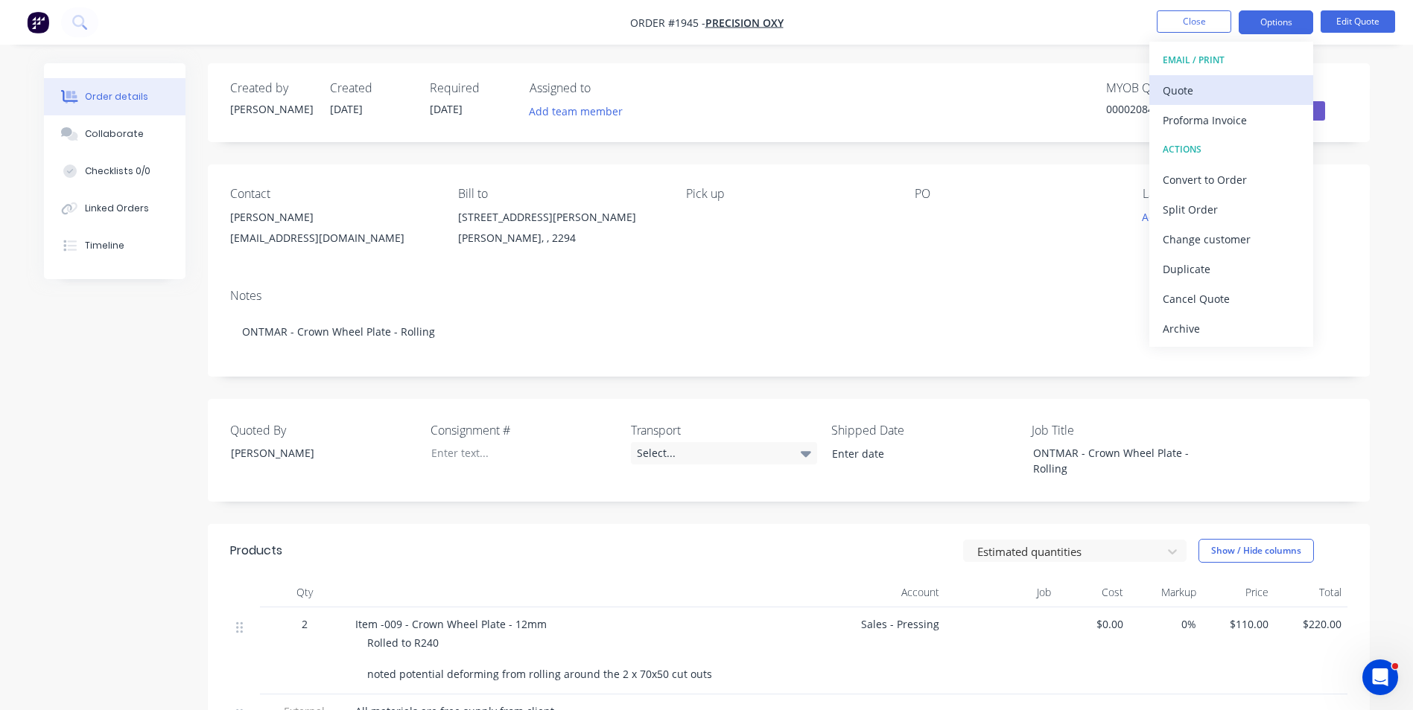
click at [1188, 87] on div "Quote" at bounding box center [1230, 91] width 137 height 22
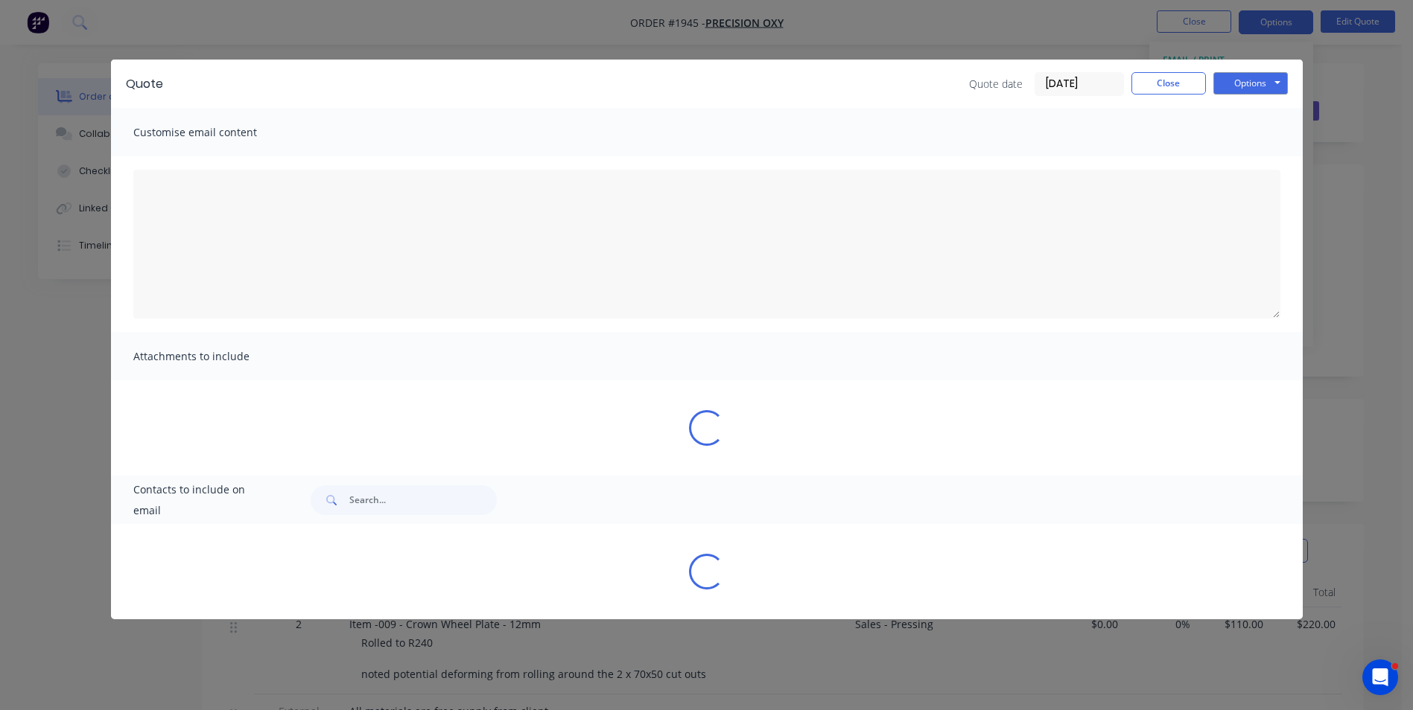
type textarea "A PDF copy of the quote has been attached to this email. To view your quote onl…"
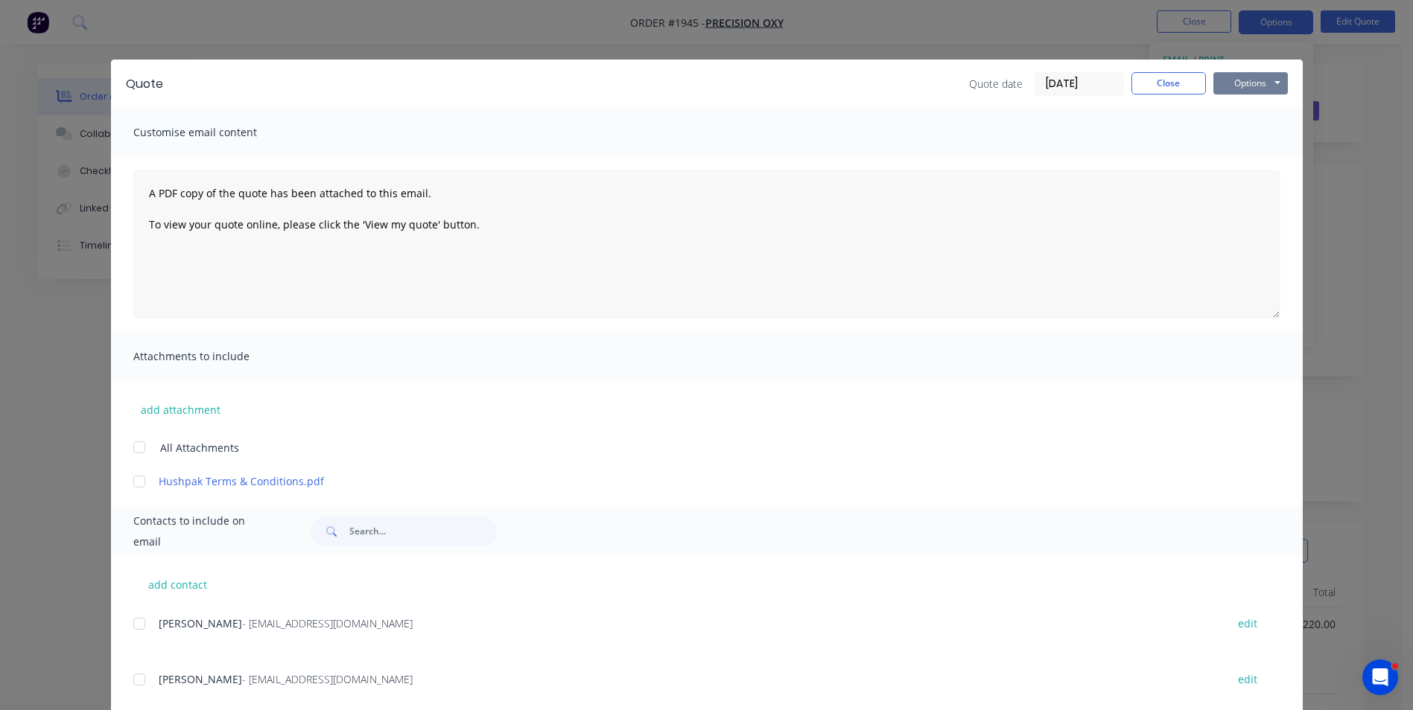
click at [1226, 84] on button "Options" at bounding box center [1250, 83] width 74 height 22
click at [1168, 83] on button "Close" at bounding box center [1168, 83] width 74 height 22
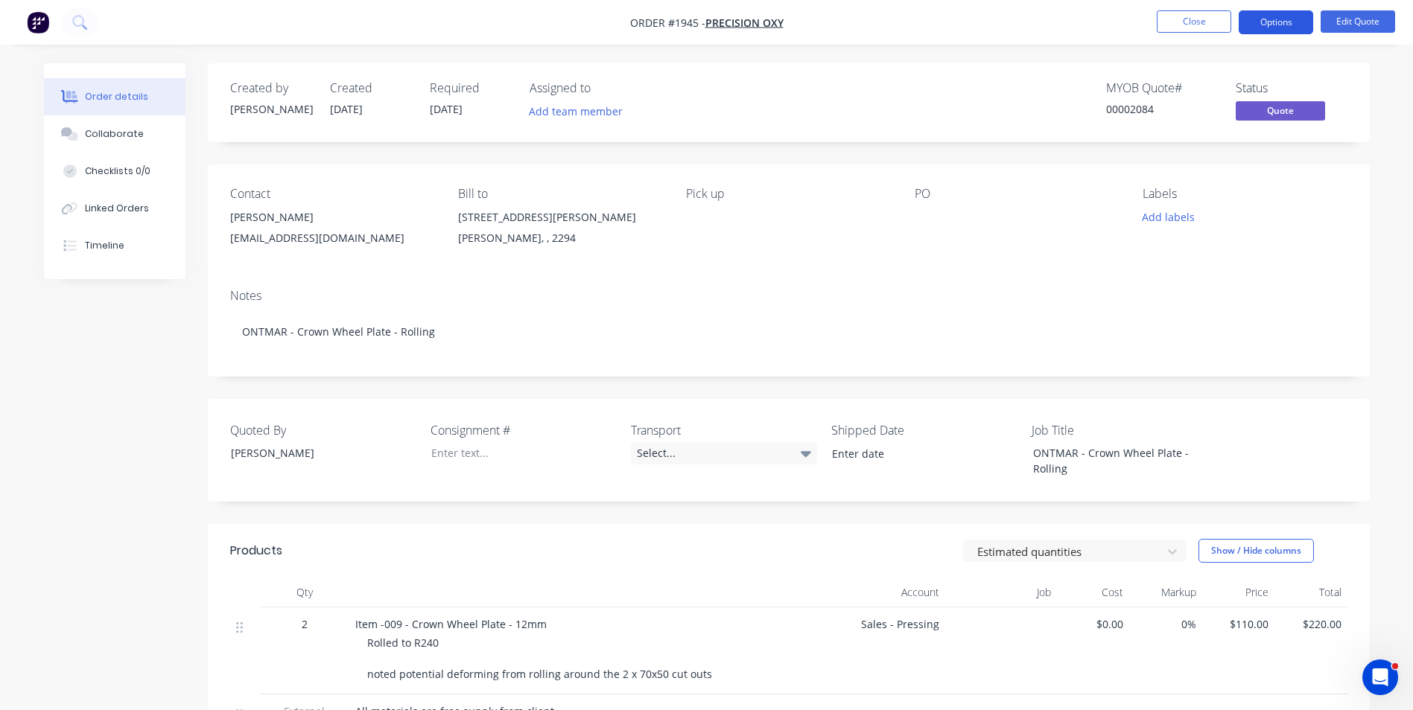
click at [1282, 23] on button "Options" at bounding box center [1275, 22] width 74 height 24
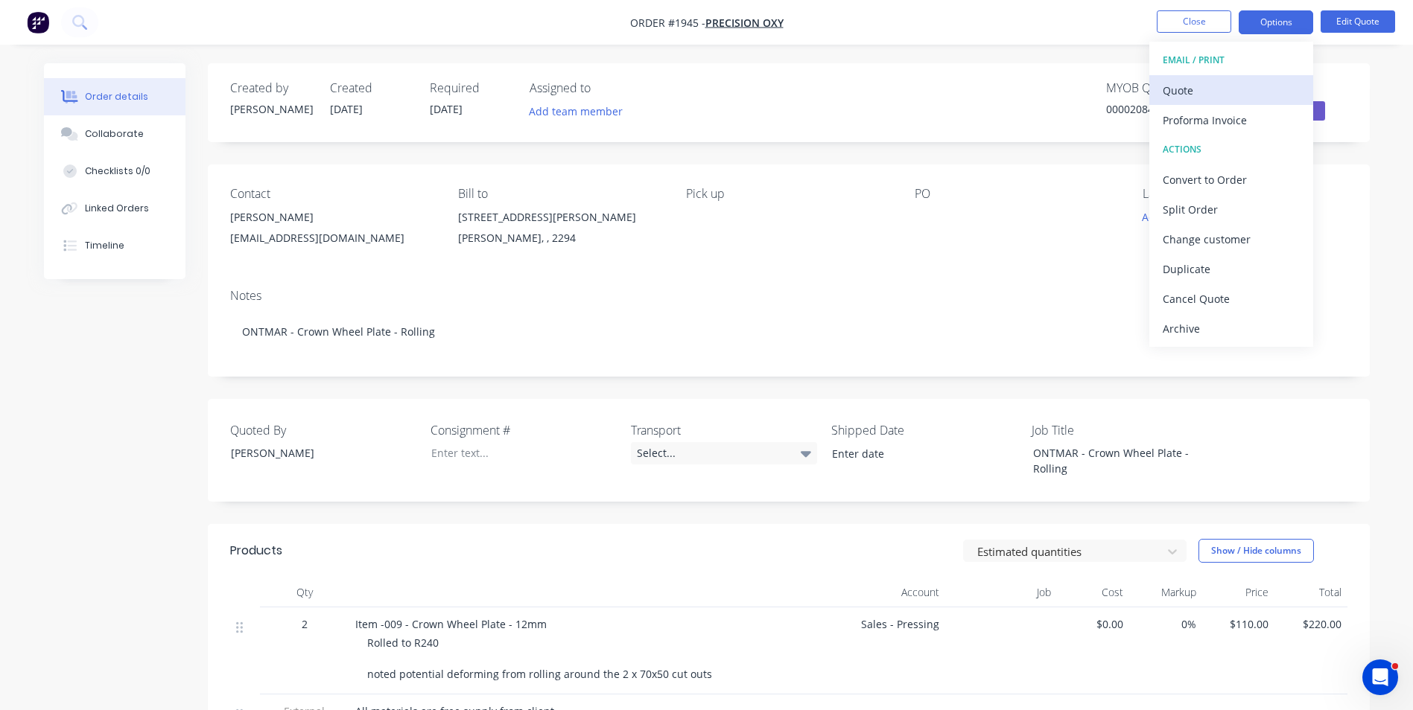
click at [1184, 92] on div "Quote" at bounding box center [1230, 91] width 137 height 22
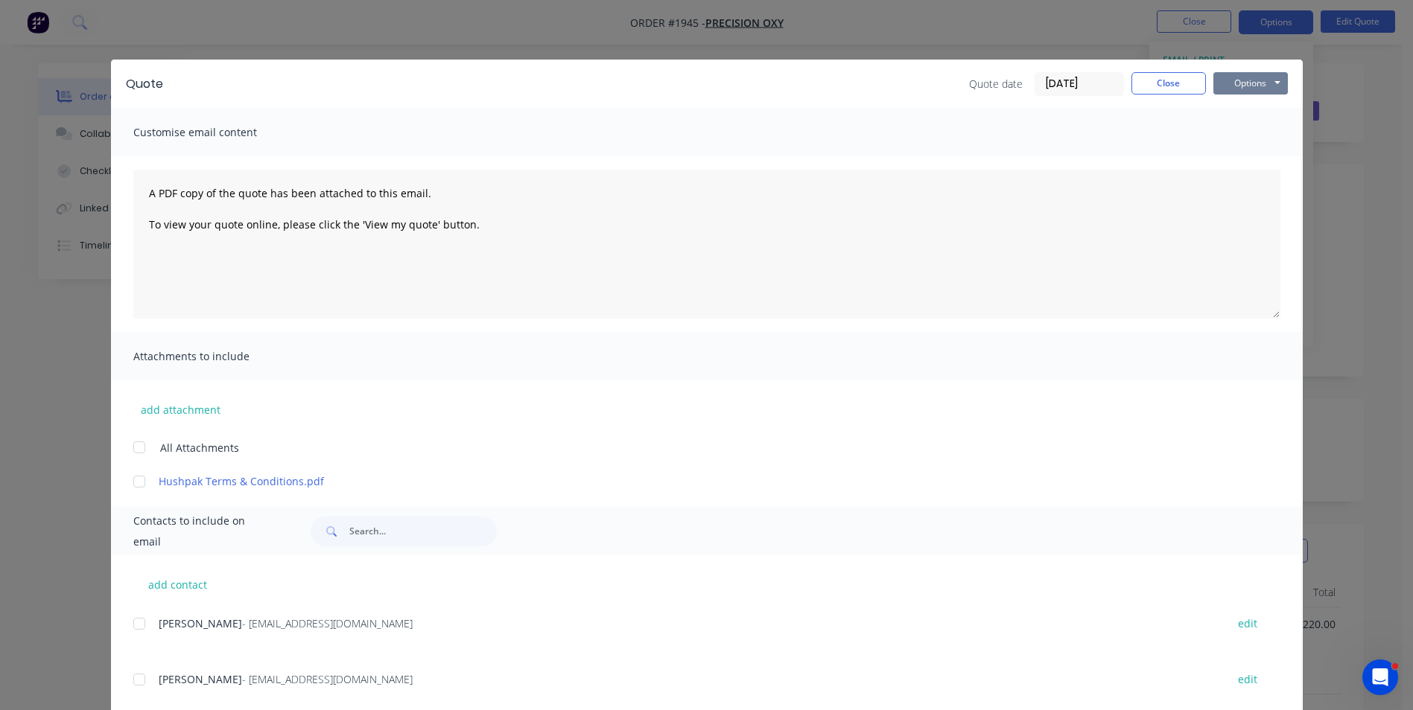
click at [1252, 89] on button "Options" at bounding box center [1250, 83] width 74 height 22
click at [1252, 159] on button "Email" at bounding box center [1260, 159] width 95 height 25
click at [1245, 83] on button "Options" at bounding box center [1250, 83] width 74 height 22
click at [1247, 133] on button "Print" at bounding box center [1260, 134] width 95 height 25
click at [1169, 83] on button "Close" at bounding box center [1168, 83] width 74 height 22
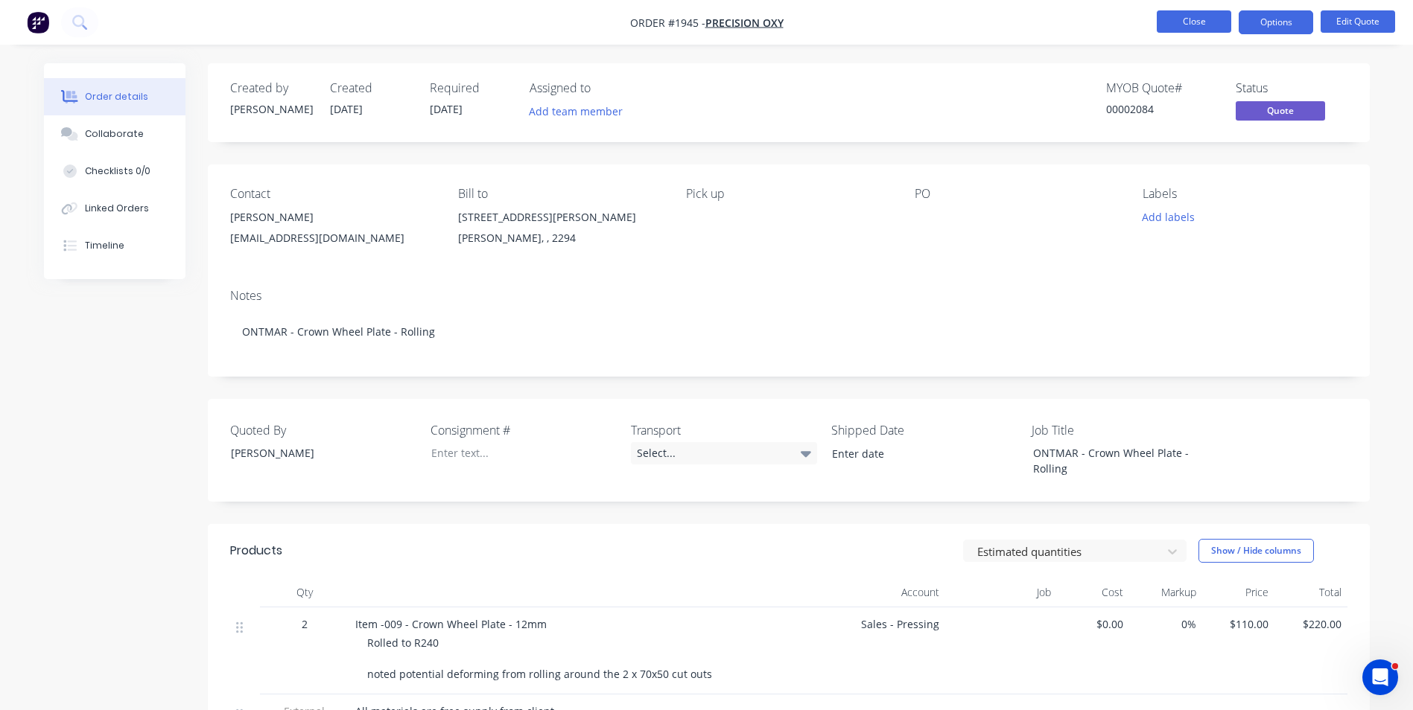
click at [1203, 19] on button "Close" at bounding box center [1193, 21] width 74 height 22
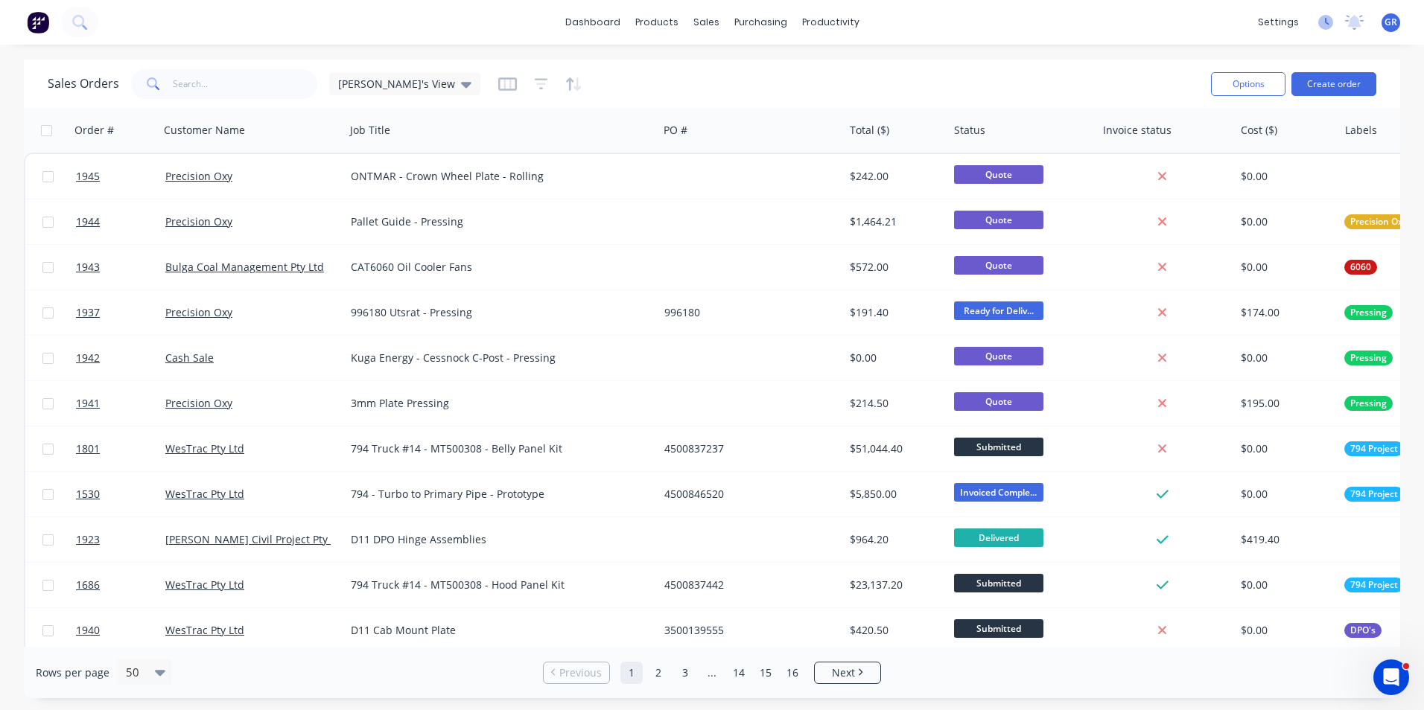
click at [1328, 20] on icon at bounding box center [1325, 22] width 15 height 15
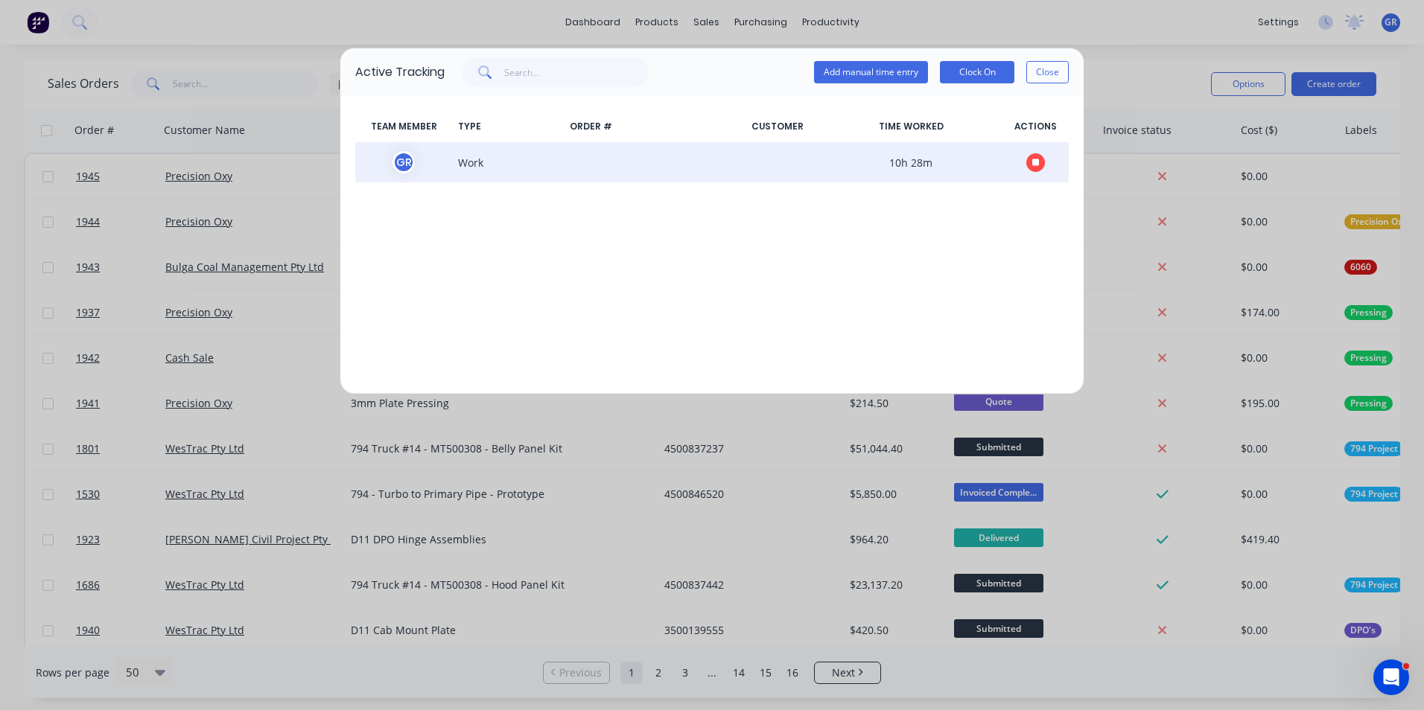
click at [1035, 161] on icon "button" at bounding box center [1035, 162] width 7 height 7
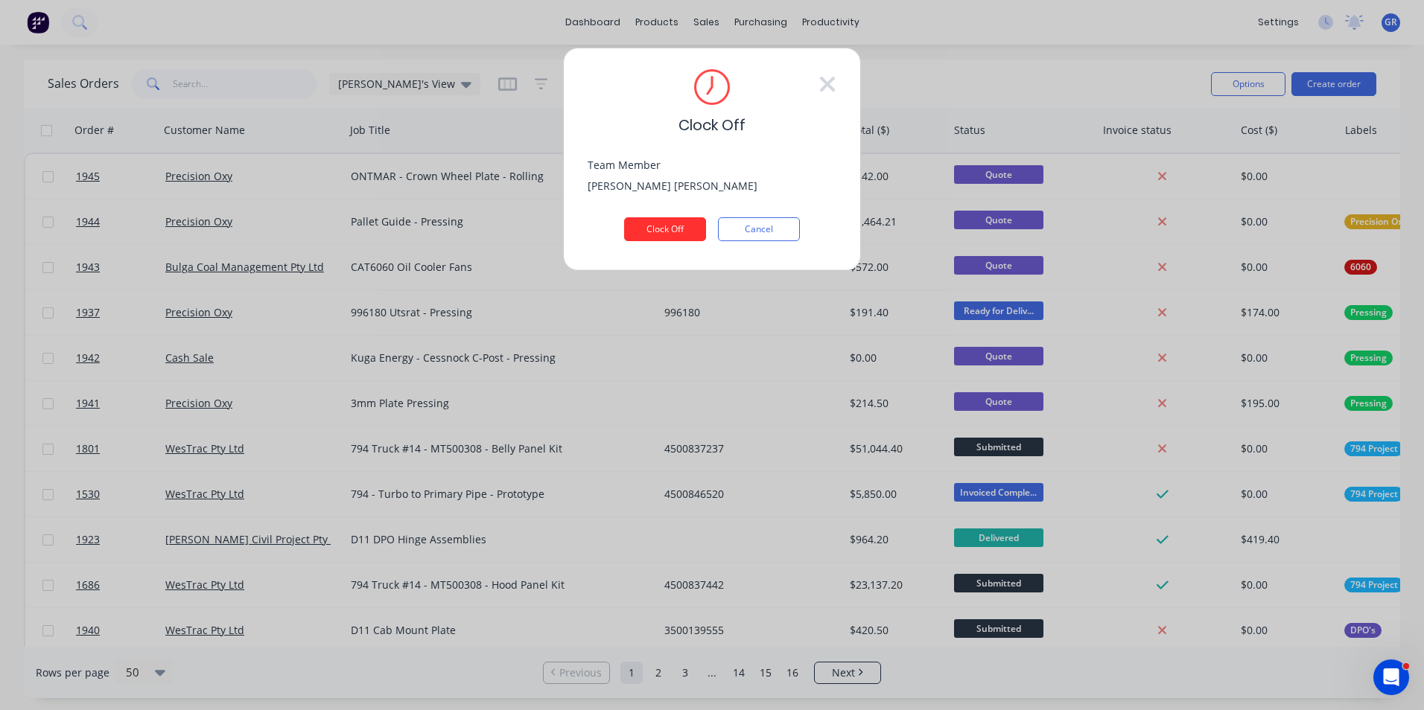
click at [658, 227] on button "Clock Off" at bounding box center [665, 229] width 82 height 24
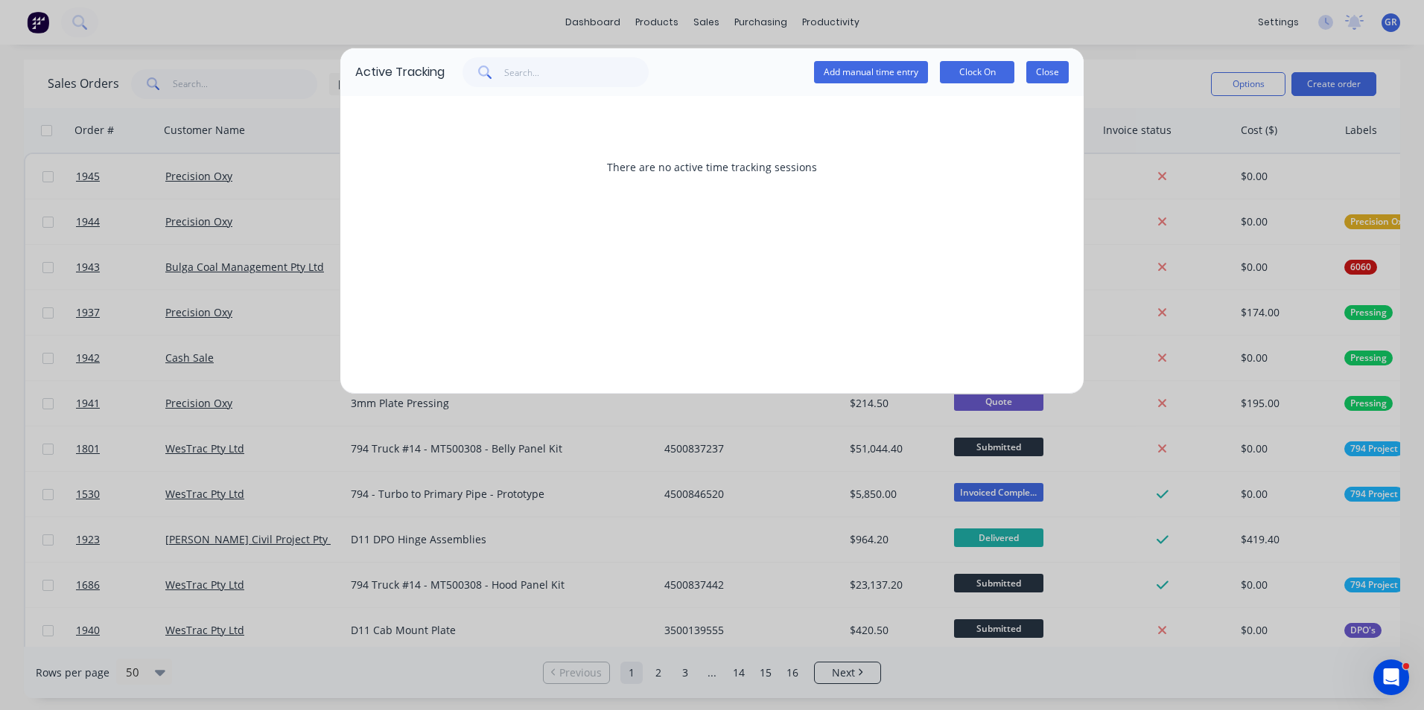
click at [1043, 71] on button "Close" at bounding box center [1047, 72] width 42 height 22
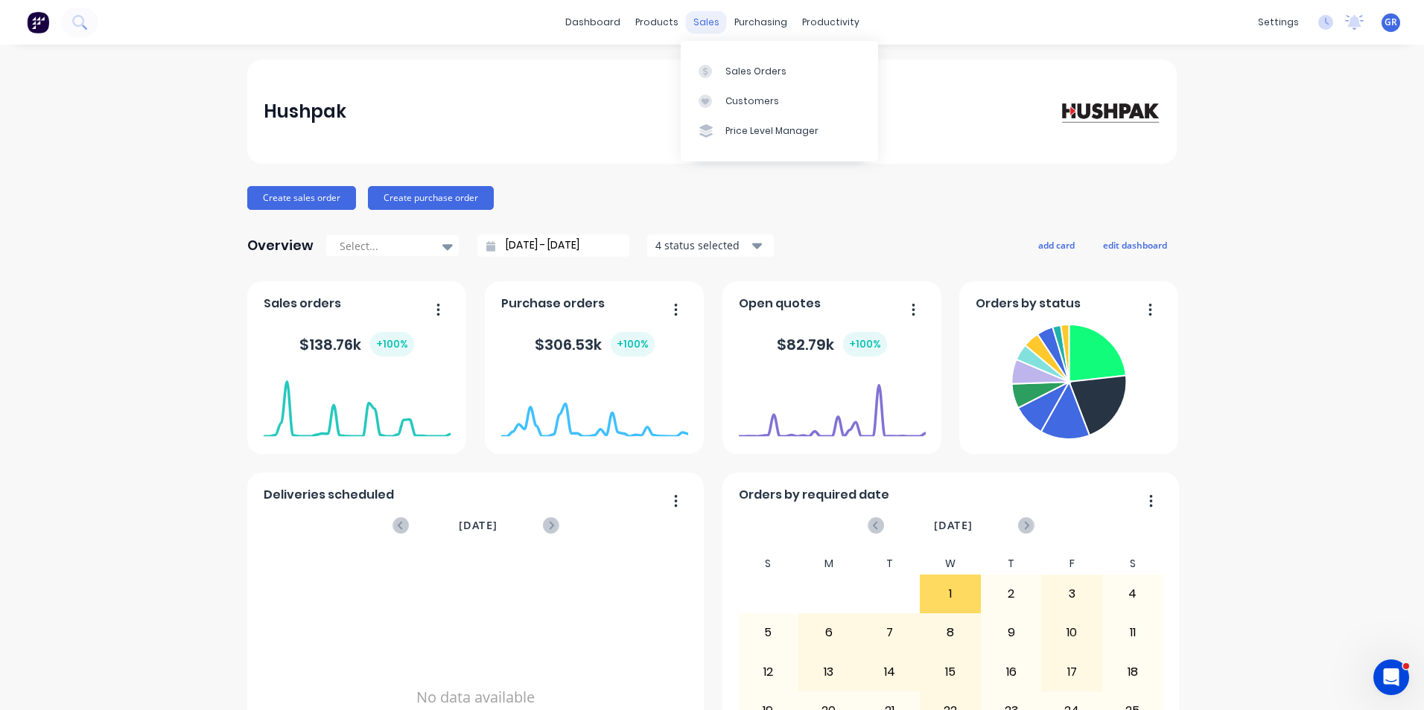
click at [701, 22] on div "sales" at bounding box center [706, 22] width 41 height 22
click at [752, 74] on div "Sales Orders" at bounding box center [755, 71] width 61 height 13
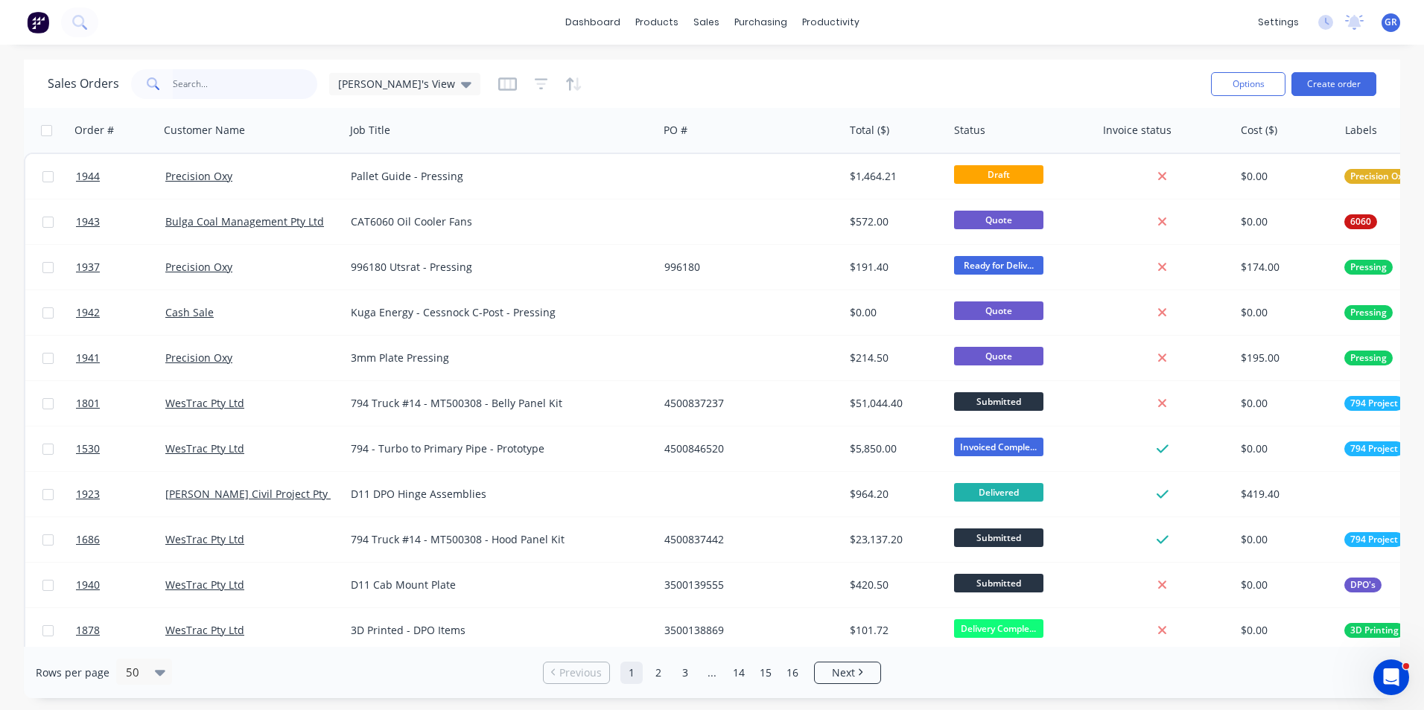
click at [178, 80] on input "text" at bounding box center [245, 84] width 145 height 30
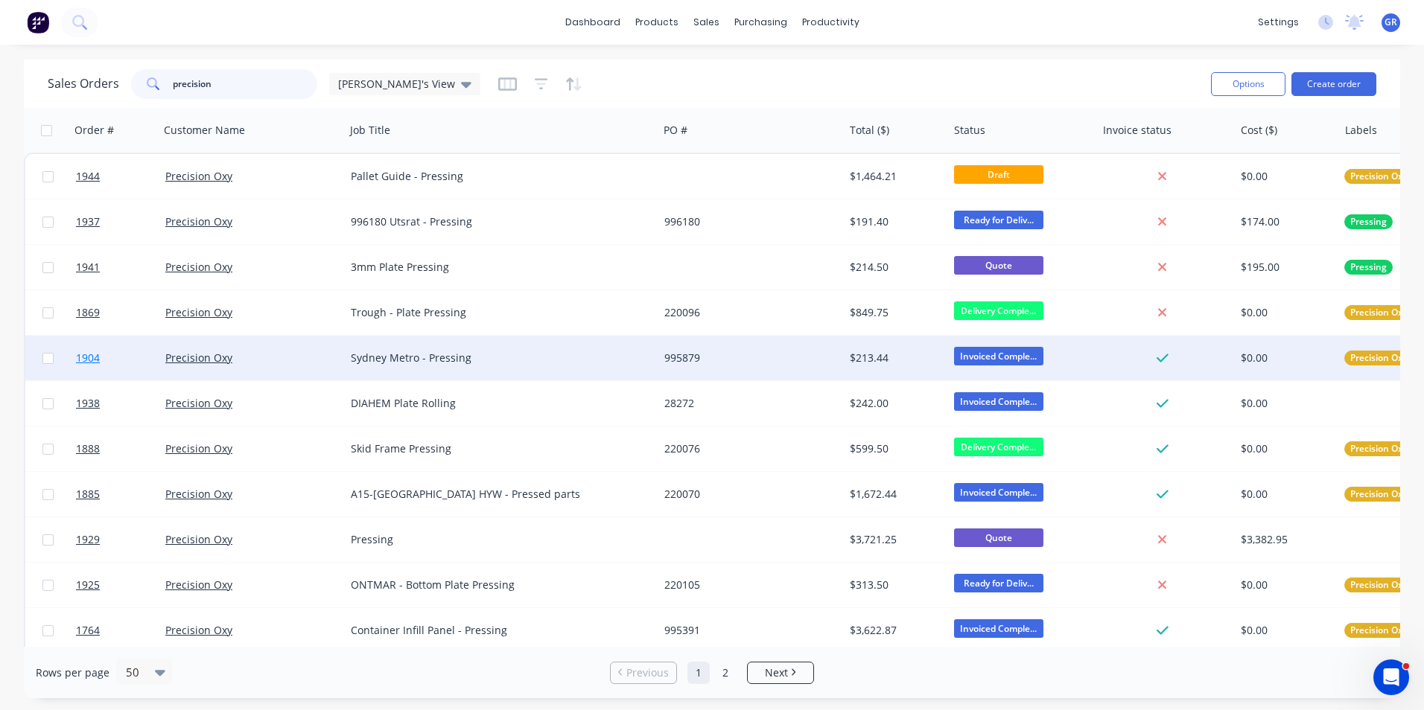
type input "precision"
click at [83, 355] on span "1904" at bounding box center [88, 358] width 24 height 15
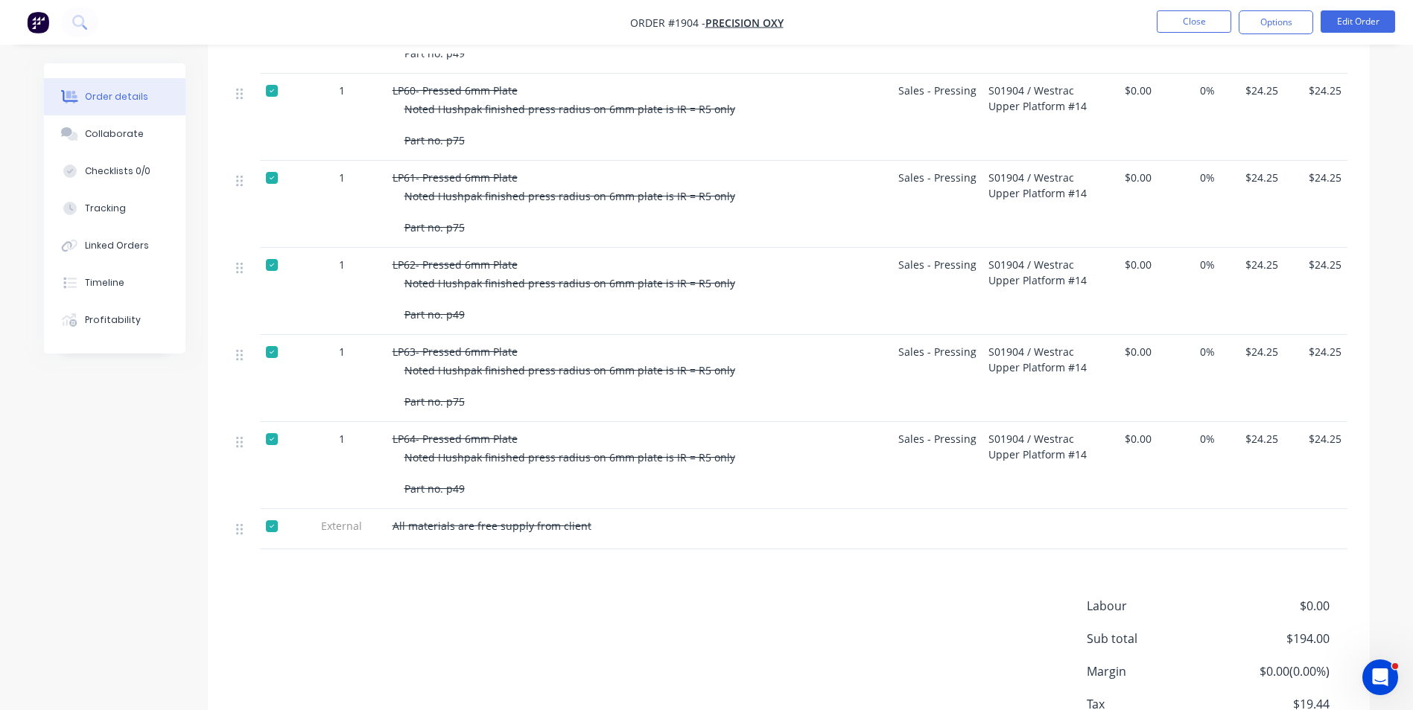
scroll to position [819, 0]
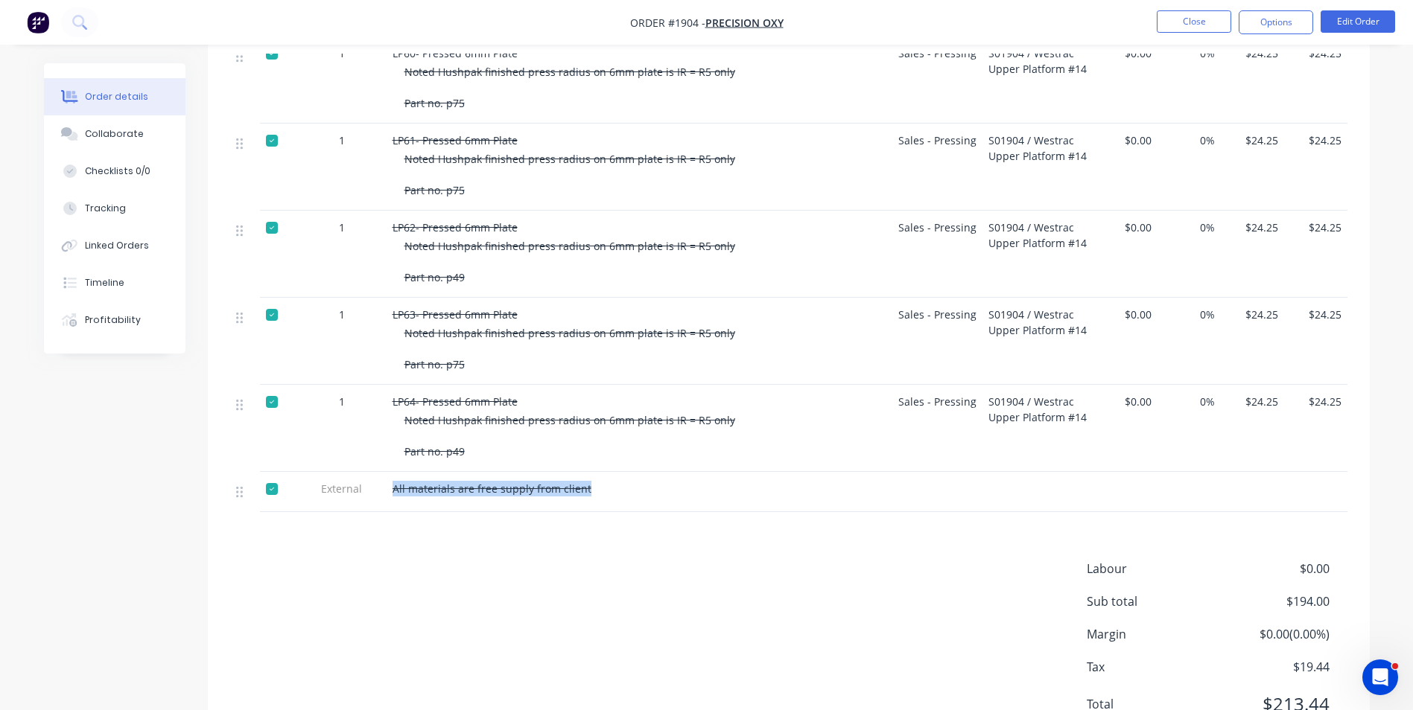
drag, startPoint x: 583, startPoint y: 489, endPoint x: 392, endPoint y: 494, distance: 191.4
click at [392, 494] on div "All materials are free supply from client" at bounding box center [609, 489] width 435 height 16
drag, startPoint x: 392, startPoint y: 494, endPoint x: 403, endPoint y: 489, distance: 12.0
copy span "All materials are free supply from client"
